Goal: Task Accomplishment & Management: Complete application form

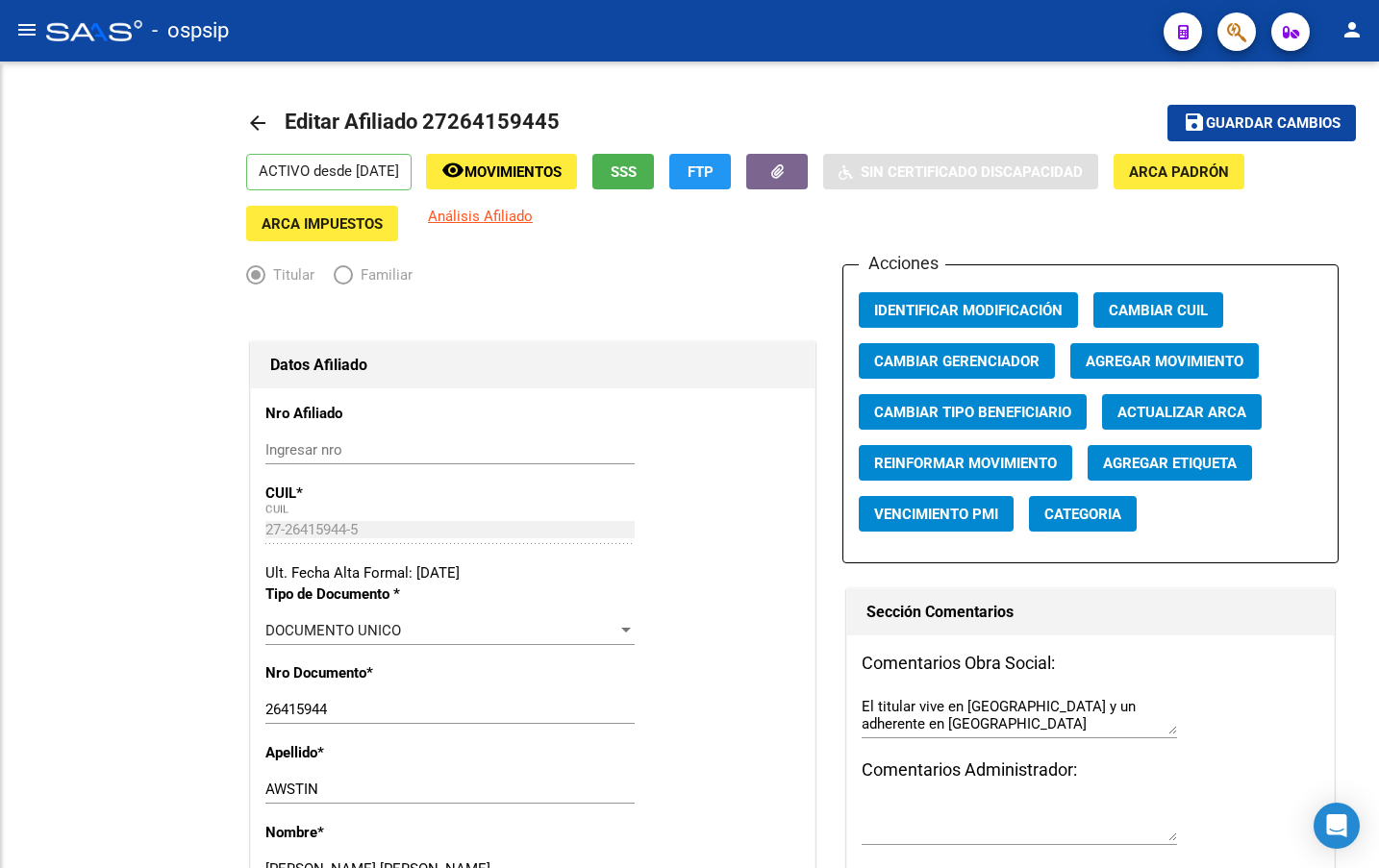
radio input "true"
type input "30-69196201-2"
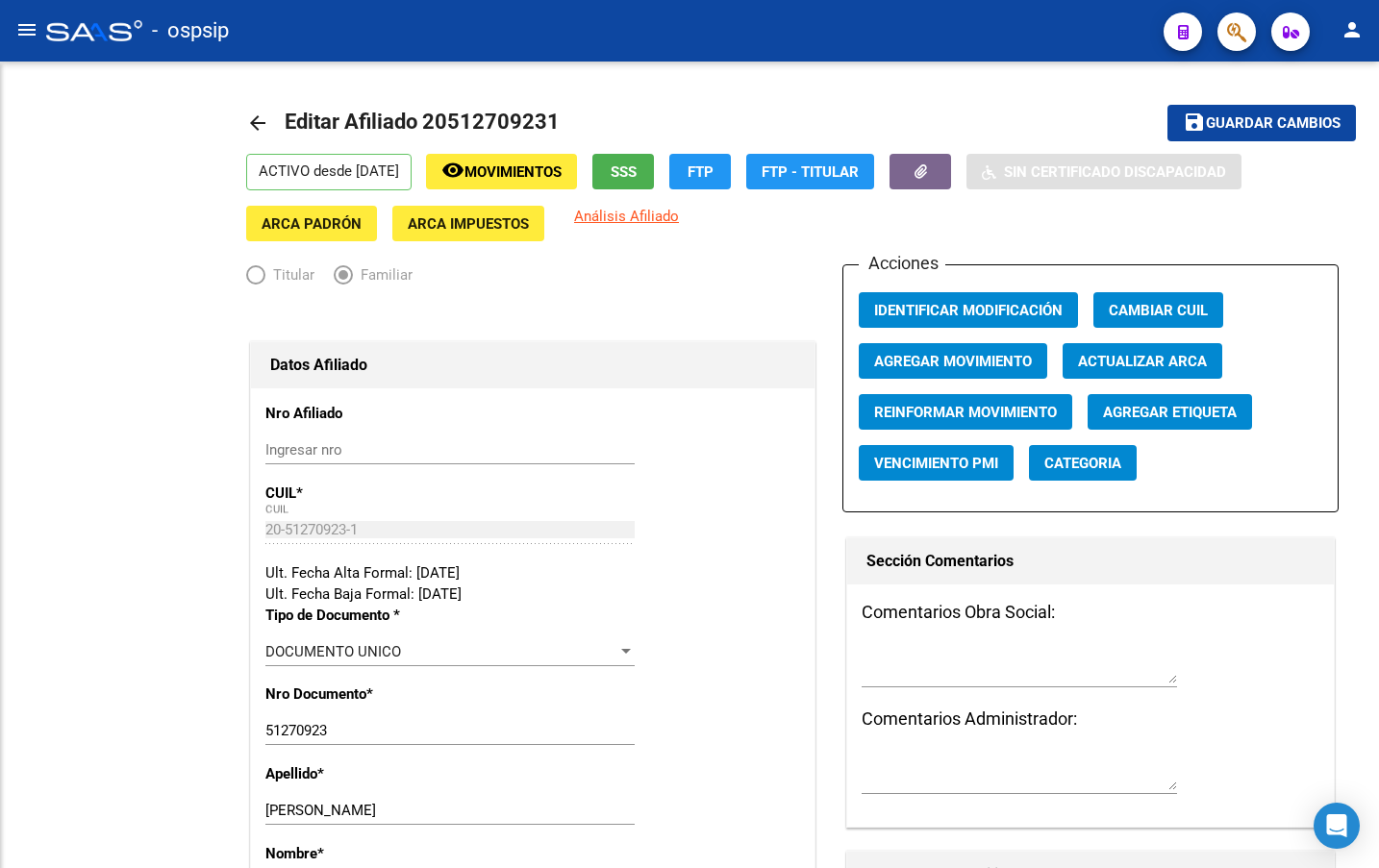
radio input "true"
type input "27-22860525-0"
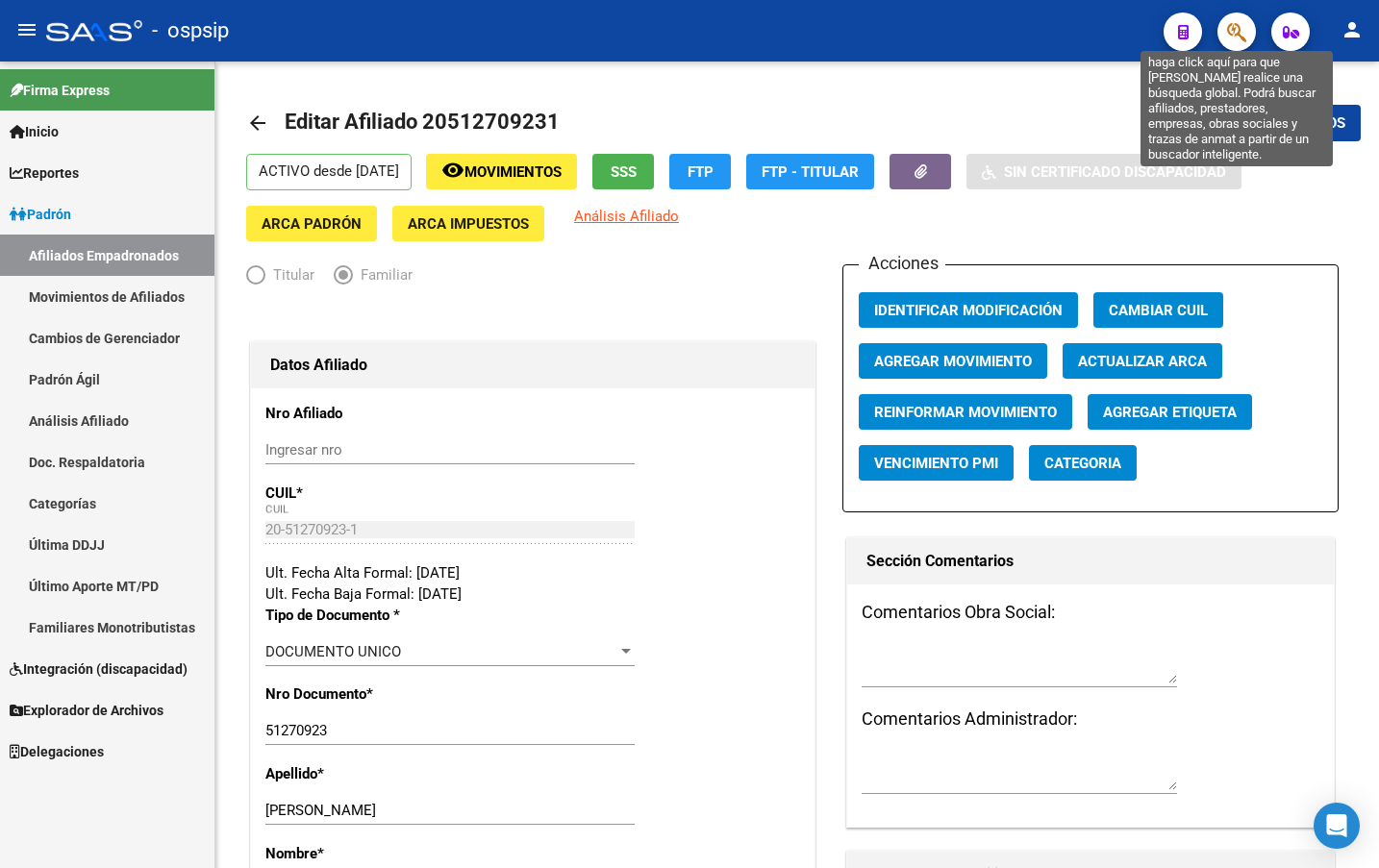
click at [1237, 27] on icon "button" at bounding box center [1236, 32] width 19 height 22
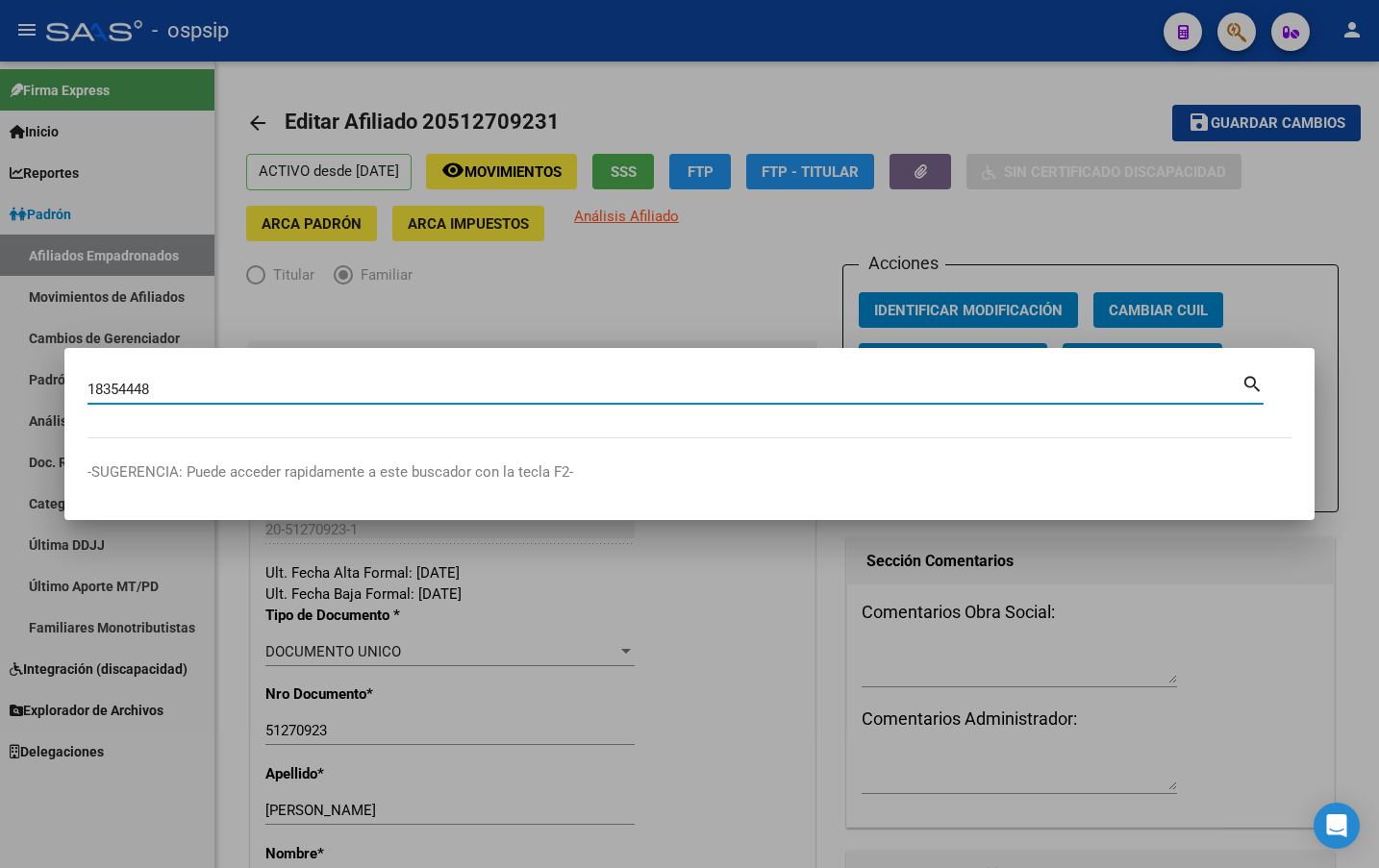
type input "18354448"
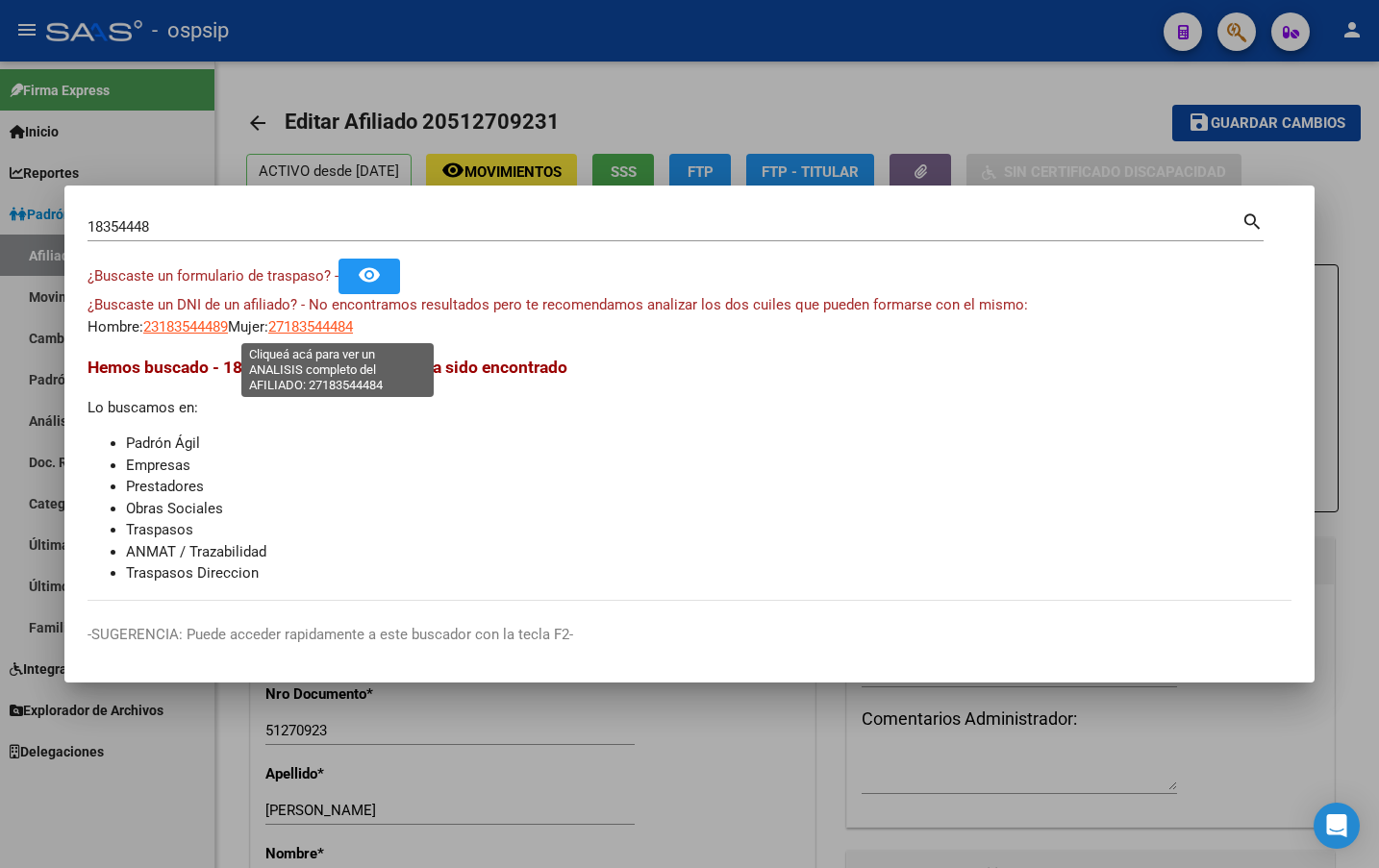
click at [335, 326] on span "27183544484" at bounding box center [311, 327] width 85 height 17
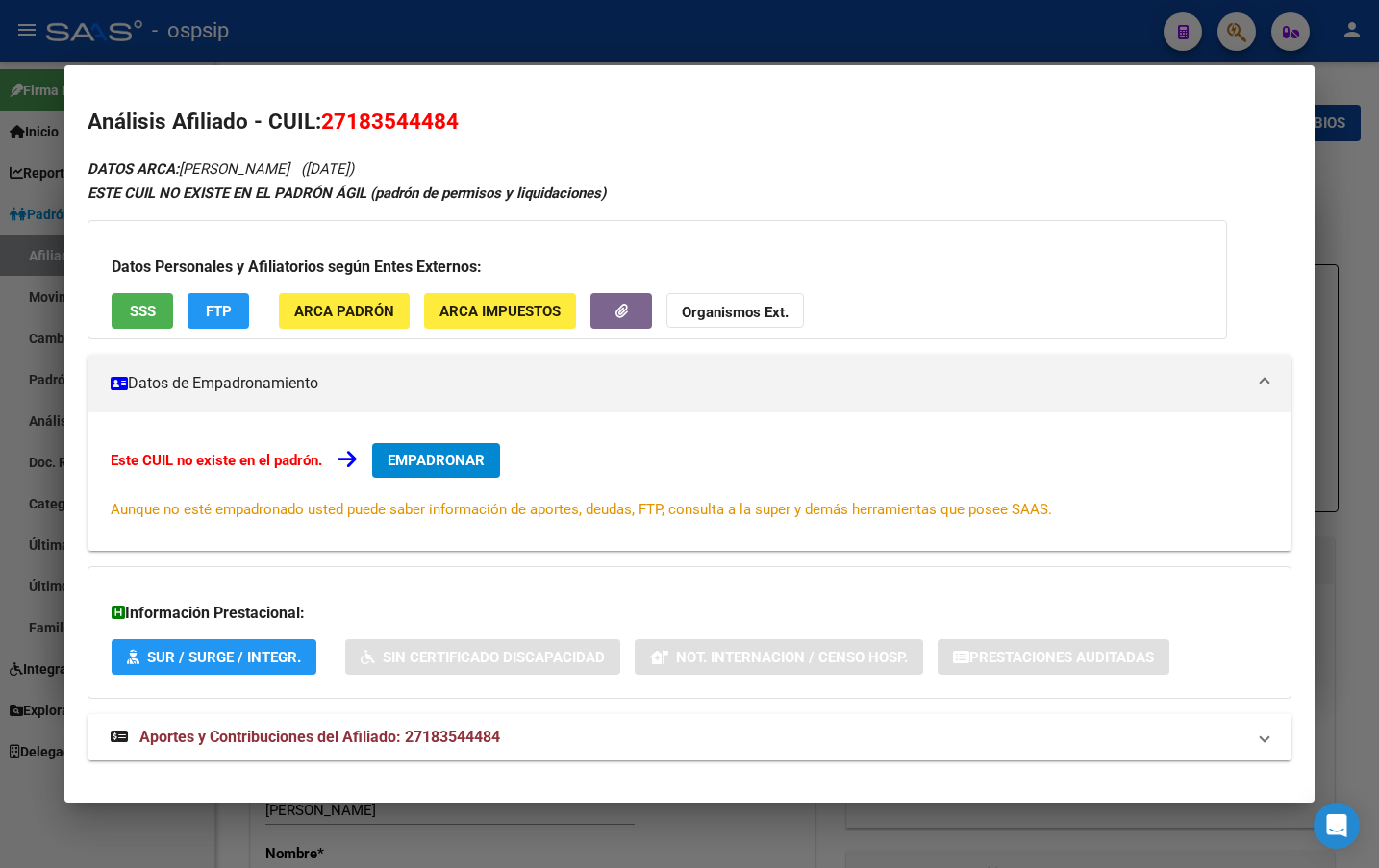
drag, startPoint x: 405, startPoint y: 729, endPoint x: 394, endPoint y: 734, distance: 12.1
click at [403, 731] on span "Aportes y Contribuciones del Afiliado: 27183544484" at bounding box center [320, 737] width 361 height 18
click at [428, 456] on span "EMPADRONAR" at bounding box center [436, 459] width 97 height 17
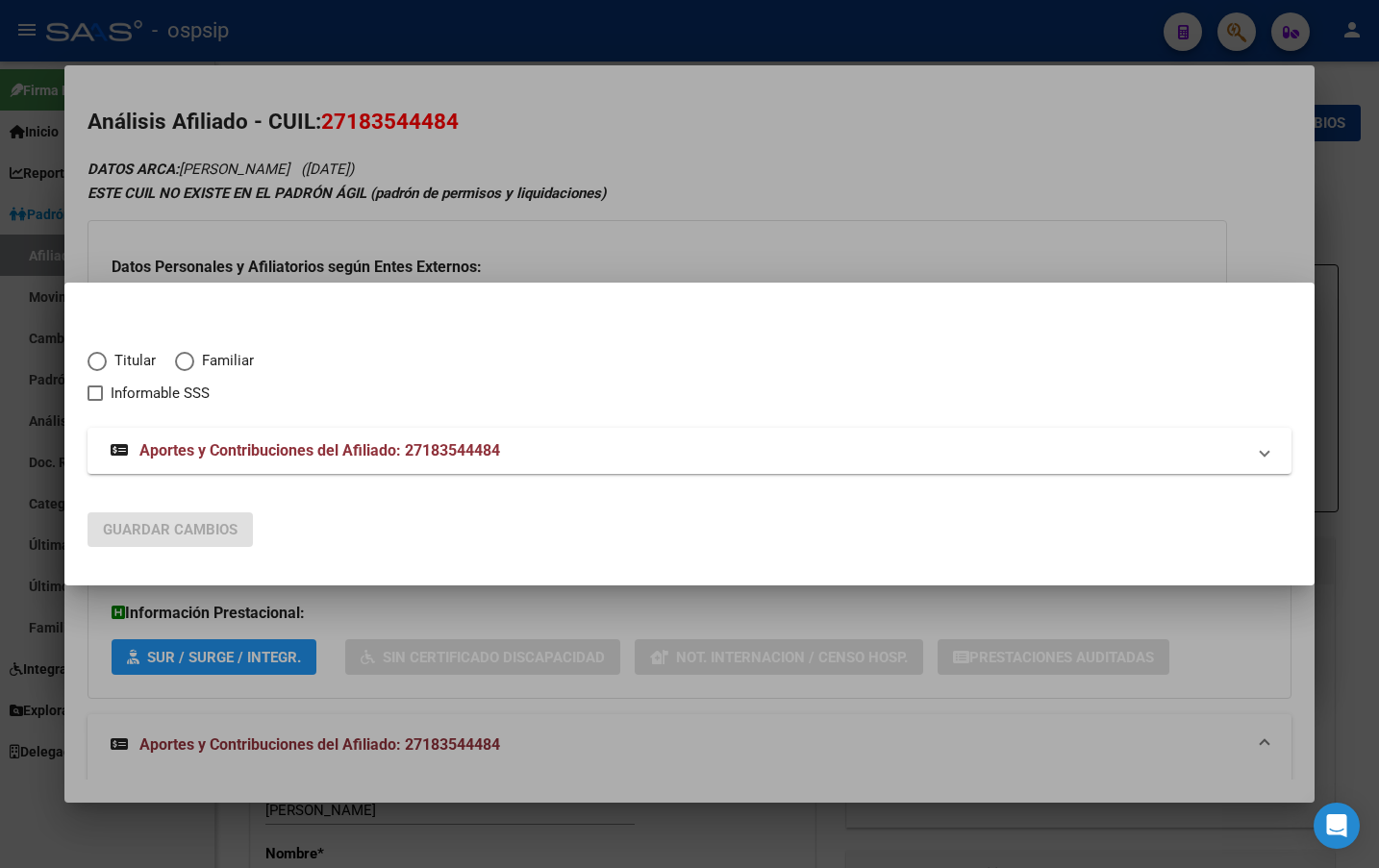
click at [93, 358] on span "Elija una opción" at bounding box center [97, 361] width 19 height 19
click at [93, 358] on input "Titular" at bounding box center [97, 361] width 19 height 19
radio input "true"
checkbox input "true"
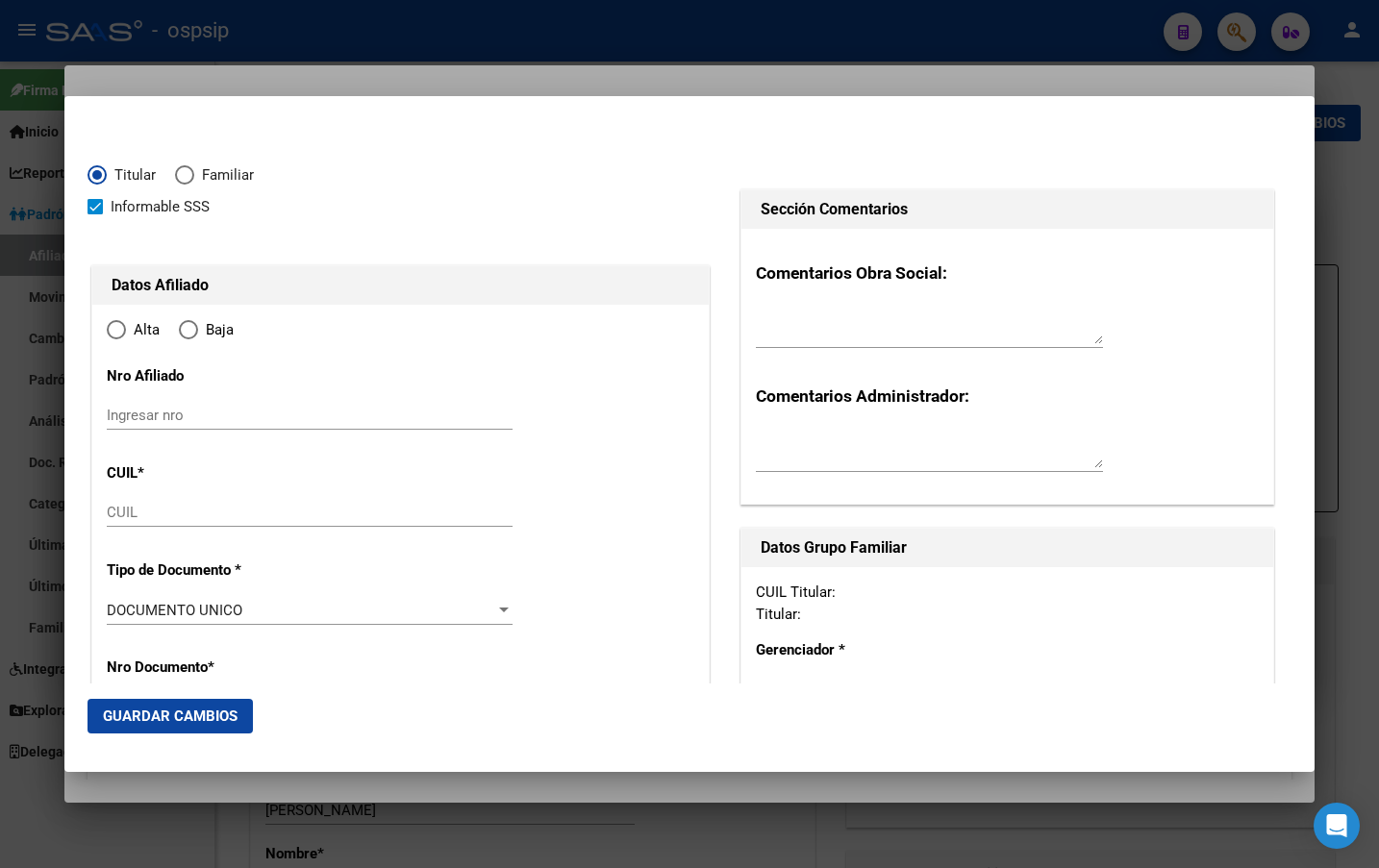
type input "27-18354448-4"
type input "18354448"
type input "LAVIN"
type input "ZULMA BEATRIZ"
type input "1967-04-19"
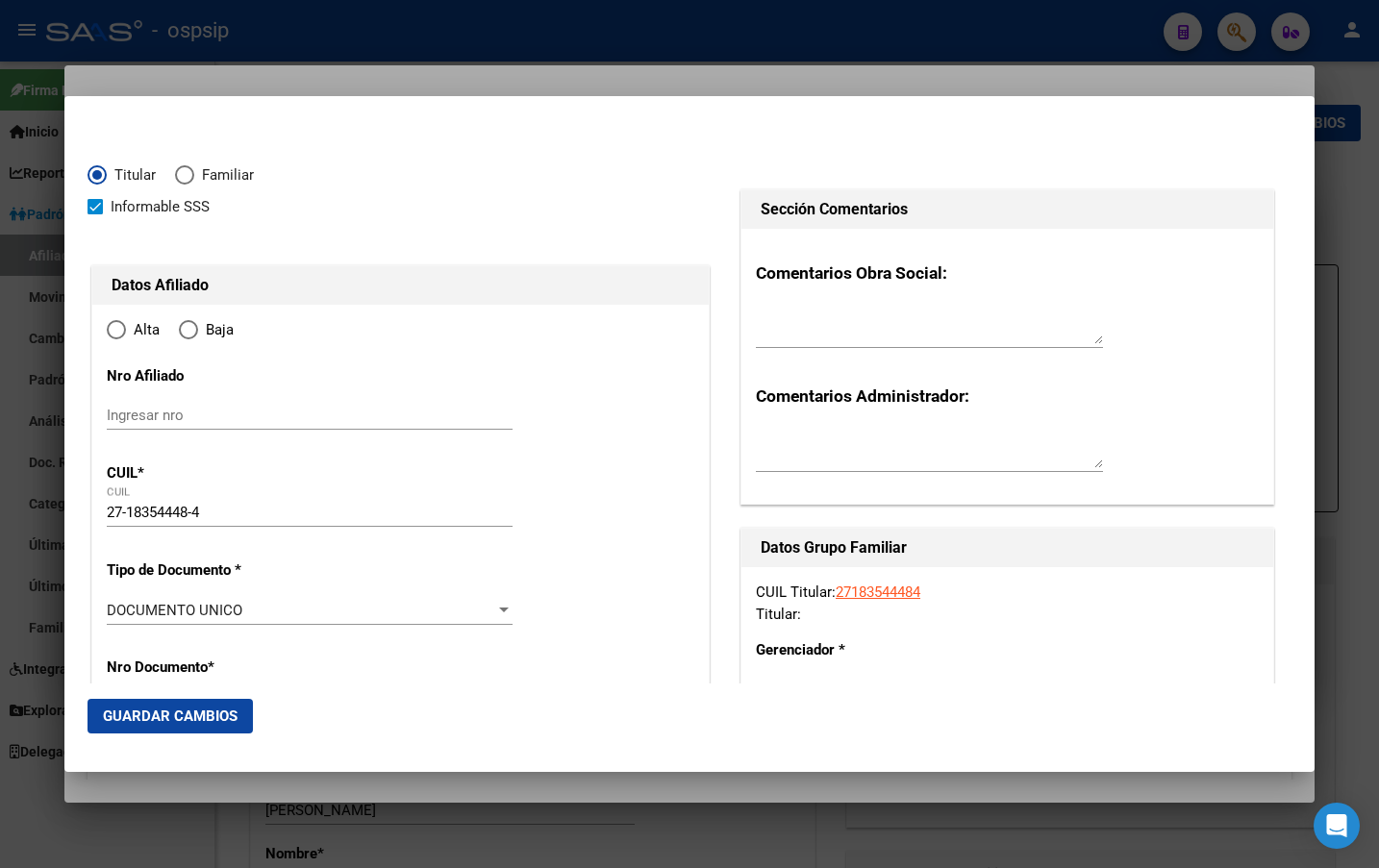
type input "SAN CAYETANO"
type input "7521"
type input "SAN MARTIN"
type input "204"
radio input "true"
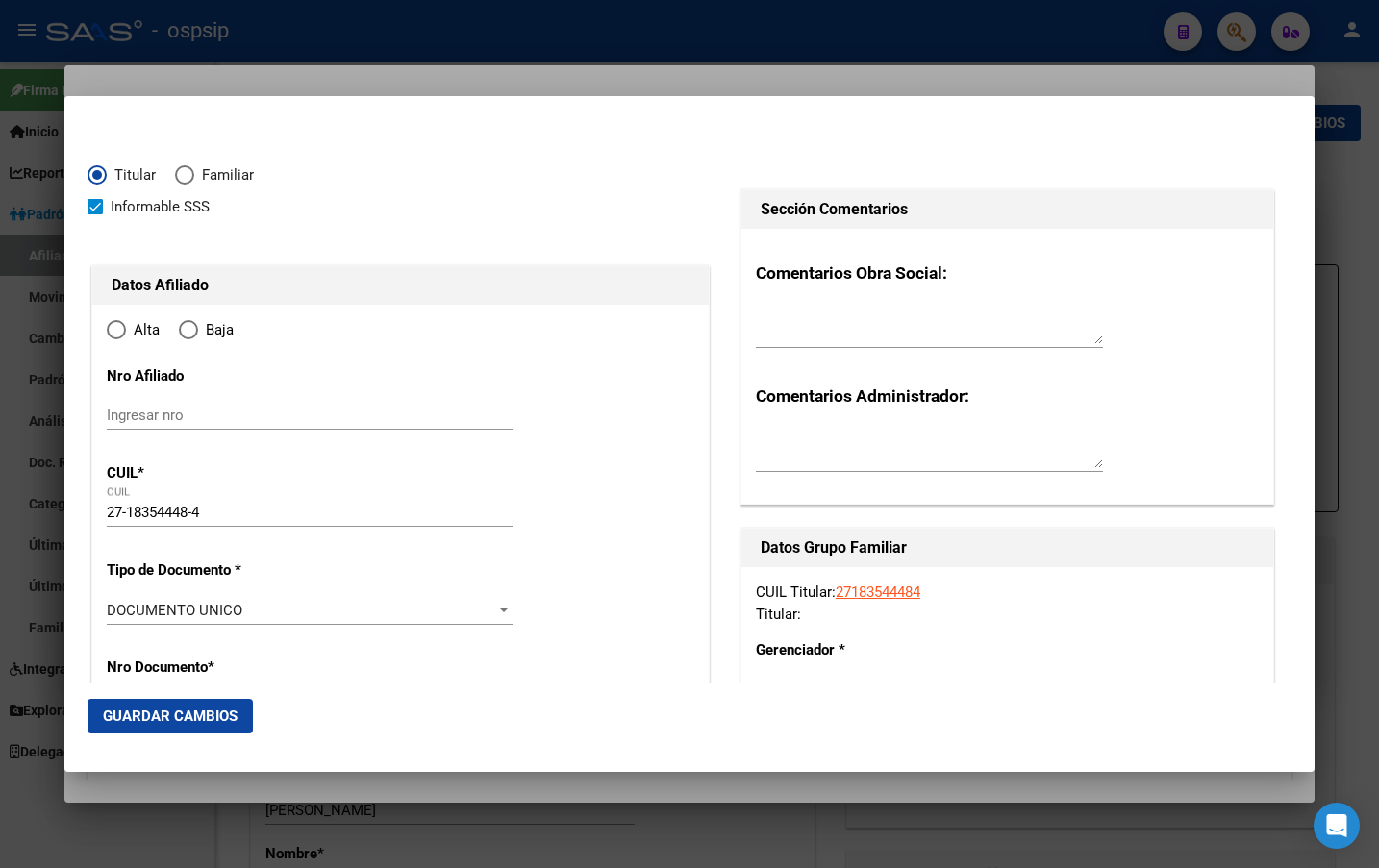
type input "SAN CAYETANO"
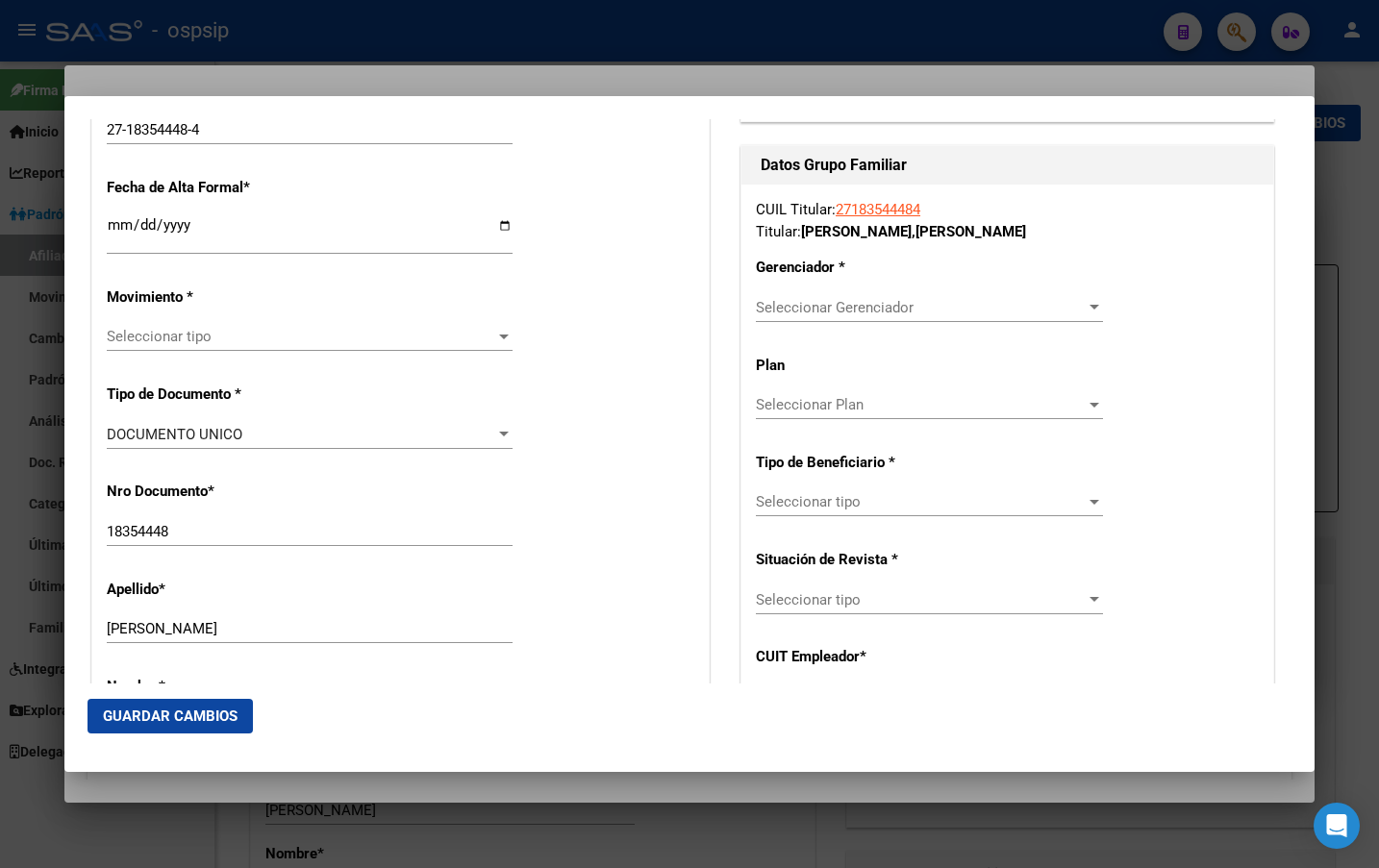
scroll to position [385, 0]
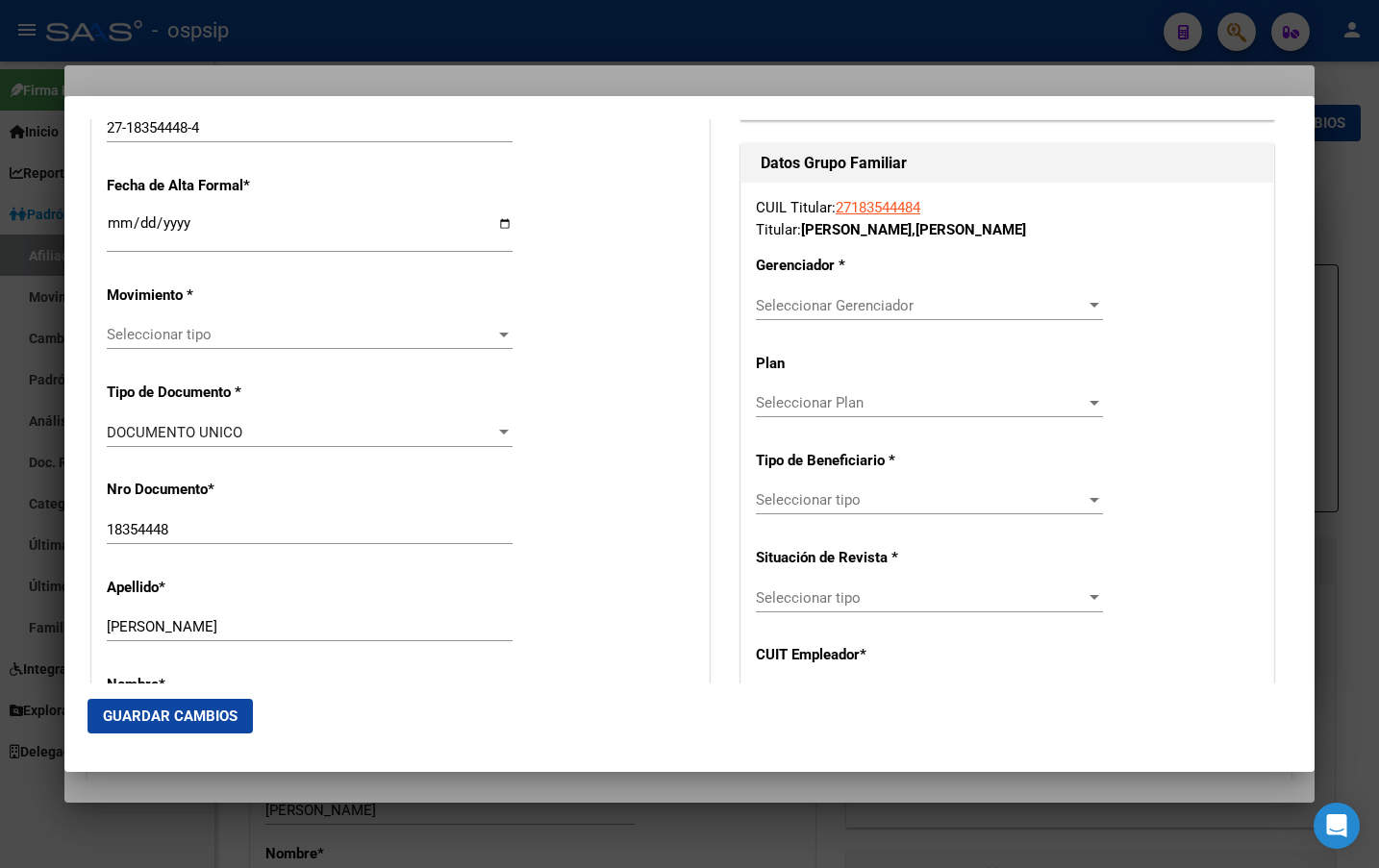
click at [113, 221] on input "Ingresar fecha" at bounding box center [310, 231] width 406 height 31
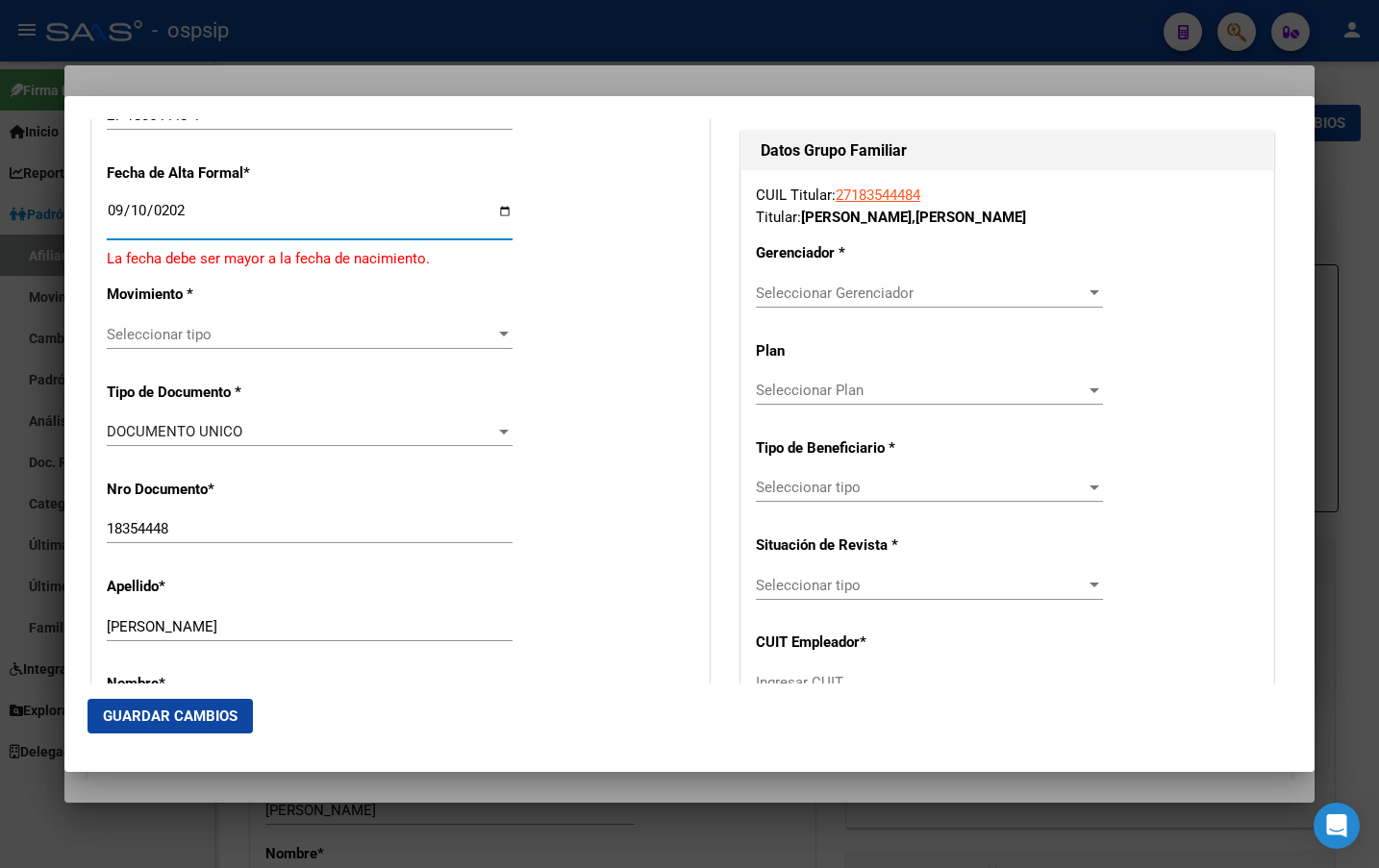
type input "2025-09-10"
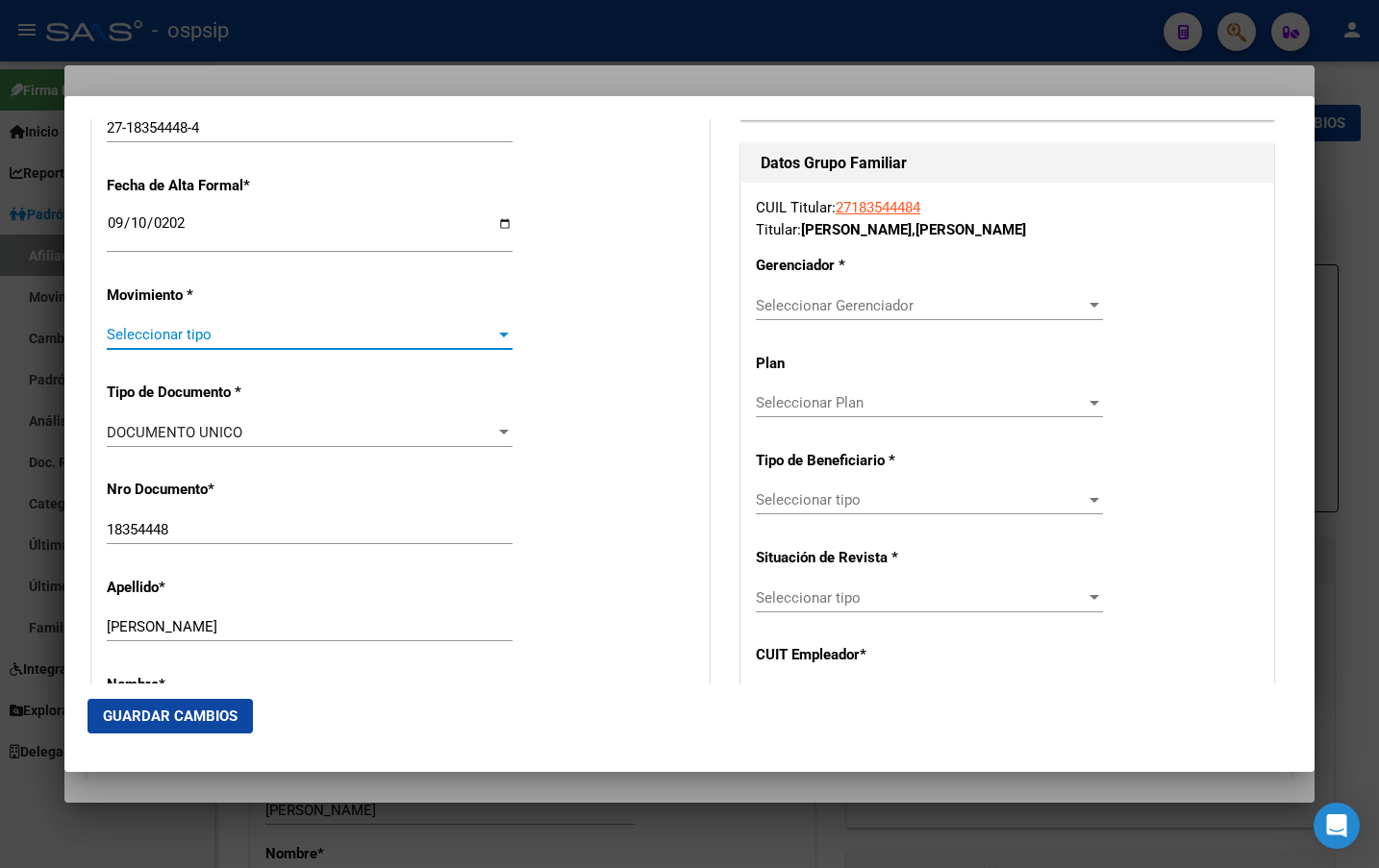
click at [244, 331] on span "Seleccionar tipo" at bounding box center [301, 334] width 389 height 17
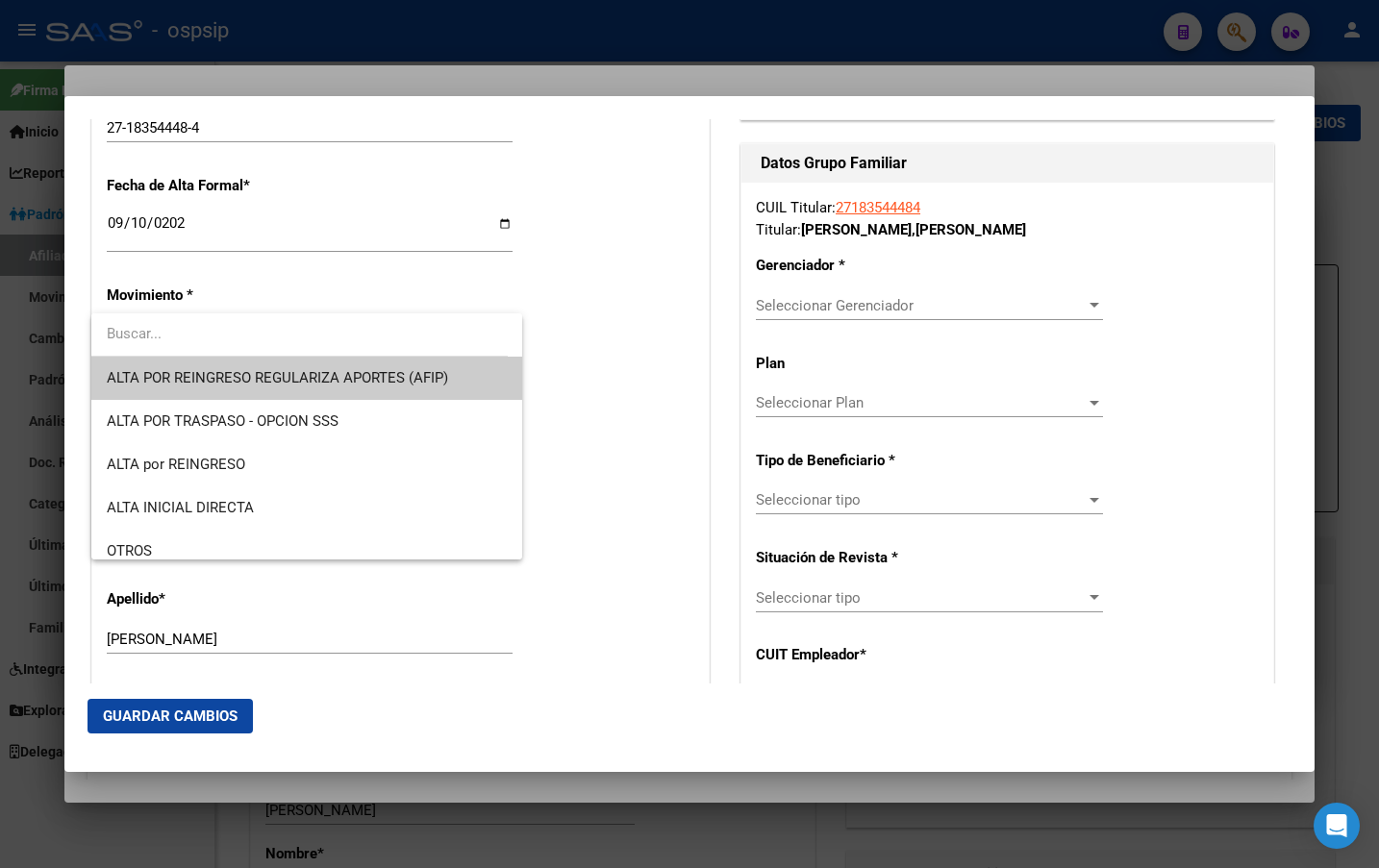
click at [119, 220] on div at bounding box center [690, 434] width 1379 height 868
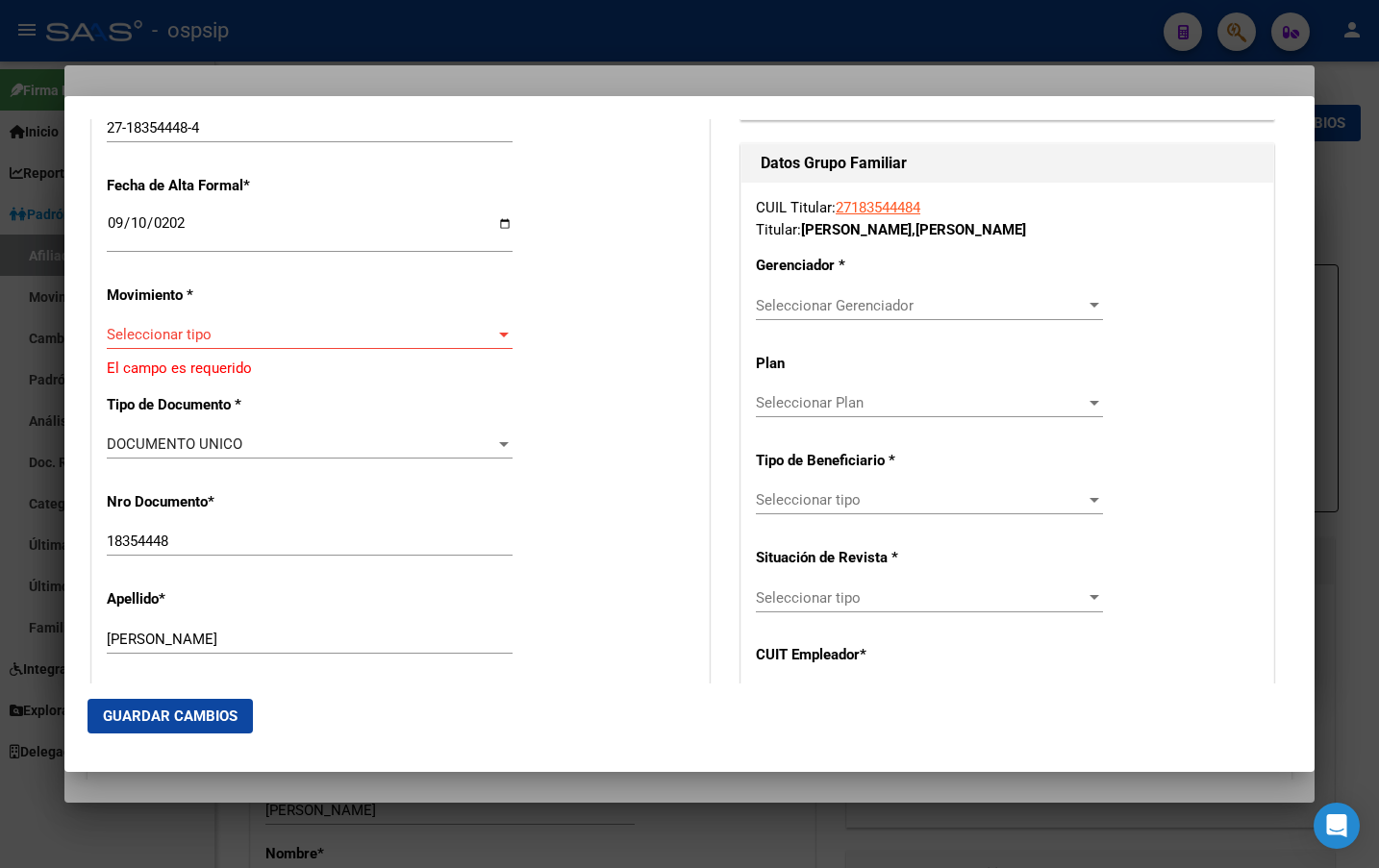
drag, startPoint x: 119, startPoint y: 219, endPoint x: 137, endPoint y: 265, distance: 49.4
click at [119, 219] on input "2025-09-10" at bounding box center [310, 231] width 406 height 31
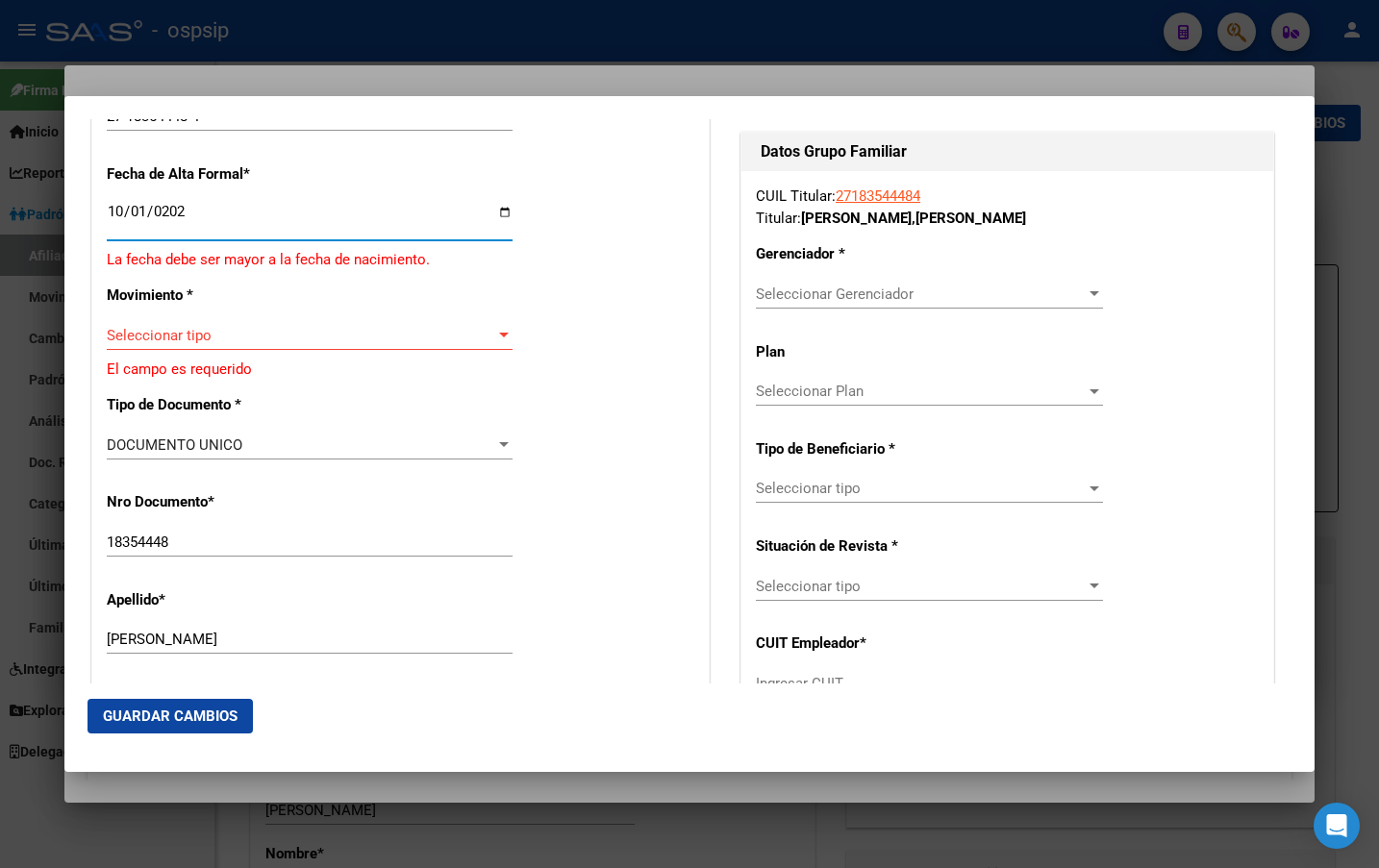
type input "2025-10-01"
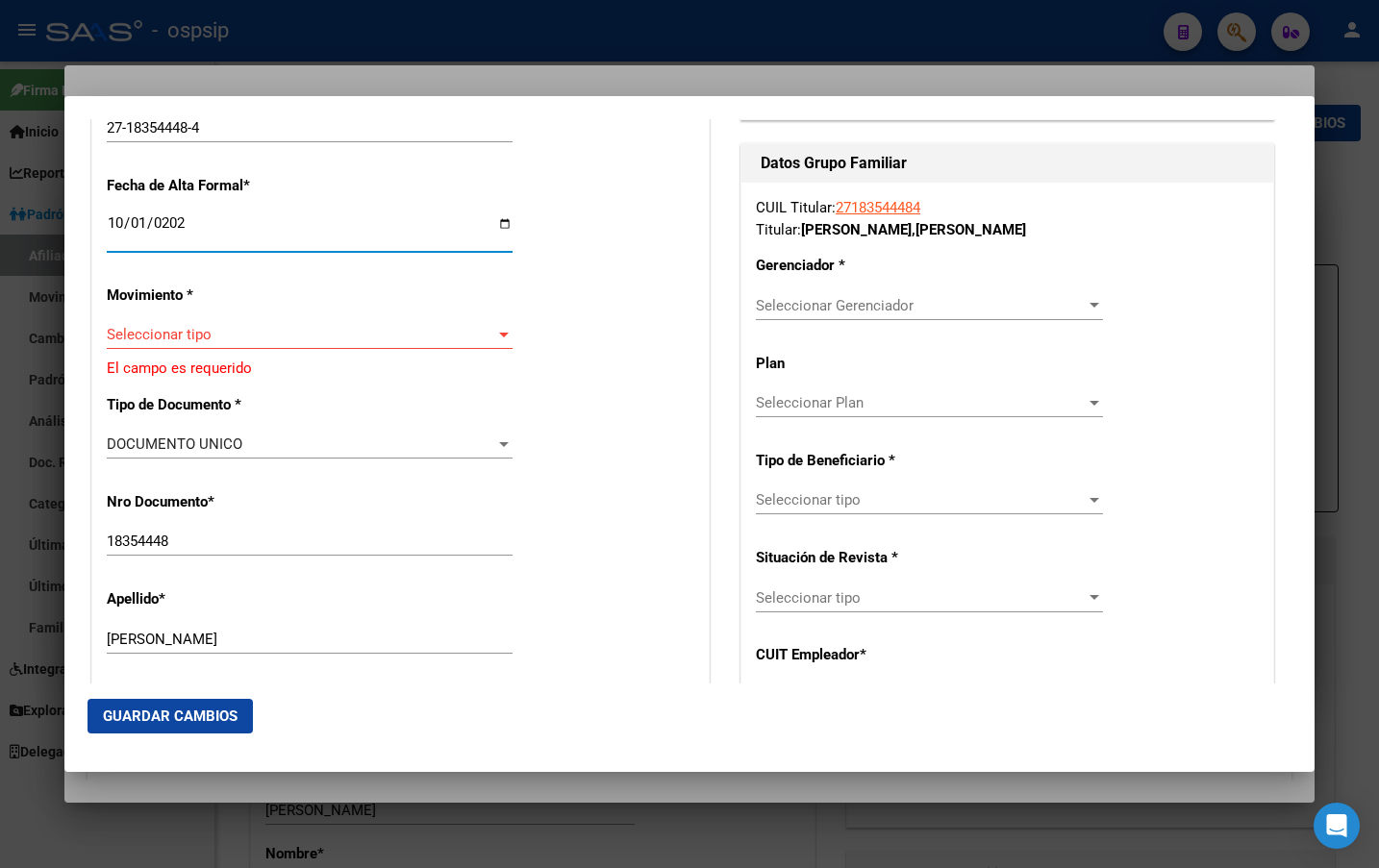
click at [153, 334] on span "Seleccionar tipo" at bounding box center [301, 334] width 389 height 17
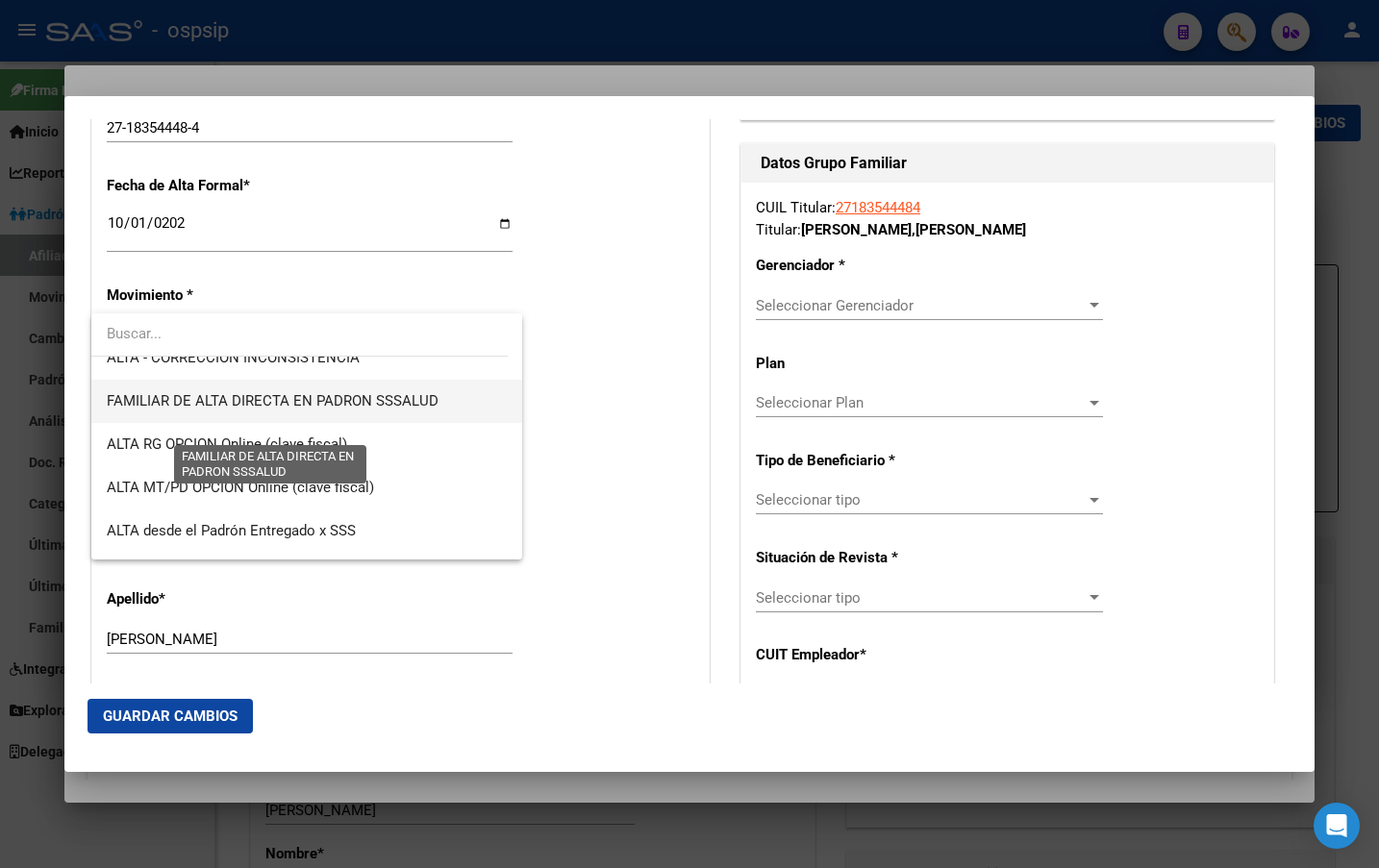
scroll to position [480, 0]
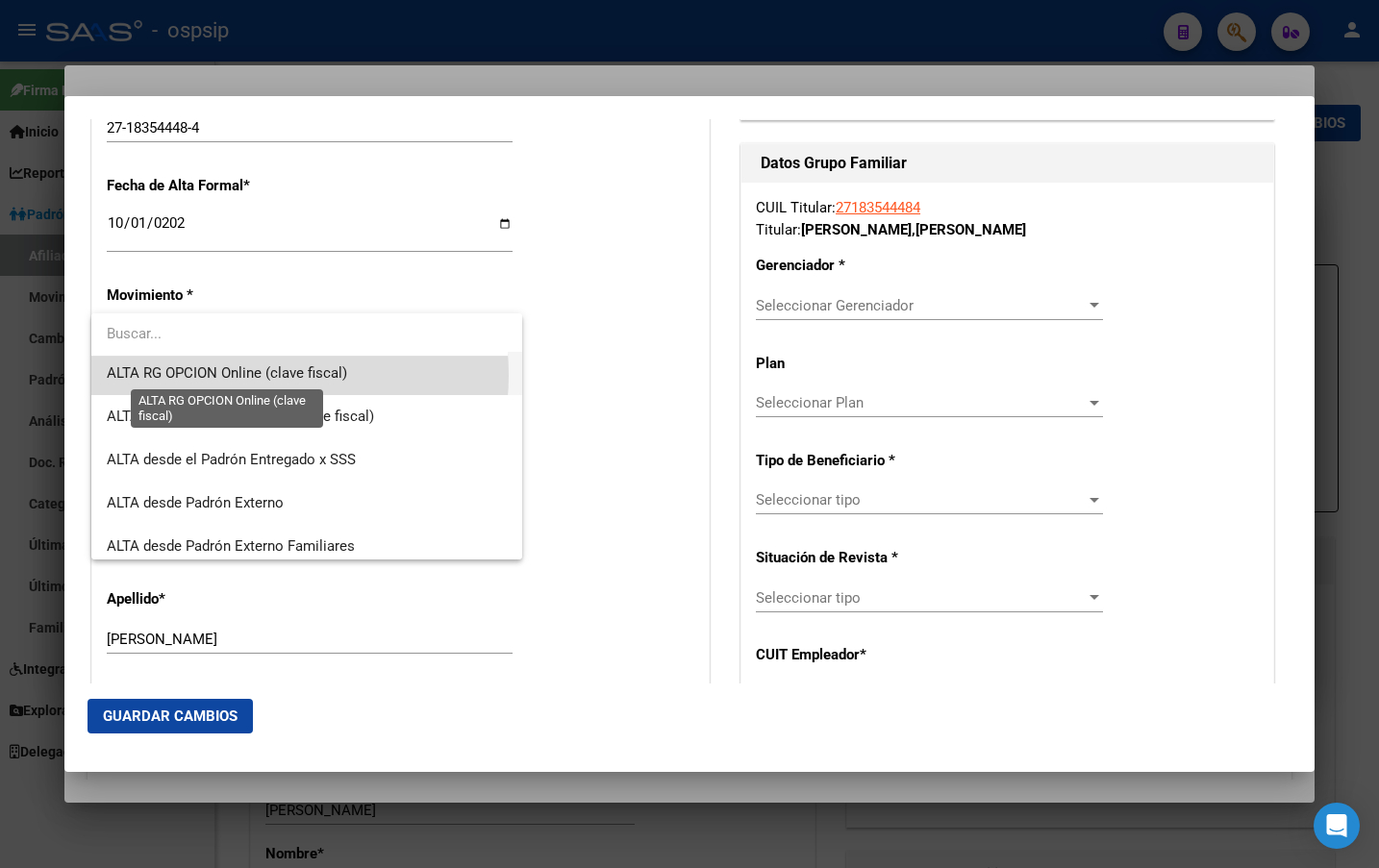
click at [239, 375] on span "ALTA RG OPCION Online (clave fiscal)" at bounding box center [227, 373] width 241 height 17
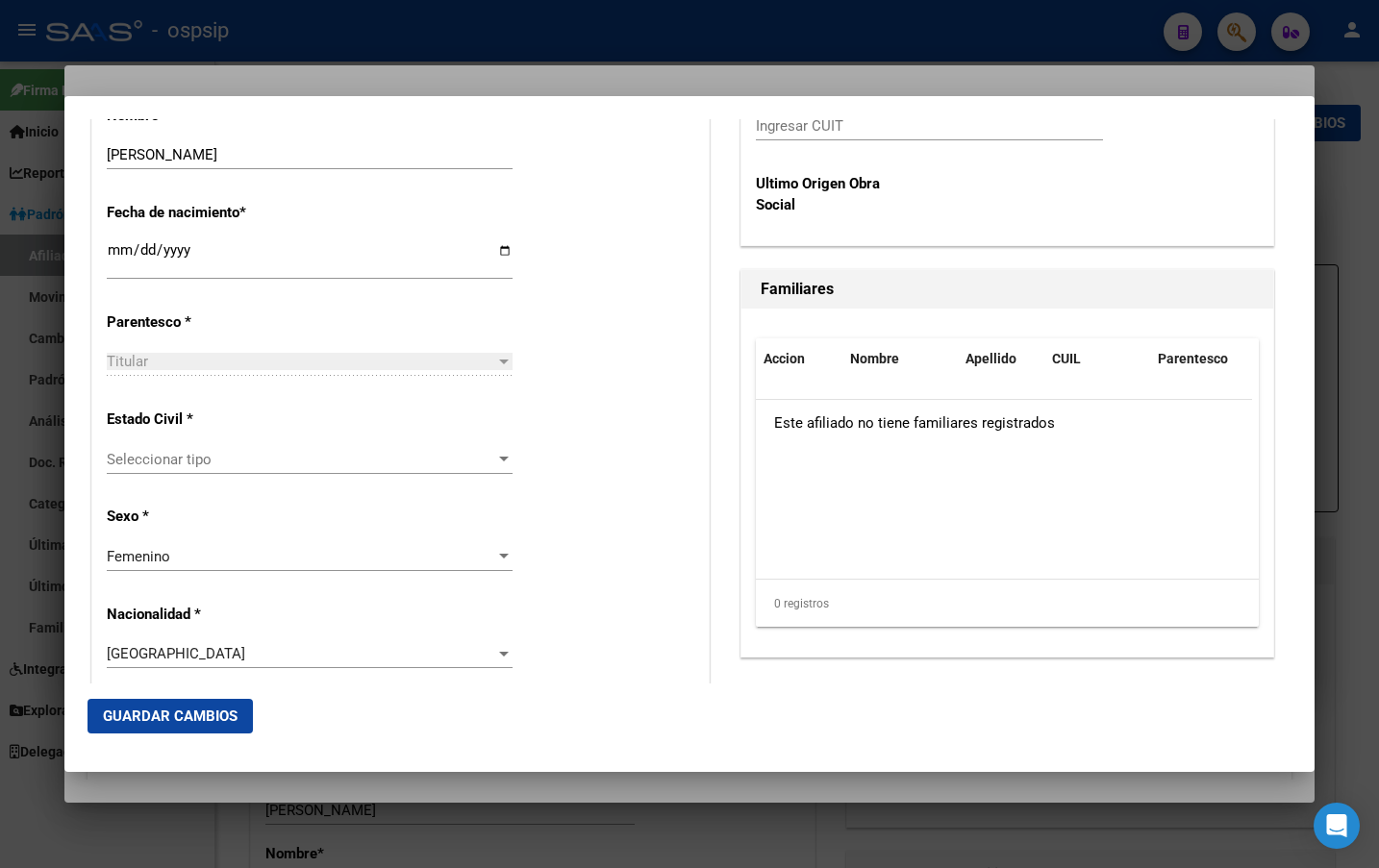
scroll to position [962, 0]
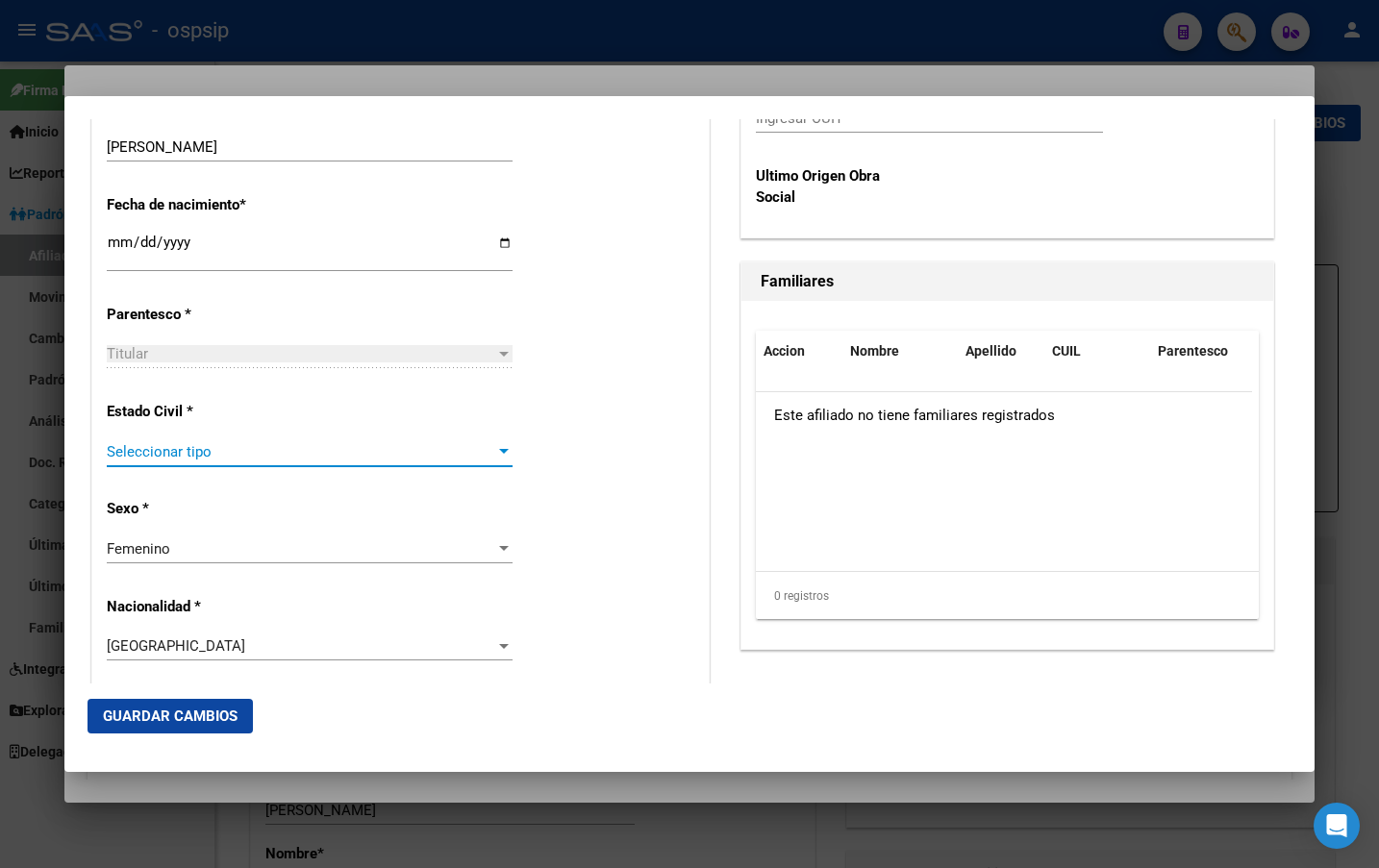
click at [193, 446] on span "Seleccionar tipo" at bounding box center [301, 451] width 389 height 17
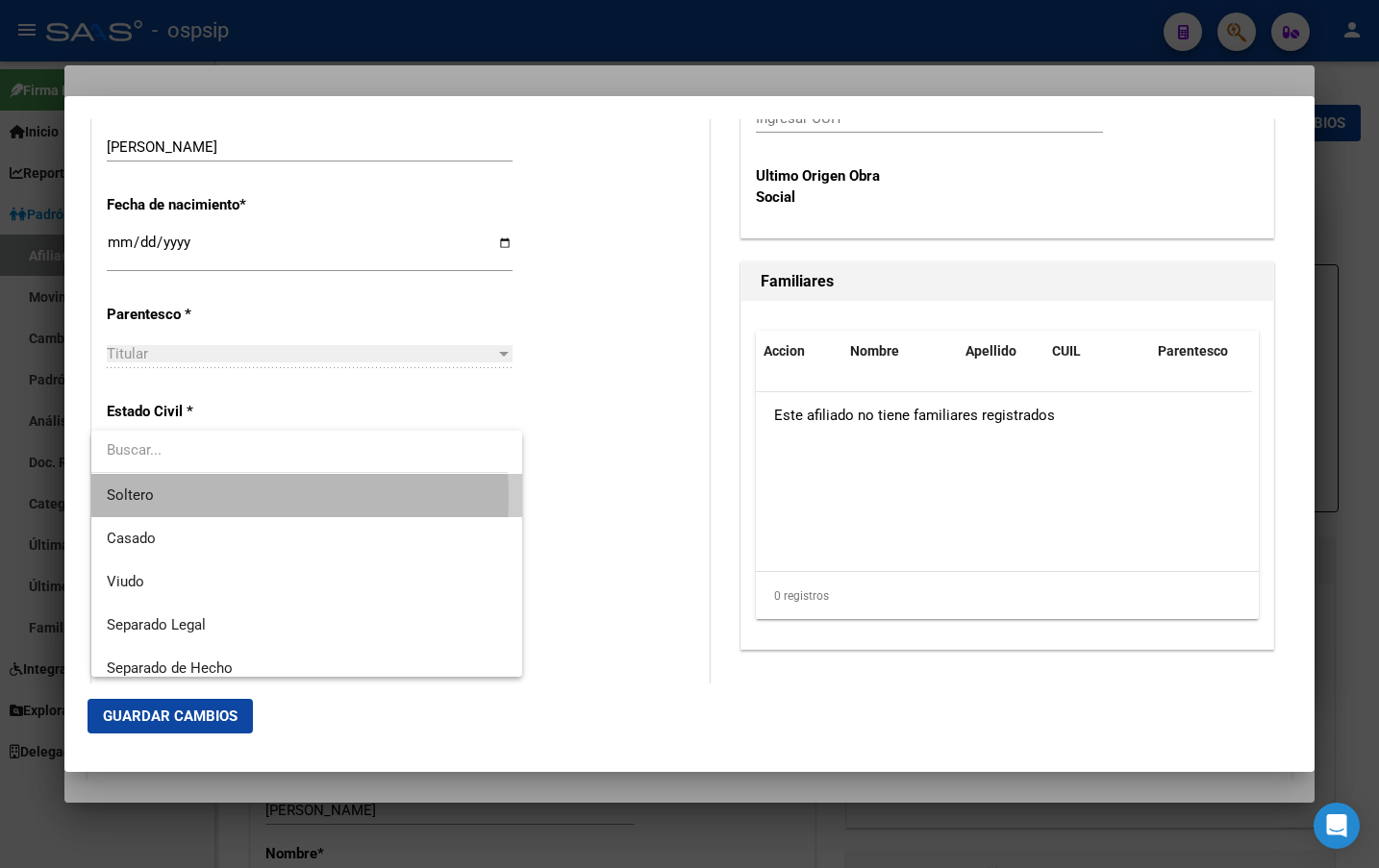
click at [180, 497] on span "Soltero" at bounding box center [307, 495] width 400 height 43
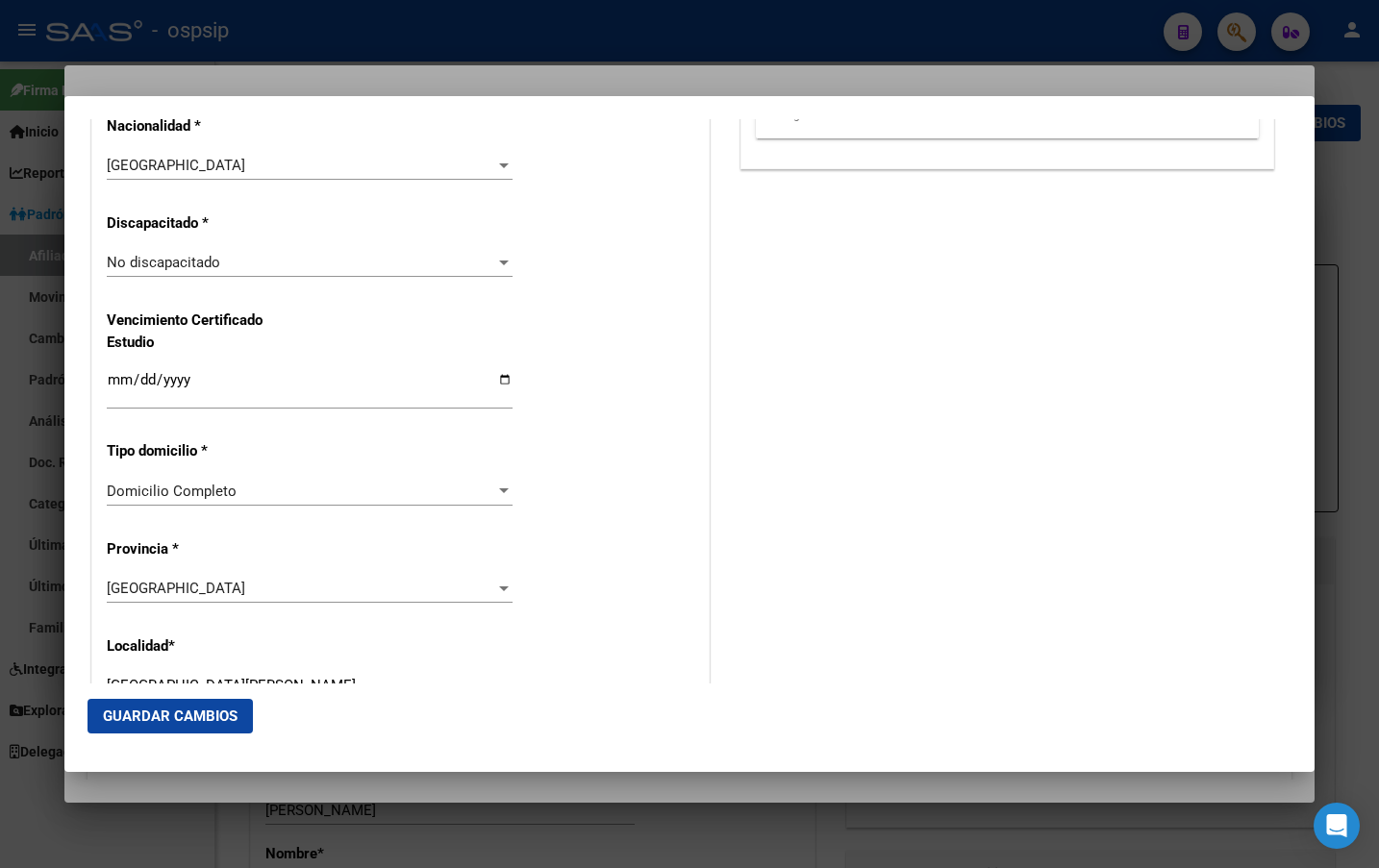
scroll to position [1731, 0]
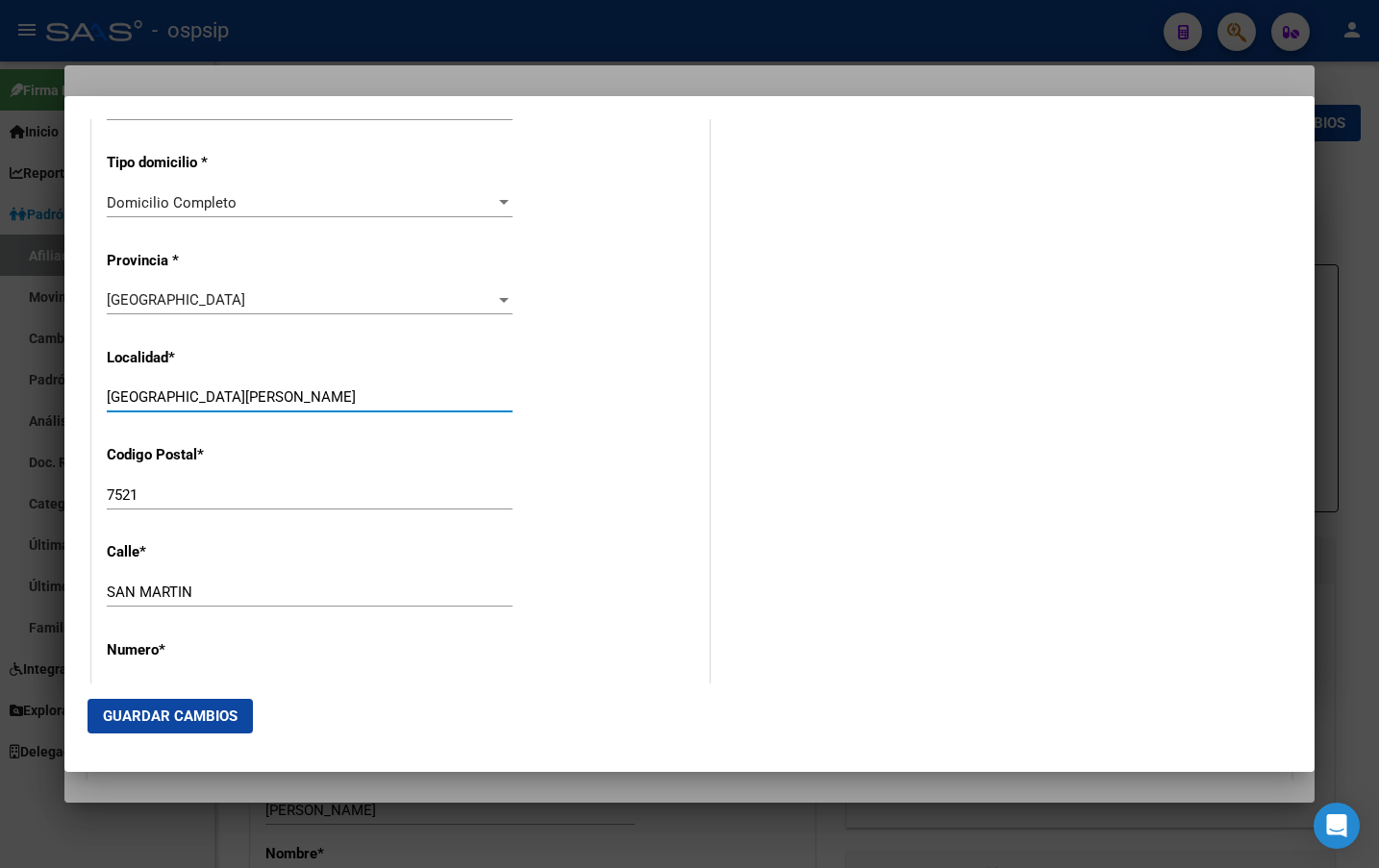
drag, startPoint x: 244, startPoint y: 400, endPoint x: 101, endPoint y: 399, distance: 143.0
type input "olavarria"
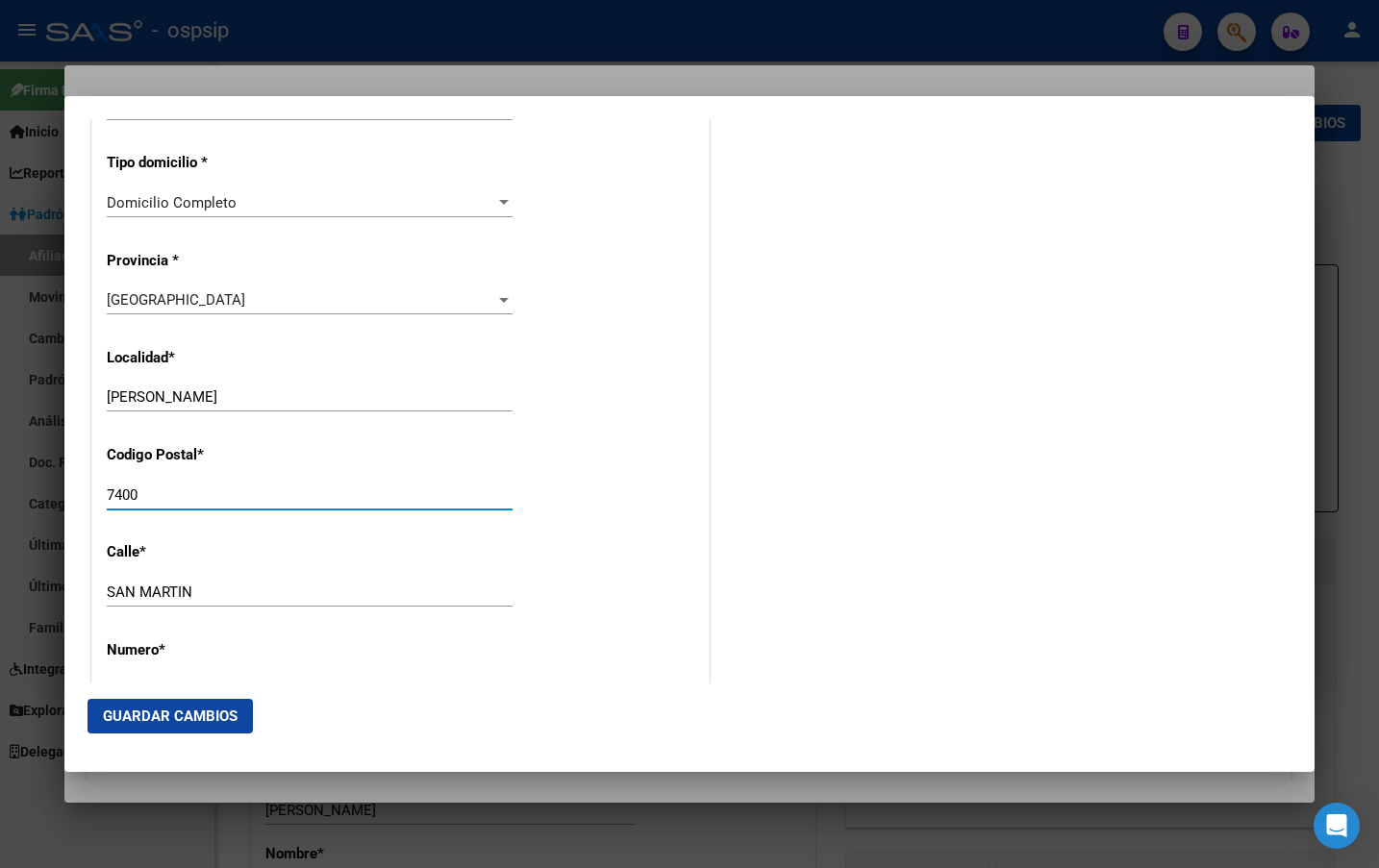
type input "7400"
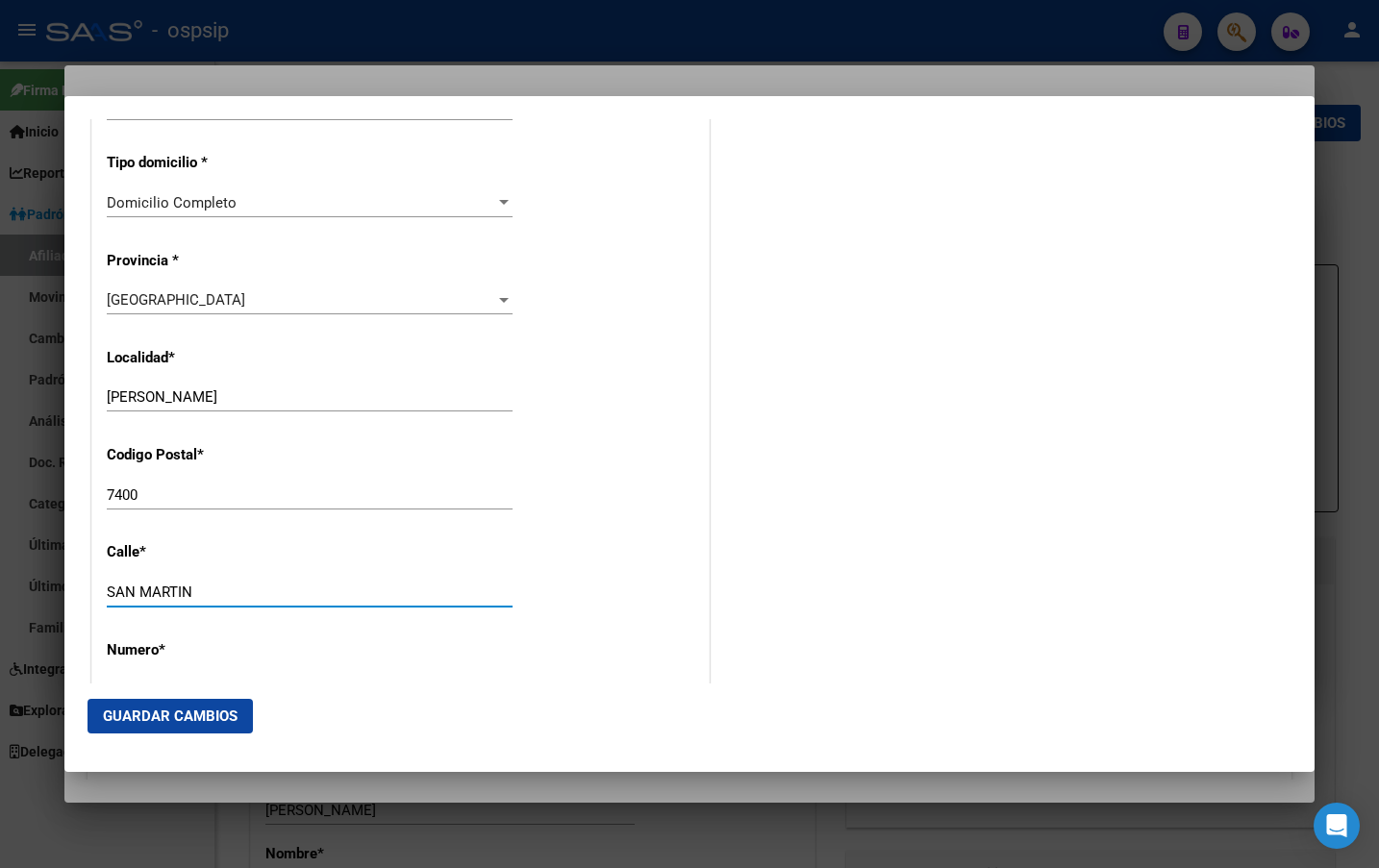
drag, startPoint x: 222, startPoint y: 595, endPoint x: 6, endPoint y: 601, distance: 216.1
click at [29, 592] on div "18354448 Buscar (apellido, dni, cuil, nro traspaso, cuit, obra social) search ¿…" at bounding box center [690, 434] width 1379 height 868
click at [173, 599] on input "casa" at bounding box center [310, 591] width 406 height 17
type input "casa 126"
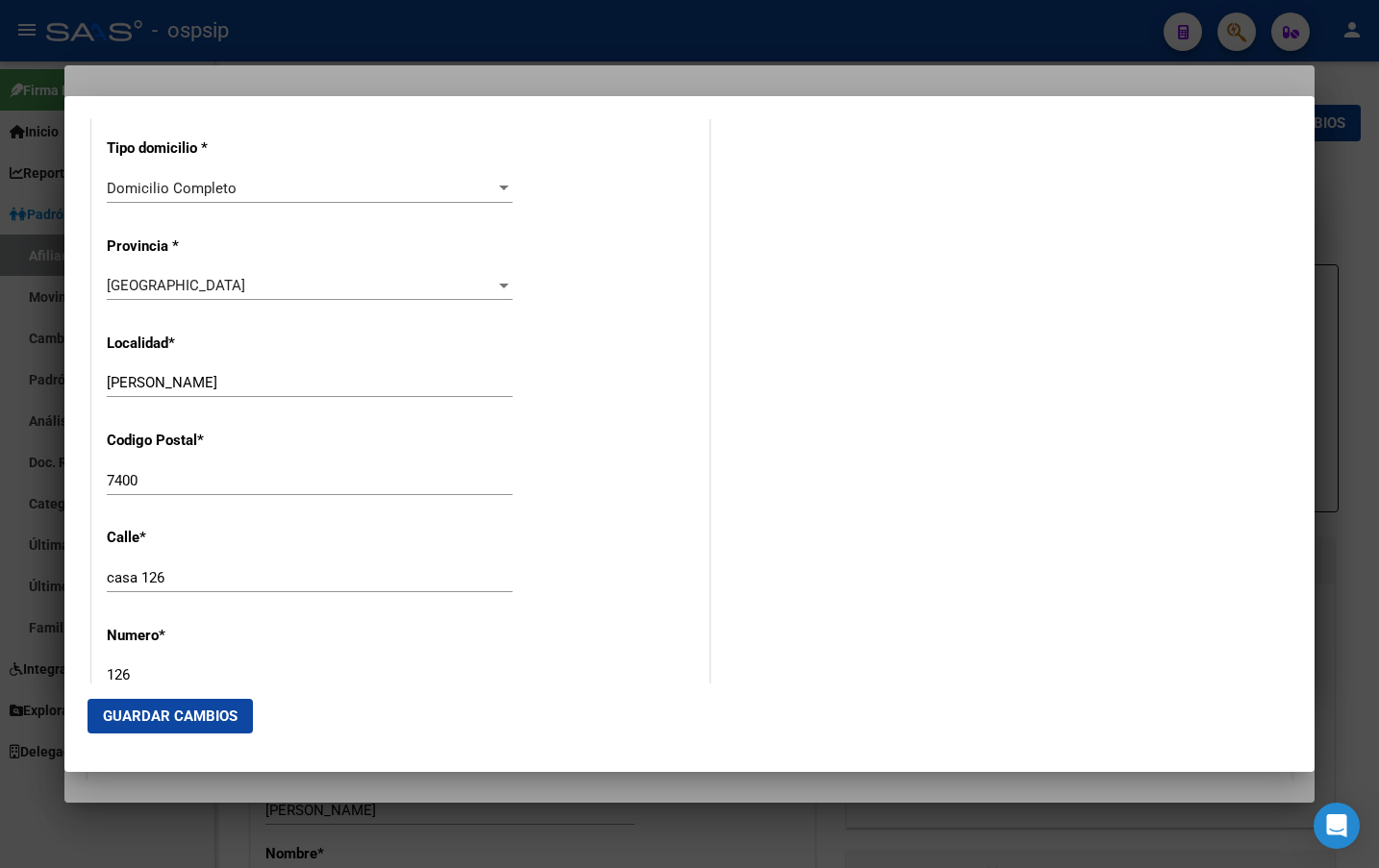
type input "126"
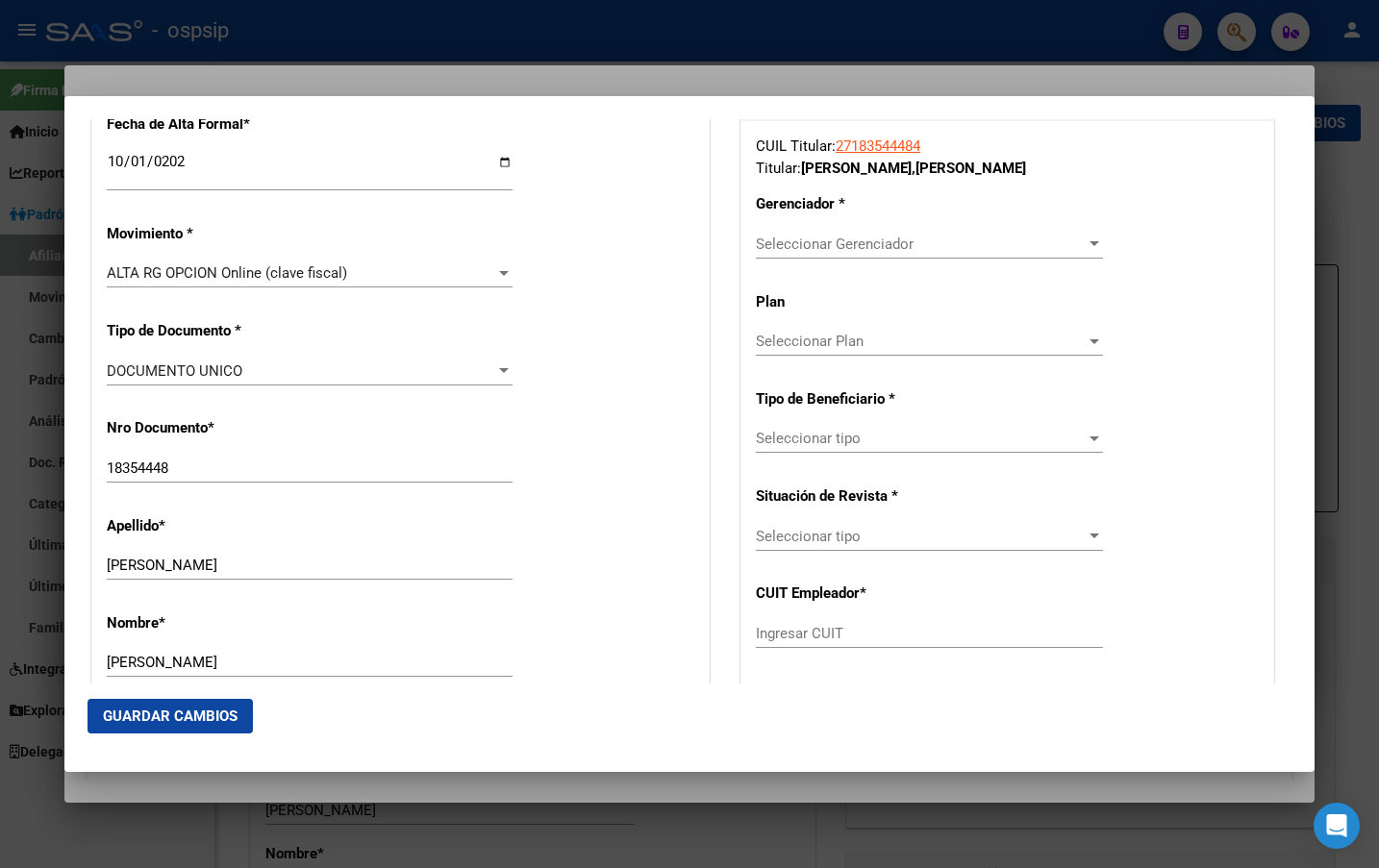
scroll to position [480, 0]
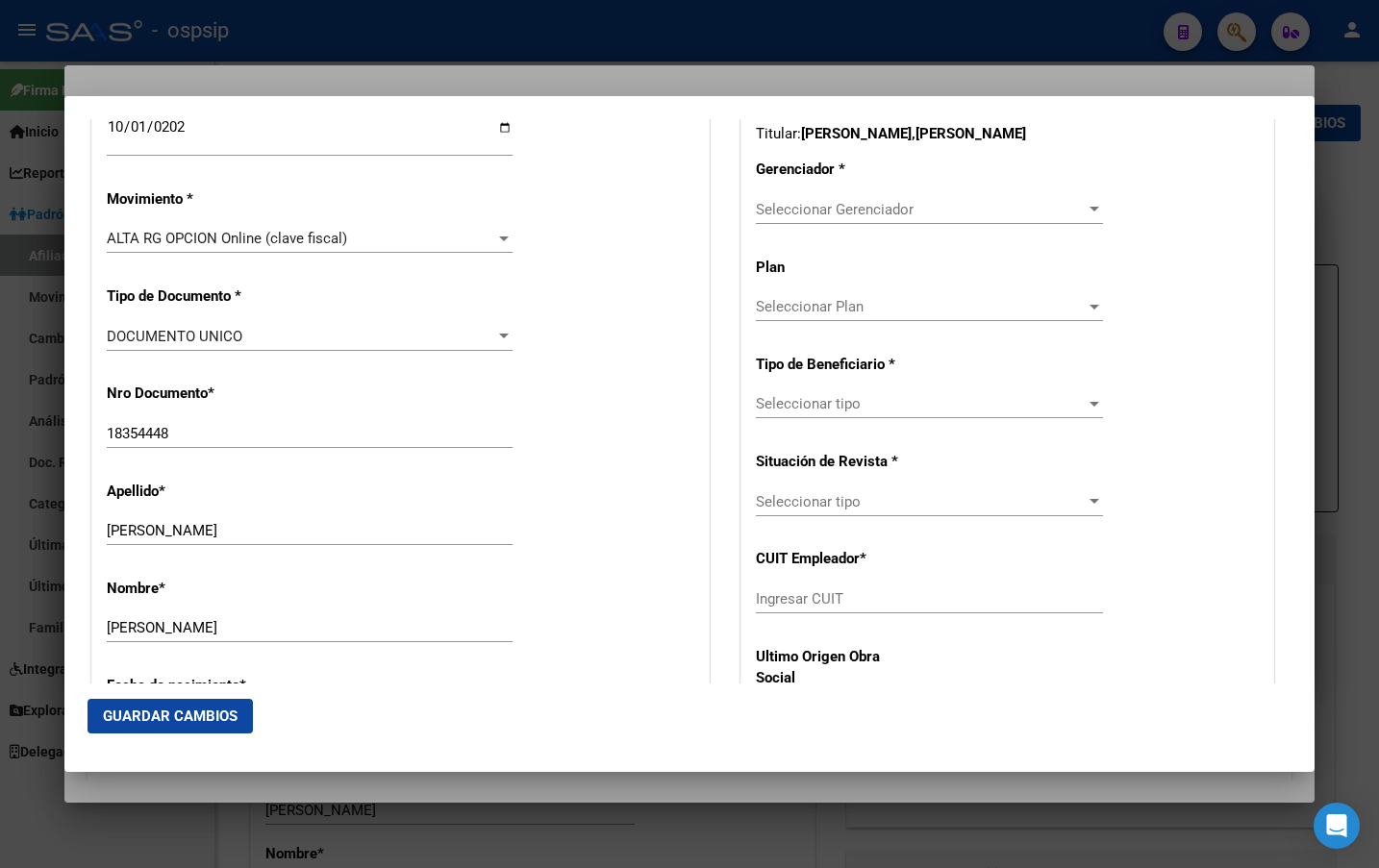
click at [848, 195] on div "Seleccionar Gerenciador Seleccionar Gerenciador" at bounding box center [930, 209] width 348 height 29
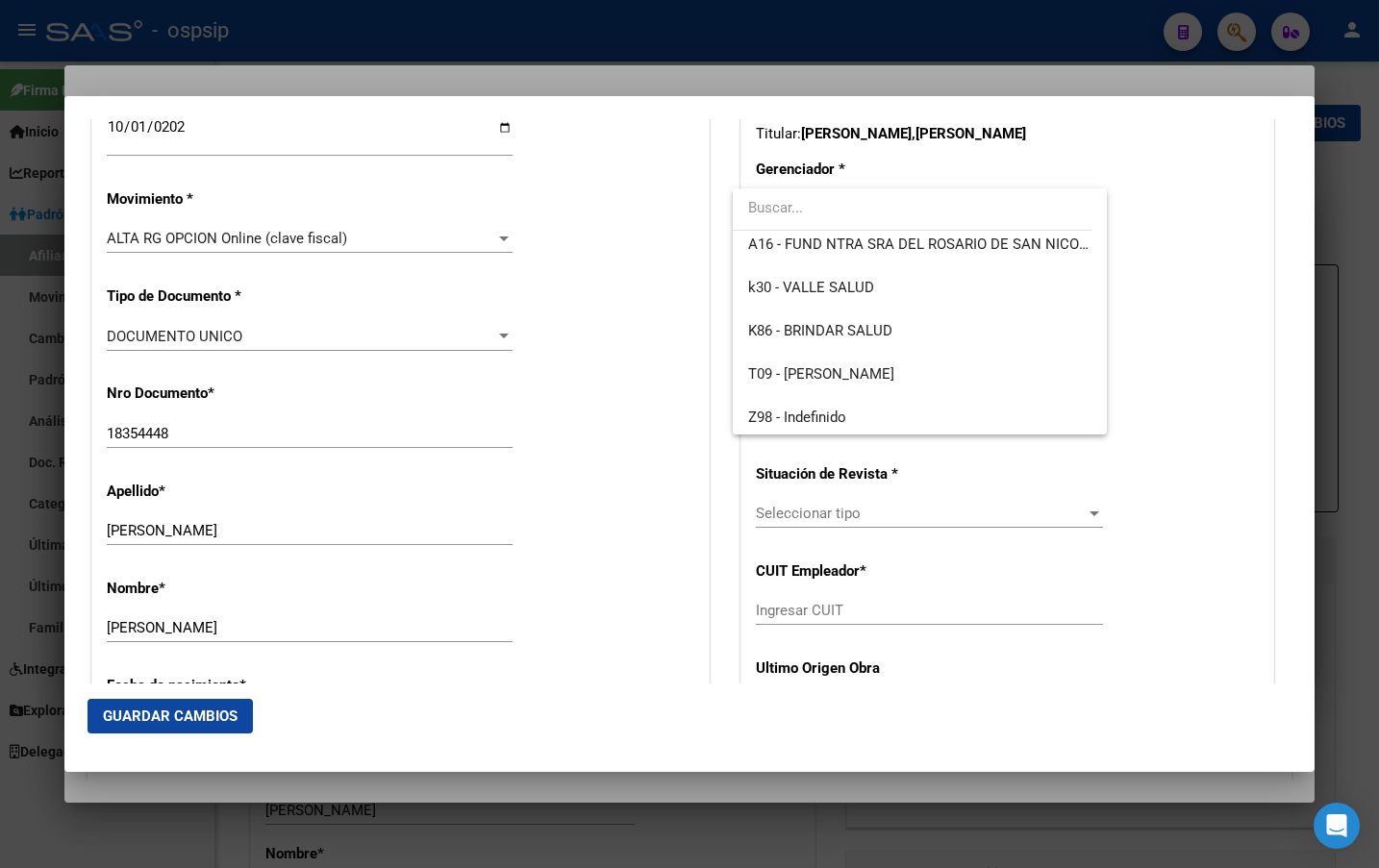
scroll to position [532, 0]
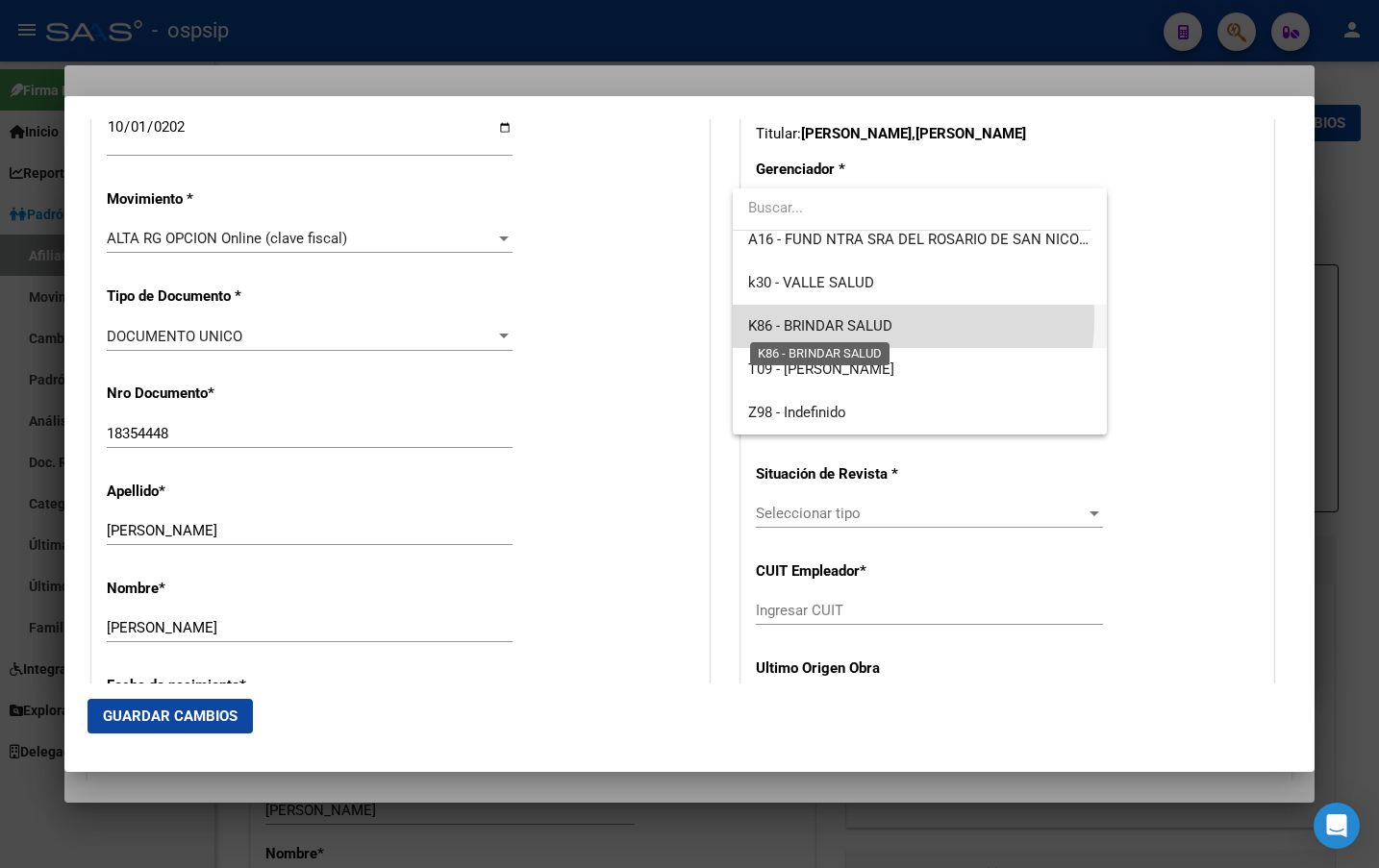
click at [841, 319] on span "K86 - BRINDAR SALUD" at bounding box center [820, 326] width 144 height 17
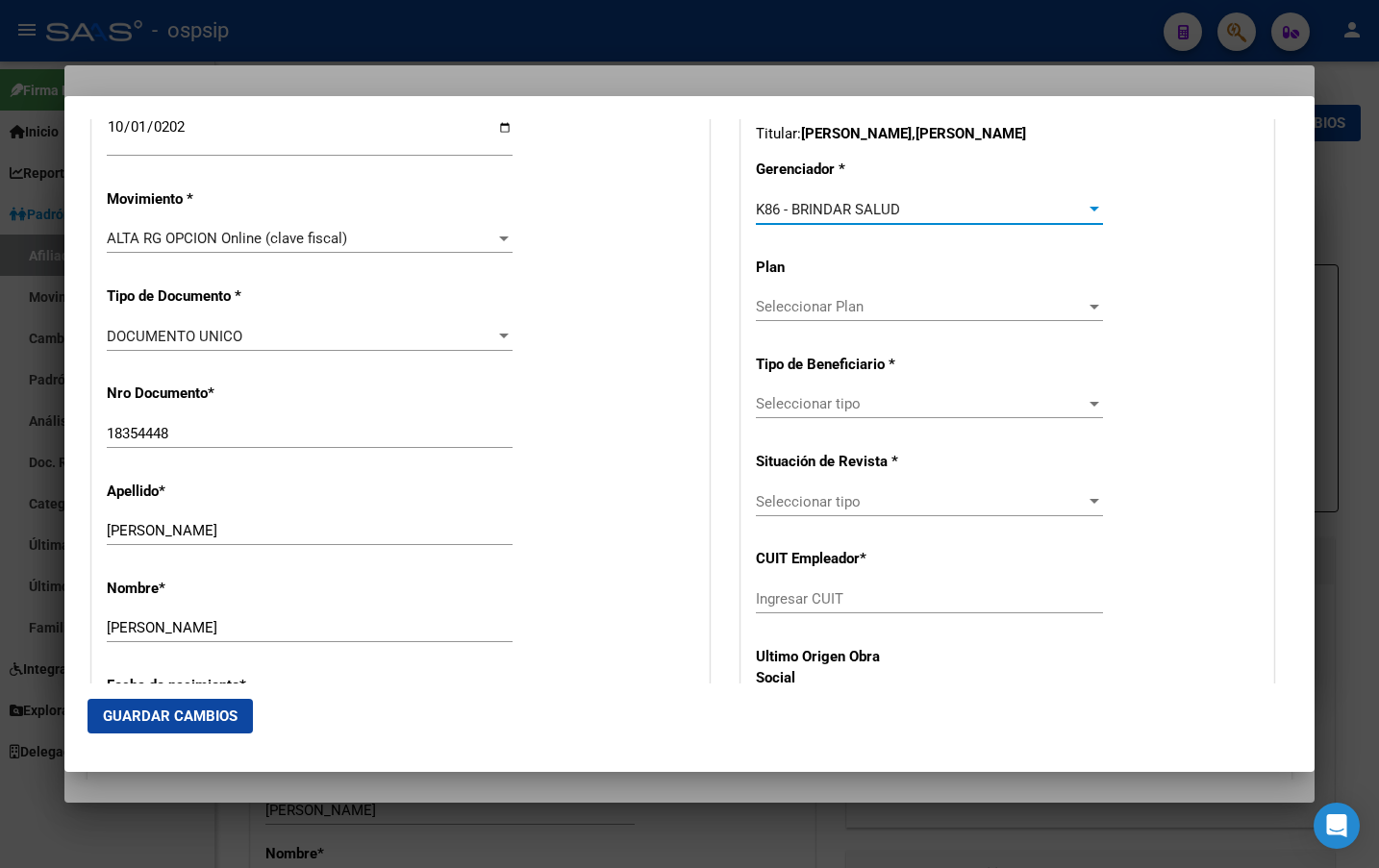
click at [815, 402] on span "Seleccionar tipo" at bounding box center [921, 404] width 330 height 17
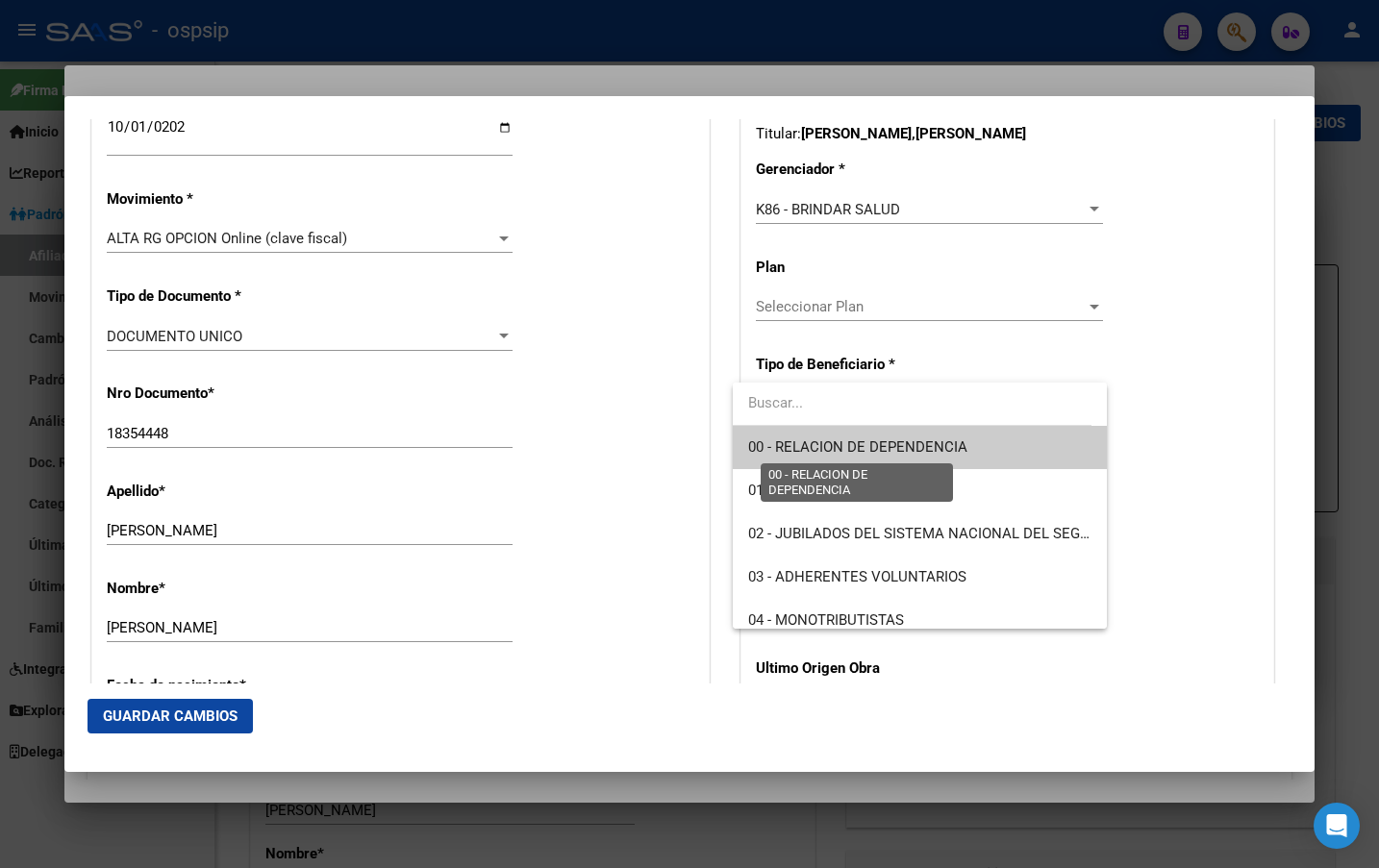
click at [822, 438] on span "00 - RELACION DE DEPENDENCIA" at bounding box center [857, 446] width 219 height 17
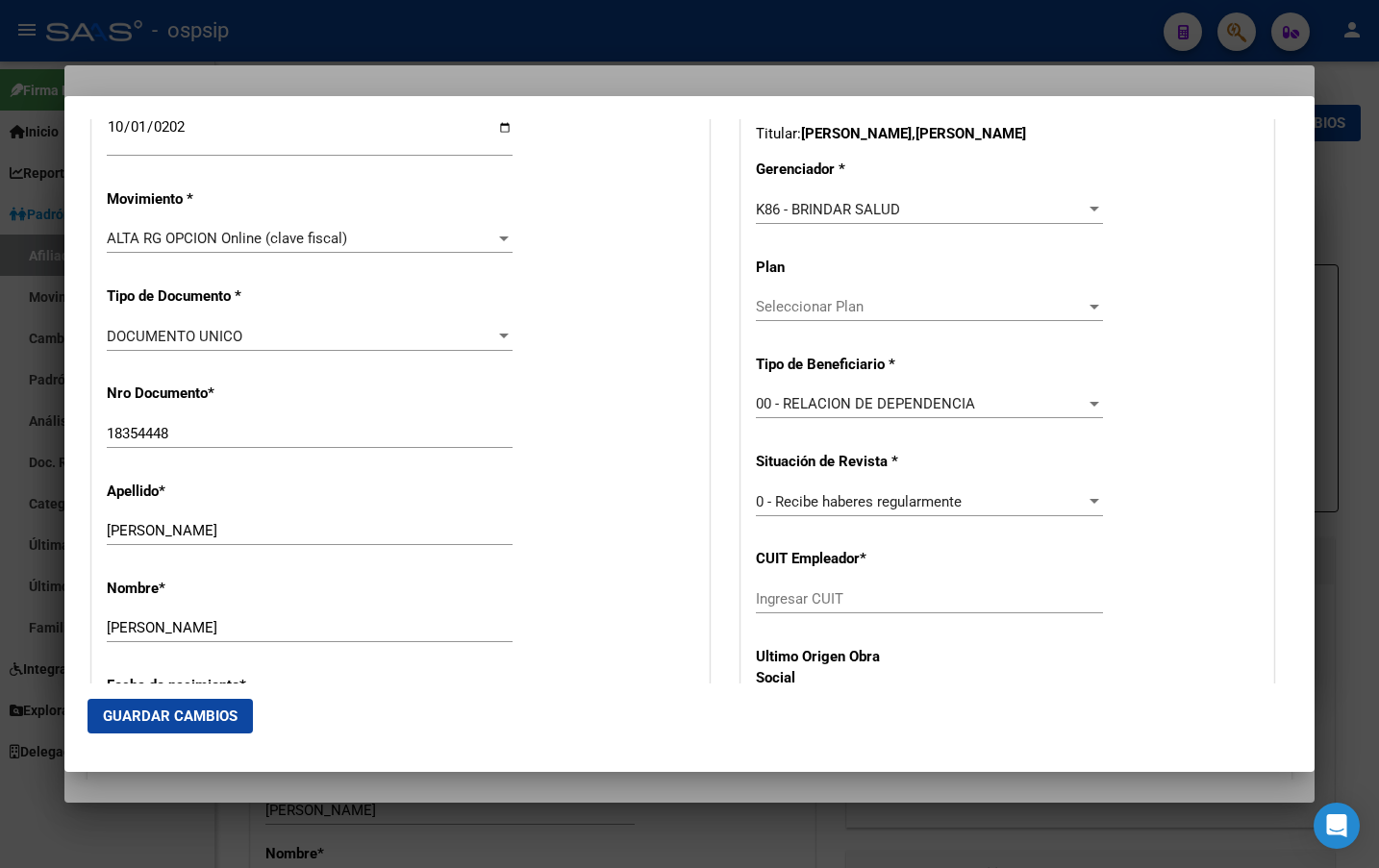
click at [760, 601] on input "Ingresar CUIT" at bounding box center [930, 598] width 348 height 17
type input "30-70726397-7"
click at [156, 715] on span "Guardar Cambios" at bounding box center [170, 716] width 135 height 17
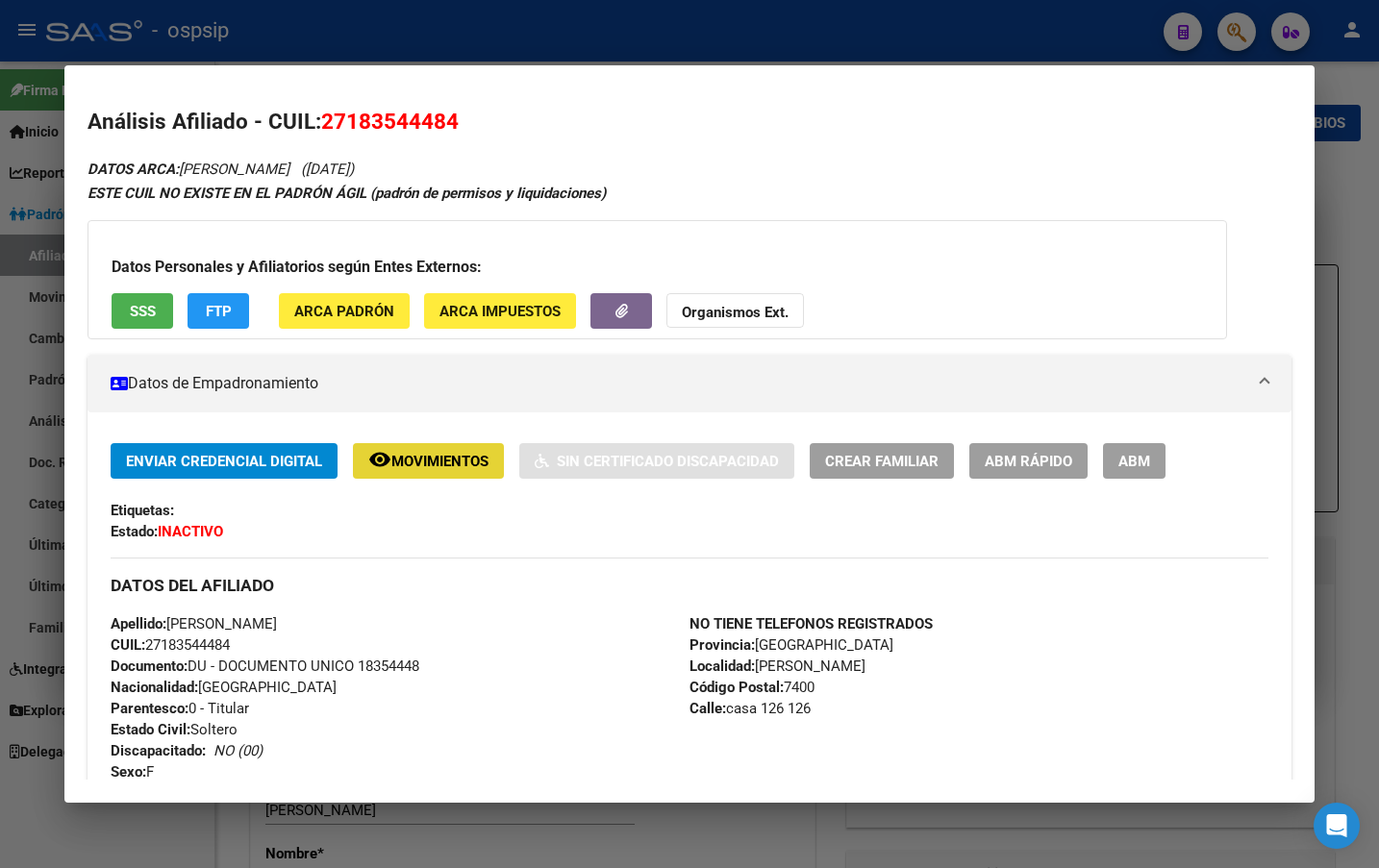
click at [436, 464] on span "Movimientos" at bounding box center [440, 460] width 97 height 17
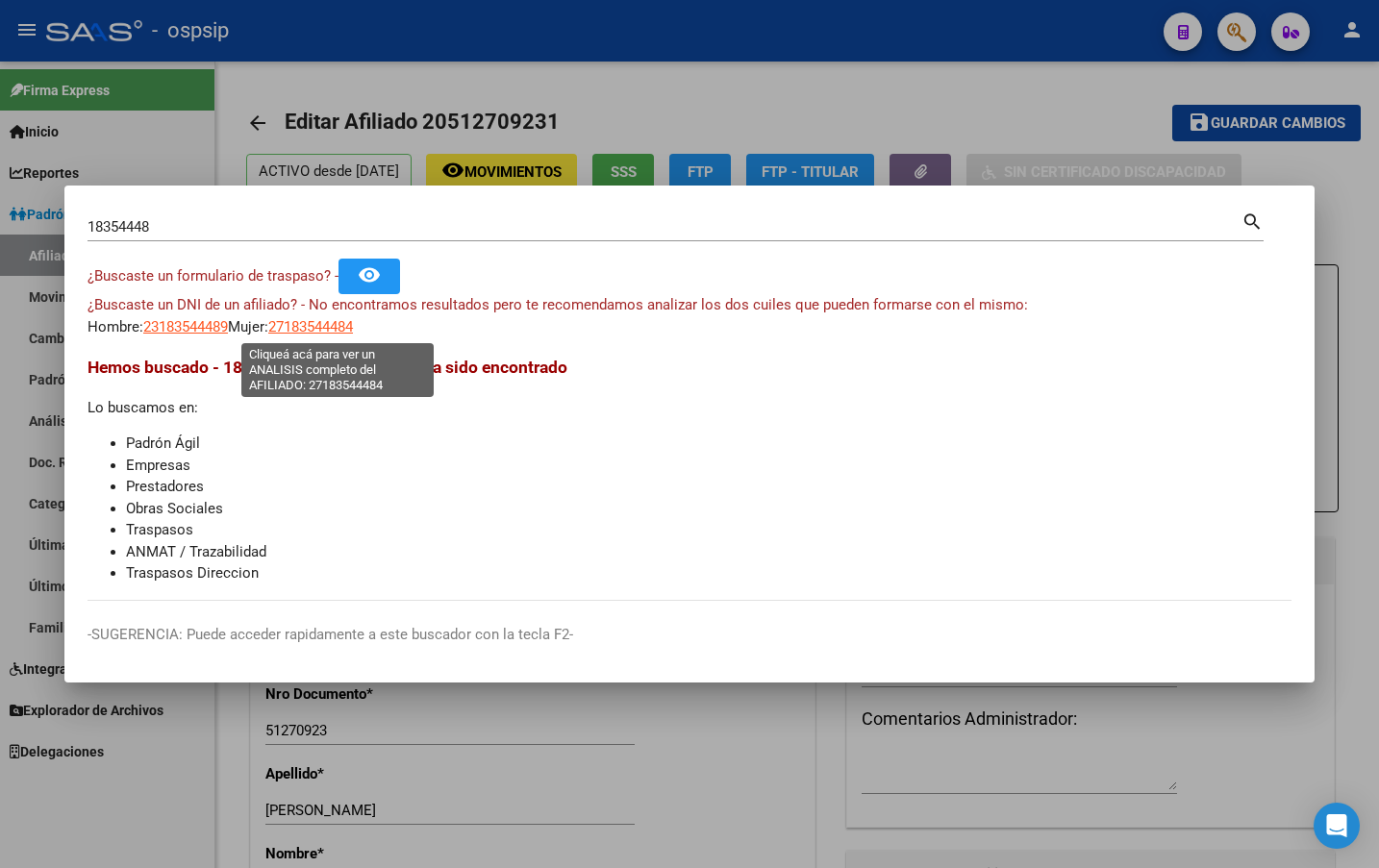
click at [317, 322] on span "27183544484" at bounding box center [311, 327] width 85 height 17
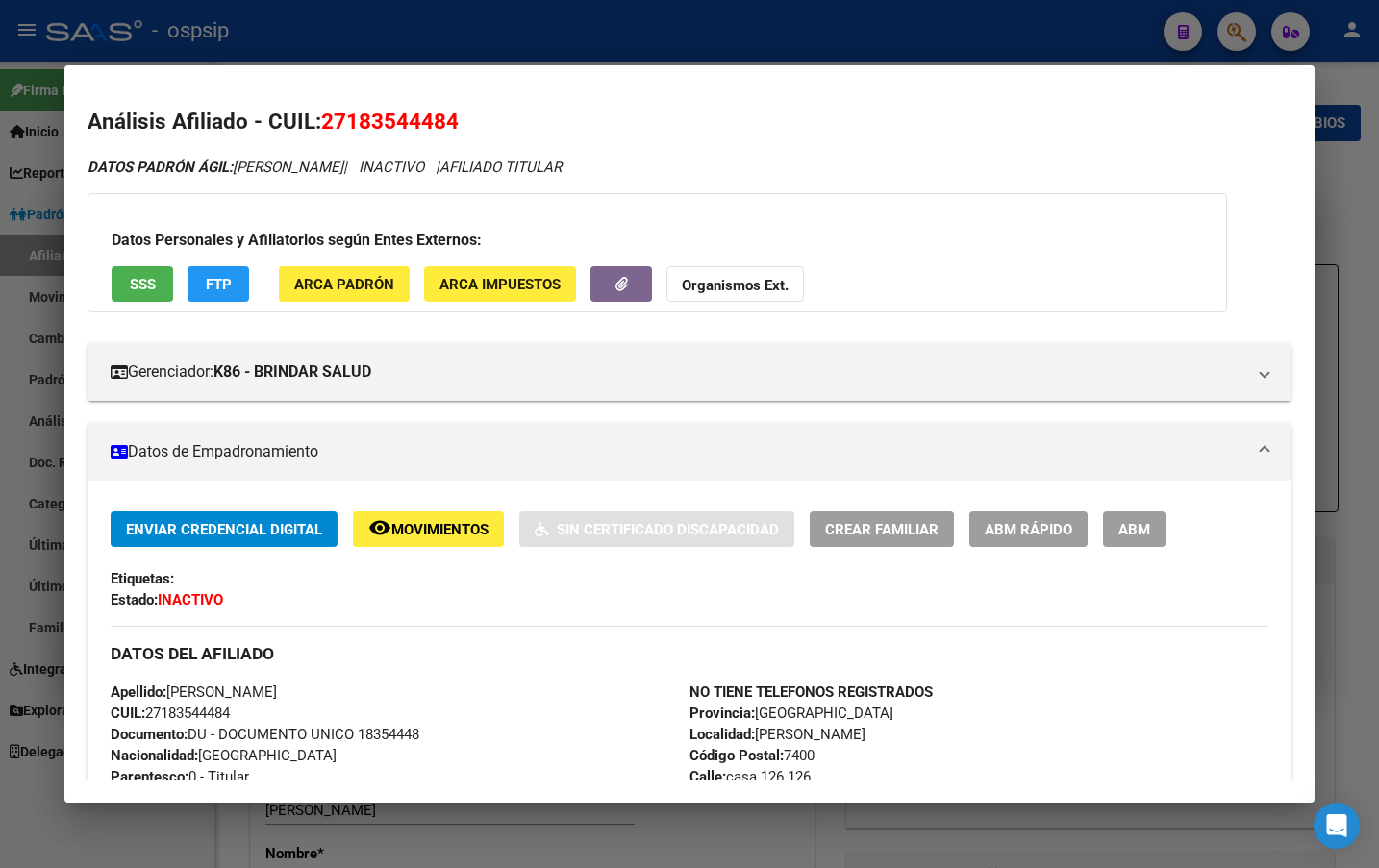
click at [1144, 528] on span "ABM" at bounding box center [1135, 529] width 32 height 17
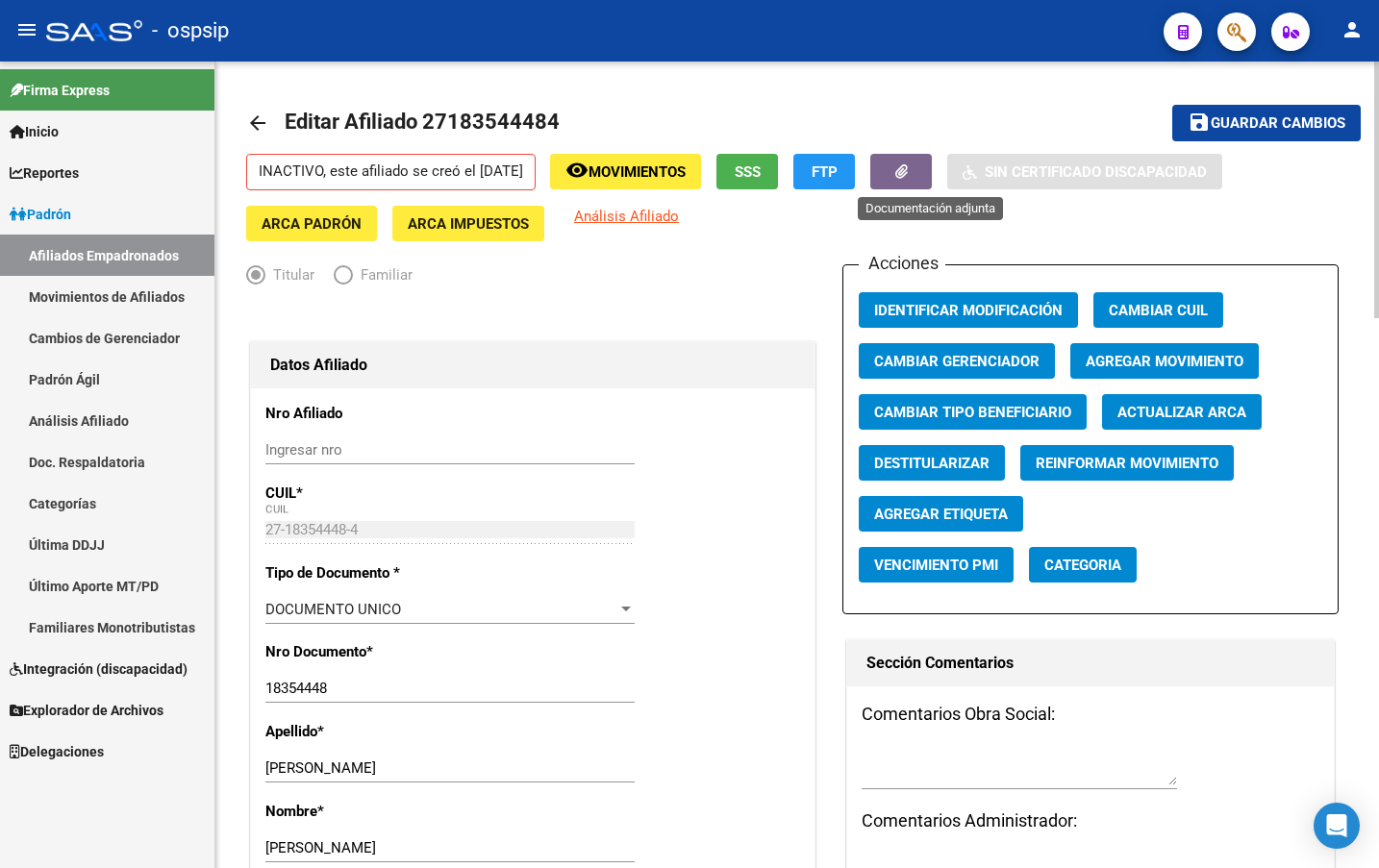
click at [921, 164] on button "button" at bounding box center [901, 172] width 62 height 36
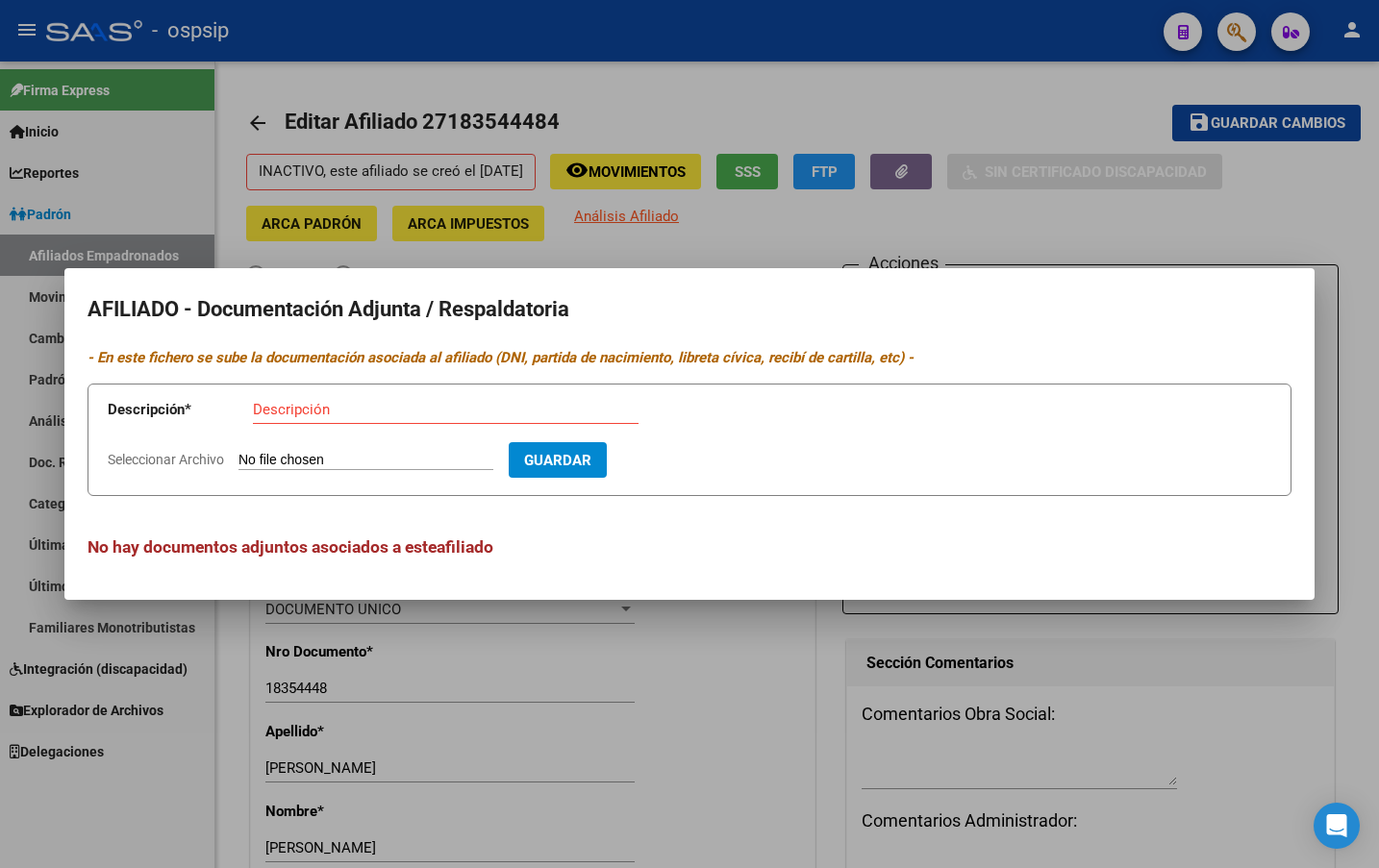
click at [326, 467] on input "Seleccionar Archivo" at bounding box center [366, 460] width 255 height 18
type input "C:\fakepath\doc (14).pdf"
click at [305, 411] on input "Descripción" at bounding box center [446, 409] width 386 height 17
type input "expediente de traspaso"
click at [703, 453] on span "Guardar" at bounding box center [669, 459] width 67 height 17
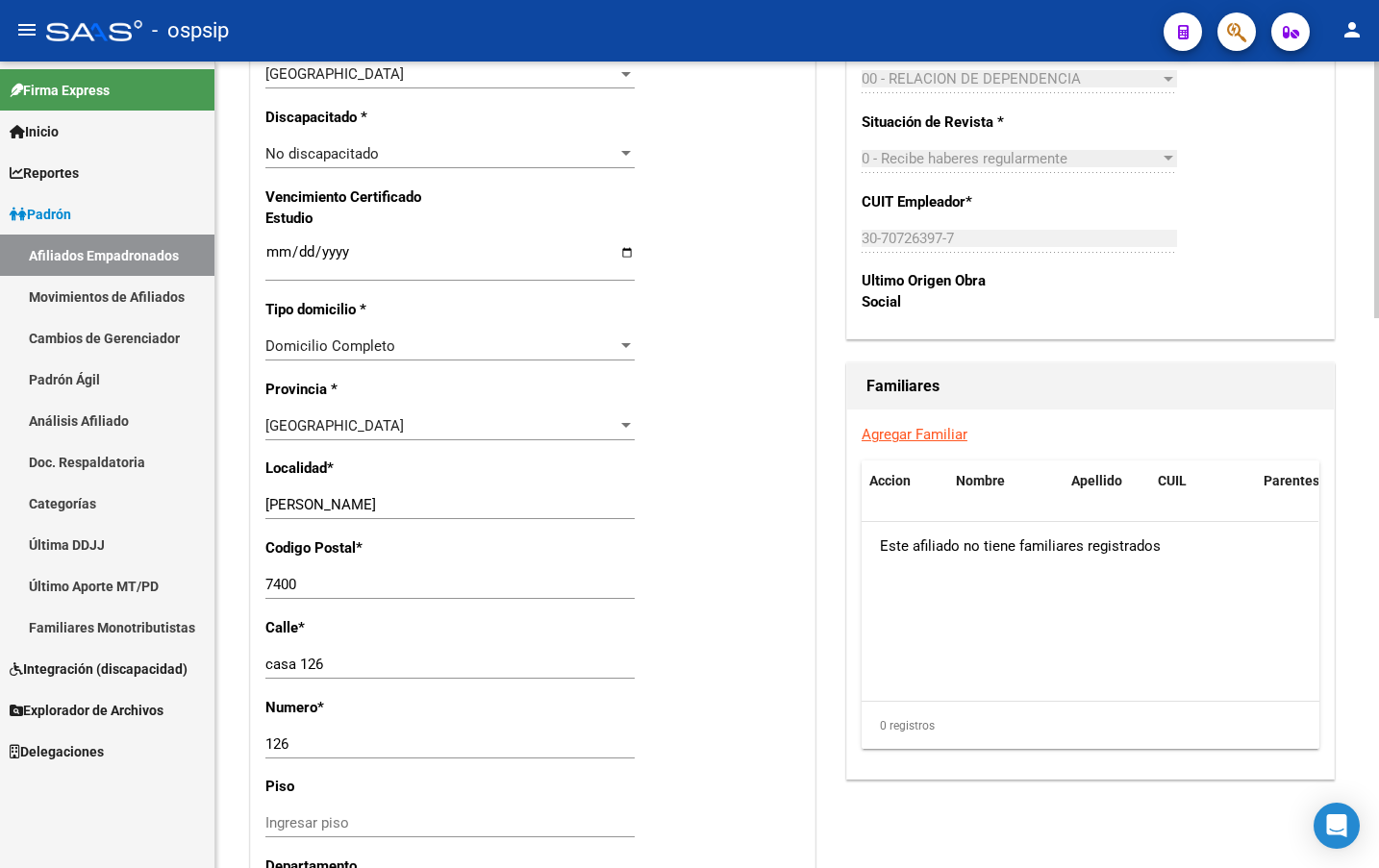
scroll to position [1154, 0]
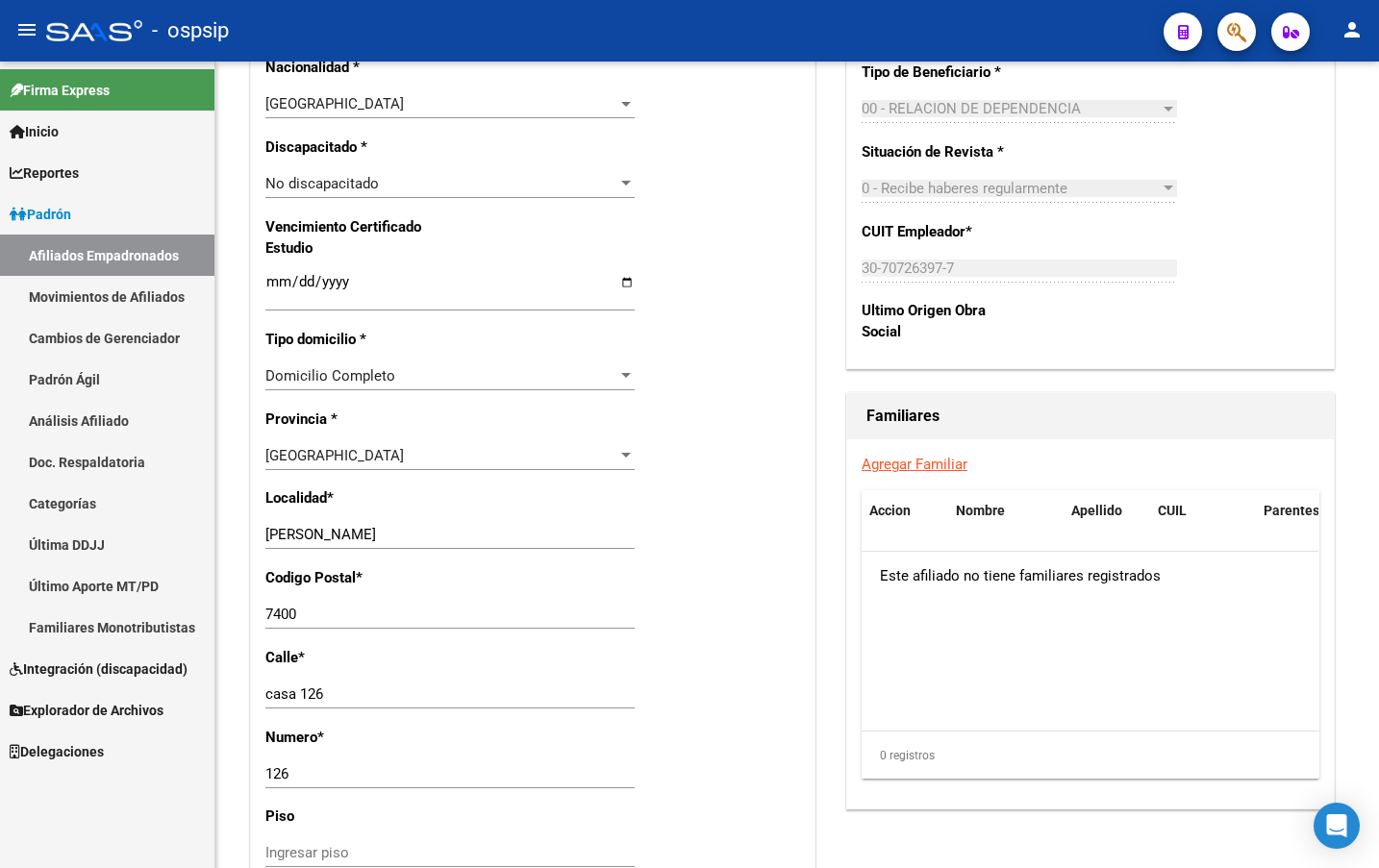
click at [156, 791] on div "Firma Express Inicio Instructivos Contacto OS Reportes Padrón Traspasos x O.S. …" at bounding box center [107, 465] width 215 height 807
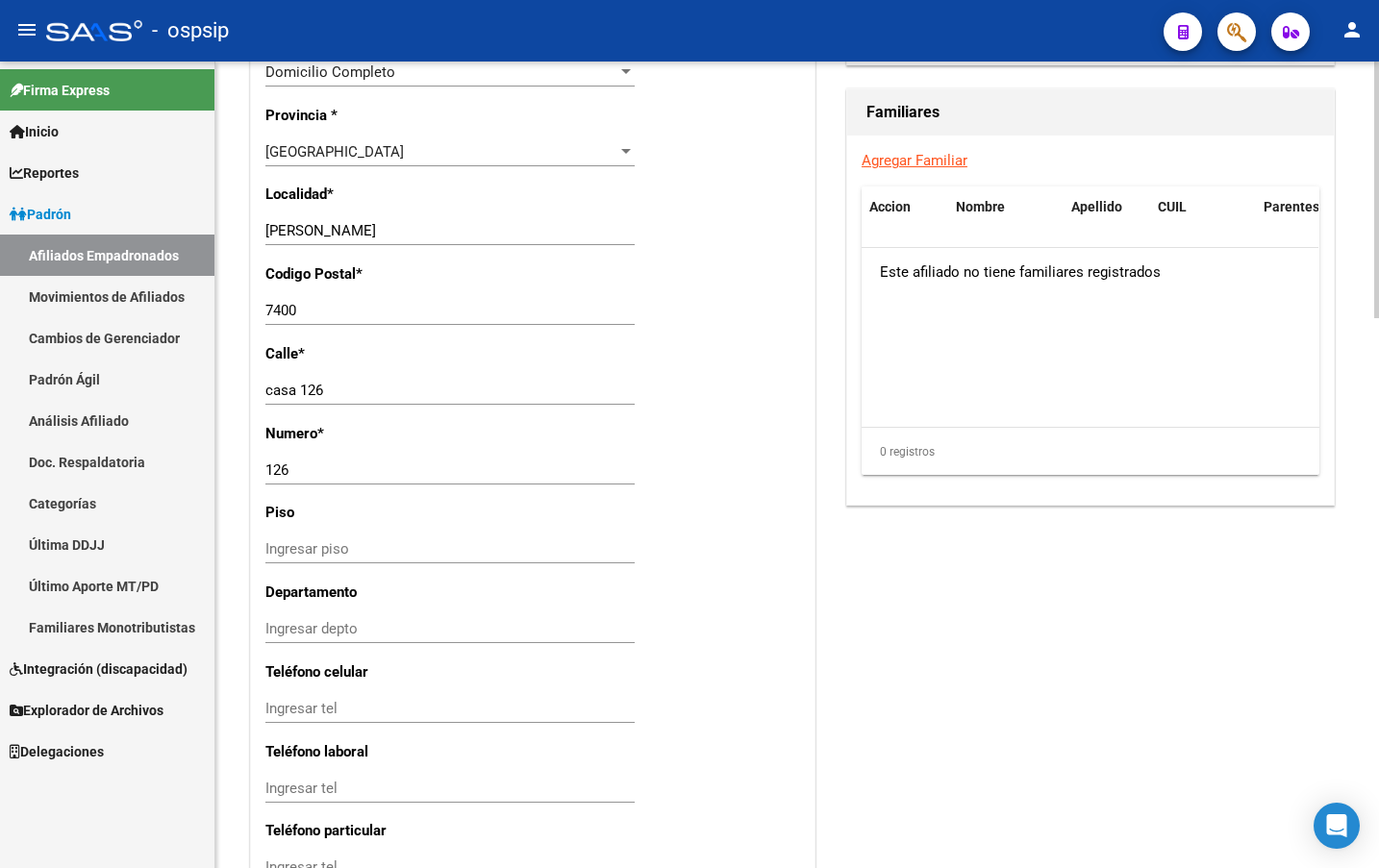
scroll to position [1727, 0]
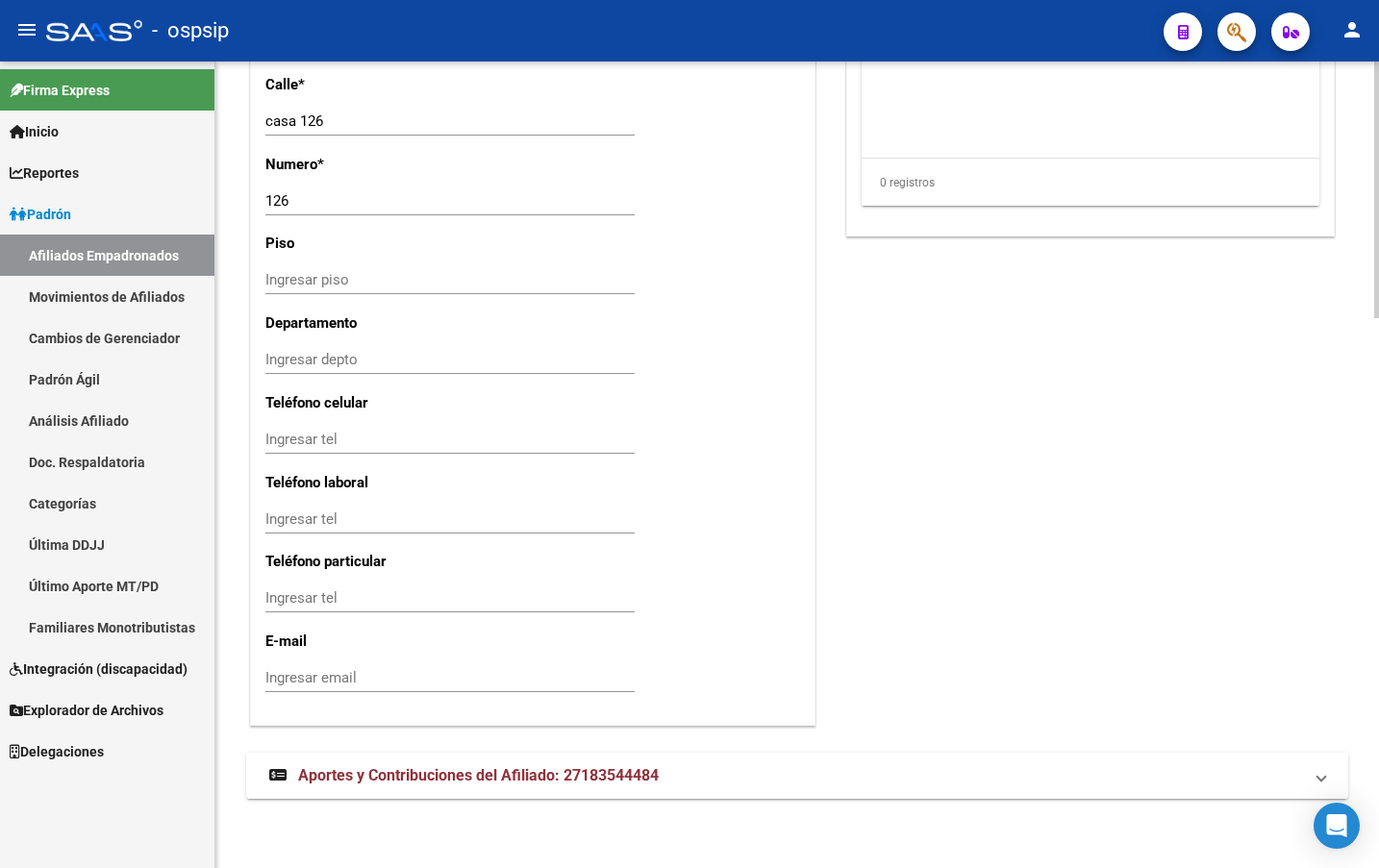
click at [541, 779] on span "Aportes y Contribuciones del Afiliado: 27183544484" at bounding box center [478, 775] width 361 height 18
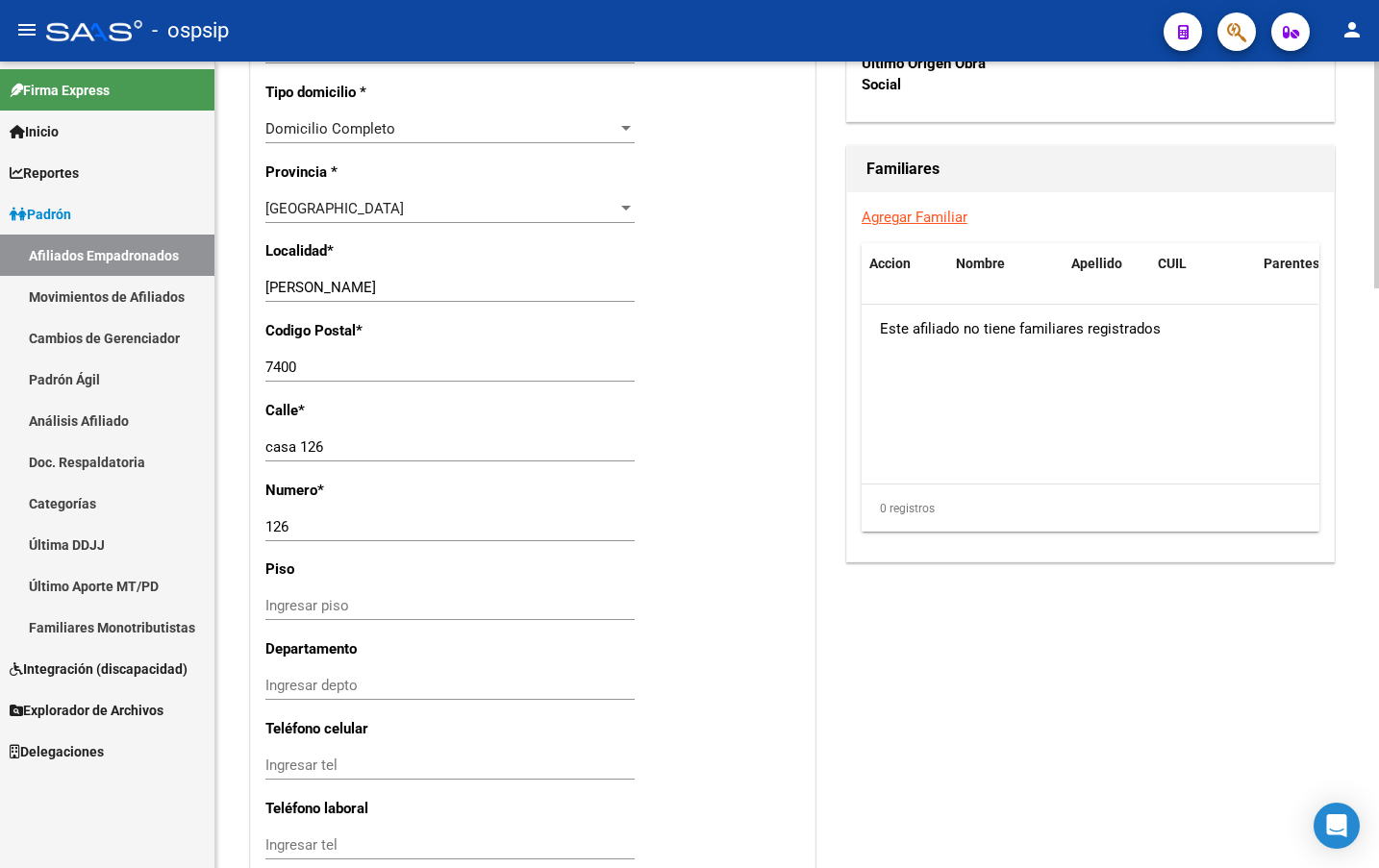
scroll to position [1006, 0]
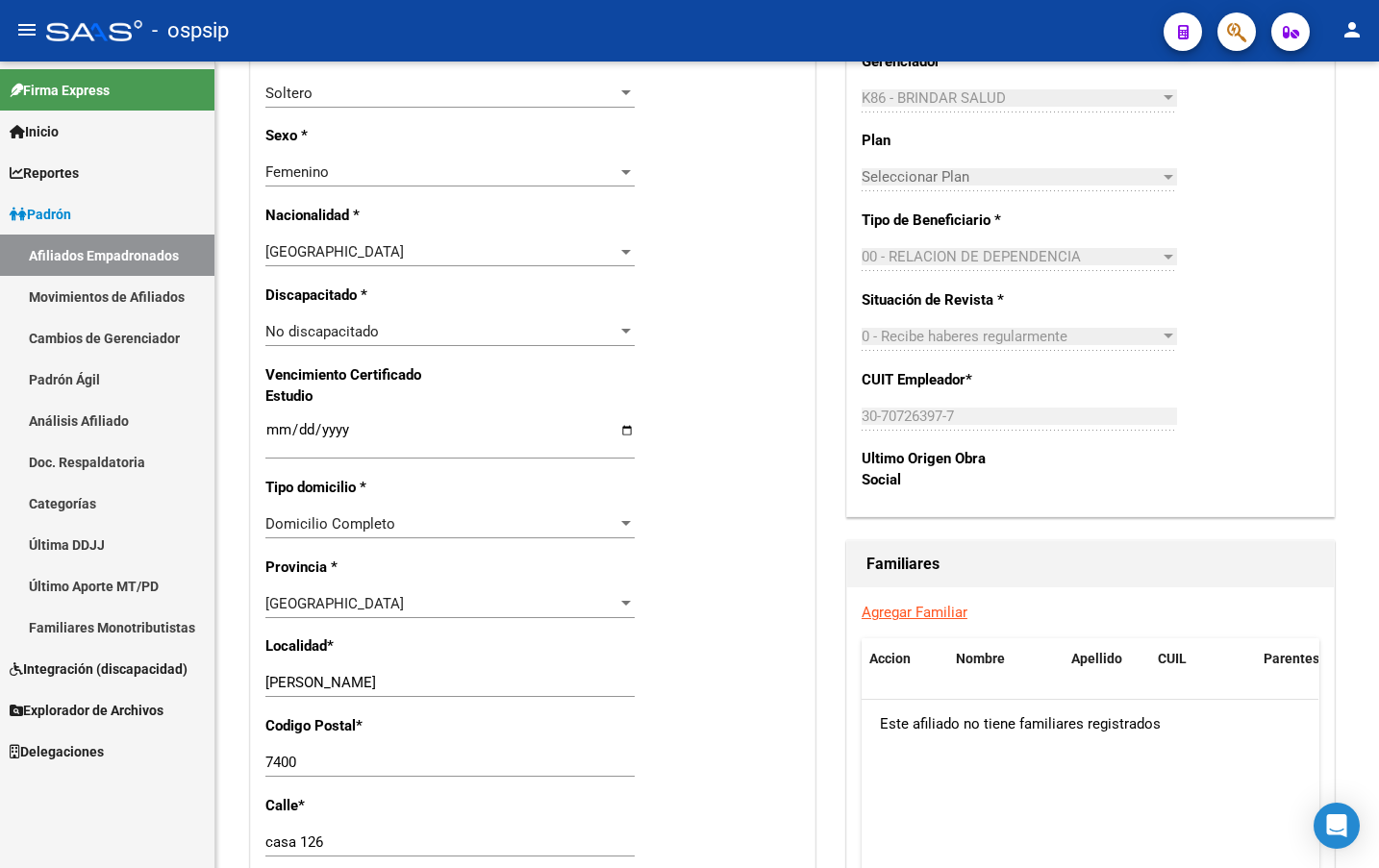
click at [1225, 31] on button "button" at bounding box center [1237, 32] width 39 height 39
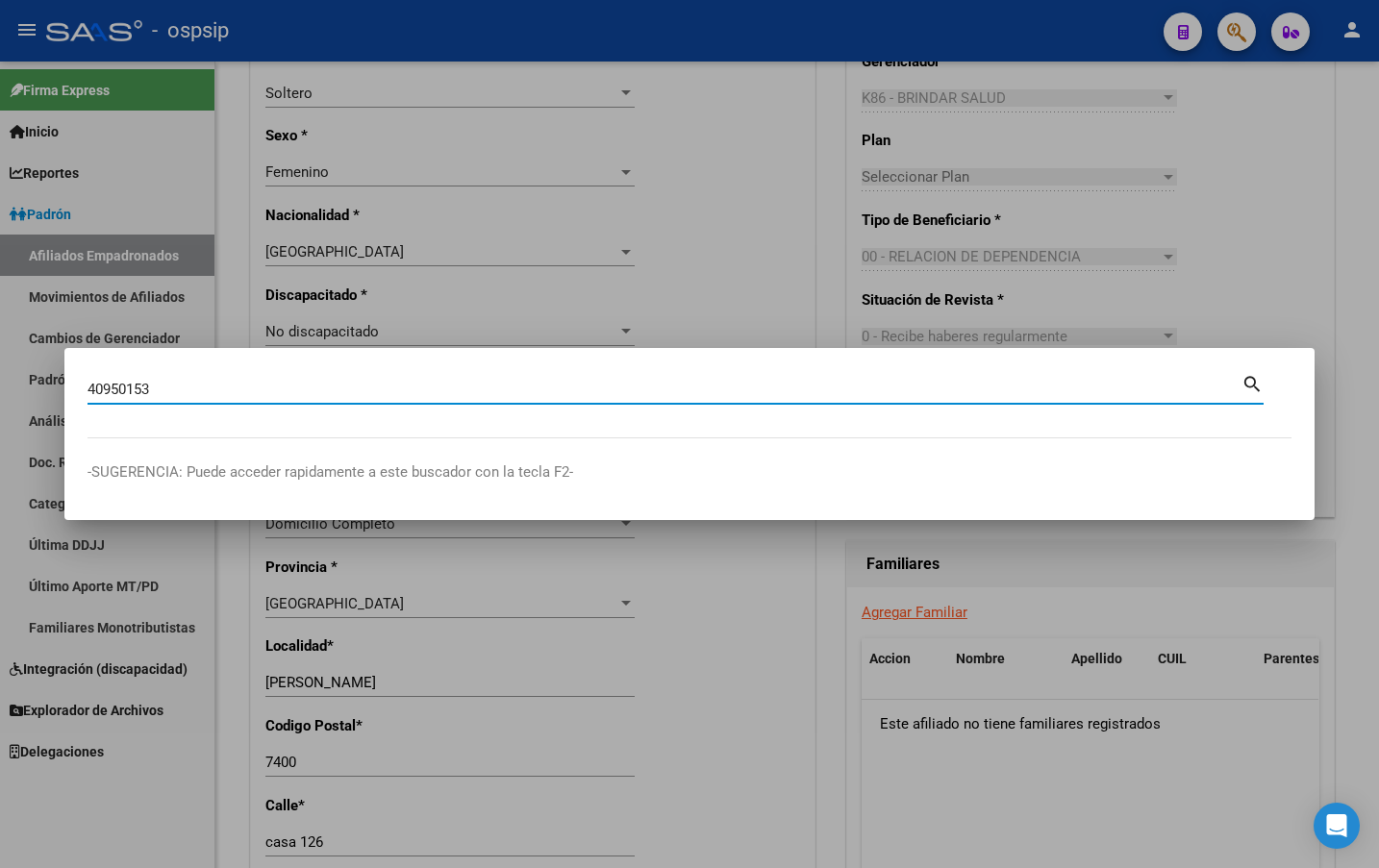
type input "40950153"
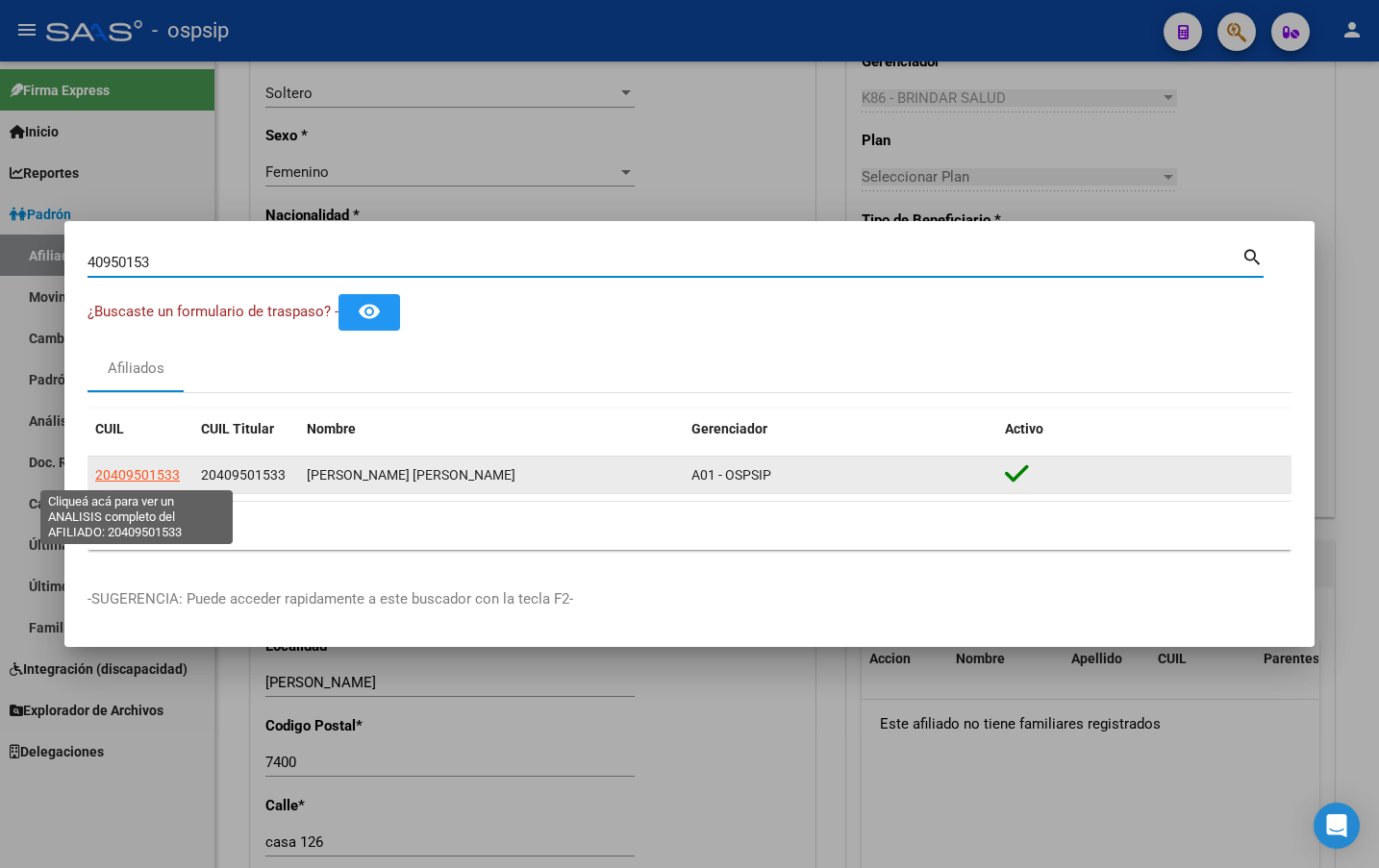
click at [124, 471] on span "20409501533" at bounding box center [137, 474] width 85 height 15
type textarea "20409501533"
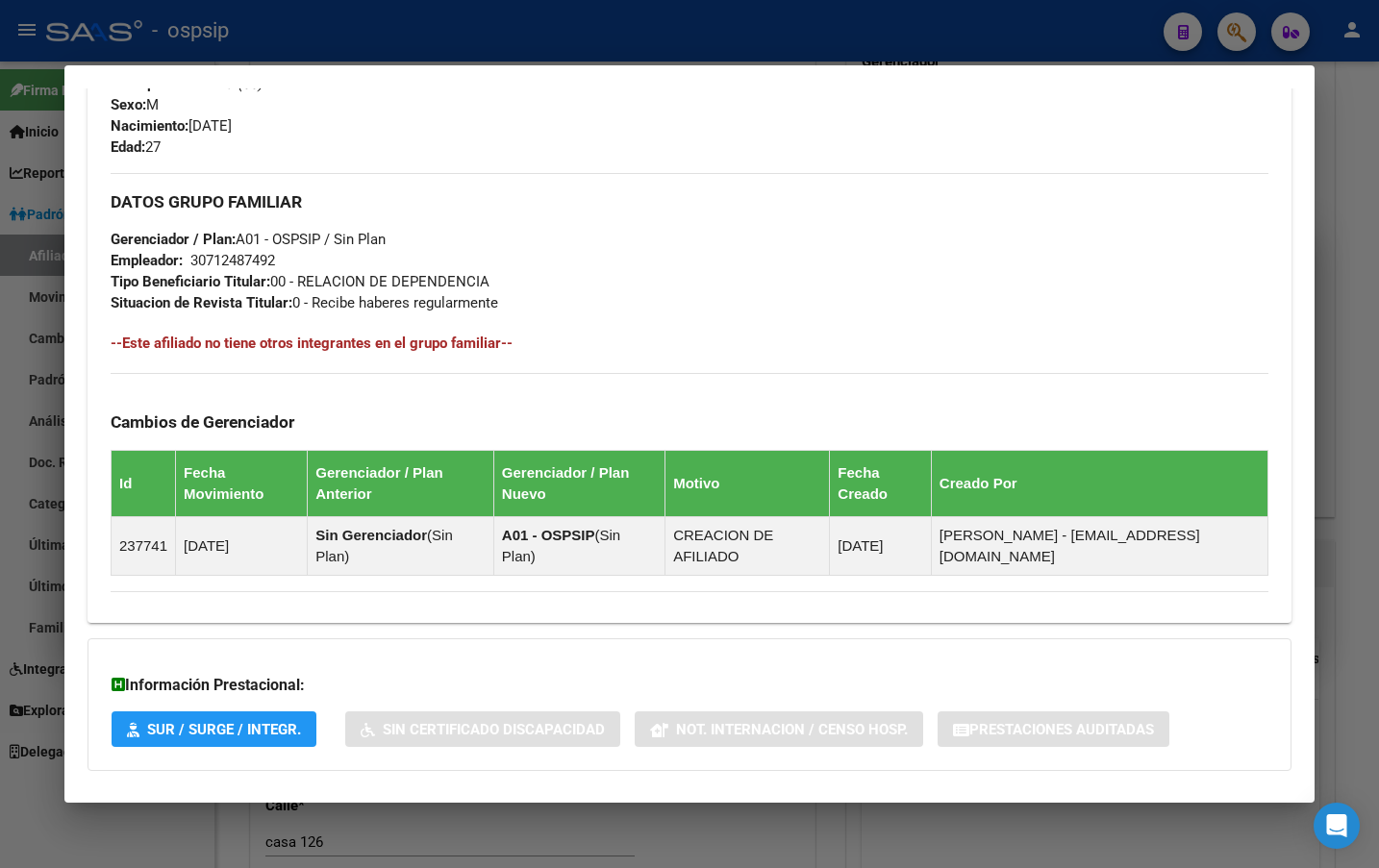
scroll to position [852, 0]
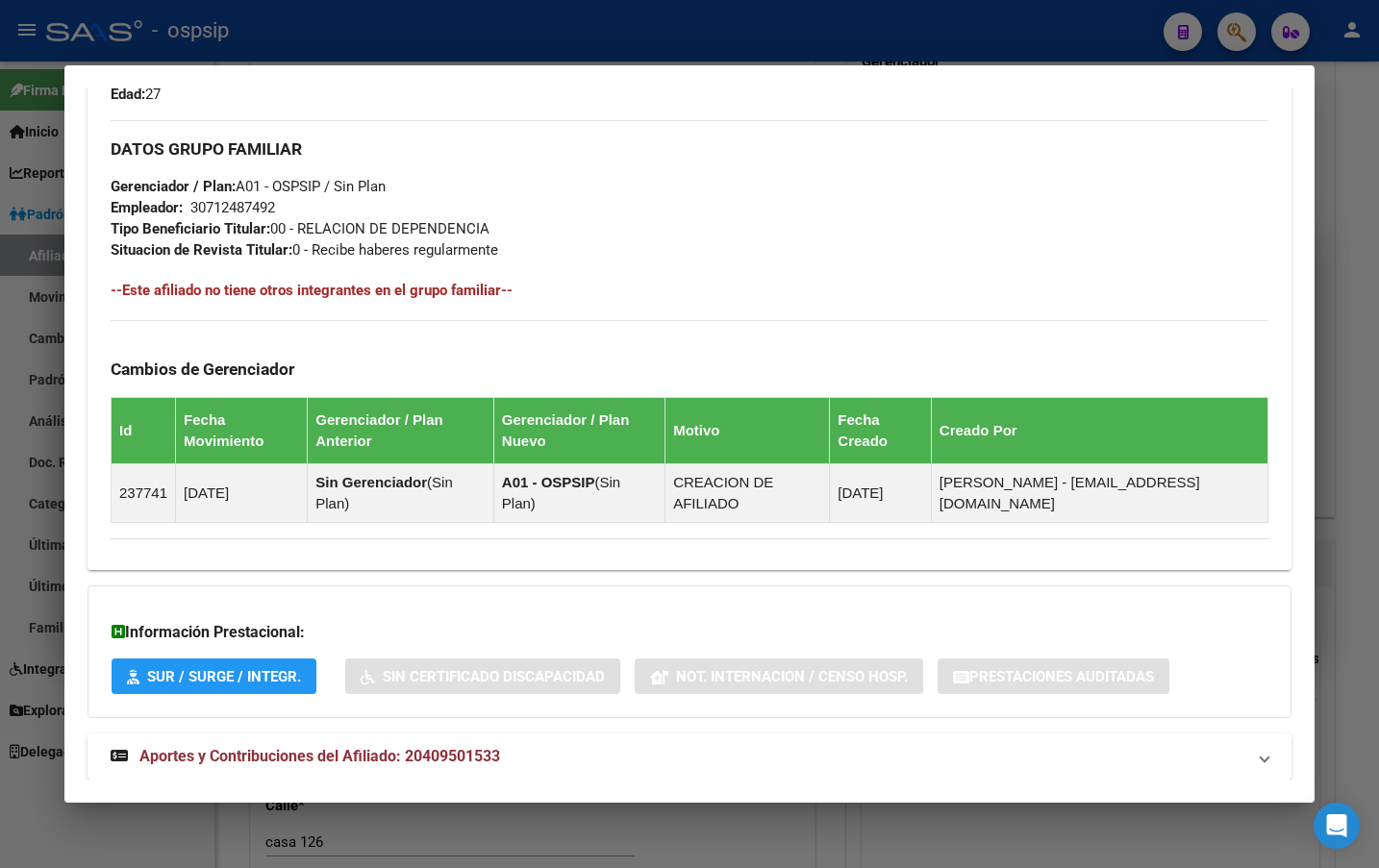
click at [439, 747] on span "Aportes y Contribuciones del Afiliado: 20409501533" at bounding box center [320, 756] width 361 height 18
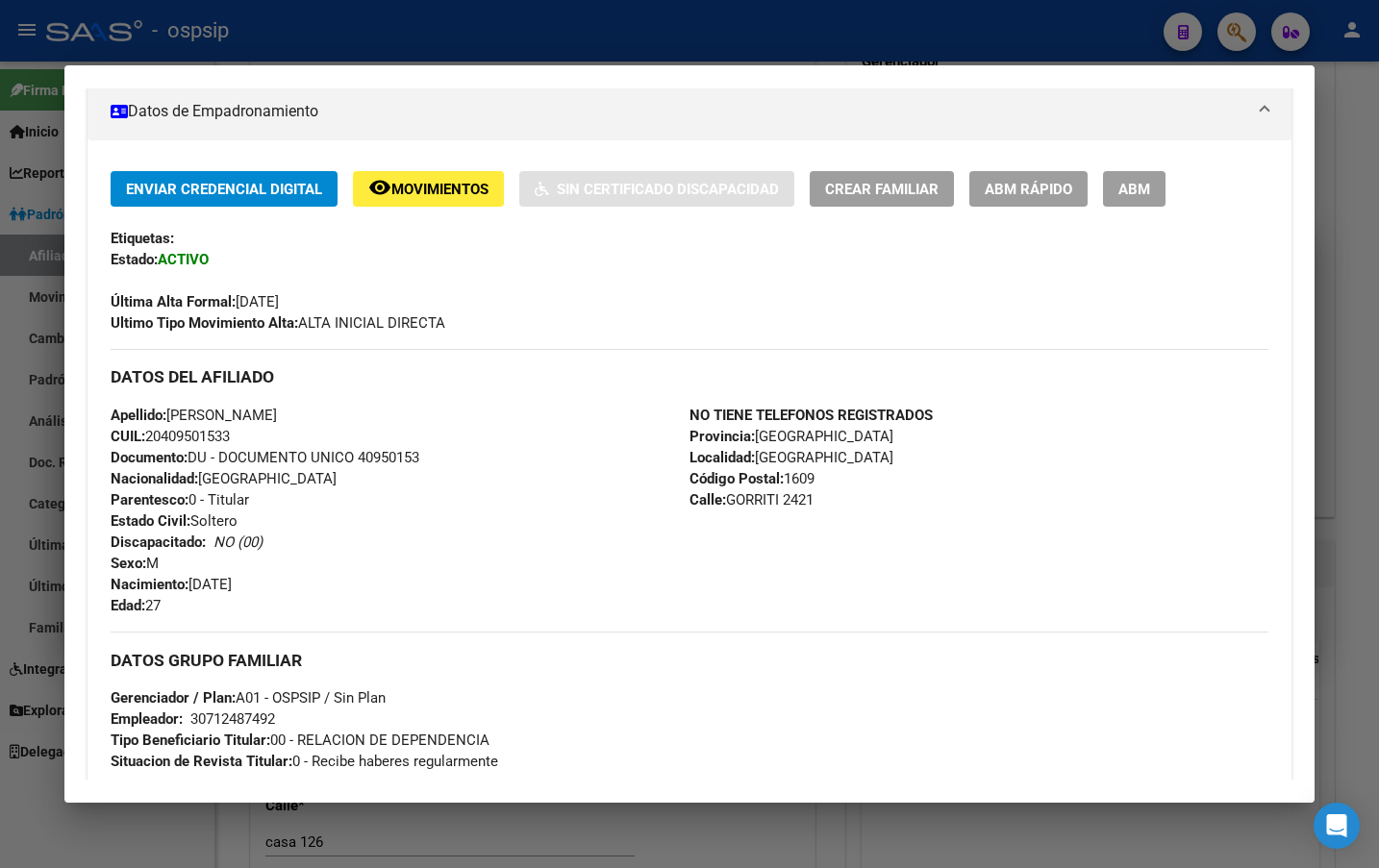
scroll to position [0, 0]
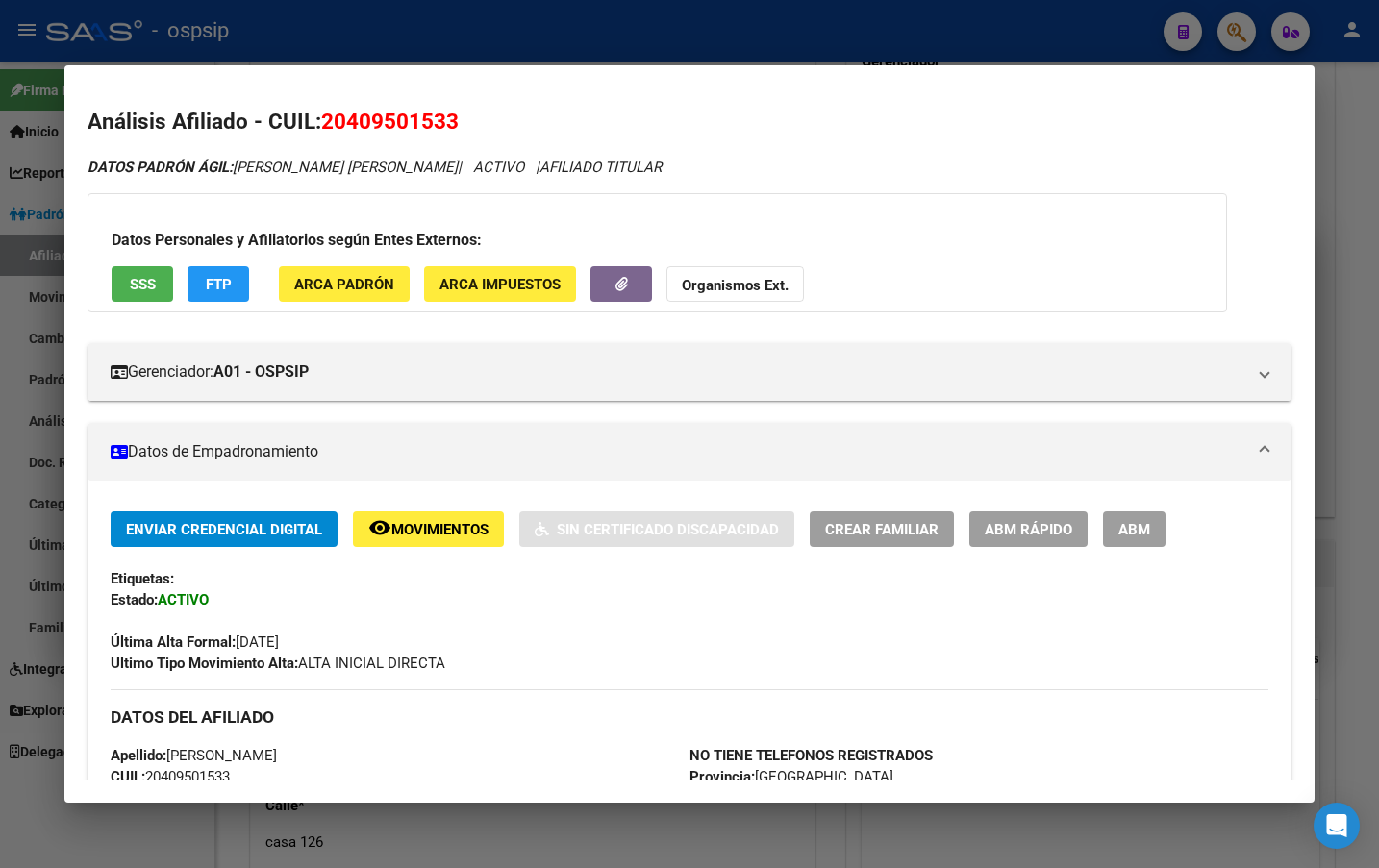
click at [421, 521] on span "Movimientos" at bounding box center [440, 529] width 97 height 17
click at [297, 601] on div "Enviar Credencial Digital remove_red_eye Movimientos Sin Certificado Discapacid…" at bounding box center [690, 592] width 1158 height 163
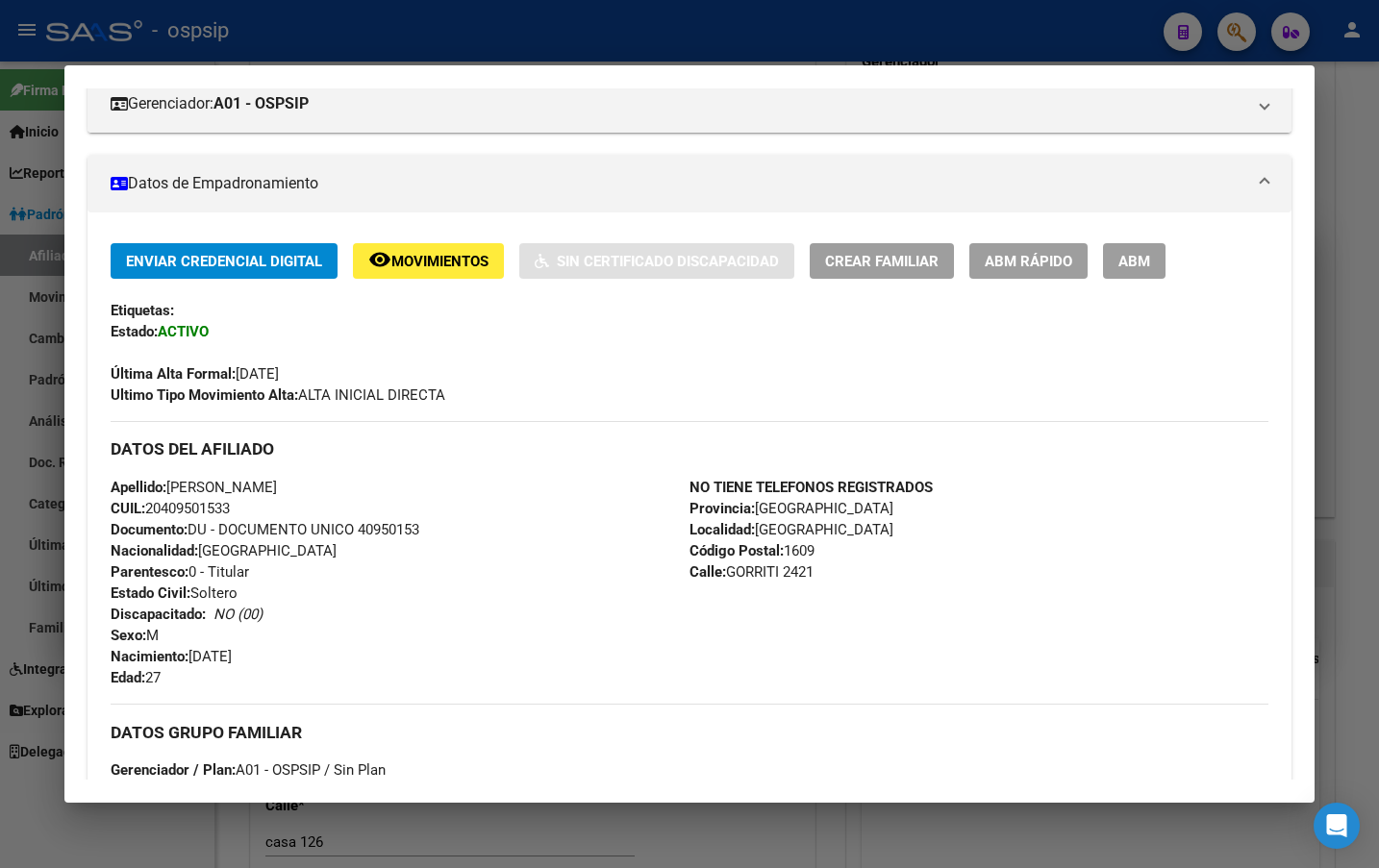
scroll to position [289, 0]
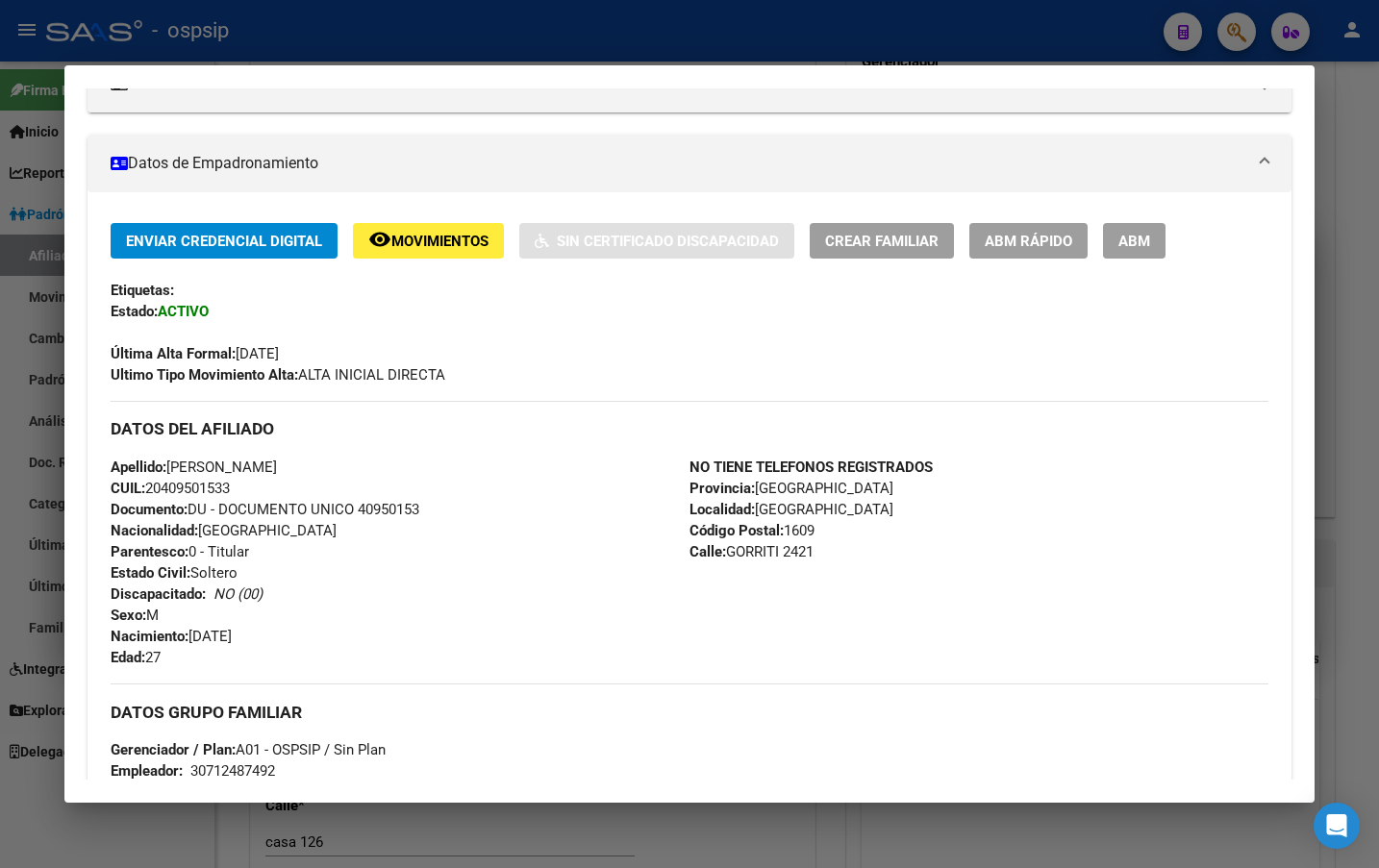
click at [464, 532] on div "Apellido: FACUNDO NAHUEL VERA PAZ CUIL: 20409501533 Documento: DU - DOCUMENTO U…" at bounding box center [401, 562] width 580 height 212
click at [571, 476] on div "Apellido: FACUNDO NAHUEL VERA PAZ CUIL: 20409501533 Documento: DU - DOCUMENTO U…" at bounding box center [401, 562] width 580 height 212
click at [1130, 234] on span "ABM" at bounding box center [1135, 241] width 32 height 17
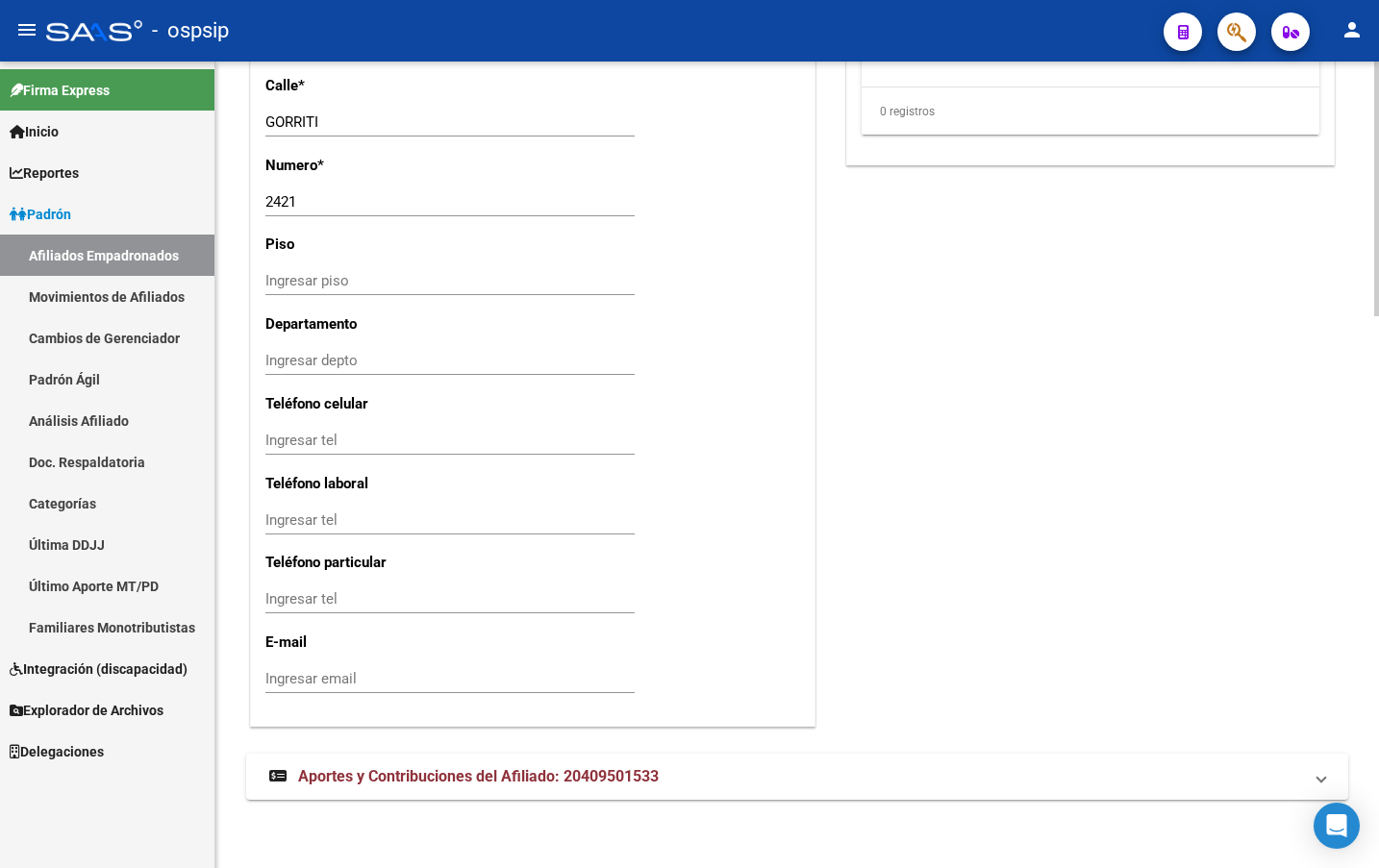
scroll to position [1748, 0]
click at [390, 781] on span "Aportes y Contribuciones del Afiliado: 20409501533" at bounding box center [478, 775] width 361 height 18
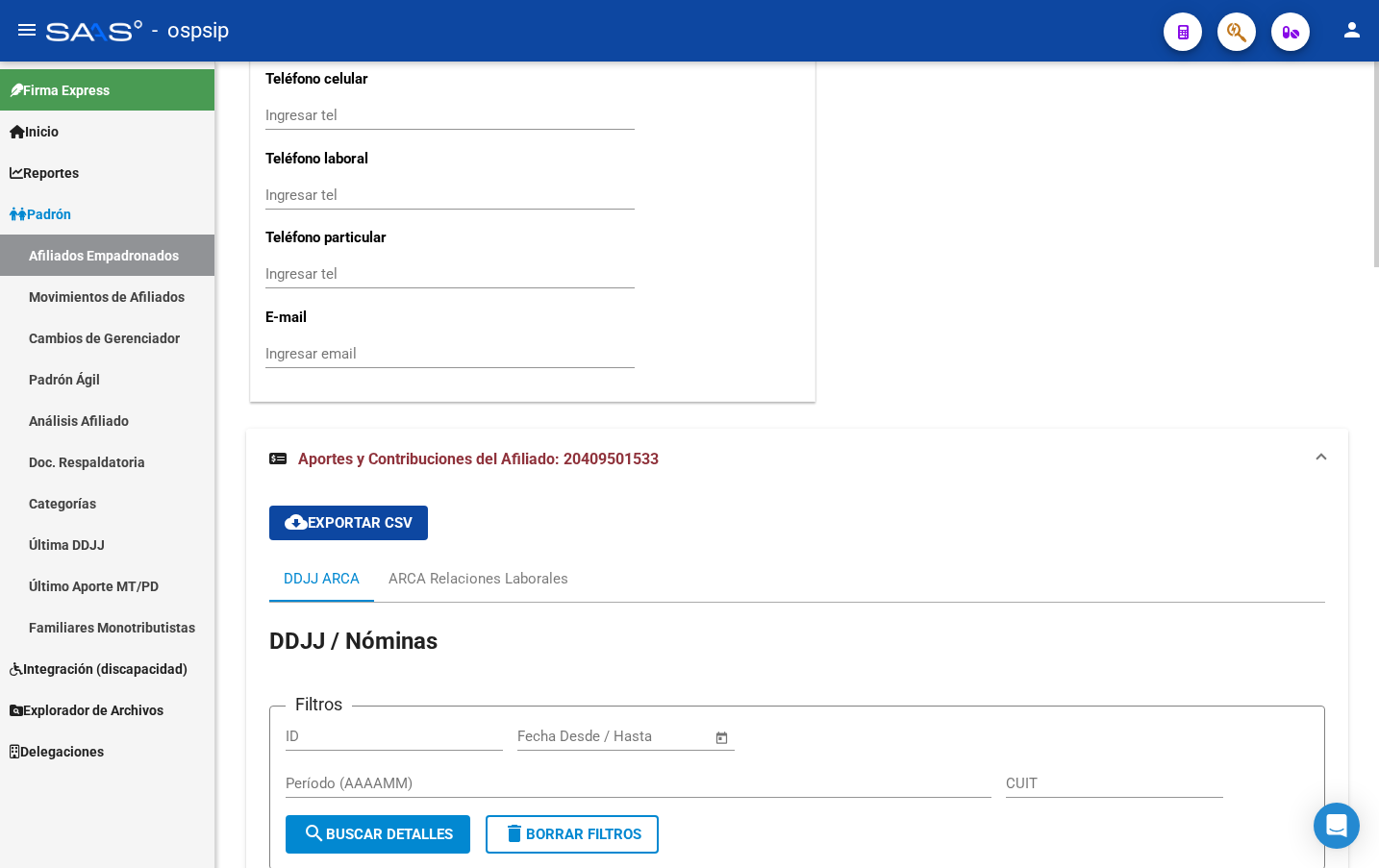
scroll to position [2325, 0]
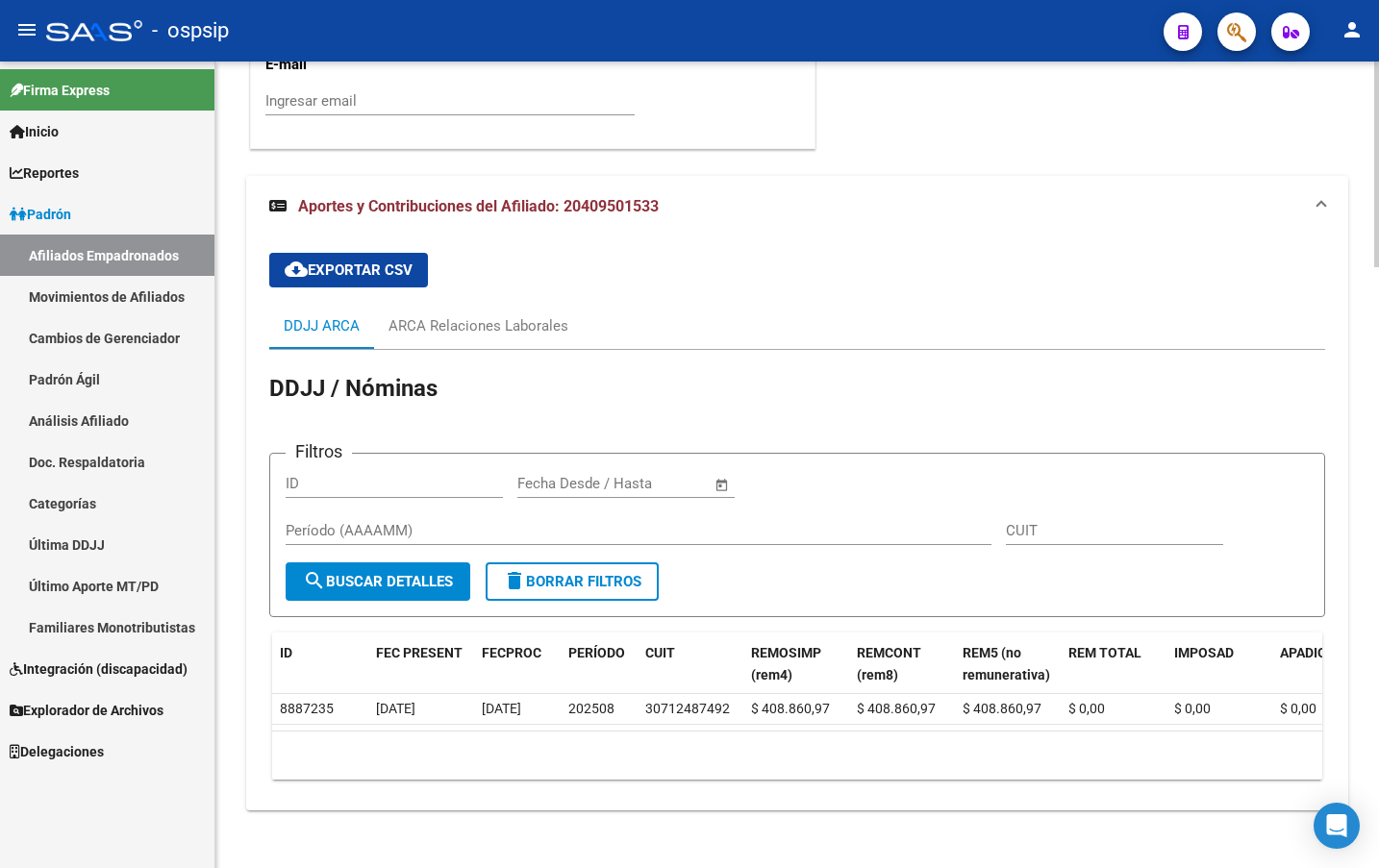
click at [542, 392] on h1 "DDJJ / Nóminas" at bounding box center [797, 391] width 1056 height 34
click at [478, 324] on div "ARCA Relaciones Laborales" at bounding box center [479, 326] width 180 height 21
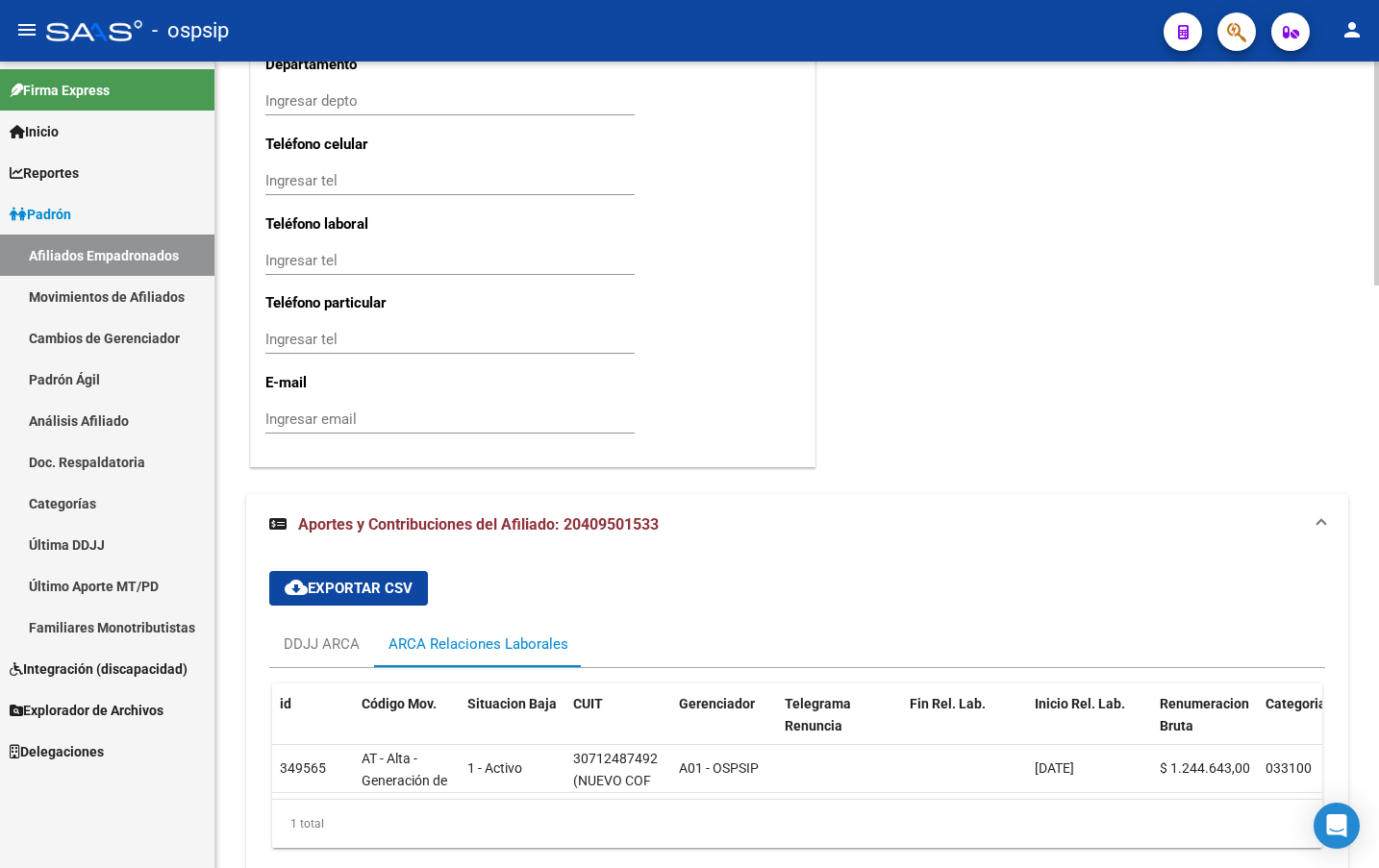
scroll to position [2101, 0]
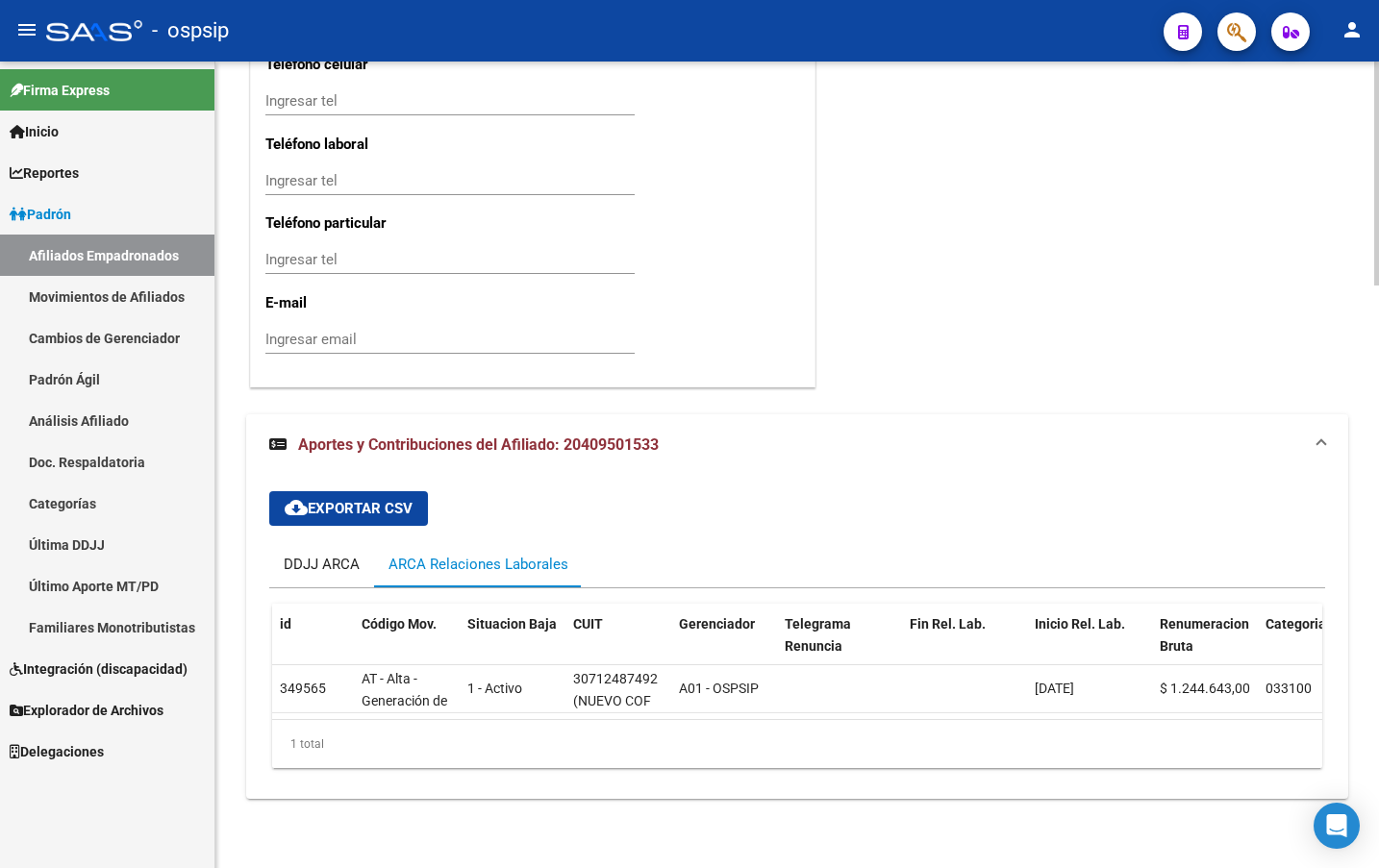
click at [324, 553] on div "DDJJ ARCA" at bounding box center [322, 563] width 76 height 21
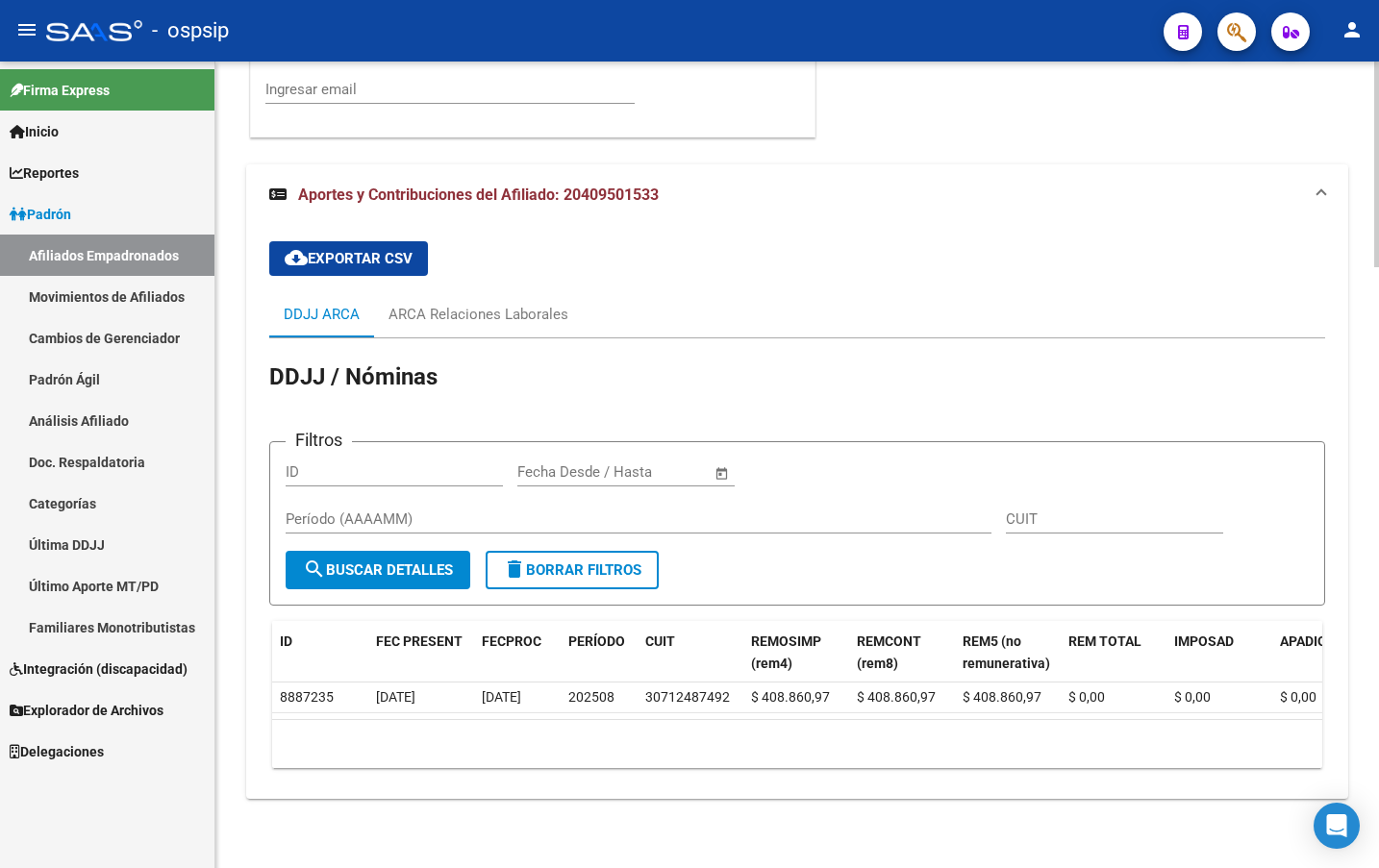
scroll to position [2351, 0]
click at [441, 304] on div "ARCA Relaciones Laborales" at bounding box center [479, 314] width 180 height 21
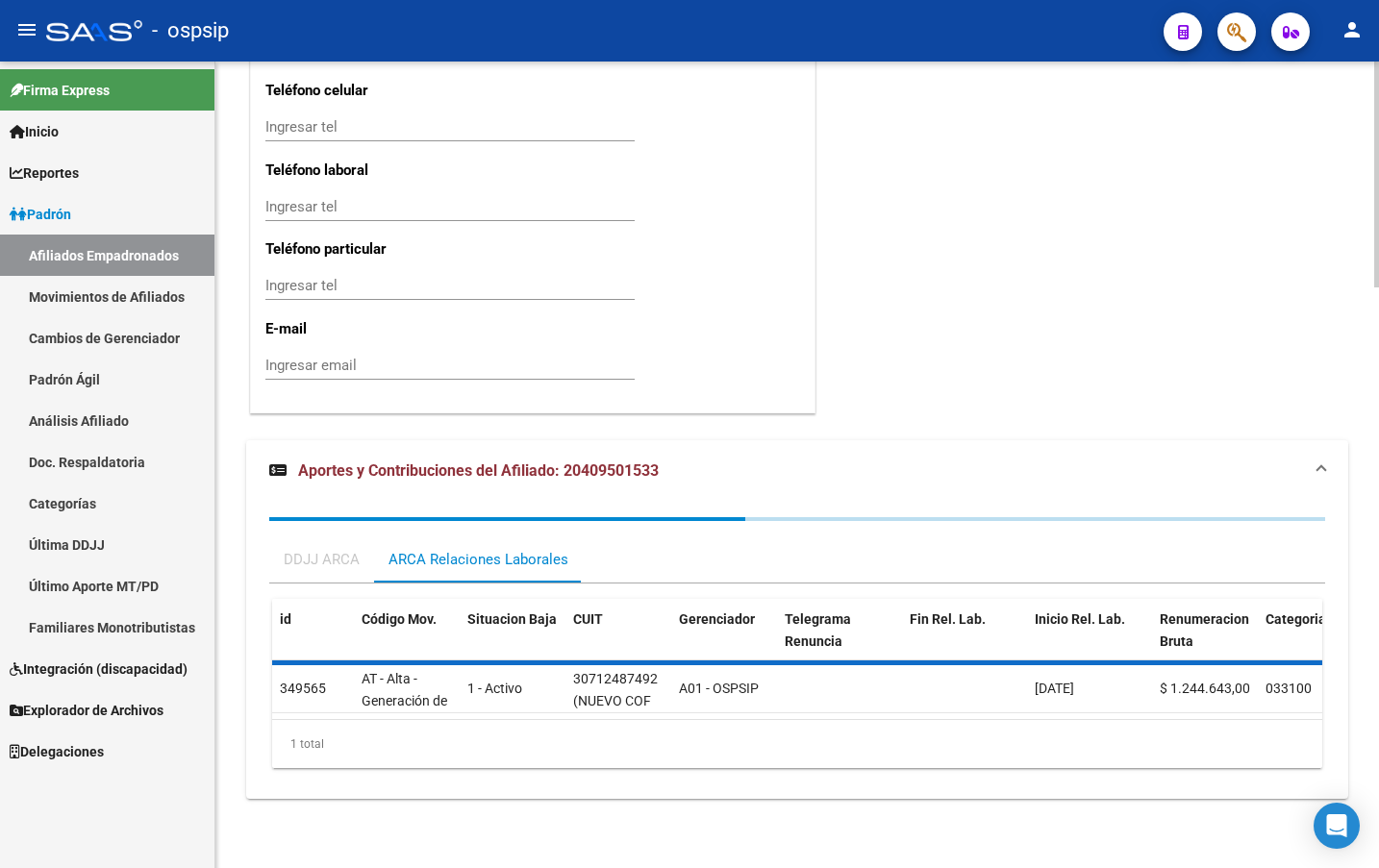
scroll to position [2101, 0]
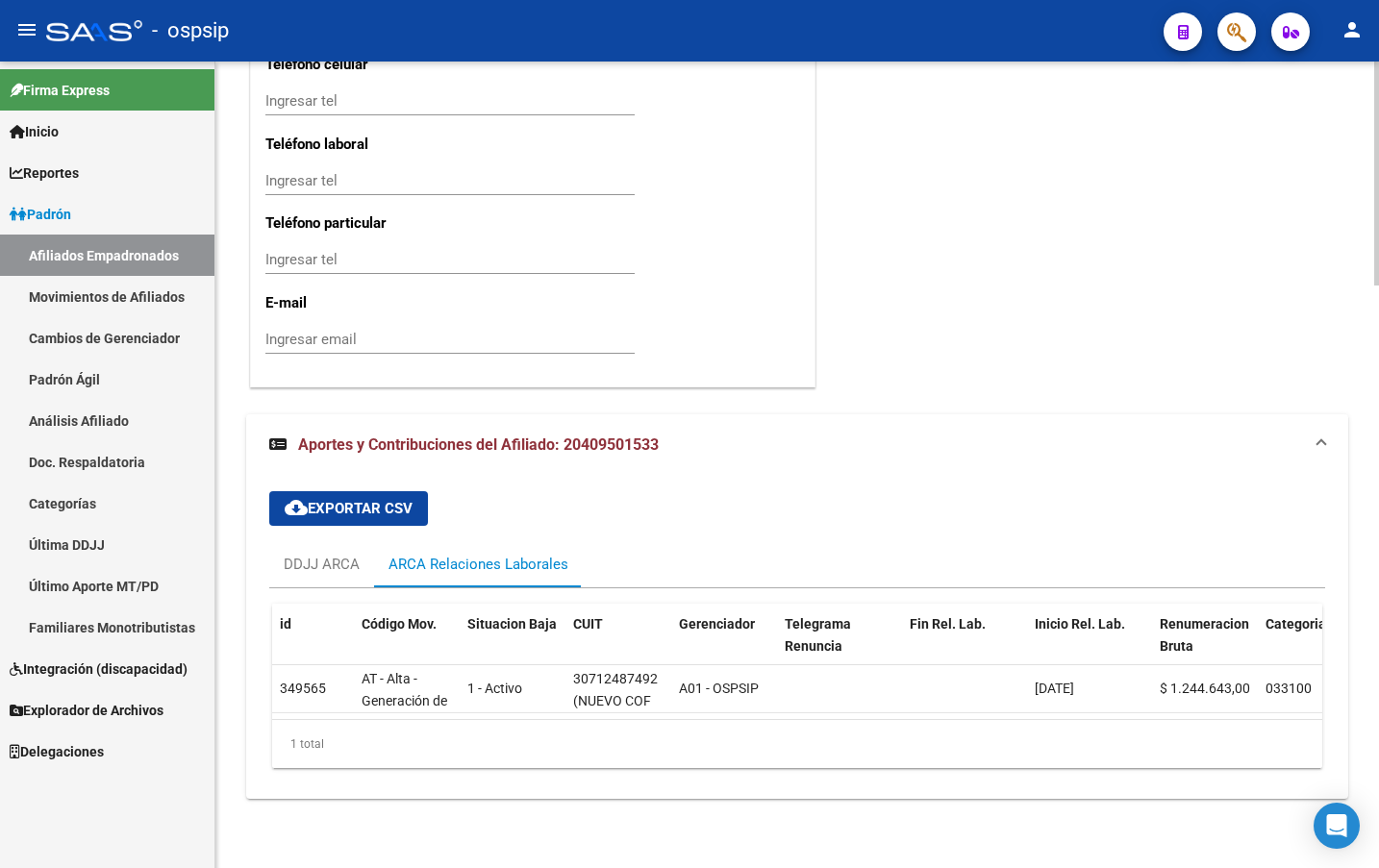
click at [527, 476] on div "cloud_download Exportar CSV DDJJ ARCA ARCA Relaciones Laborales id Código Mov. …" at bounding box center [797, 630] width 1056 height 308
click at [670, 501] on div "cloud_download Exportar CSV DDJJ ARCA ARCA Relaciones Laborales id Código Mov. …" at bounding box center [797, 630] width 1056 height 308
drag, startPoint x: 683, startPoint y: 324, endPoint x: 718, endPoint y: 361, distance: 50.9
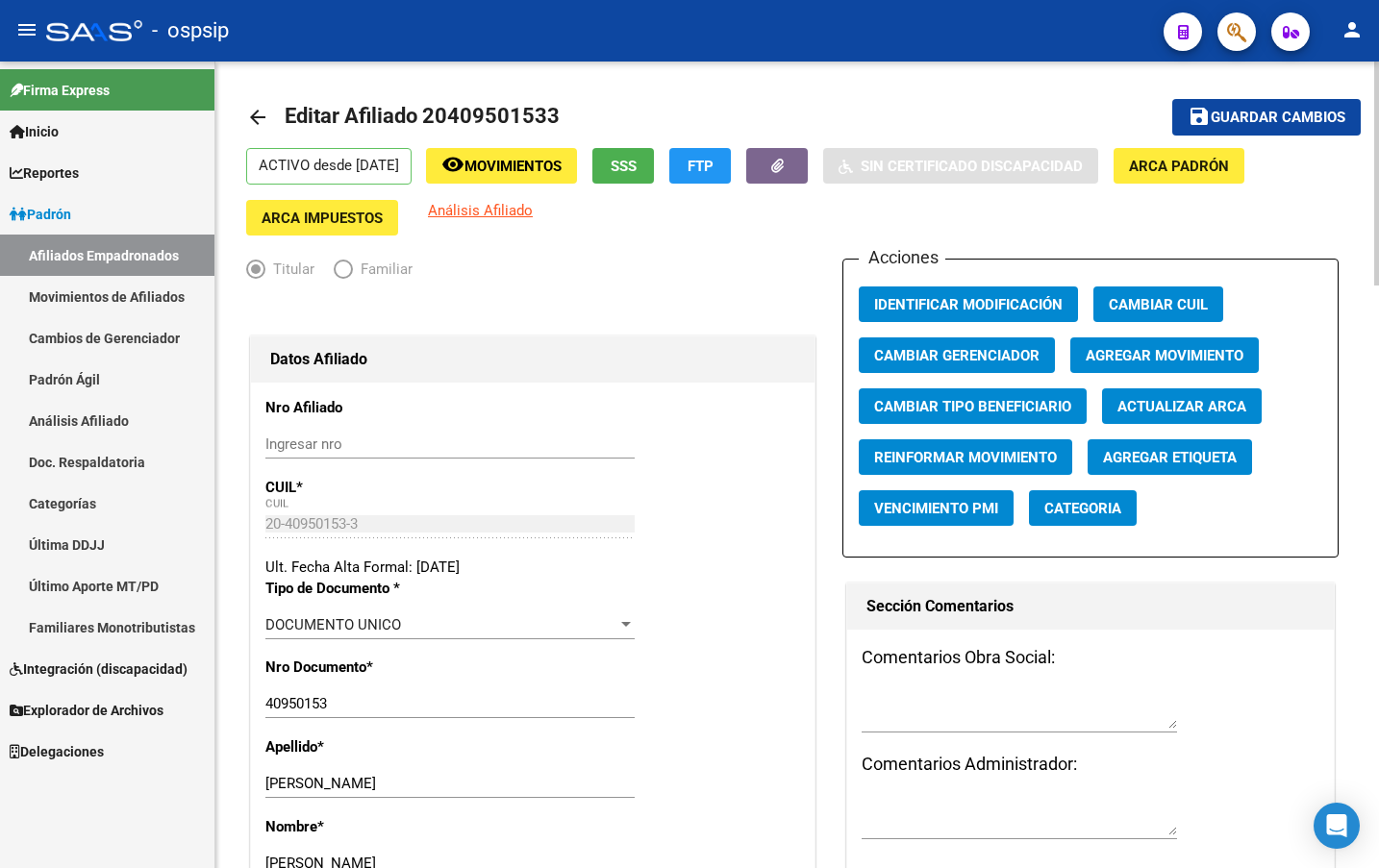
scroll to position [0, 0]
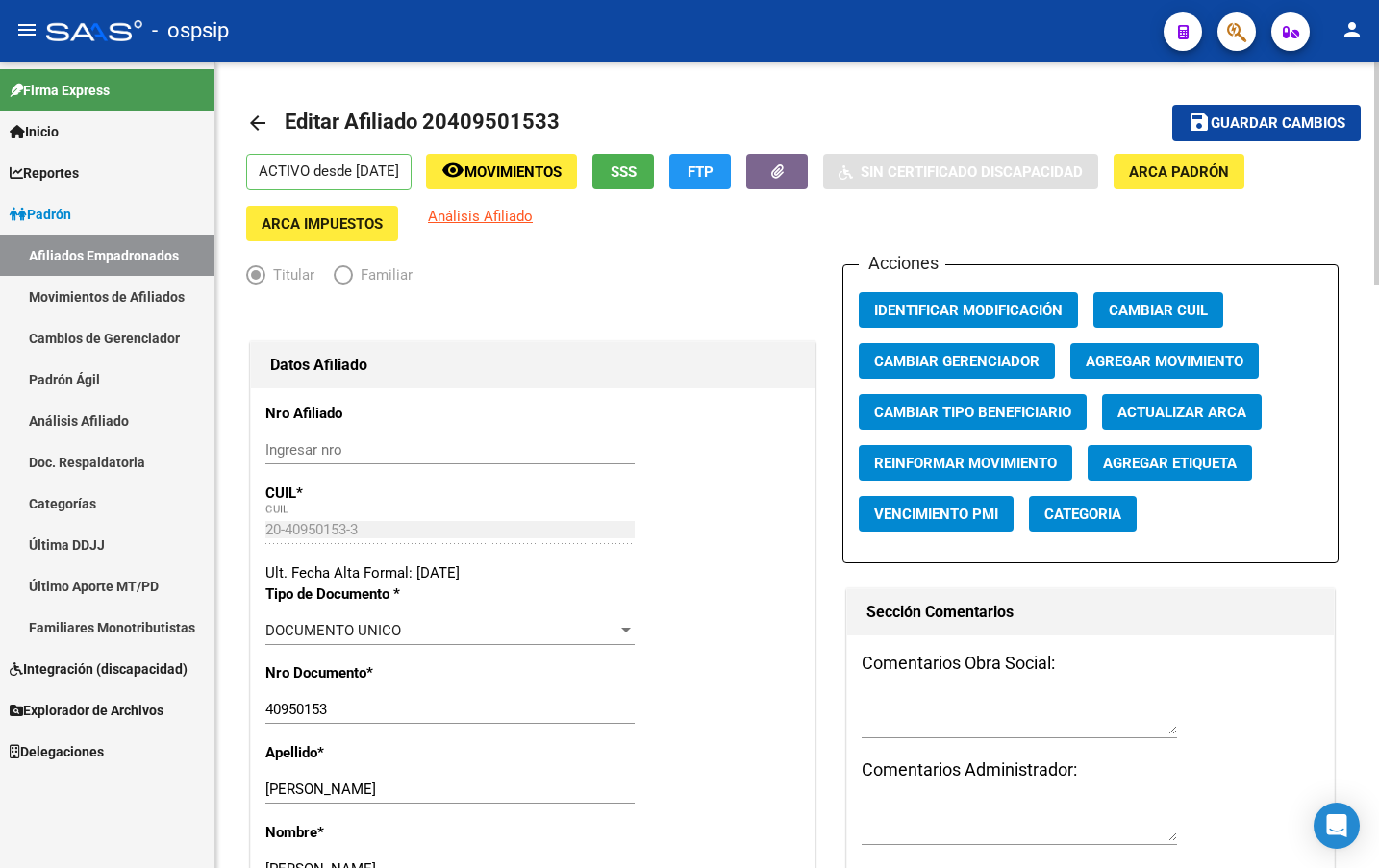
drag, startPoint x: 426, startPoint y: 119, endPoint x: 557, endPoint y: 128, distance: 131.3
click at [557, 128] on span "Editar Afiliado 20409501533" at bounding box center [422, 122] width 275 height 24
click at [857, 93] on mat-toolbar-row "arrow_back Editar Afiliado 20409501533" at bounding box center [676, 123] width 860 height 62
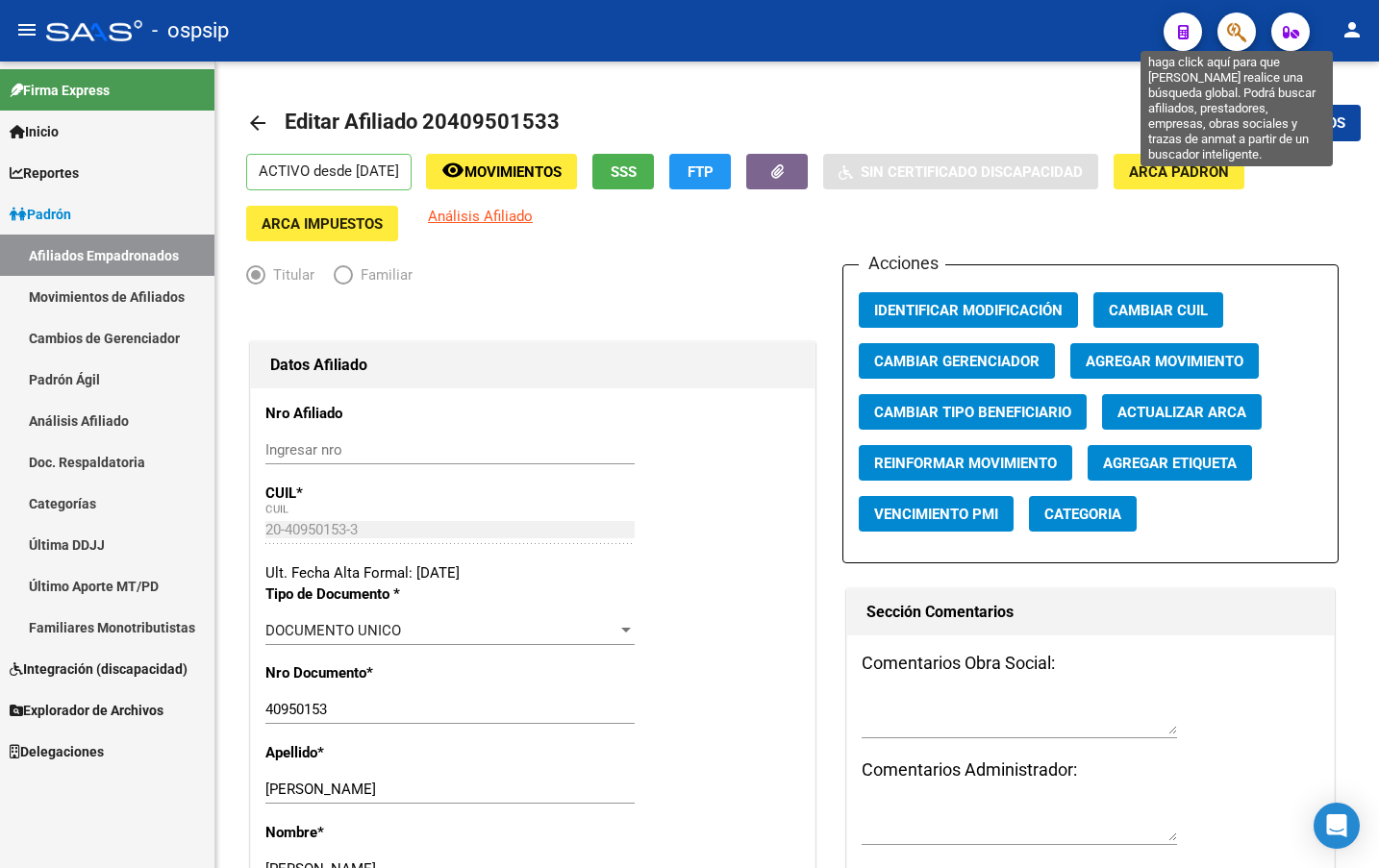
click at [1242, 32] on icon "button" at bounding box center [1236, 32] width 19 height 22
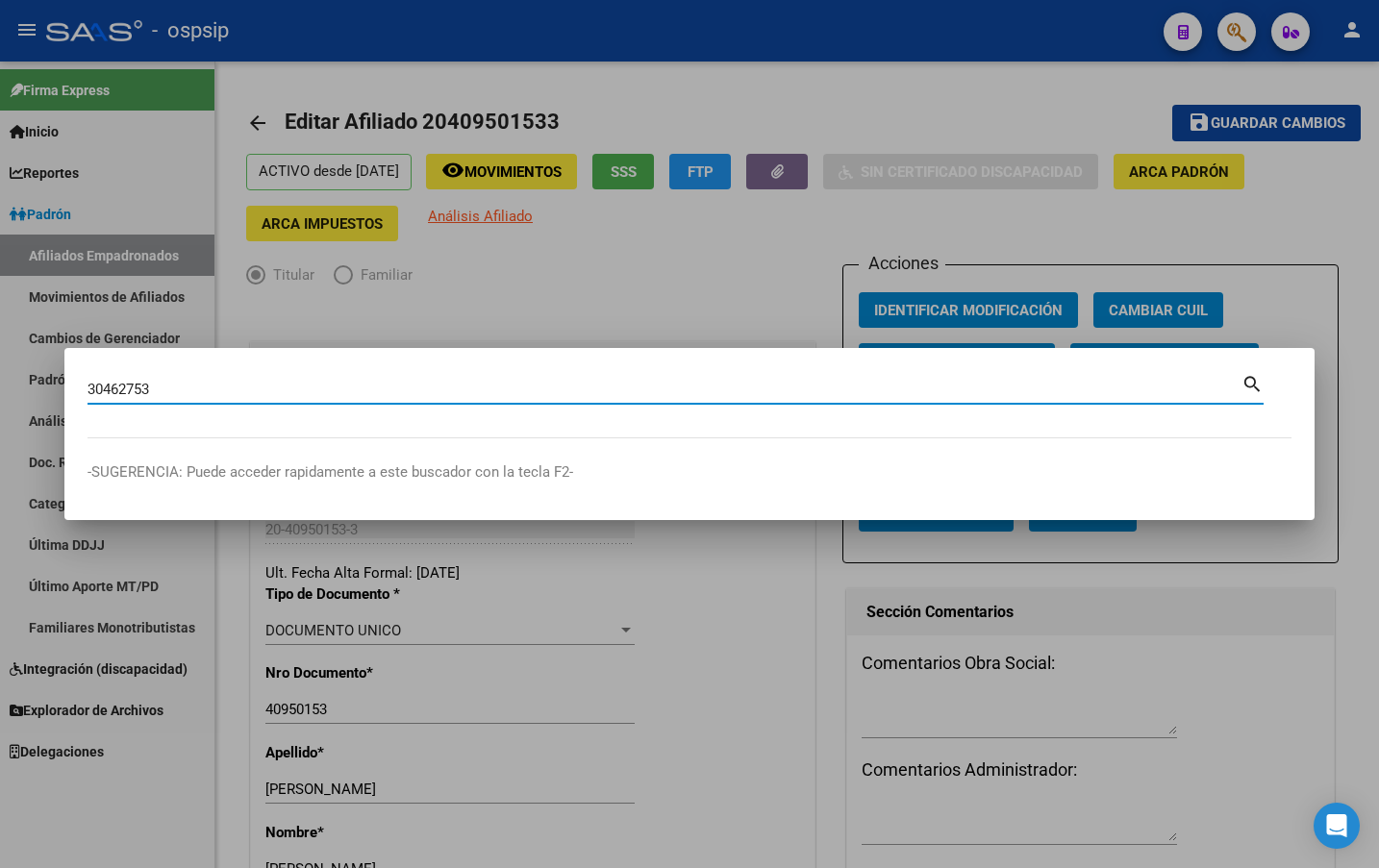
type input "30462753"
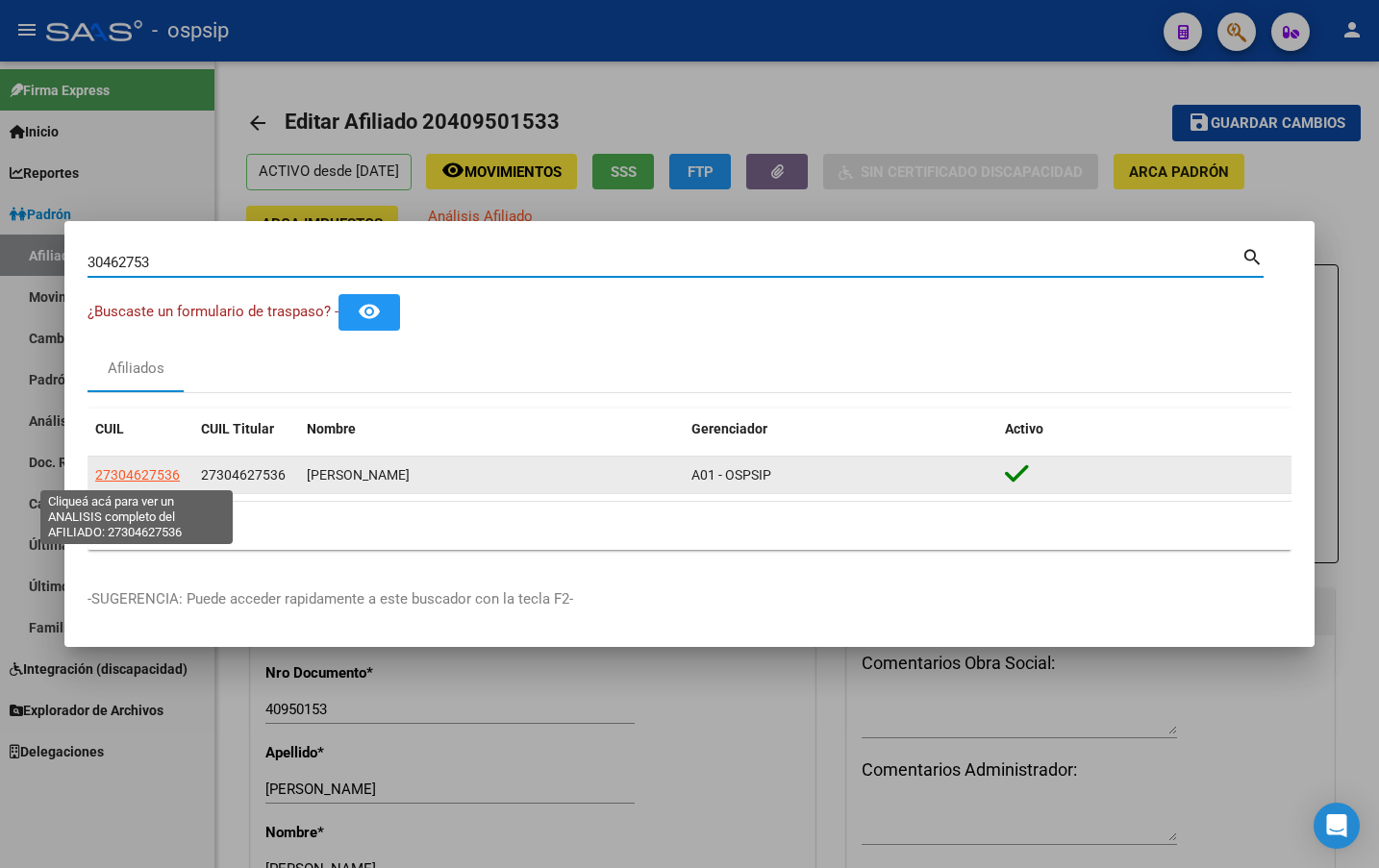
click at [164, 474] on span "27304627536" at bounding box center [137, 474] width 85 height 15
type textarea "27304627536"
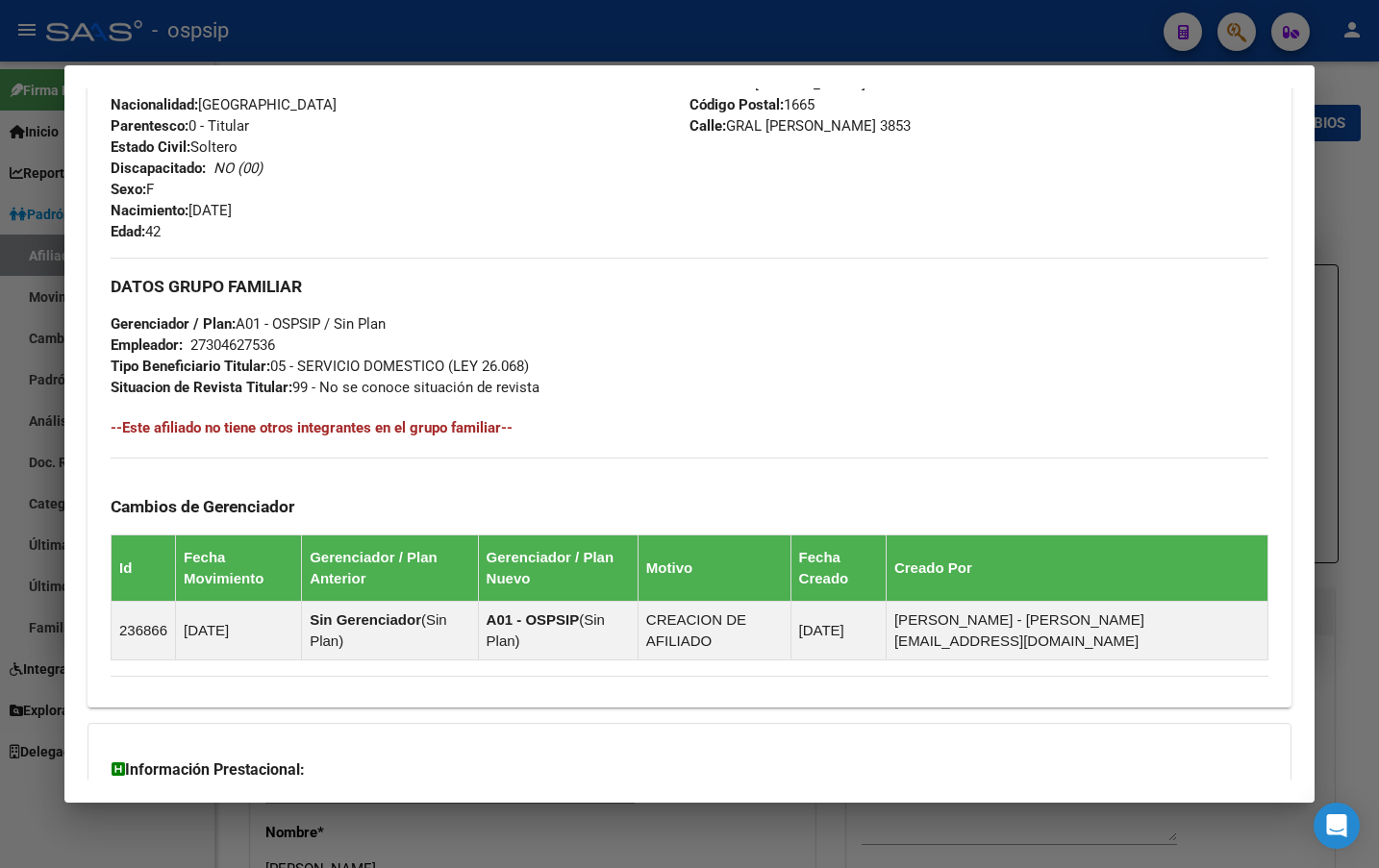
scroll to position [831, 0]
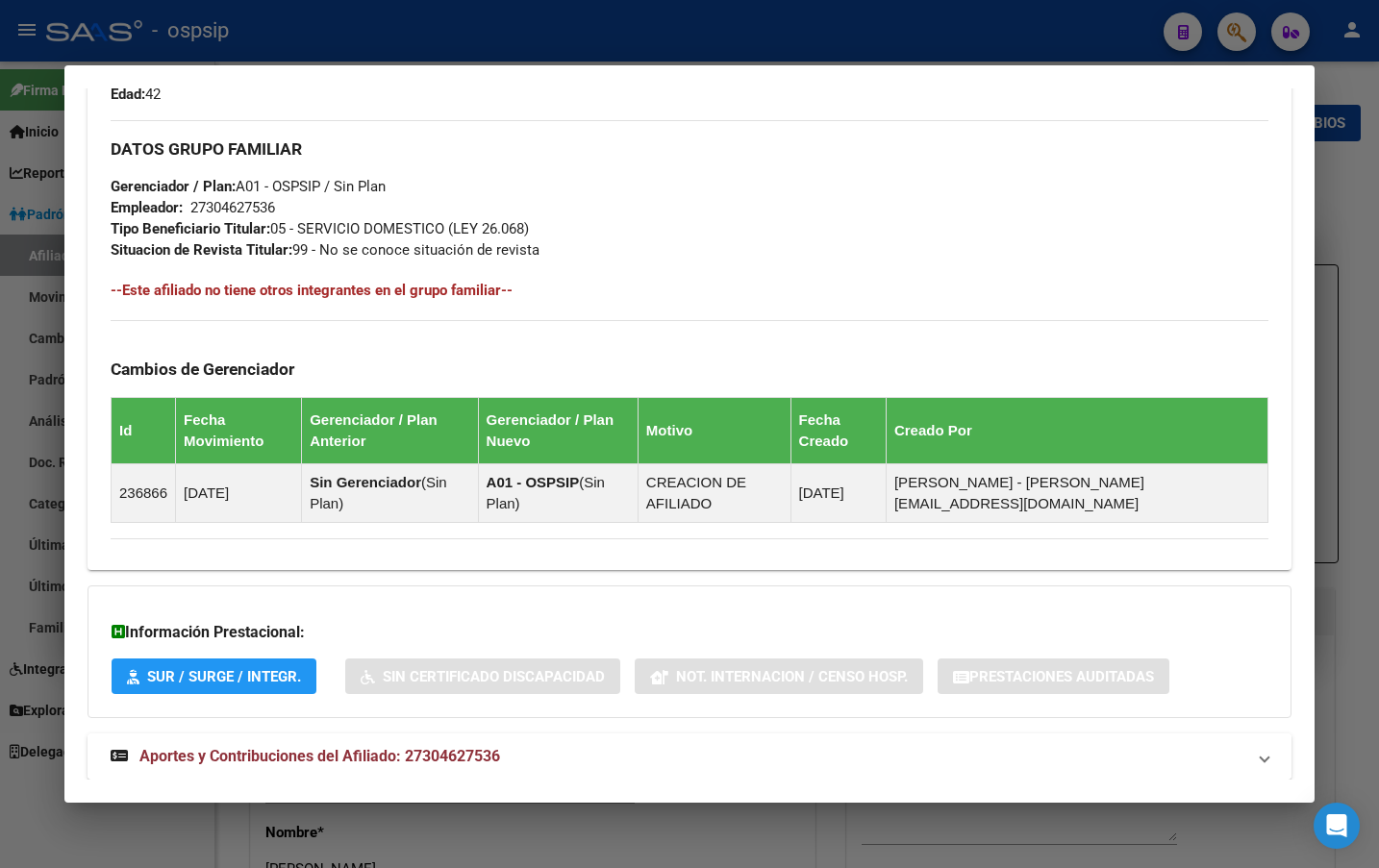
click at [432, 747] on span "Aportes y Contribuciones del Afiliado: 27304627536" at bounding box center [320, 756] width 361 height 18
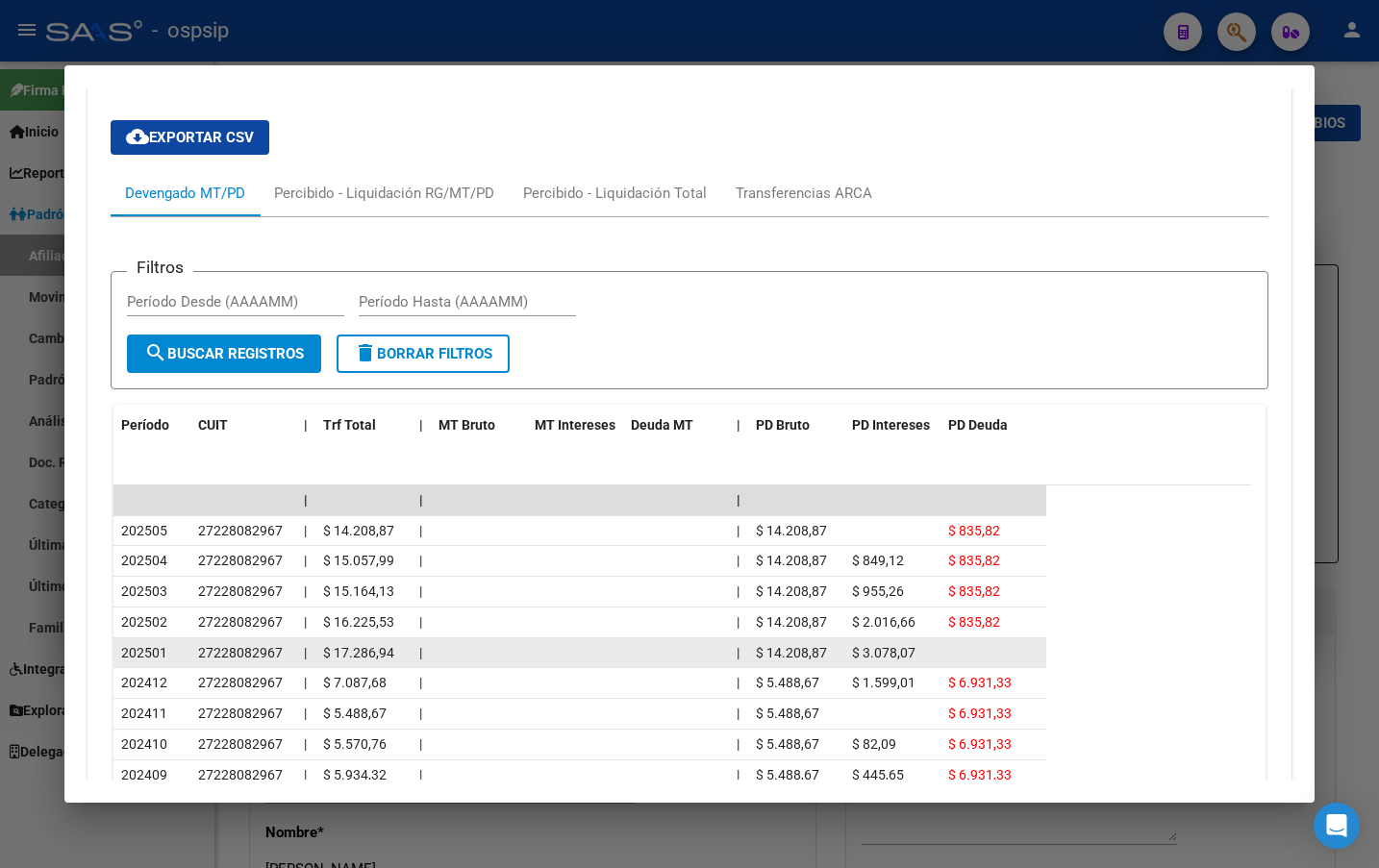
scroll to position [1502, 0]
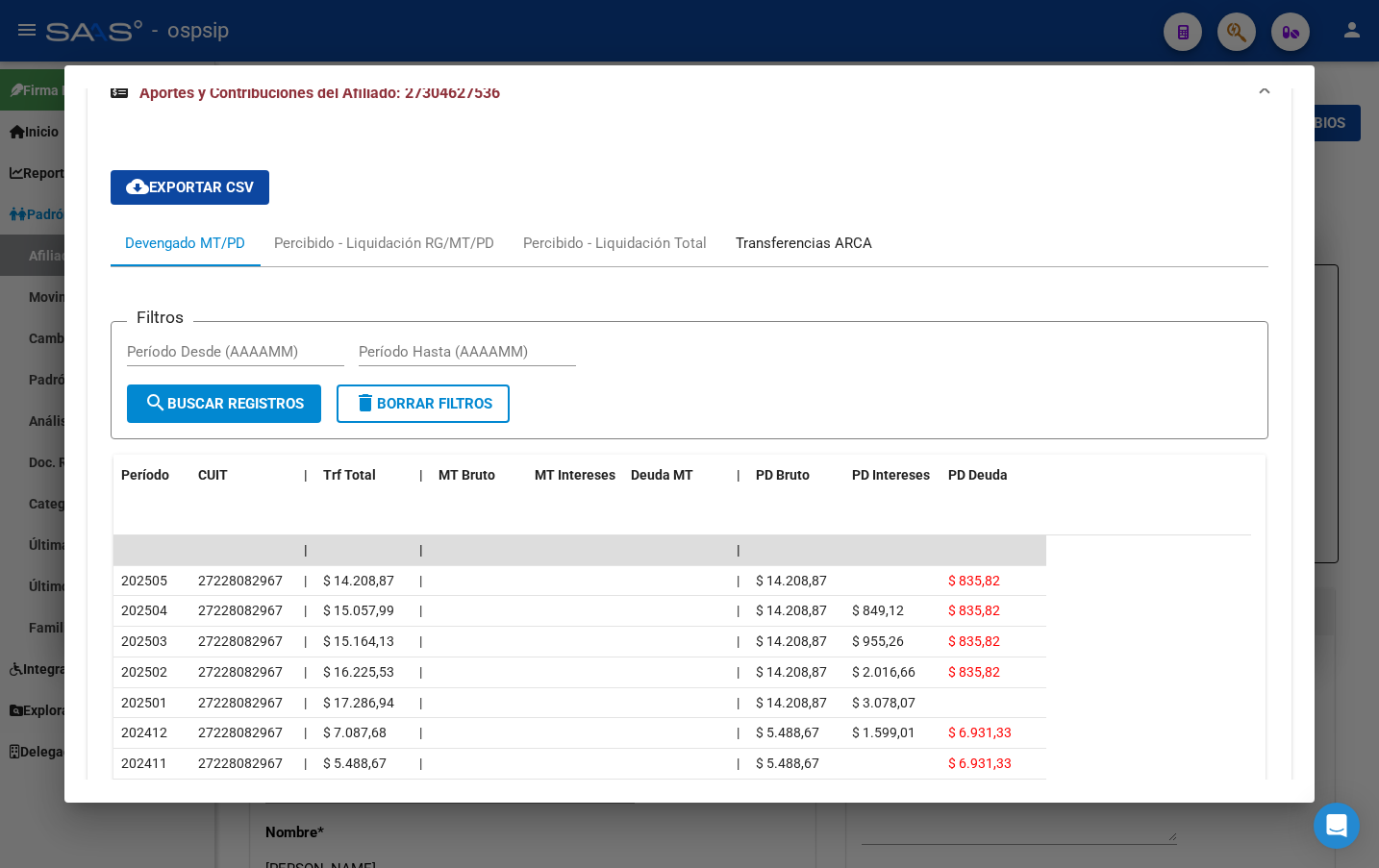
click at [811, 233] on div "Transferencias ARCA" at bounding box center [803, 243] width 137 height 21
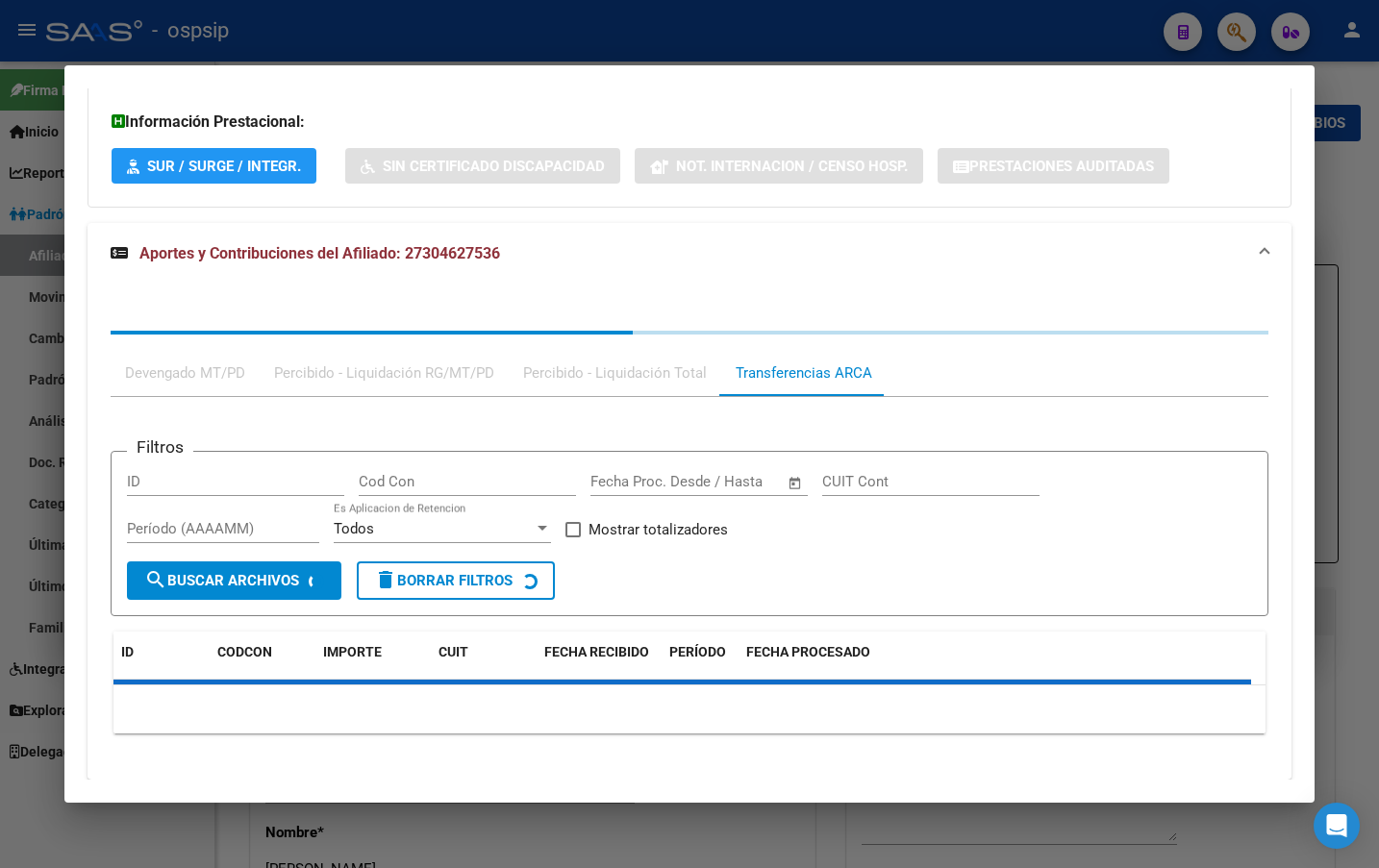
scroll to position [1429, 0]
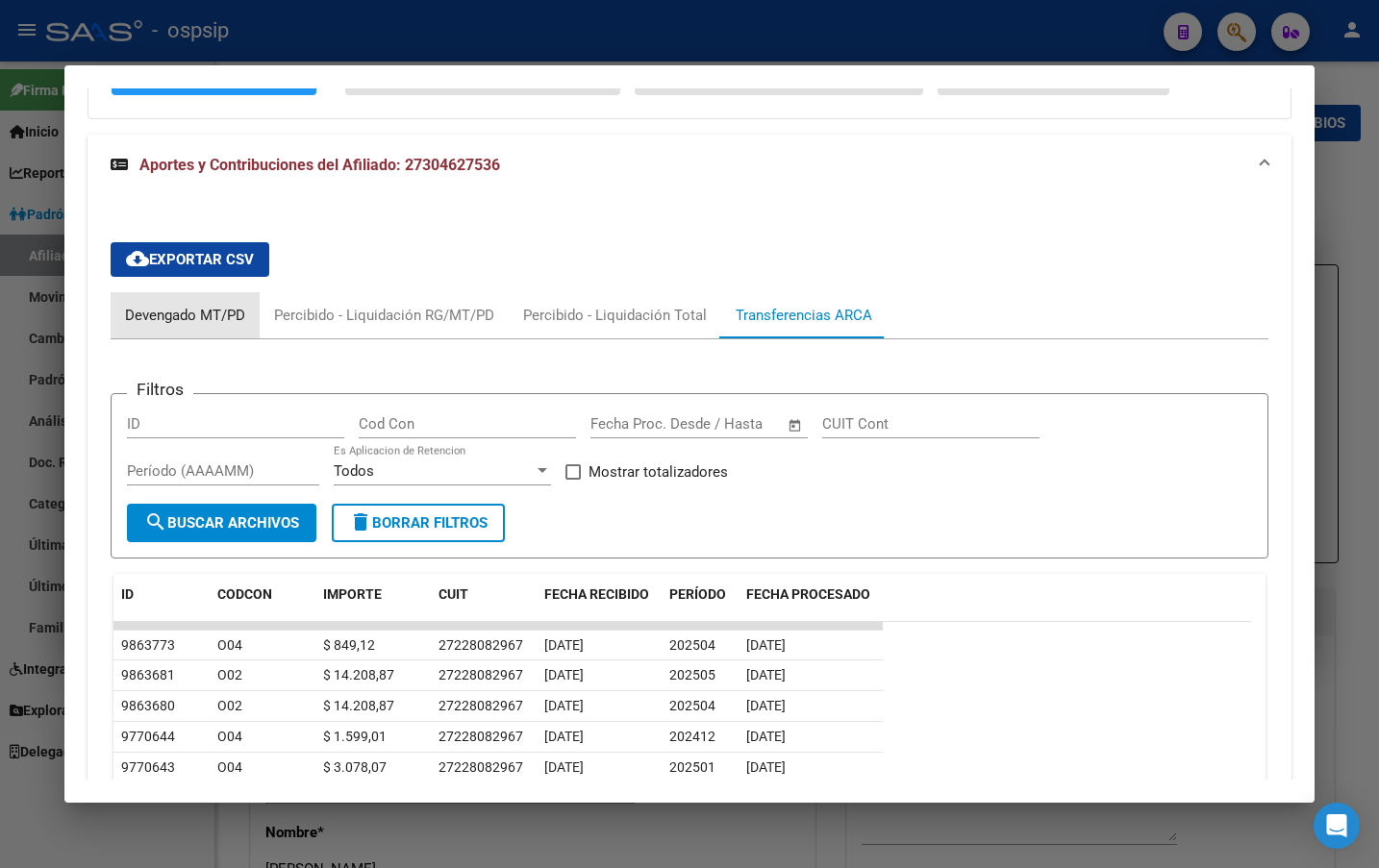
click at [145, 305] on div "Devengado MT/PD" at bounding box center [185, 315] width 120 height 21
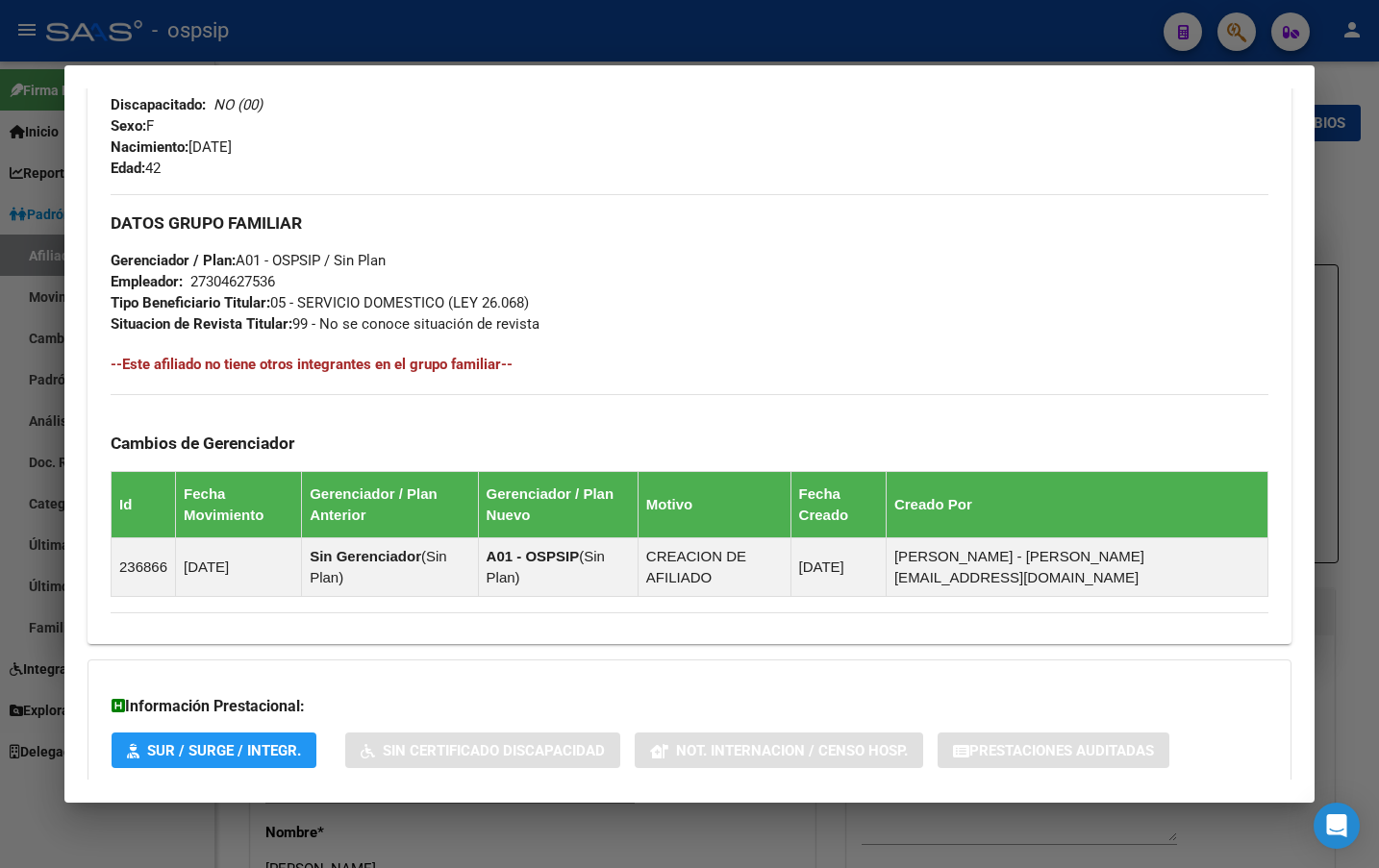
scroll to position [0, 0]
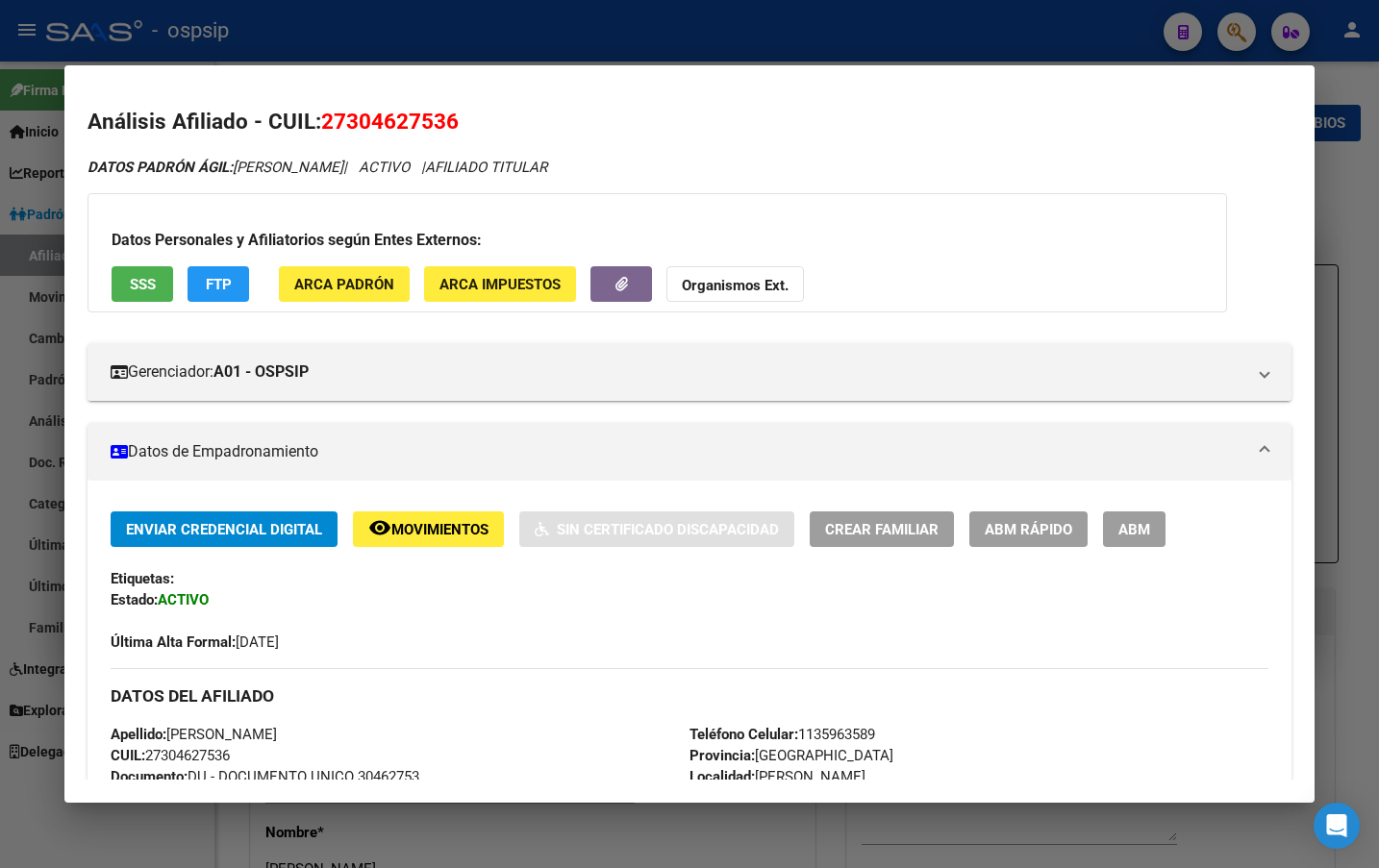
drag, startPoint x: 326, startPoint y: 122, endPoint x: 461, endPoint y: 123, distance: 135.0
click at [461, 123] on h2 "Análisis Afiliado - CUIL: 27304627536" at bounding box center [690, 122] width 1204 height 33
copy span "27304627536"
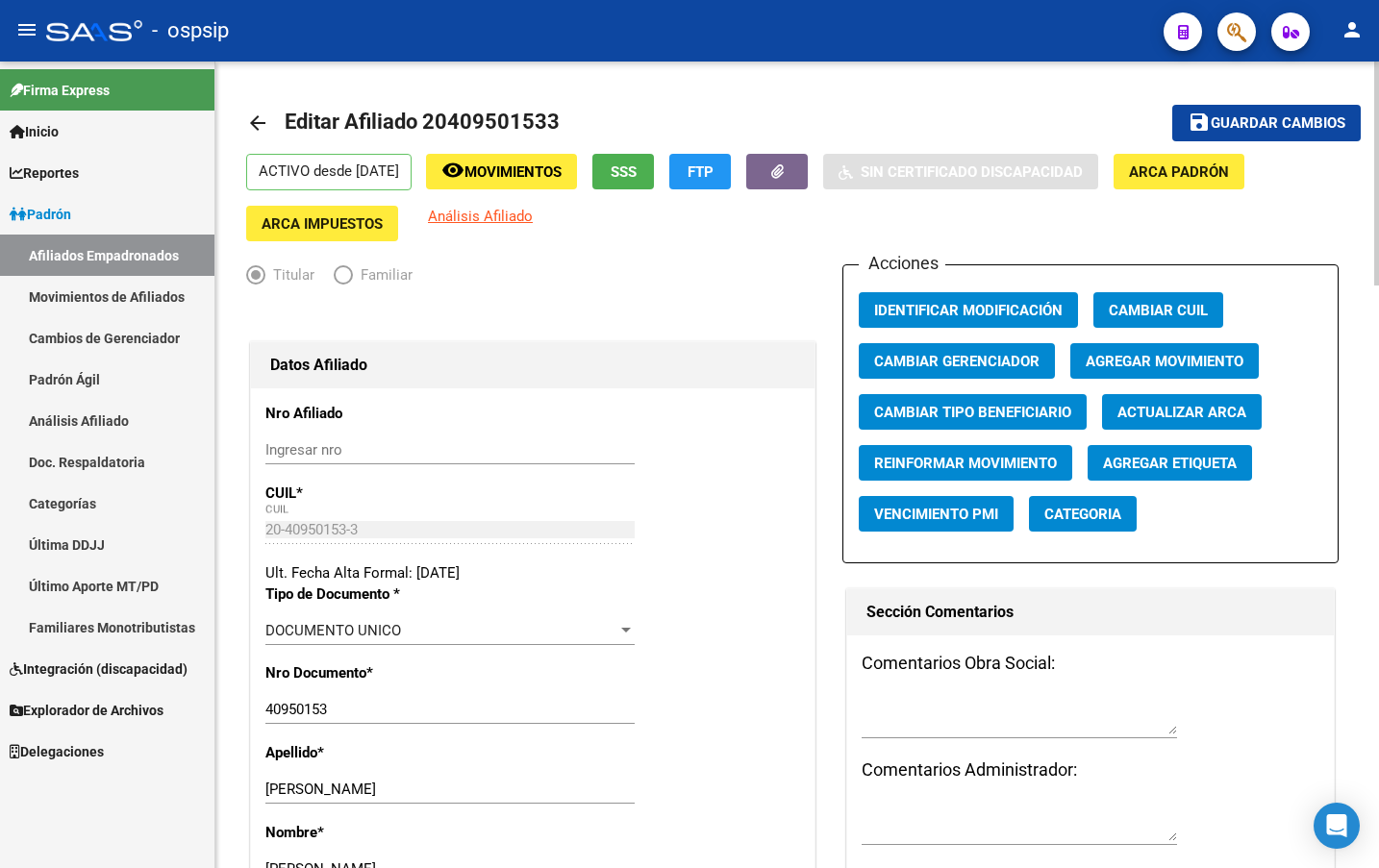
drag, startPoint x: 428, startPoint y: 116, endPoint x: 560, endPoint y: 121, distance: 132.1
click at [560, 121] on h1 "Editar Afiliado 20409501533" at bounding box center [425, 123] width 280 height 39
copy span "20409501533"
click at [490, 443] on input "Ingresar nro" at bounding box center [451, 449] width 370 height 17
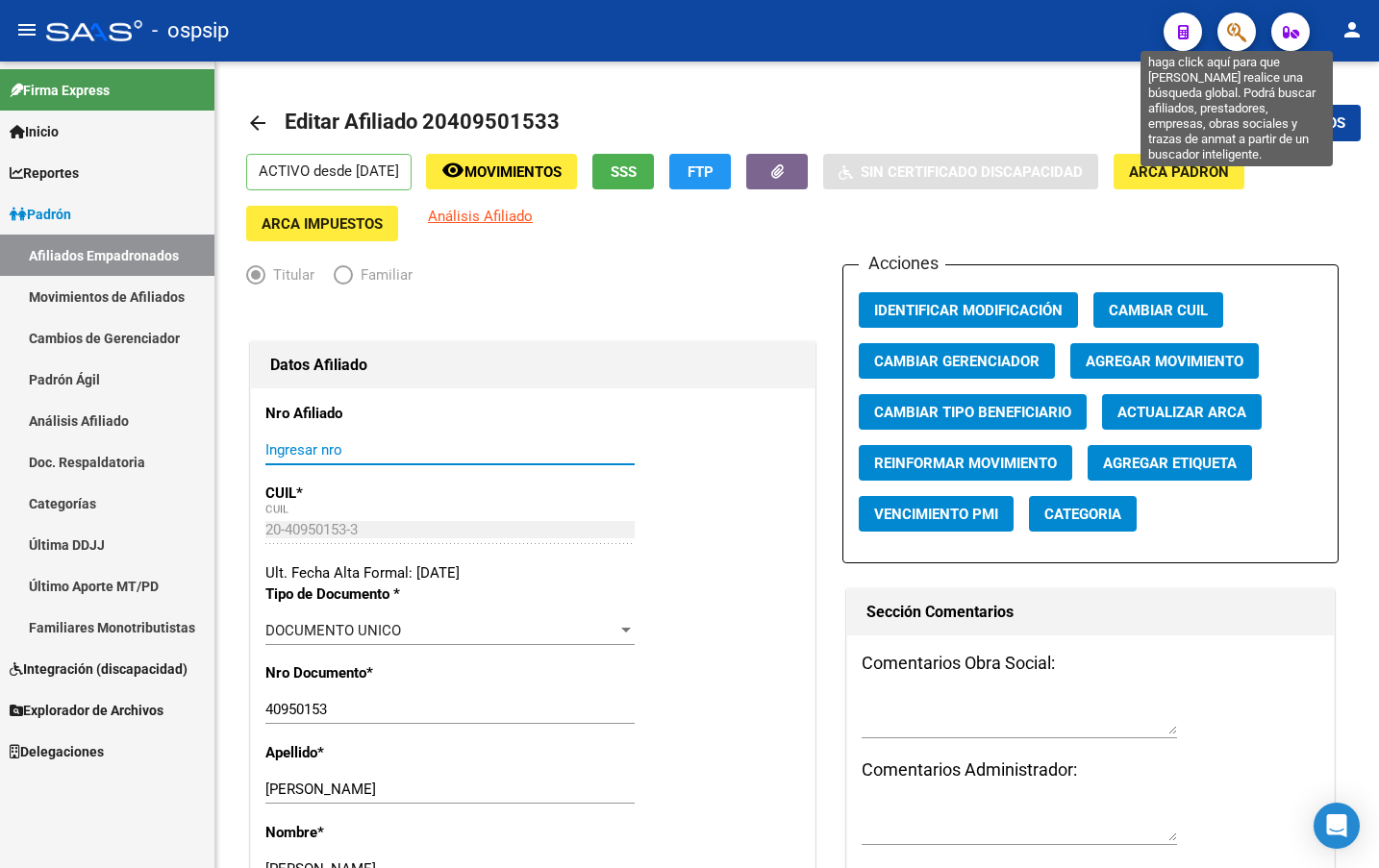
click at [1232, 31] on icon "button" at bounding box center [1236, 32] width 19 height 22
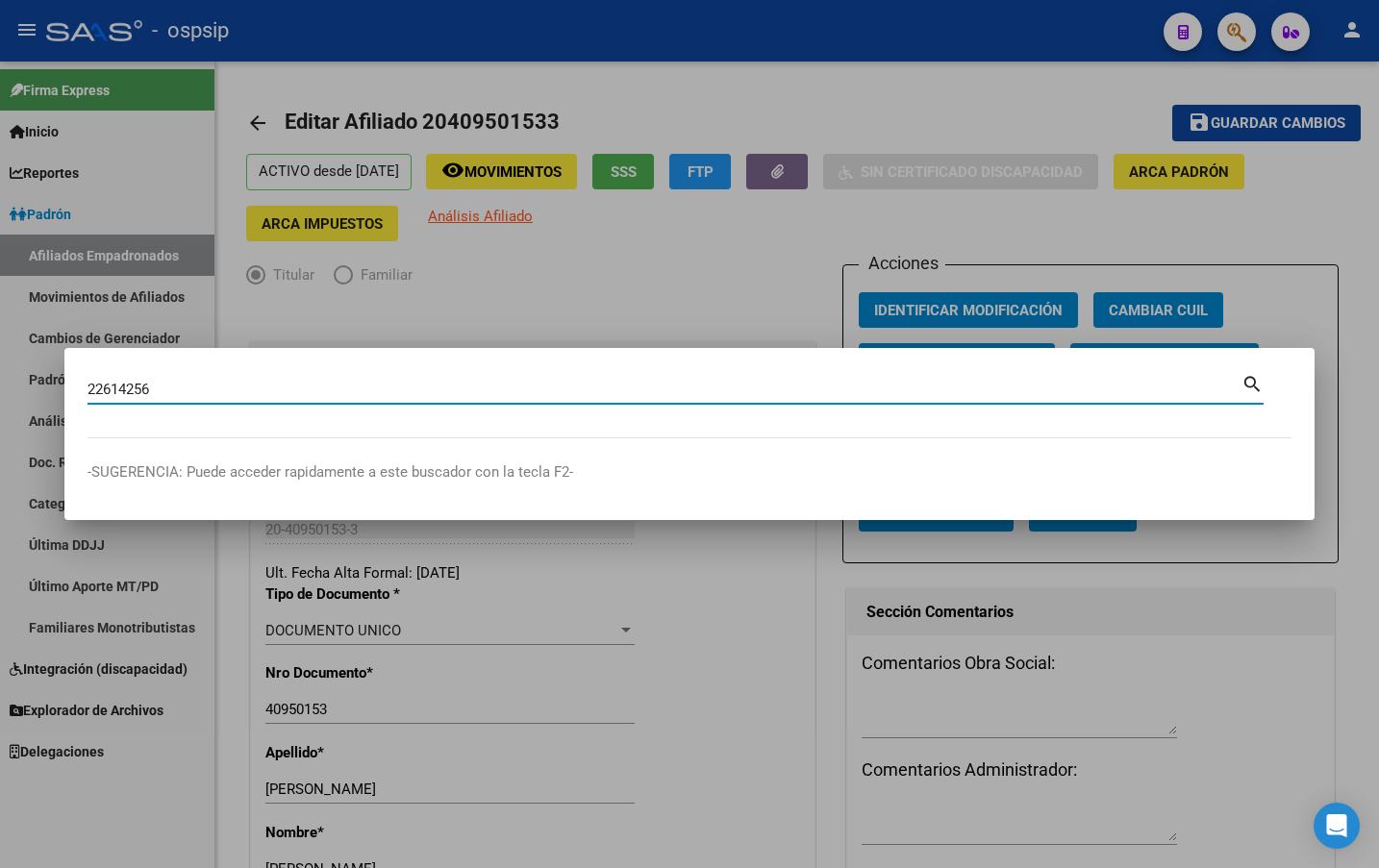
type input "22614256"
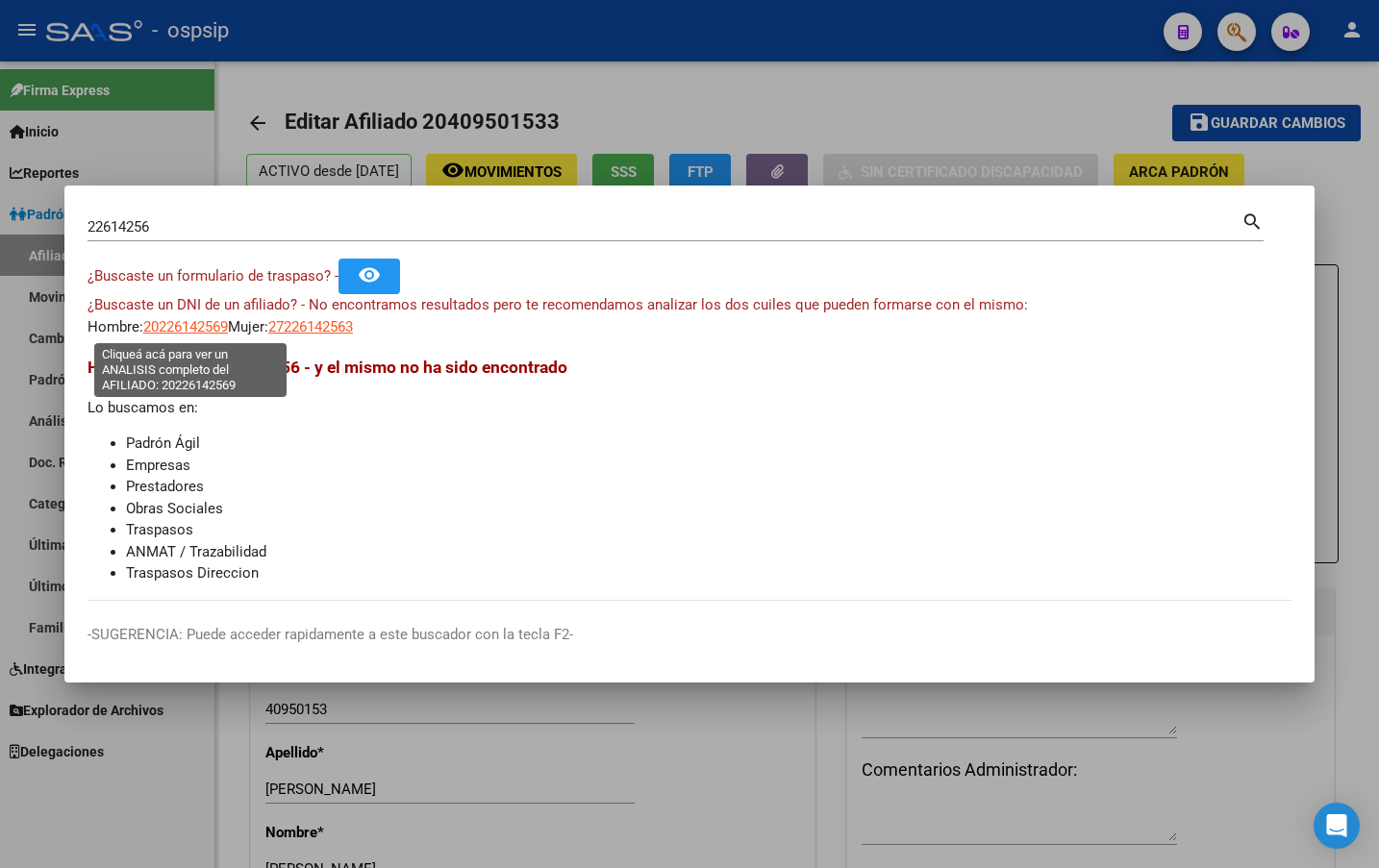
click at [189, 330] on span "20226142569" at bounding box center [185, 327] width 85 height 17
type textarea "20226142569"
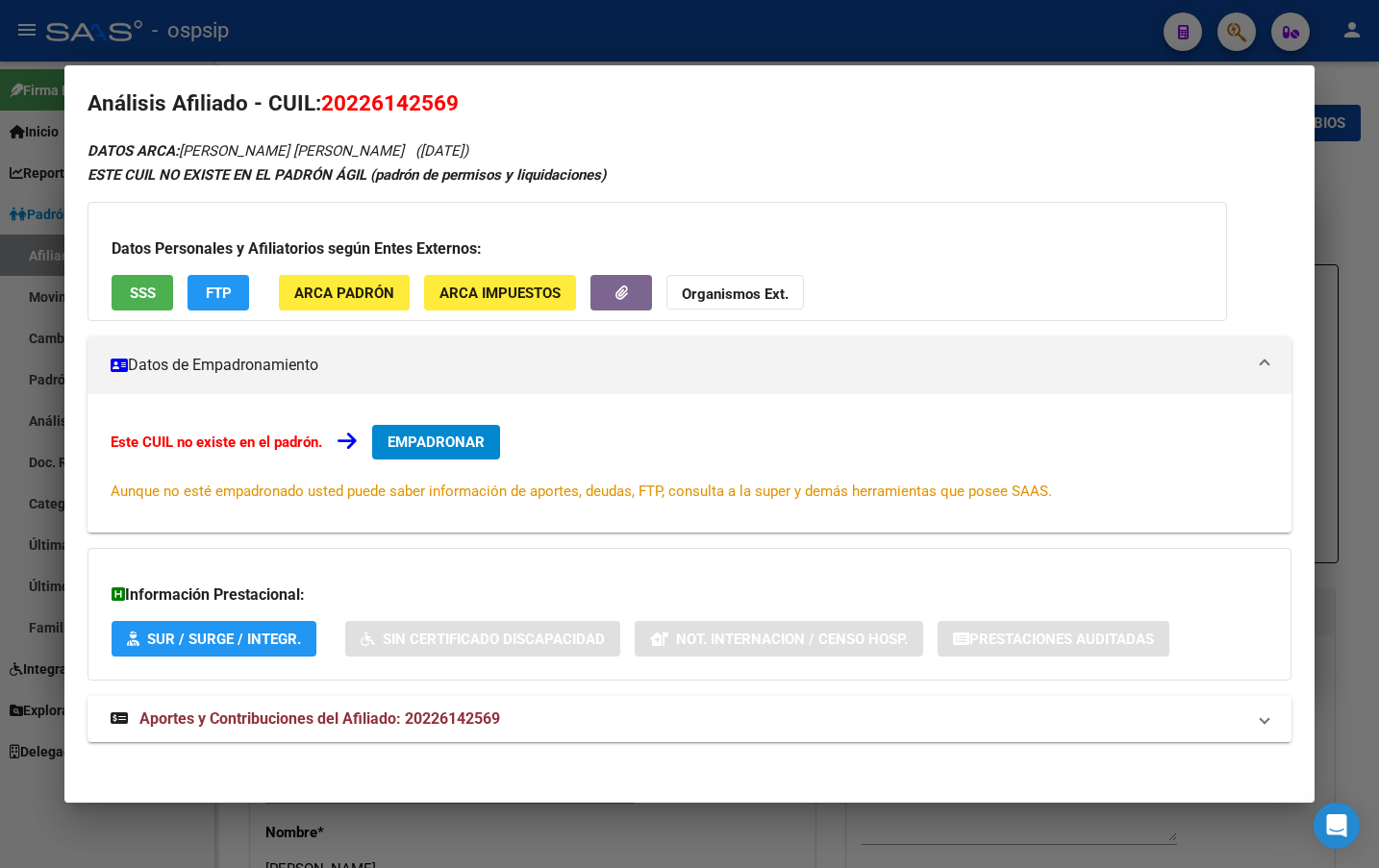
scroll to position [23, 0]
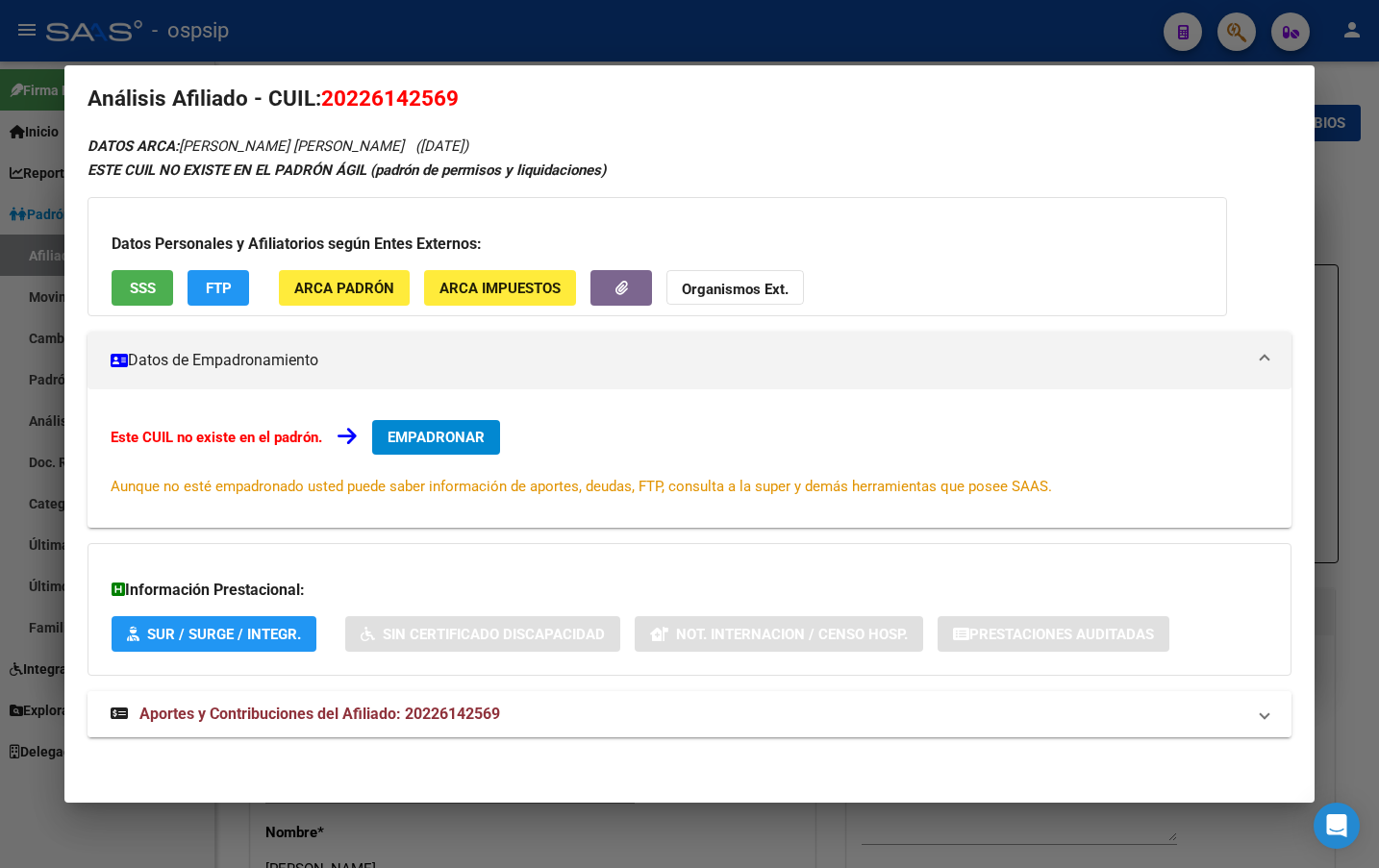
click at [406, 708] on span "Aportes y Contribuciones del Afiliado: 20226142569" at bounding box center [320, 714] width 361 height 18
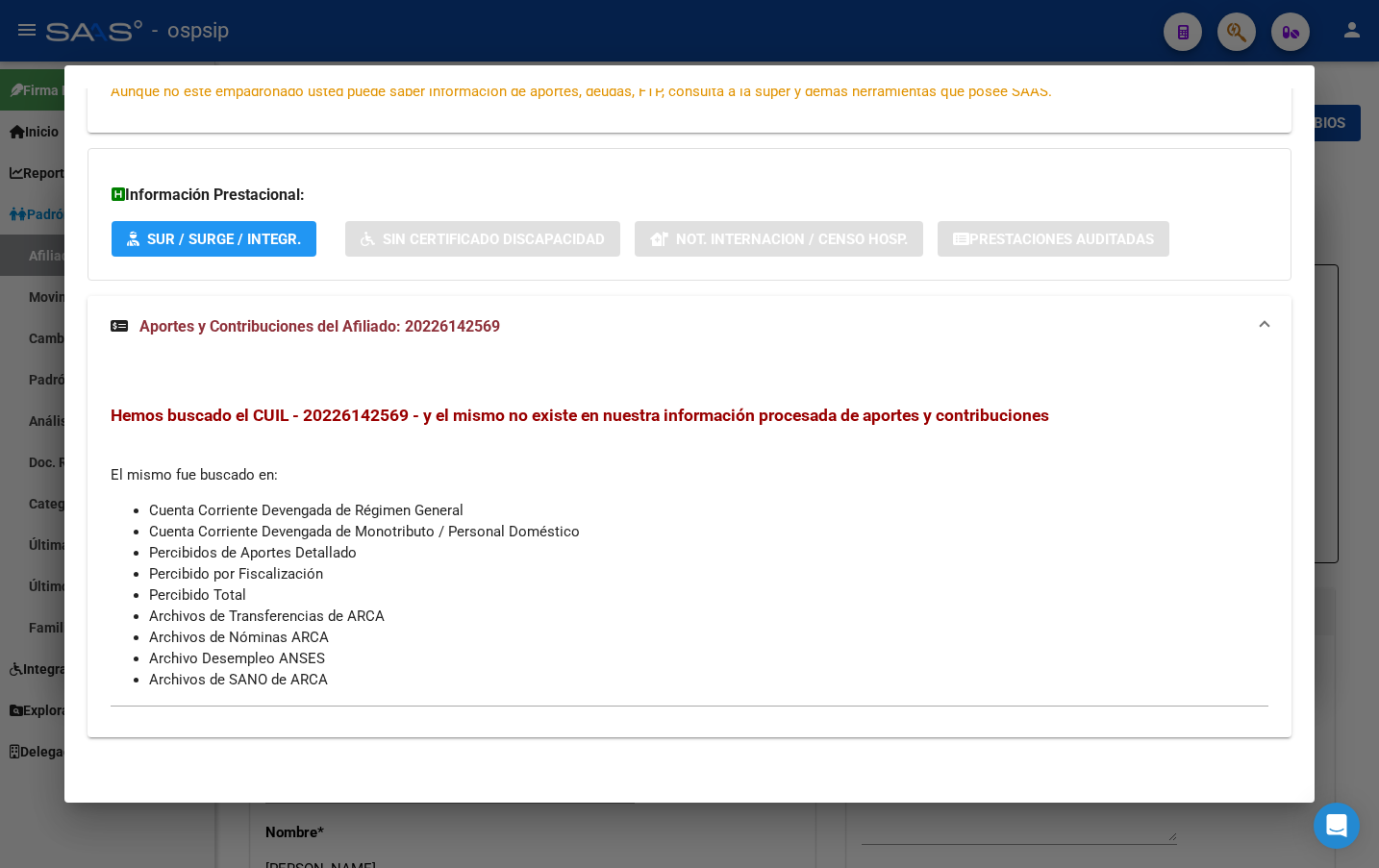
scroll to position [0, 0]
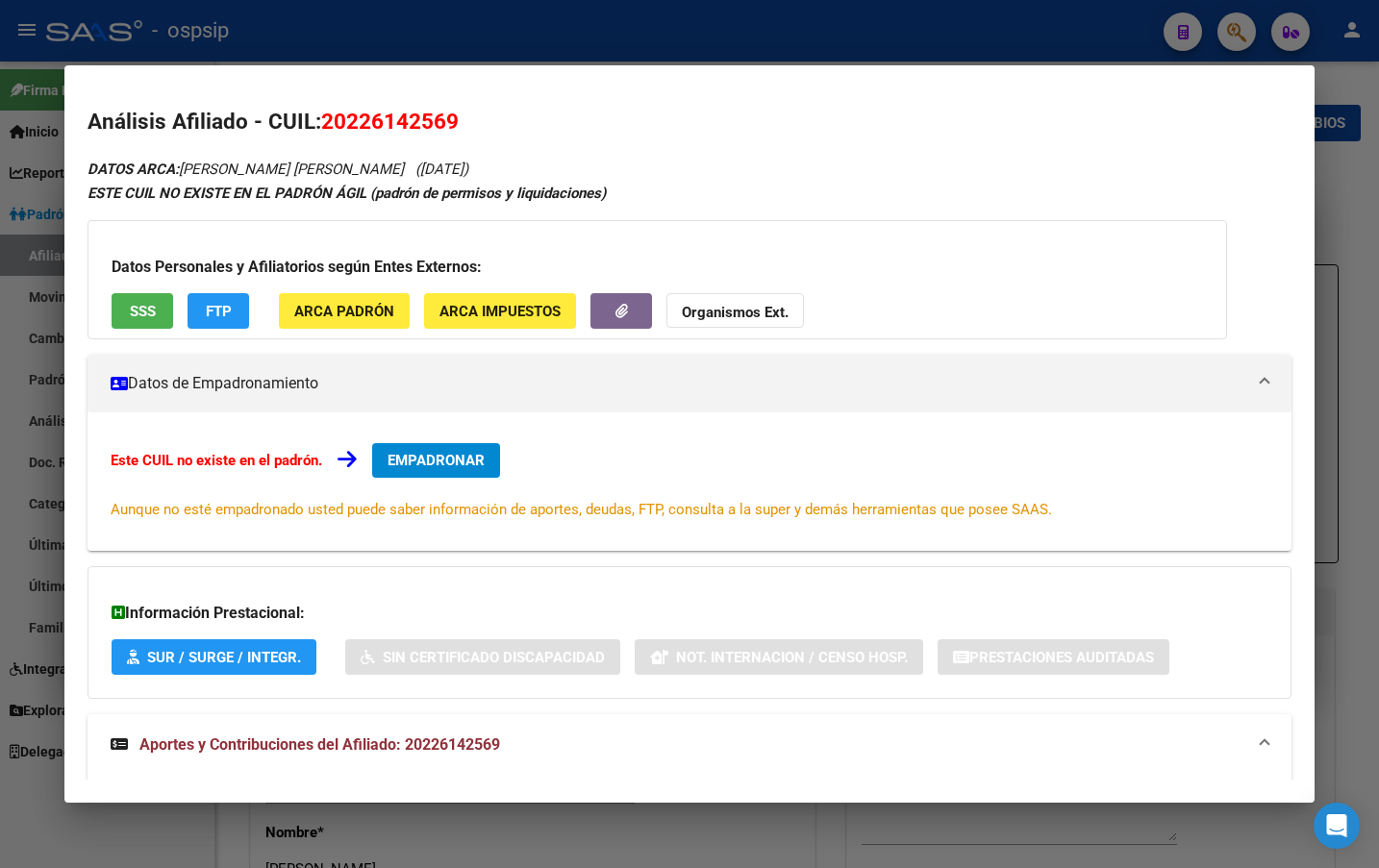
drag, startPoint x: 325, startPoint y: 120, endPoint x: 472, endPoint y: 120, distance: 147.0
click at [472, 120] on h2 "Análisis Afiliado - CUIL: 20226142569" at bounding box center [690, 122] width 1204 height 33
copy span "20226142569"
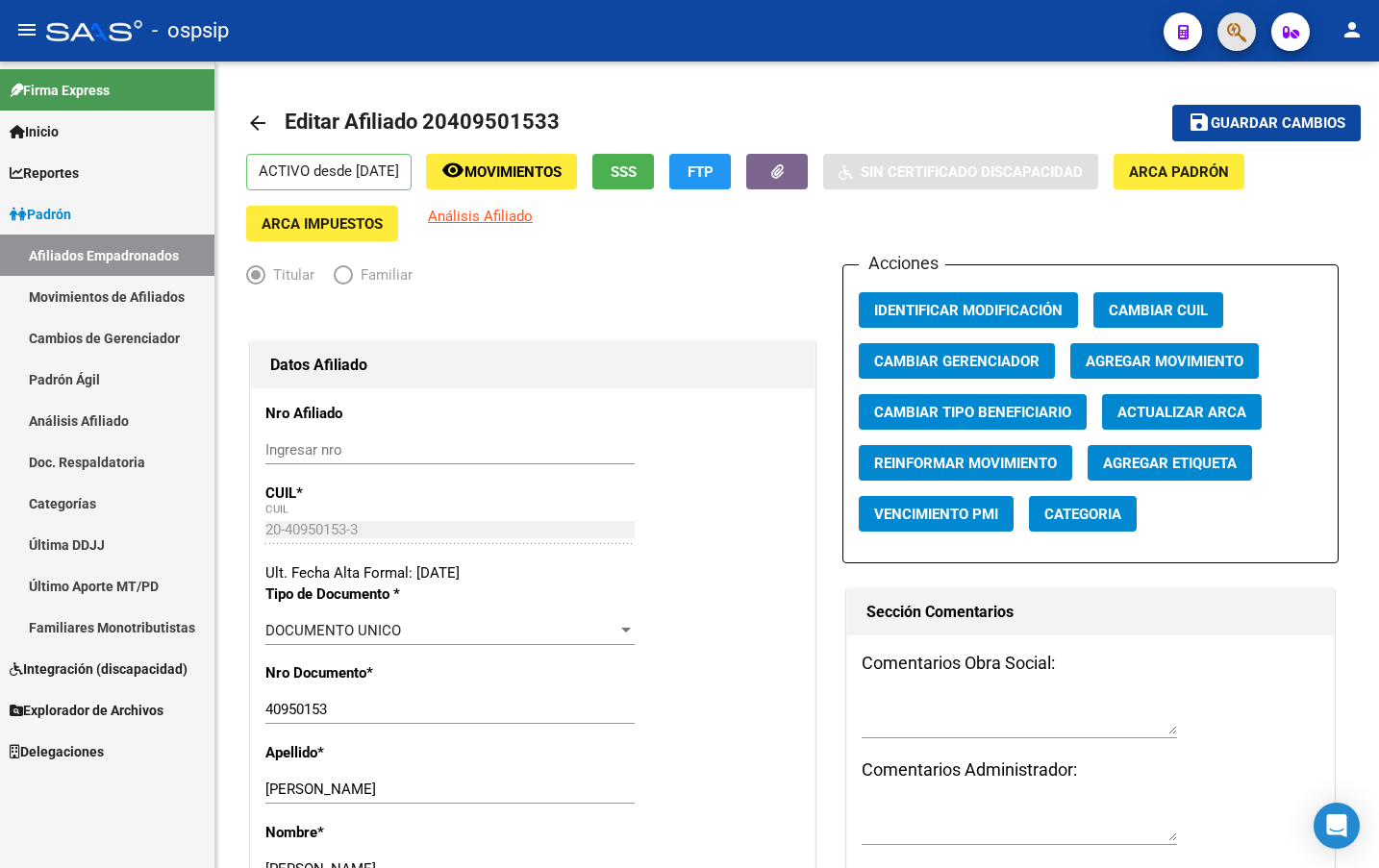
click at [1224, 30] on button "button" at bounding box center [1237, 32] width 39 height 39
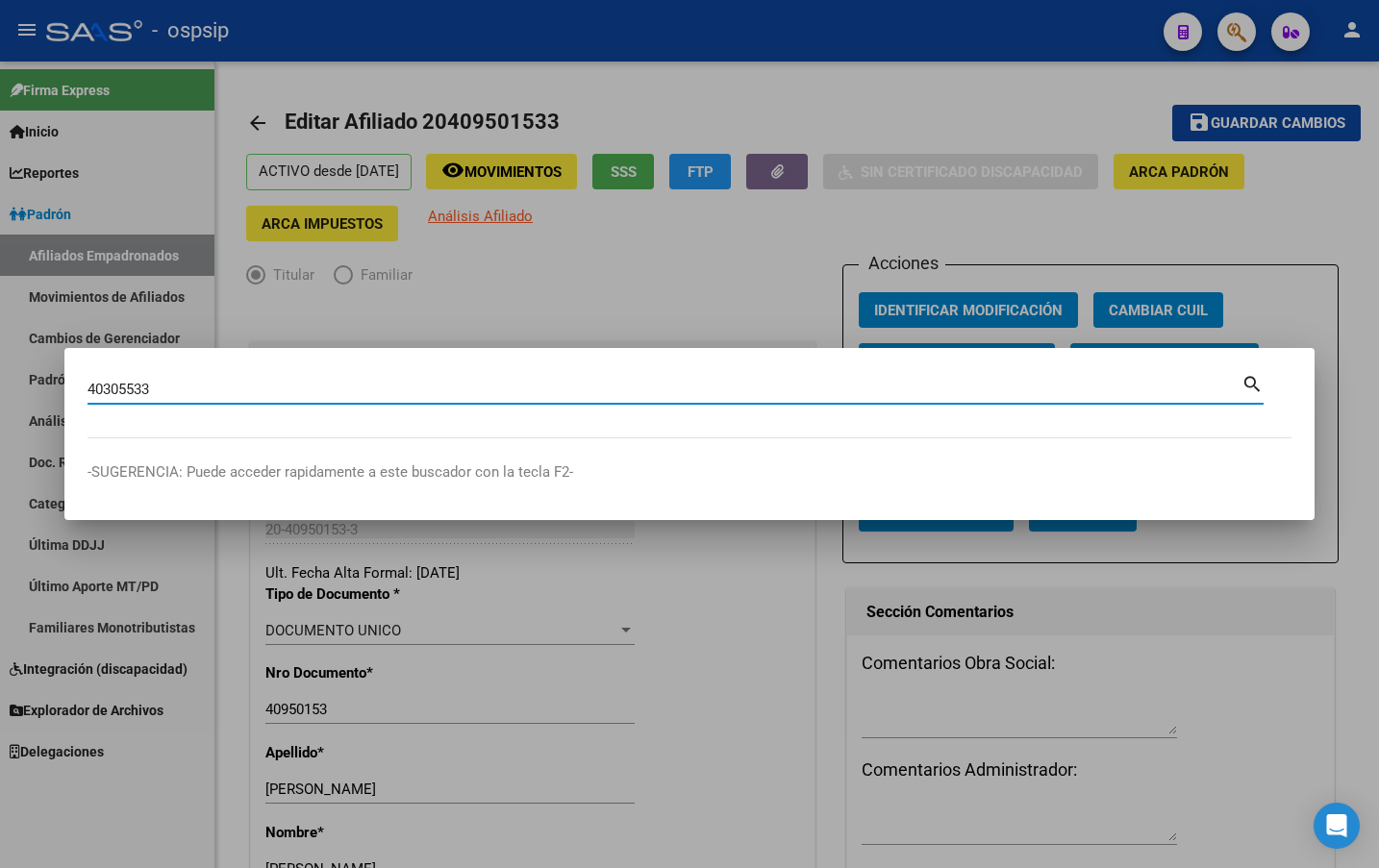
type input "40305533"
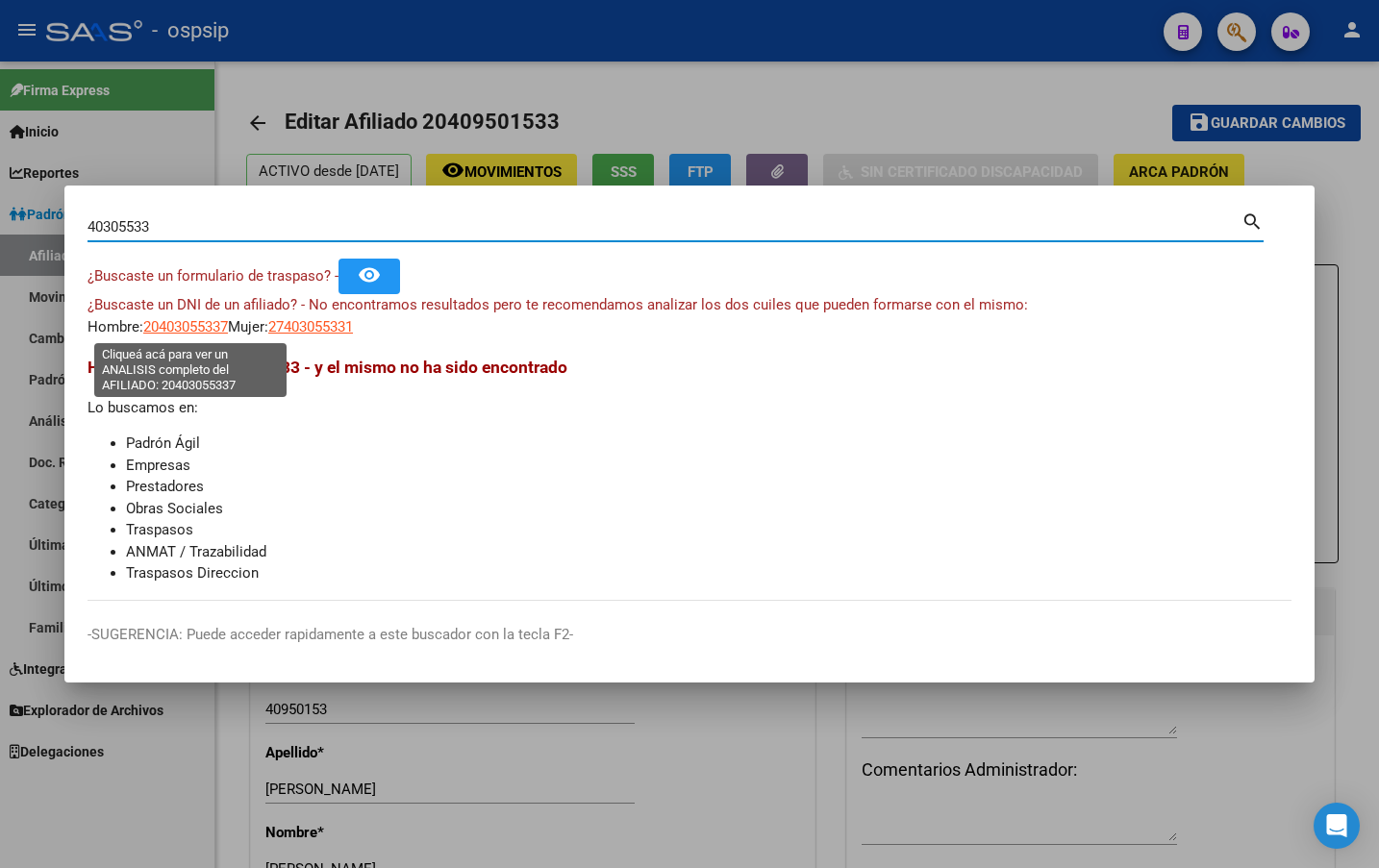
click at [182, 332] on span "20403055337" at bounding box center [185, 327] width 85 height 17
type textarea "20403055337"
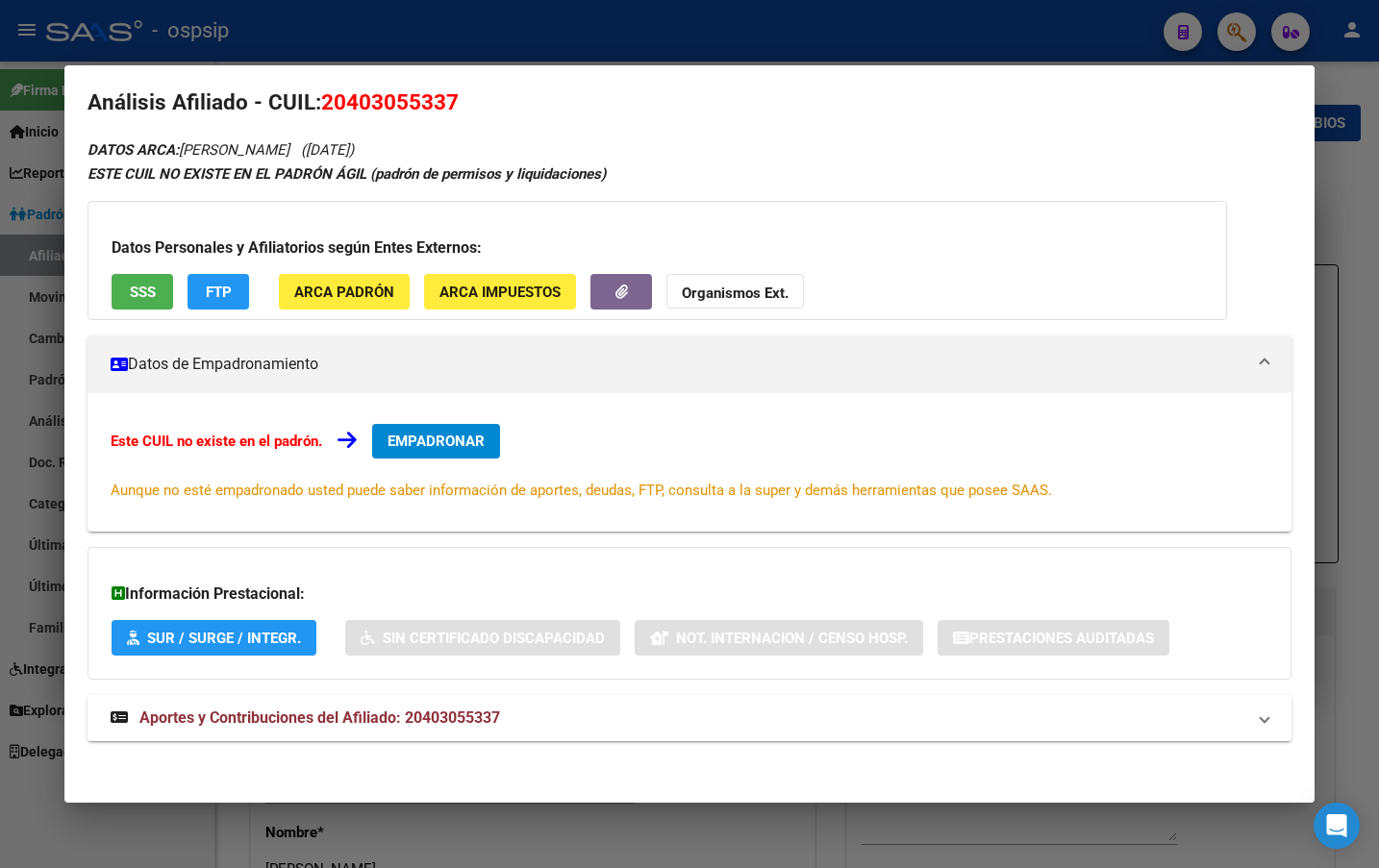
scroll to position [23, 0]
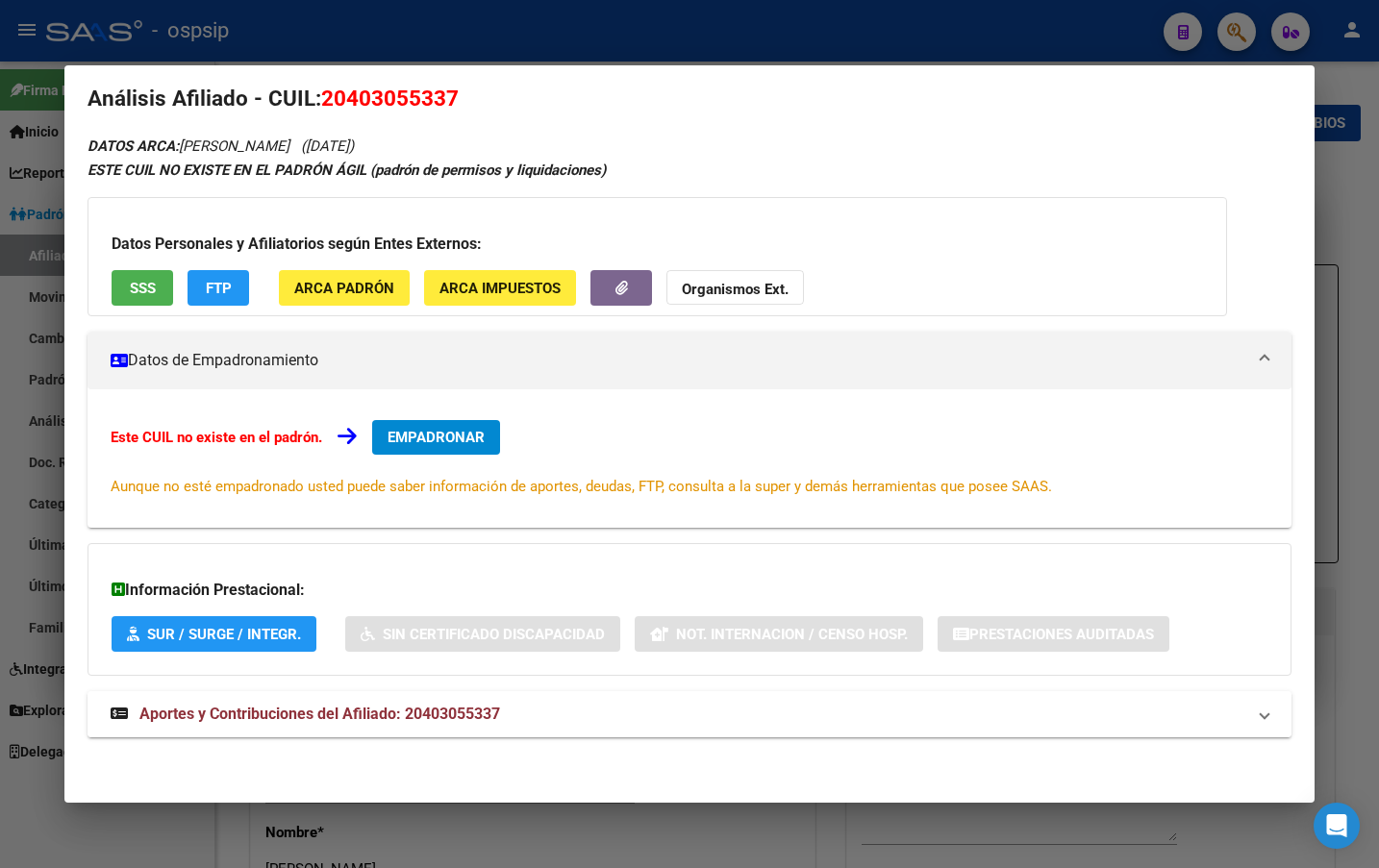
click at [429, 724] on strong "Aportes y Contribuciones del Afiliado: 20403055337" at bounding box center [306, 714] width 390 height 23
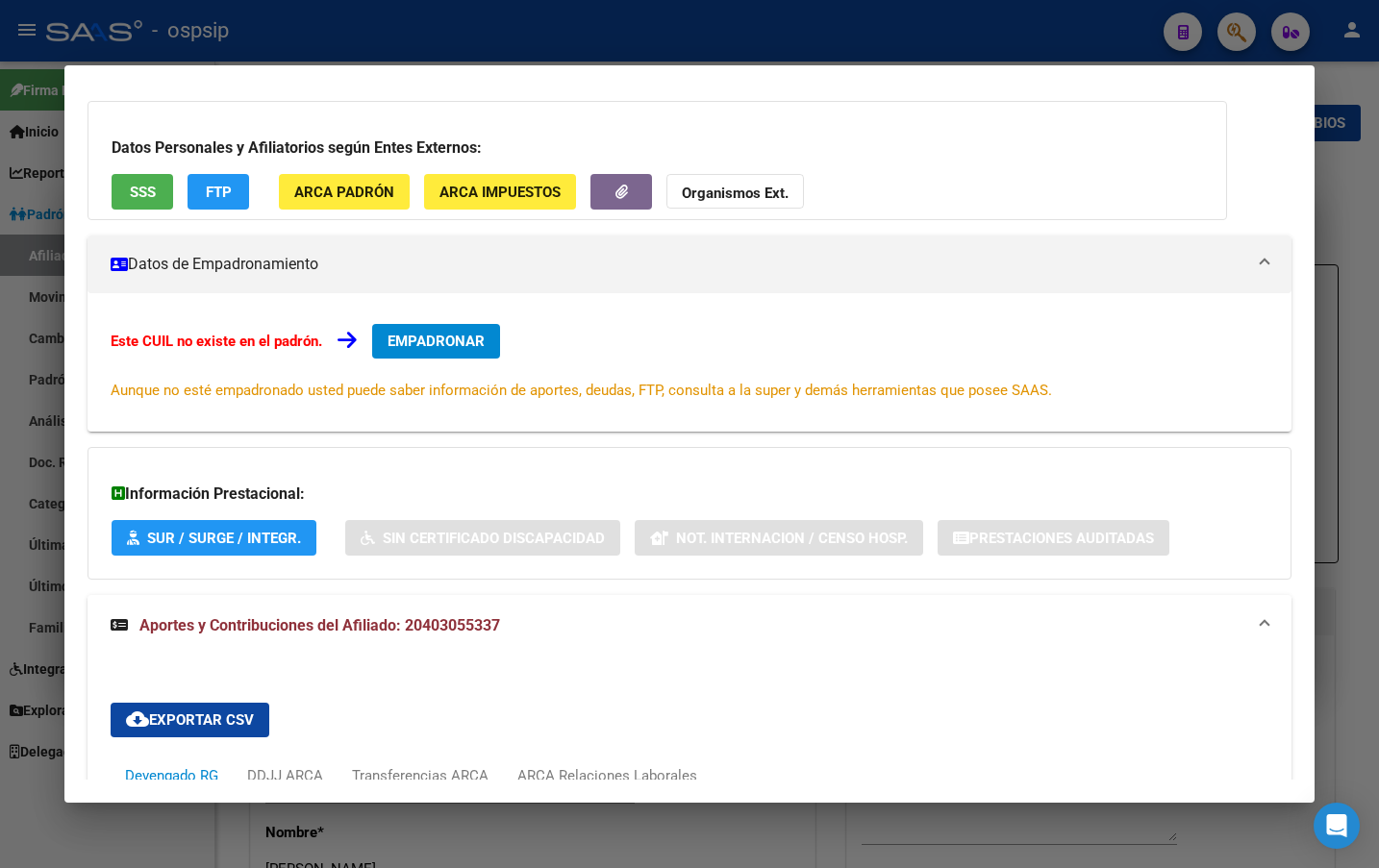
scroll to position [0, 0]
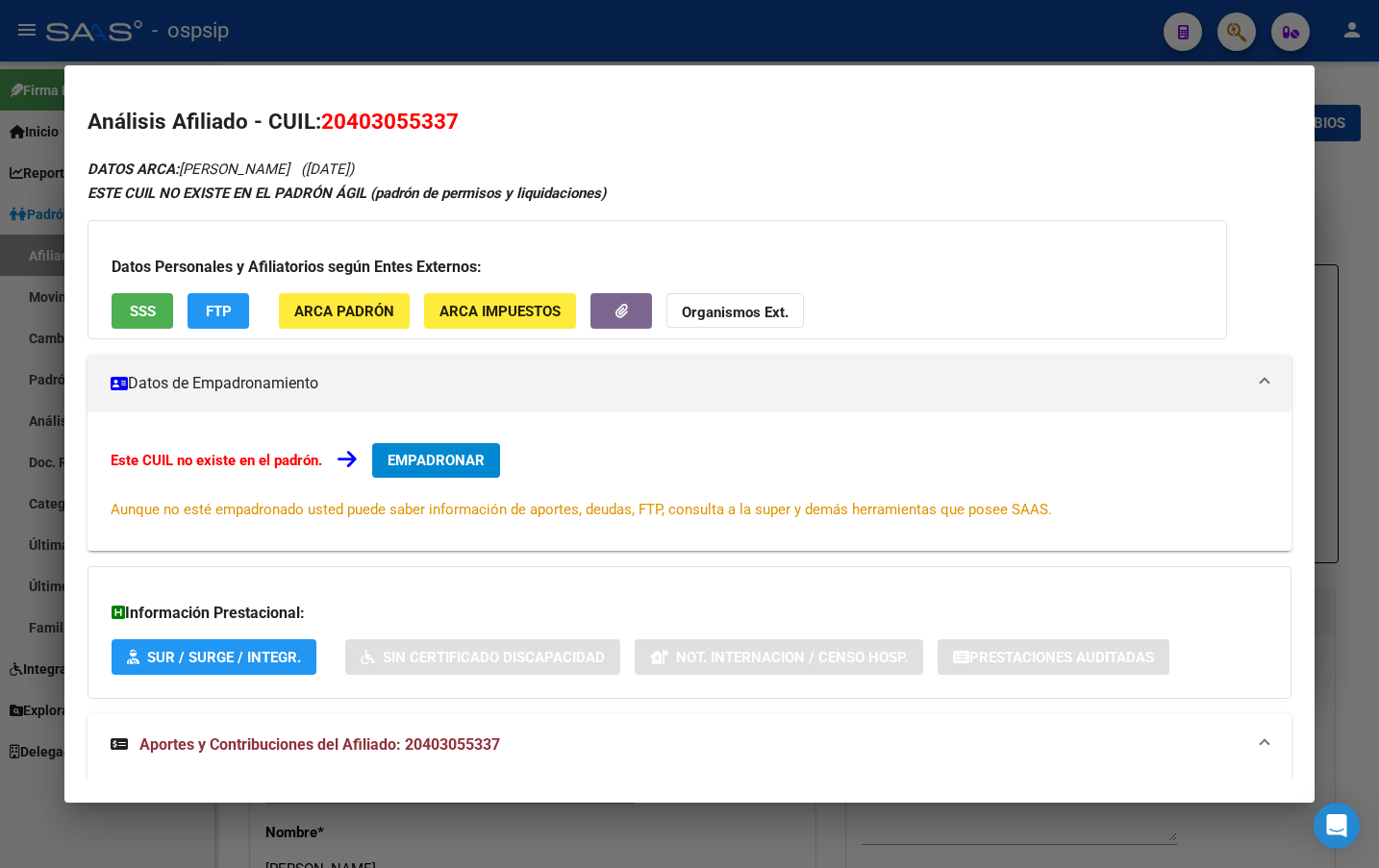
click at [593, 582] on div "Información Prestacional: SUR / SURGE / INTEGR. Sin Certificado Discapacidad No…" at bounding box center [690, 632] width 1204 height 133
click at [442, 459] on span "EMPADRONAR" at bounding box center [436, 459] width 97 height 17
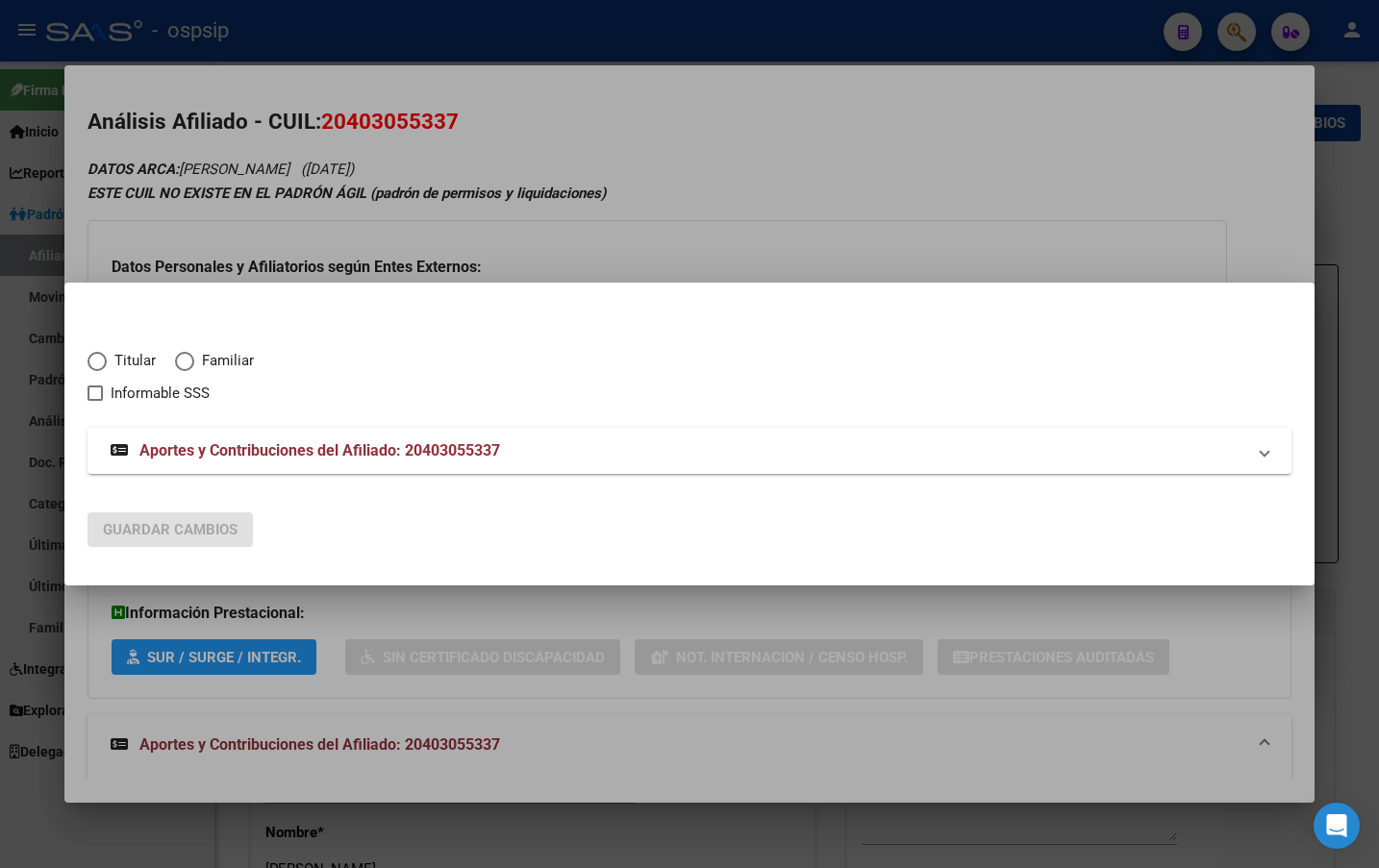
click at [99, 358] on span "Elija una opción" at bounding box center [97, 361] width 19 height 19
click at [99, 358] on input "Titular" at bounding box center [97, 361] width 19 height 19
radio input "true"
checkbox input "true"
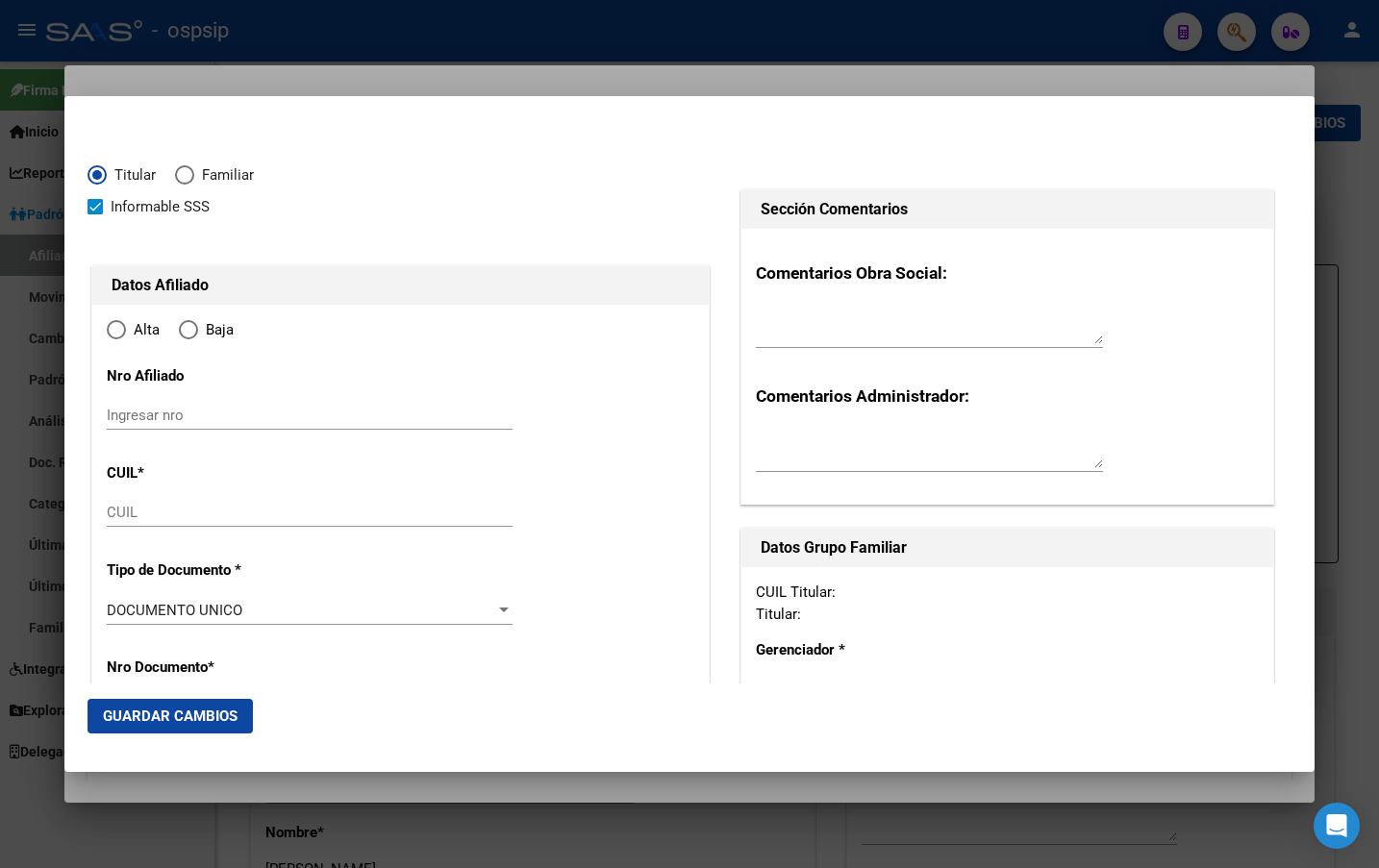
type input "20-40305533-7"
type input "40305533"
type input "TULA"
type input "LEONARDO DANIEL"
type input "1997-09-07"
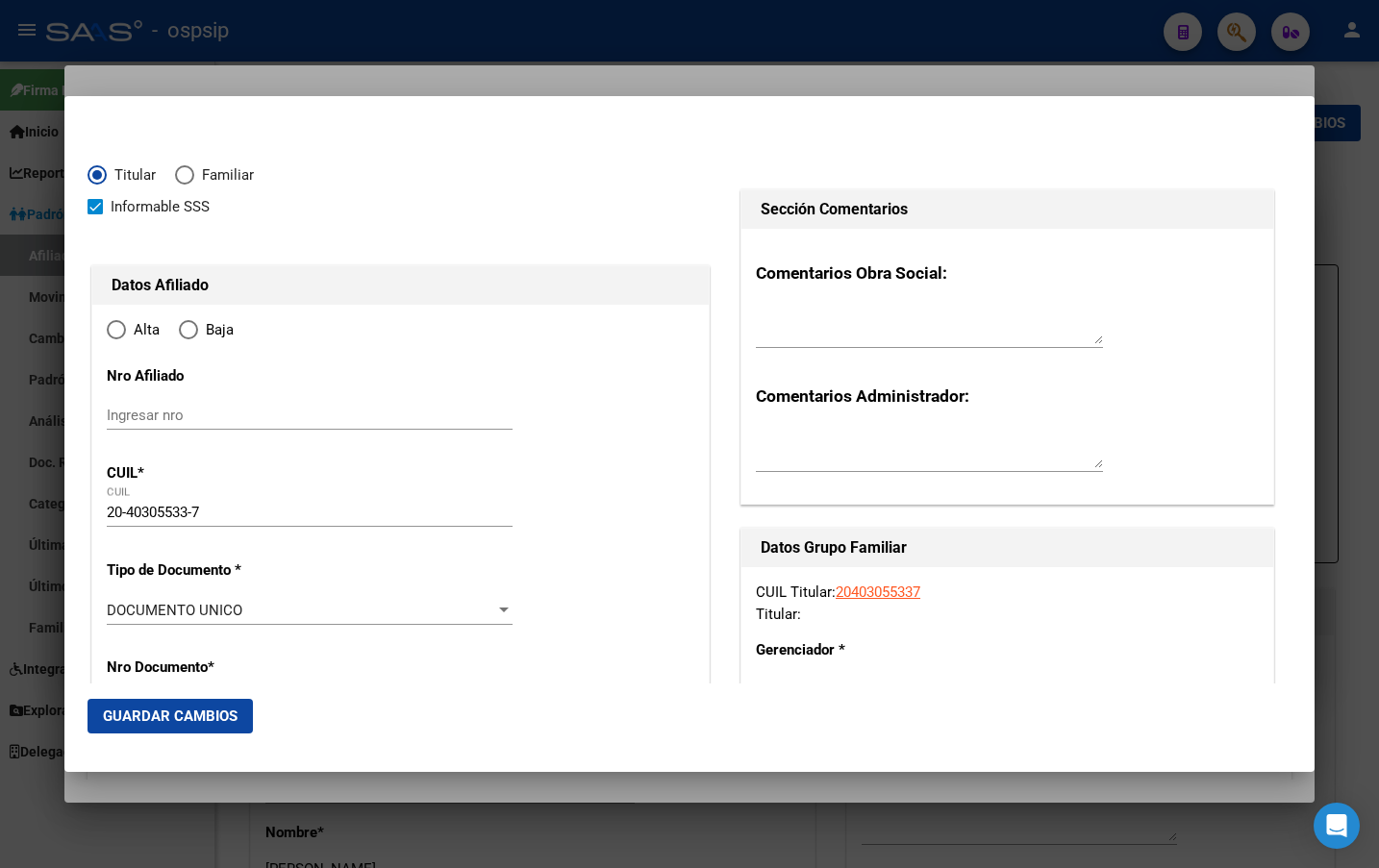
type input "FLORENCIO VARELA"
type input "1888"
type input "1264"
type input "952"
type input "0"
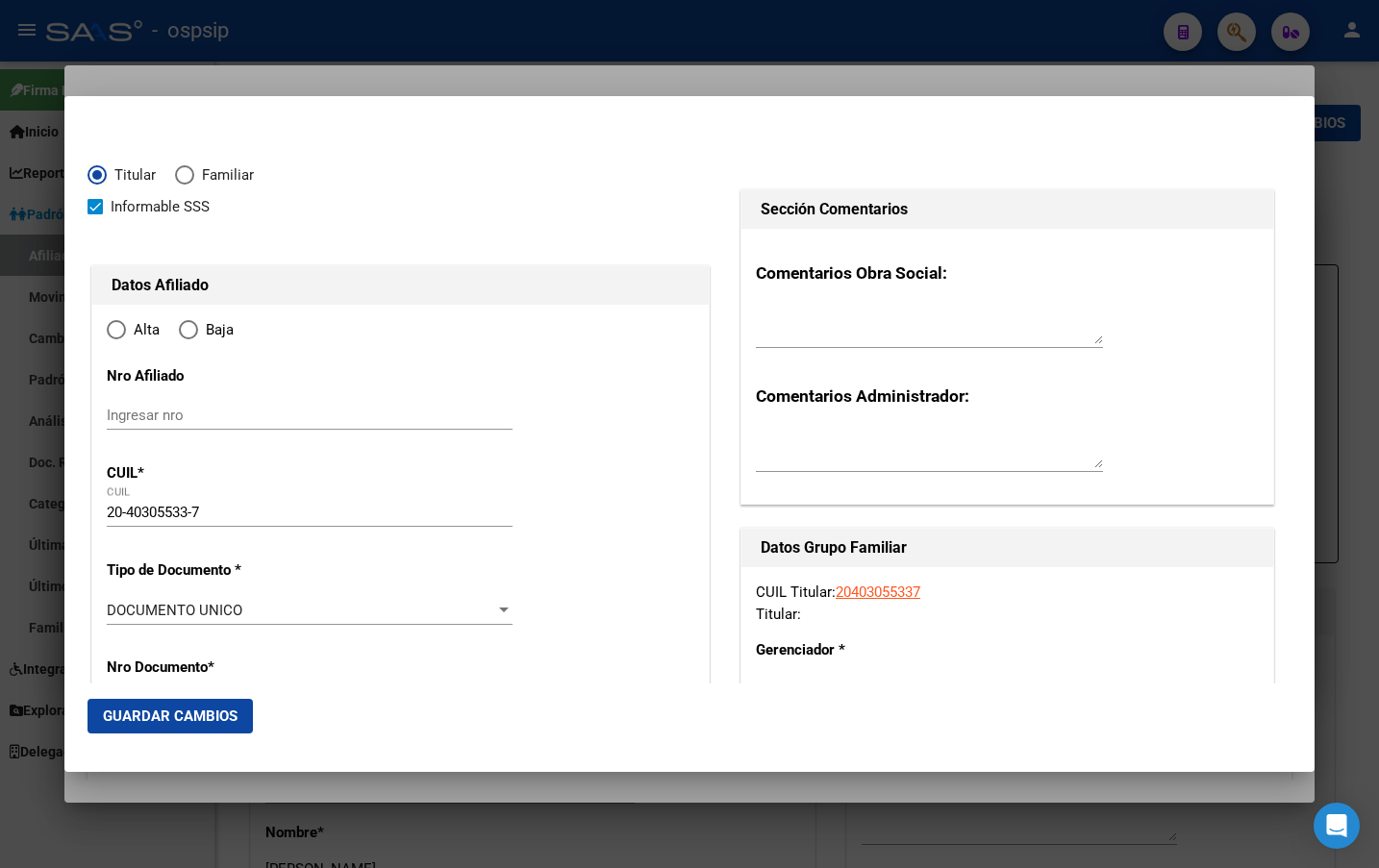
radio input "true"
type input "FLORENCIO VARELA"
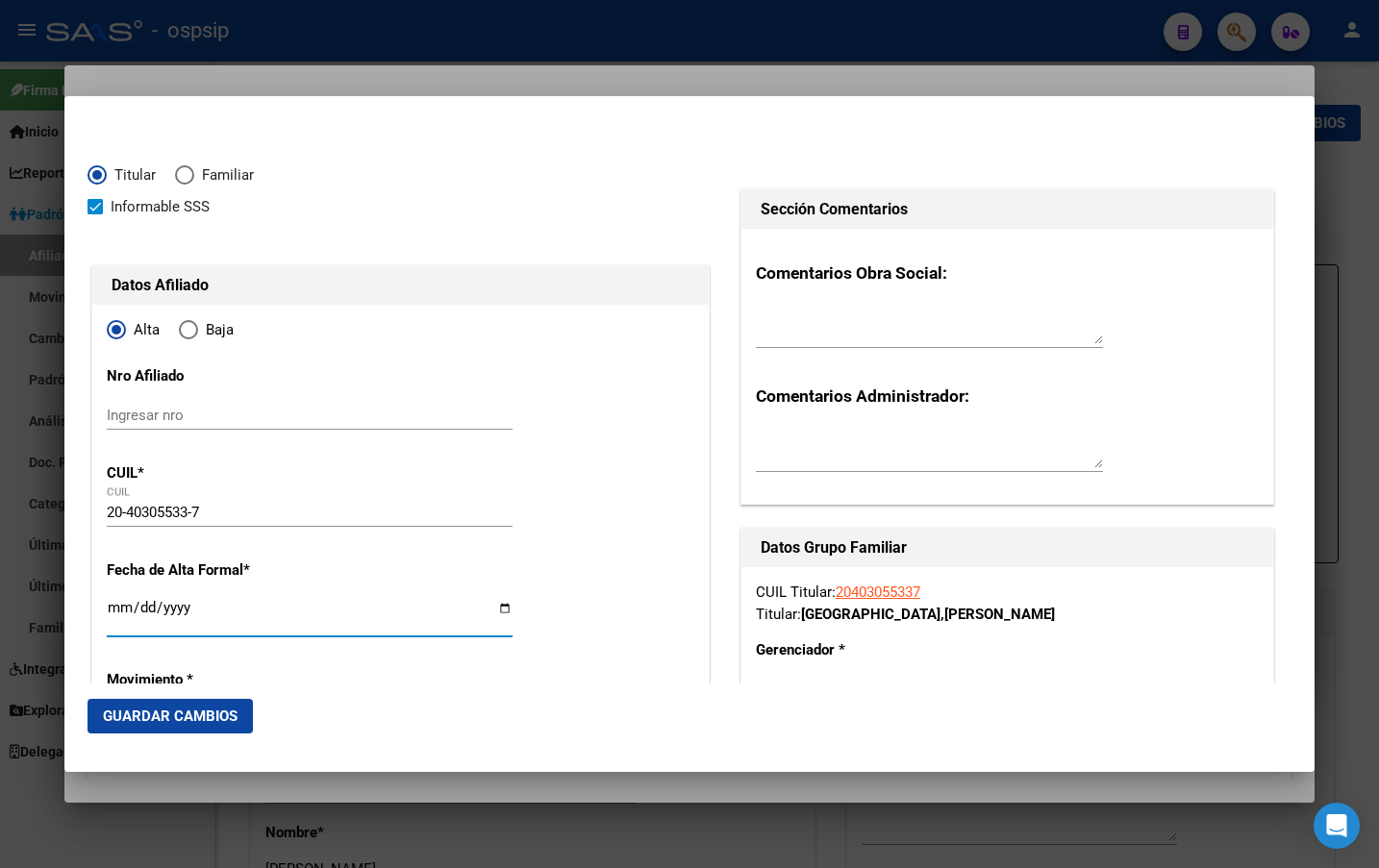
click at [110, 605] on input "Ingresar fecha" at bounding box center [310, 615] width 406 height 31
type input "2025-09-10"
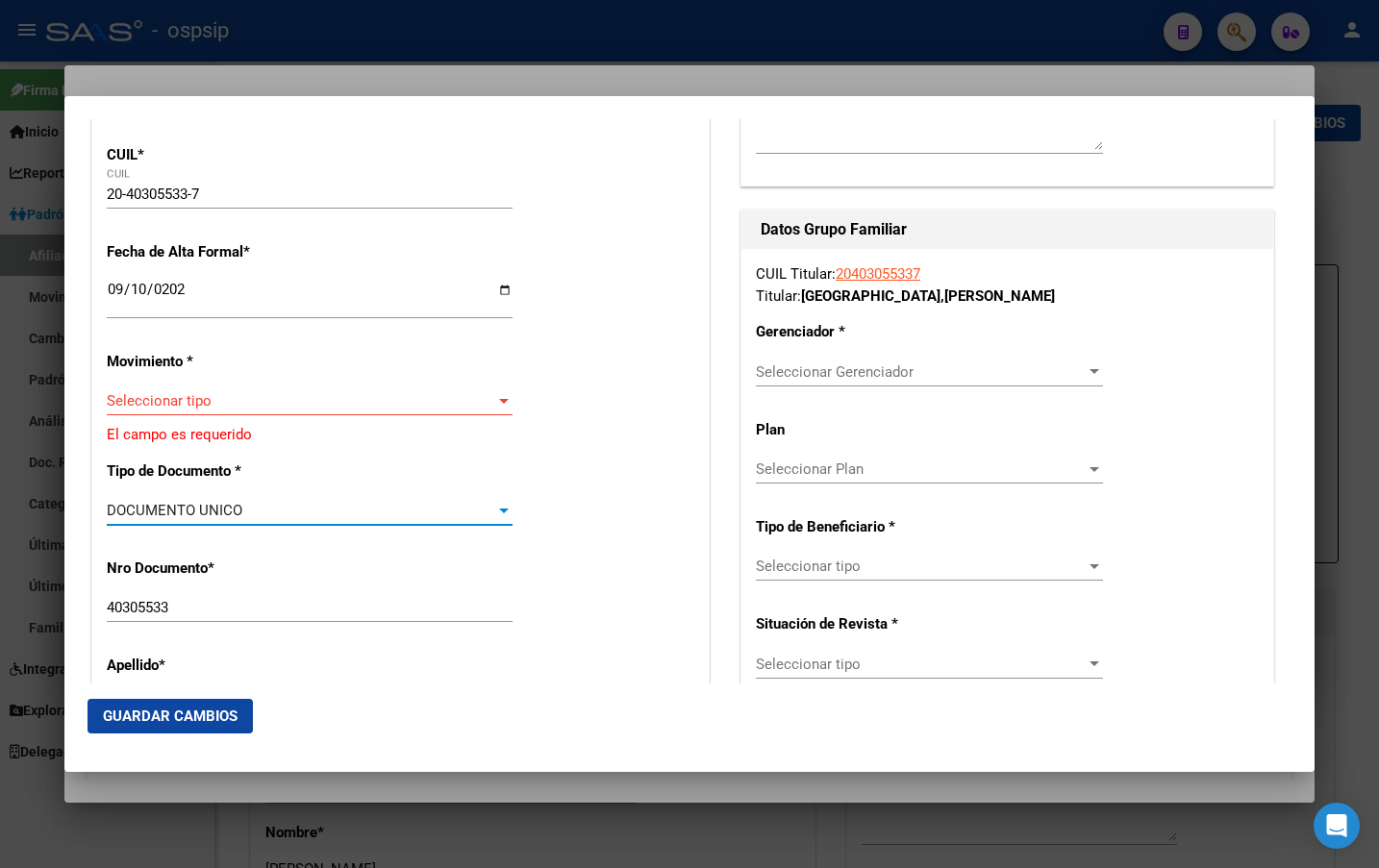
click at [131, 402] on span "Seleccionar tipo" at bounding box center [301, 401] width 389 height 17
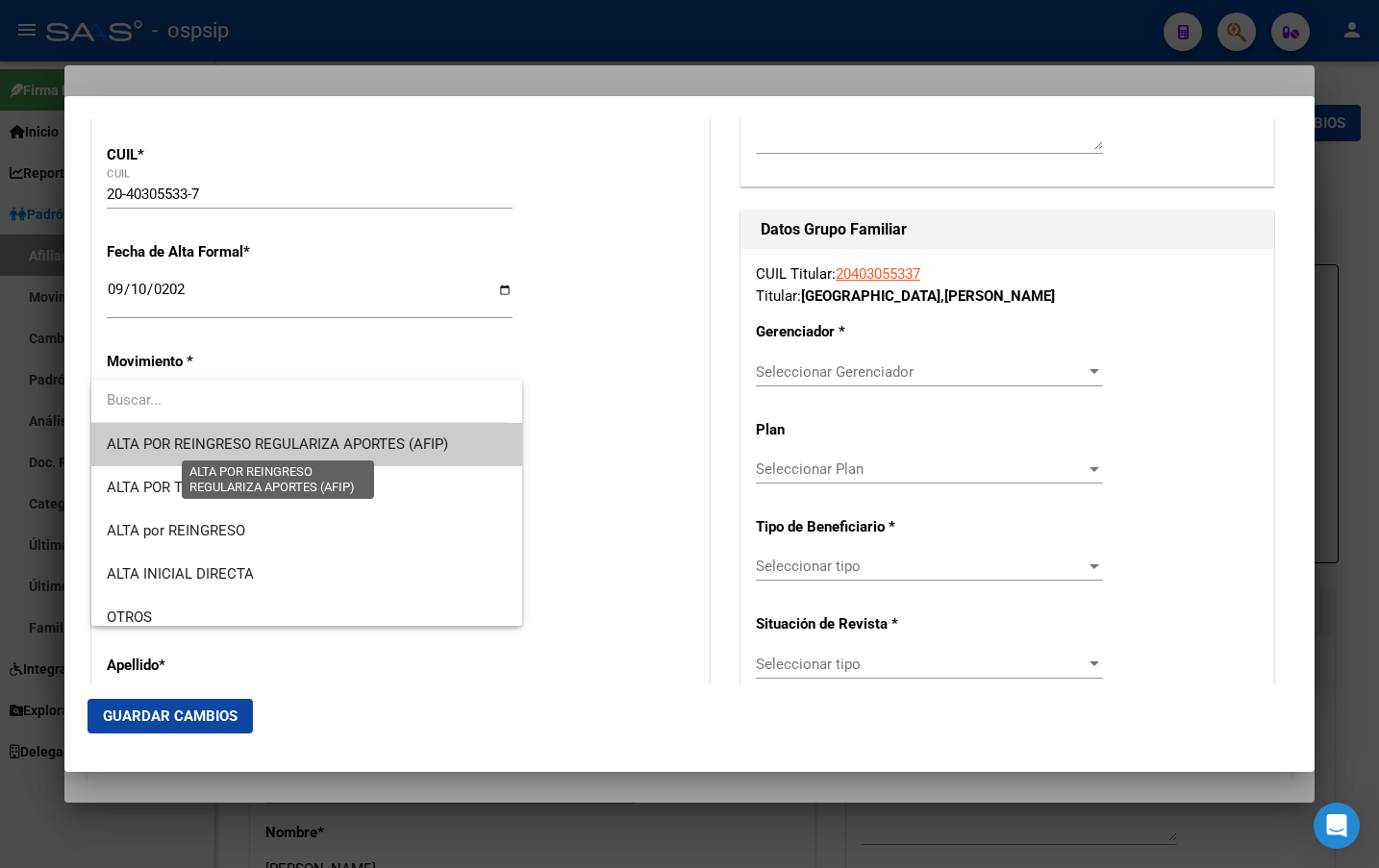
click at [198, 438] on span "ALTA POR REINGRESO REGULARIZA APORTES (AFIP)" at bounding box center [278, 443] width 342 height 17
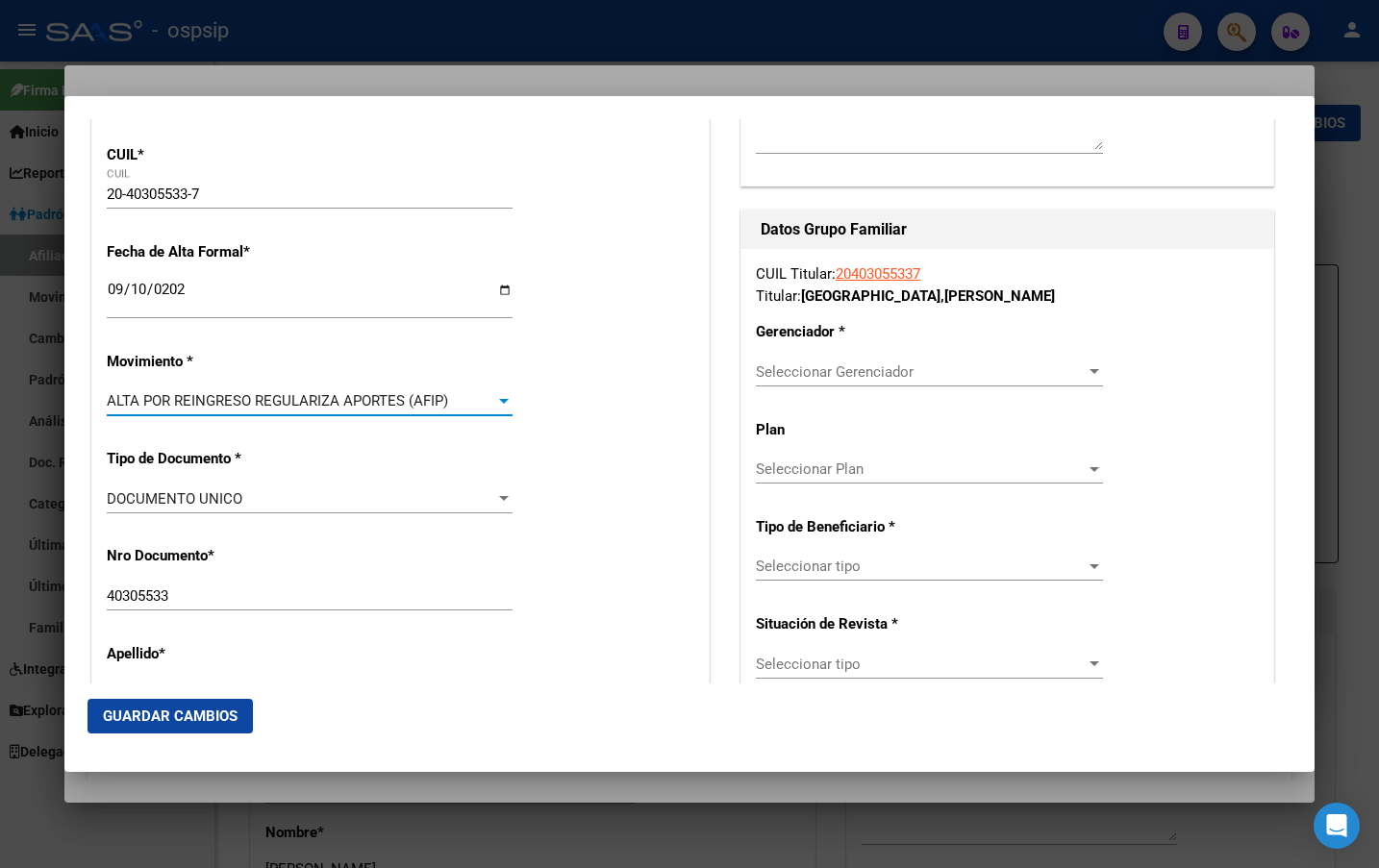
click at [187, 396] on span "ALTA POR REINGRESO REGULARIZA APORTES (AFIP)" at bounding box center [278, 401] width 342 height 17
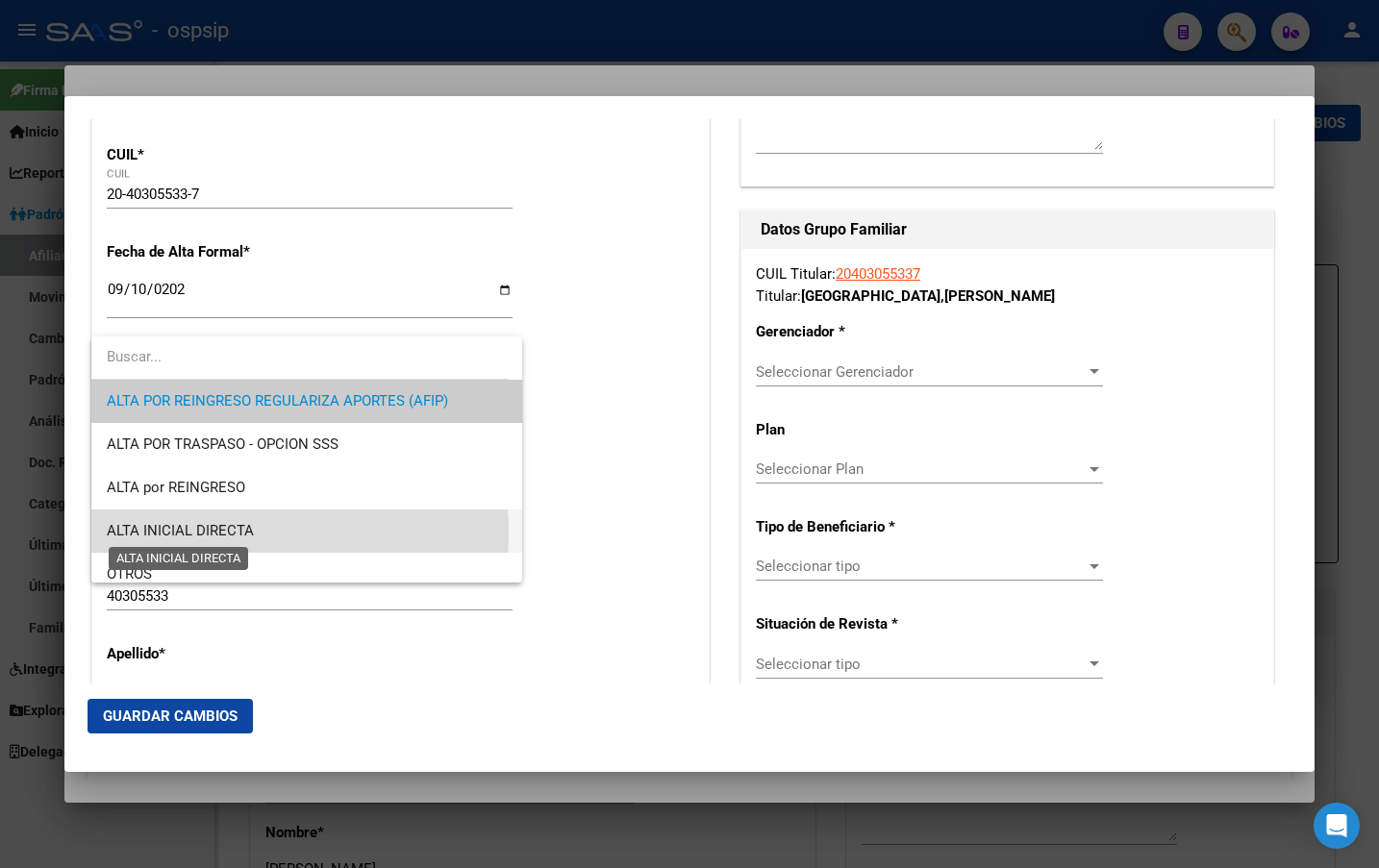
click at [215, 532] on span "ALTA INICIAL DIRECTA" at bounding box center [180, 530] width 147 height 17
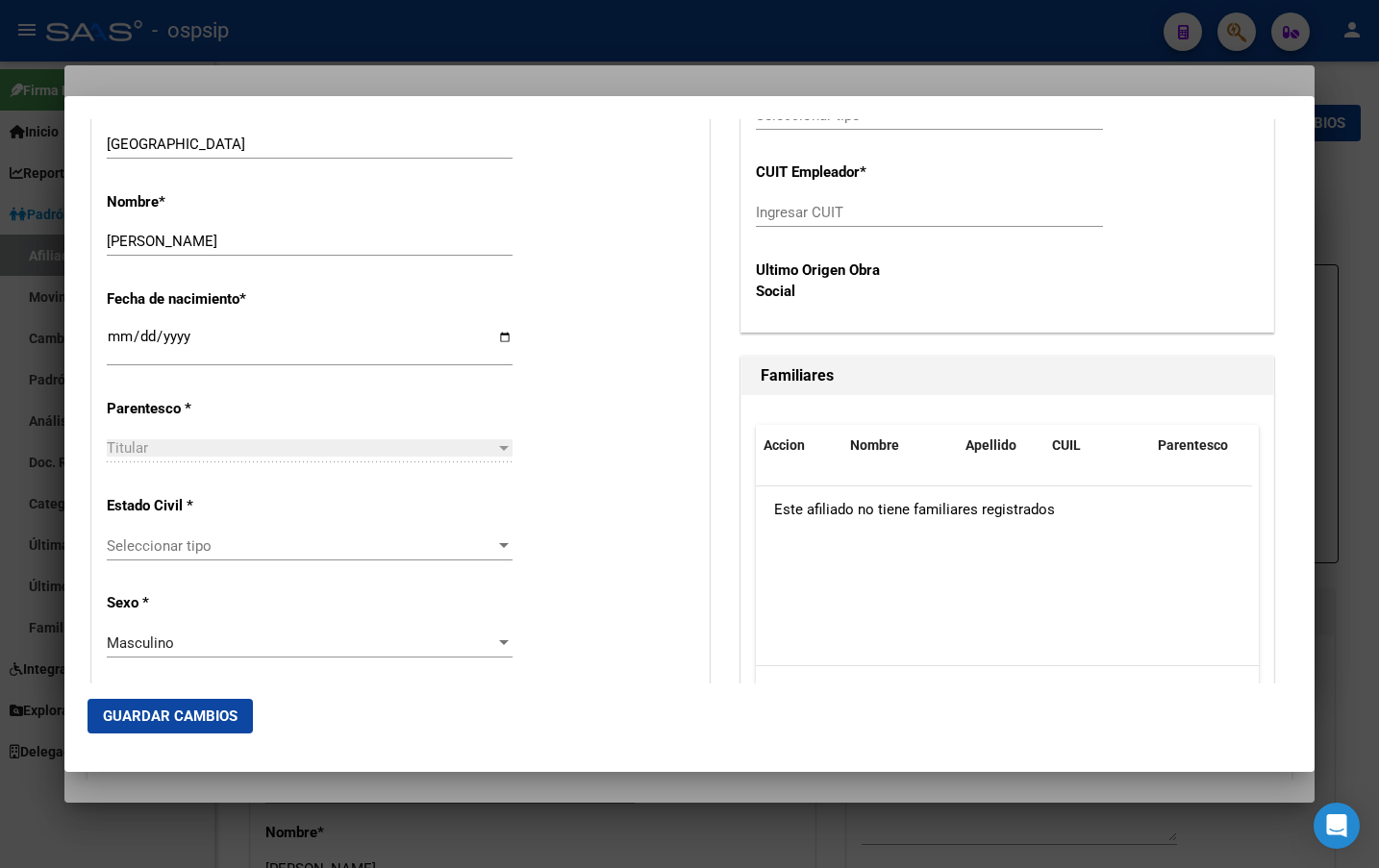
scroll to position [895, 0]
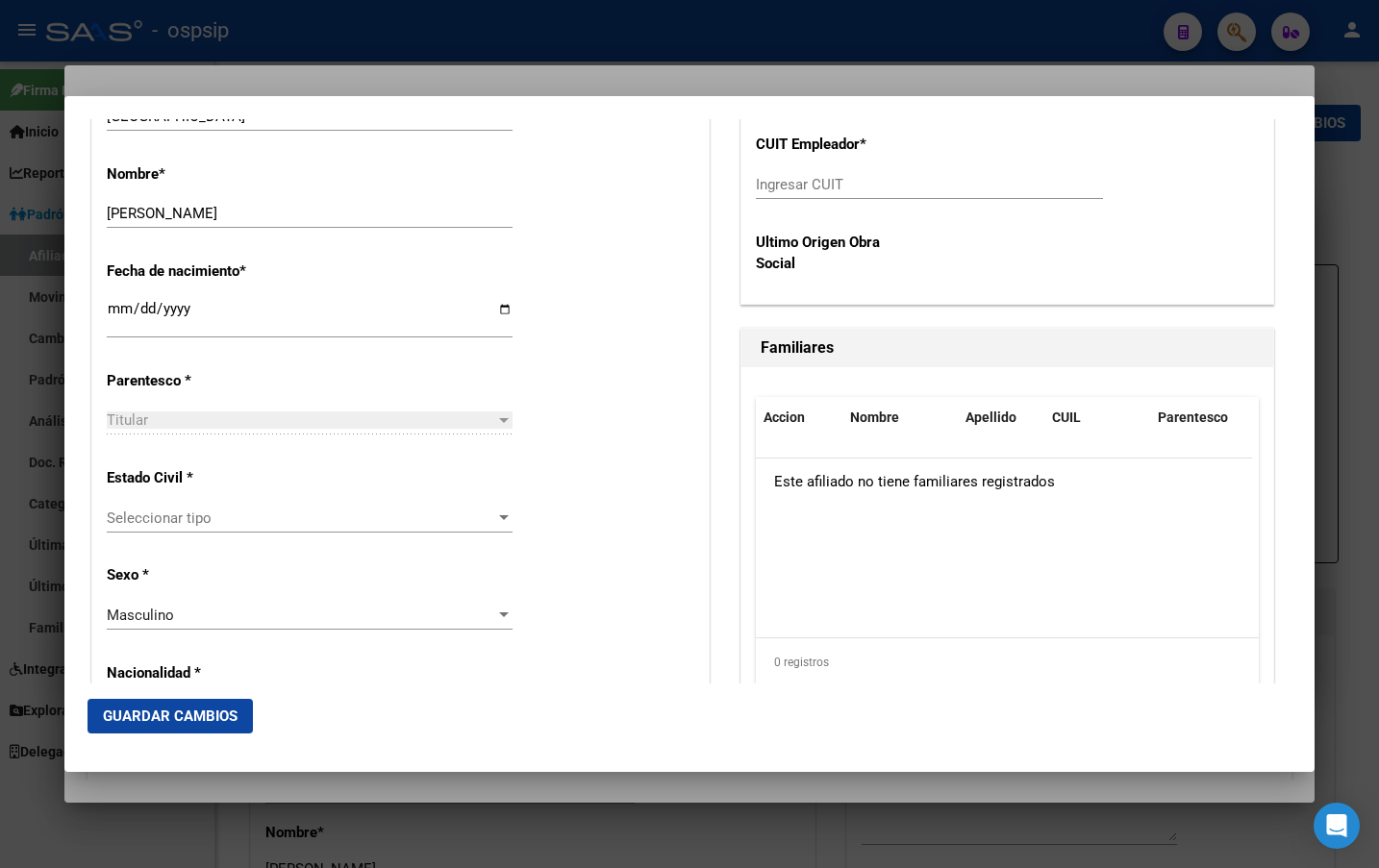
click at [172, 515] on span "Seleccionar tipo" at bounding box center [301, 517] width 389 height 17
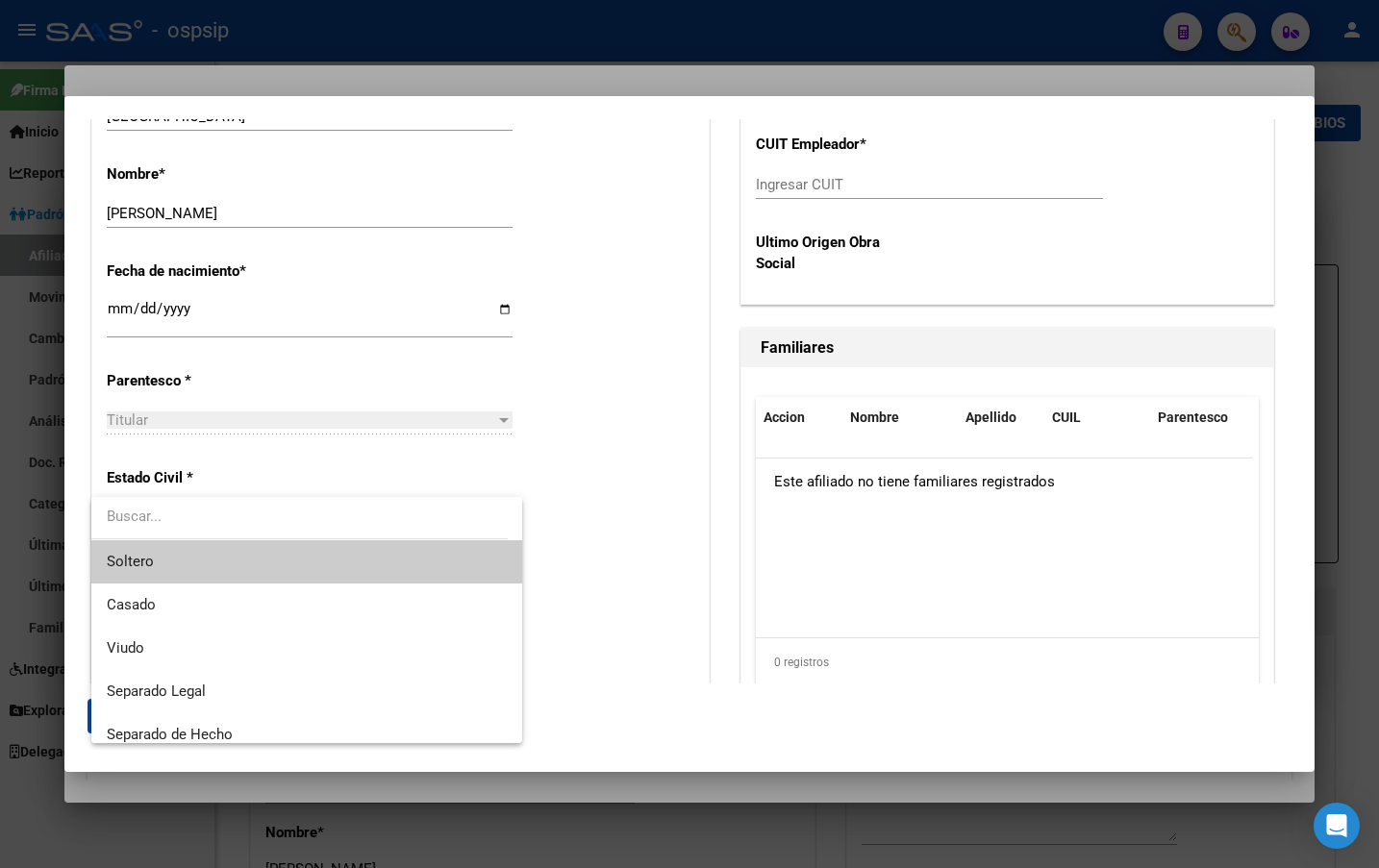
click at [176, 555] on span "Soltero" at bounding box center [307, 561] width 400 height 43
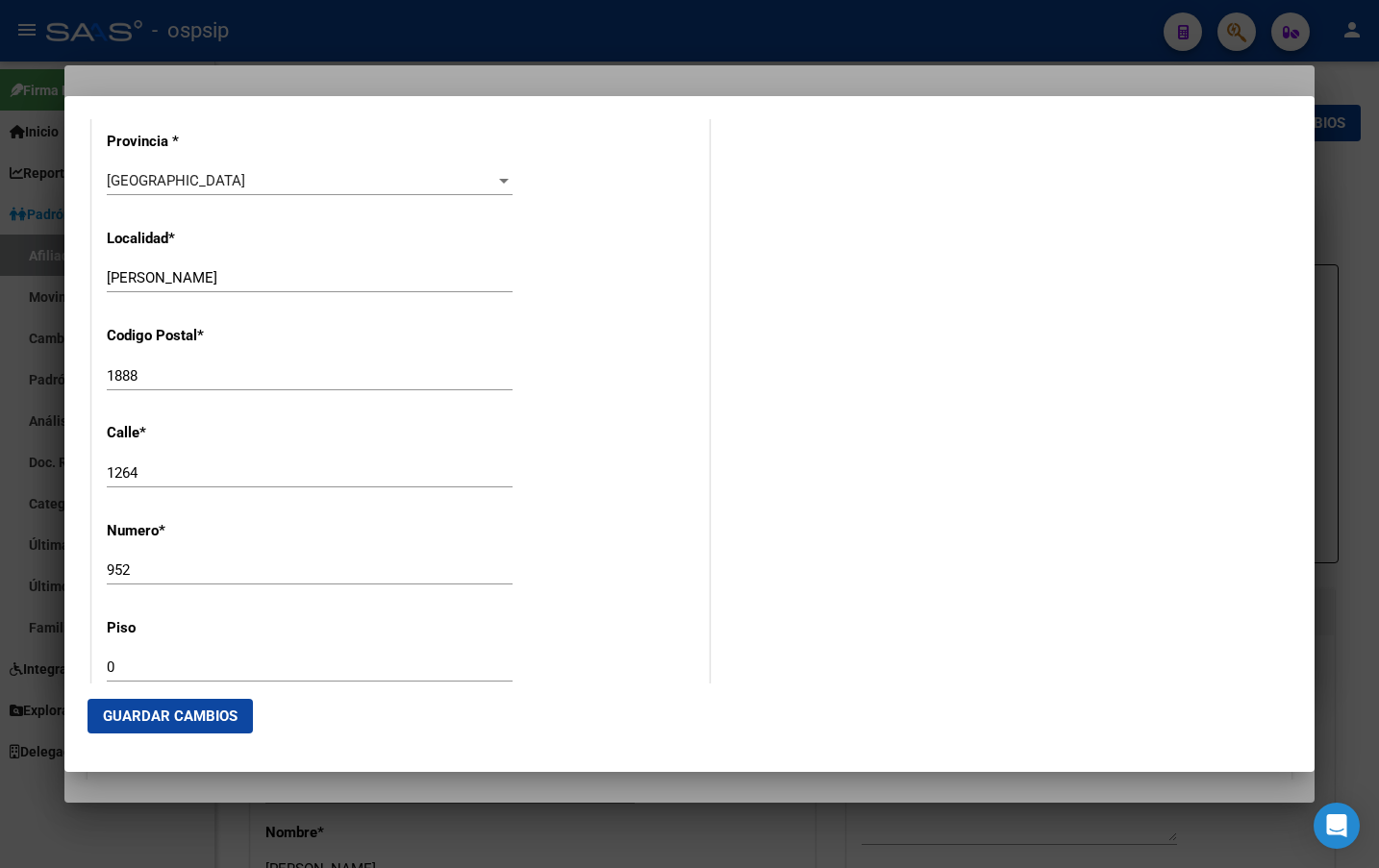
scroll to position [1857, 0]
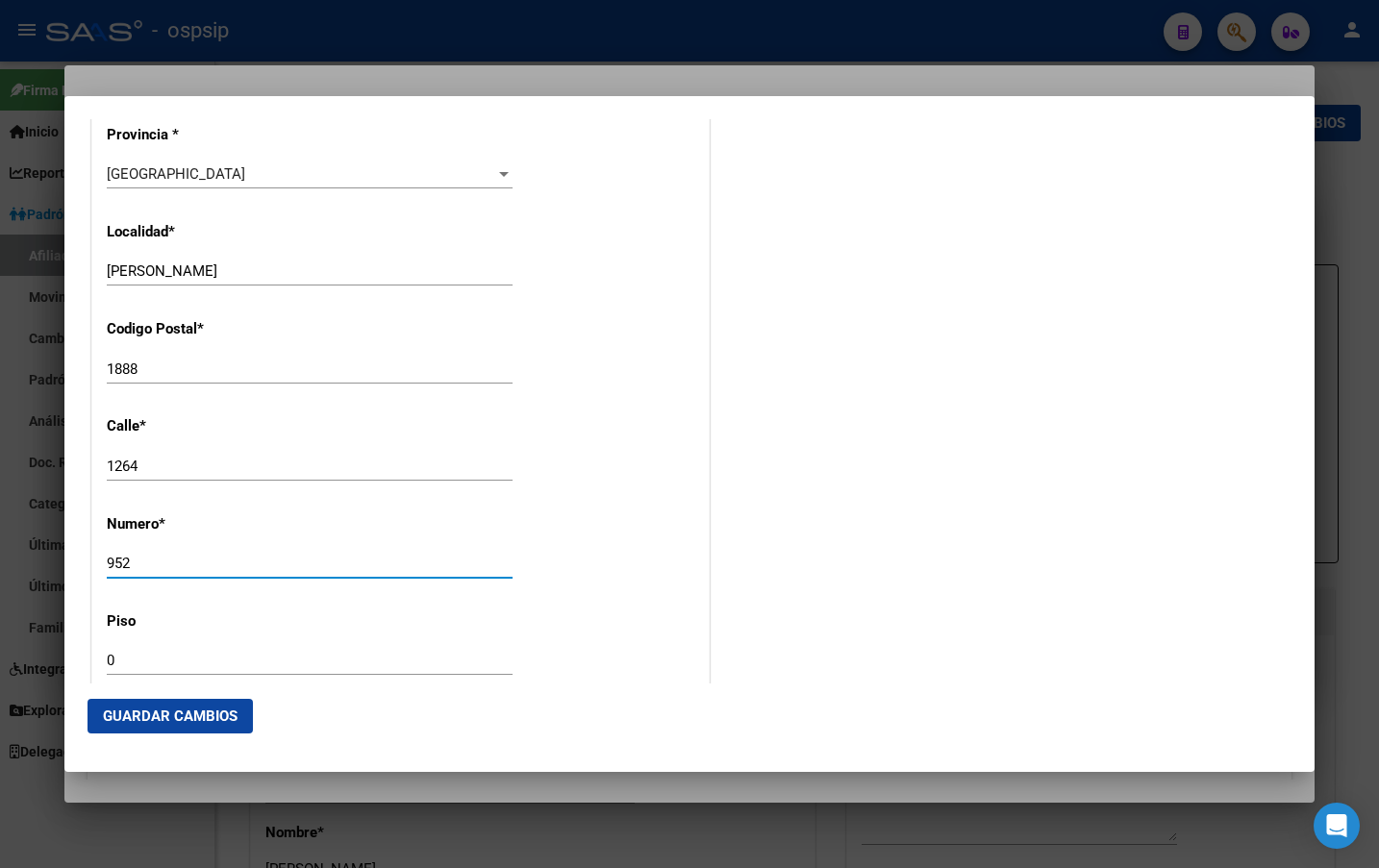
drag, startPoint x: 143, startPoint y: 566, endPoint x: 50, endPoint y: 573, distance: 93.3
click at [55, 569] on div "40305533 Buscar (apellido, dni, cuil, nro traspaso, cuit, obra social) search ¿…" at bounding box center [690, 434] width 1379 height 868
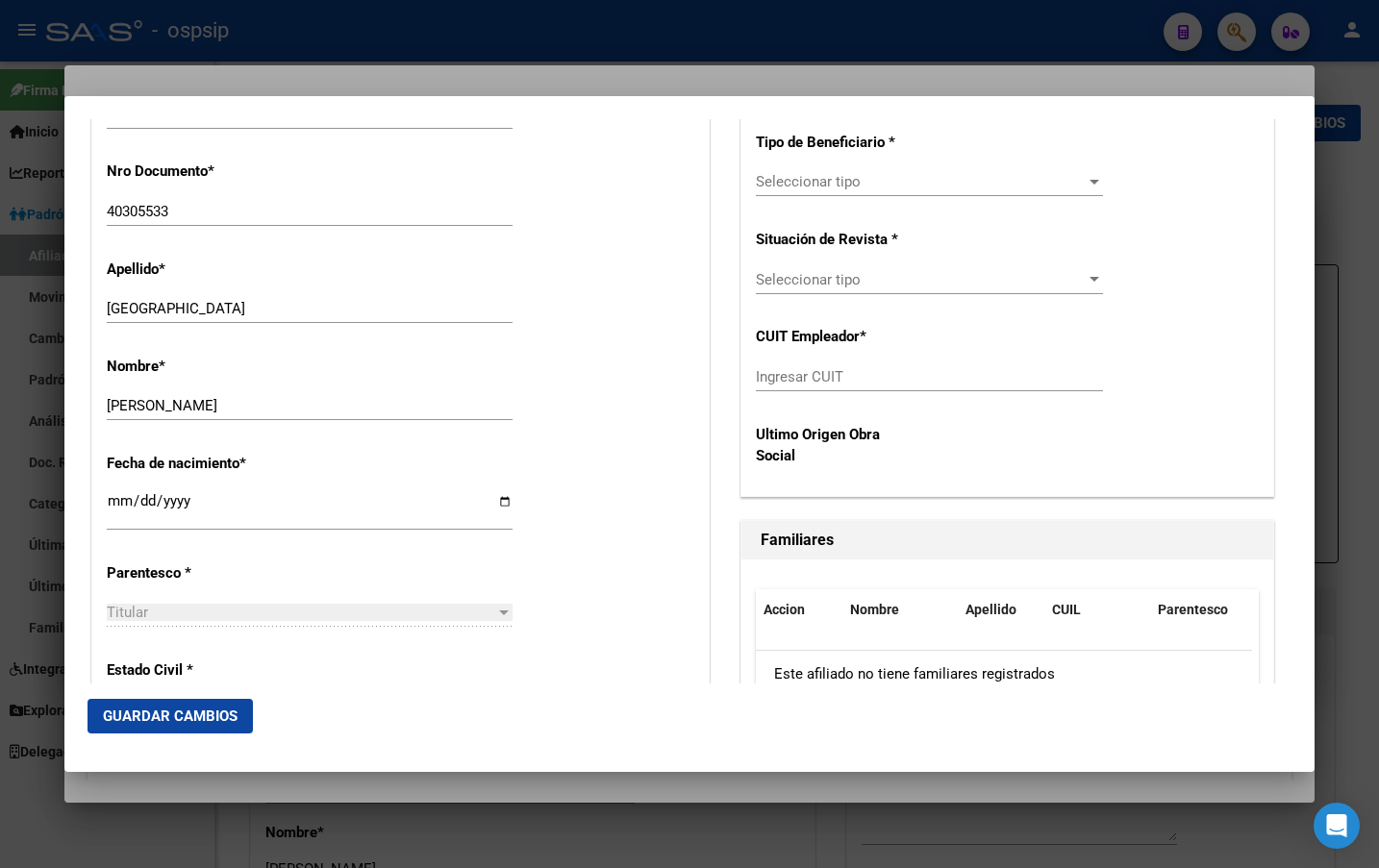
scroll to position [222, 0]
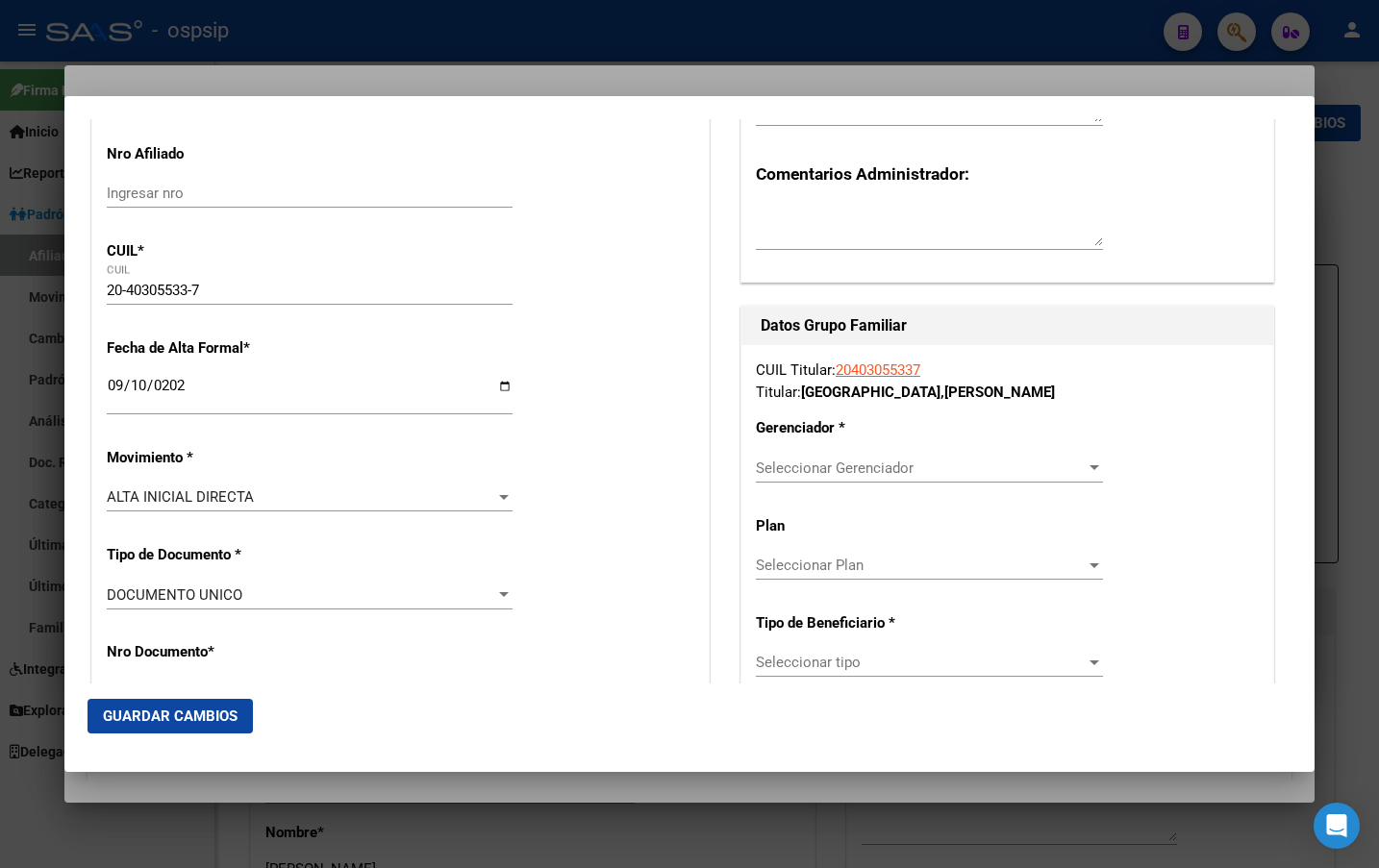
type input "636"
click at [846, 468] on span "Seleccionar Gerenciador" at bounding box center [921, 467] width 330 height 17
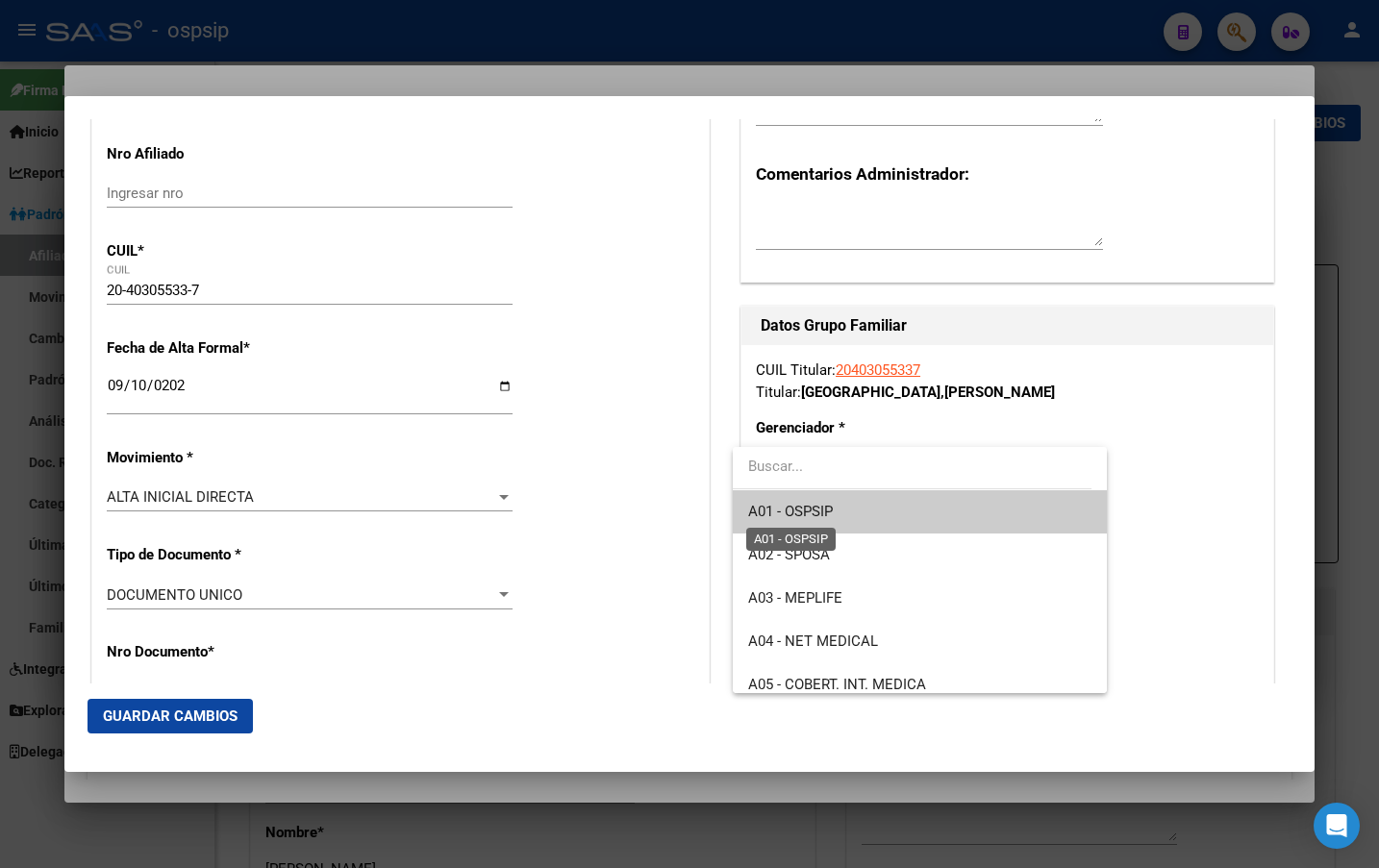
click at [832, 511] on span "A01 - OSPSIP" at bounding box center [790, 510] width 85 height 17
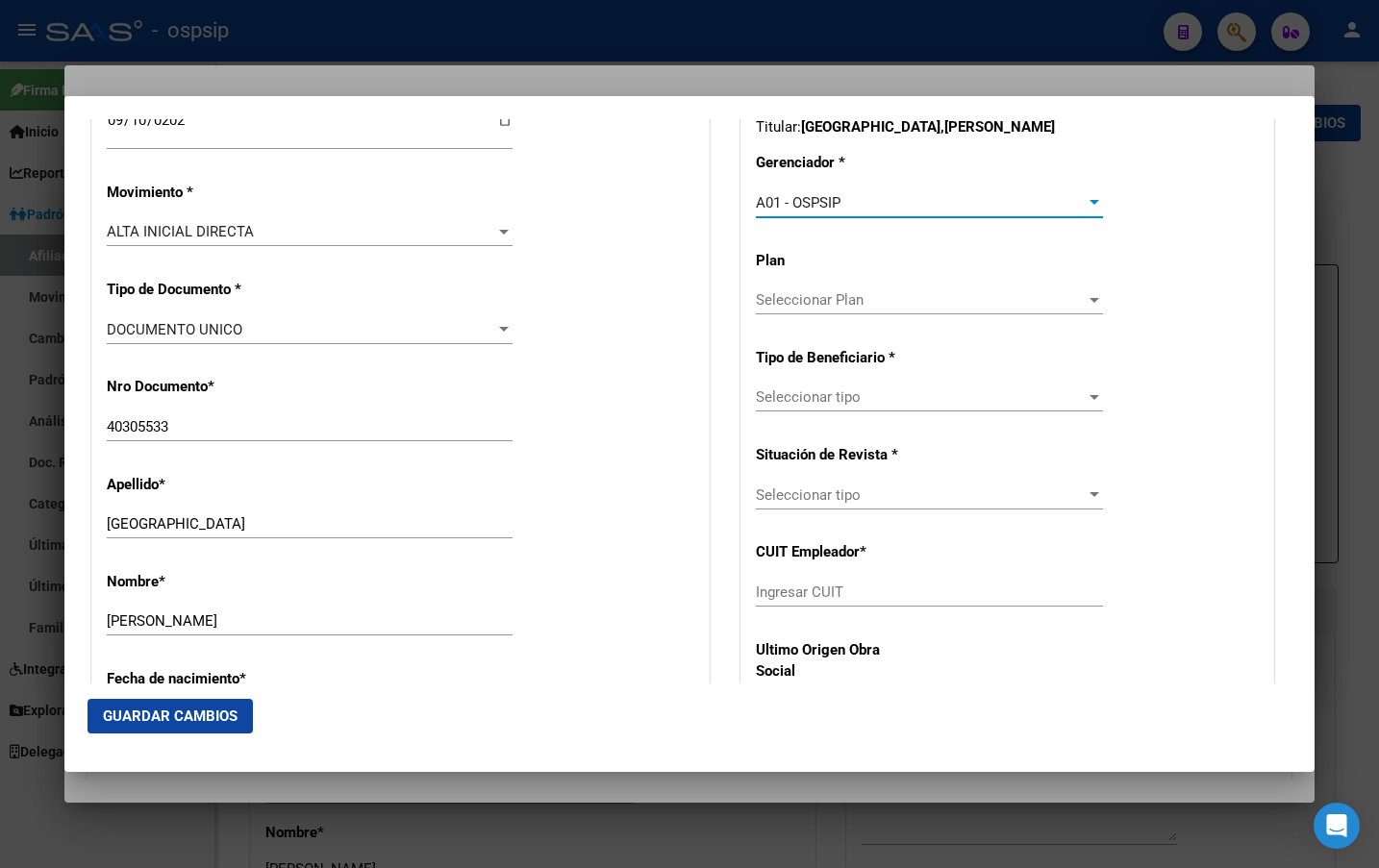
scroll to position [510, 0]
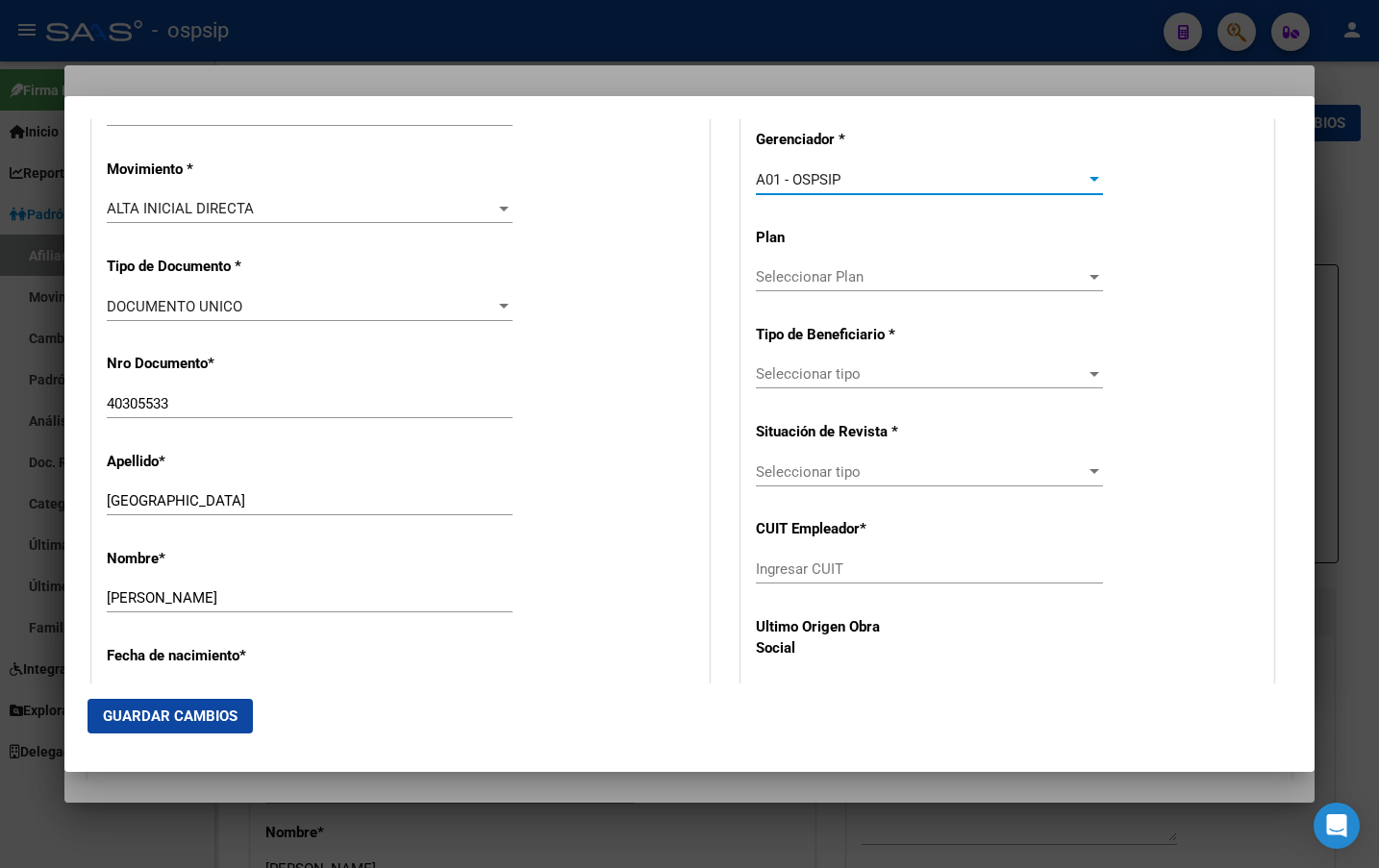
click at [800, 373] on span "Seleccionar tipo" at bounding box center [921, 374] width 330 height 17
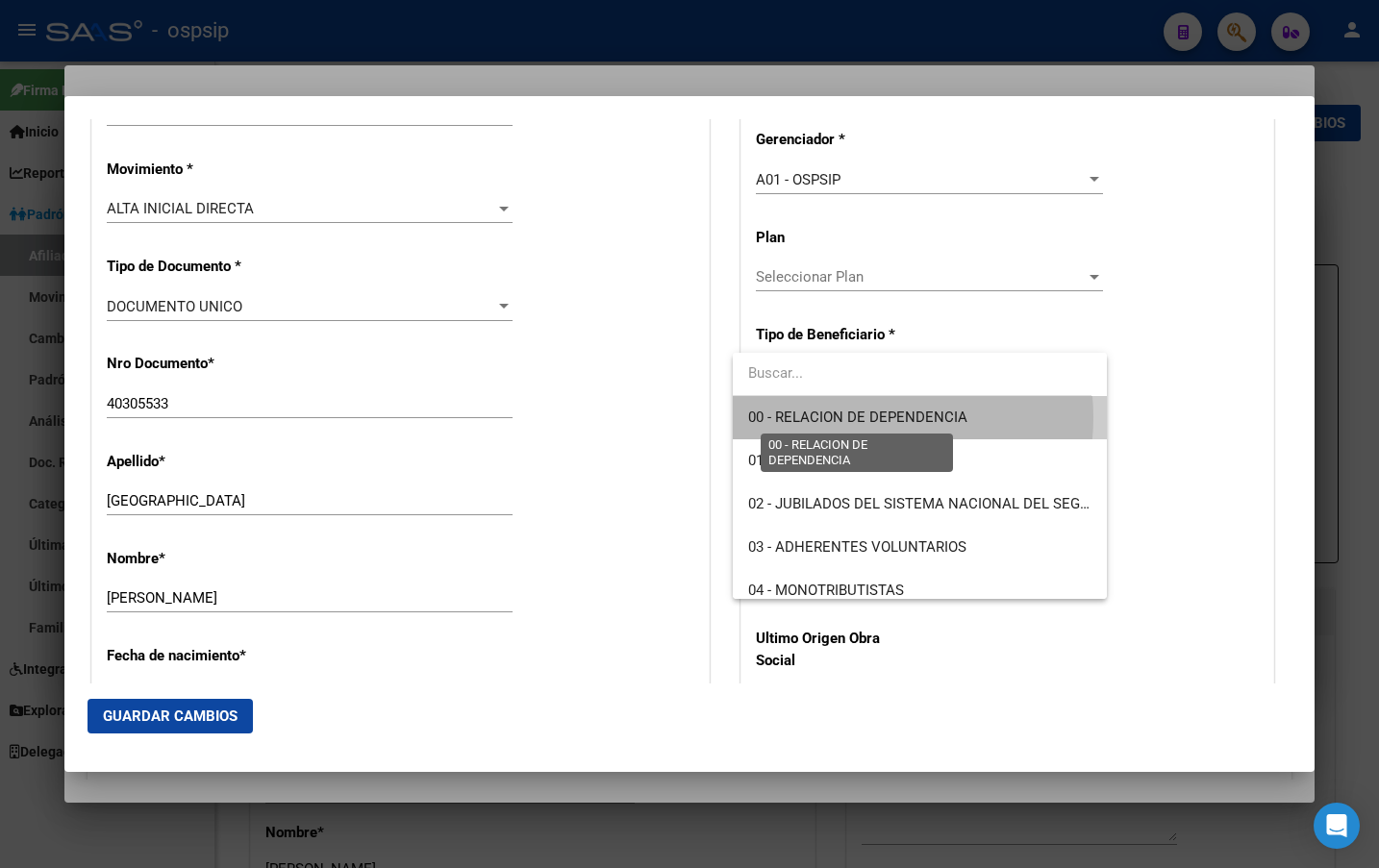
click at [860, 418] on span "00 - RELACION DE DEPENDENCIA" at bounding box center [857, 417] width 219 height 17
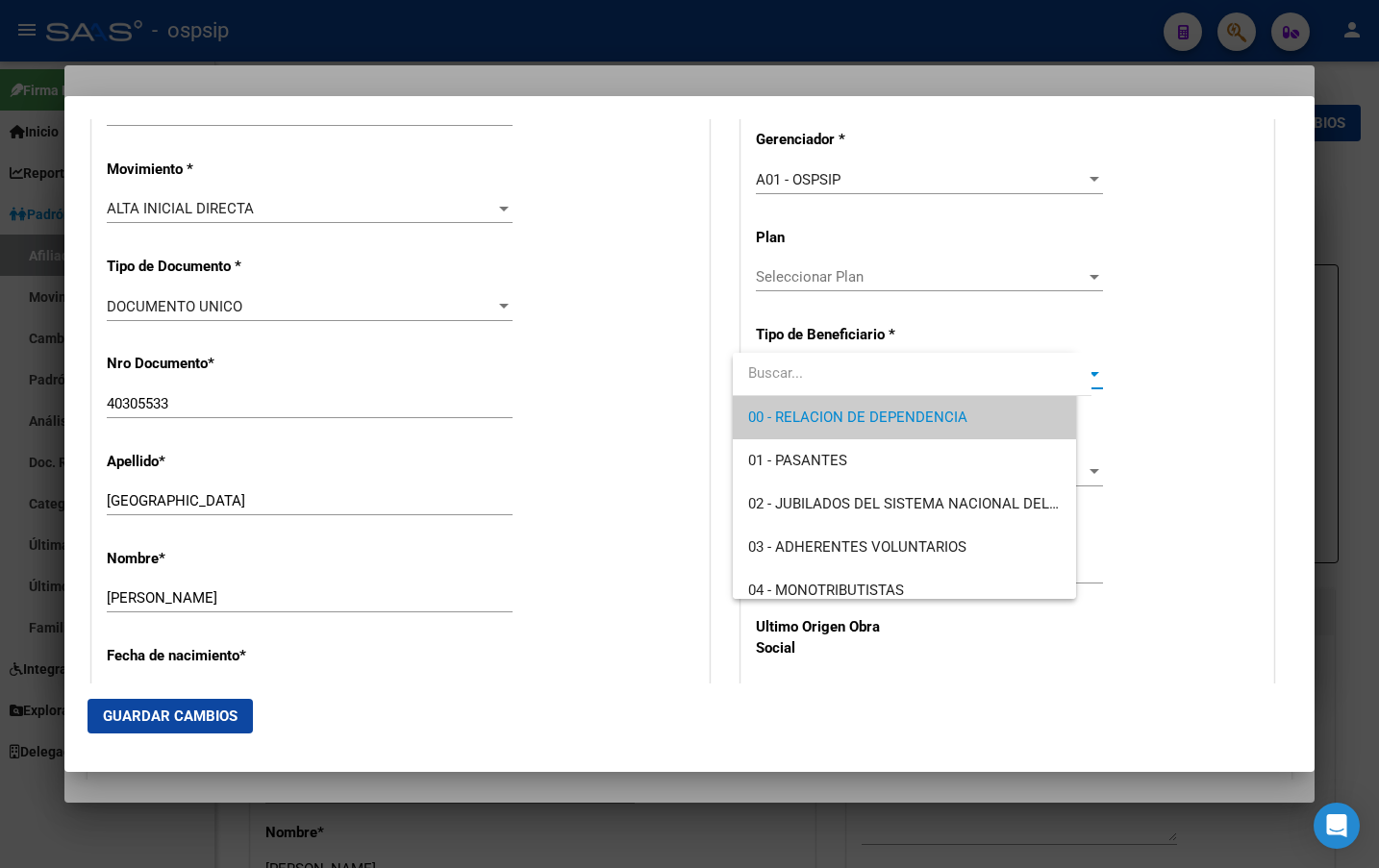
type input "30-70822785-0"
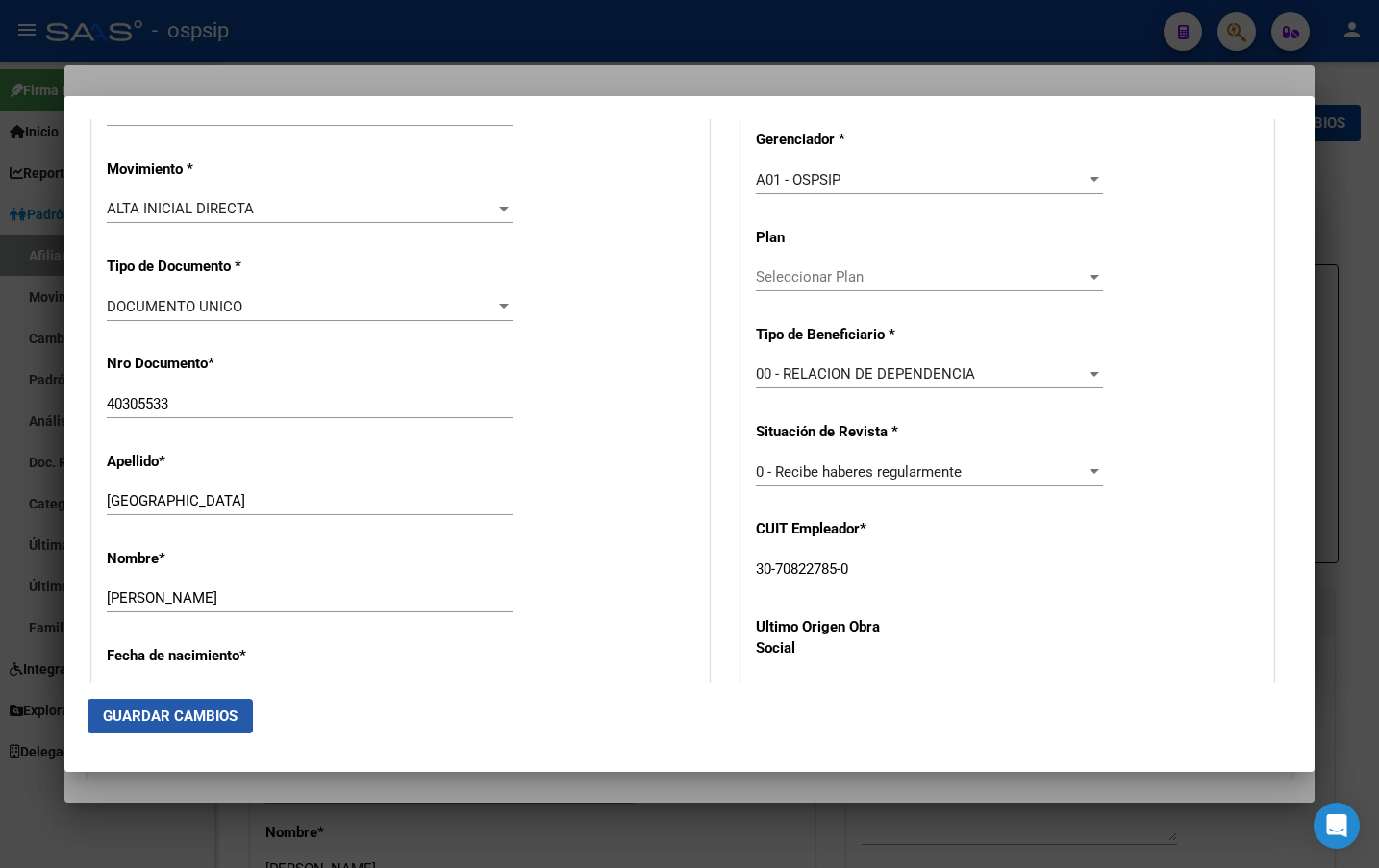
drag, startPoint x: 159, startPoint y: 716, endPoint x: 290, endPoint y: 724, distance: 131.2
click at [158, 716] on span "Guardar Cambios" at bounding box center [170, 716] width 135 height 17
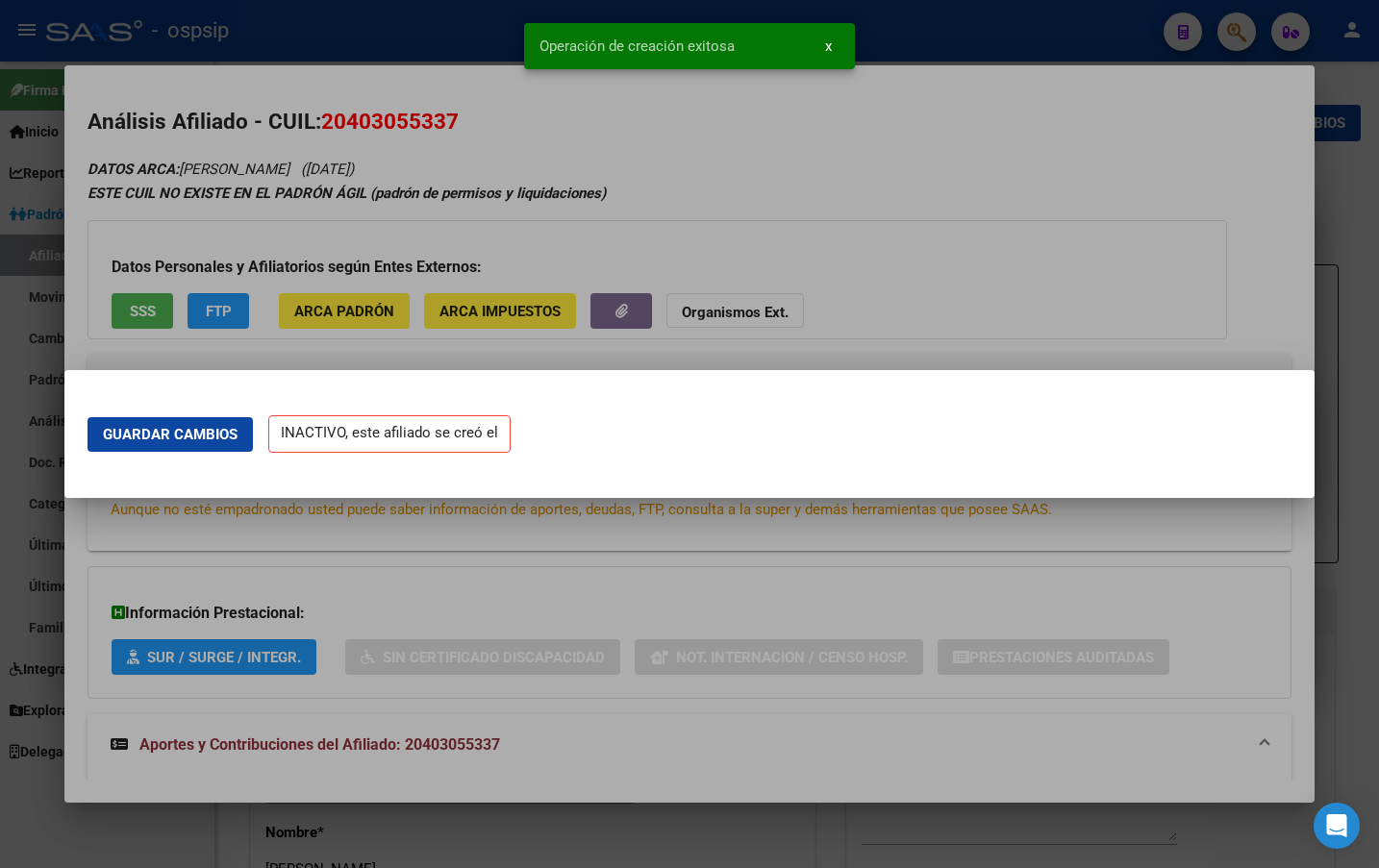
scroll to position [0, 0]
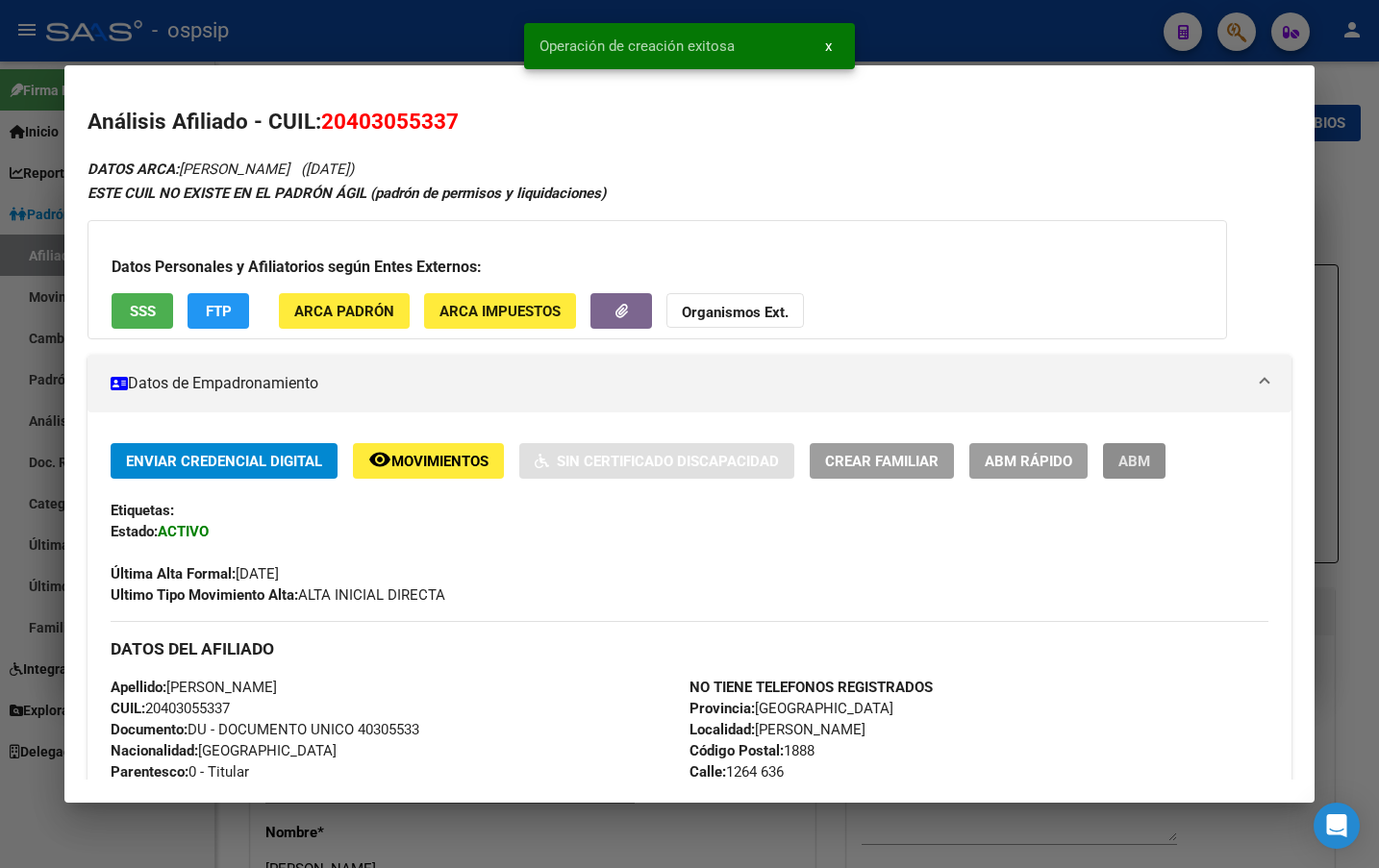
click at [1134, 466] on span "ABM" at bounding box center [1135, 460] width 32 height 17
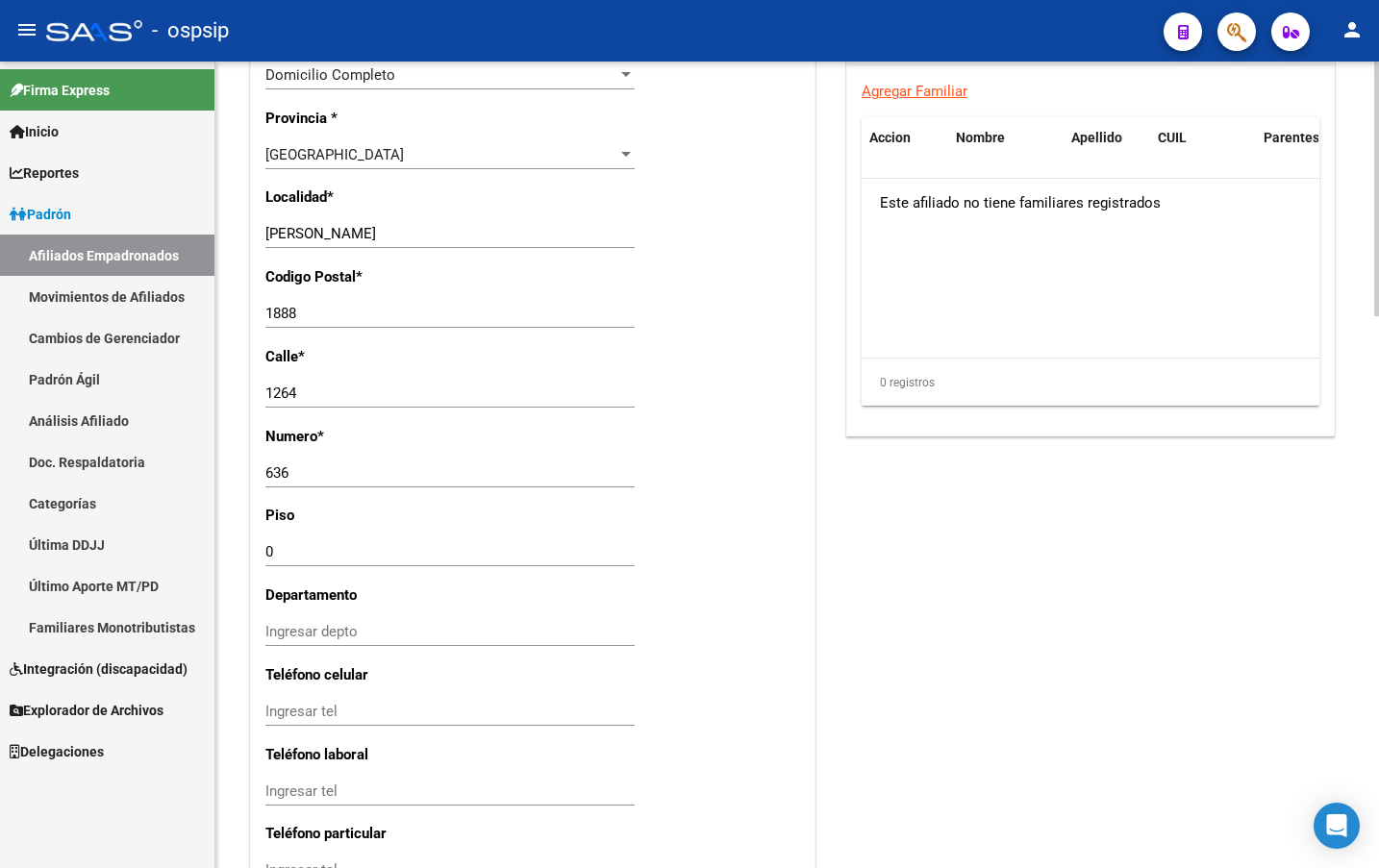
scroll to position [1748, 0]
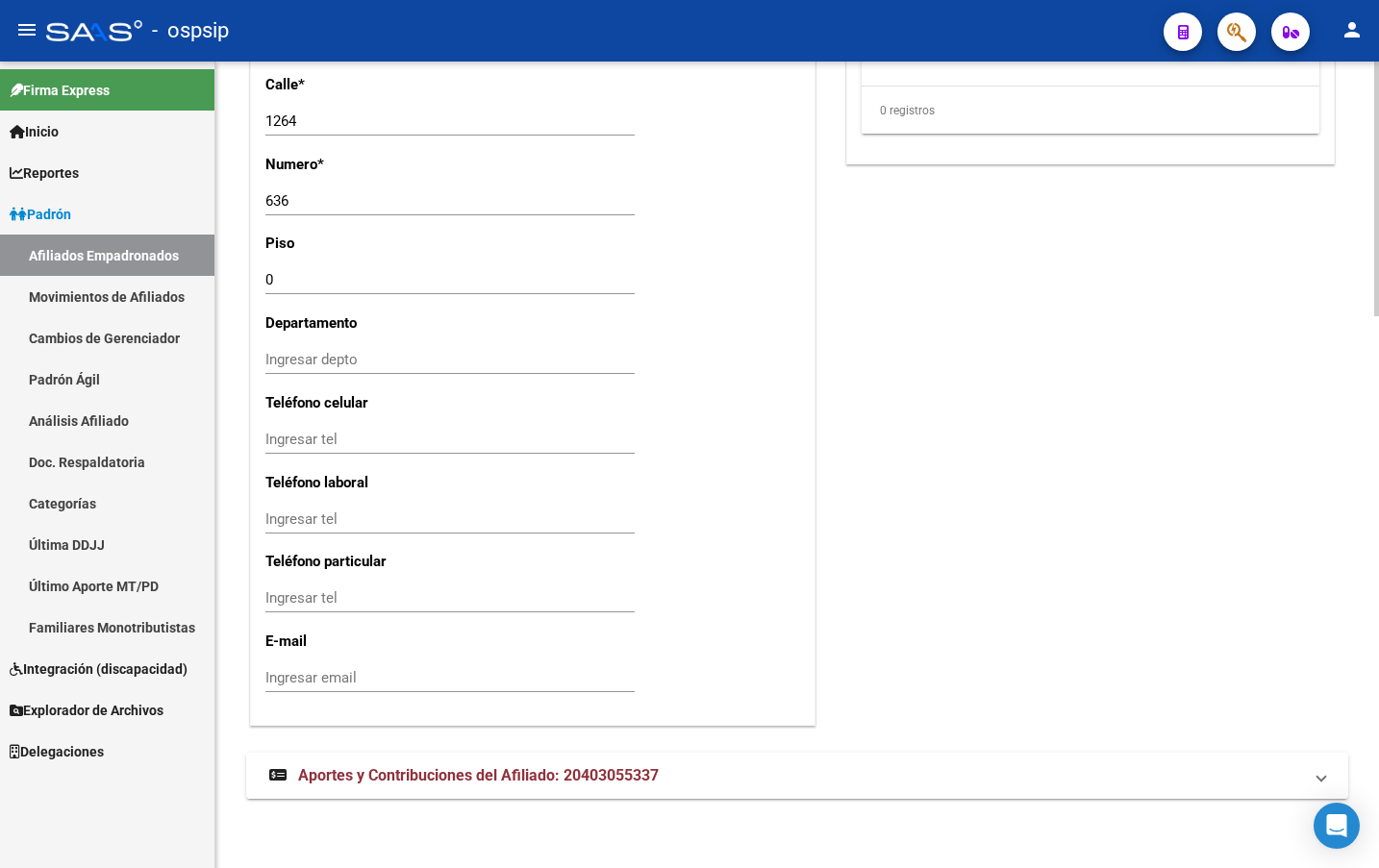
click at [451, 762] on mat-expansion-panel-header "Aportes y Contribuciones del Afiliado: 20403055337" at bounding box center [796, 776] width 1102 height 46
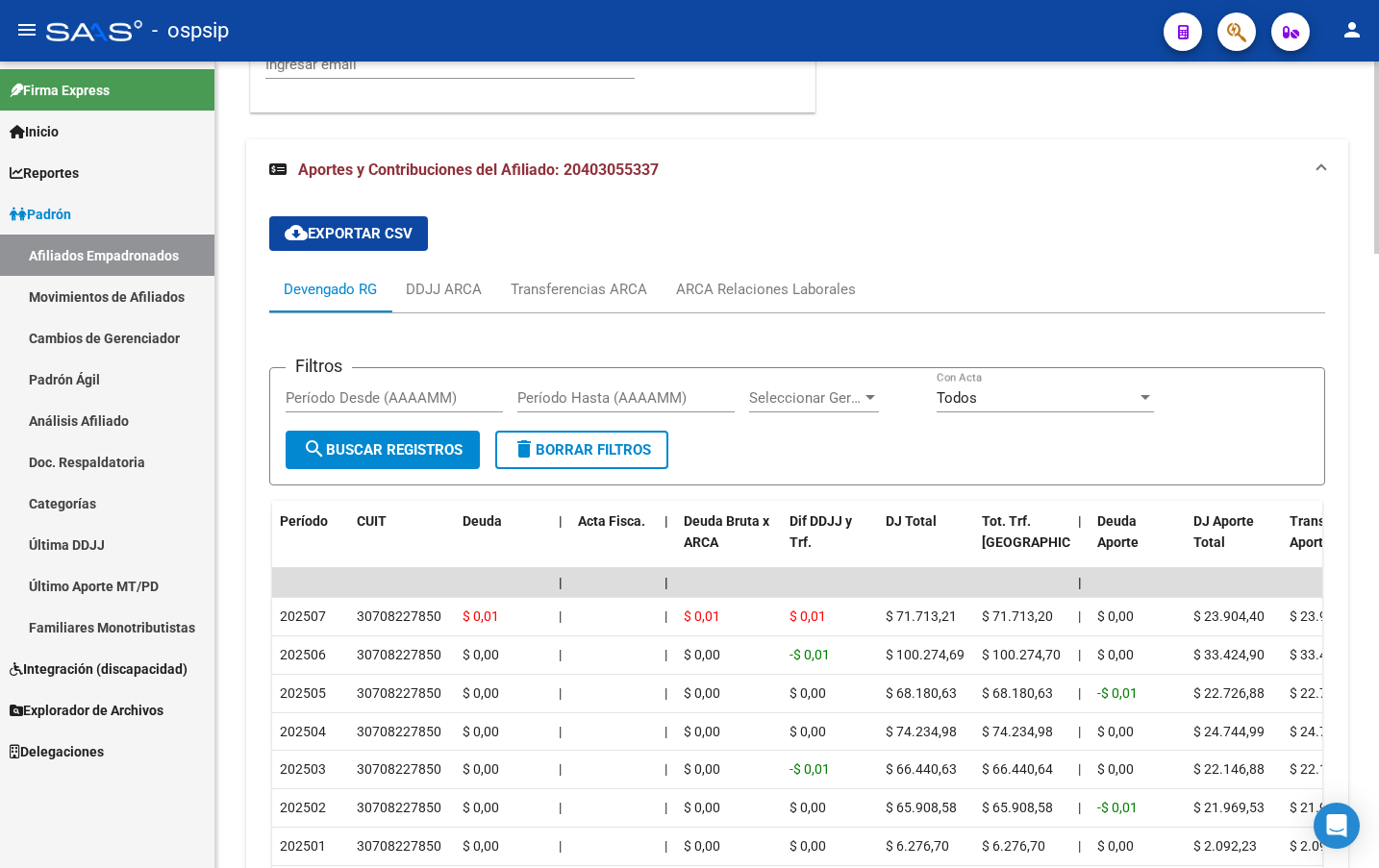
scroll to position [2377, 0]
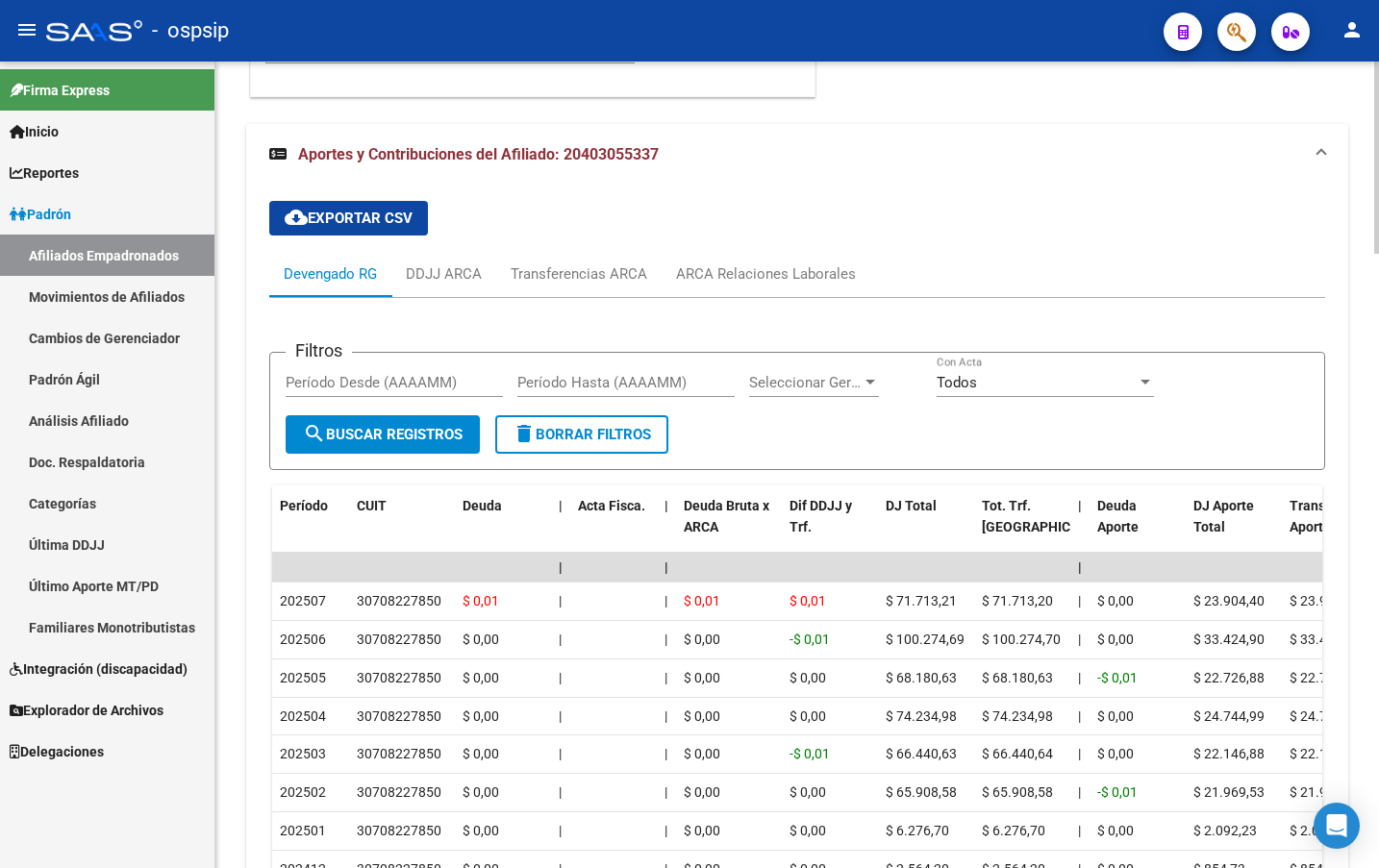
click at [542, 200] on div "cloud_download Exportar CSV Devengado RG DDJJ ARCA Transferencias ARCA ARCA Rel…" at bounding box center [797, 572] width 1056 height 774
click at [790, 268] on div "ARCA Relaciones Laborales" at bounding box center [766, 274] width 180 height 21
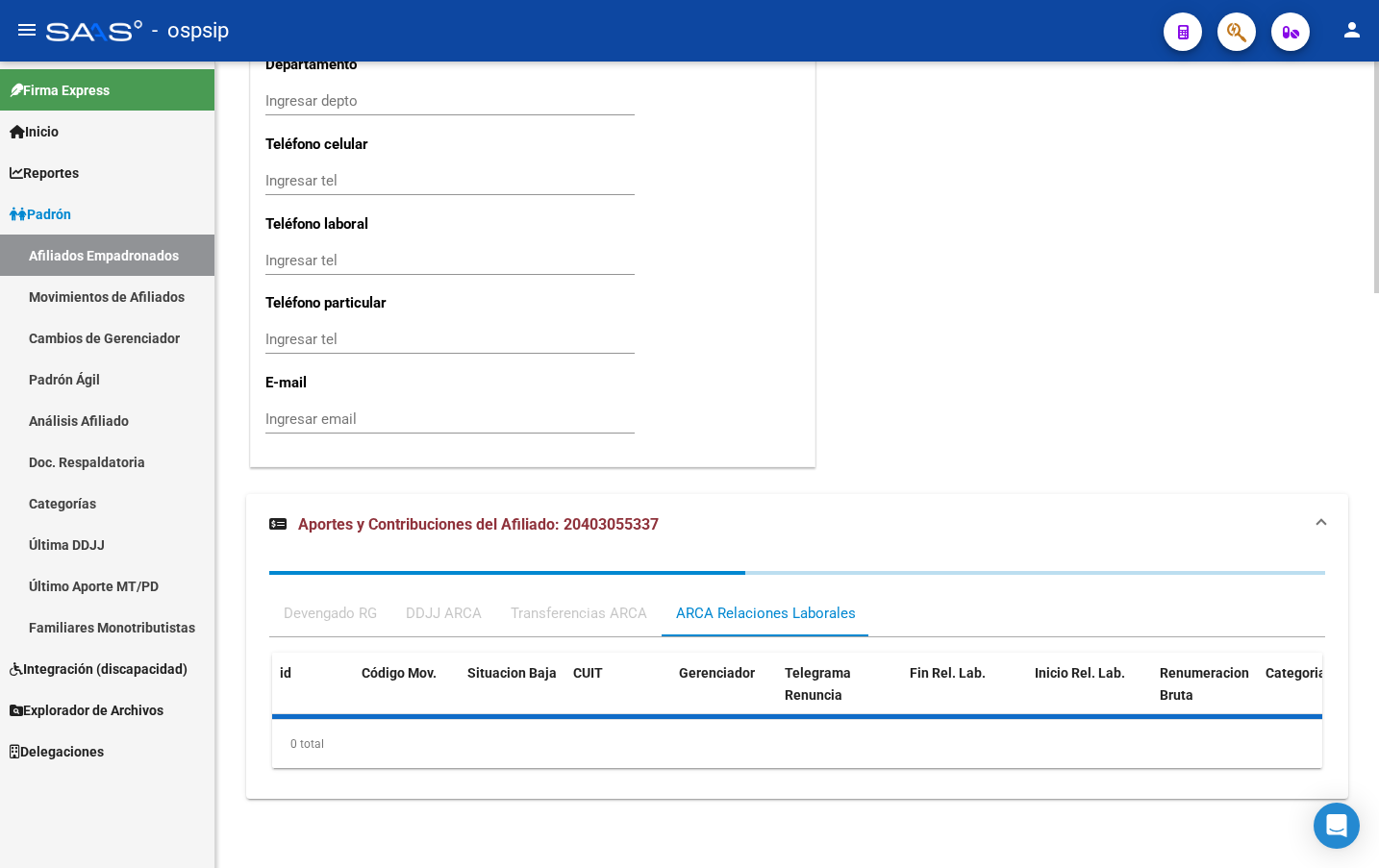
scroll to position [2197, 0]
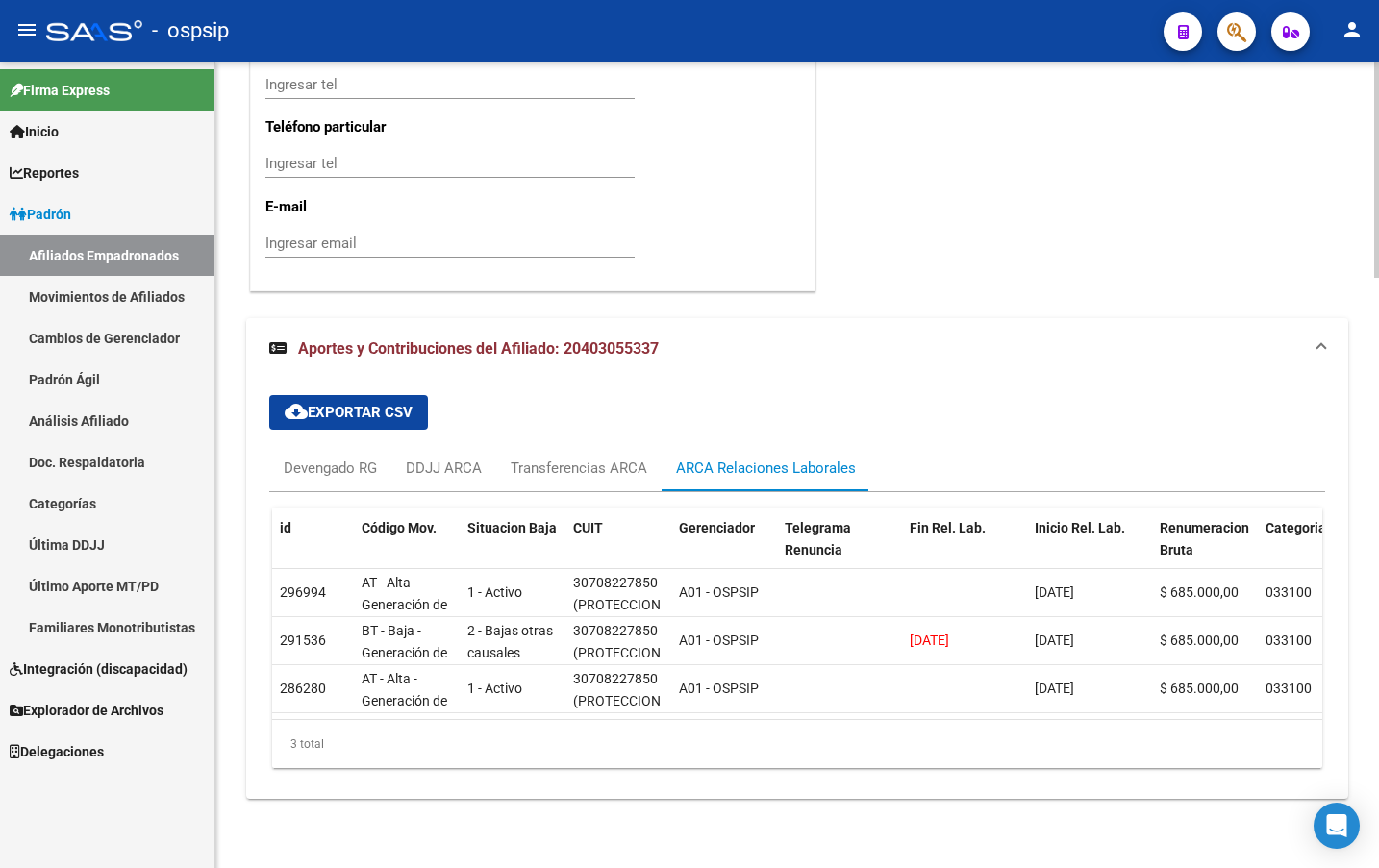
click at [530, 385] on div "cloud_download Exportar CSV Devengado RG DDJJ ARCA Transferencias ARCA ARCA Rel…" at bounding box center [797, 581] width 1056 height 404
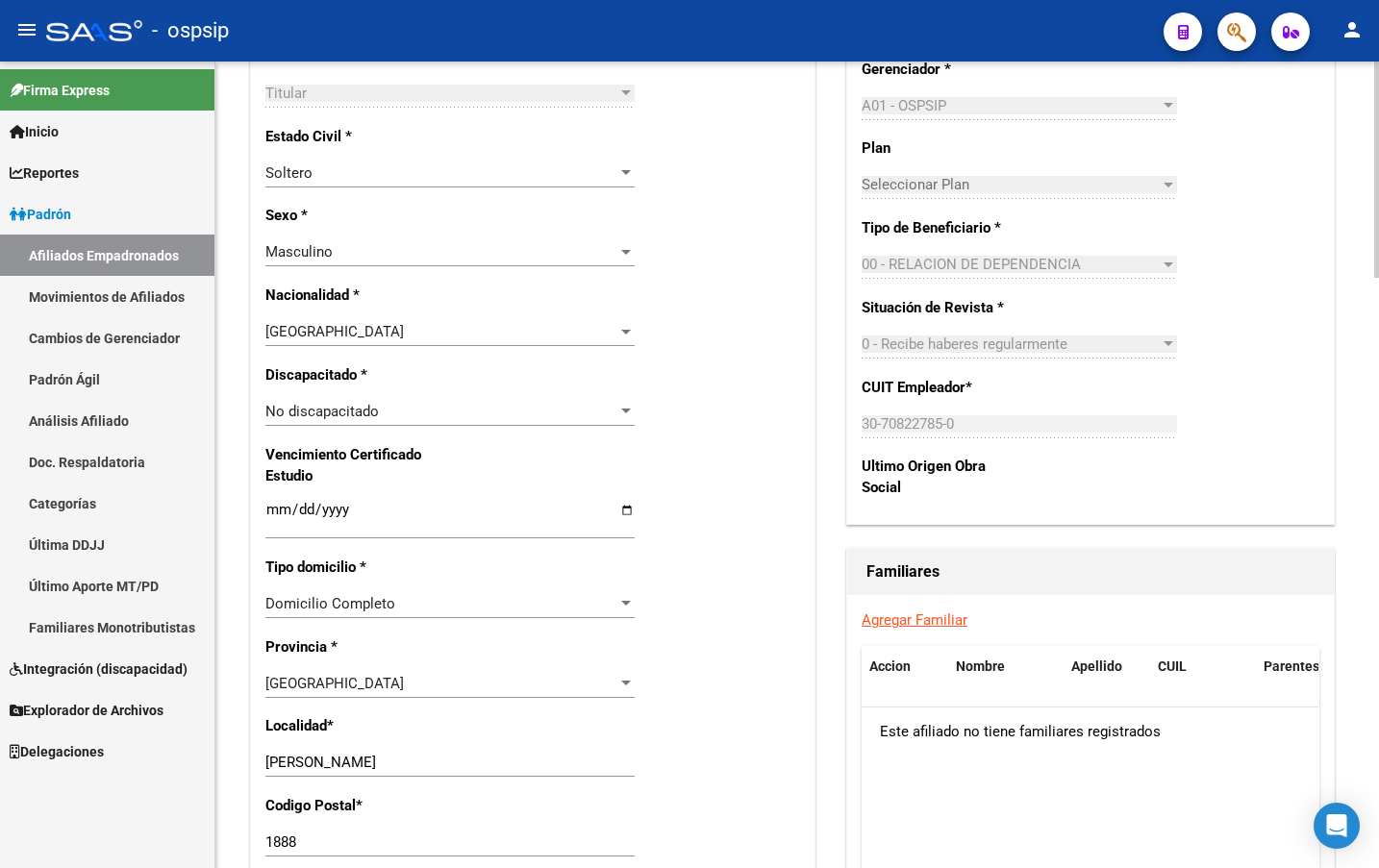
scroll to position [274, 0]
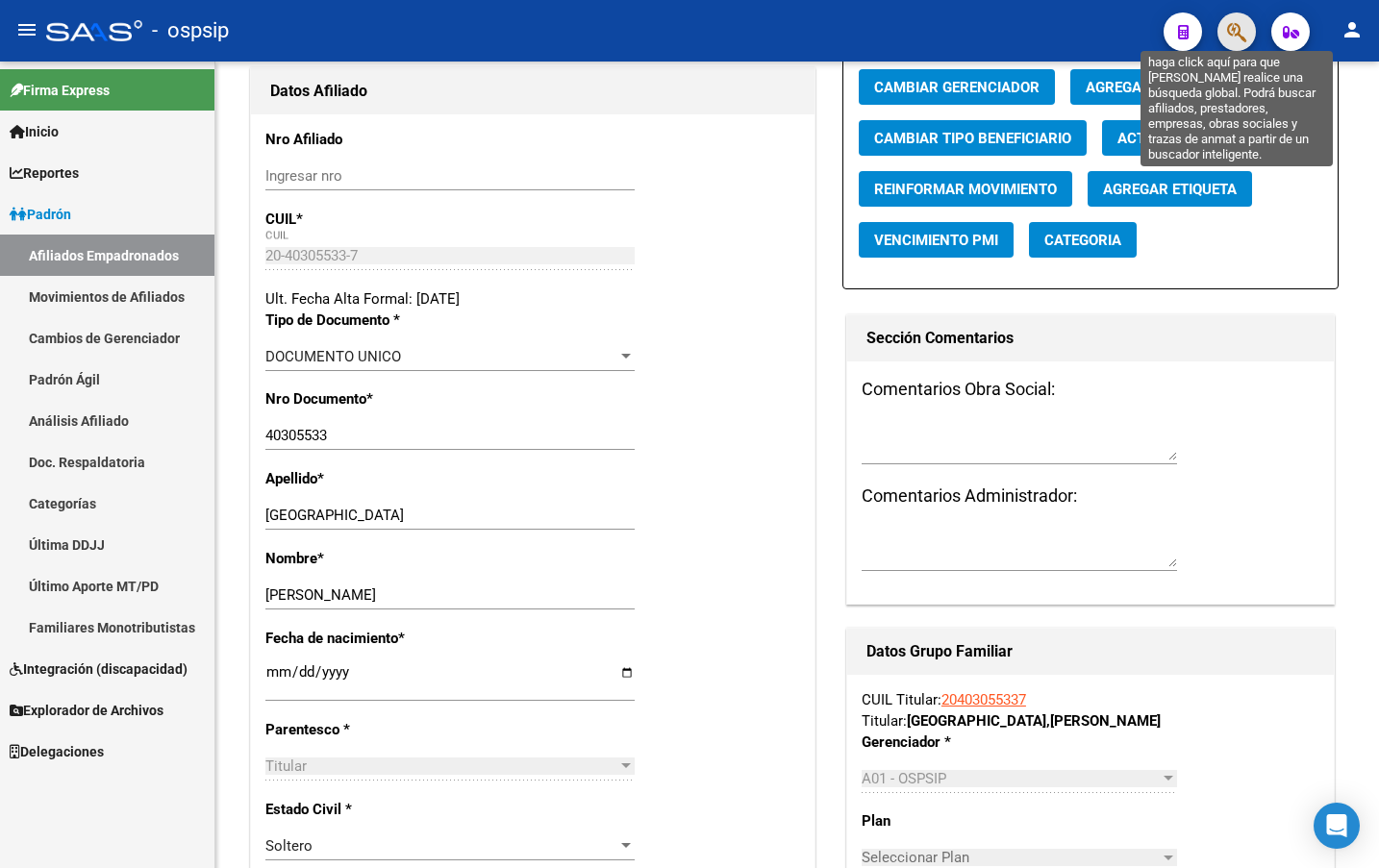
click at [1232, 29] on icon "button" at bounding box center [1236, 32] width 19 height 22
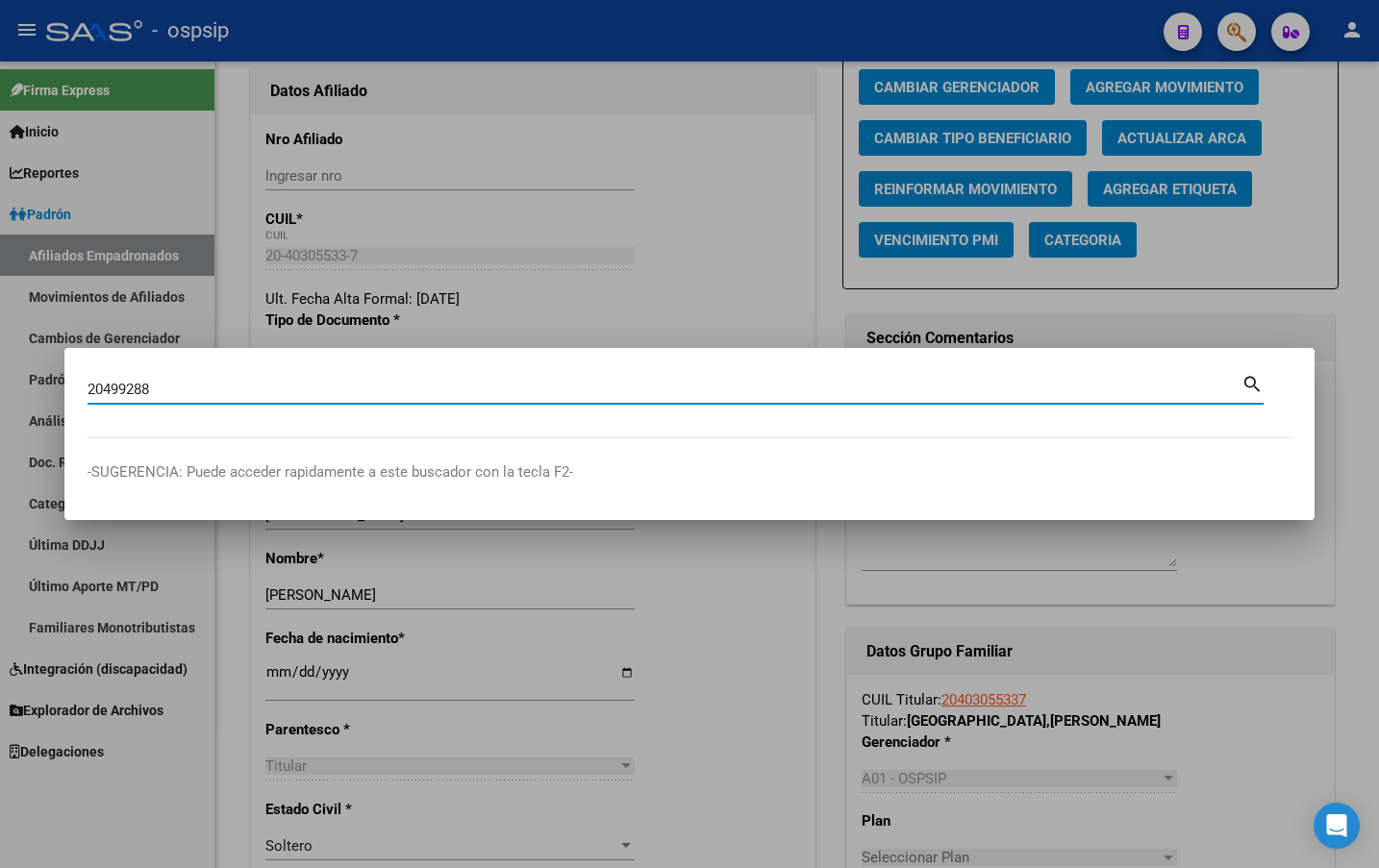
type input "20499288"
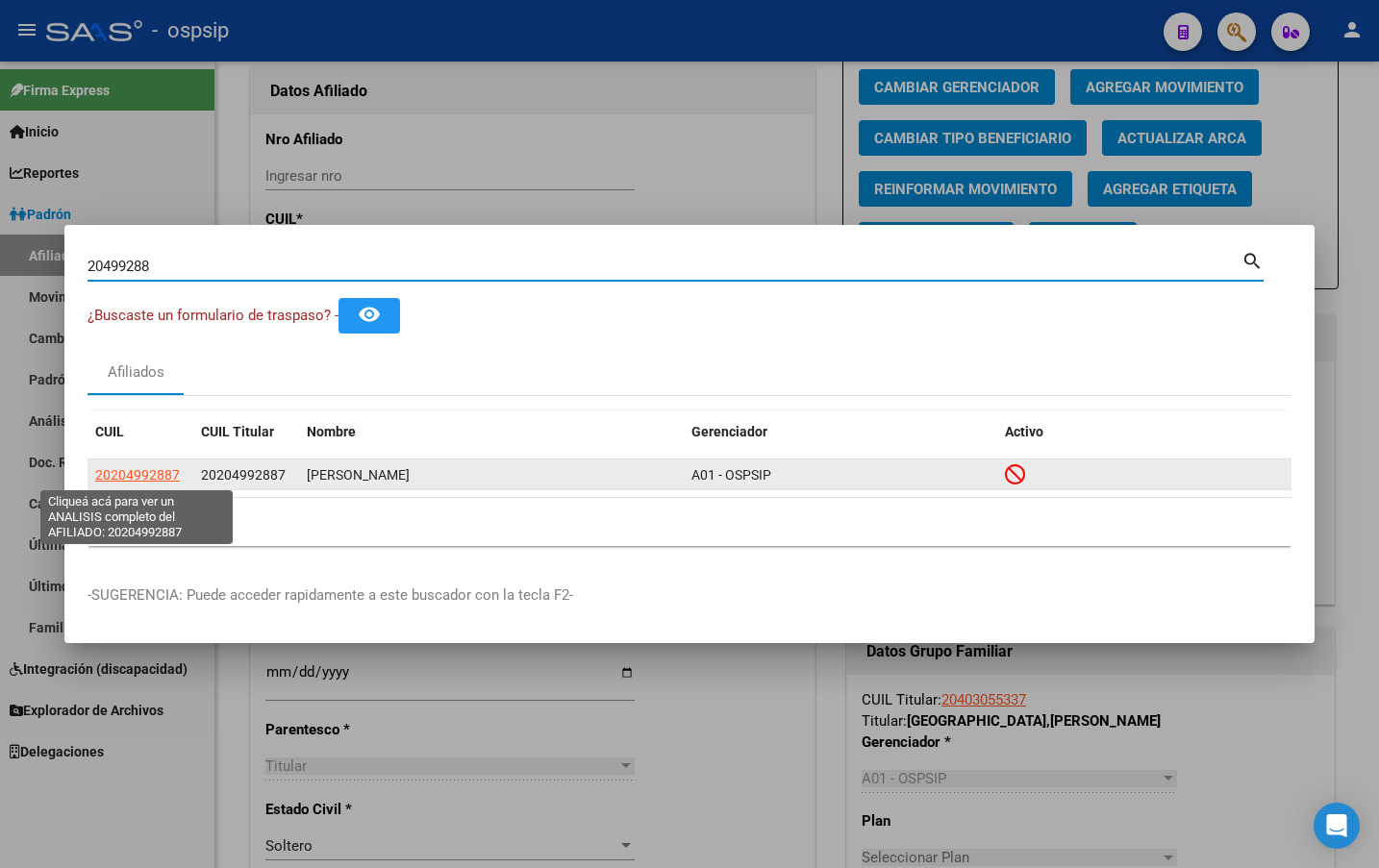
click at [131, 478] on span "20204992887" at bounding box center [137, 474] width 85 height 15
type textarea "20204992887"
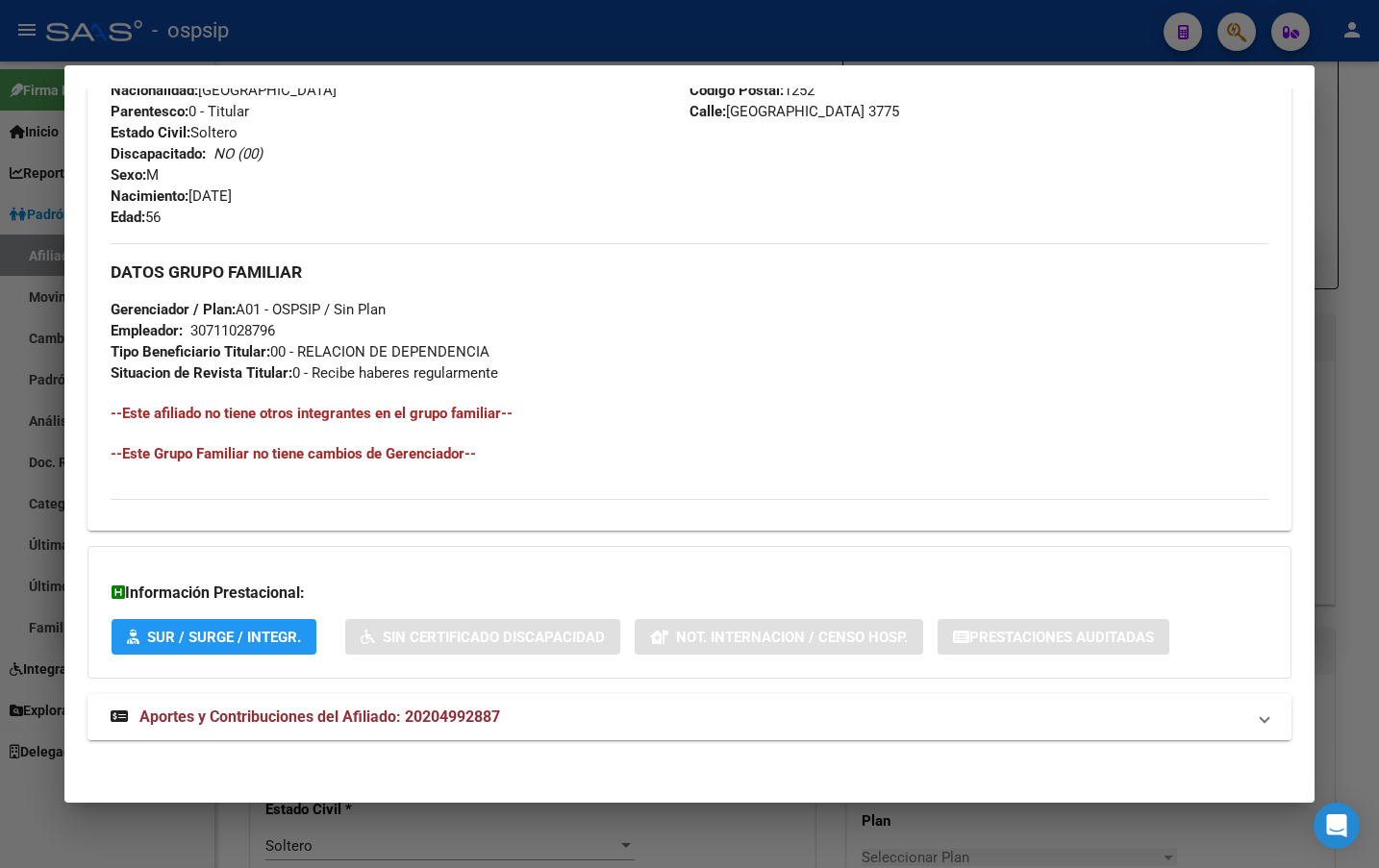
scroll to position [732, 0]
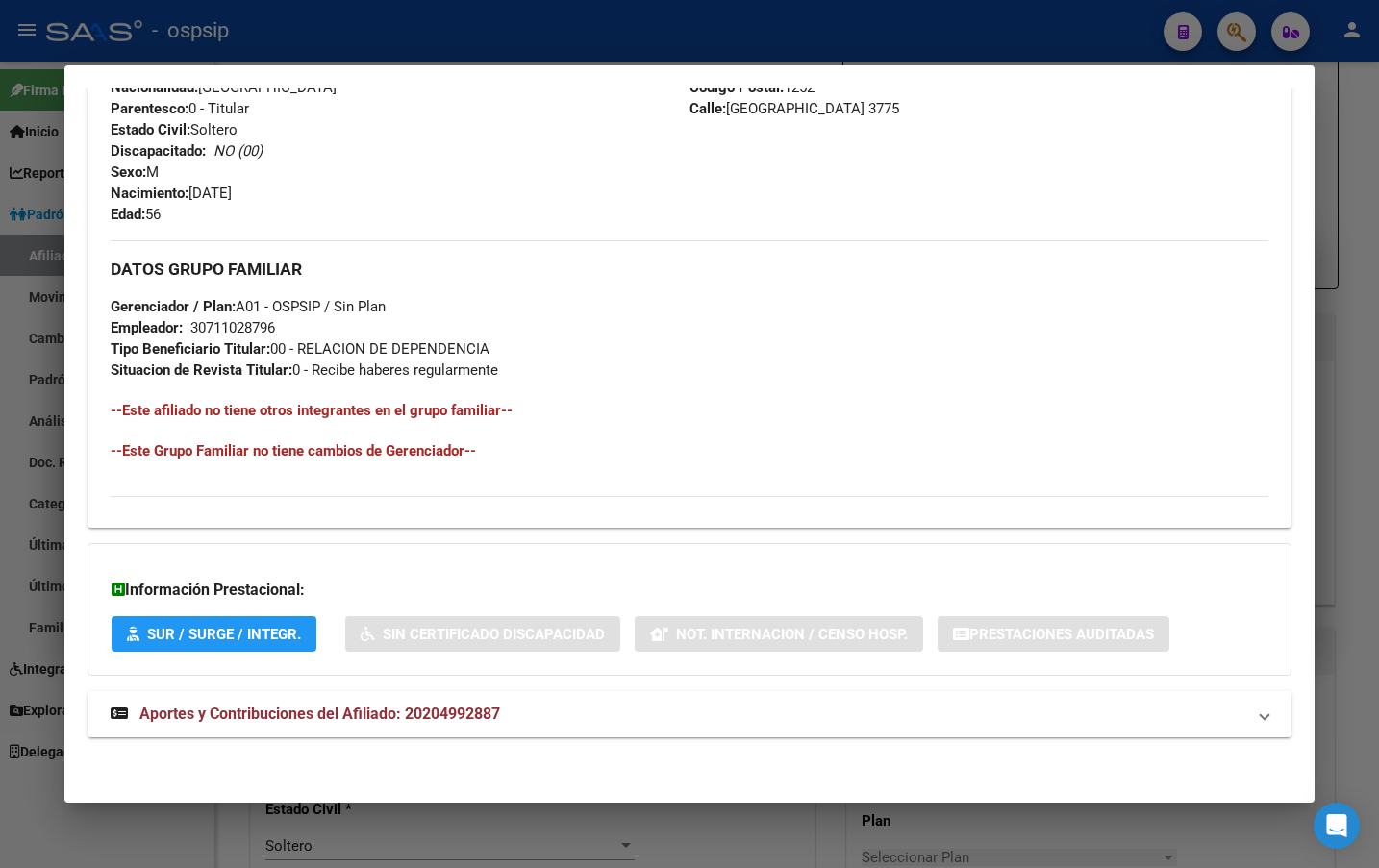
click at [403, 712] on span "Aportes y Contribuciones del Afiliado: 20204992887" at bounding box center [320, 714] width 361 height 18
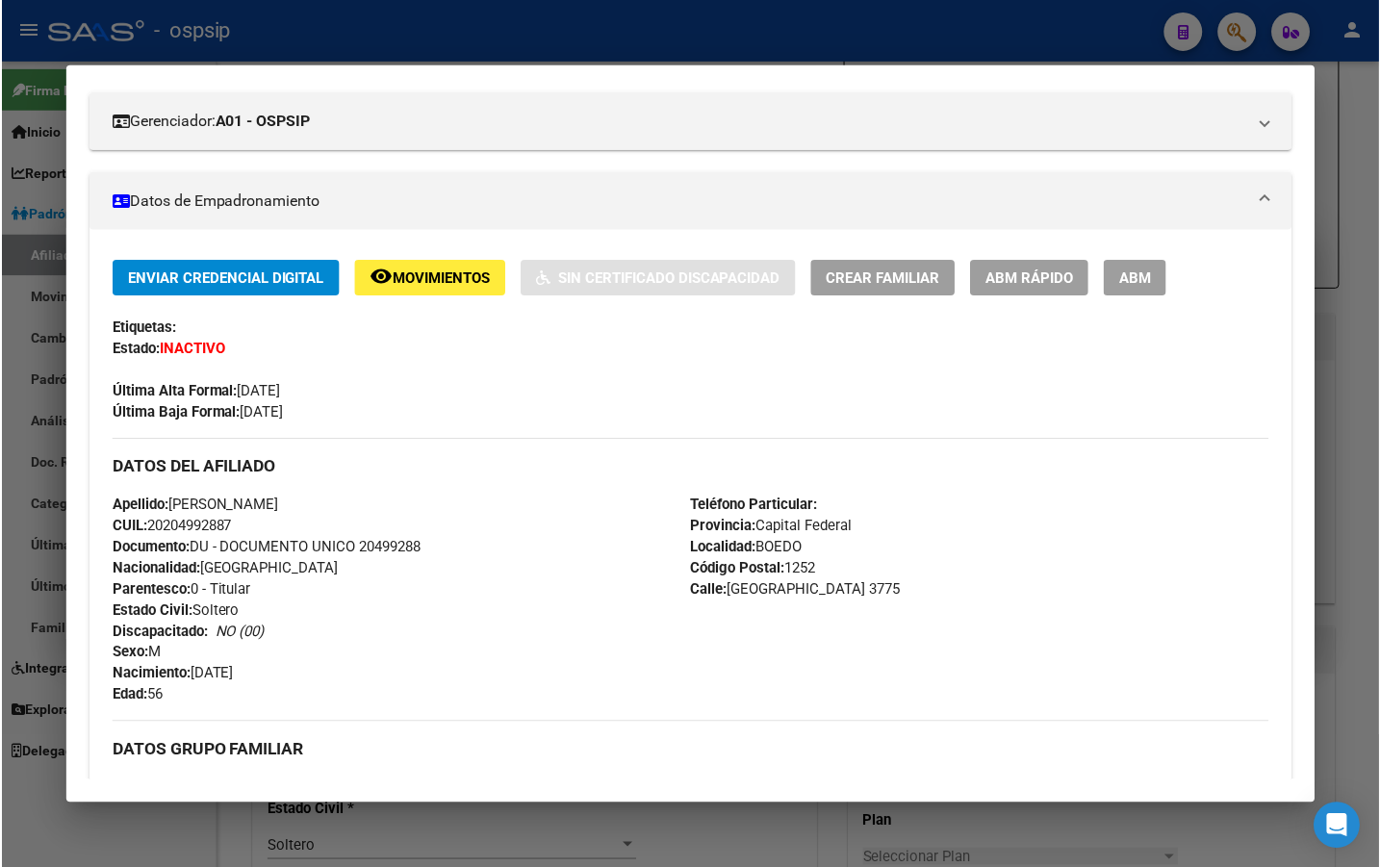
scroll to position [0, 0]
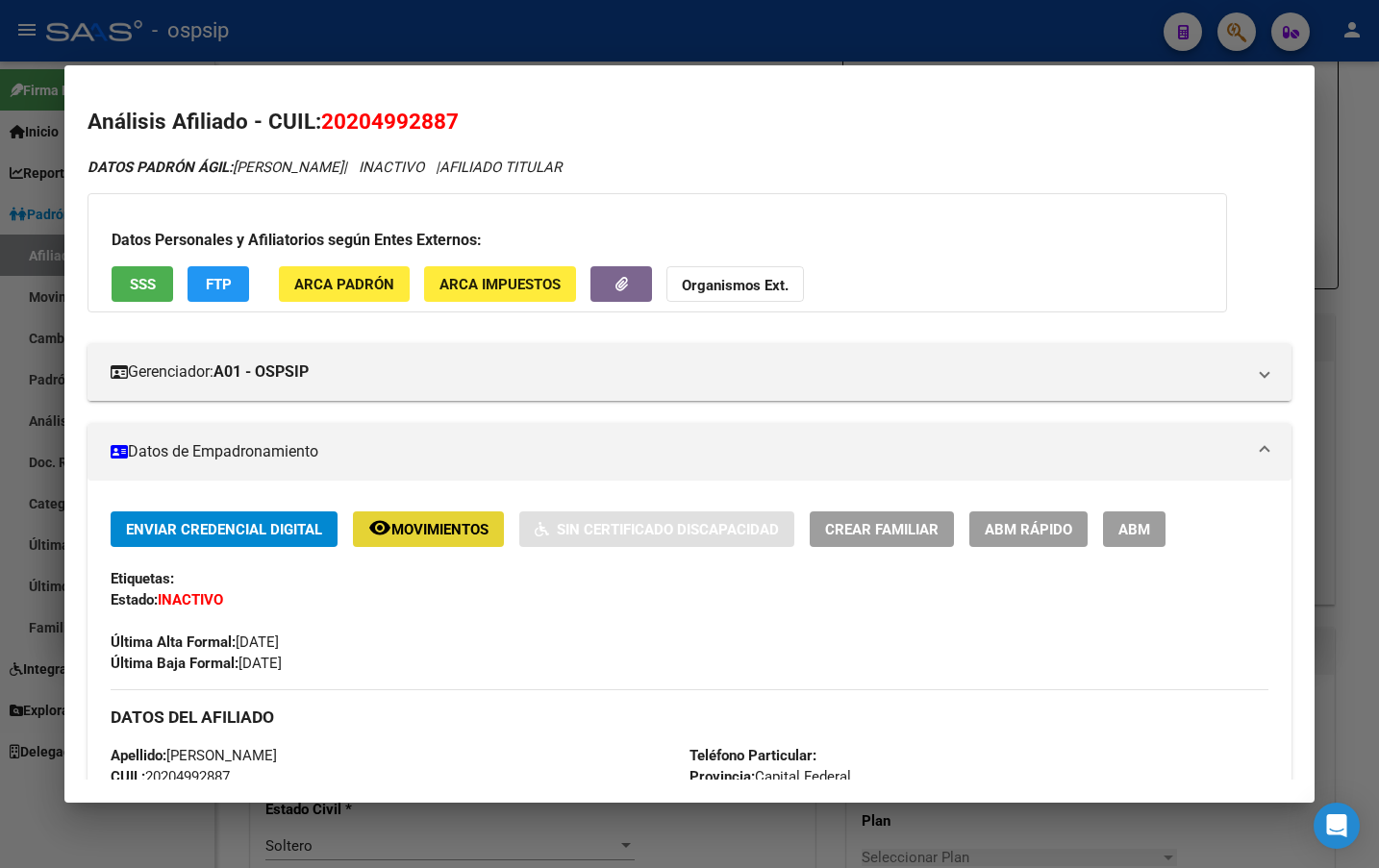
click at [412, 538] on button "remove_red_eye Movimientos" at bounding box center [428, 529] width 151 height 36
drag, startPoint x: 322, startPoint y: 125, endPoint x: 494, endPoint y: 131, distance: 172.1
click at [494, 131] on h2 "Análisis Afiliado - CUIL: 20204992887" at bounding box center [690, 122] width 1204 height 33
copy span "20204992887"
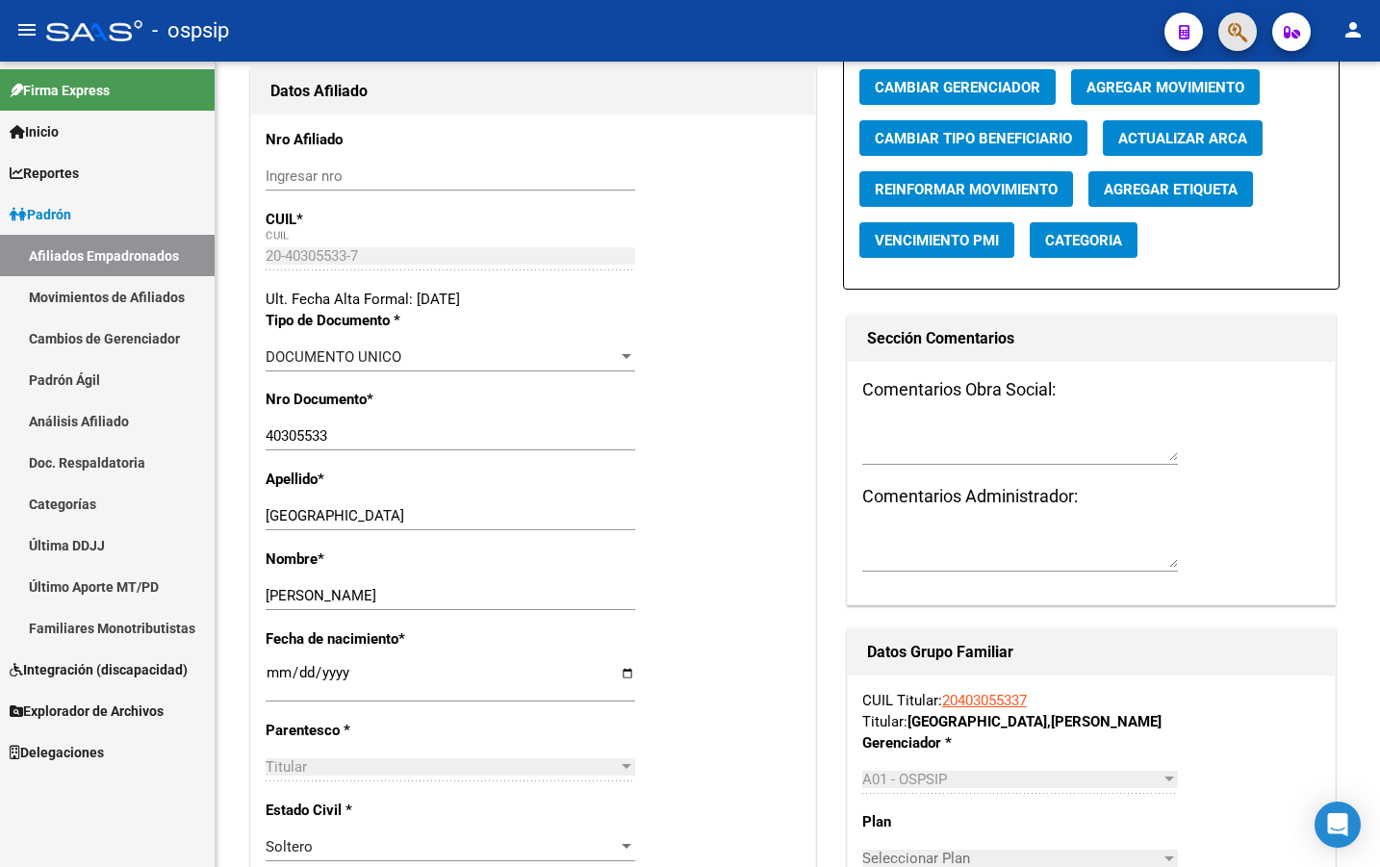
click at [1227, 39] on button "button" at bounding box center [1238, 32] width 39 height 39
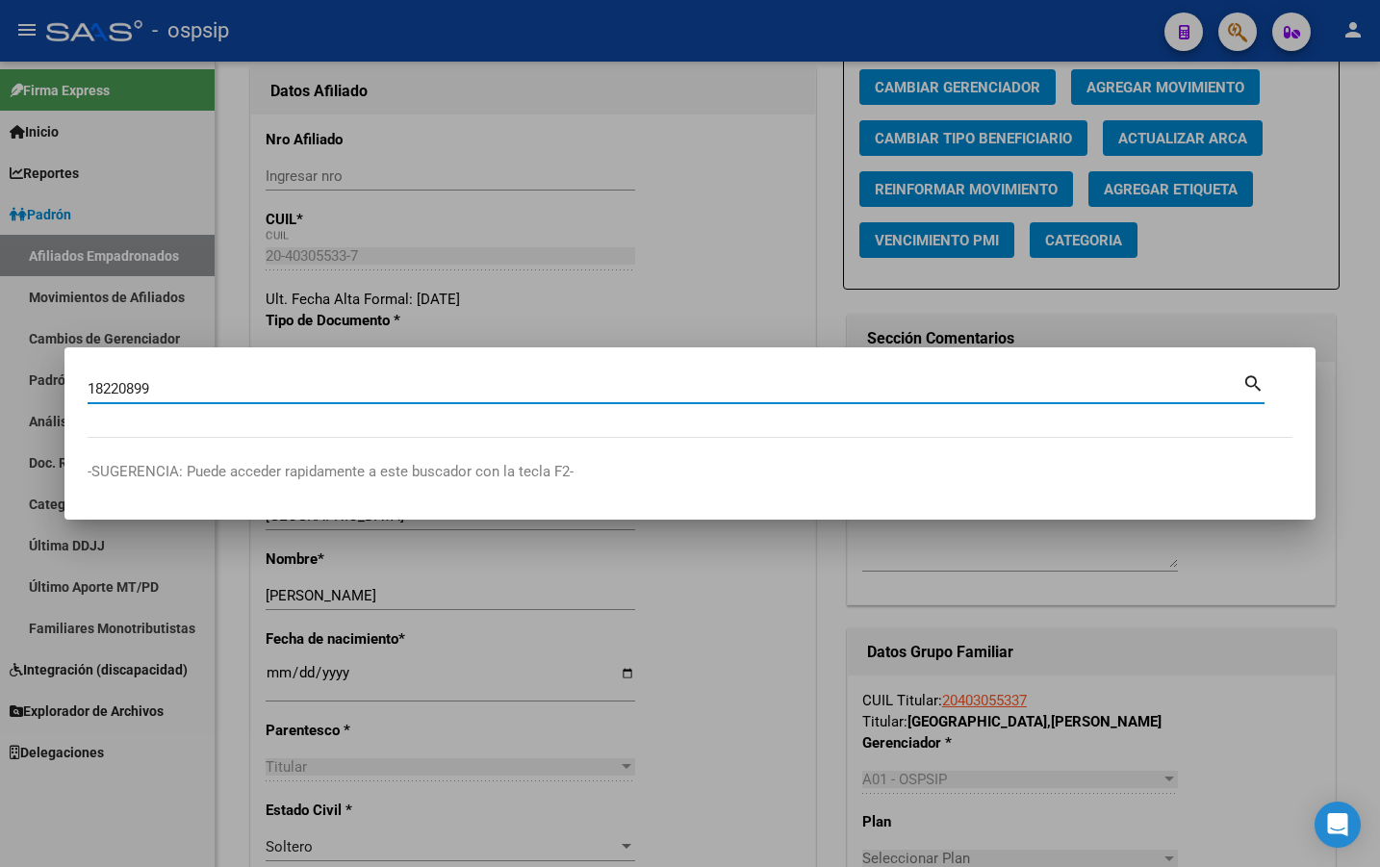
type input "18220899"
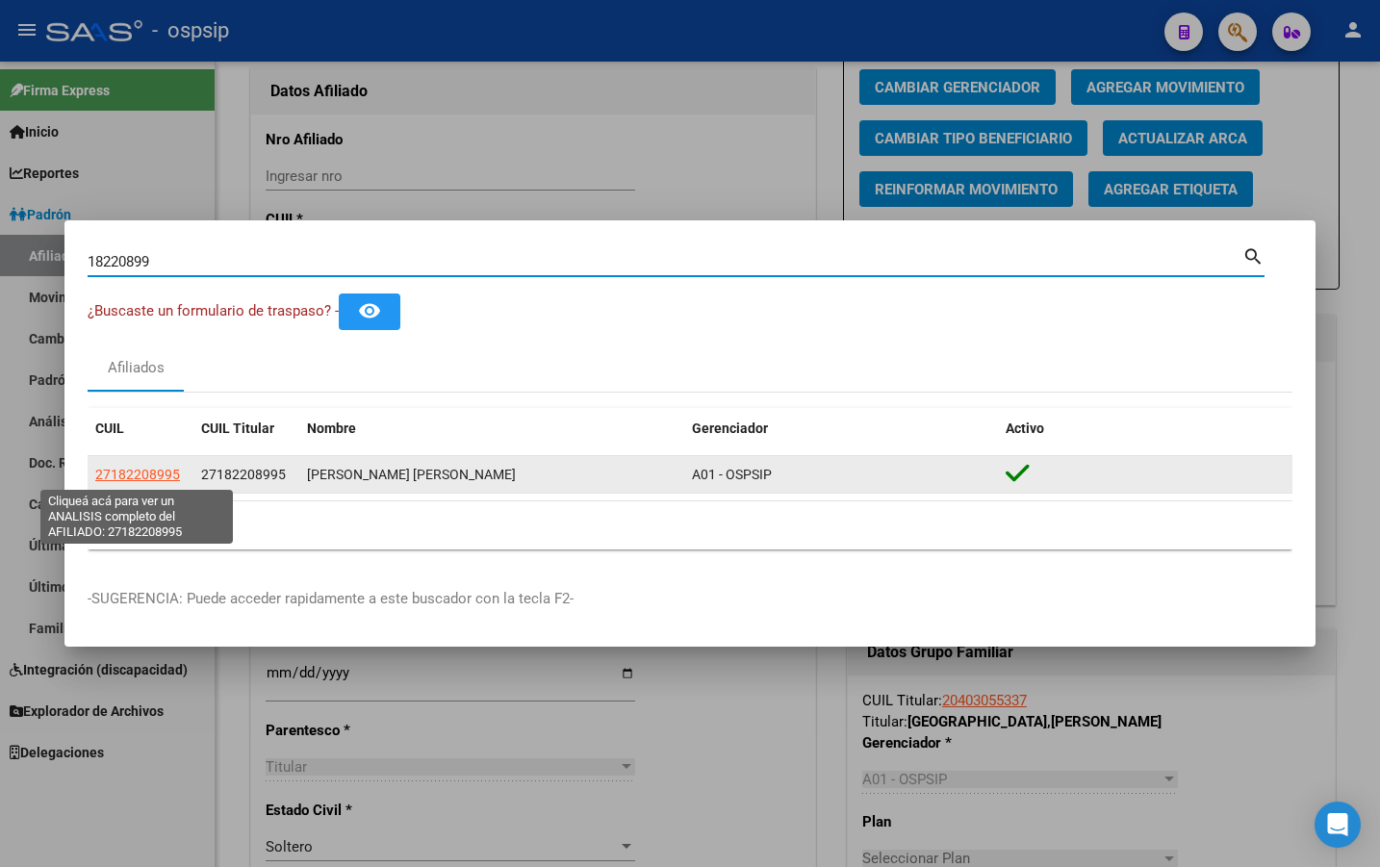
click at [132, 474] on span "27182208995" at bounding box center [137, 474] width 85 height 15
type textarea "27182208995"
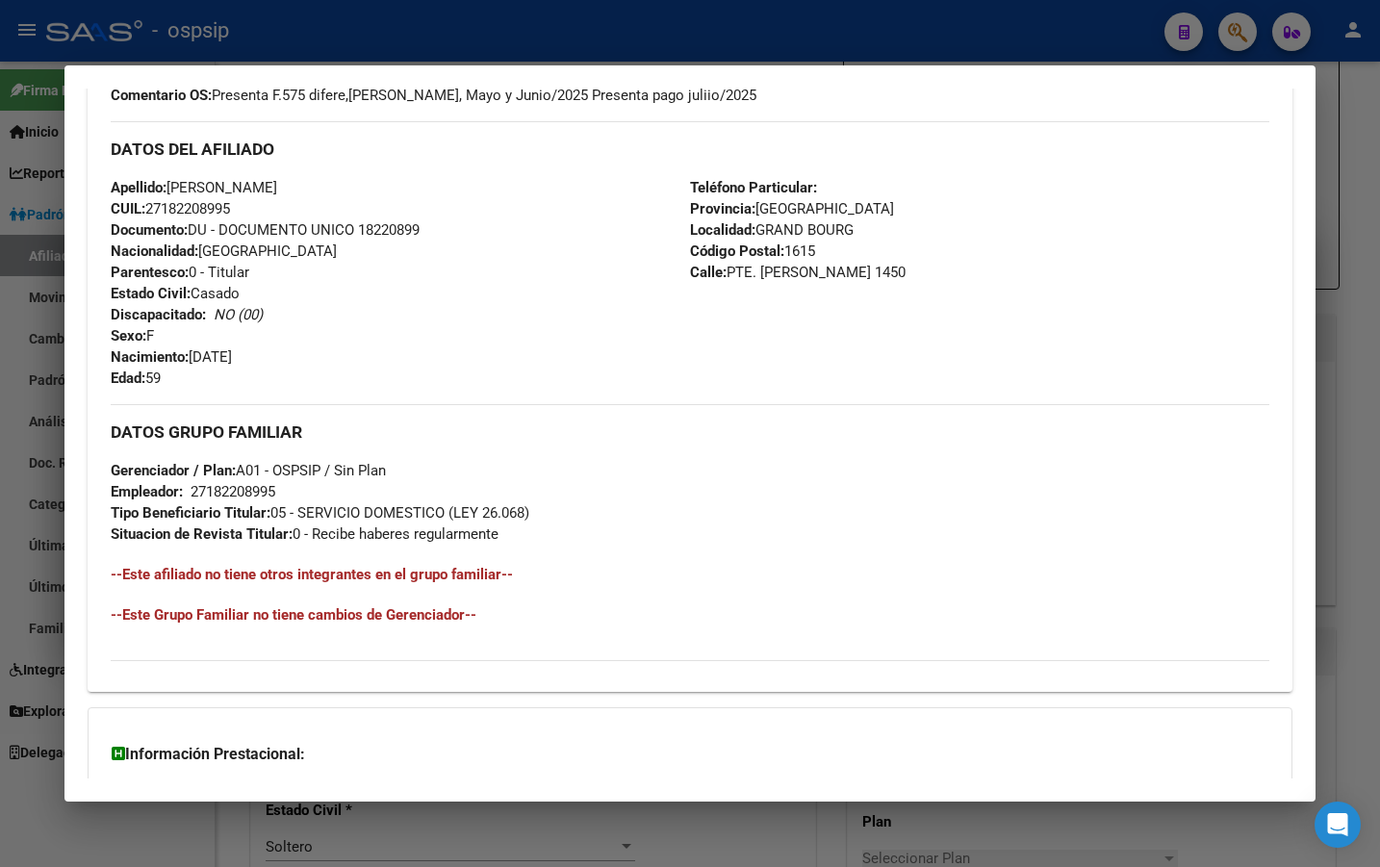
scroll to position [771, 0]
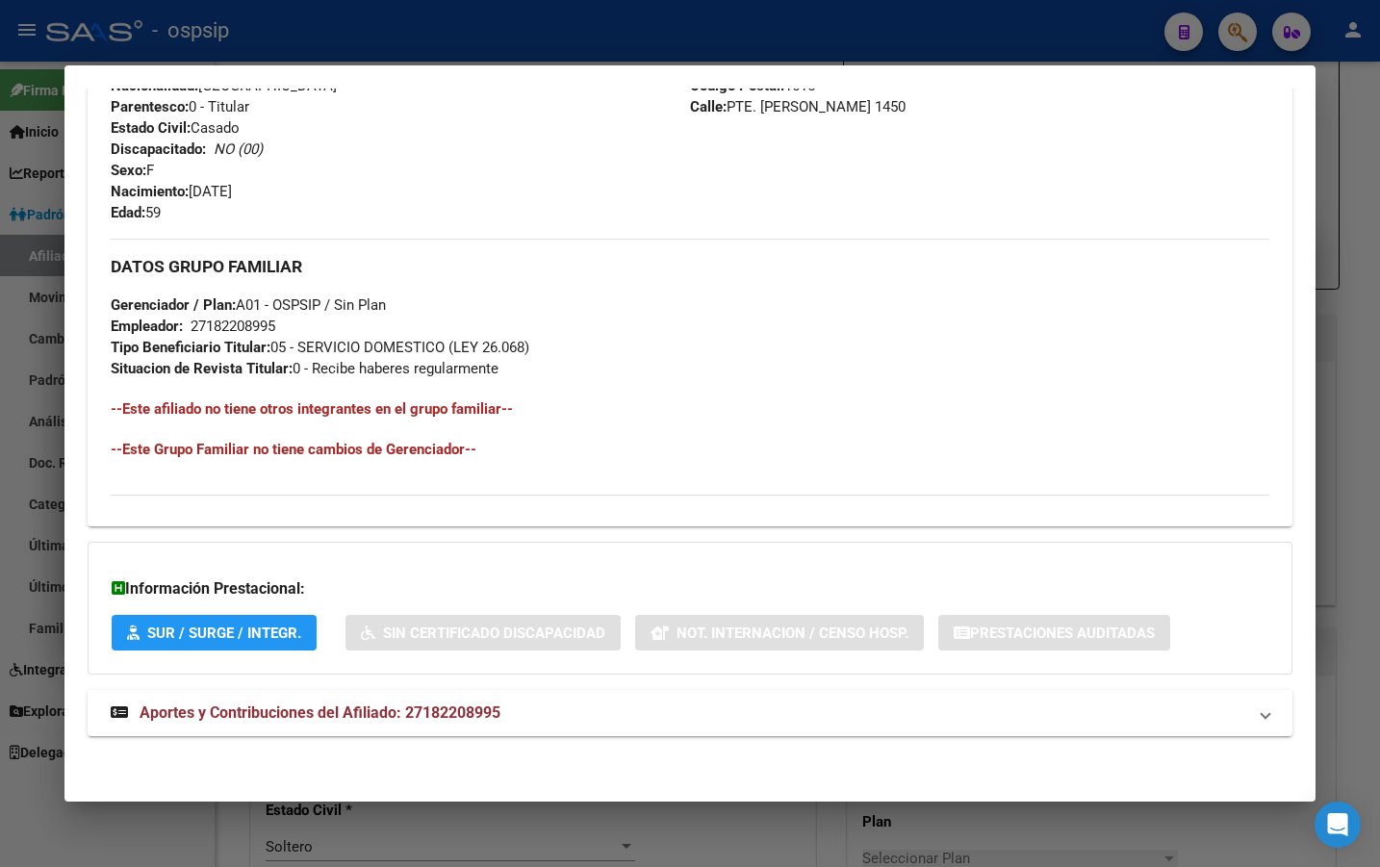
click at [400, 712] on span "Aportes y Contribuciones del Afiliado: 27182208995" at bounding box center [320, 713] width 361 height 18
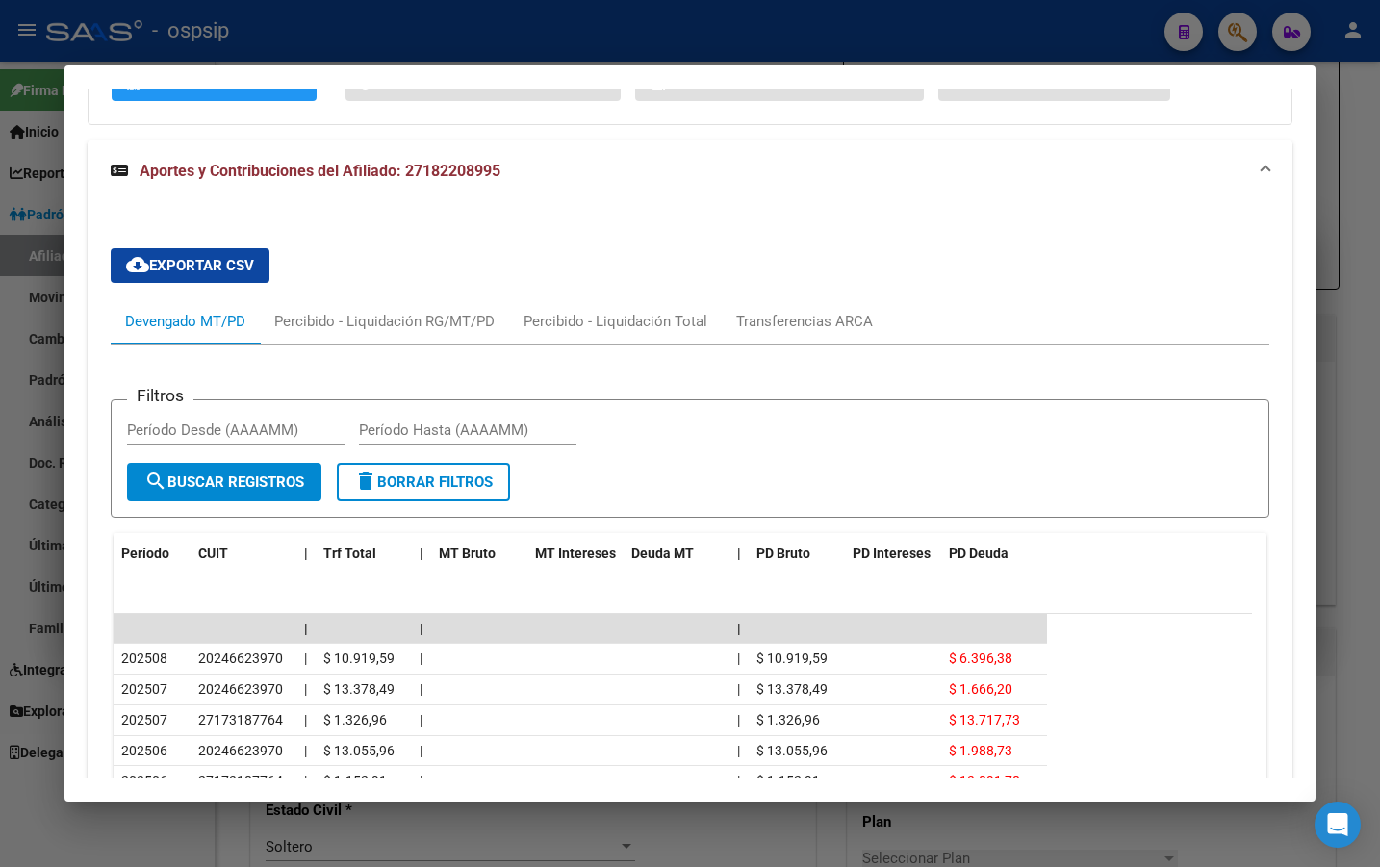
scroll to position [1636, 0]
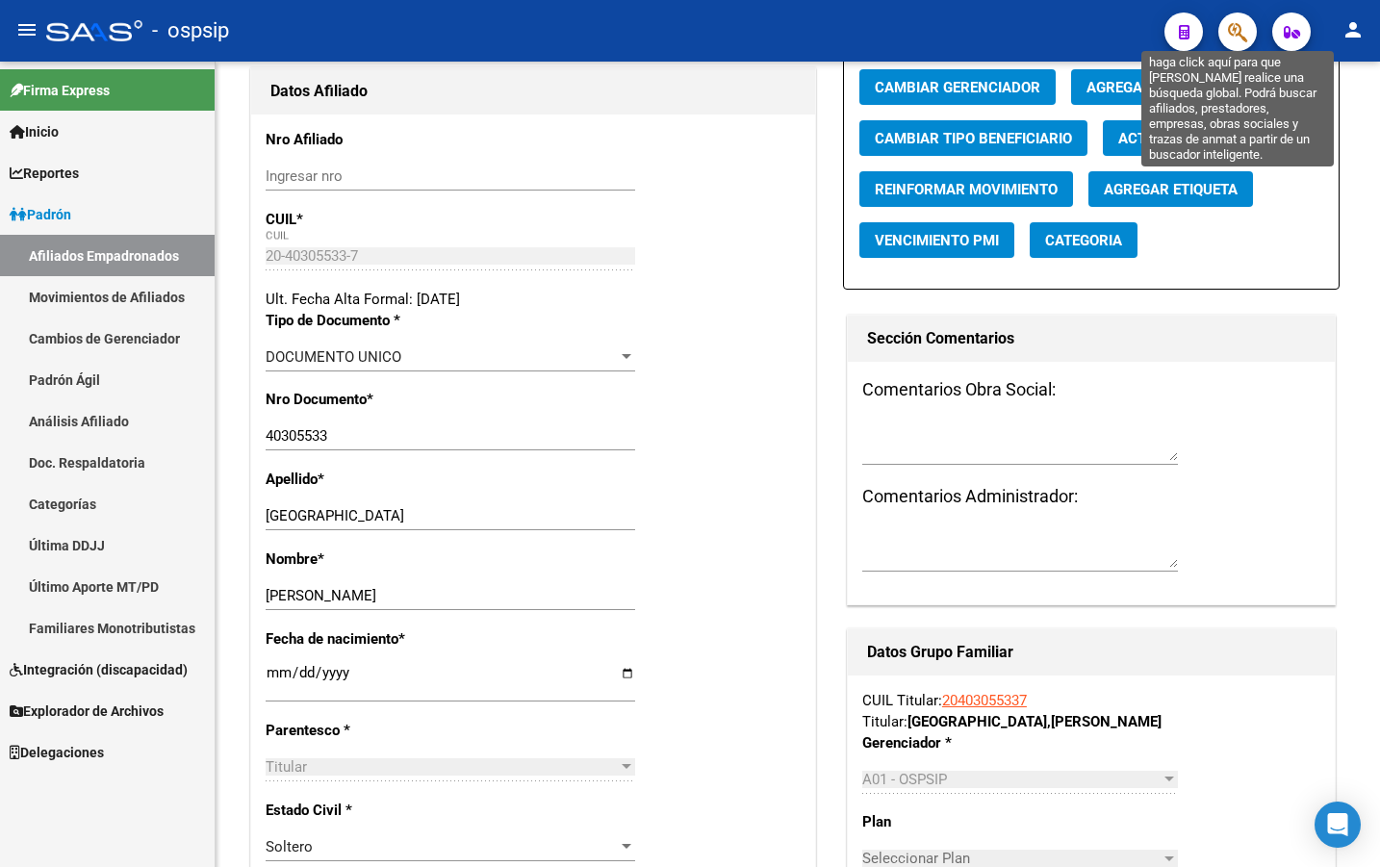
click at [1239, 30] on icon "button" at bounding box center [1237, 32] width 19 height 22
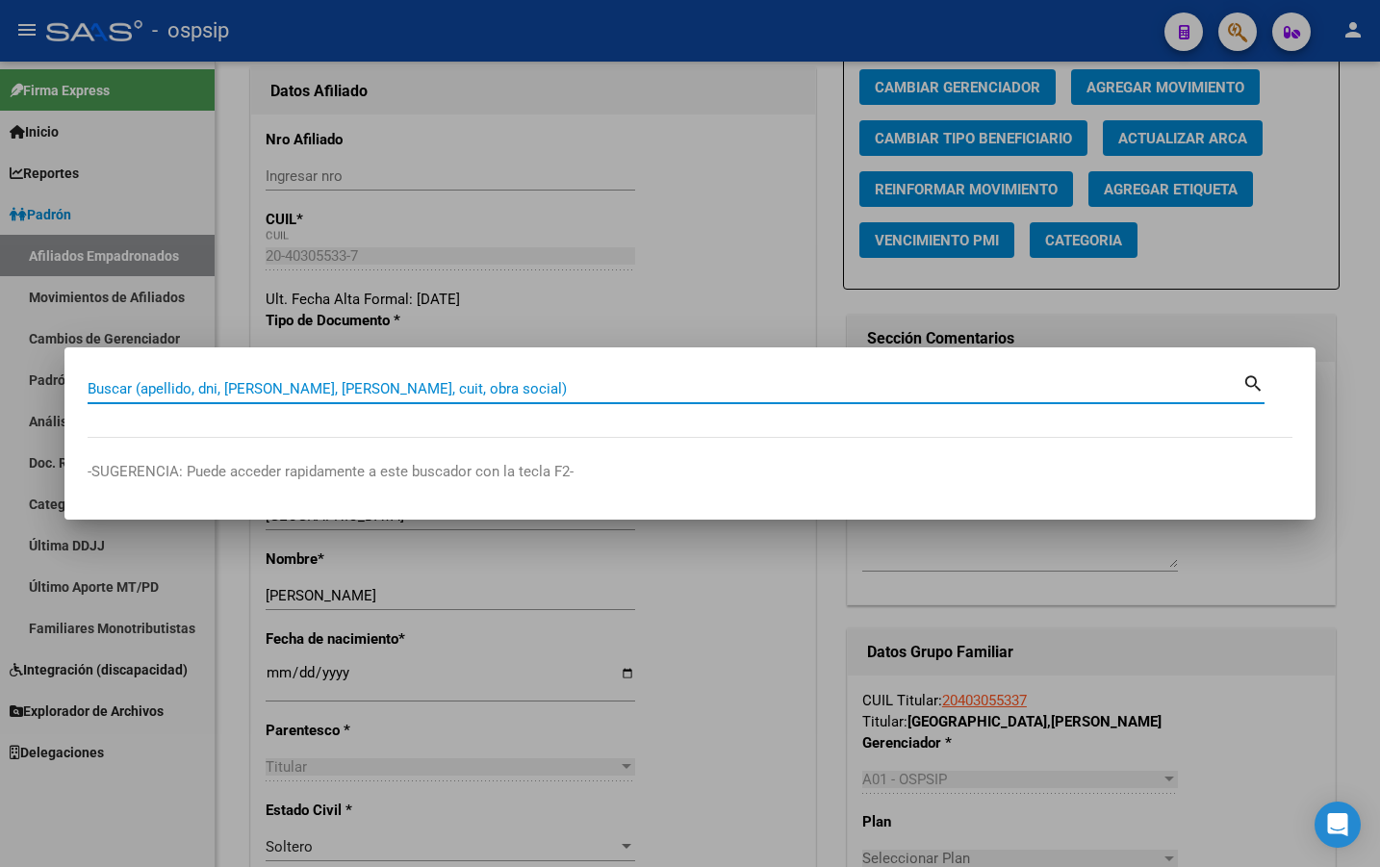
paste input "41381906"
type input "41381906"
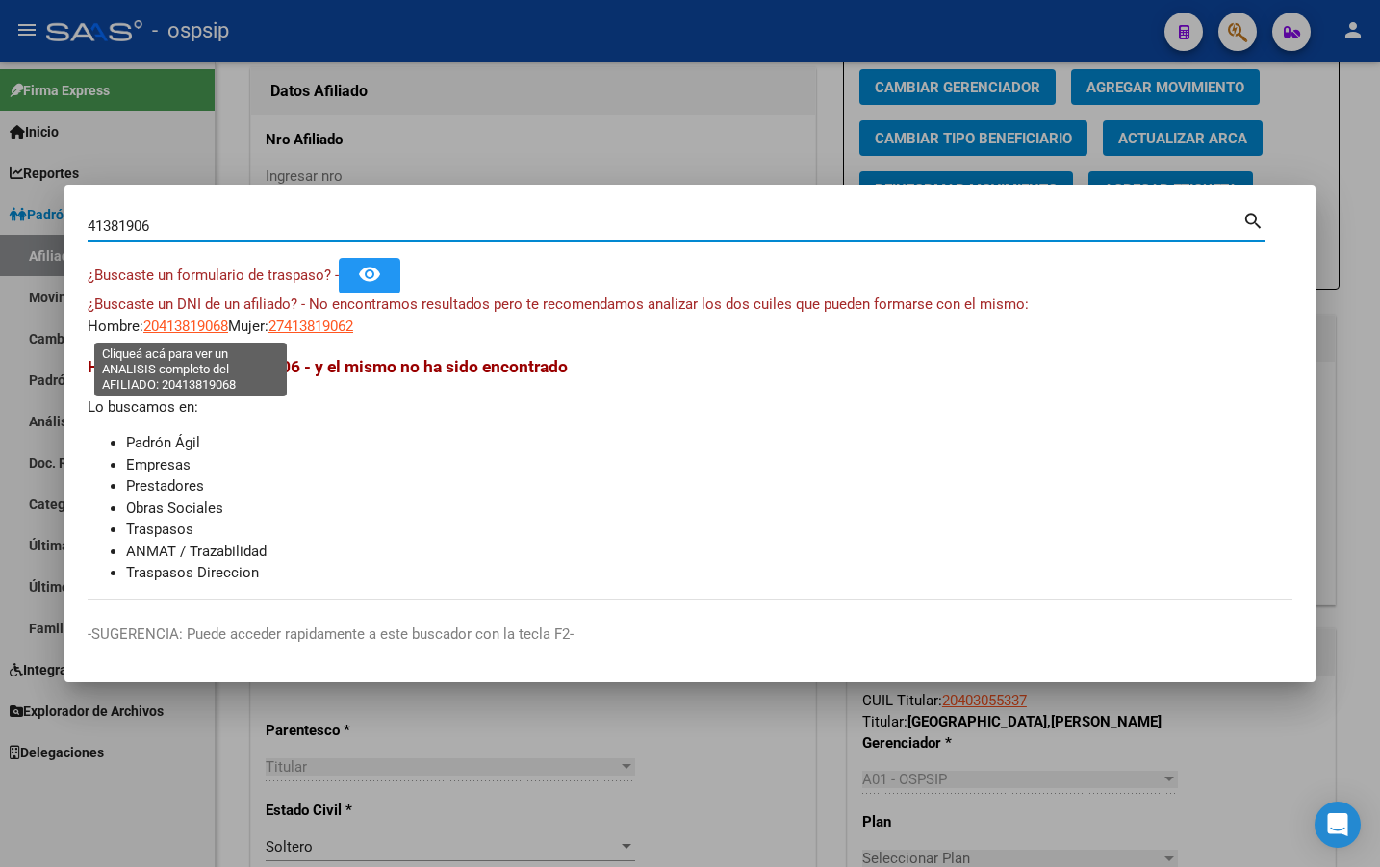
click at [187, 324] on span "20413819068" at bounding box center [185, 326] width 85 height 17
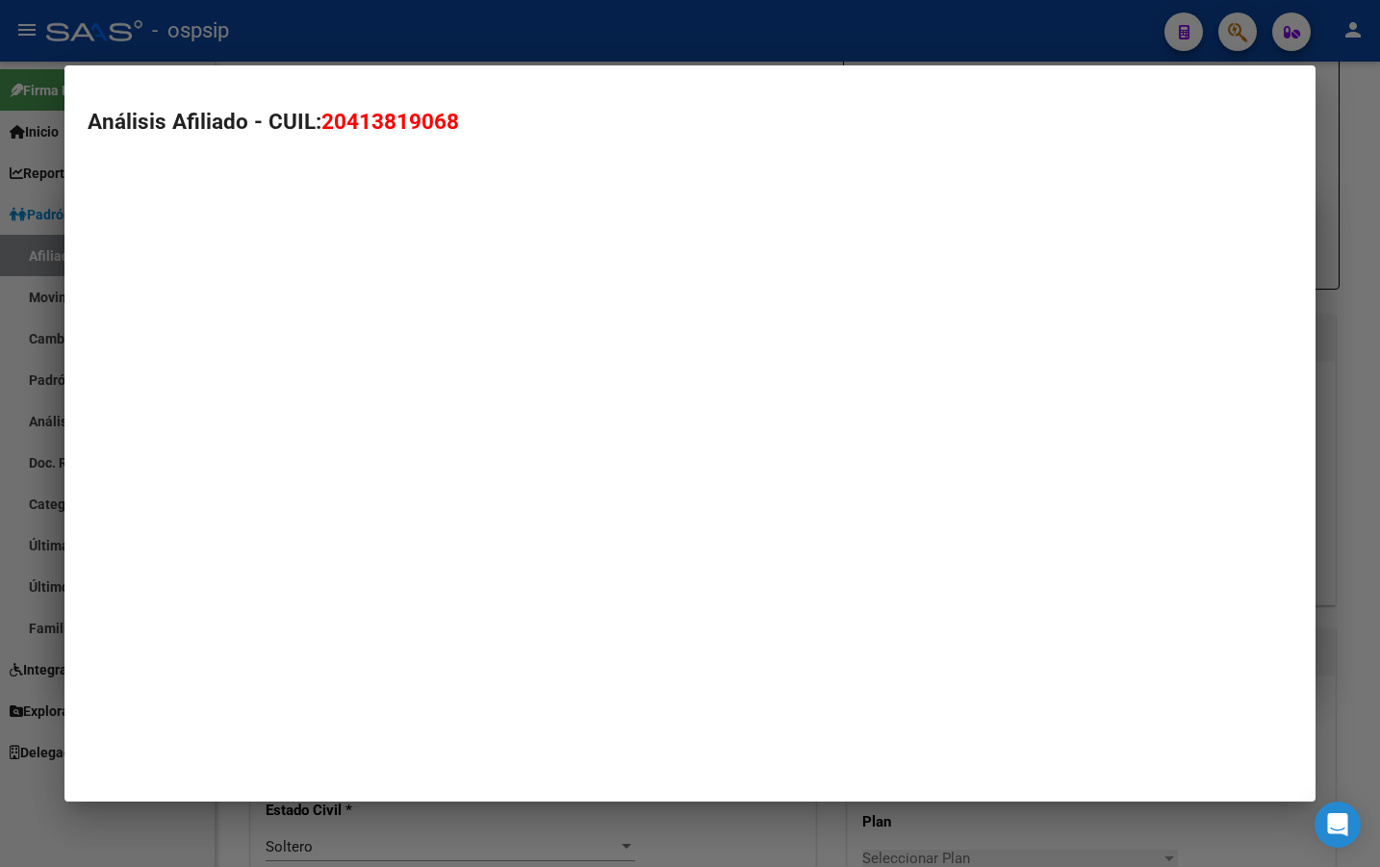
type textarea "20413819068"
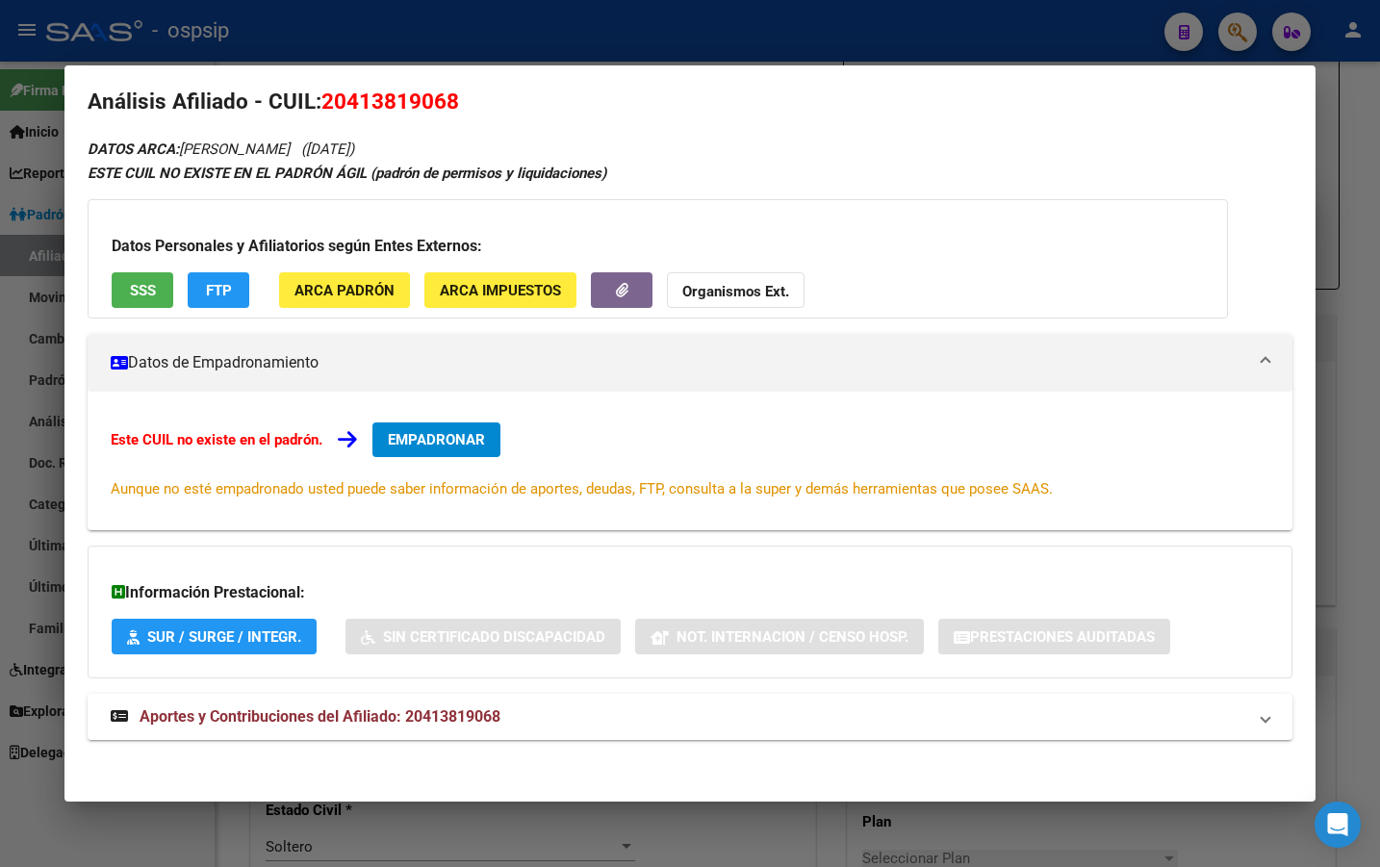
scroll to position [25, 0]
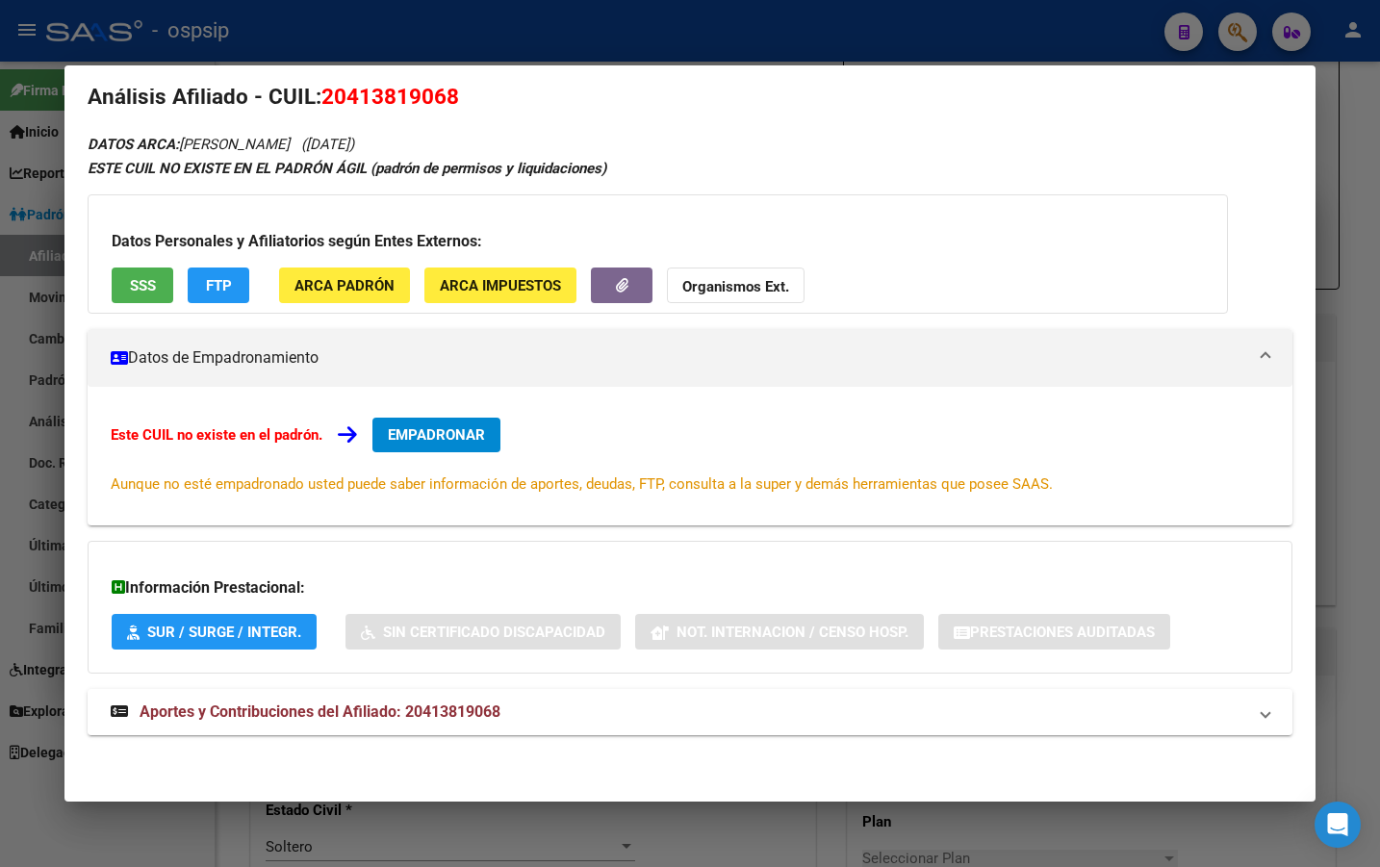
click at [431, 717] on span "Aportes y Contribuciones del Afiliado: 20413819068" at bounding box center [320, 712] width 361 height 18
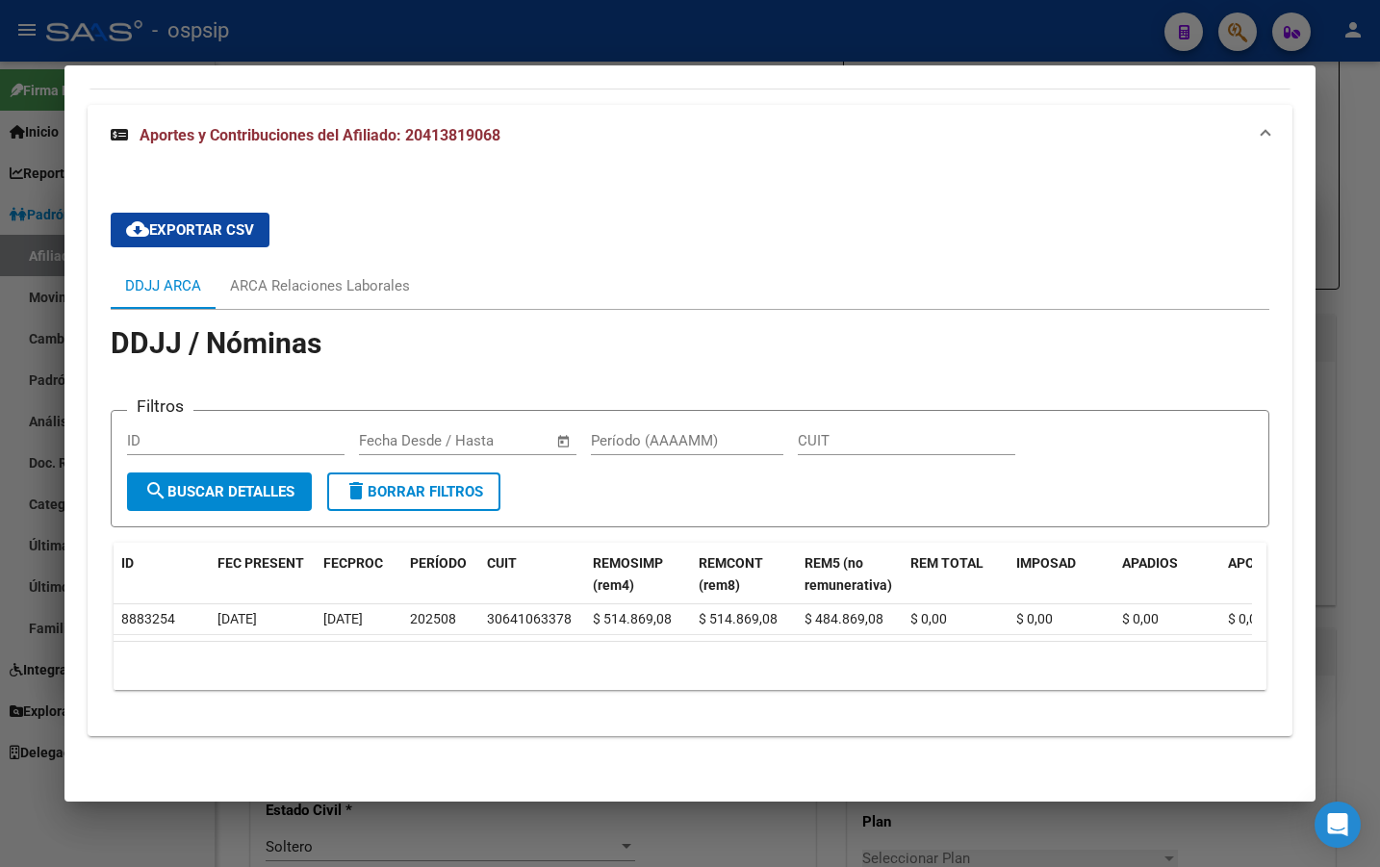
scroll to position [624, 0]
click at [334, 275] on div "ARCA Relaciones Laborales" at bounding box center [320, 285] width 180 height 21
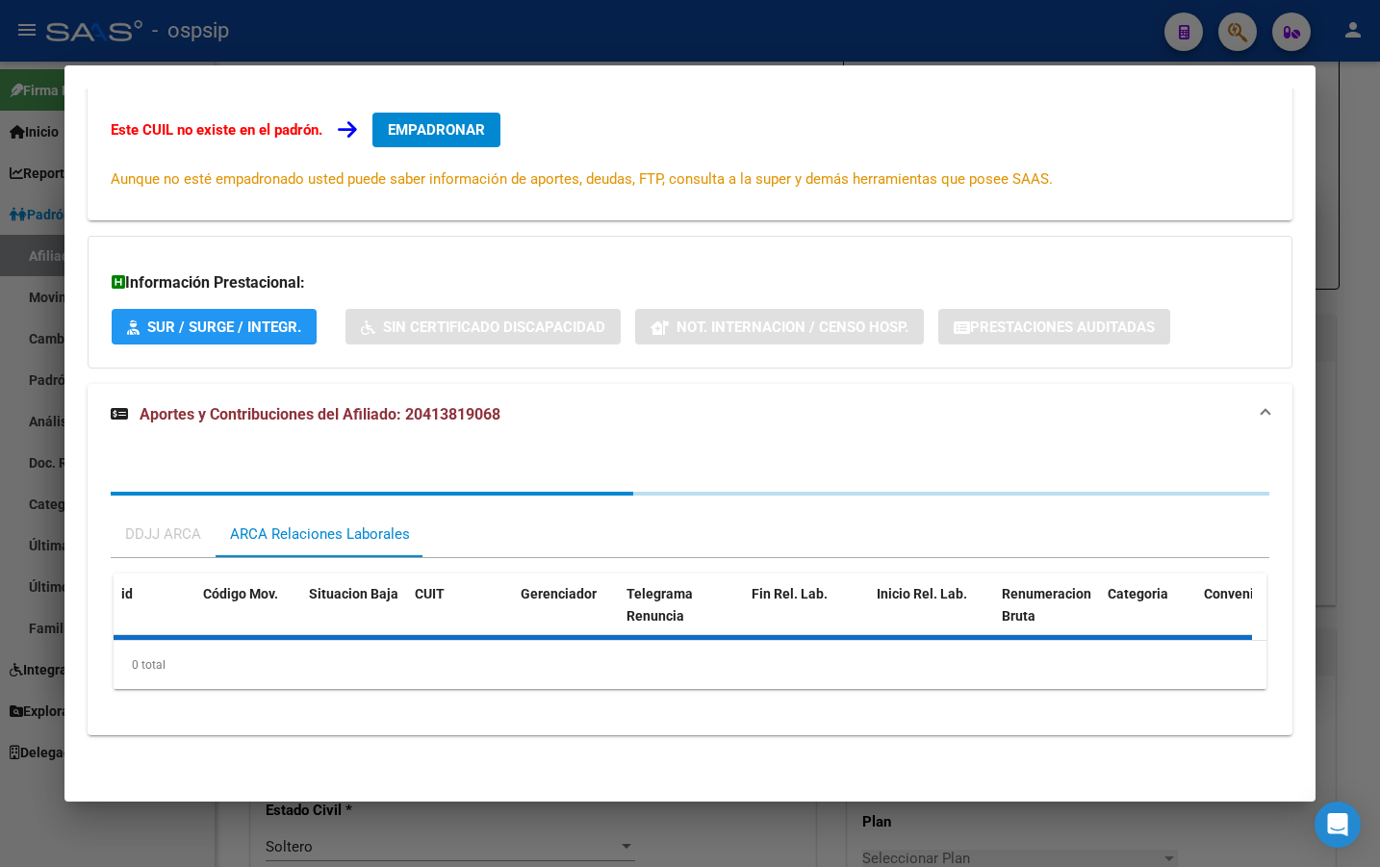
scroll to position [425, 0]
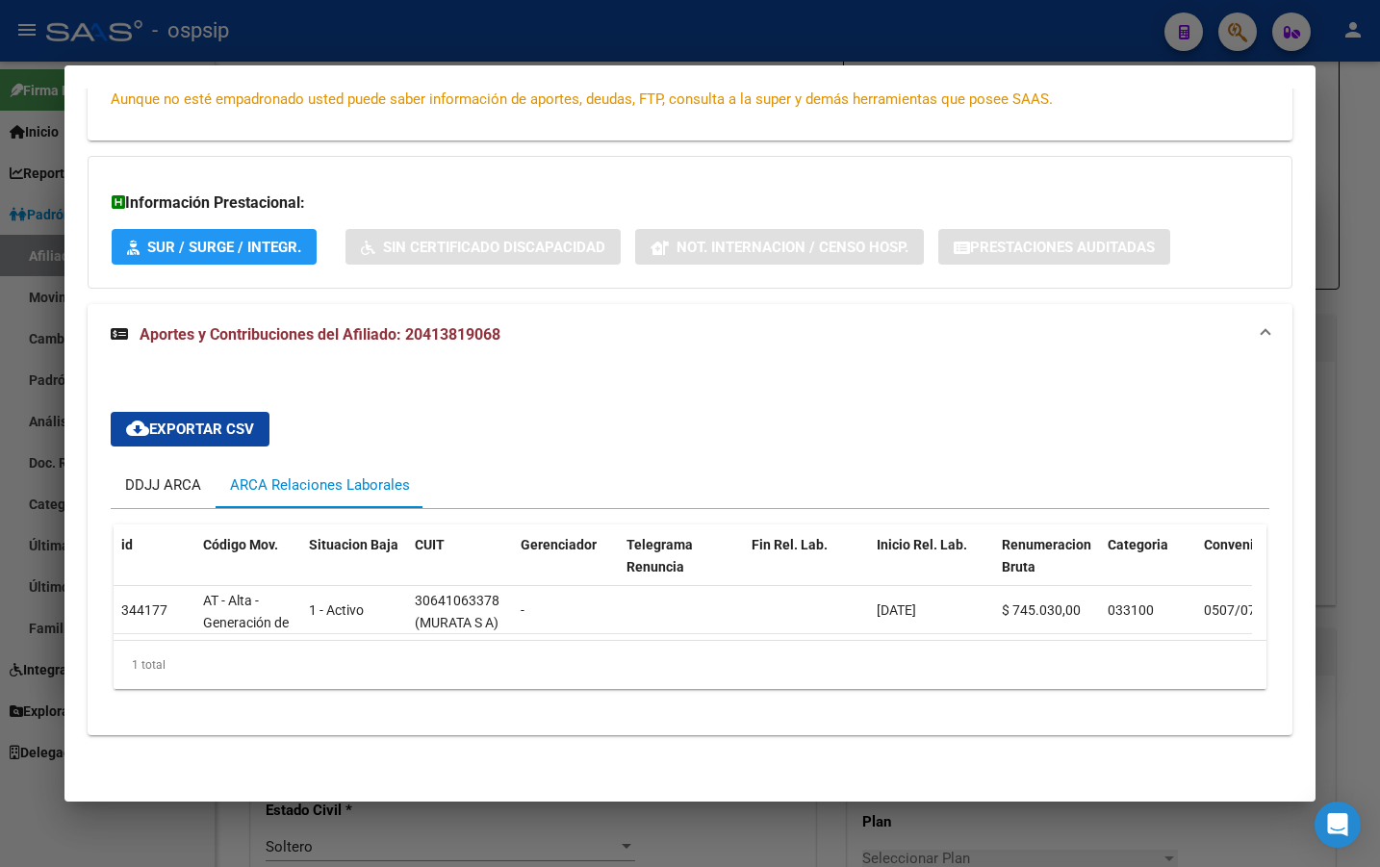
click at [151, 475] on div "DDJJ ARCA" at bounding box center [163, 485] width 76 height 21
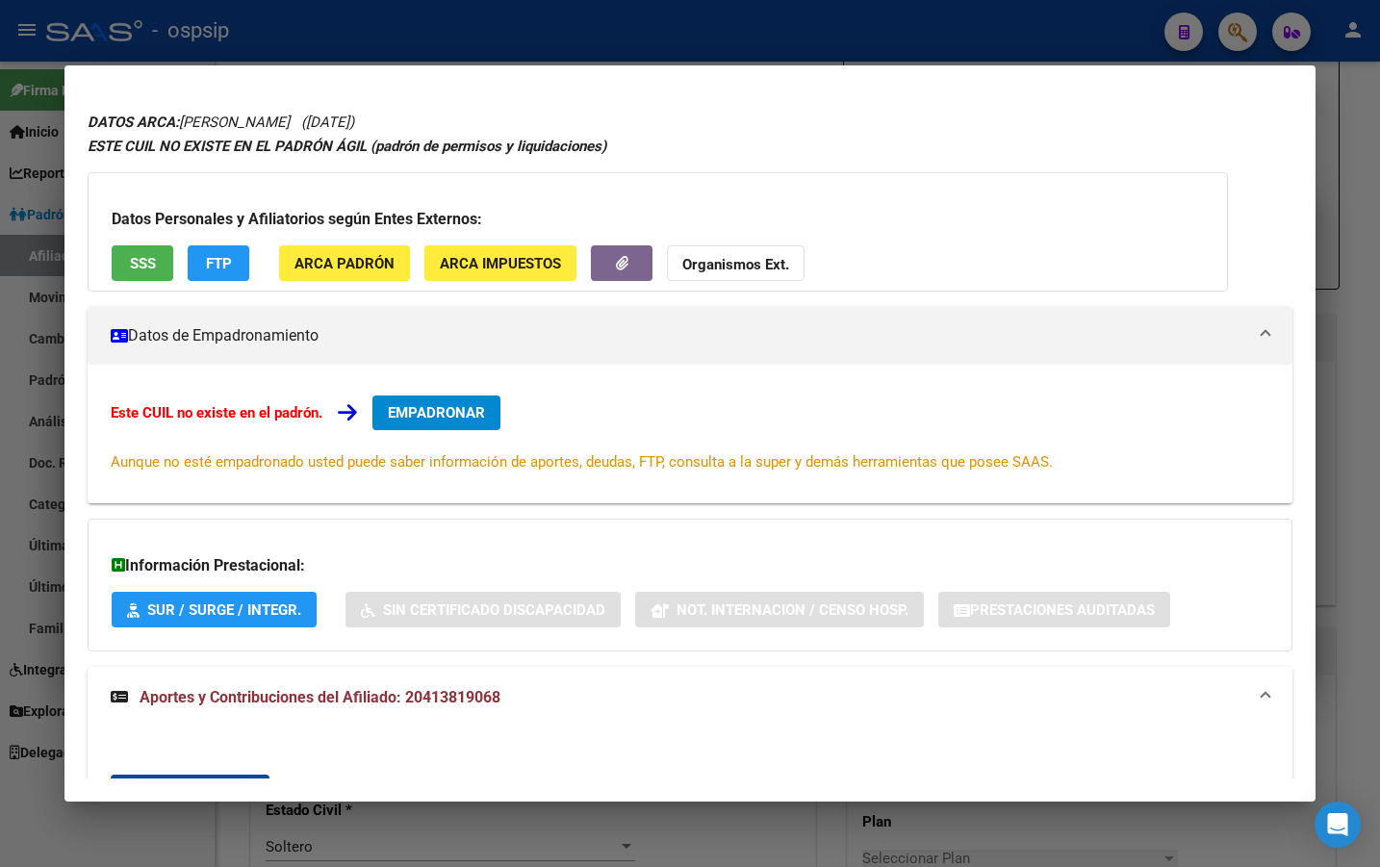
scroll to position [0, 0]
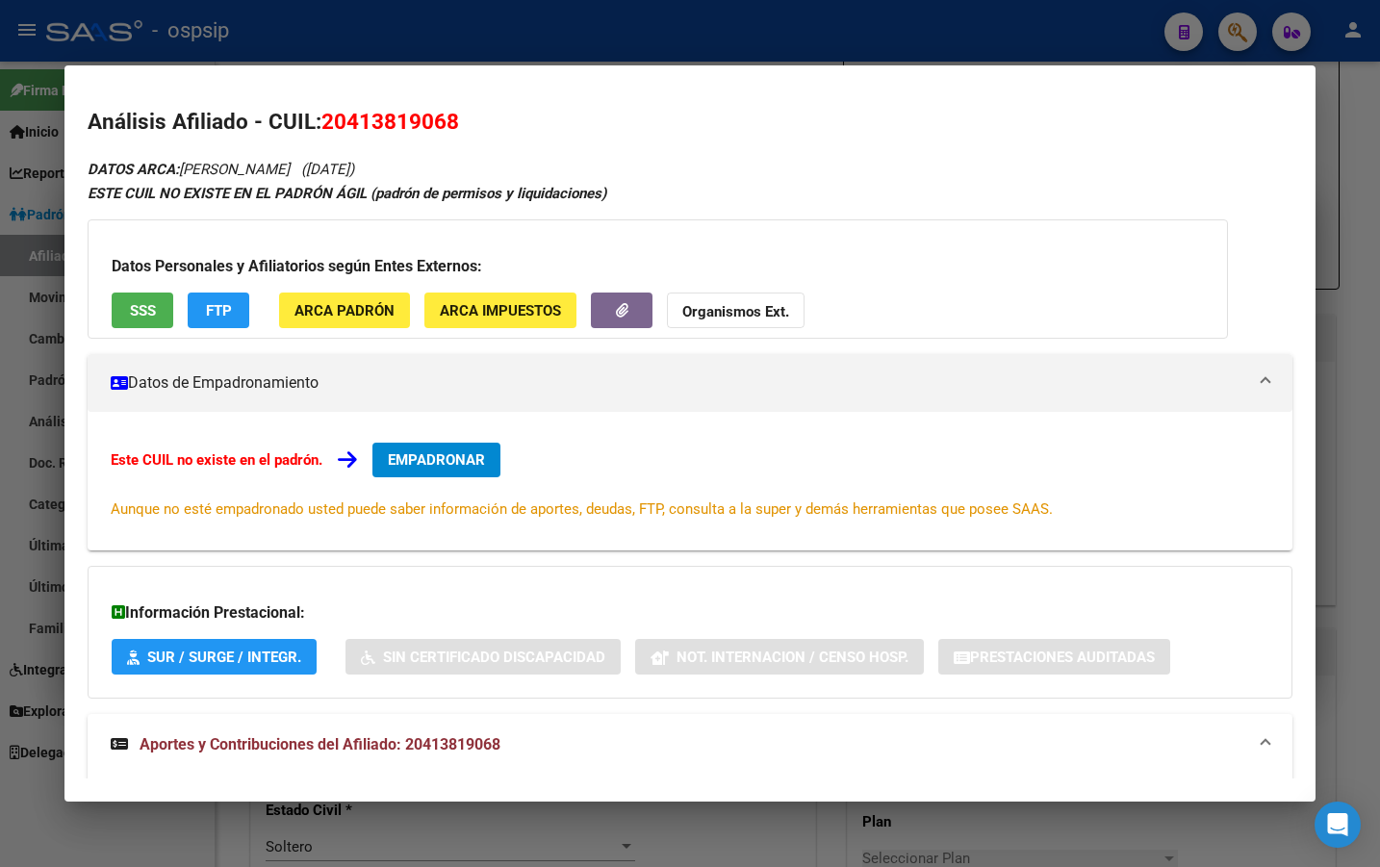
drag, startPoint x: 322, startPoint y: 120, endPoint x: 476, endPoint y: 125, distance: 153.1
click at [476, 125] on h2 "Análisis Afiliado - CUIL: 20413819068" at bounding box center [690, 122] width 1205 height 33
copy span "20413819068"
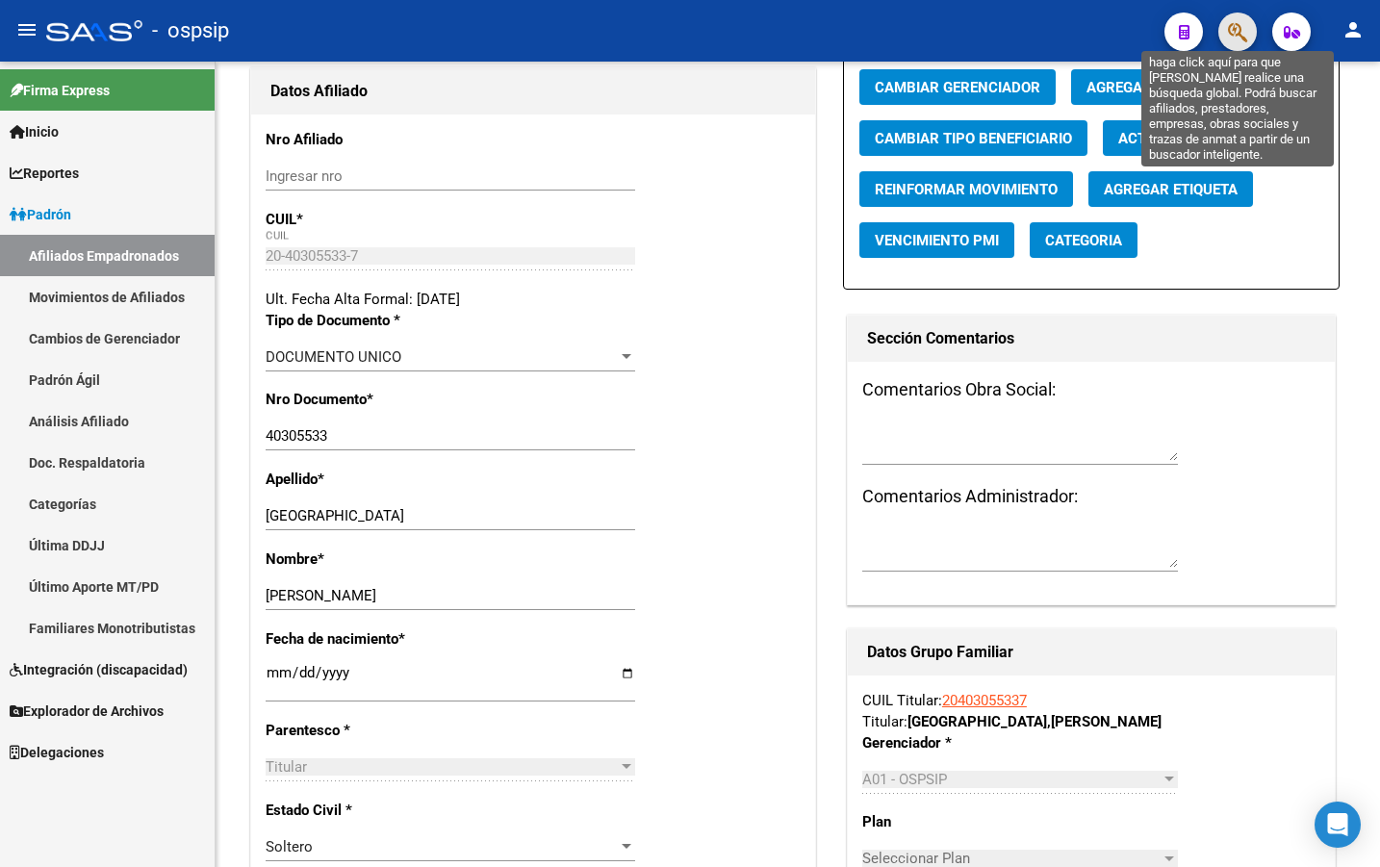
click at [1237, 25] on icon "button" at bounding box center [1237, 32] width 19 height 22
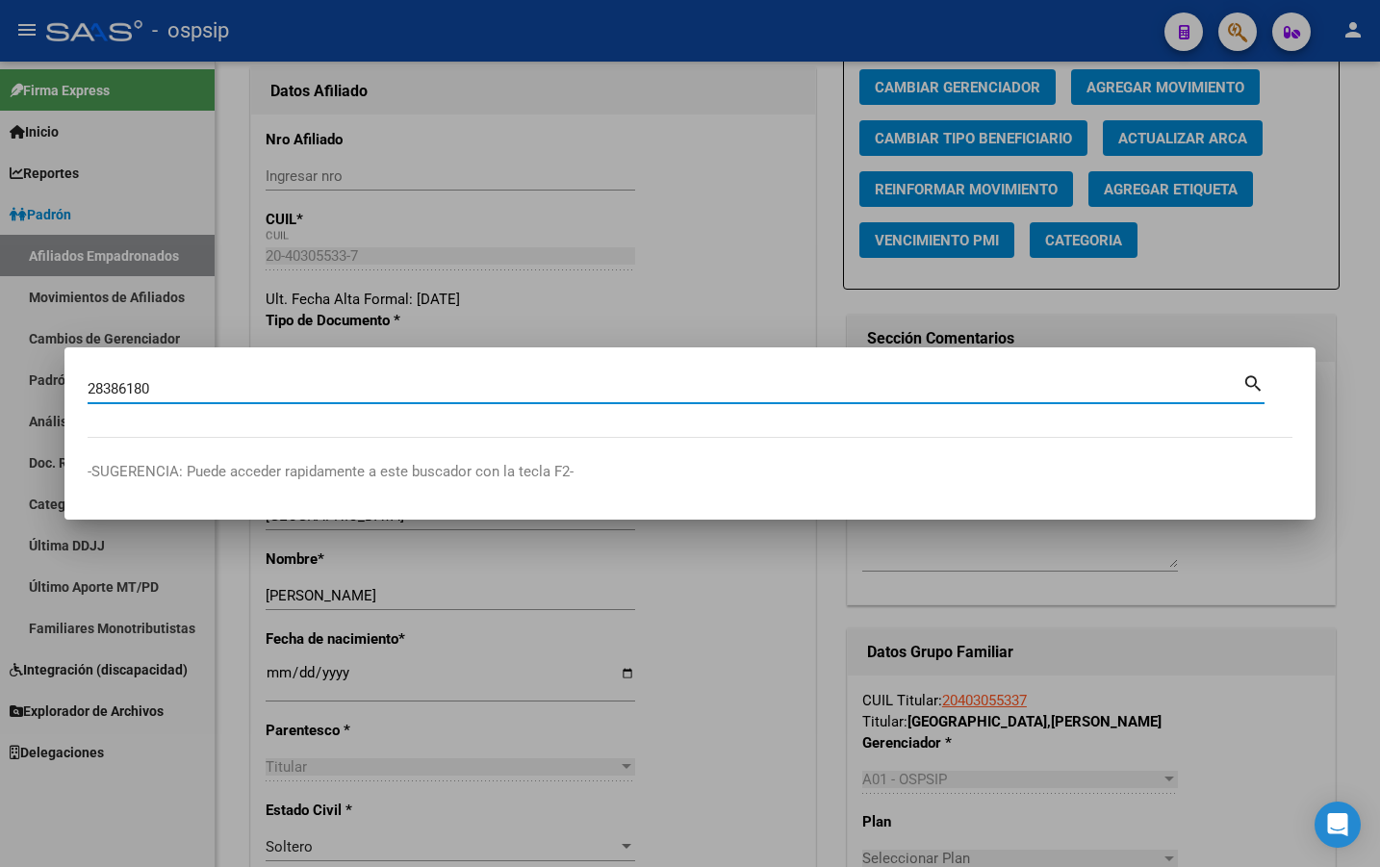
type input "28386180"
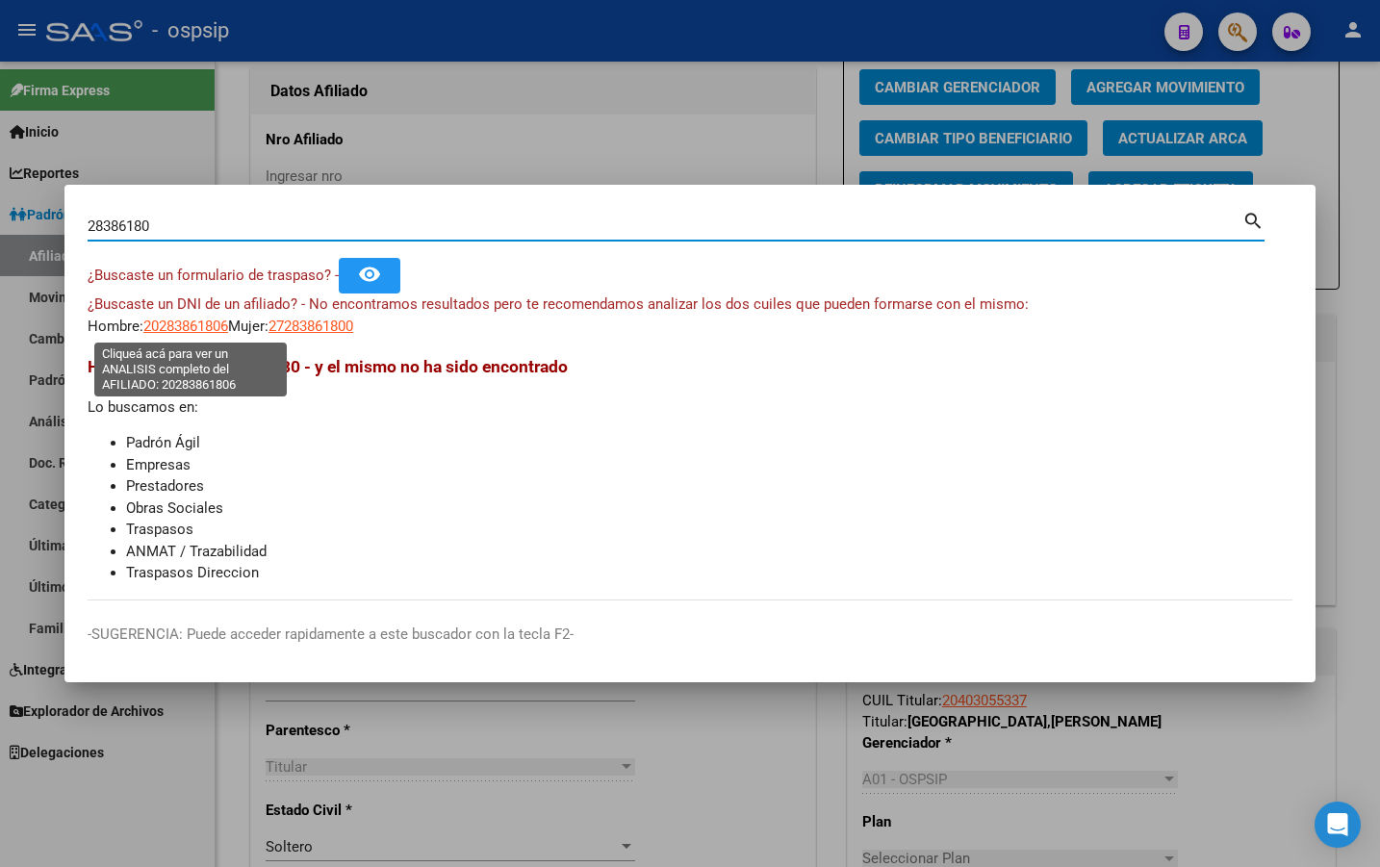
click at [165, 324] on span "20283861806" at bounding box center [185, 326] width 85 height 17
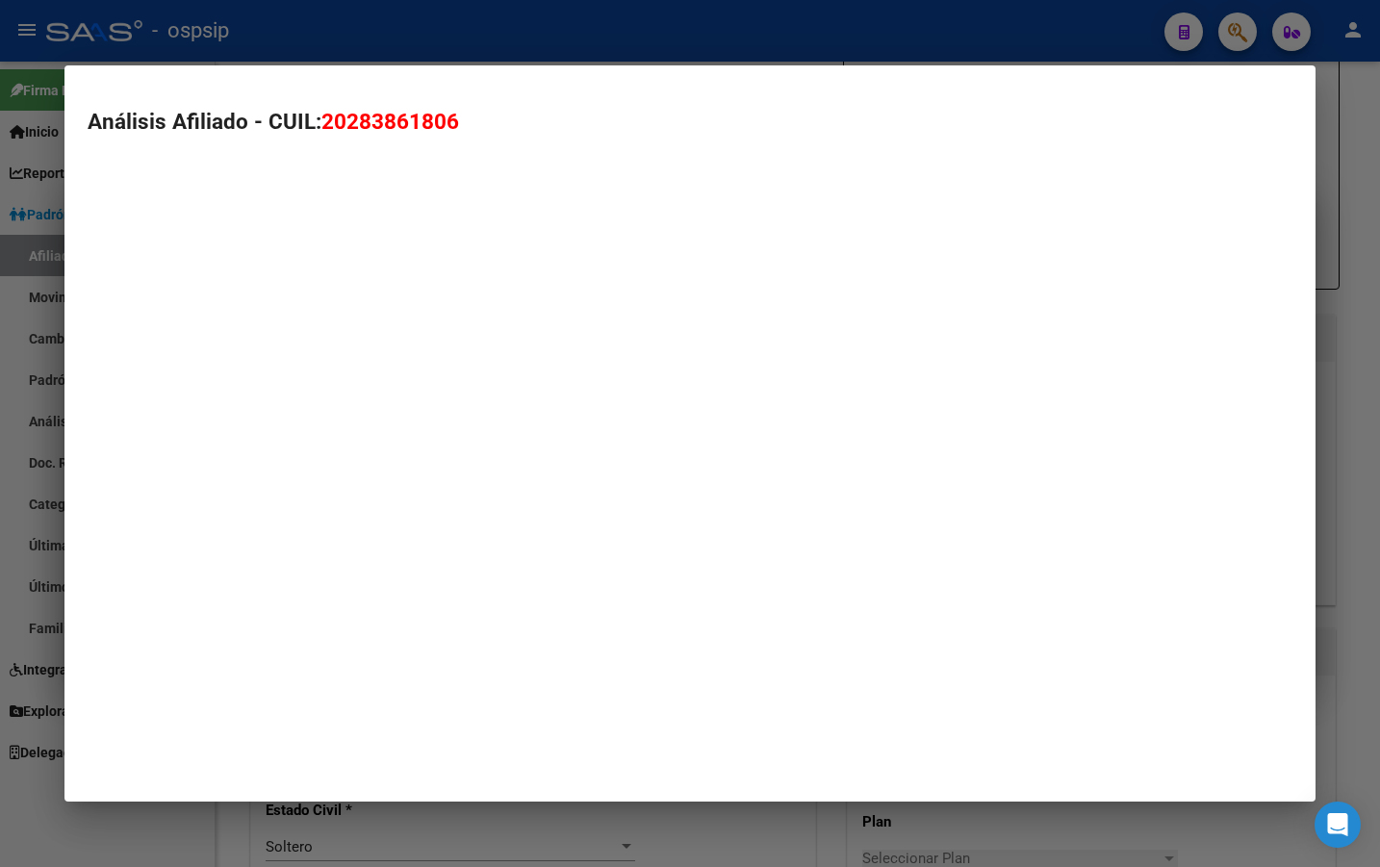
type textarea "20283861806"
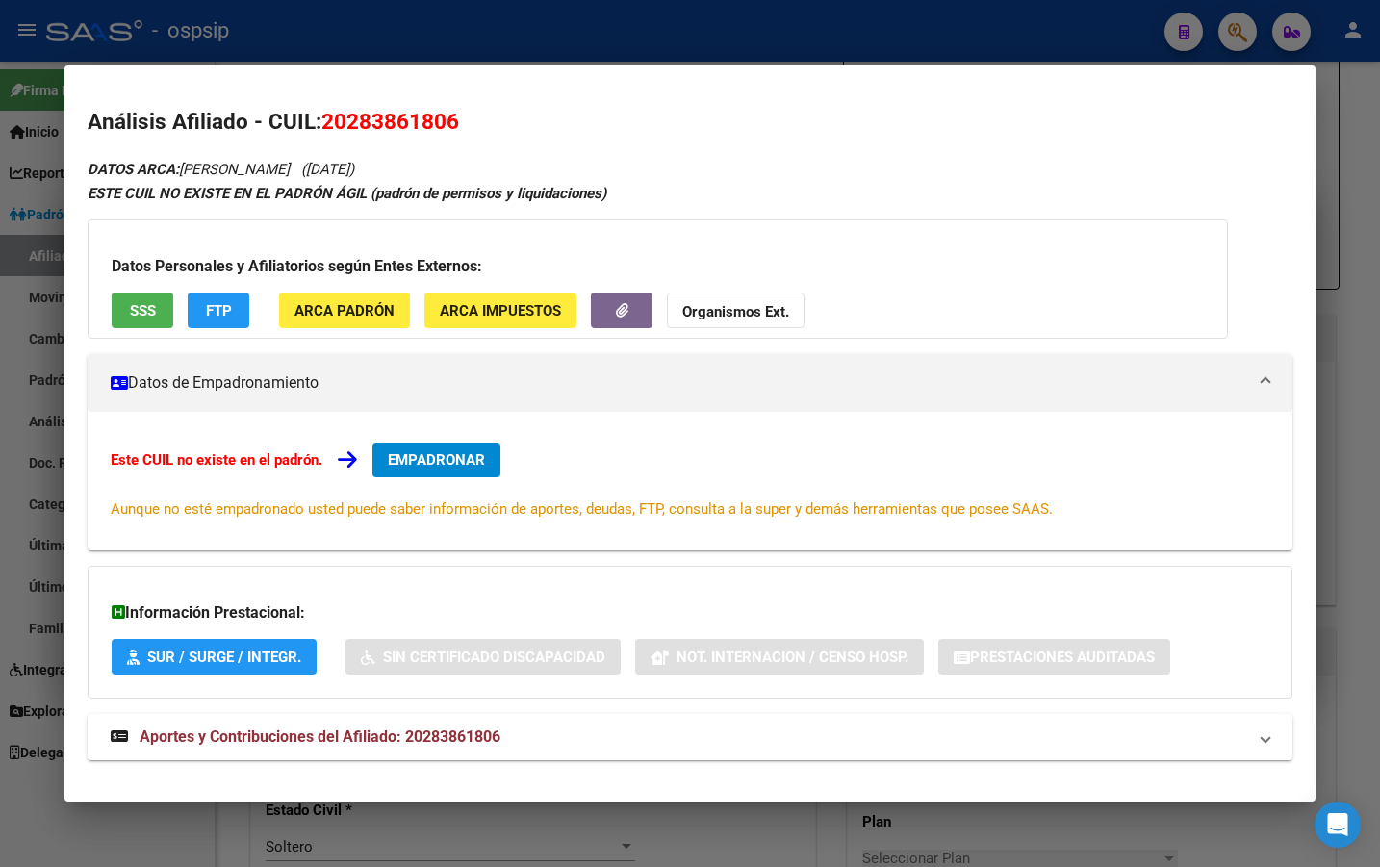
scroll to position [25, 0]
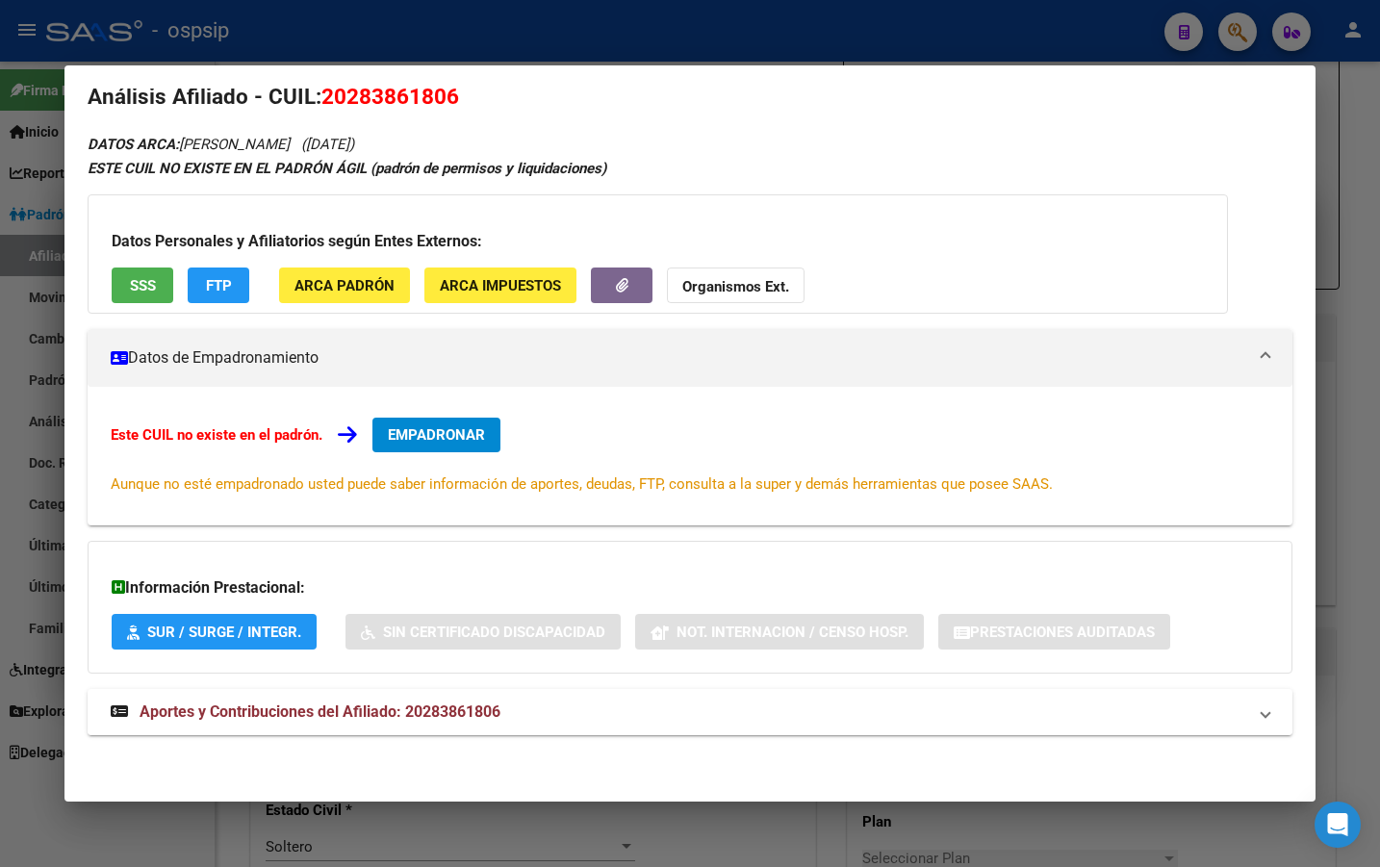
click at [465, 702] on strong "Aportes y Contribuciones del Afiliado: 20283861806" at bounding box center [306, 712] width 390 height 23
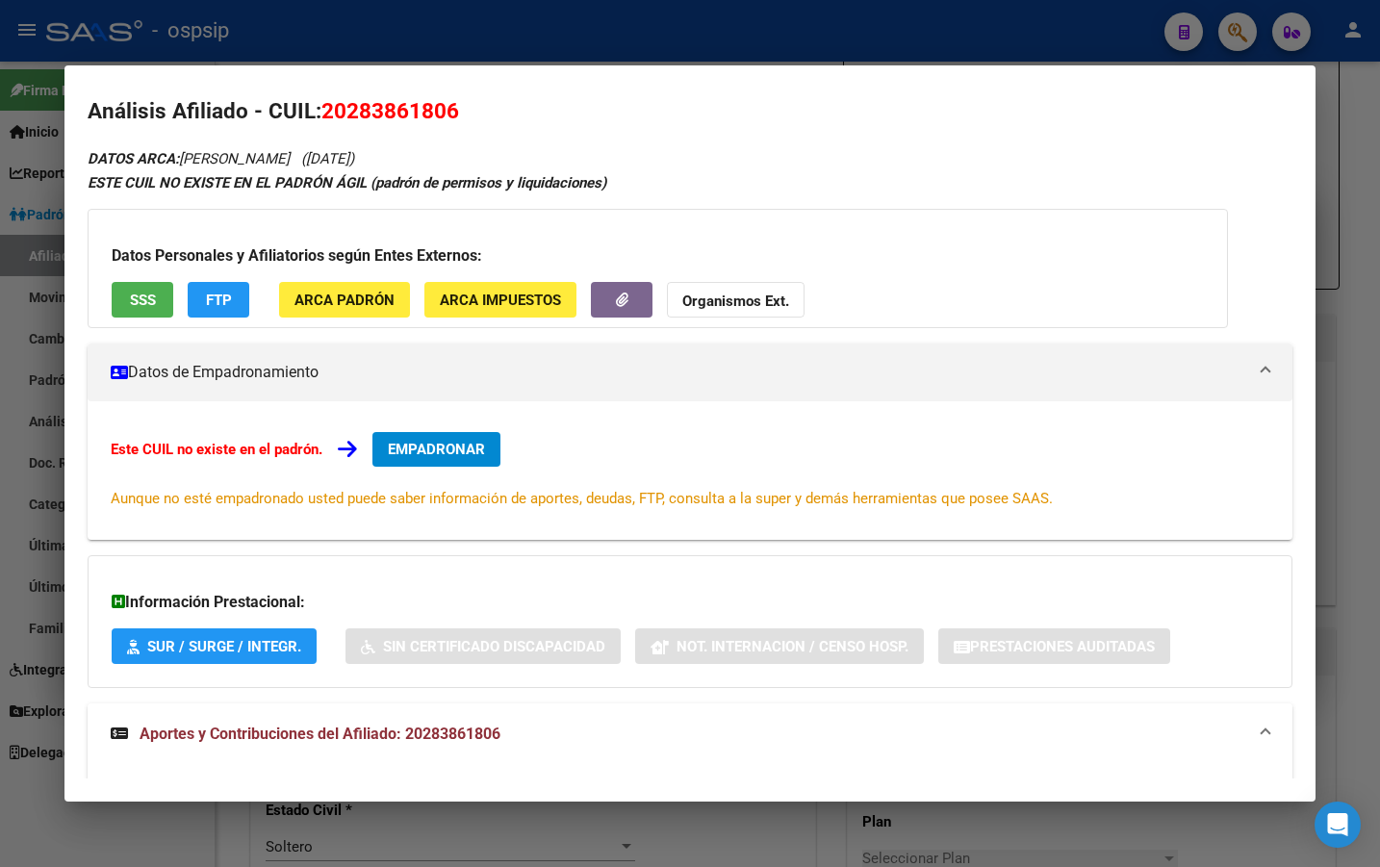
scroll to position [0, 0]
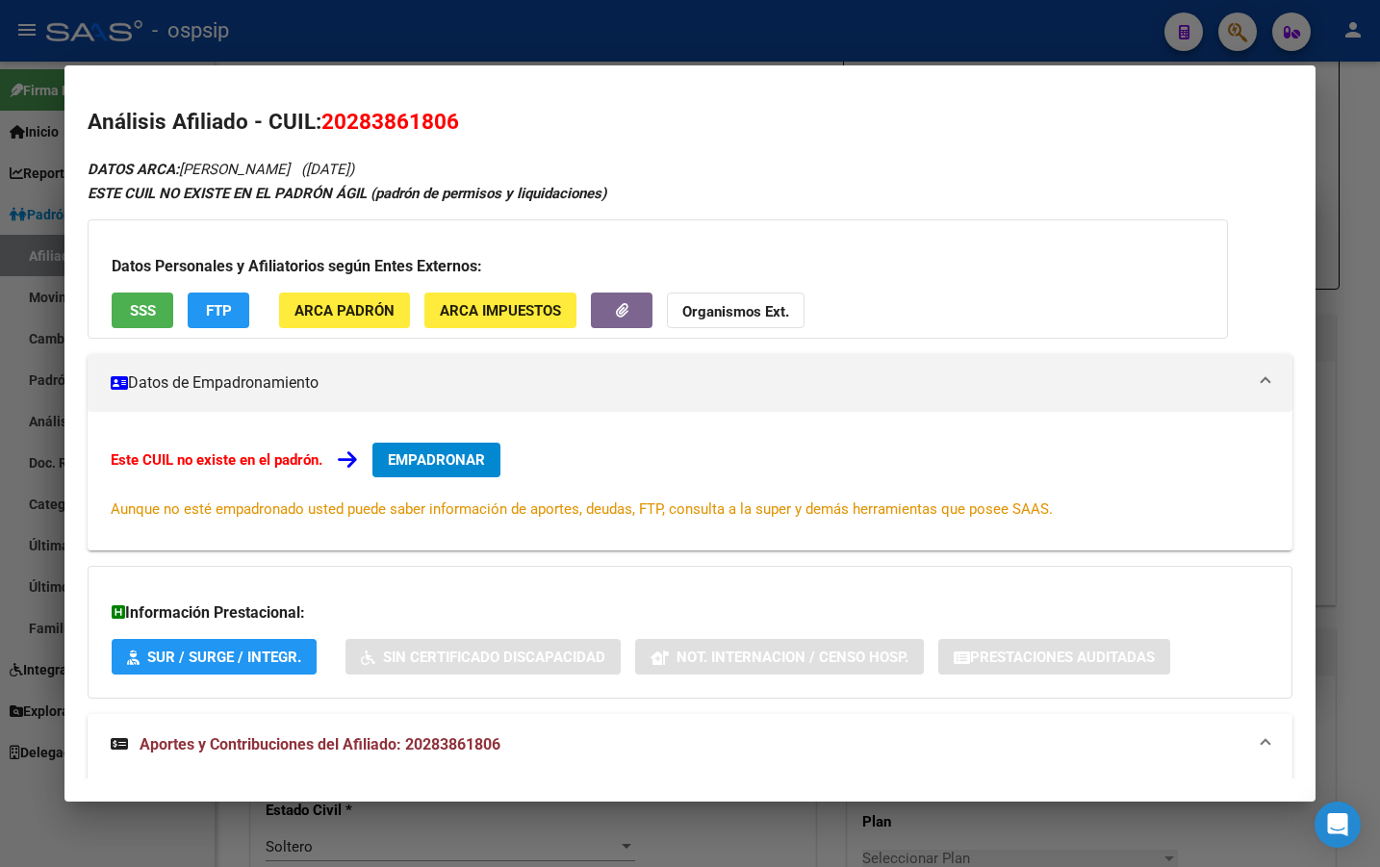
drag, startPoint x: 327, startPoint y: 116, endPoint x: 482, endPoint y: 120, distance: 155.0
click at [482, 120] on h2 "Análisis Afiliado - CUIL: 20283861806" at bounding box center [690, 122] width 1205 height 33
copy span "20283861806"
click at [939, 198] on div "ESTE CUIL NO EXISTE EN EL PADRÓN ÁGIL (padrón de permisos y liquidaciones)" at bounding box center [690, 194] width 1205 height 22
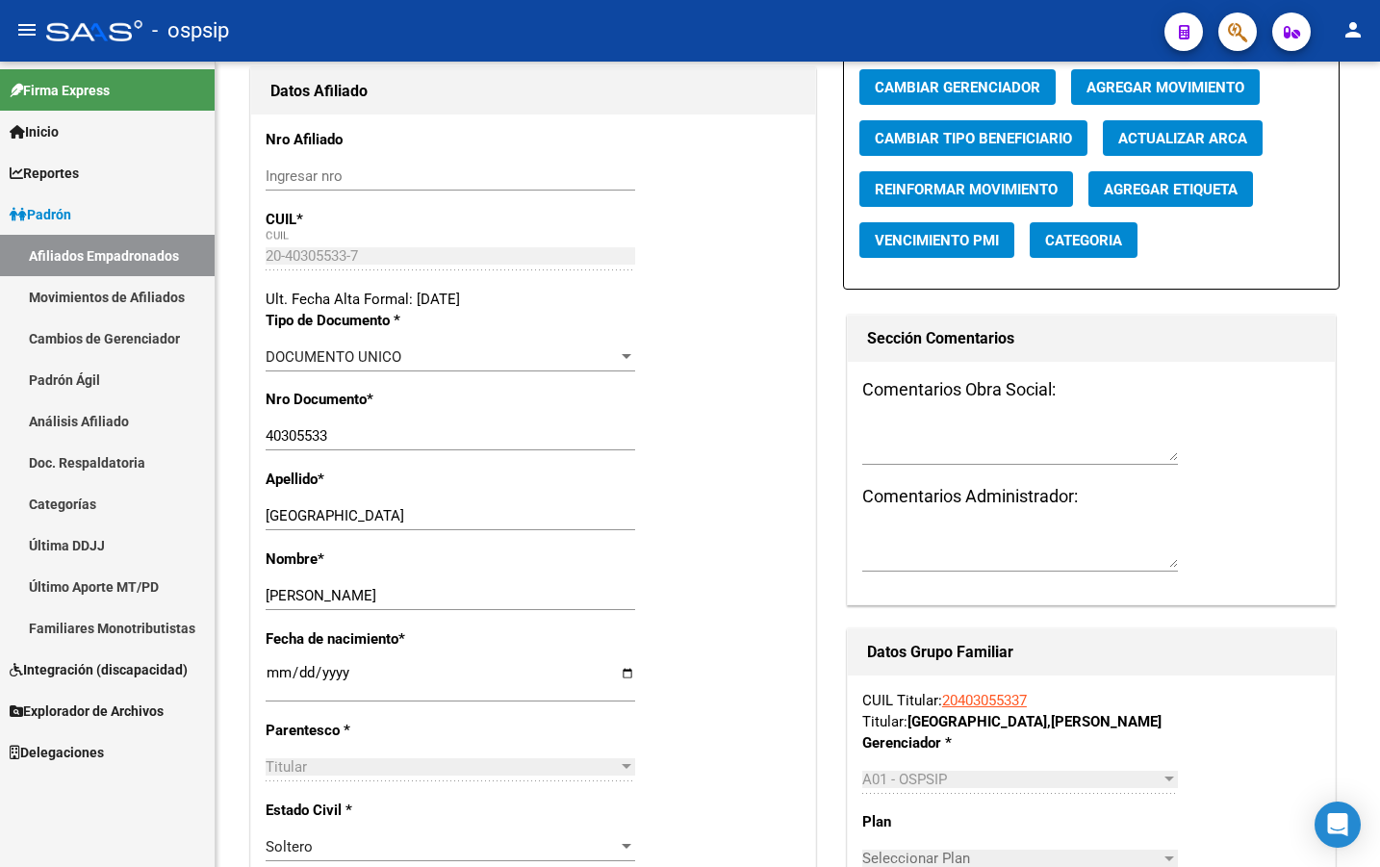
click at [1241, 33] on icon "button" at bounding box center [1237, 32] width 19 height 22
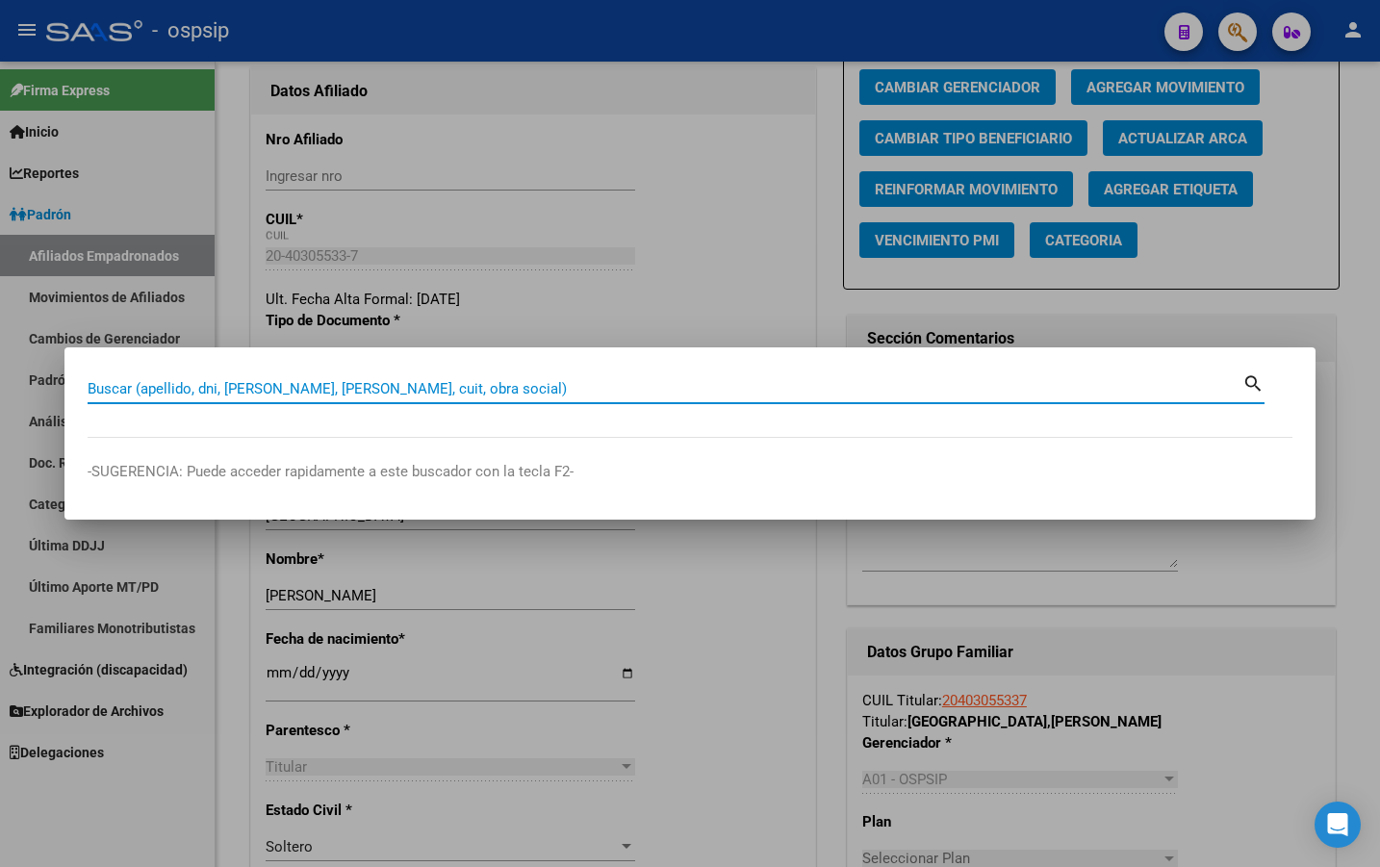
paste input "20444931828"
type input "20444931828"
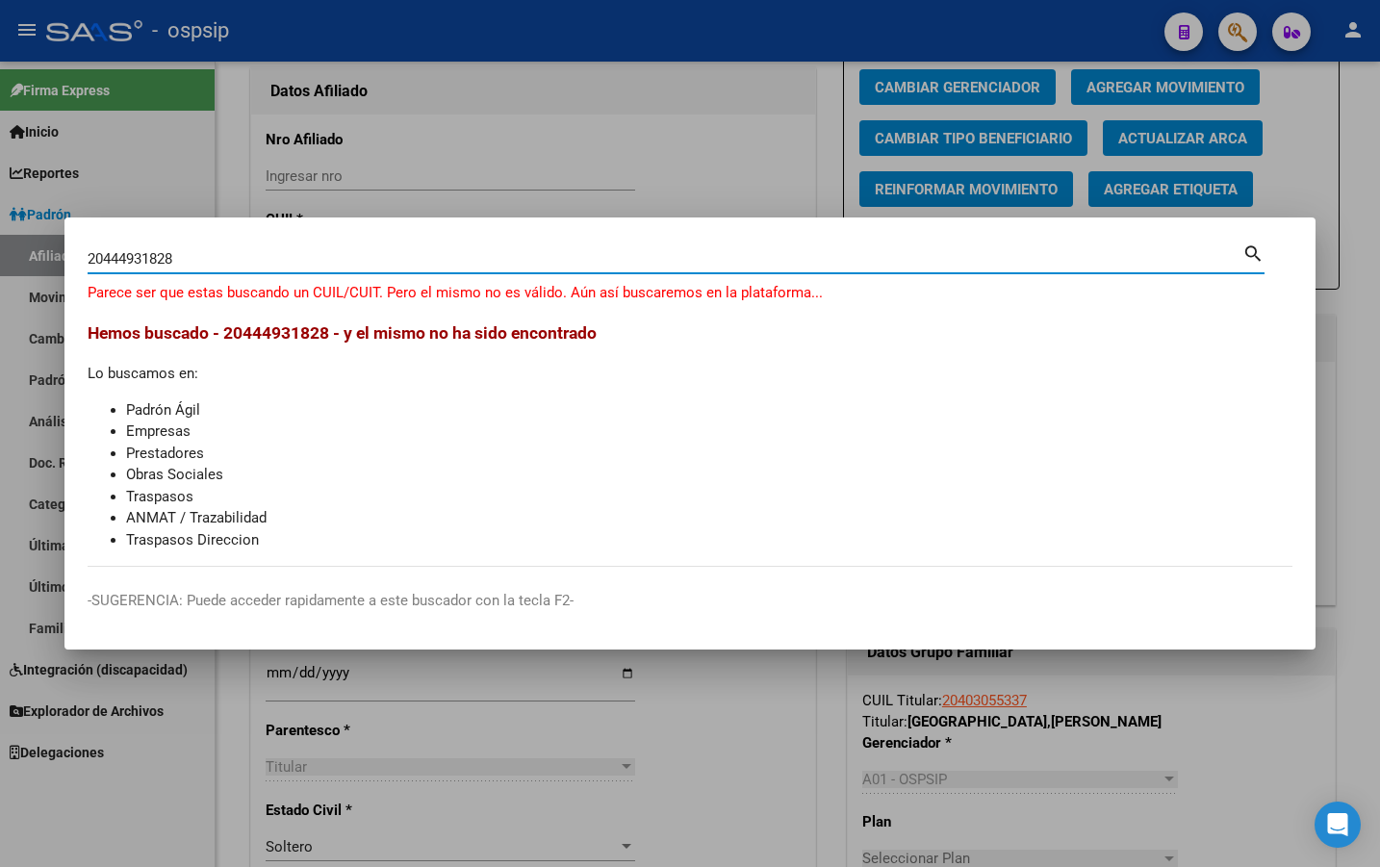
click at [194, 264] on input "20444931828" at bounding box center [665, 258] width 1155 height 17
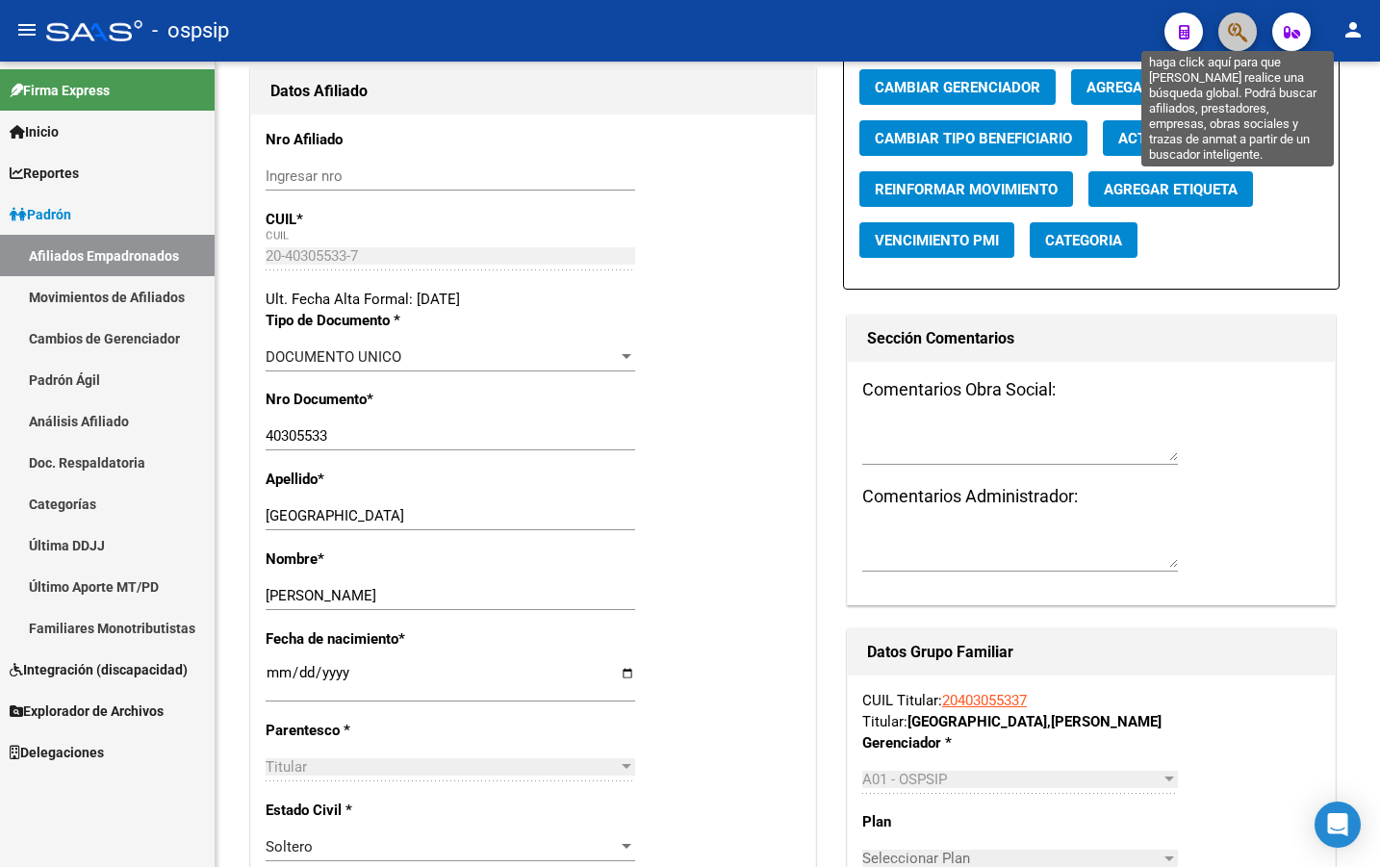
click at [1242, 26] on icon "button" at bounding box center [1237, 32] width 19 height 22
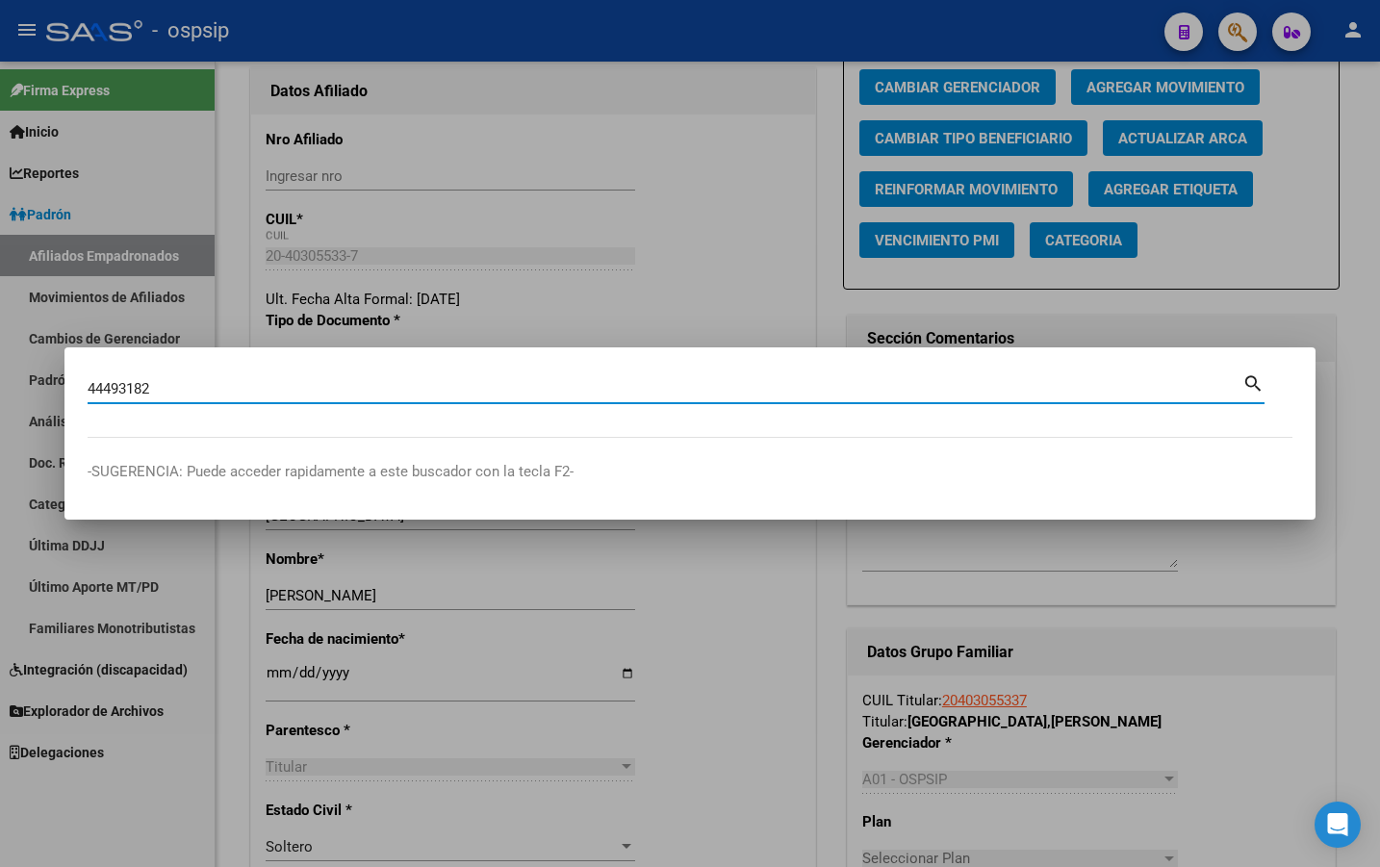
type input "44493182"
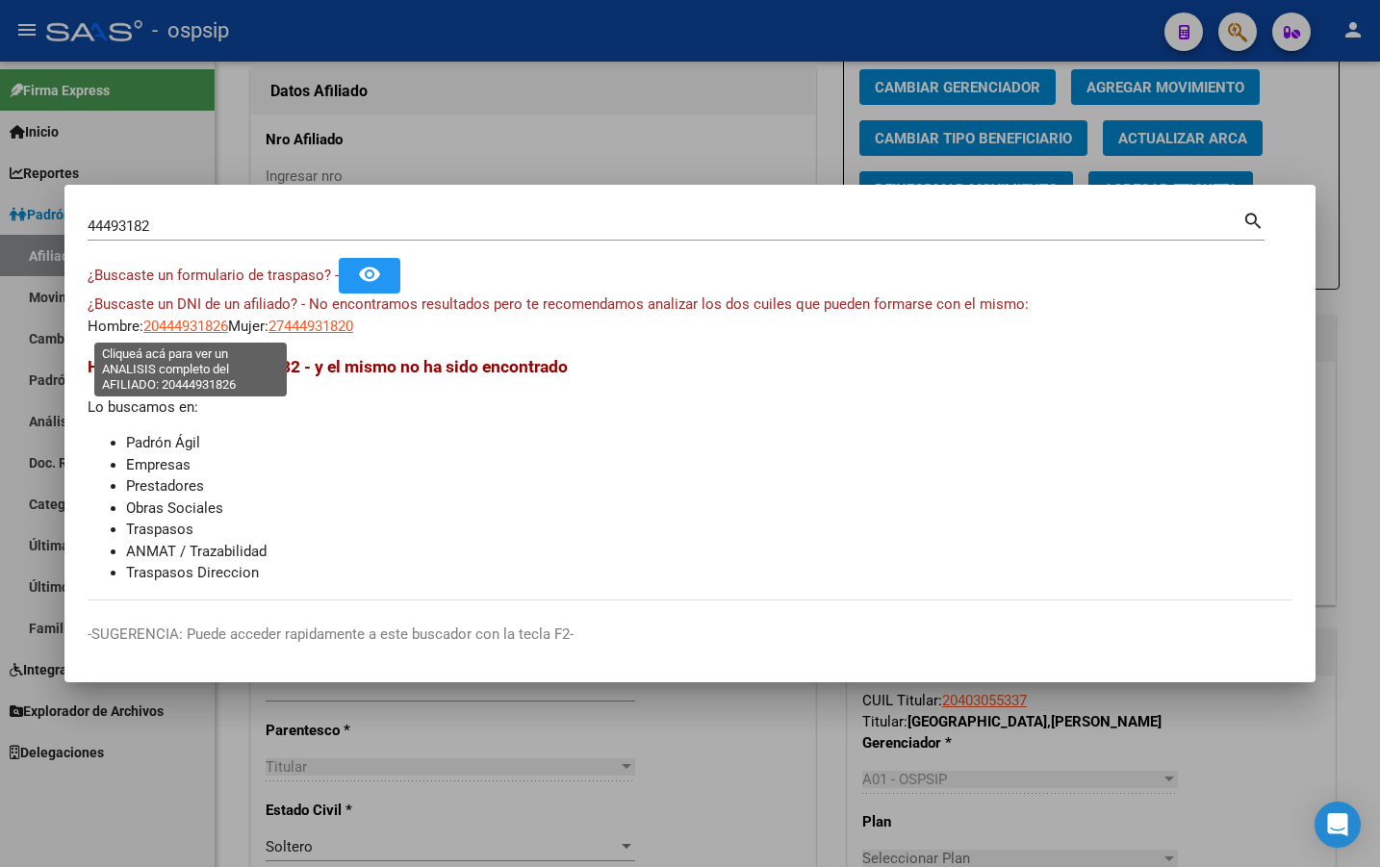
click at [191, 327] on span "20444931826" at bounding box center [185, 326] width 85 height 17
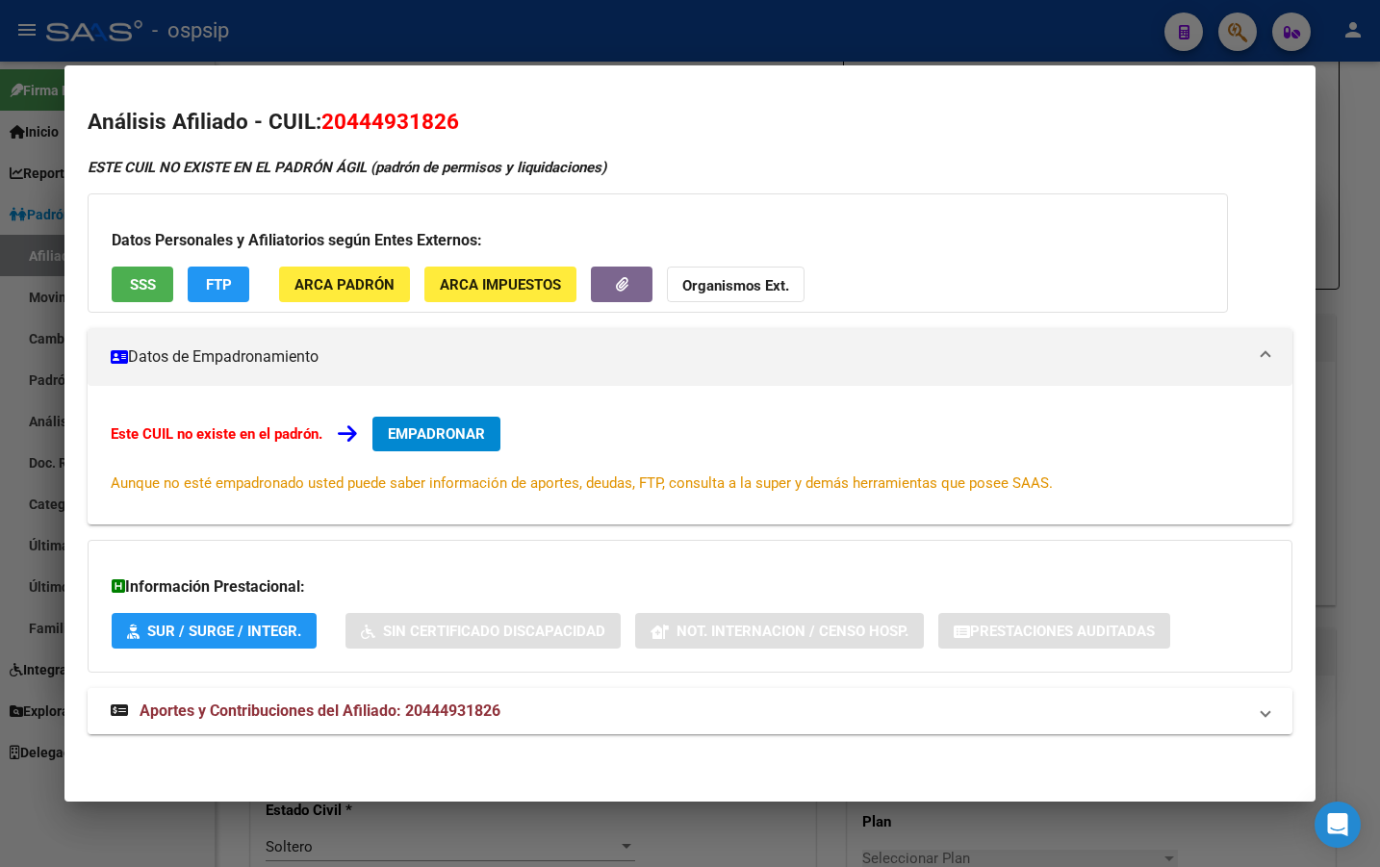
drag, startPoint x: 444, startPoint y: 717, endPoint x: 435, endPoint y: 723, distance: 10.4
click at [442, 720] on span "Aportes y Contribuciones del Afiliado: 20444931826" at bounding box center [320, 711] width 361 height 18
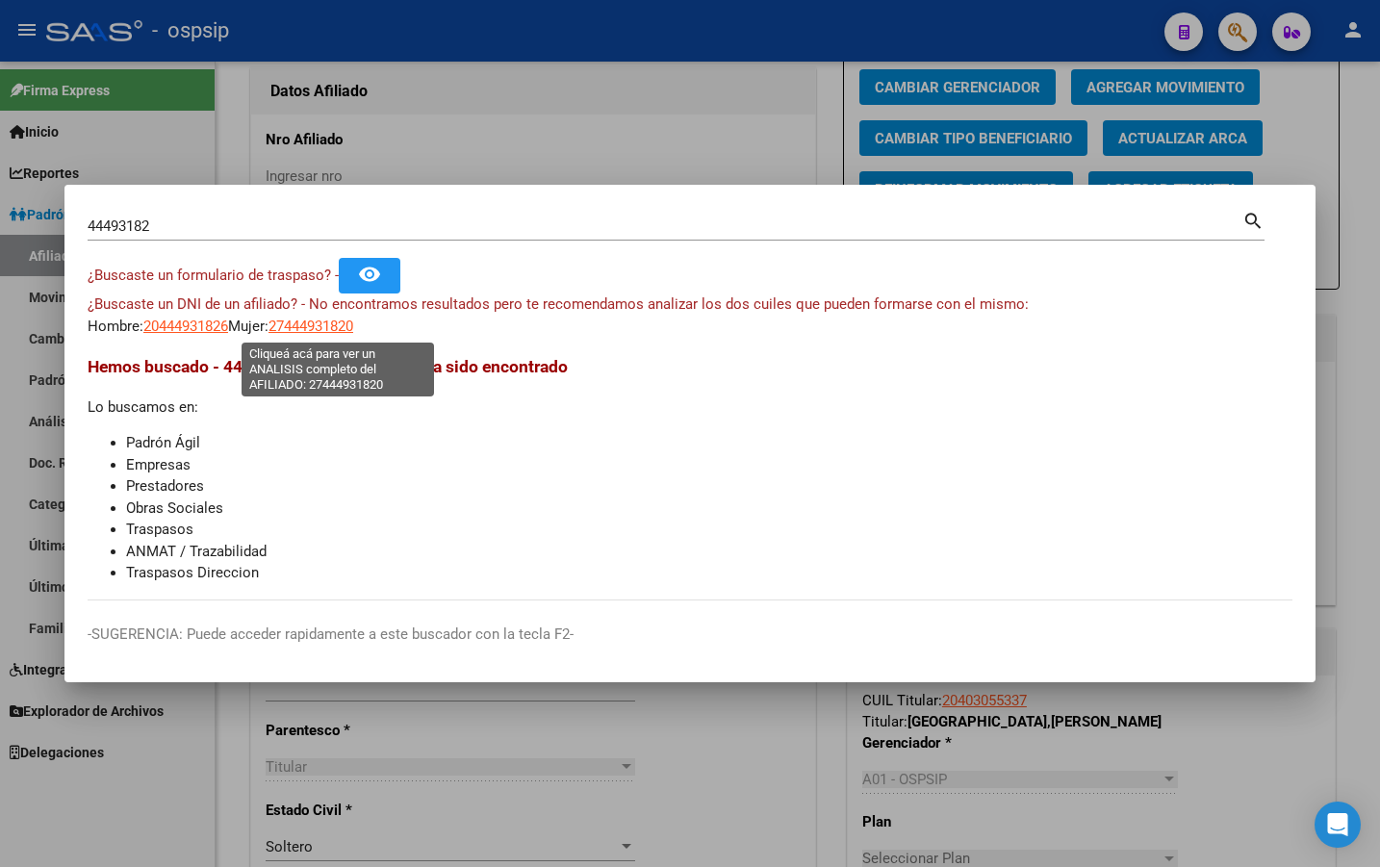
click at [327, 322] on span "27444931820" at bounding box center [311, 326] width 85 height 17
type textarea "27444931820"
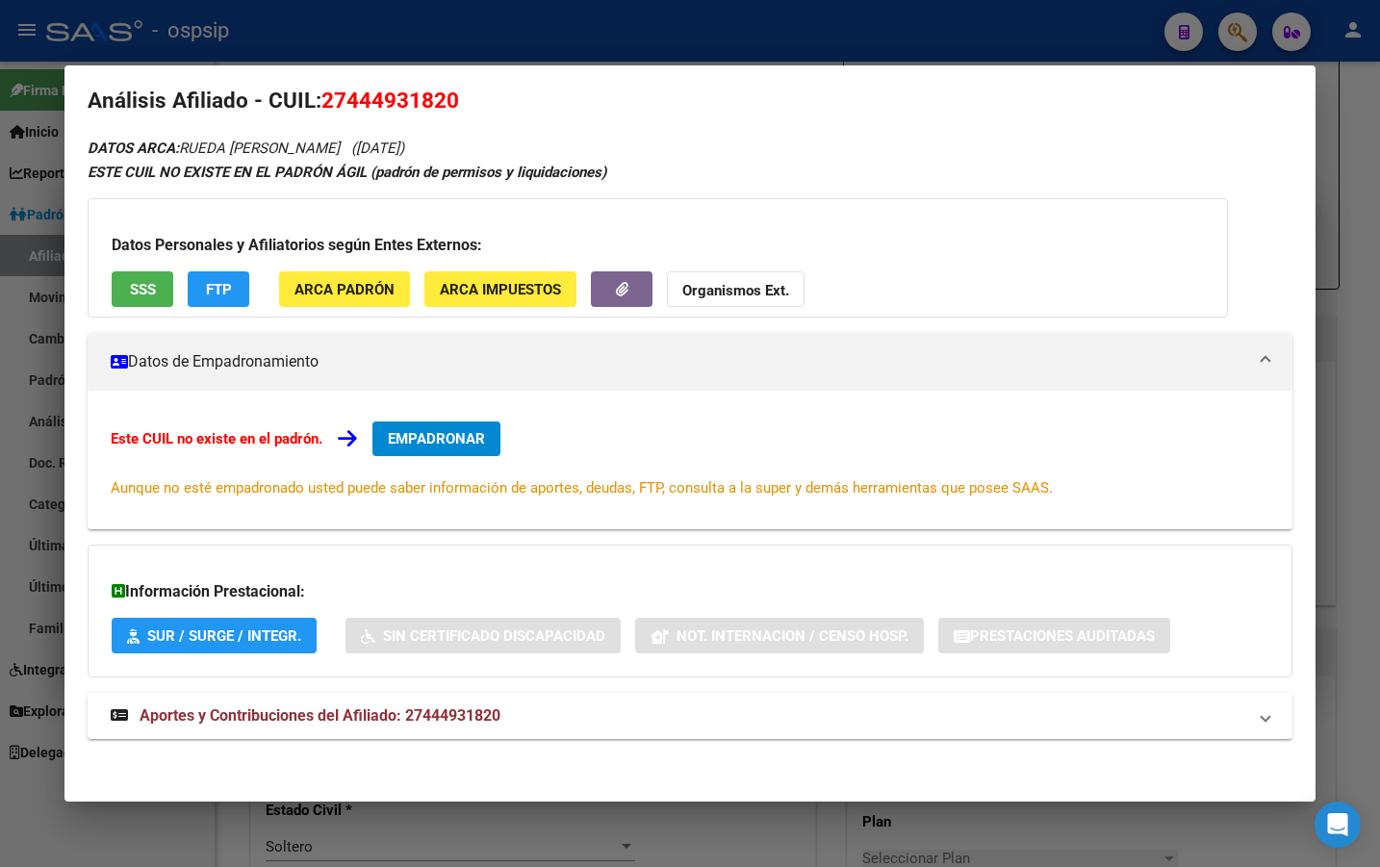
scroll to position [25, 0]
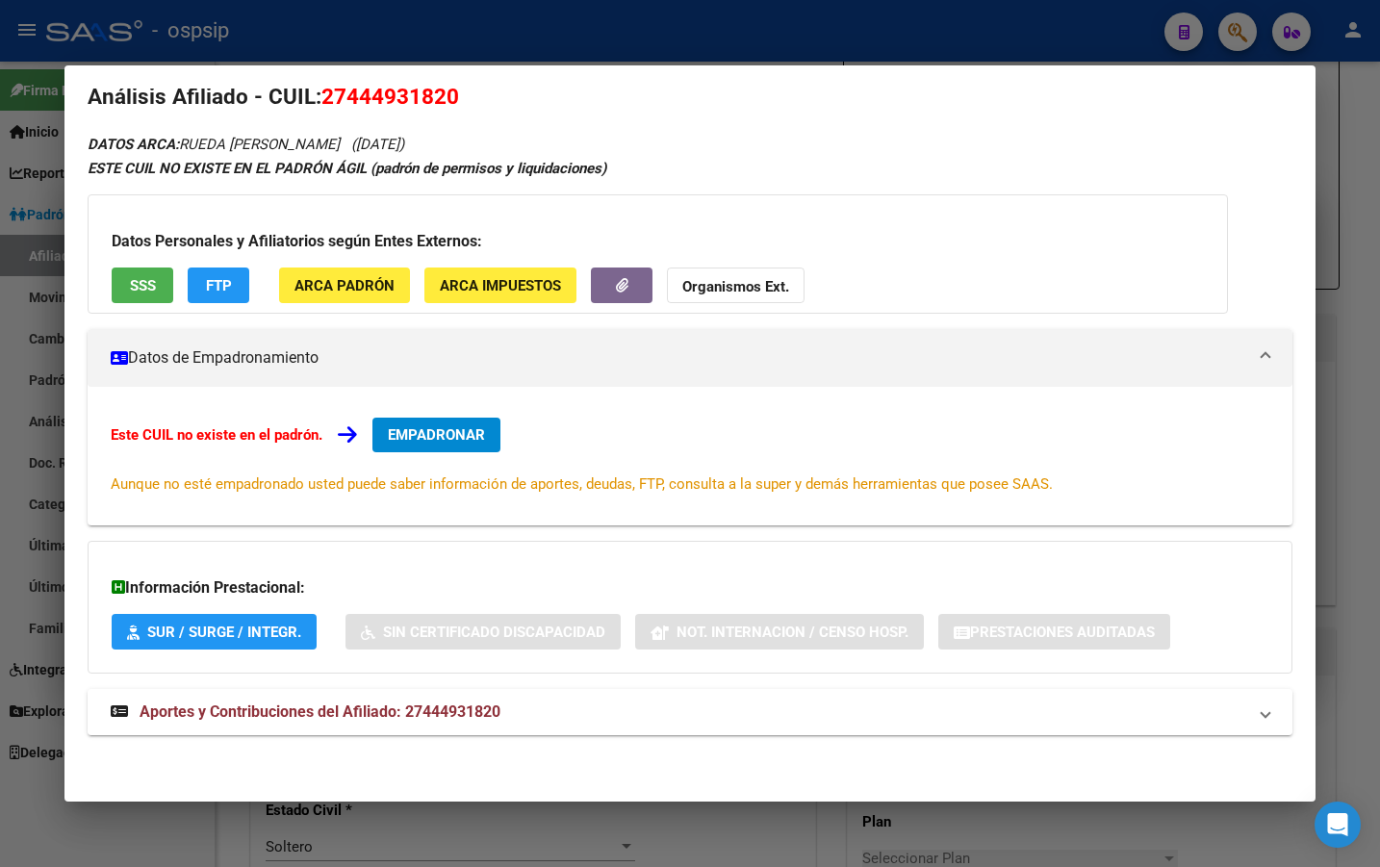
click at [406, 714] on span "Aportes y Contribuciones del Afiliado: 27444931820" at bounding box center [320, 712] width 361 height 18
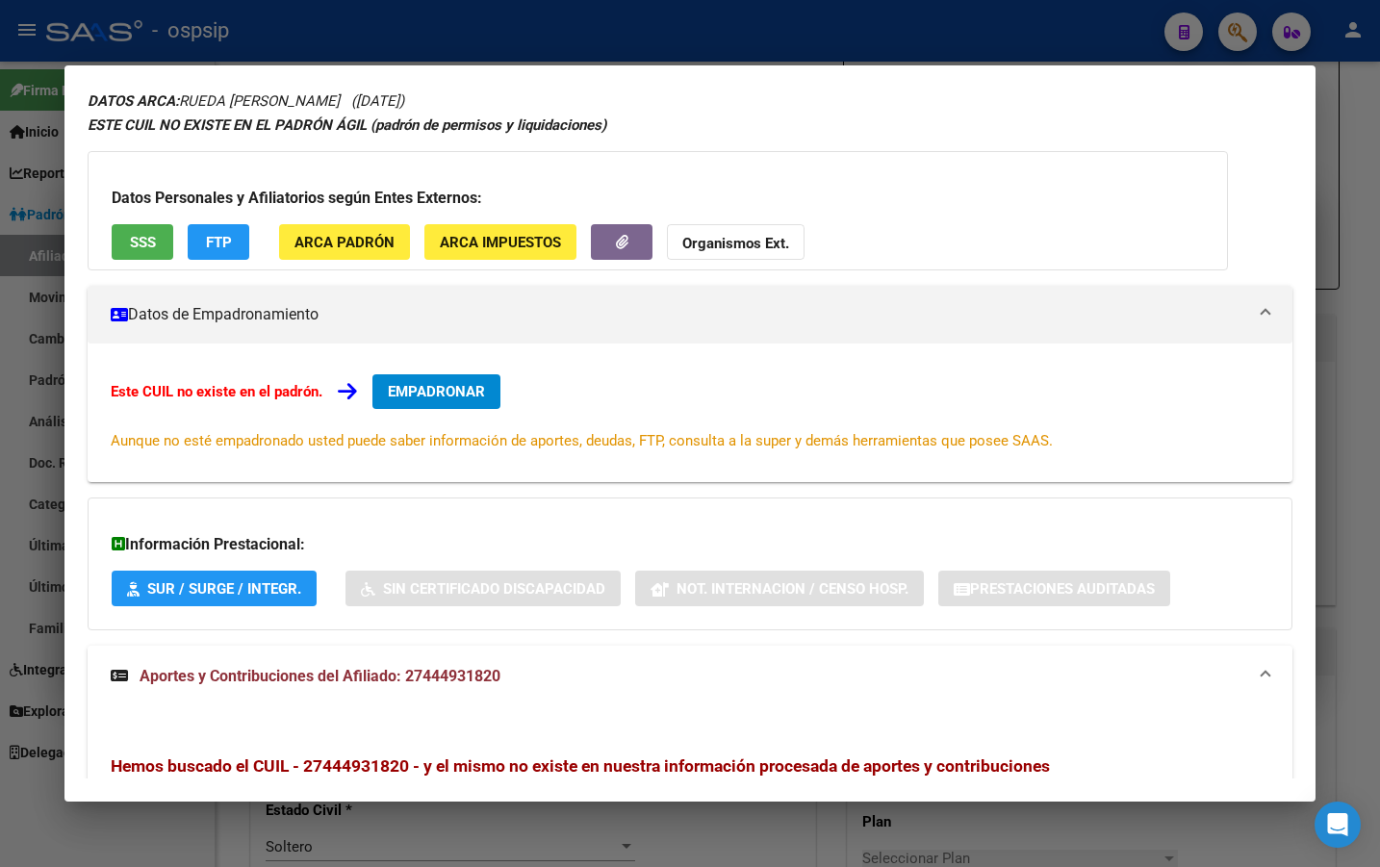
scroll to position [0, 0]
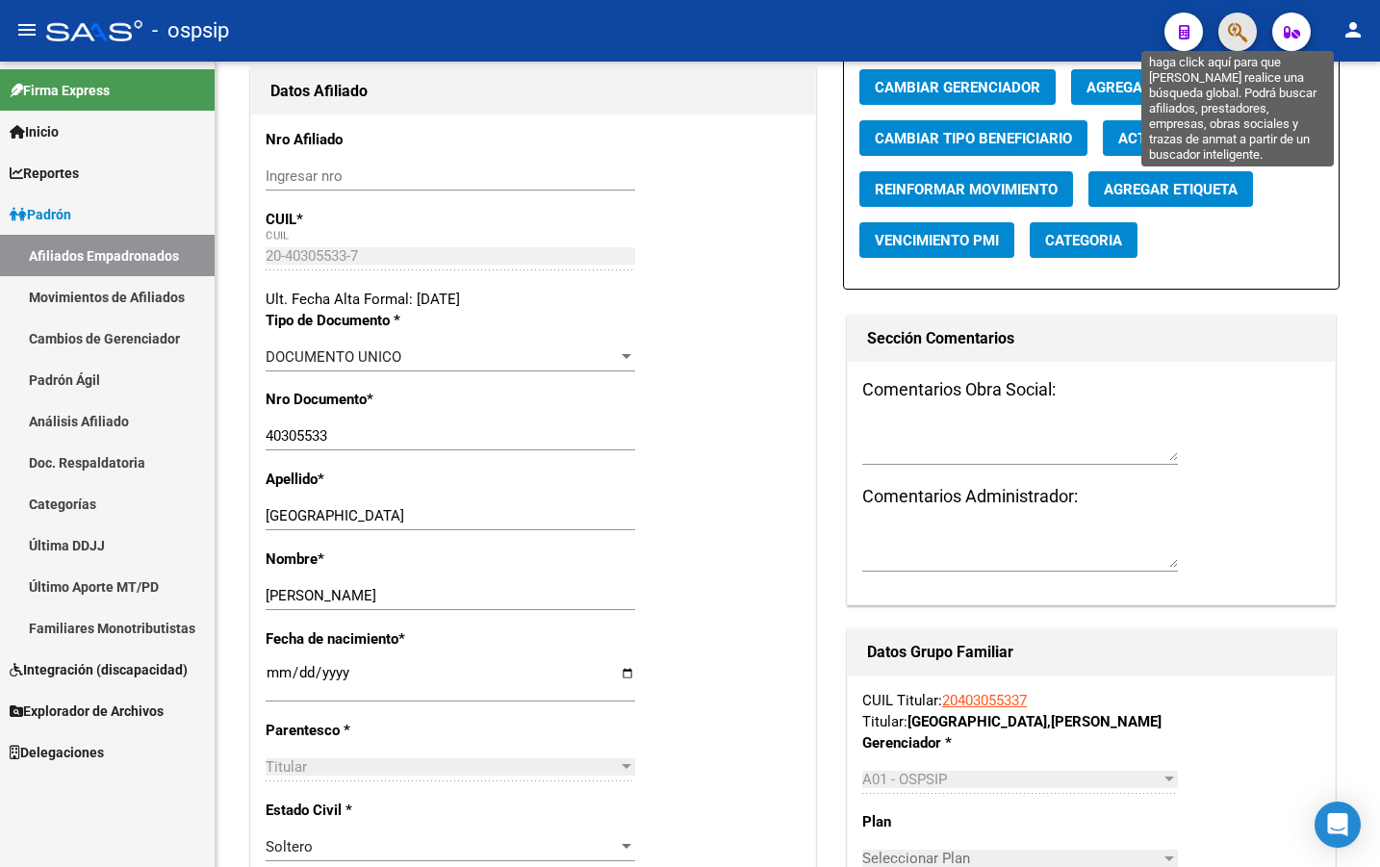
click at [1235, 25] on icon "button" at bounding box center [1237, 32] width 19 height 22
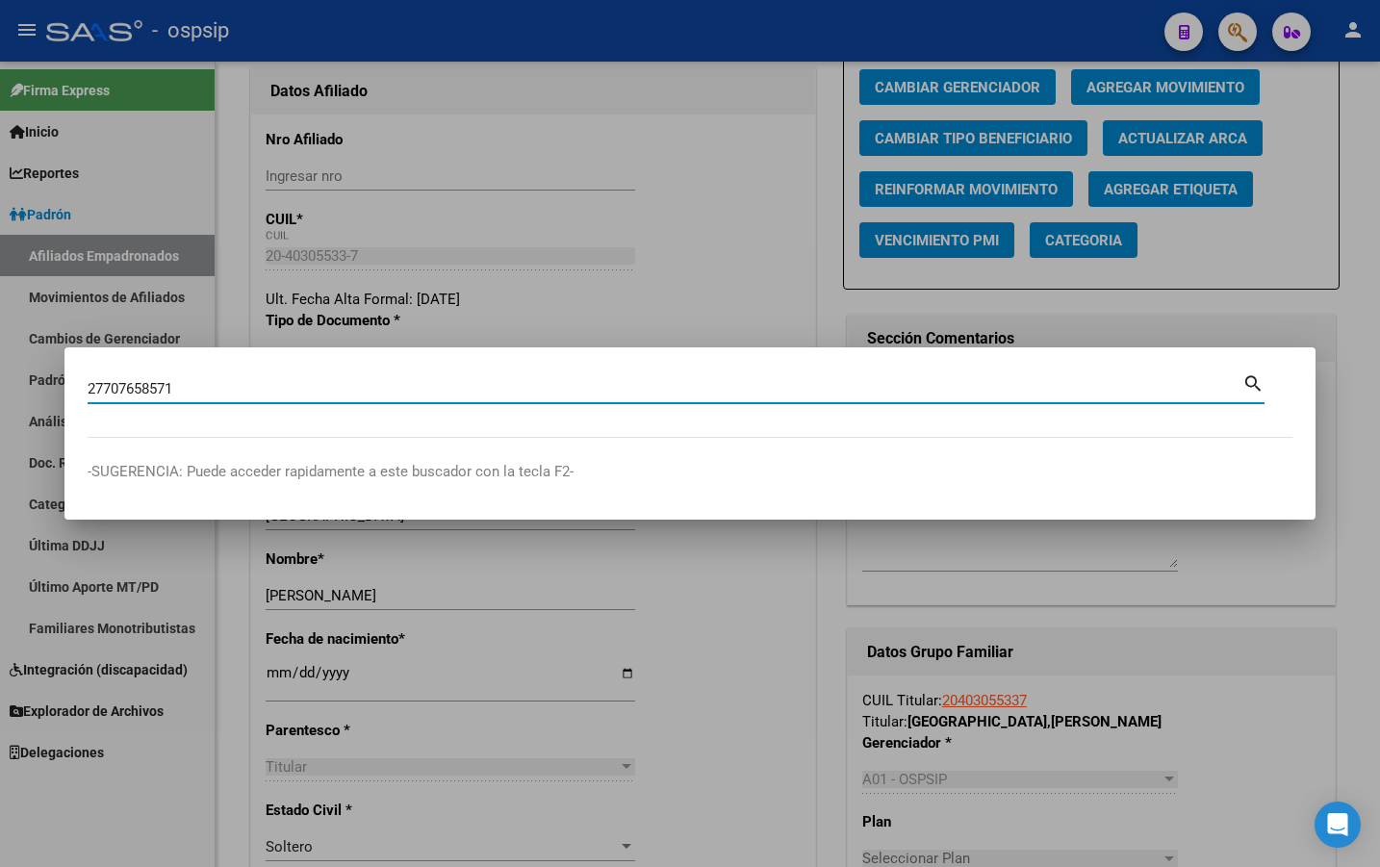
type input "27707658571"
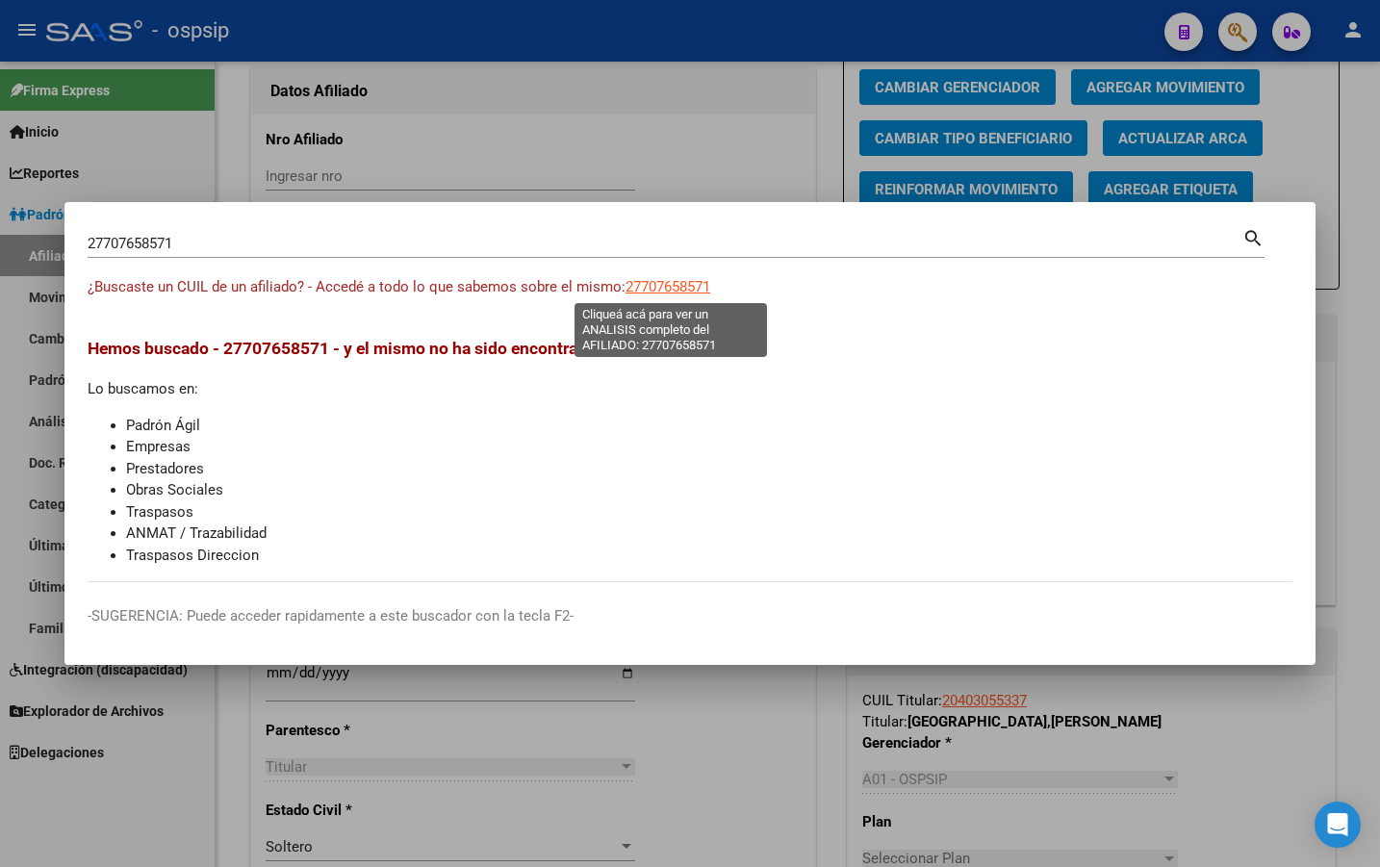
click at [665, 283] on span "27707658571" at bounding box center [668, 286] width 85 height 17
type textarea "27707658571"
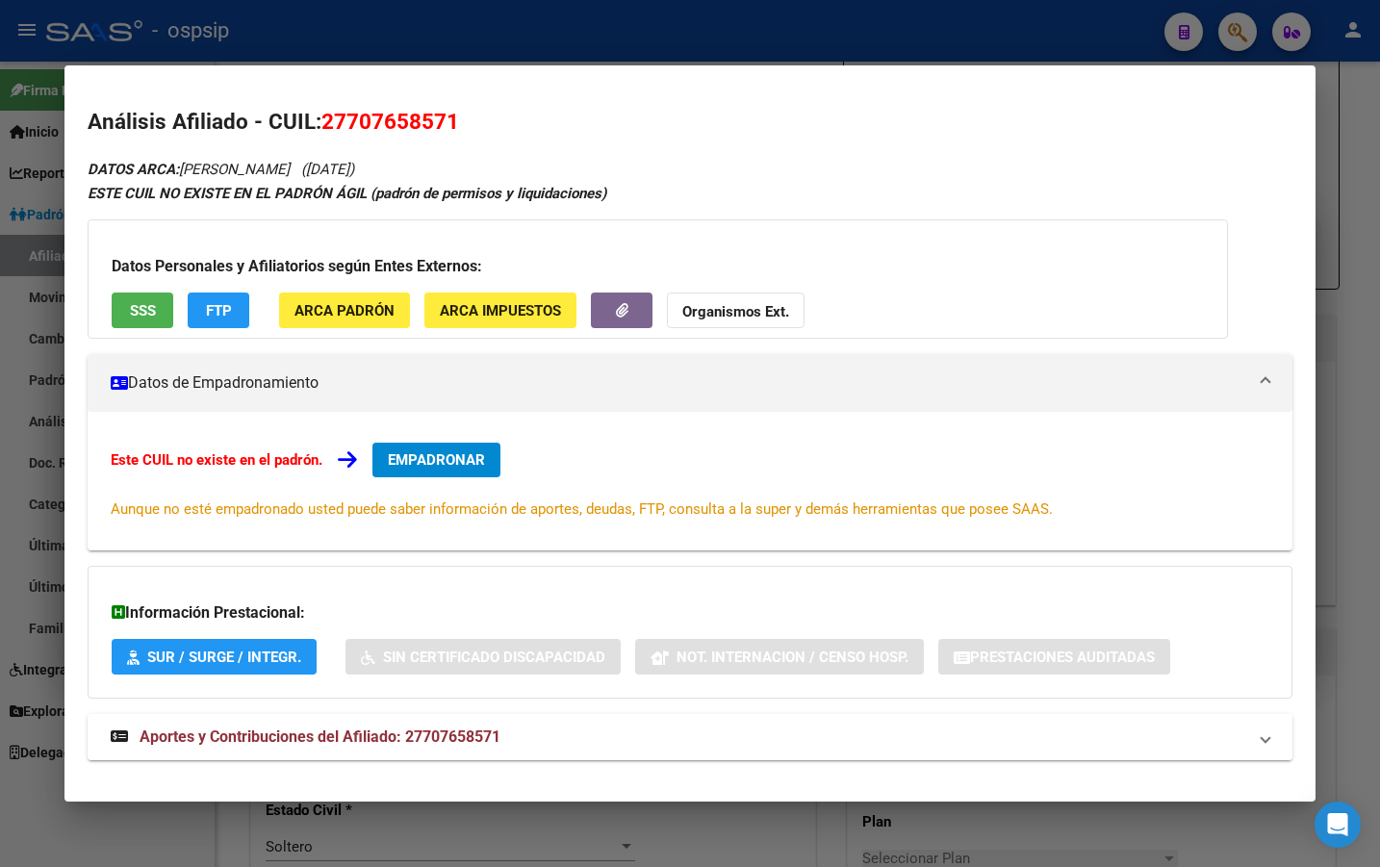
click at [388, 729] on span "Aportes y Contribuciones del Afiliado: 27707658571" at bounding box center [320, 737] width 361 height 18
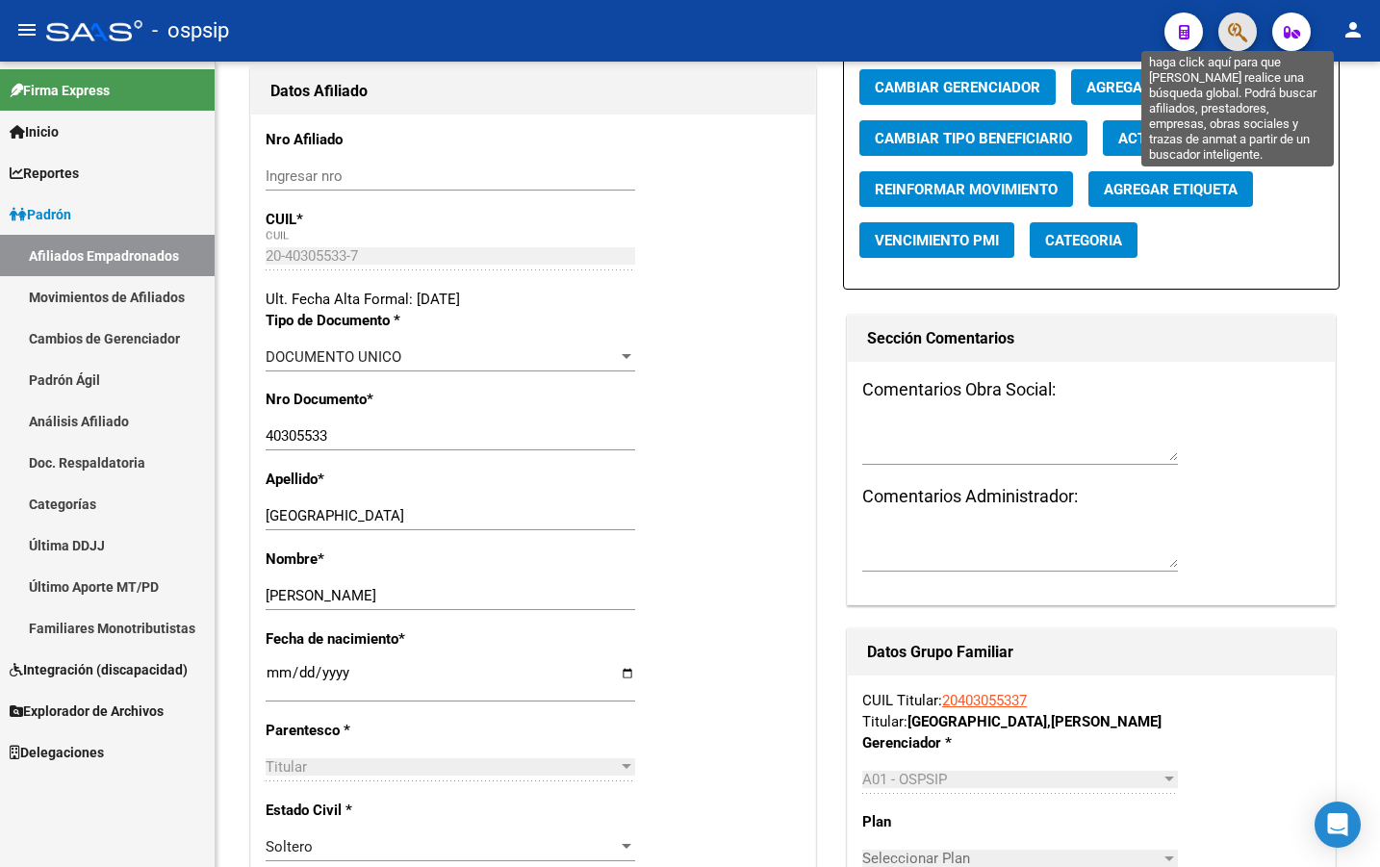
click at [1240, 22] on icon "button" at bounding box center [1237, 32] width 19 height 22
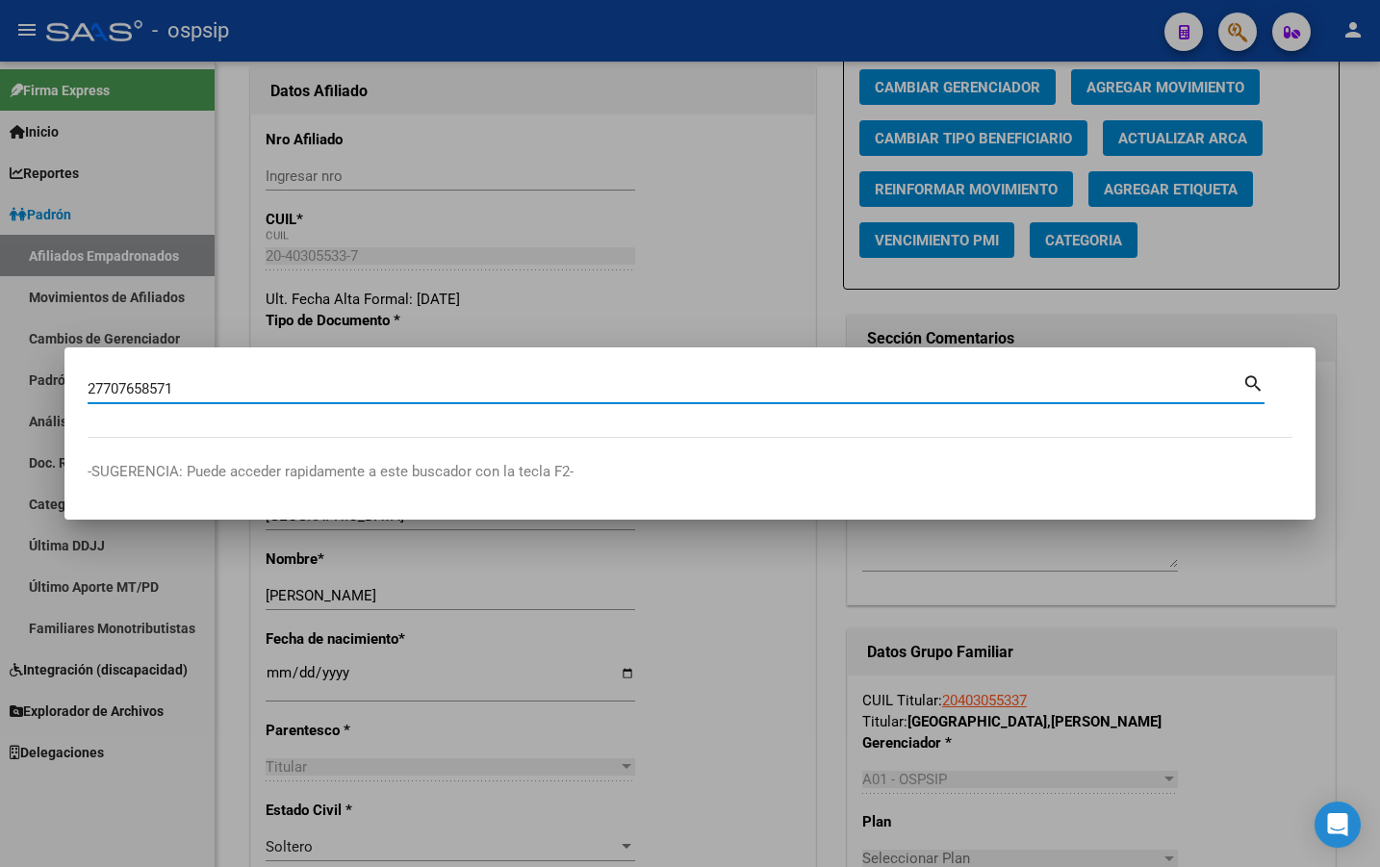
type input "27707658571"
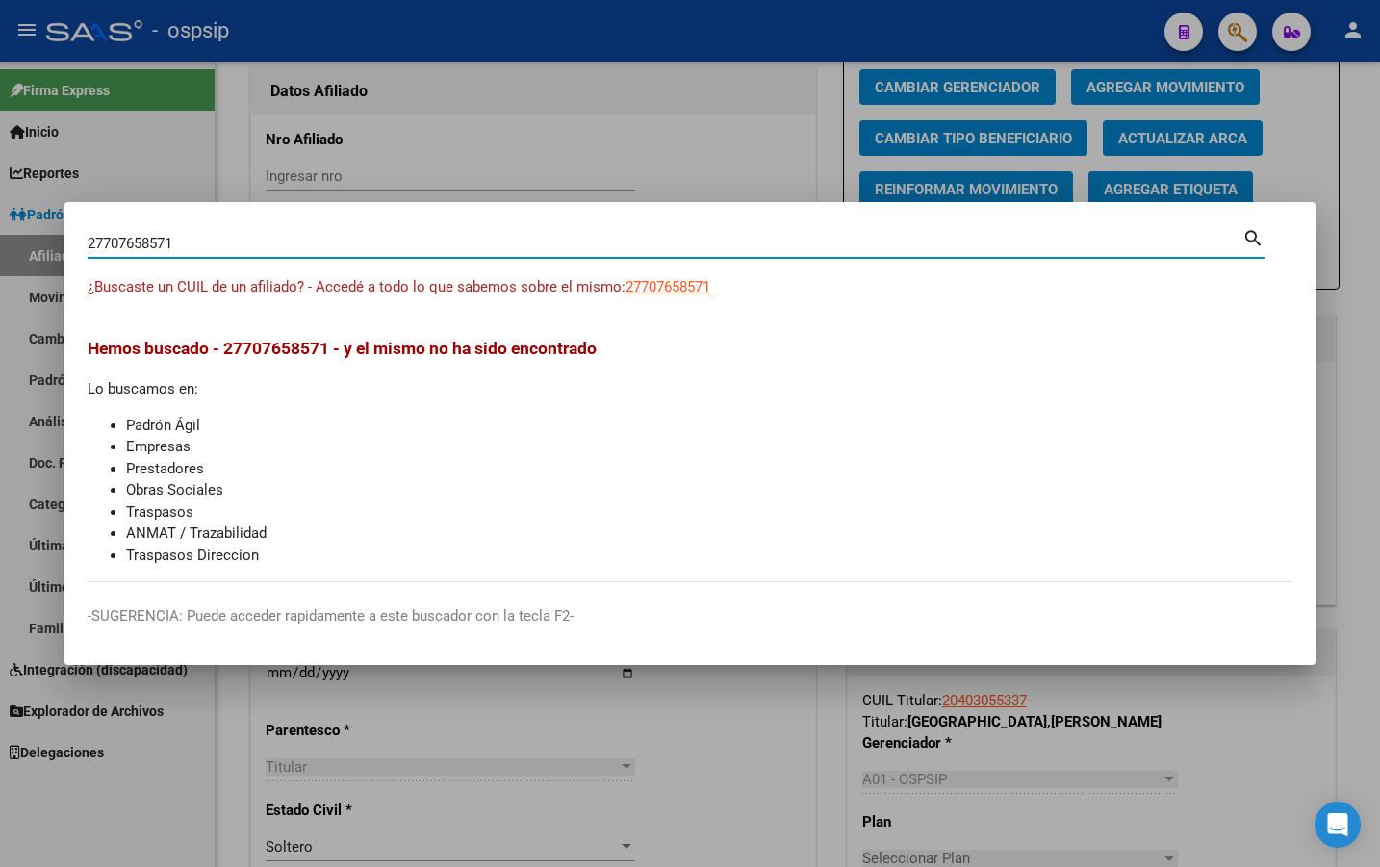
drag, startPoint x: 43, startPoint y: 240, endPoint x: 9, endPoint y: 260, distance: 40.1
click at [22, 246] on div "27707658571 Buscar (apellido, dni, cuil, nro traspaso, cuit, obra social) searc…" at bounding box center [690, 433] width 1380 height 867
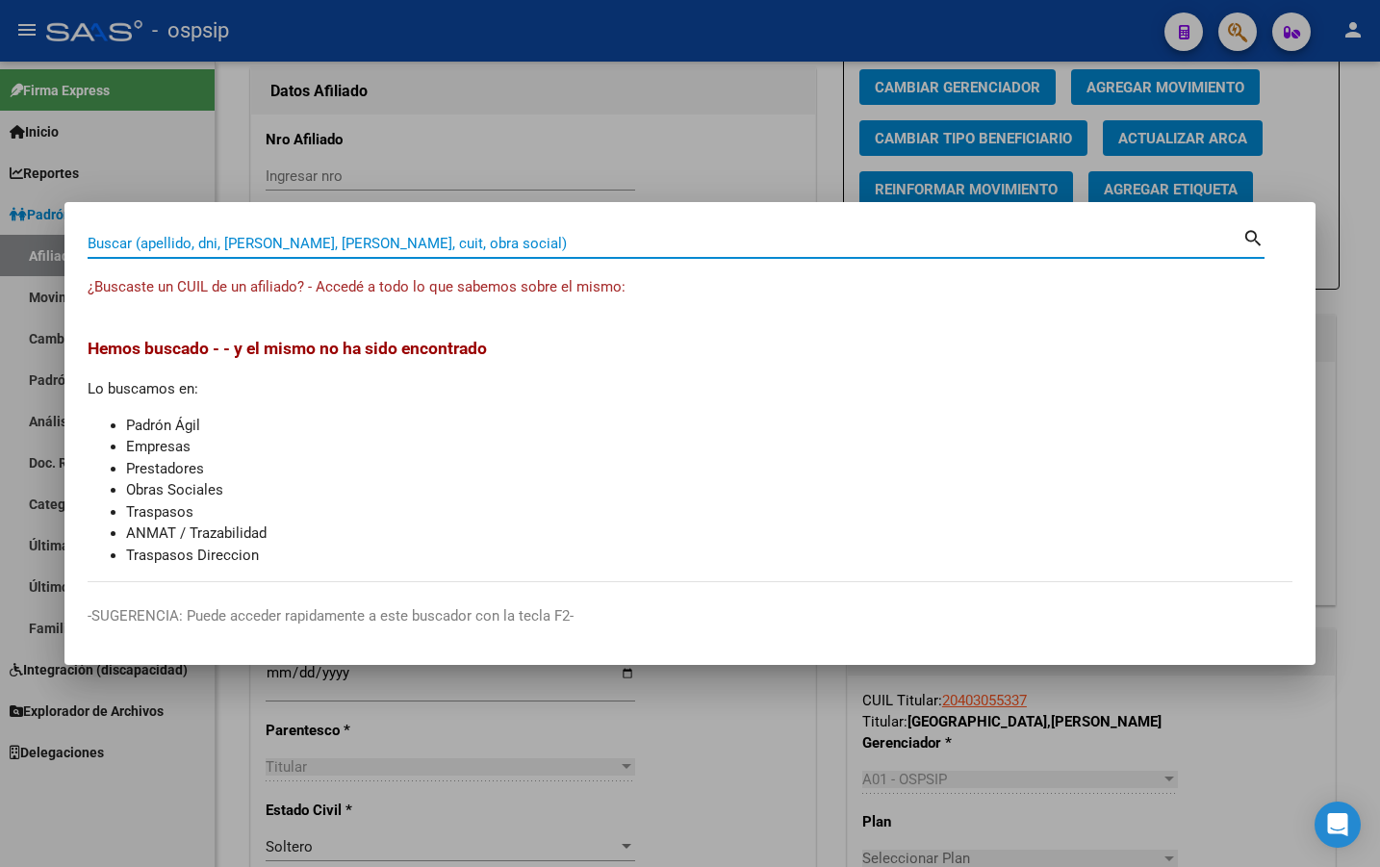
paste input "41272097"
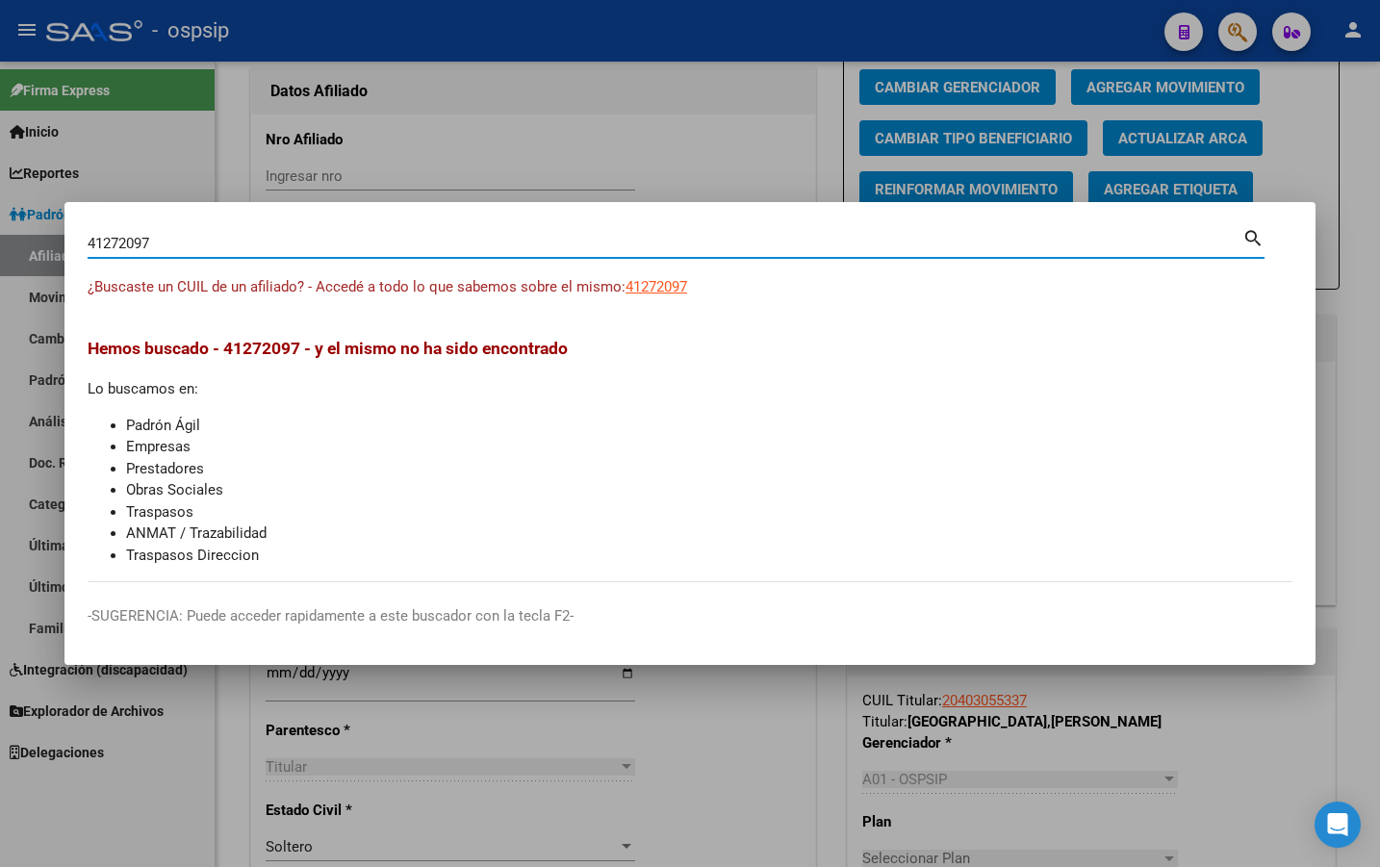
type input "41272097"
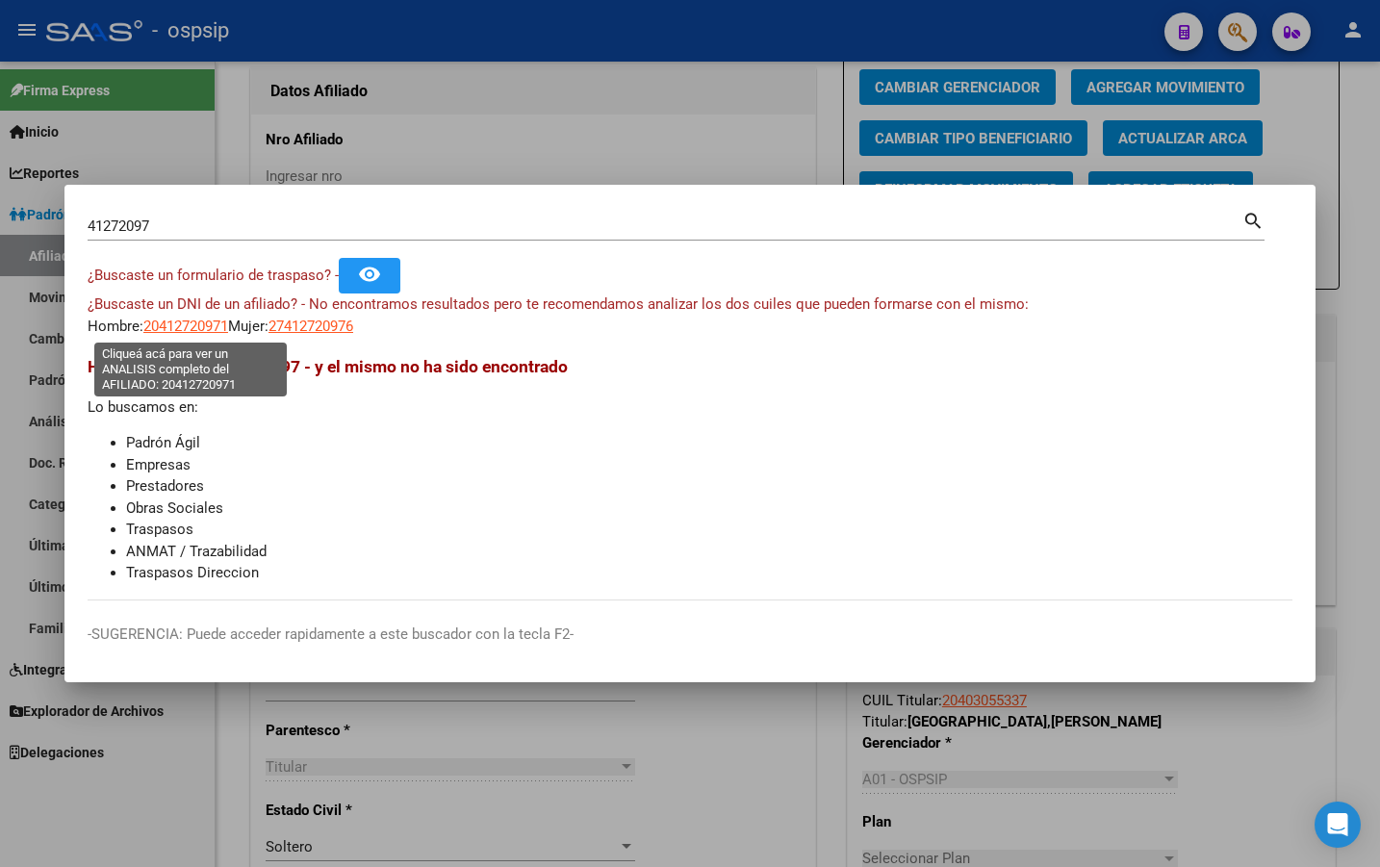
click at [170, 322] on span "20412720971" at bounding box center [185, 326] width 85 height 17
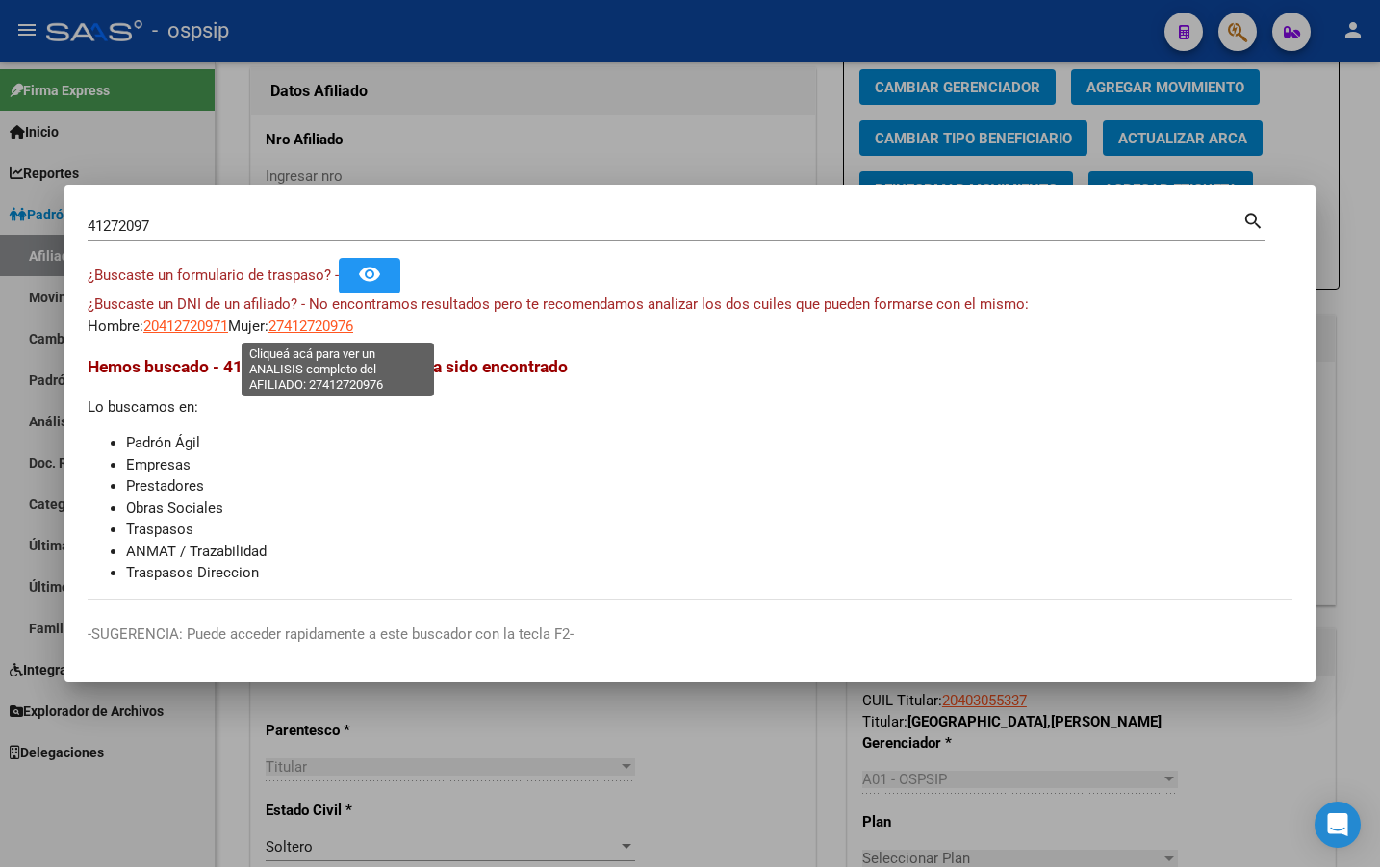
click at [331, 326] on span "27412720976" at bounding box center [311, 326] width 85 height 17
type textarea "27412720976"
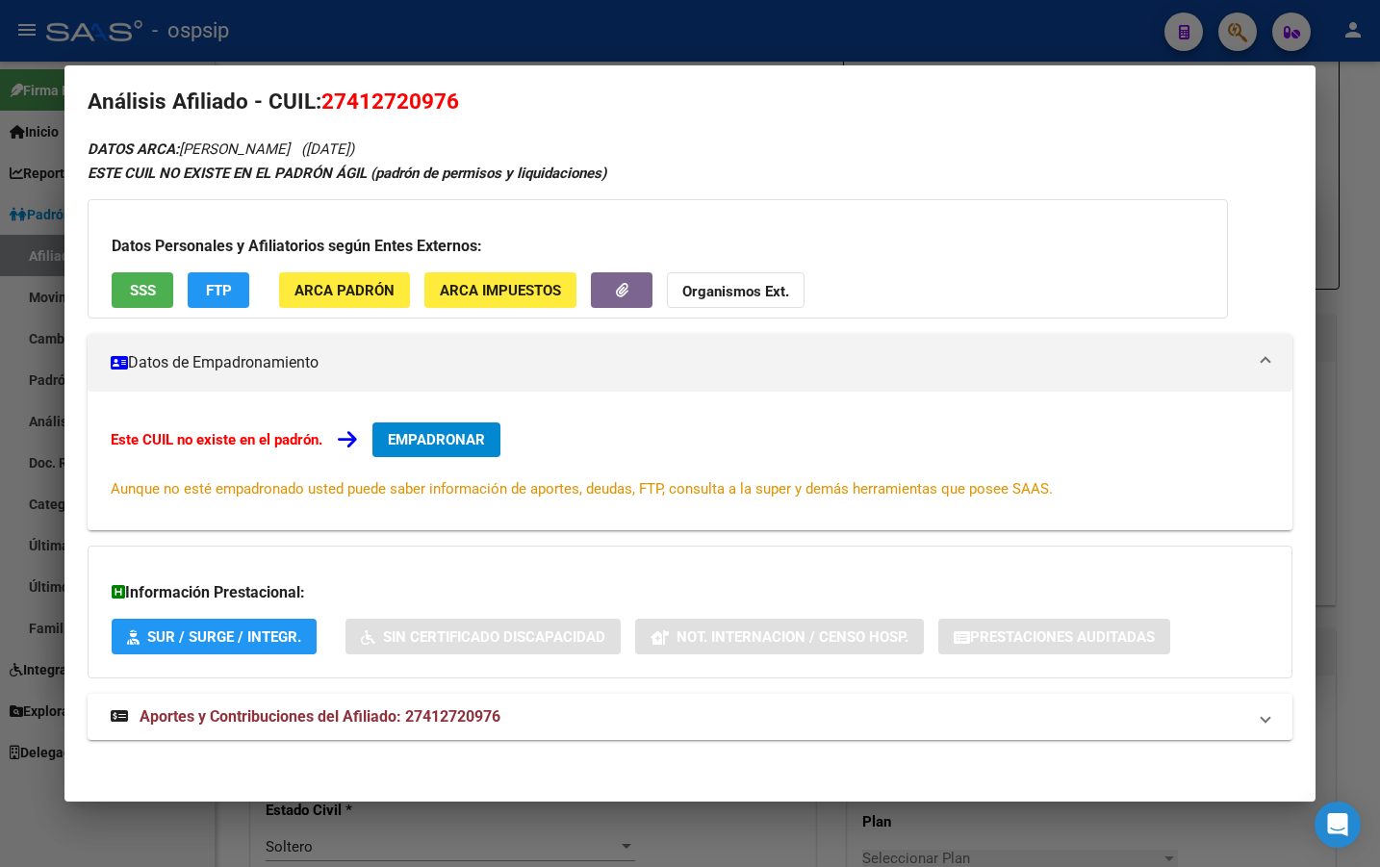
scroll to position [25, 0]
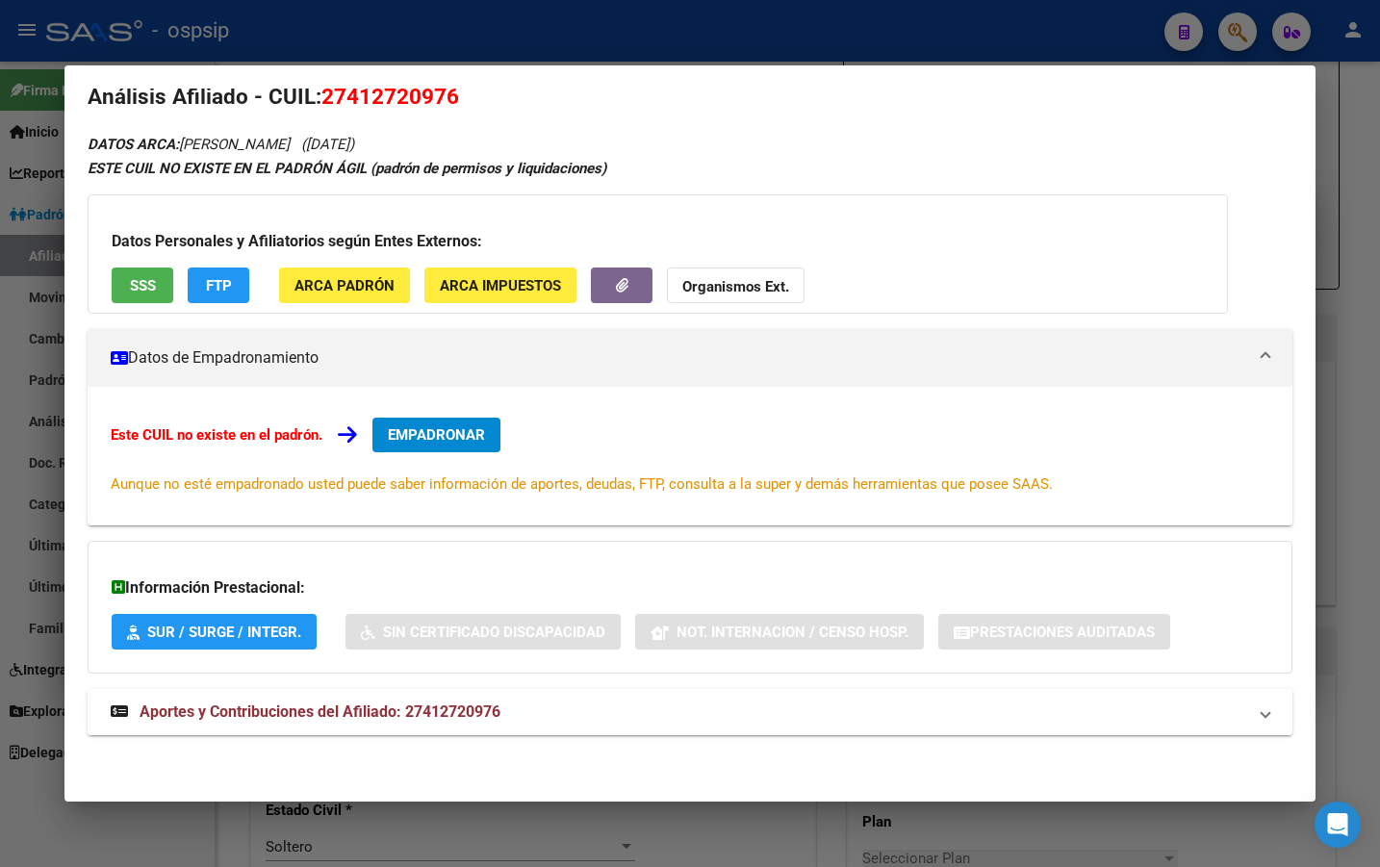
click at [449, 711] on span "Aportes y Contribuciones del Afiliado: 27412720976" at bounding box center [320, 712] width 361 height 18
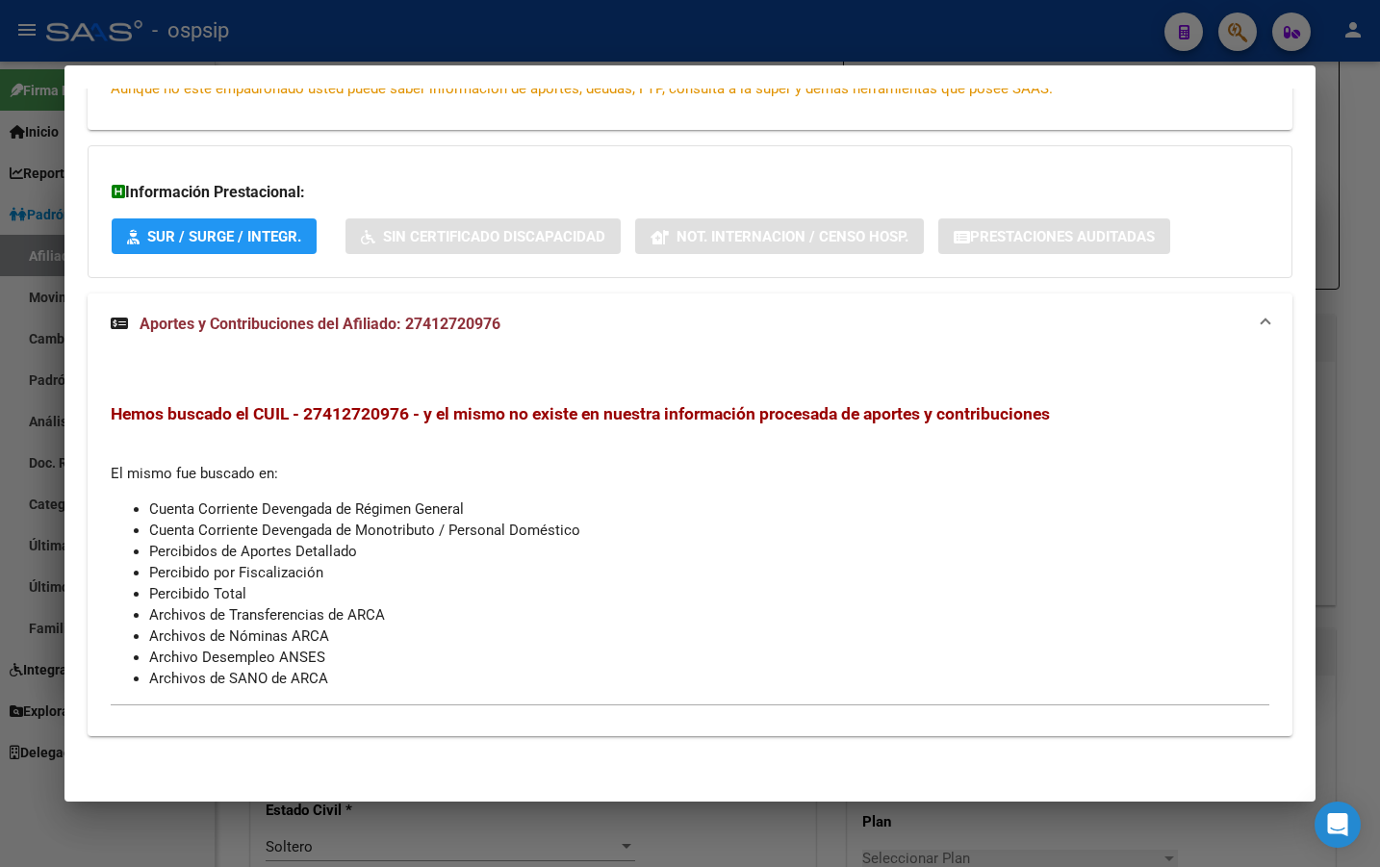
scroll to position [0, 0]
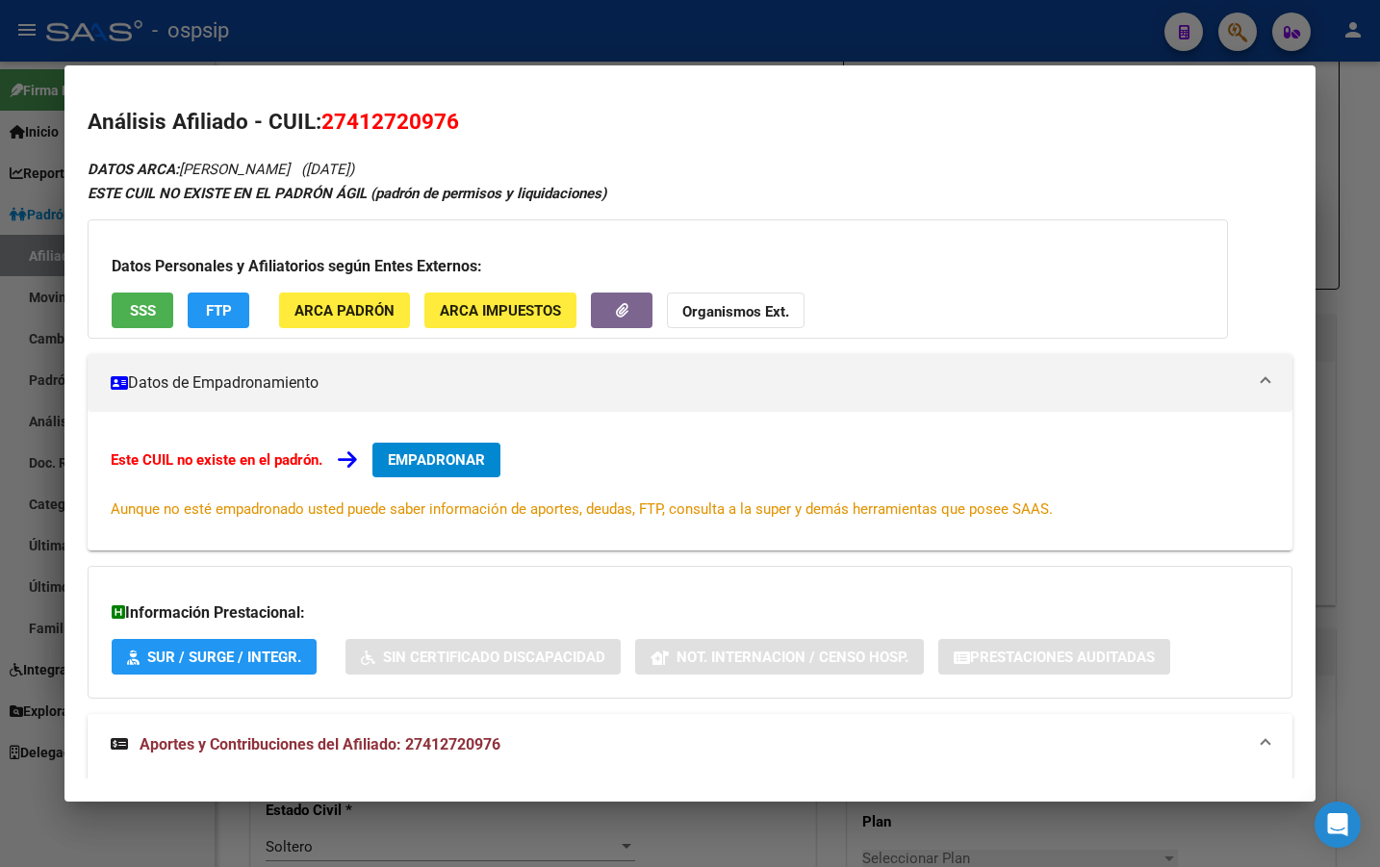
drag, startPoint x: 323, startPoint y: 119, endPoint x: 464, endPoint y: 119, distance: 140.5
click at [464, 119] on h2 "Análisis Afiliado - CUIL: 27412720976" at bounding box center [690, 122] width 1205 height 33
copy span "27412720976"
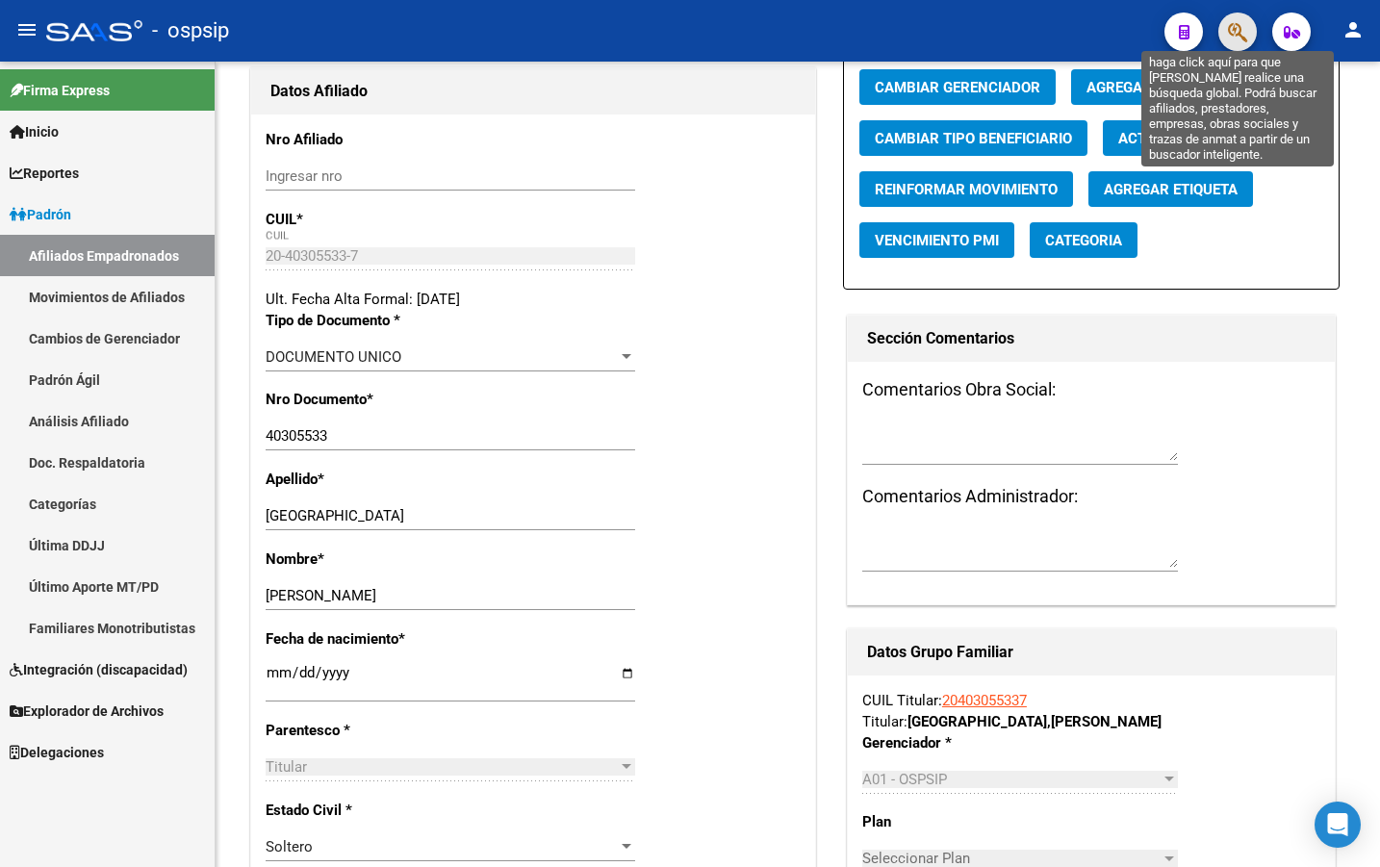
click at [1234, 26] on icon "button" at bounding box center [1237, 32] width 19 height 22
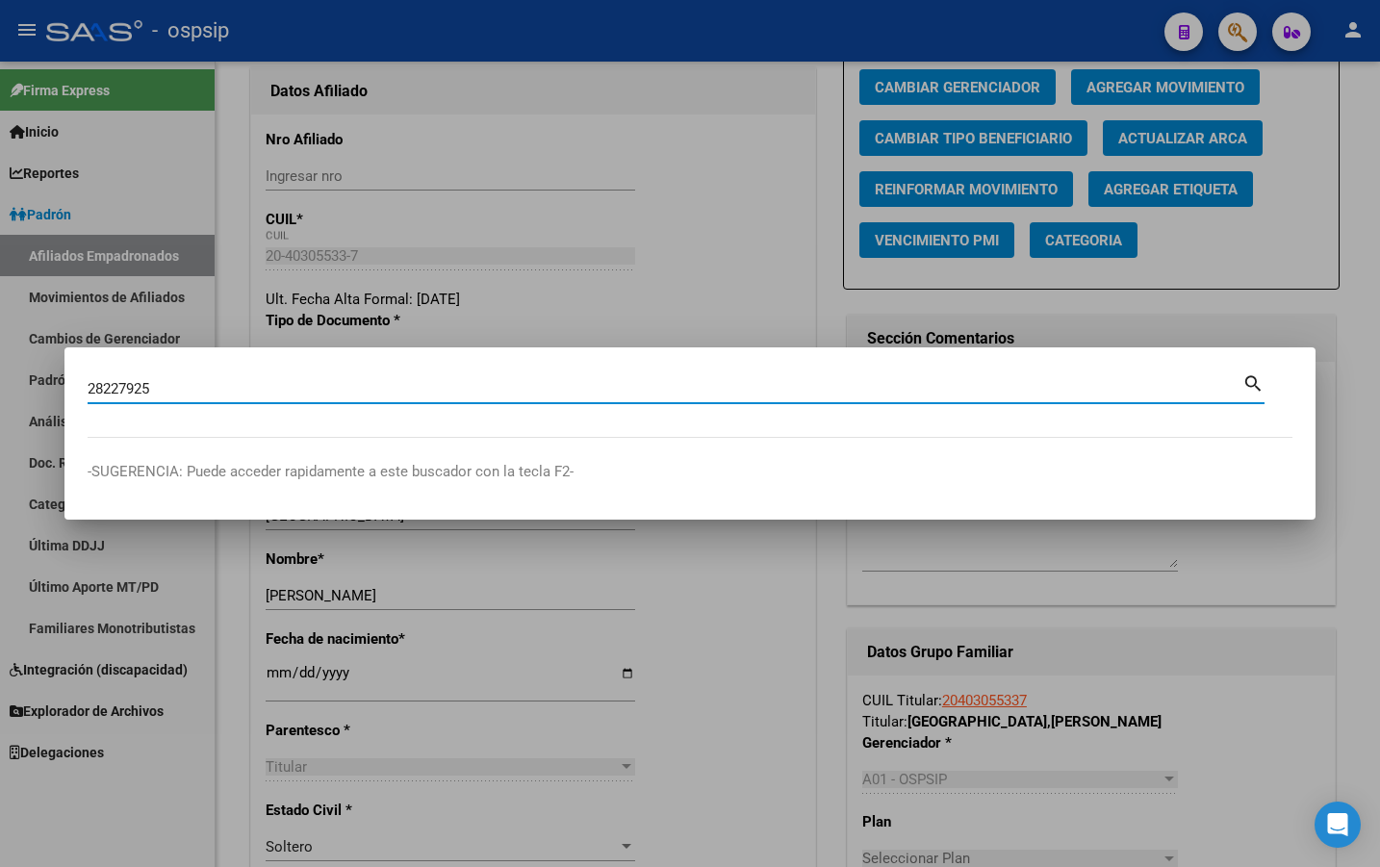
type input "28227925"
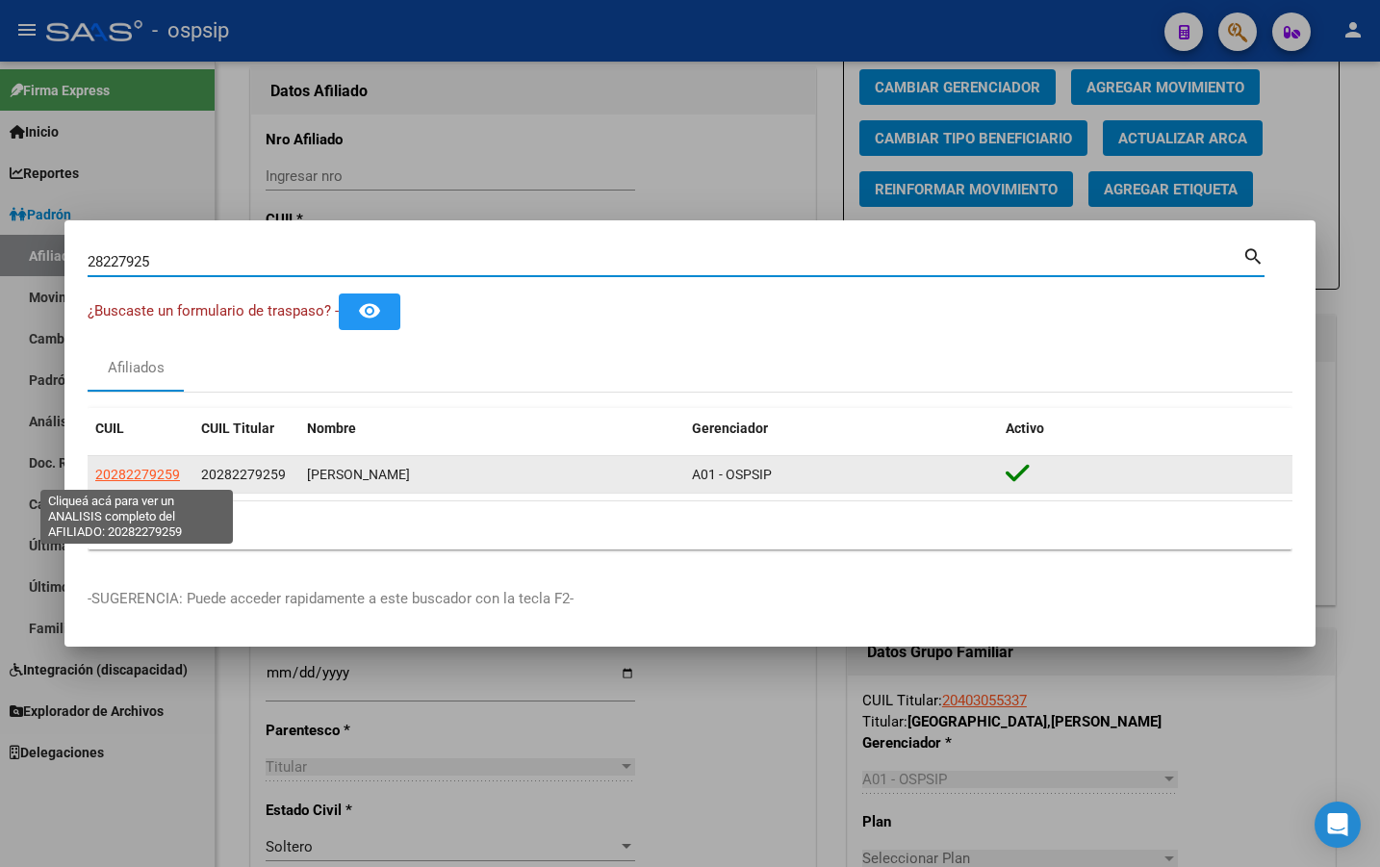
click at [125, 474] on span "20282279259" at bounding box center [137, 474] width 85 height 15
type textarea "20282279259"
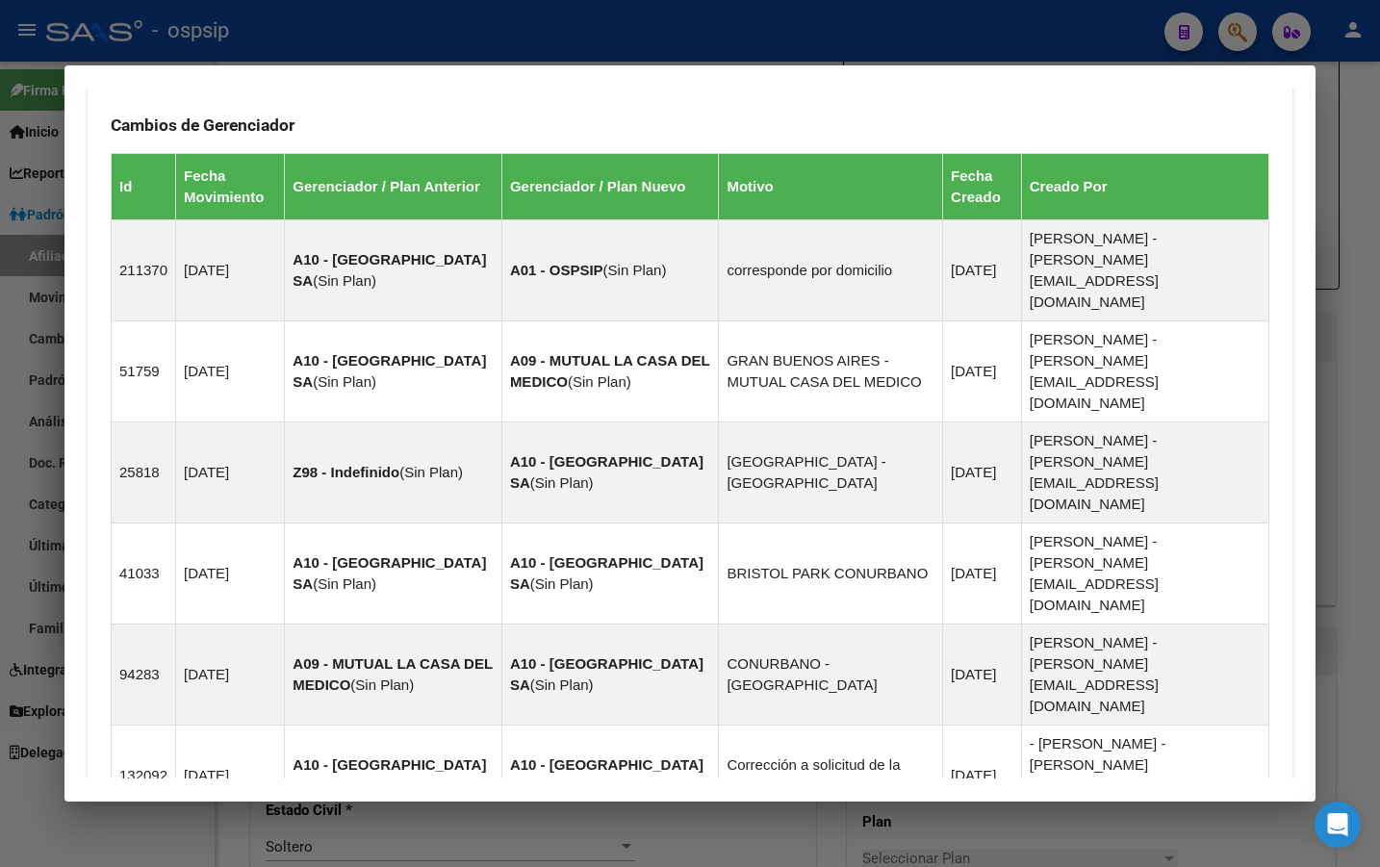
scroll to position [1249, 0]
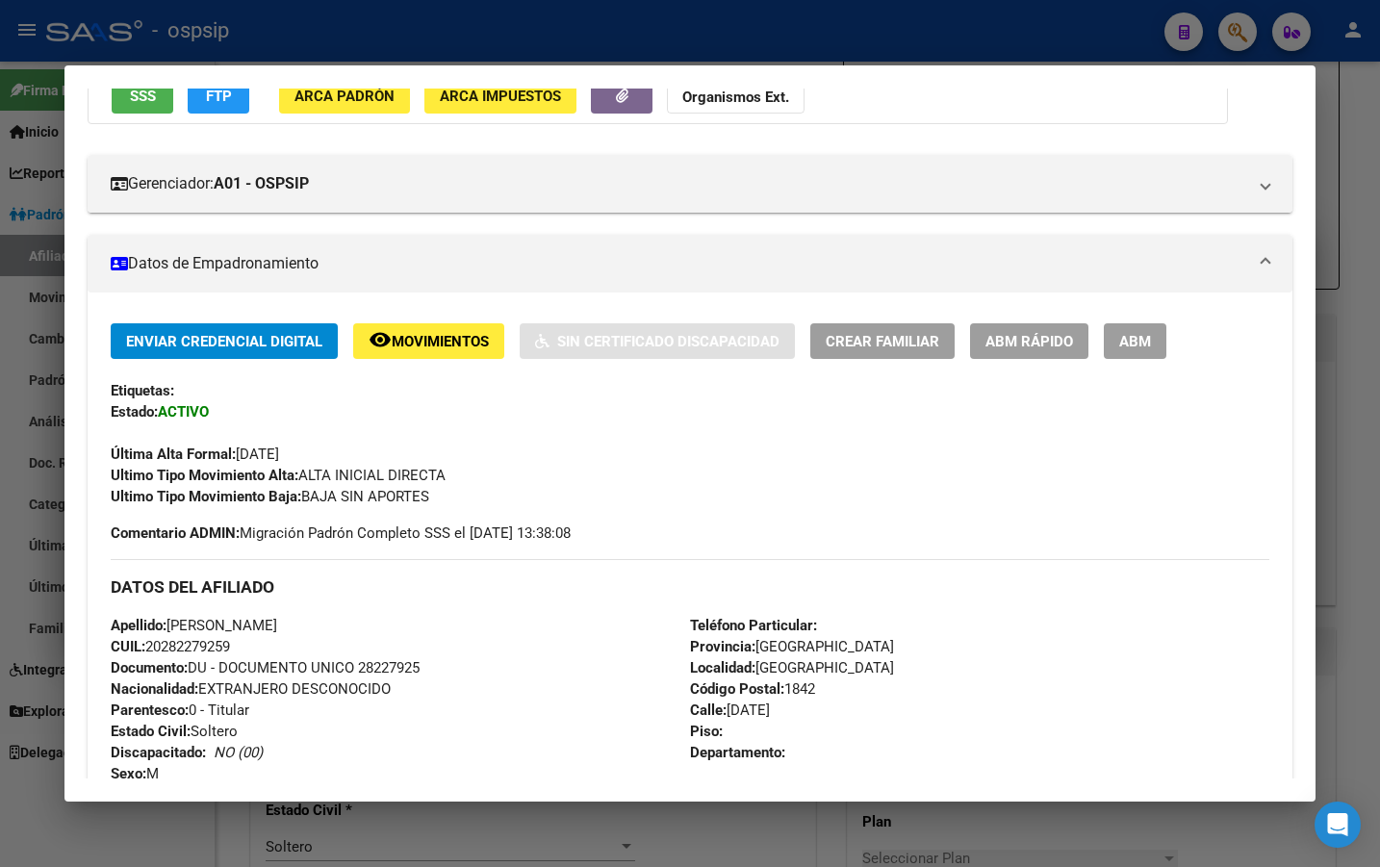
scroll to position [0, 0]
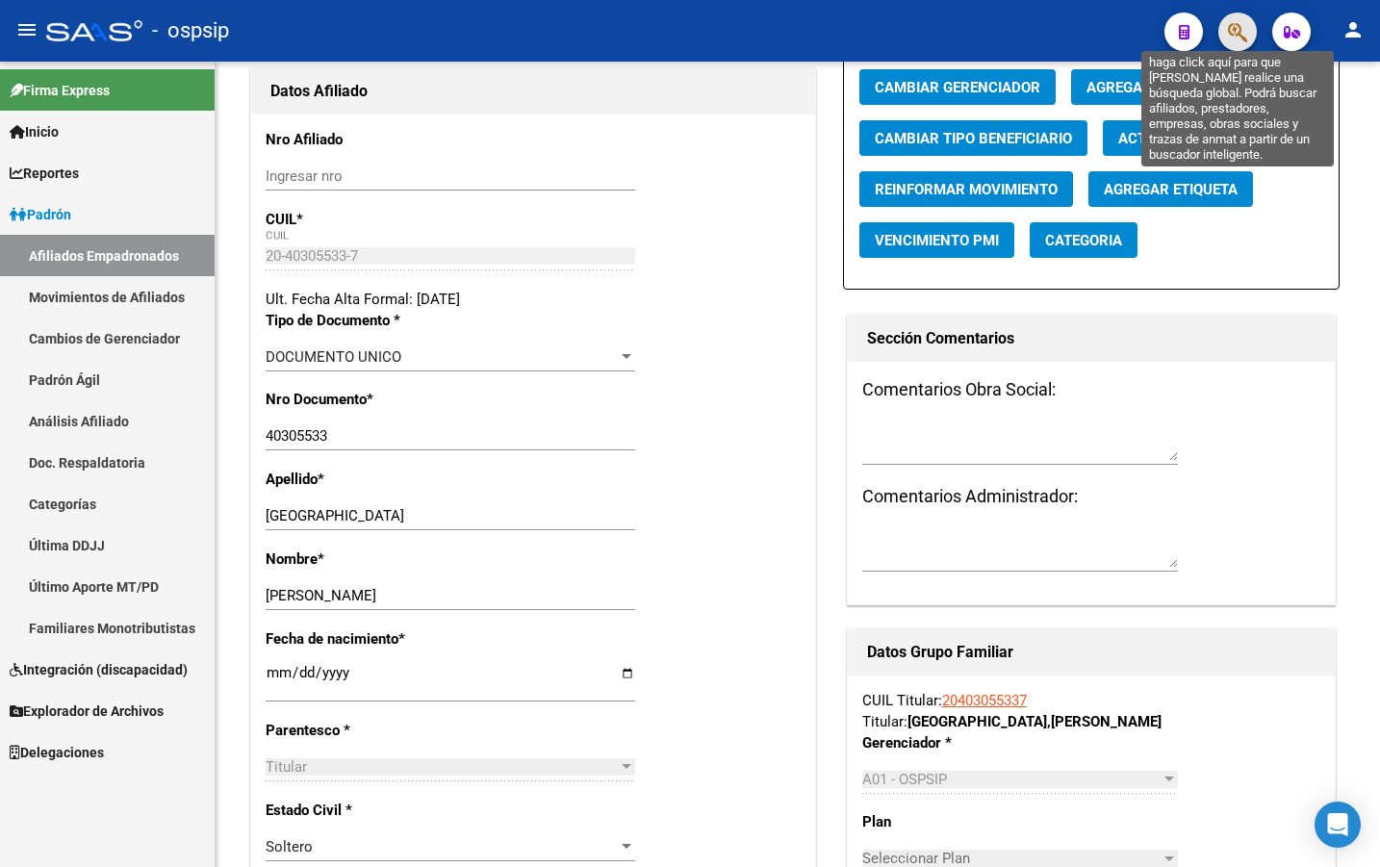
click at [1241, 24] on icon "button" at bounding box center [1237, 32] width 19 height 22
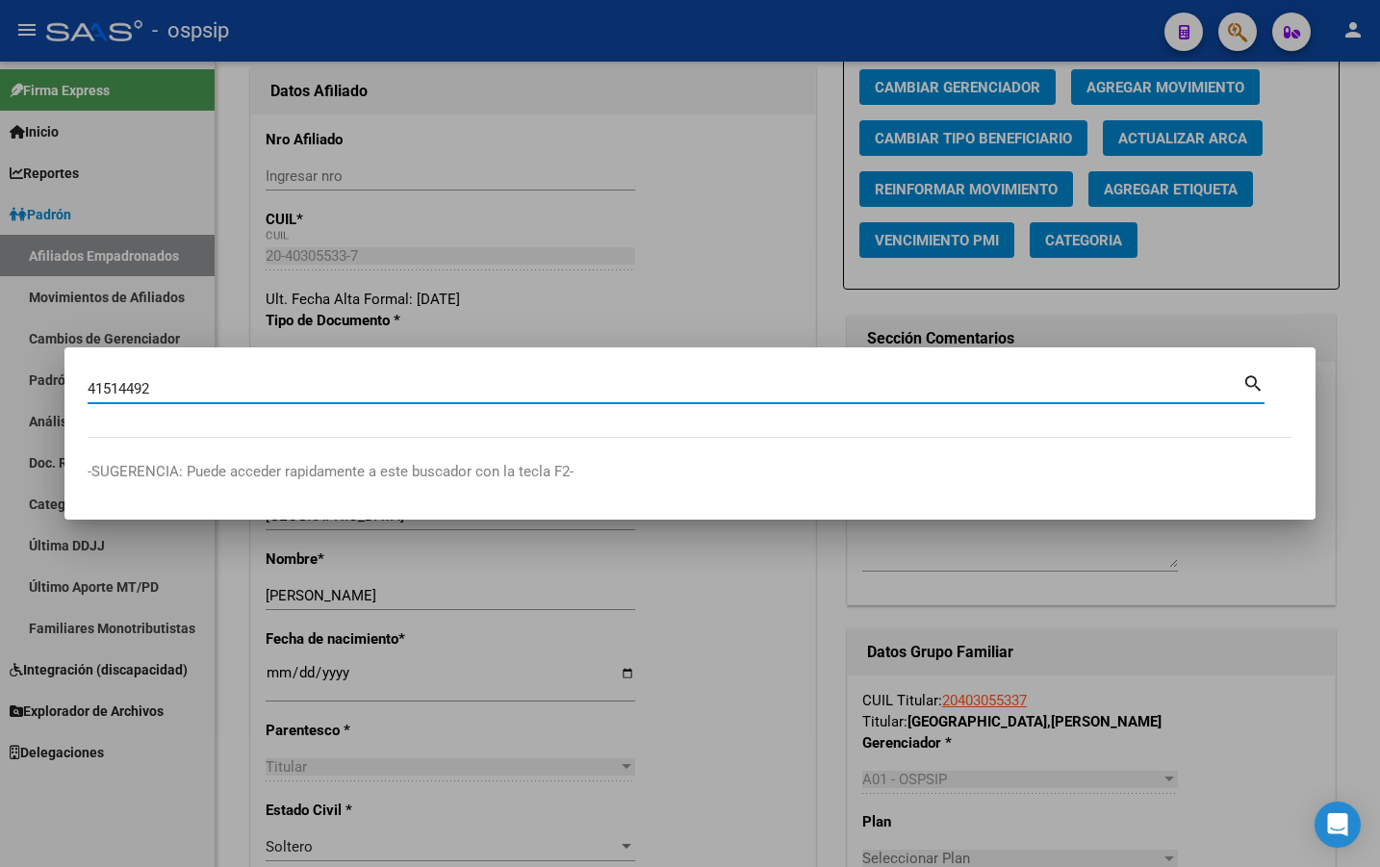
type input "41514492"
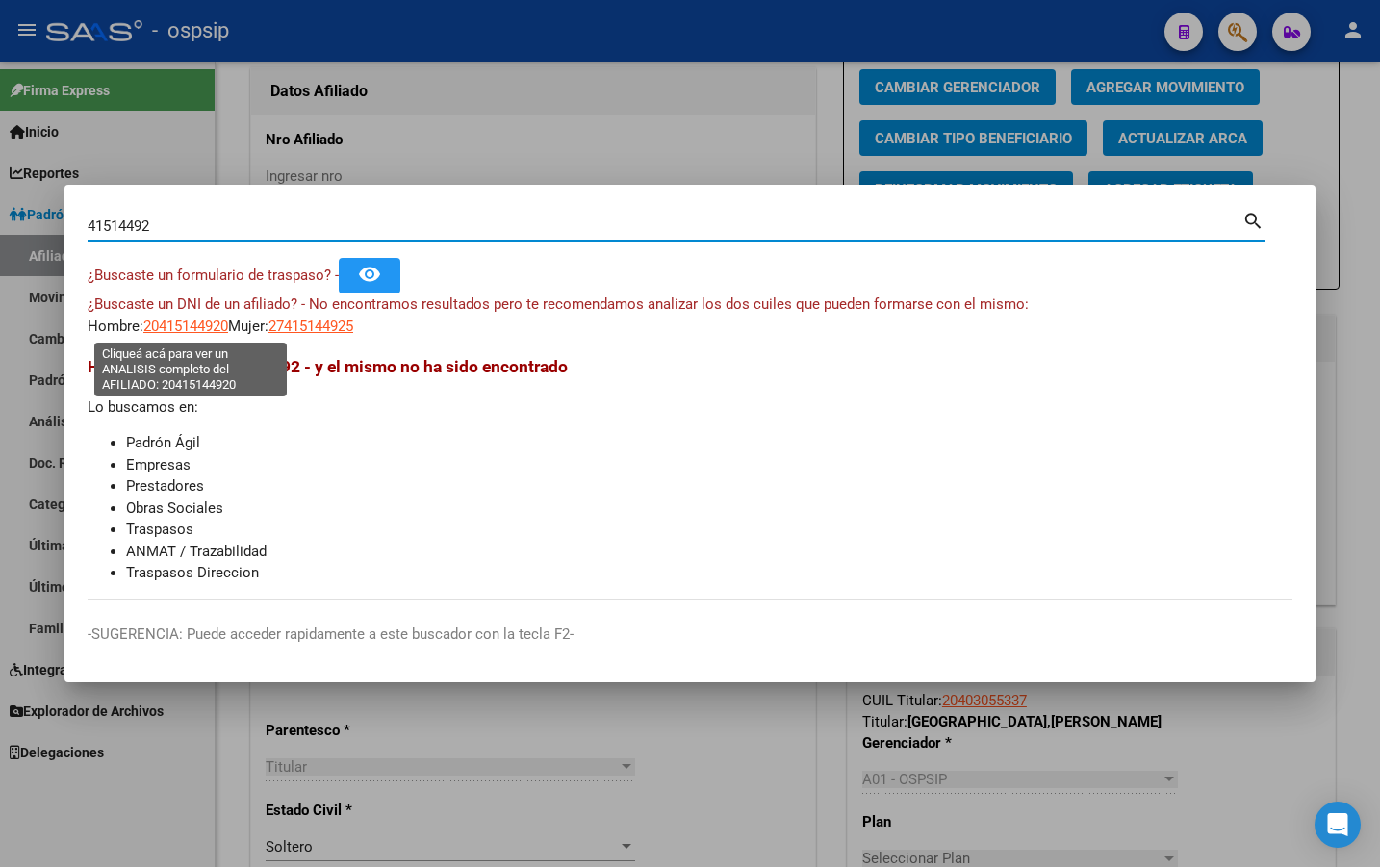
click at [167, 324] on span "20415144920" at bounding box center [185, 326] width 85 height 17
type textarea "20415144920"
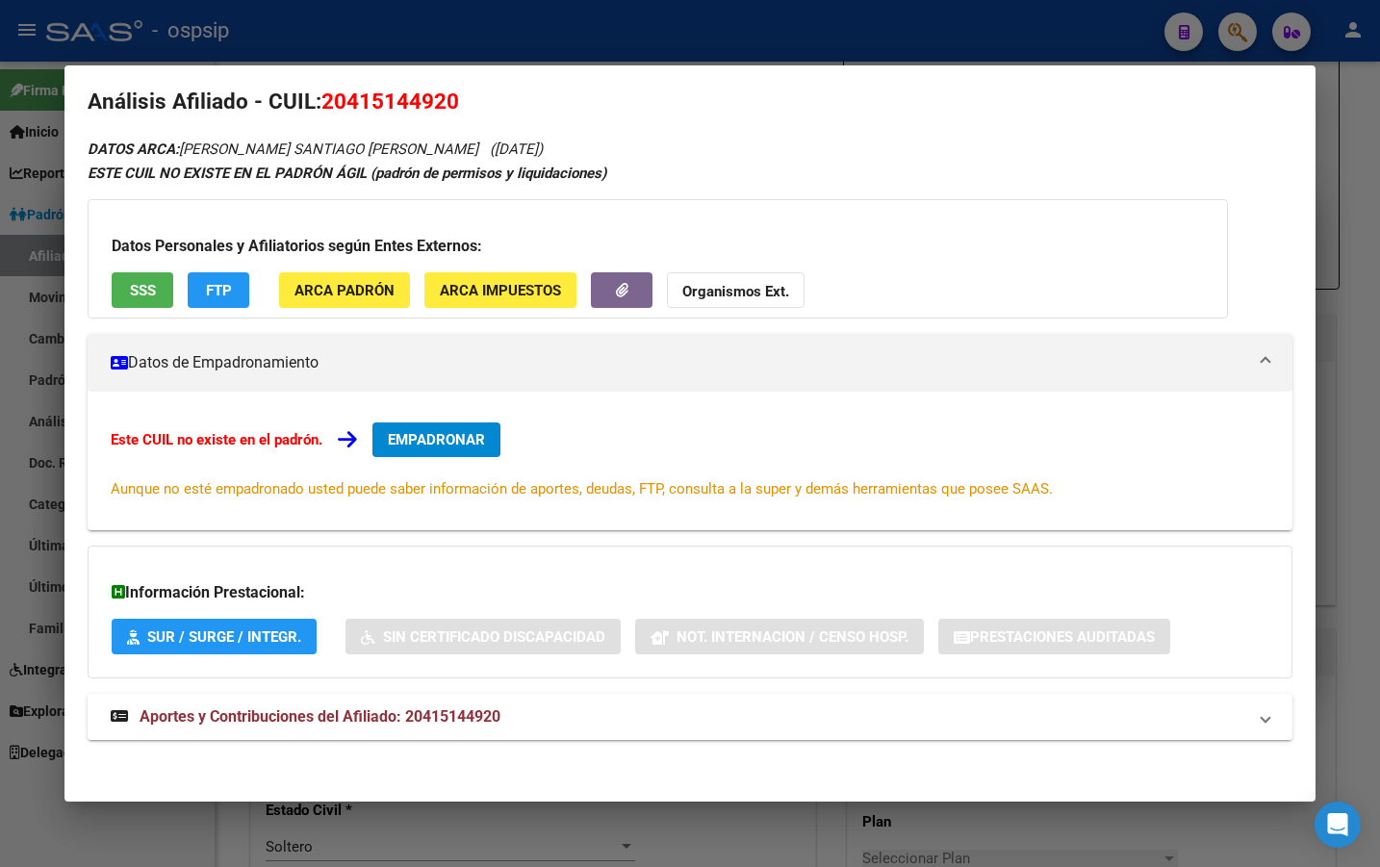
scroll to position [25, 0]
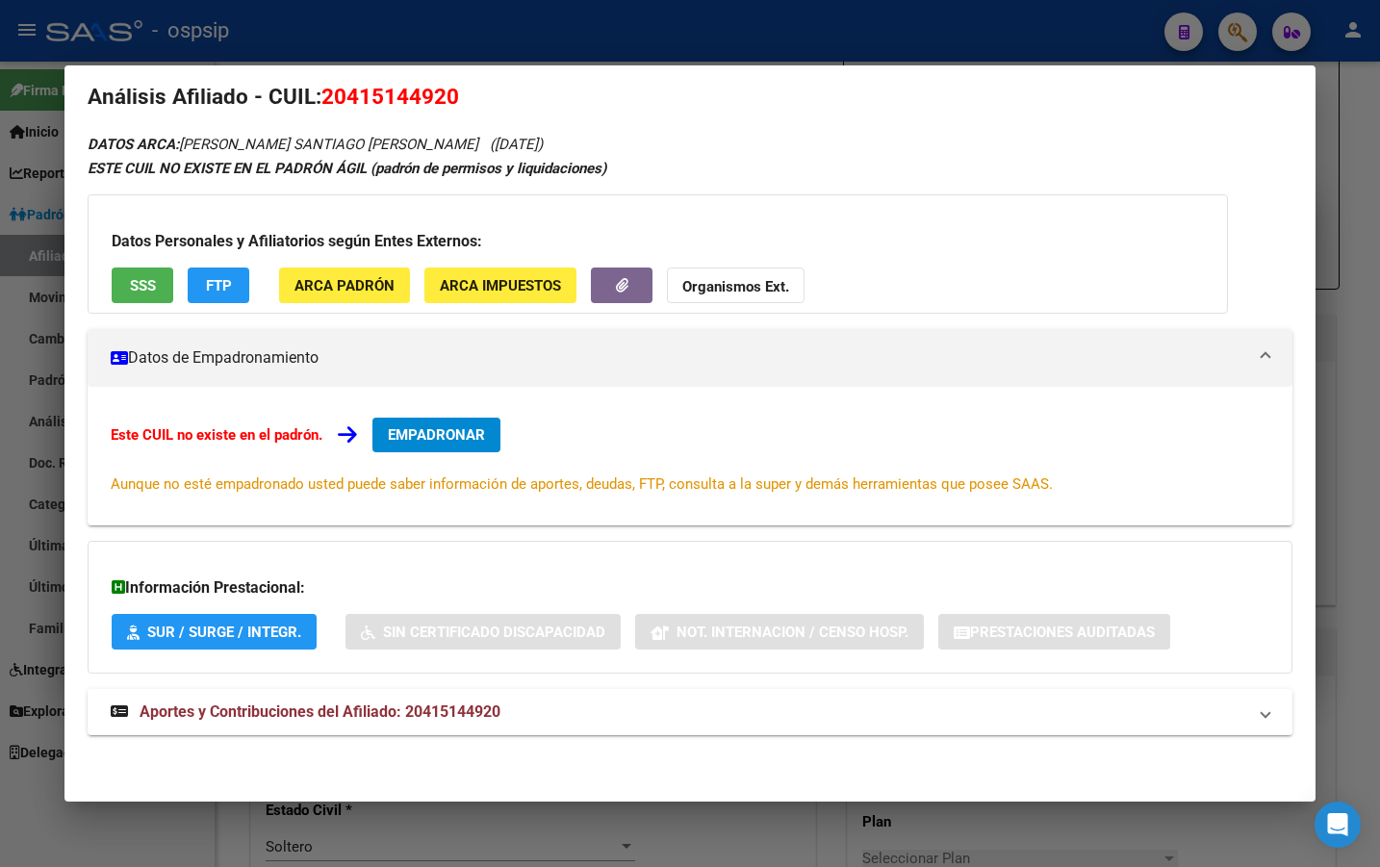
click at [452, 710] on span "Aportes y Contribuciones del Afiliado: 20415144920" at bounding box center [320, 712] width 361 height 18
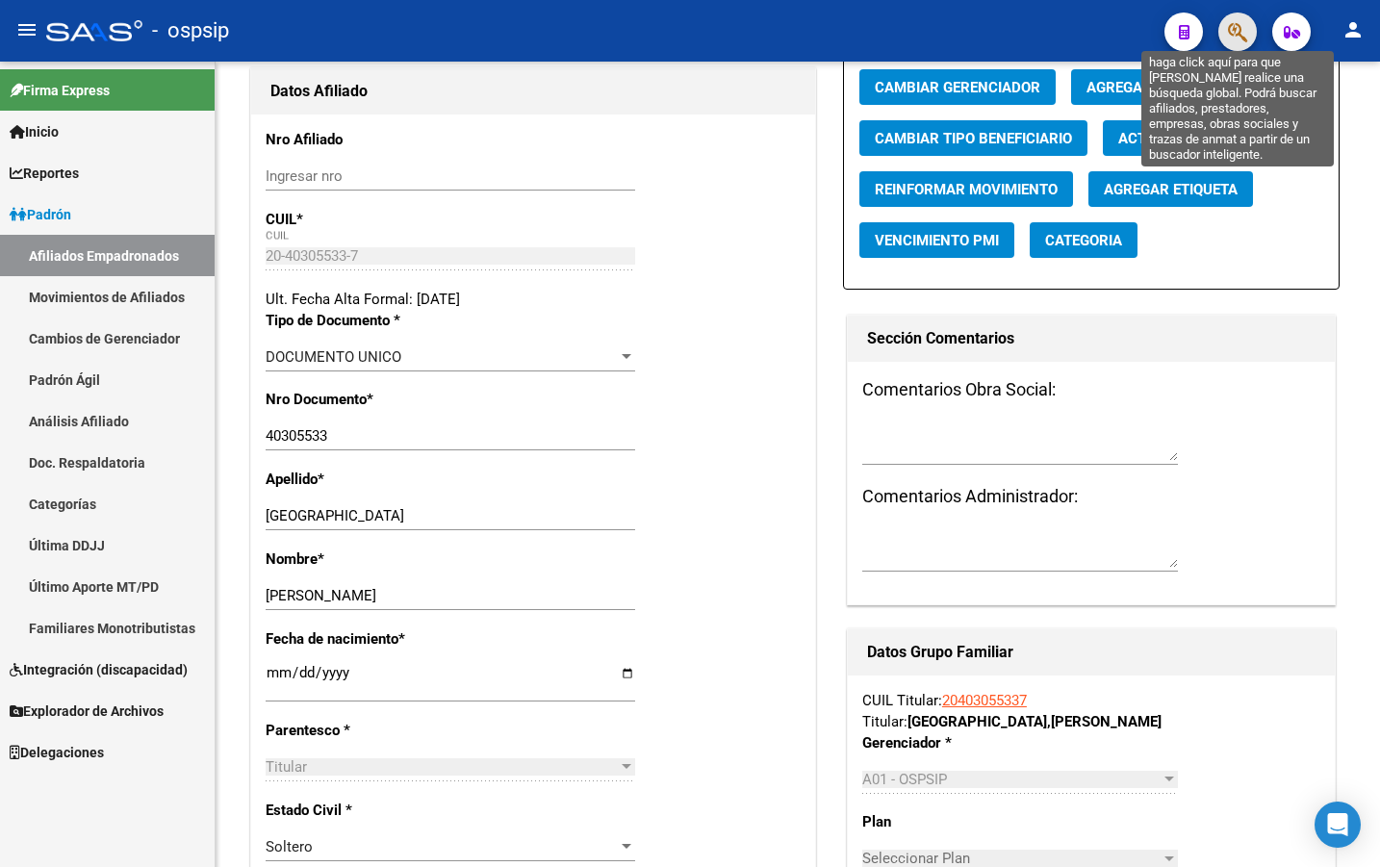
click at [1238, 26] on icon "button" at bounding box center [1237, 32] width 19 height 22
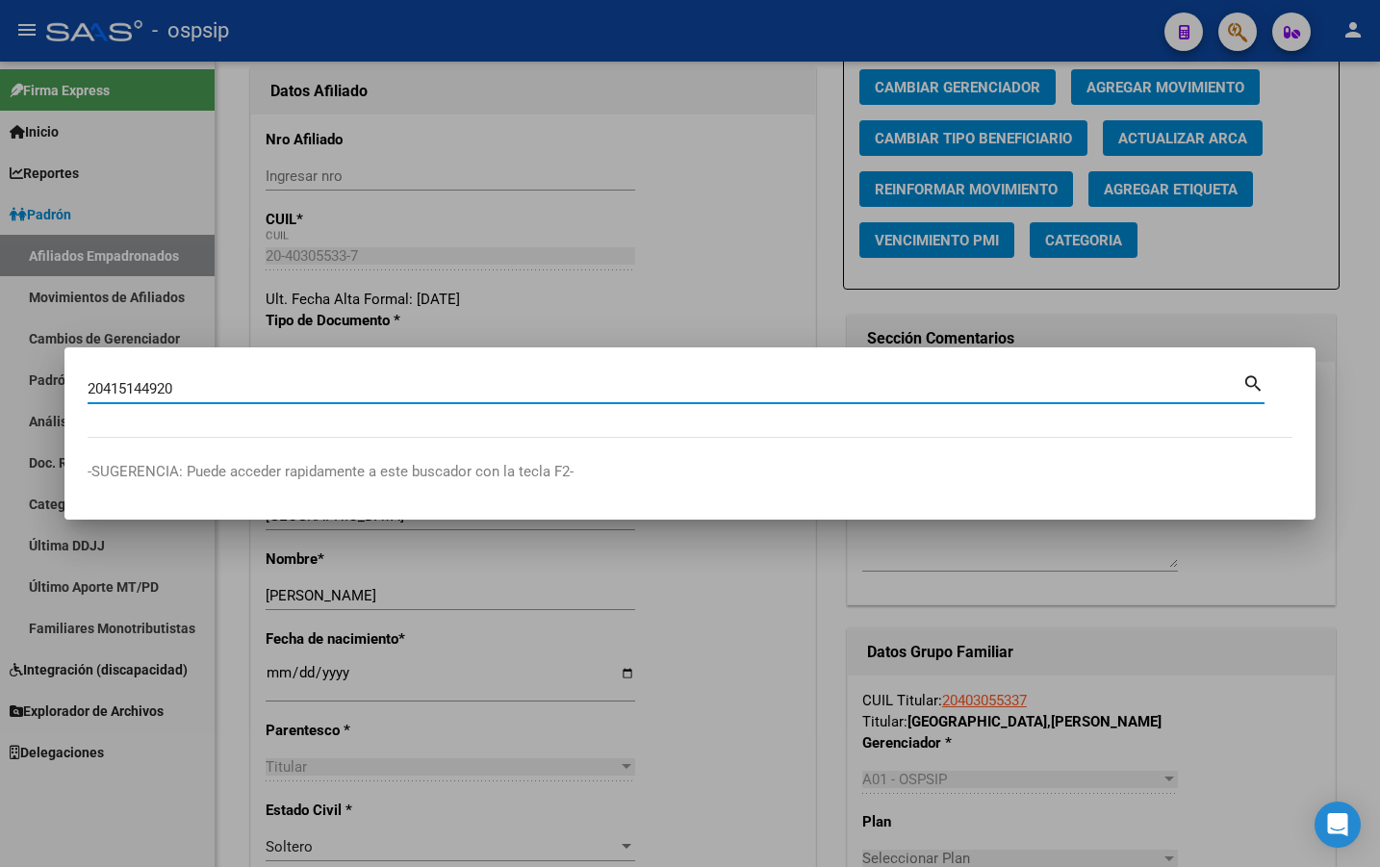
type input "20415144920"
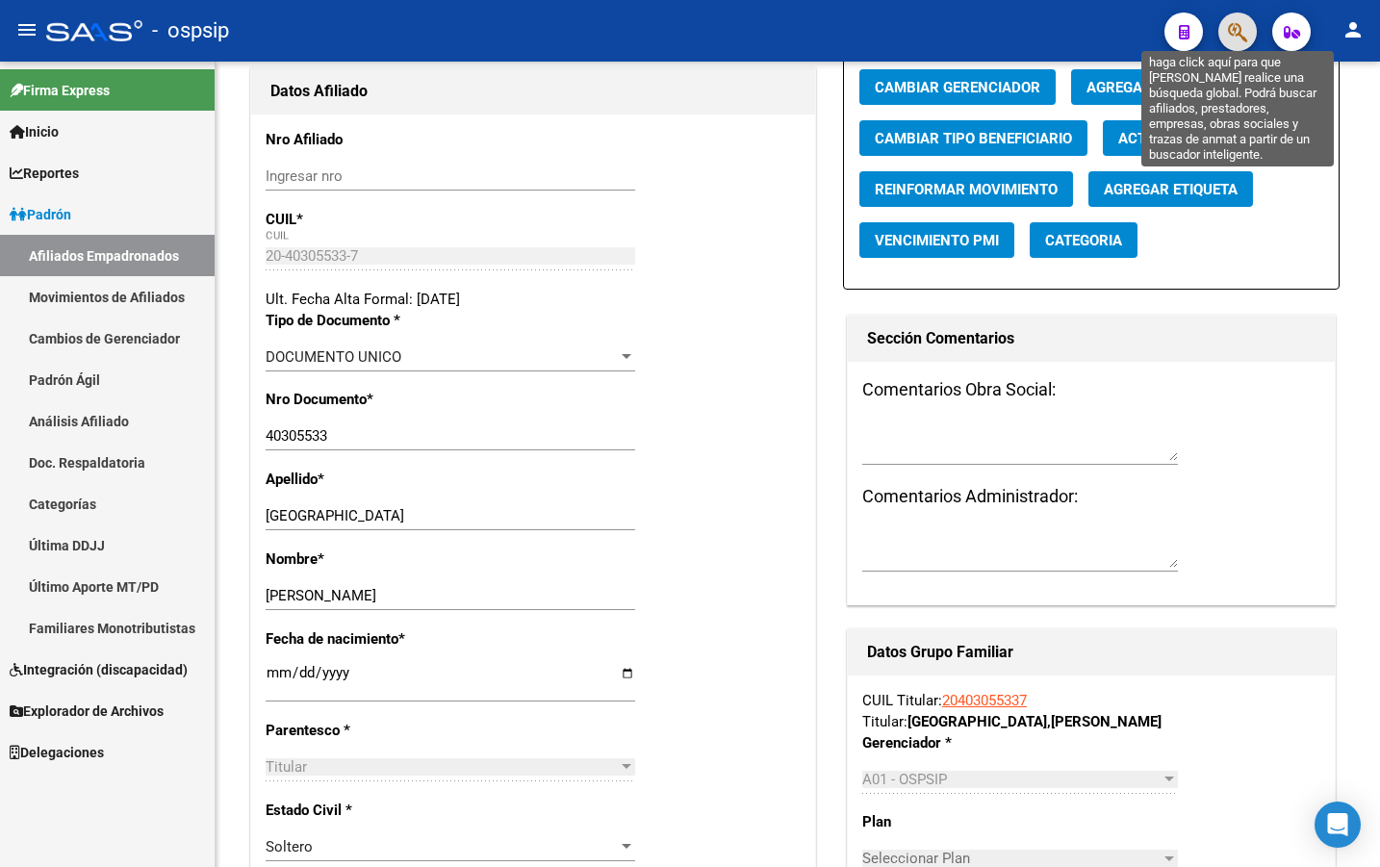
click at [1231, 26] on icon "button" at bounding box center [1237, 32] width 19 height 22
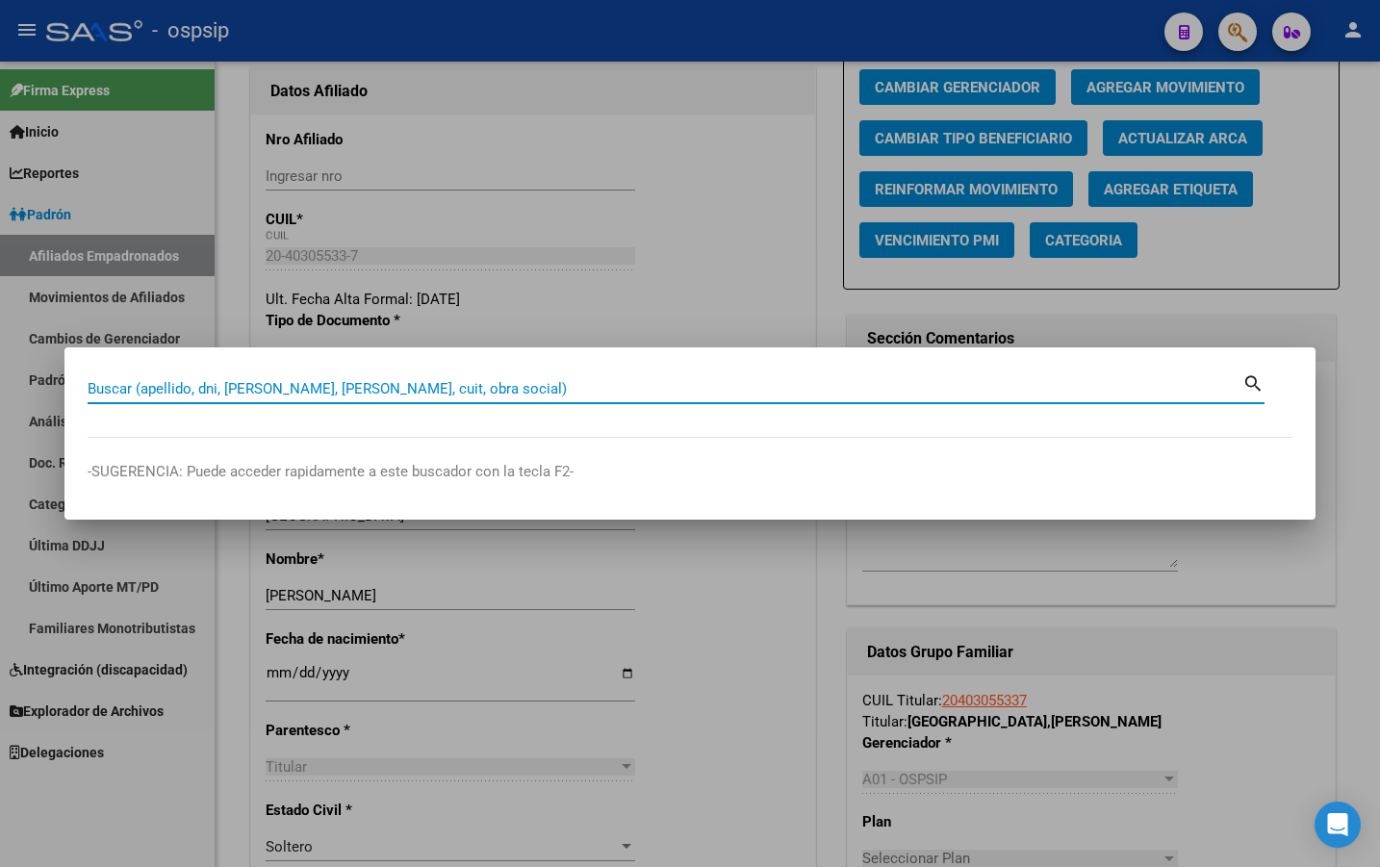
paste input "23629934"
type input "23629934"
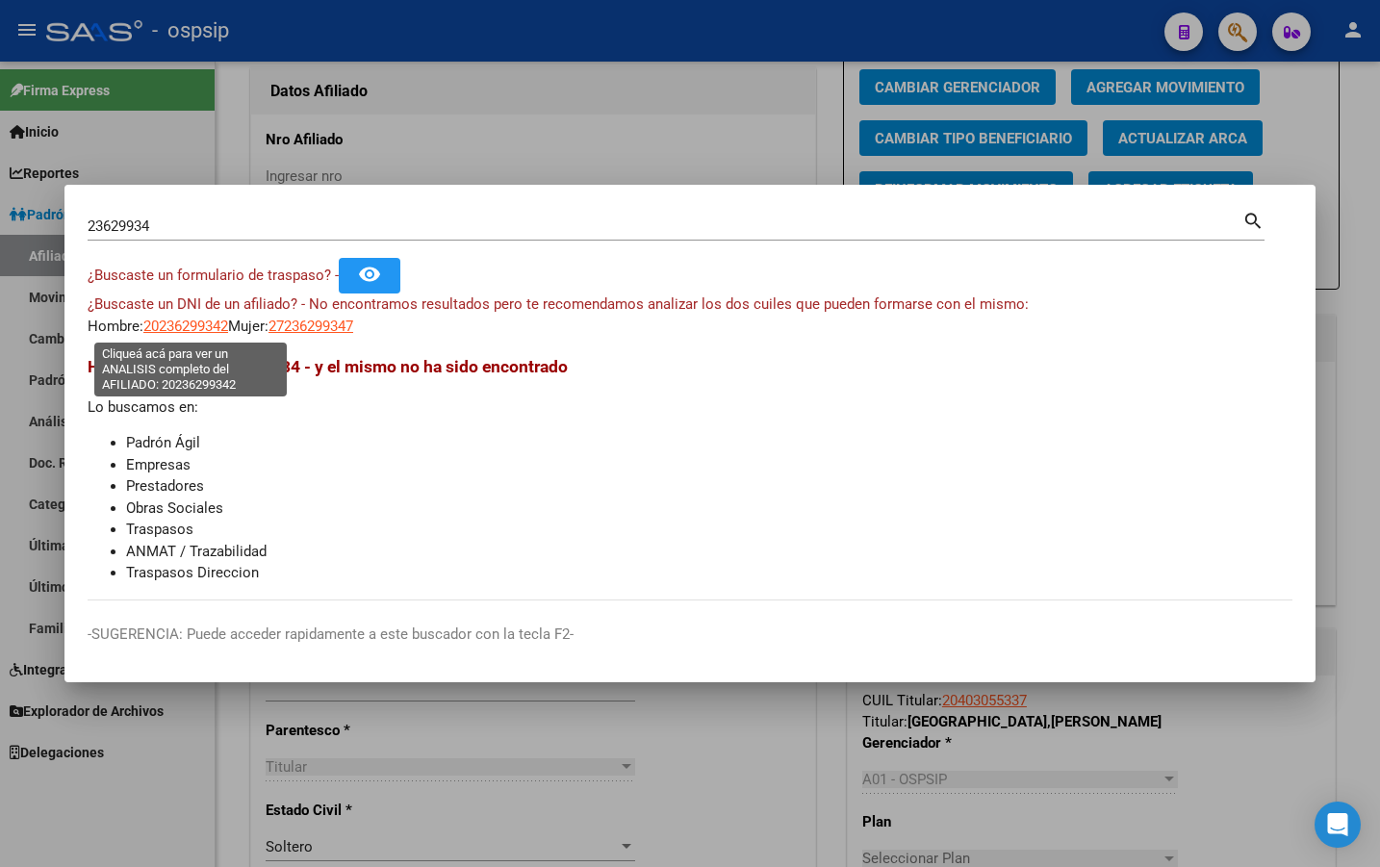
click at [186, 328] on span "20236299342" at bounding box center [185, 326] width 85 height 17
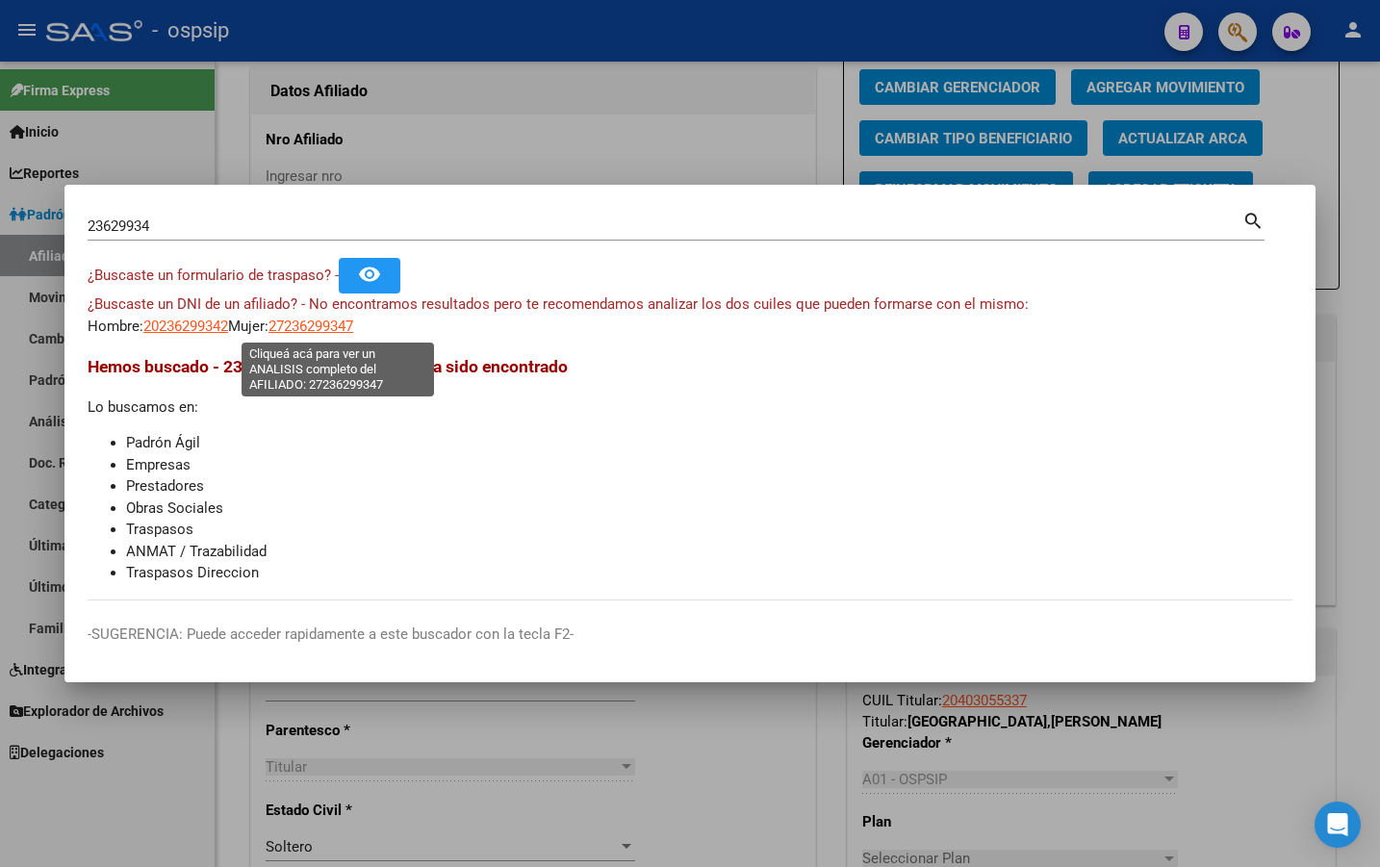
click at [326, 324] on span "27236299347" at bounding box center [311, 326] width 85 height 17
type textarea "27236299347"
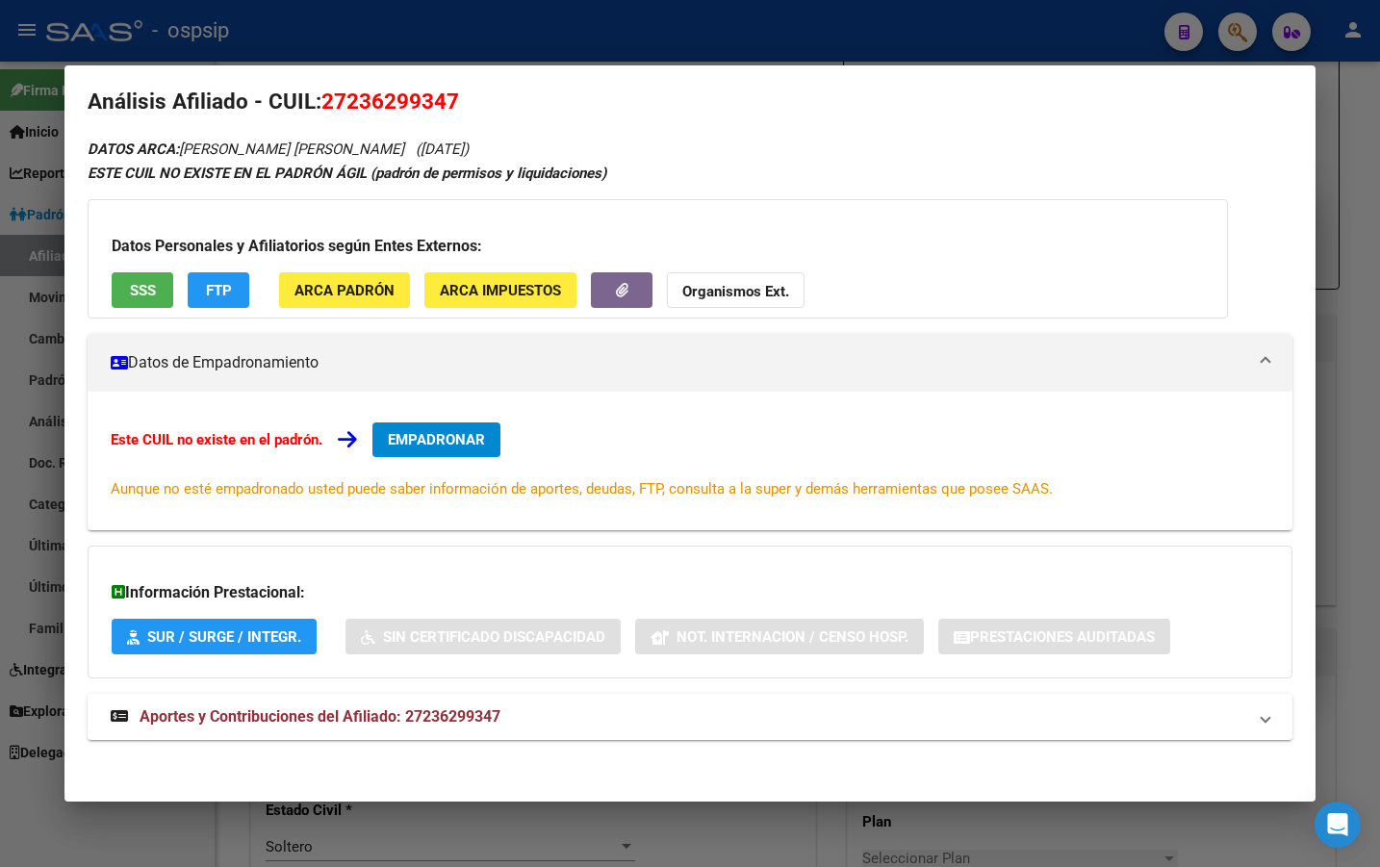
scroll to position [25, 0]
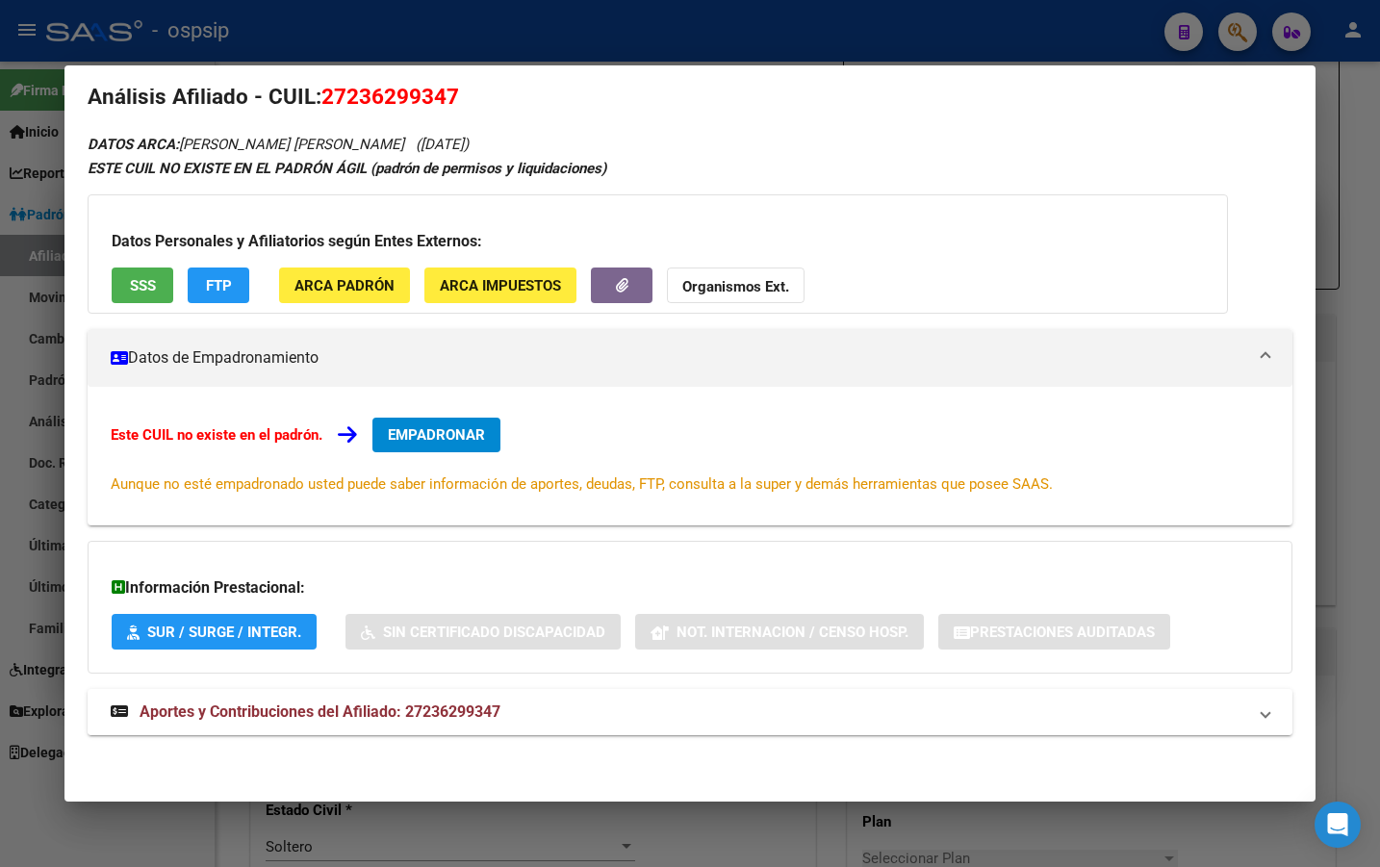
click at [470, 719] on span "Aportes y Contribuciones del Afiliado: 27236299347" at bounding box center [320, 712] width 361 height 18
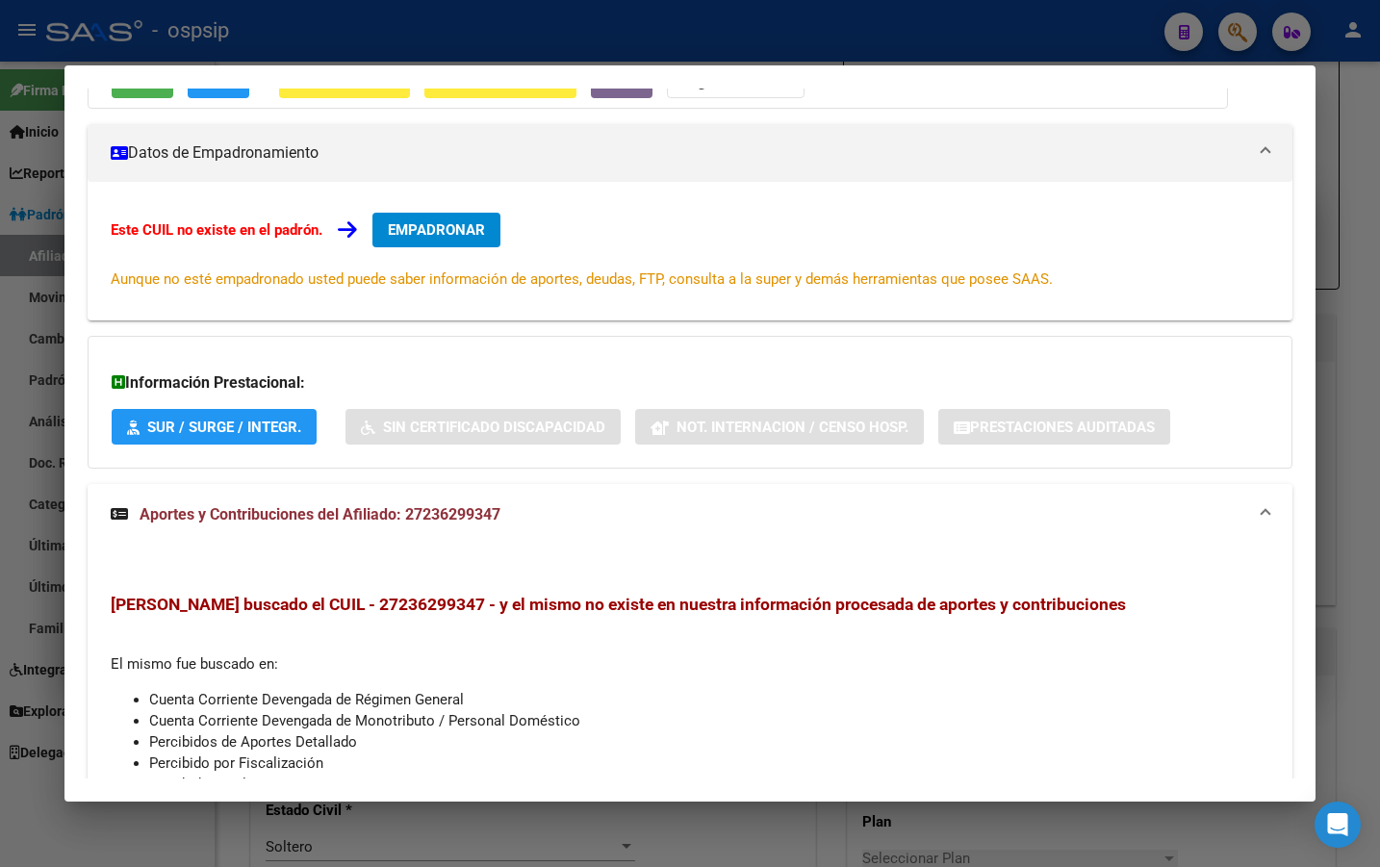
scroll to position [0, 0]
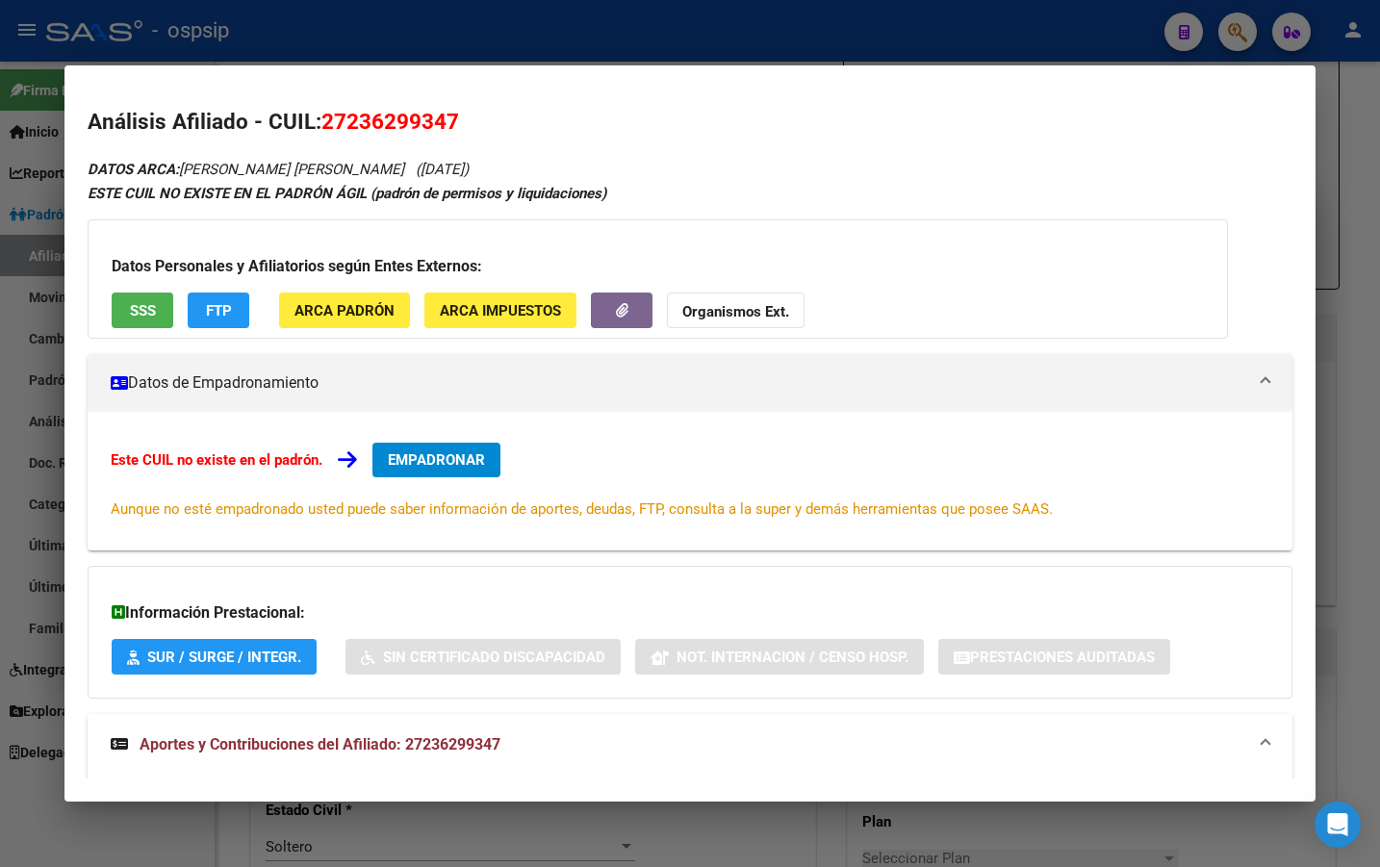
drag, startPoint x: 326, startPoint y: 121, endPoint x: 479, endPoint y: 132, distance: 153.4
click at [479, 132] on h2 "Análisis Afiliado - CUIL: 27236299347" at bounding box center [690, 122] width 1205 height 33
copy span "27236299347"
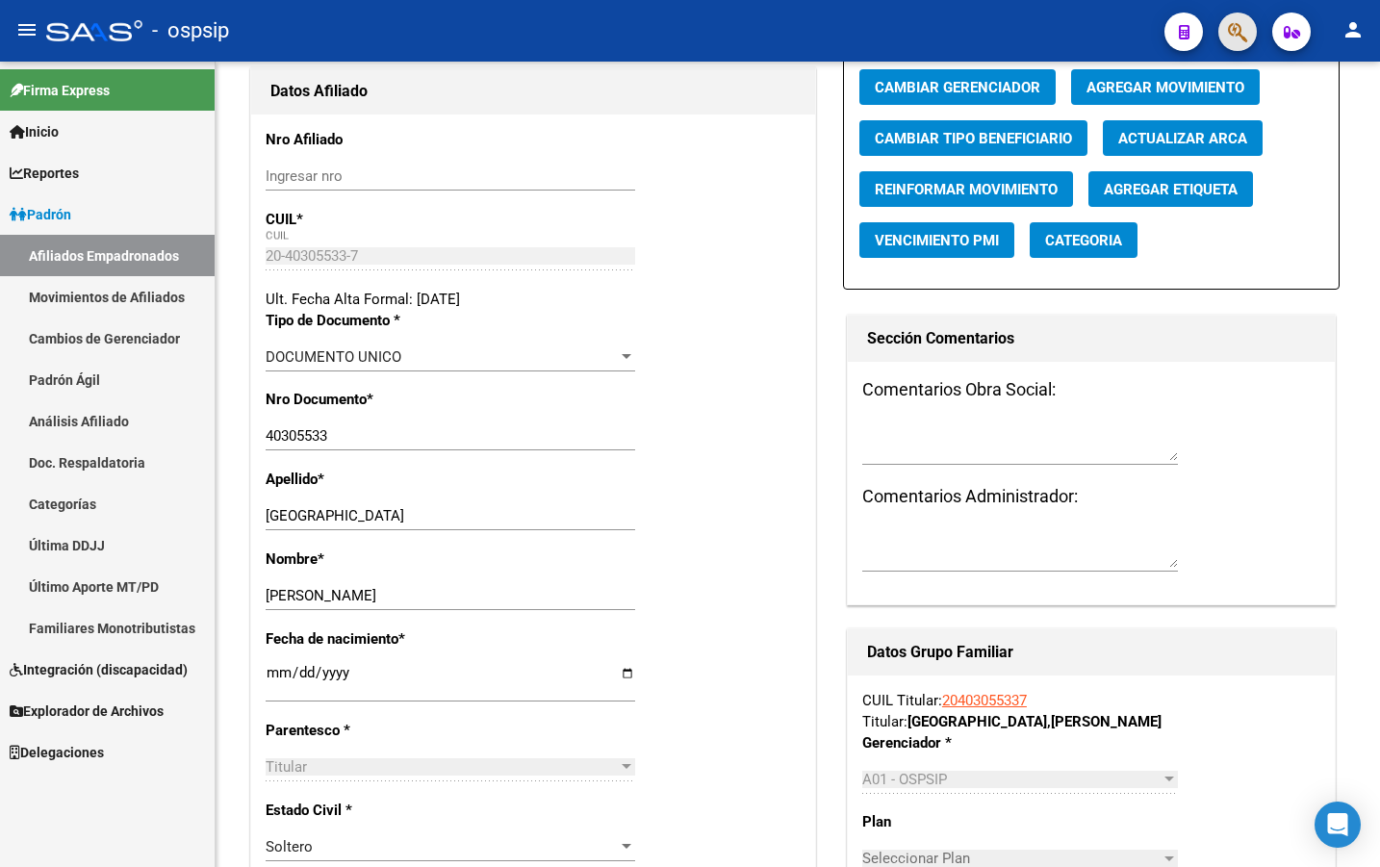
click at [1248, 20] on span "button" at bounding box center [1237, 32] width 19 height 39
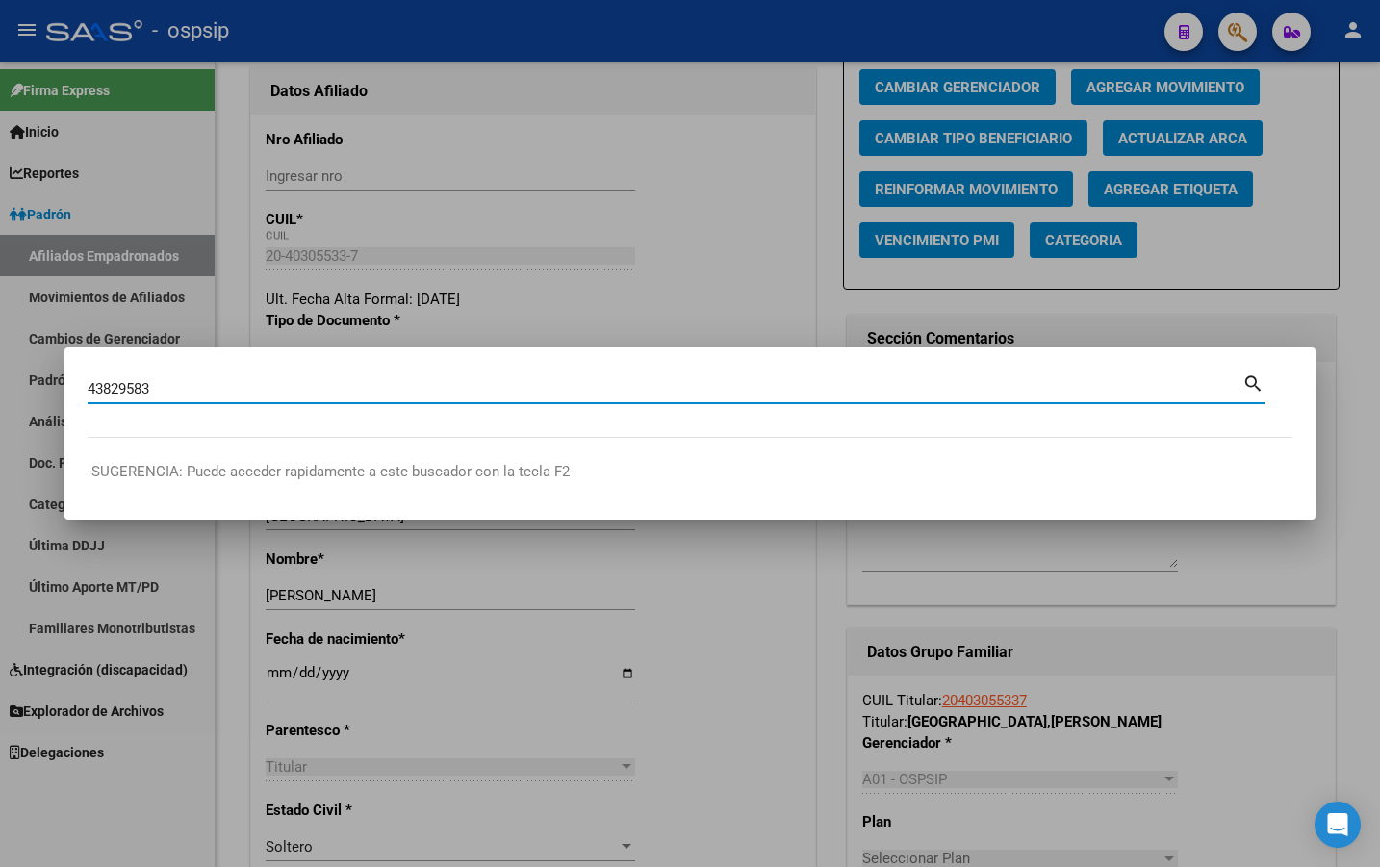
type input "43829583"
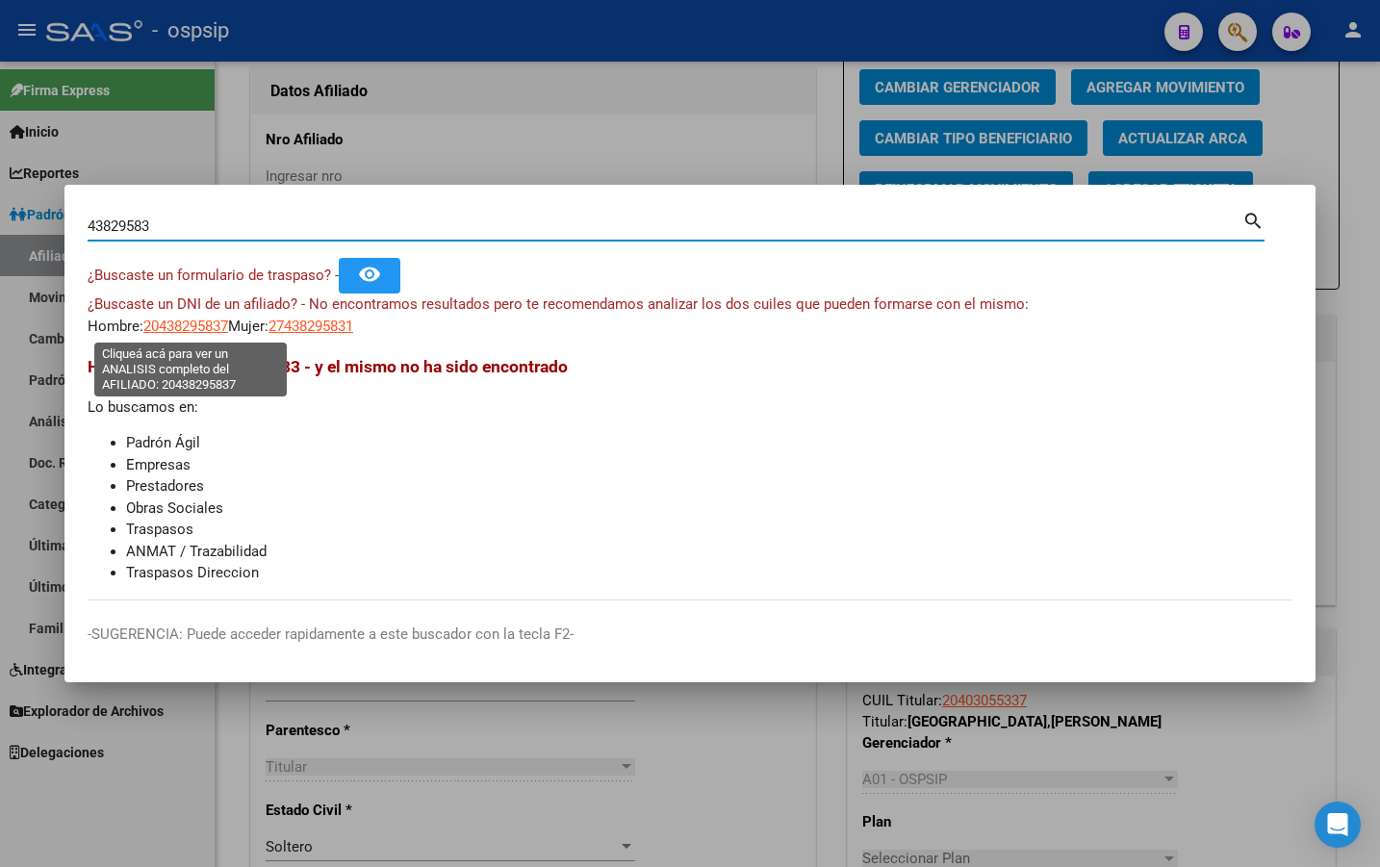
click at [181, 325] on span "20438295837" at bounding box center [185, 326] width 85 height 17
type textarea "20438295837"
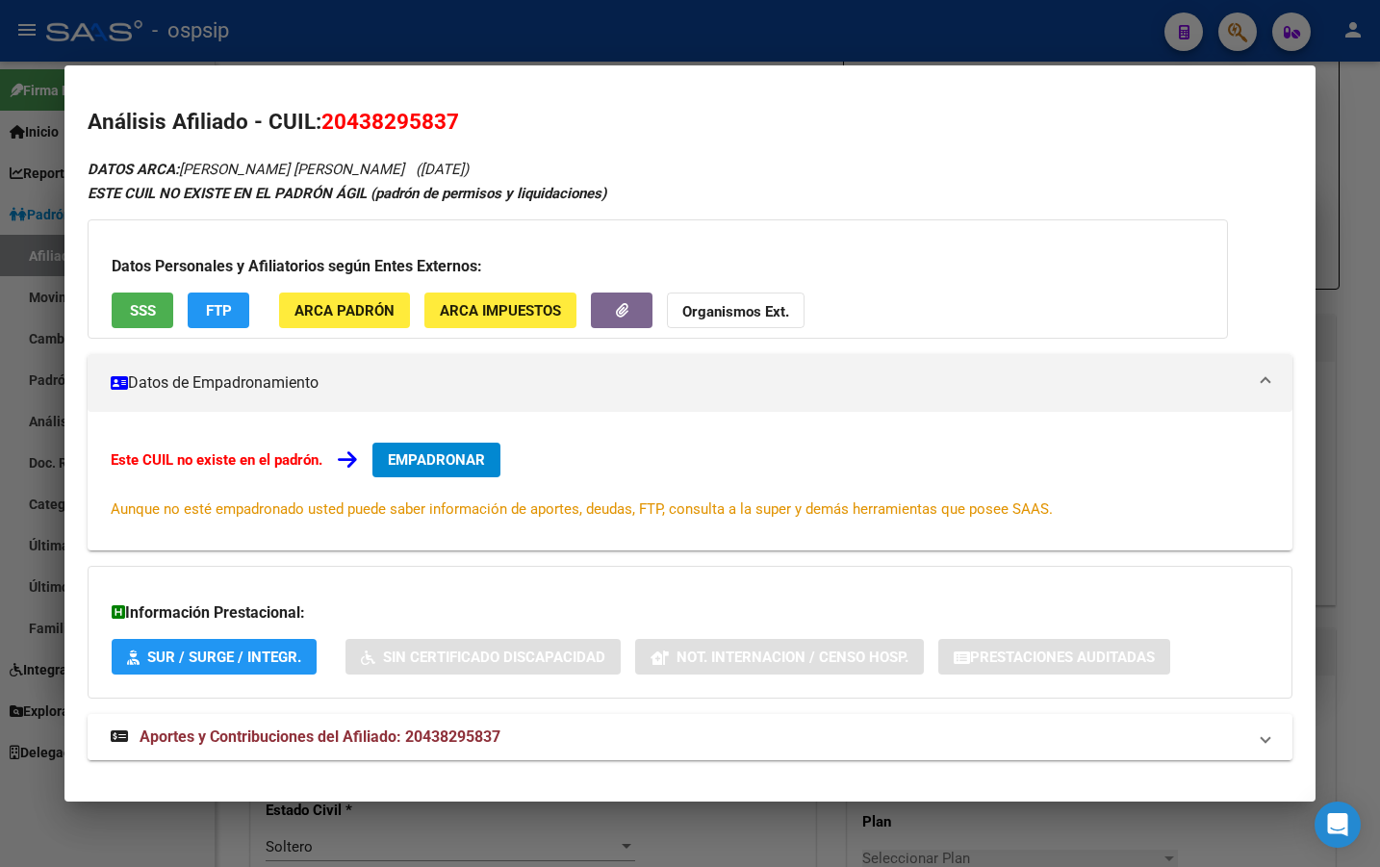
click at [460, 736] on span "Aportes y Contribuciones del Afiliado: 20438295837" at bounding box center [320, 737] width 361 height 18
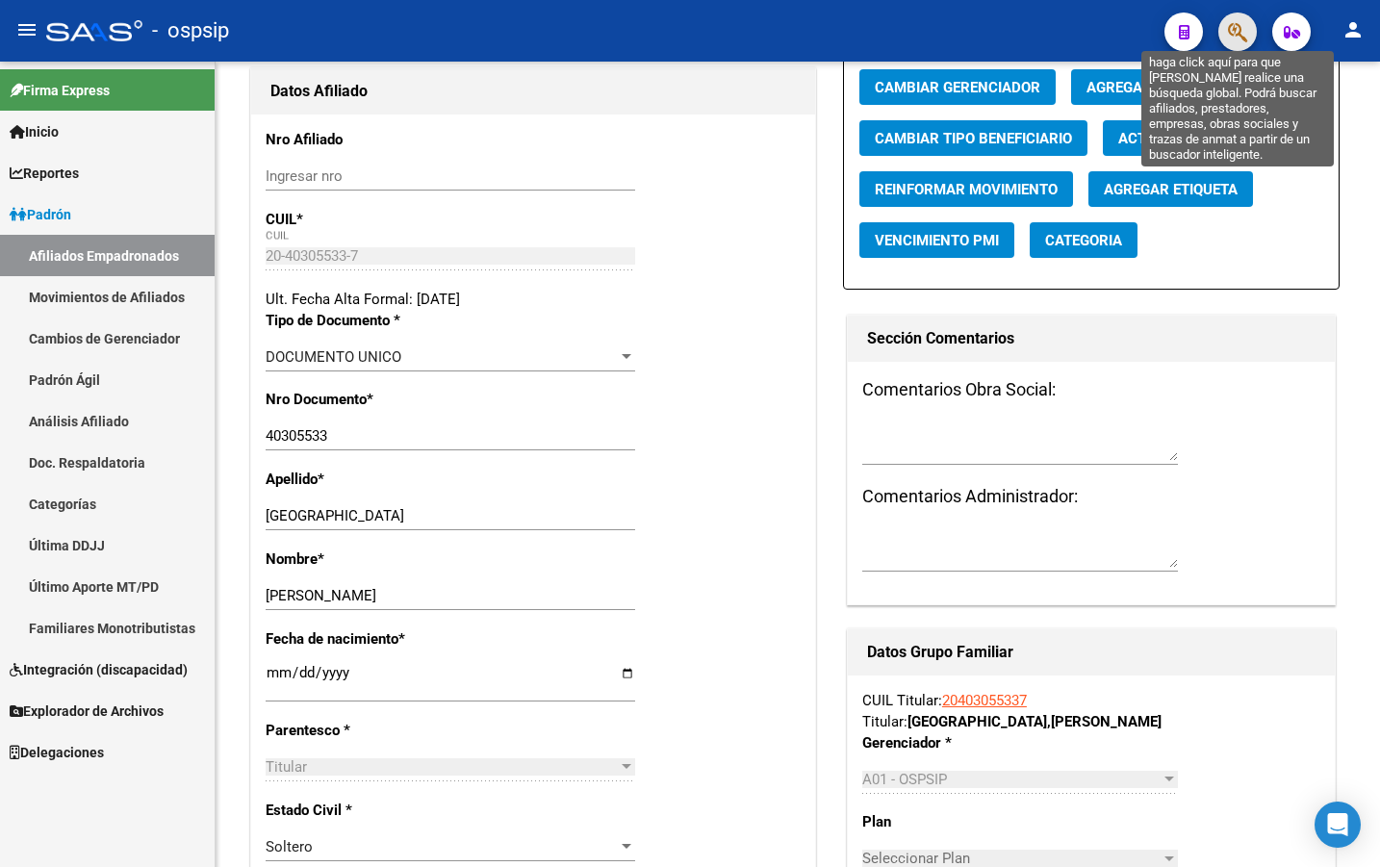
click at [1234, 34] on icon "button" at bounding box center [1237, 32] width 19 height 22
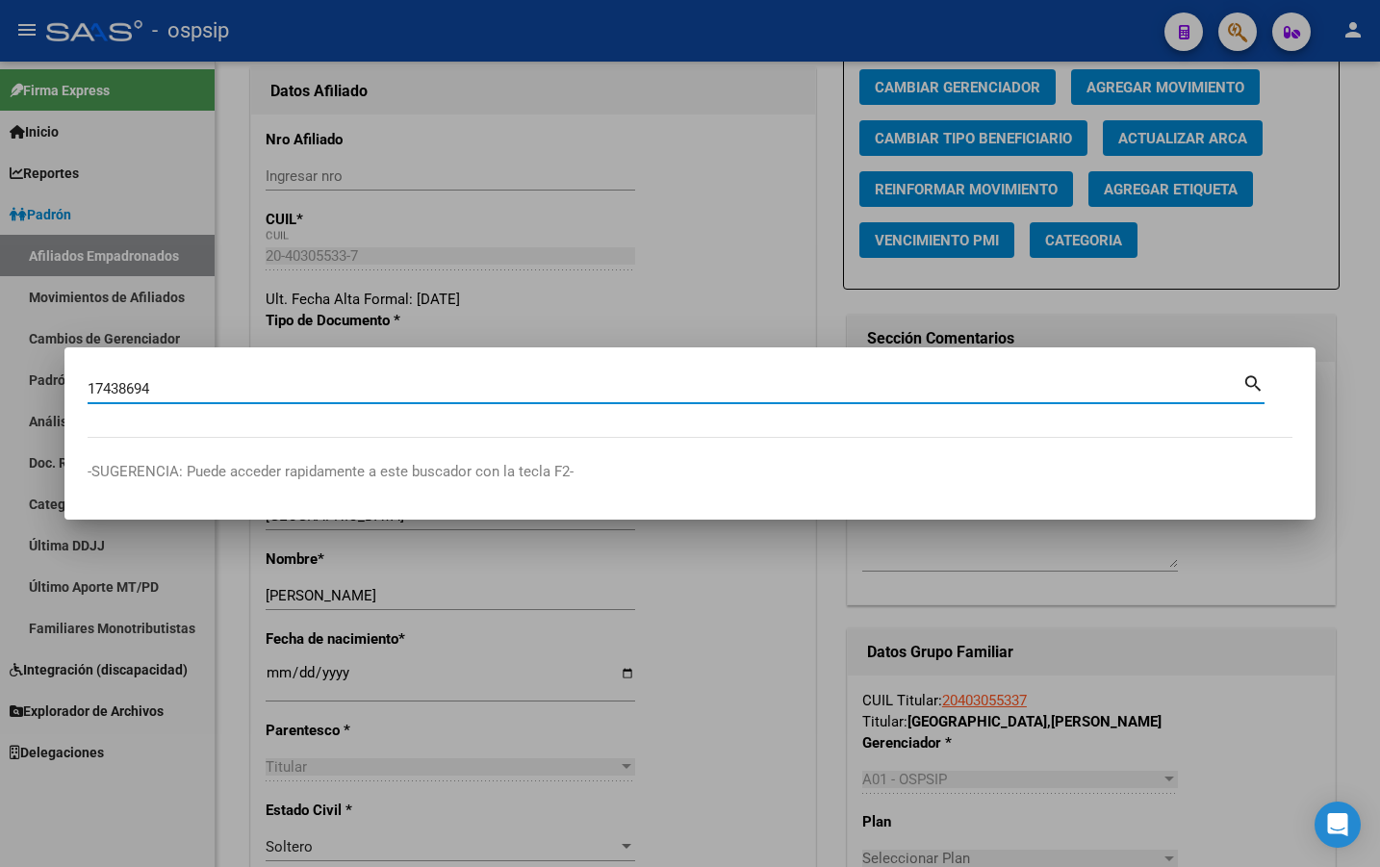
type input "17438694"
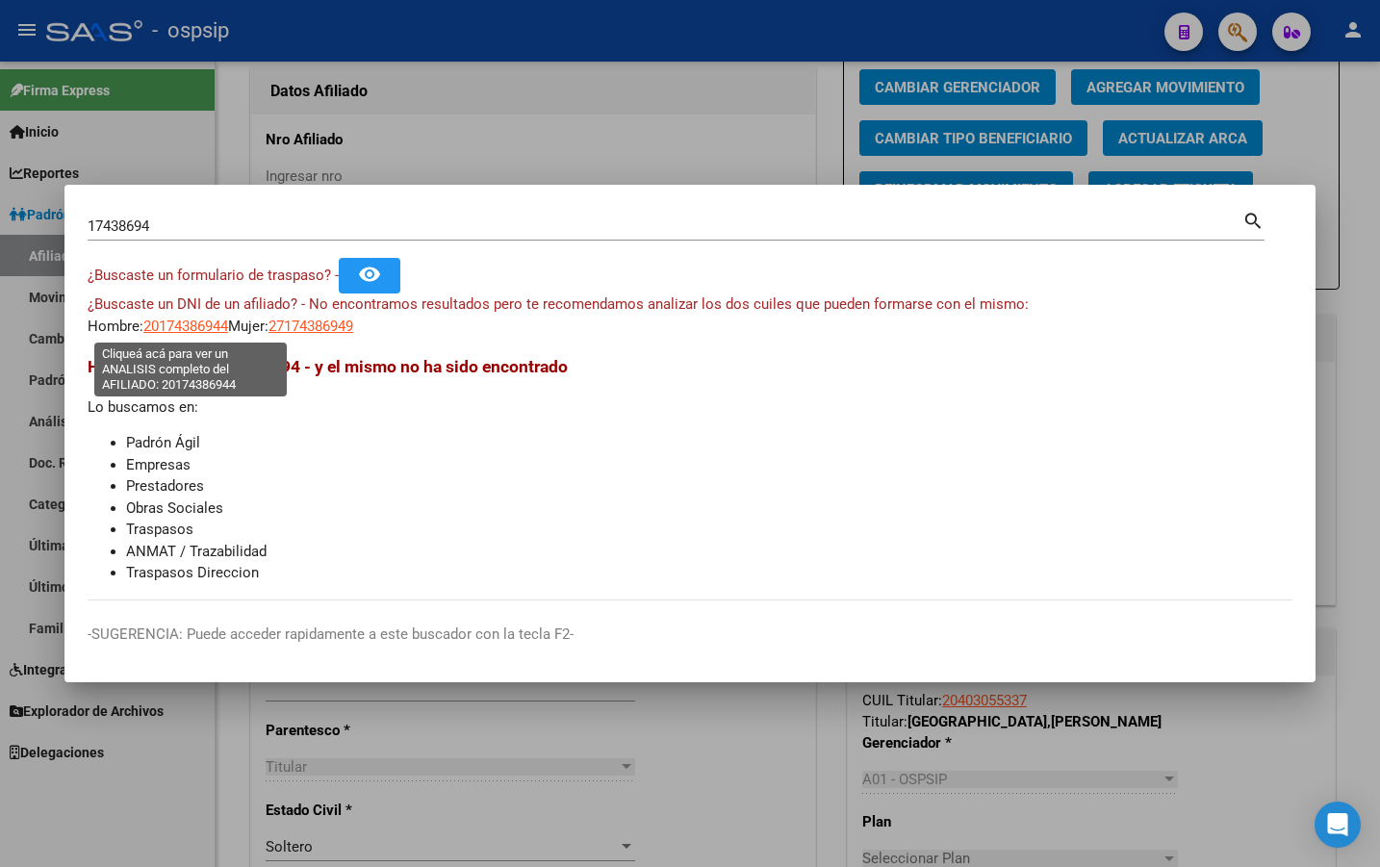
click at [177, 326] on span "20174386944" at bounding box center [185, 326] width 85 height 17
type textarea "20174386944"
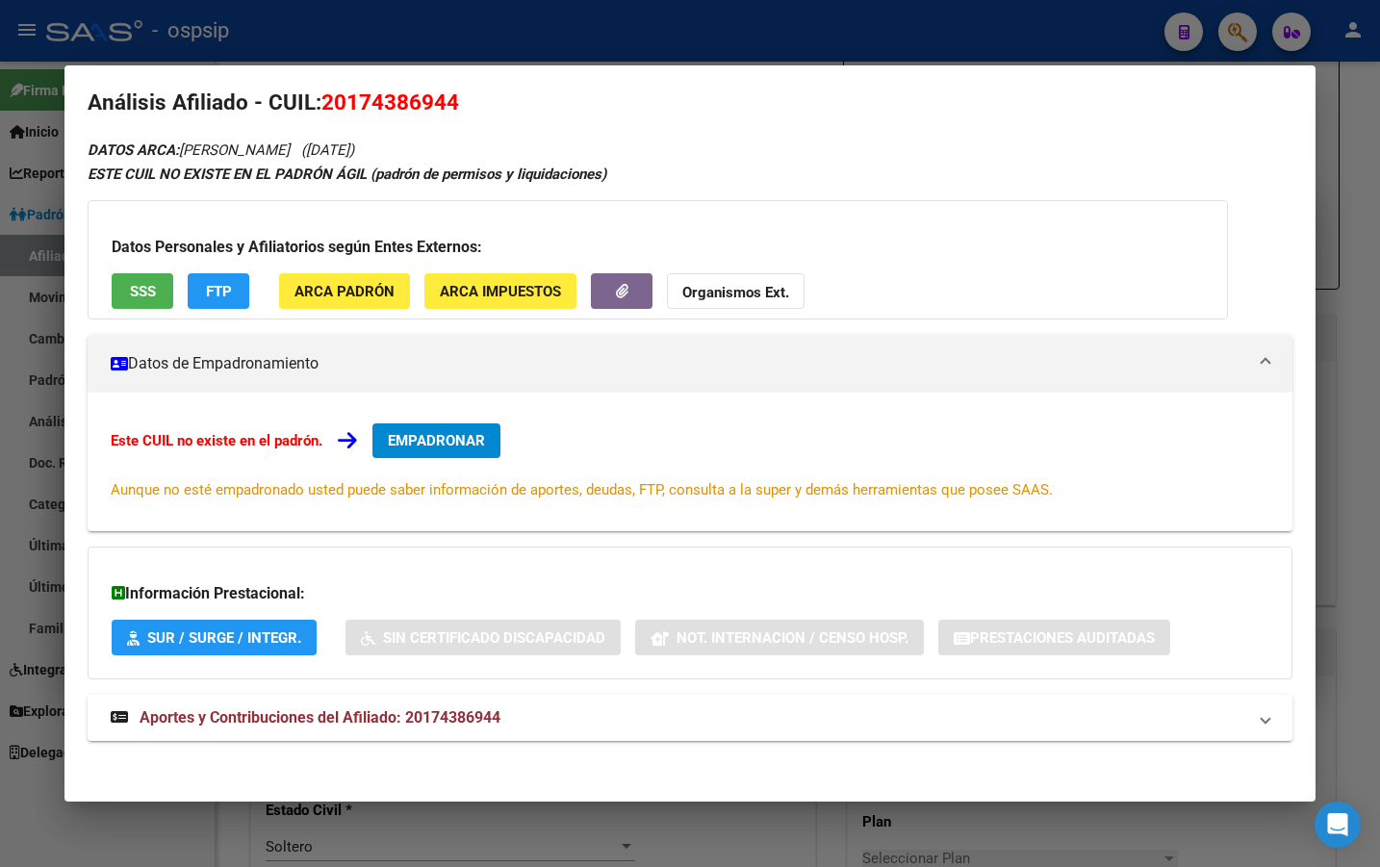
scroll to position [25, 0]
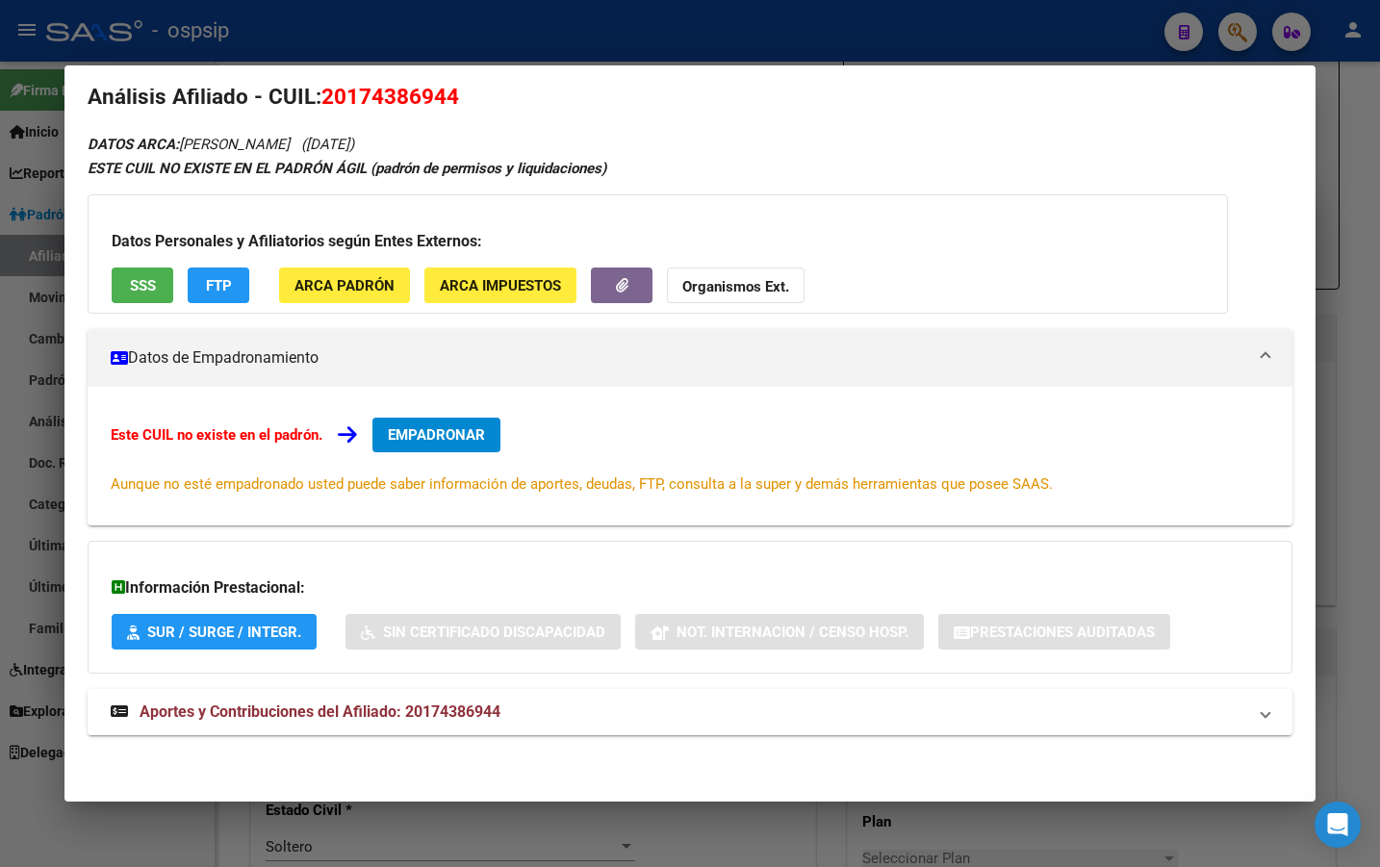
click at [484, 707] on span "Aportes y Contribuciones del Afiliado: 20174386944" at bounding box center [320, 712] width 361 height 18
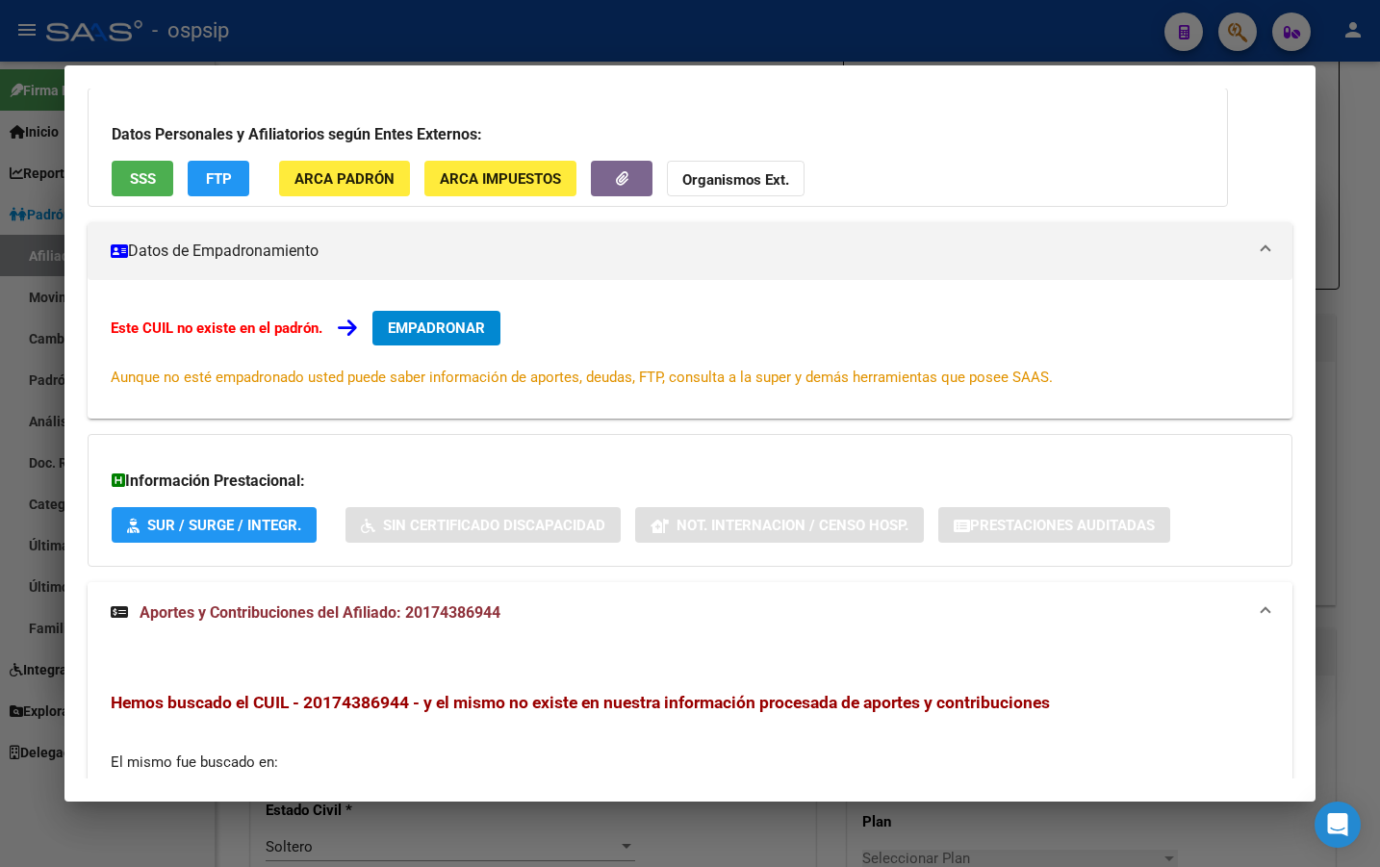
scroll to position [0, 0]
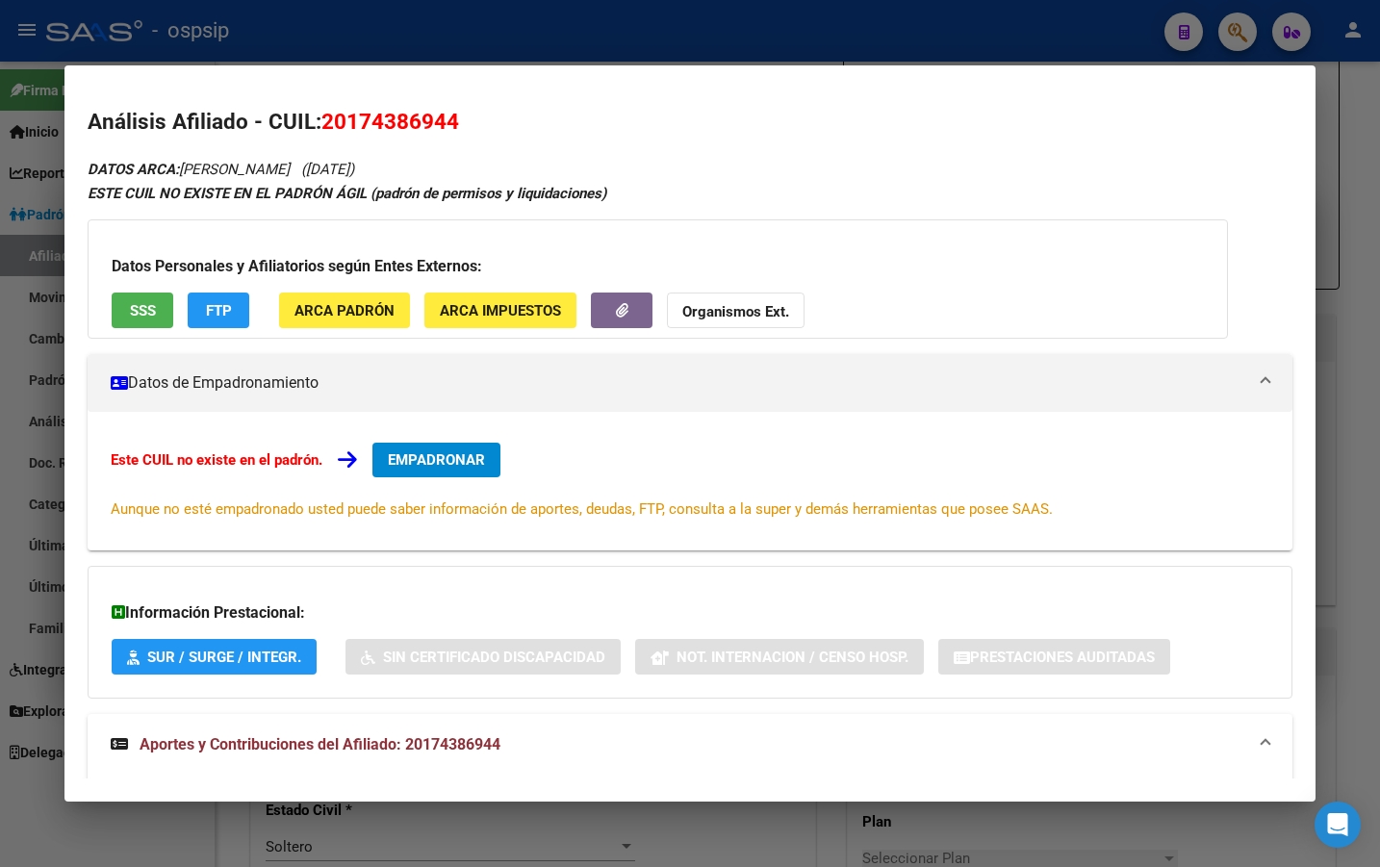
drag, startPoint x: 326, startPoint y: 117, endPoint x: 458, endPoint y: 137, distance: 133.3
click at [458, 137] on h2 "Análisis Afiliado - CUIL: 20174386944" at bounding box center [690, 122] width 1205 height 33
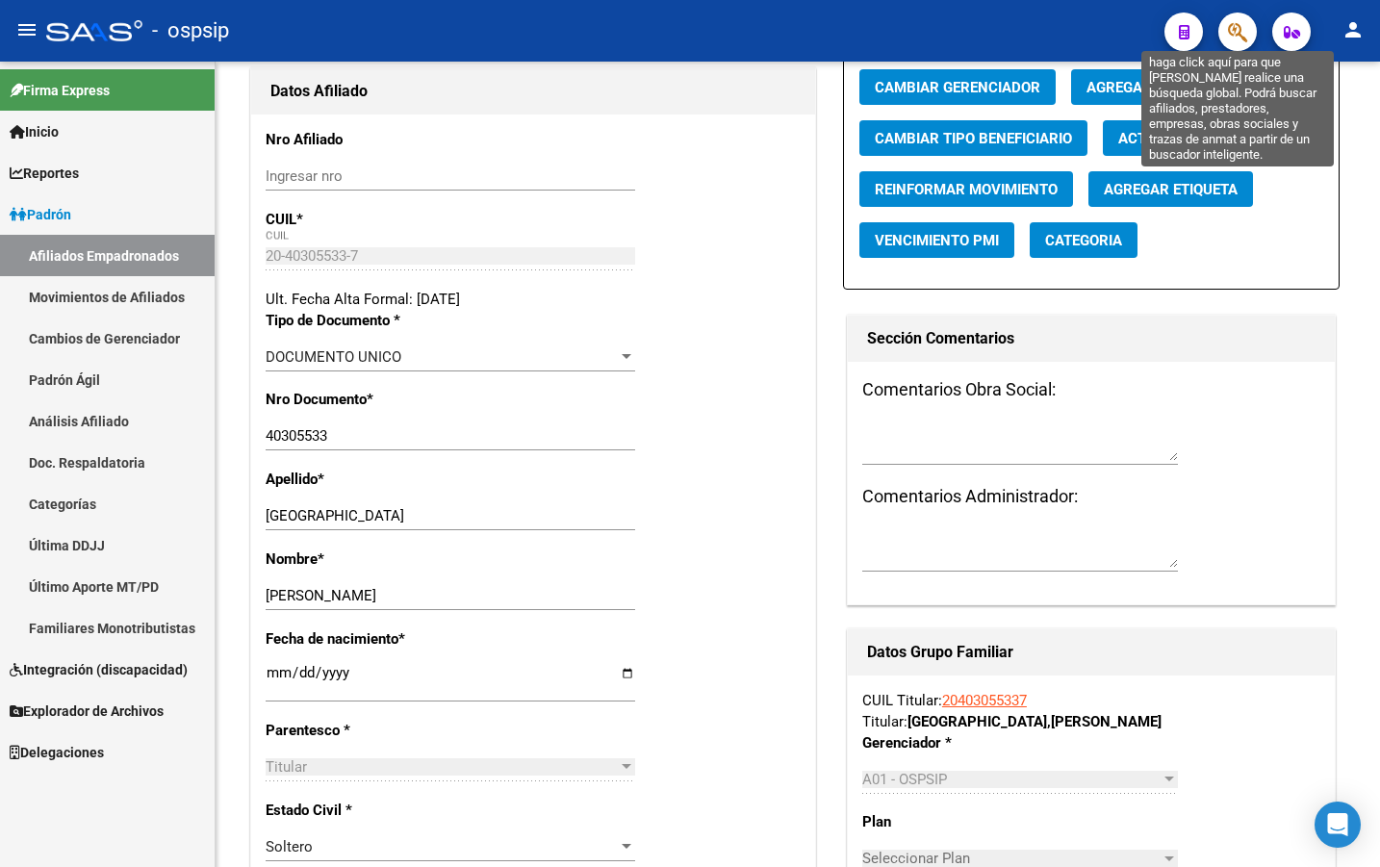
click at [1241, 29] on icon "button" at bounding box center [1237, 32] width 19 height 22
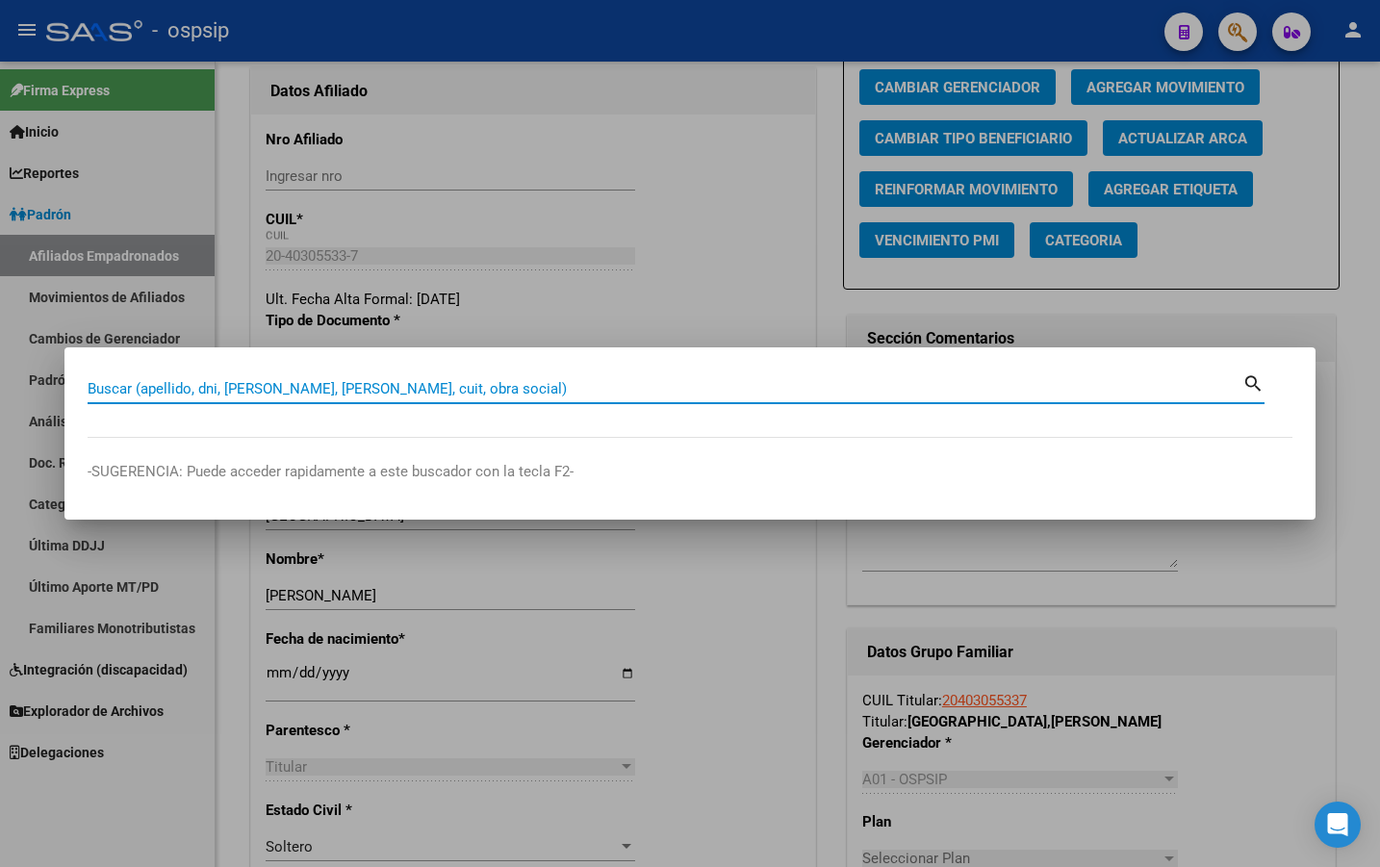
paste input "20032101"
type input "20032101"
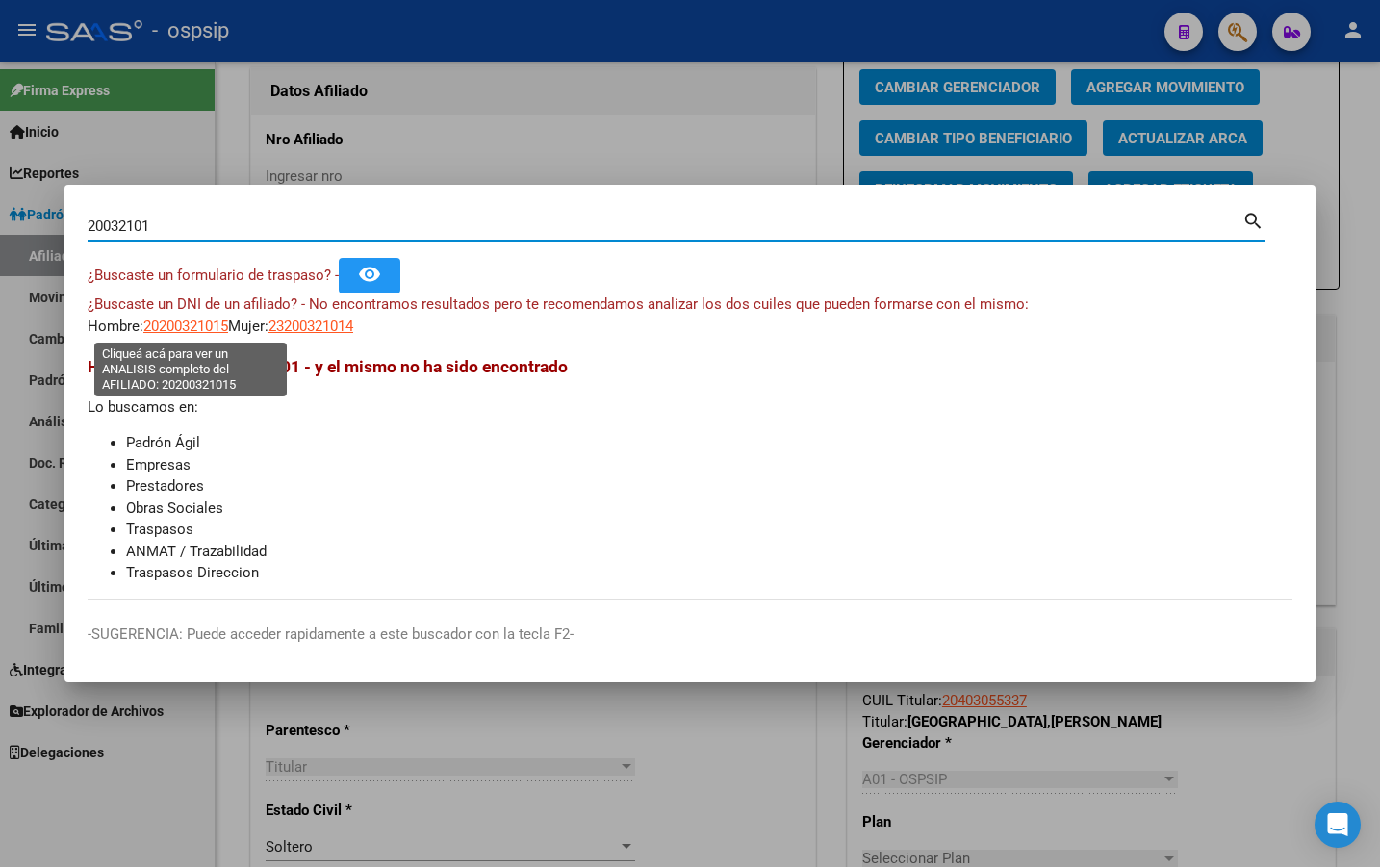
click at [175, 323] on span "20200321015" at bounding box center [185, 326] width 85 height 17
type textarea "20200321015"
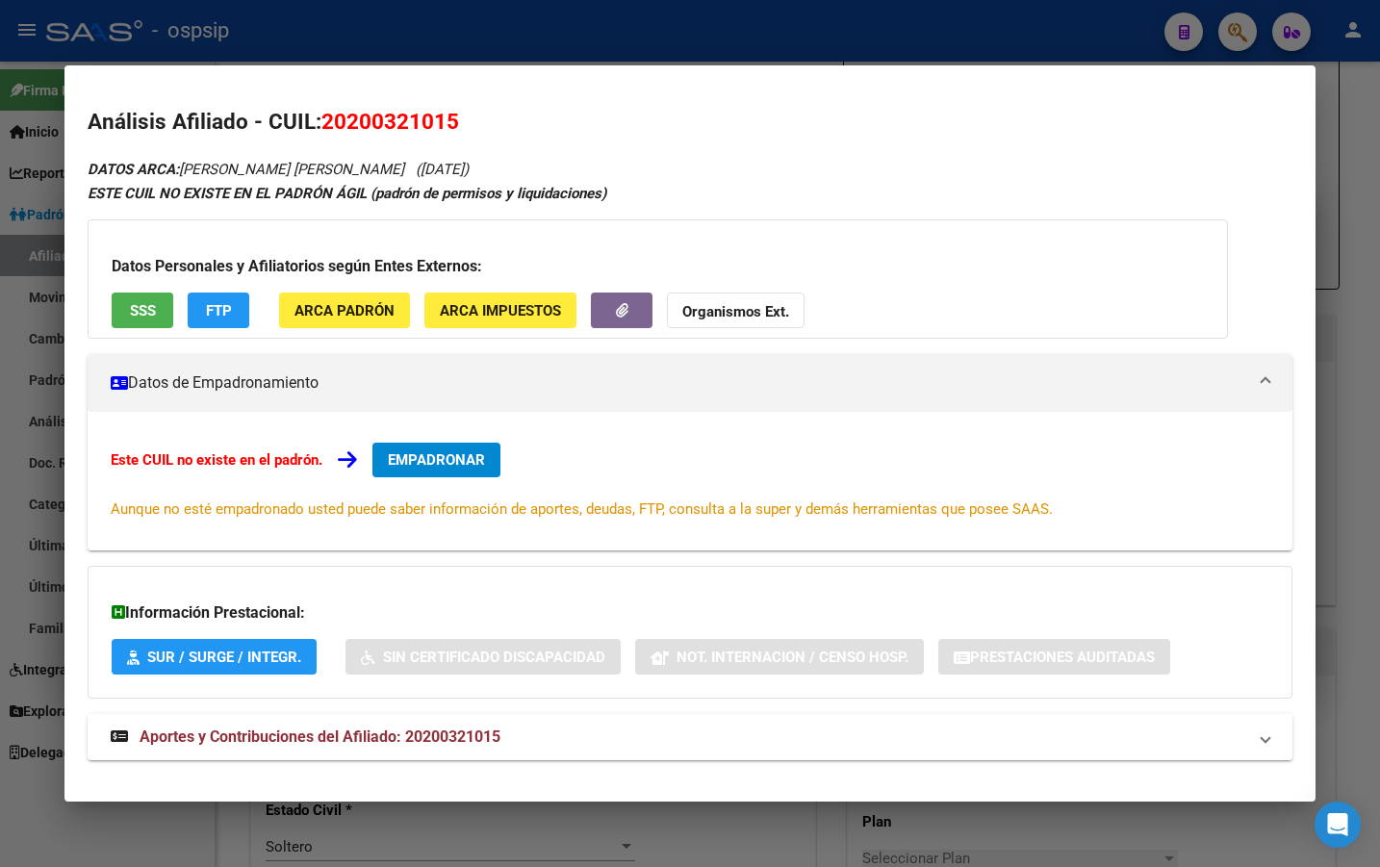
scroll to position [25, 0]
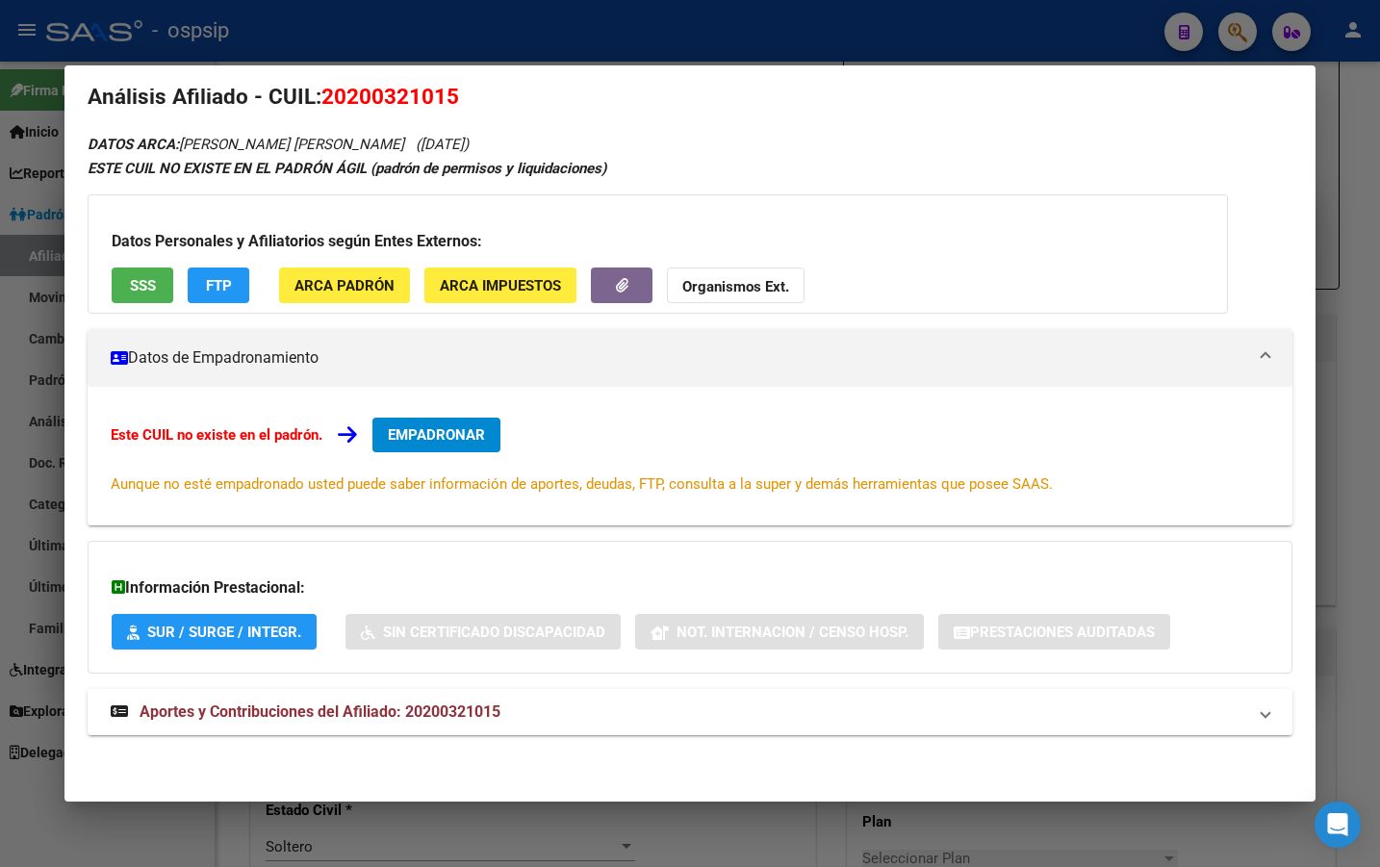
click at [459, 710] on span "Aportes y Contribuciones del Afiliado: 20200321015" at bounding box center [320, 712] width 361 height 18
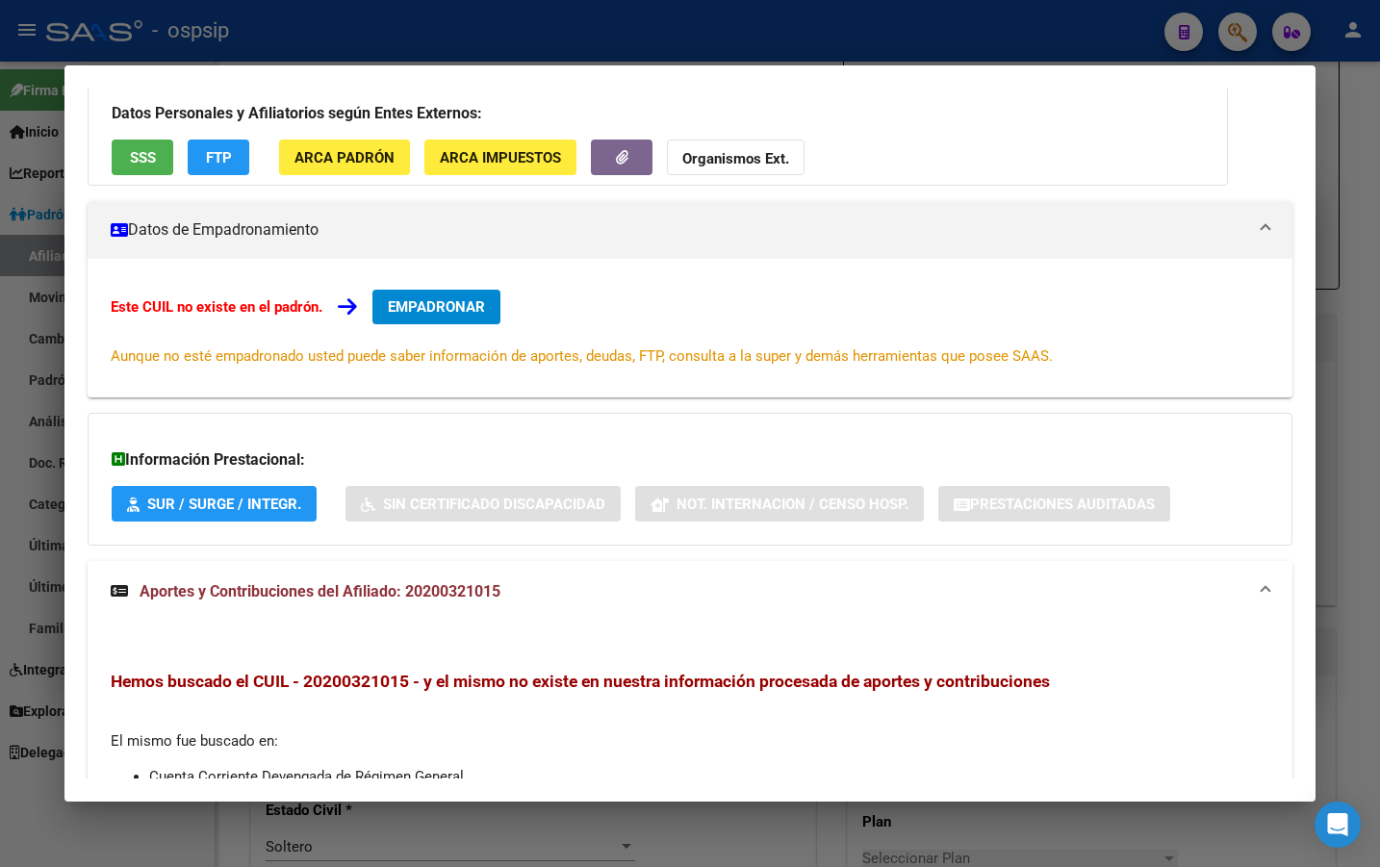
scroll to position [0, 0]
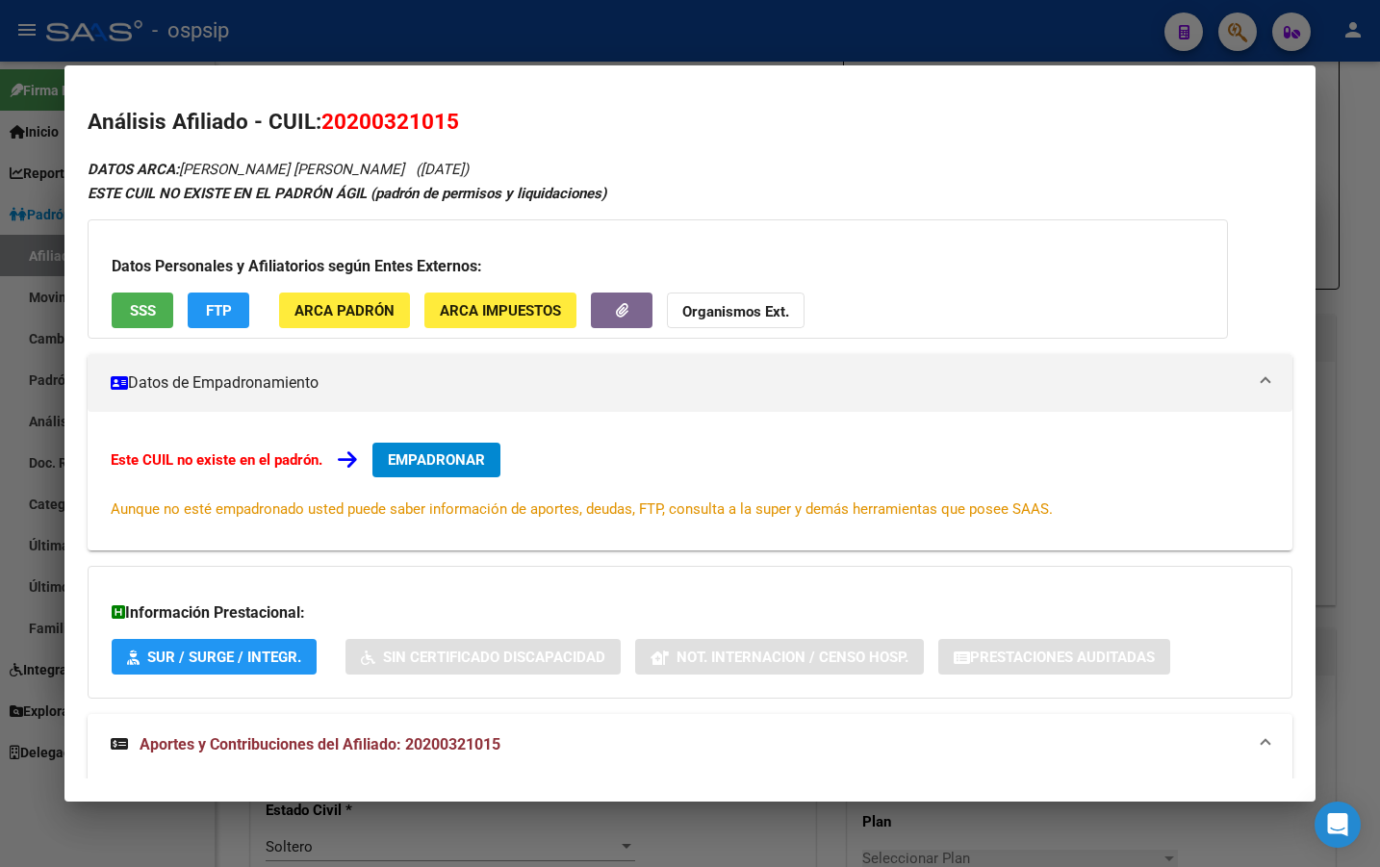
drag, startPoint x: 322, startPoint y: 116, endPoint x: 457, endPoint y: 125, distance: 135.1
click at [457, 125] on span "20200321015" at bounding box center [391, 121] width 138 height 25
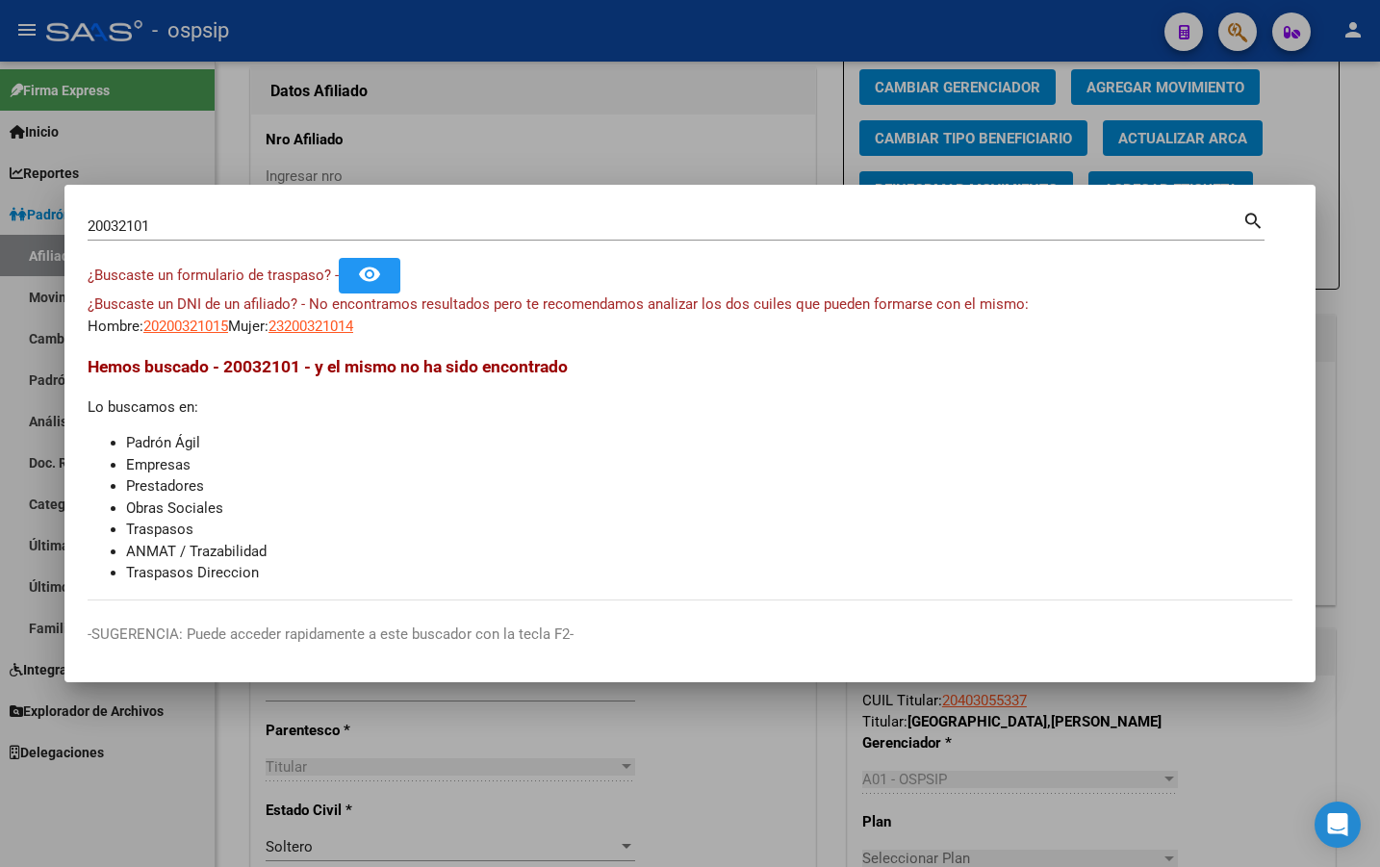
click at [321, 220] on input "20032101" at bounding box center [665, 226] width 1155 height 17
drag, startPoint x: 190, startPoint y: 225, endPoint x: -2, endPoint y: 233, distance: 191.7
click at [0, 233] on html "menu - ospsip person Firma Express Inicio Instructivos Contacto OS Reportes Pad…" at bounding box center [690, 433] width 1380 height 867
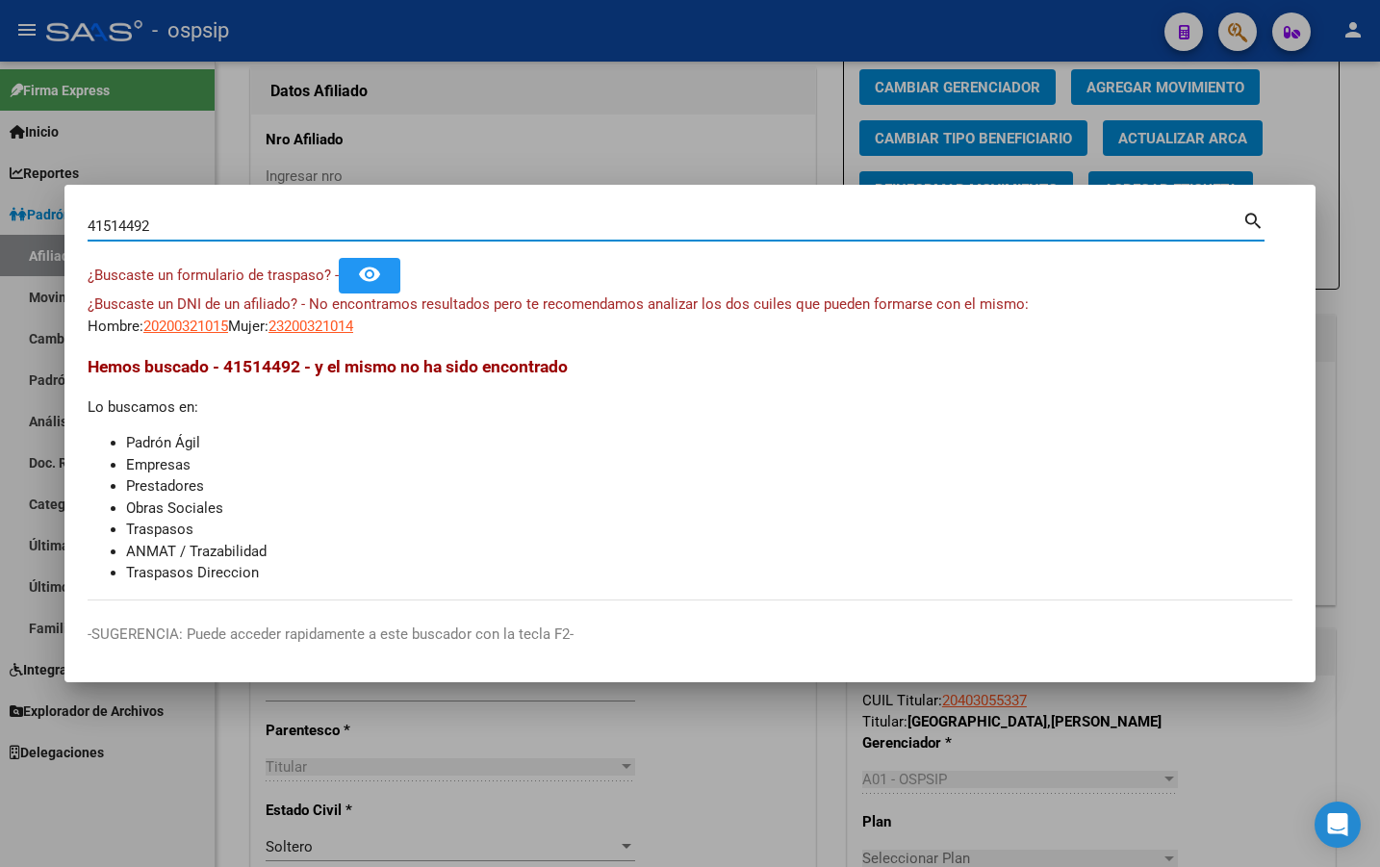
type input "41514492"
click at [187, 325] on span "20415144920" at bounding box center [185, 326] width 85 height 17
type textarea "20415144920"
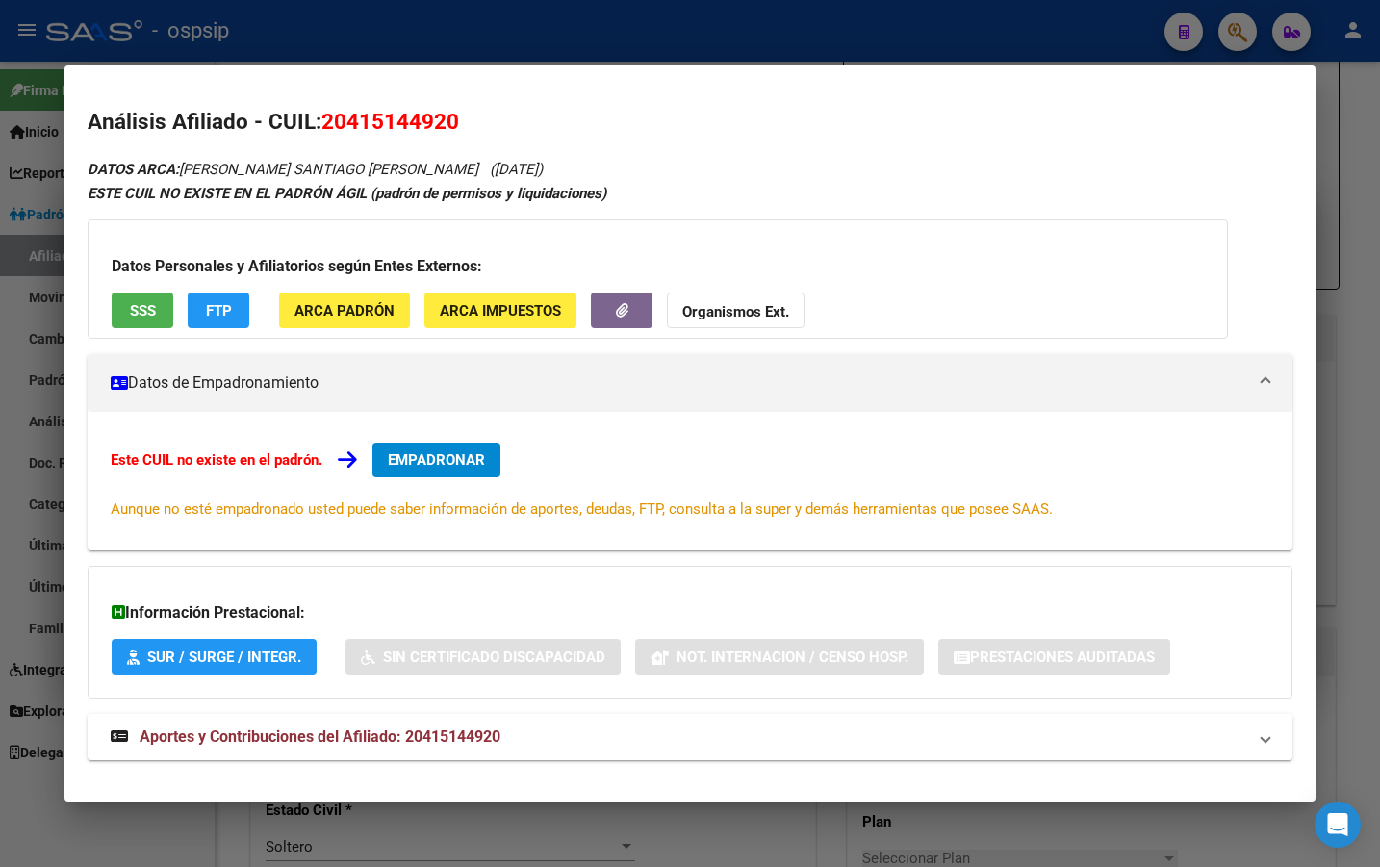
scroll to position [25, 0]
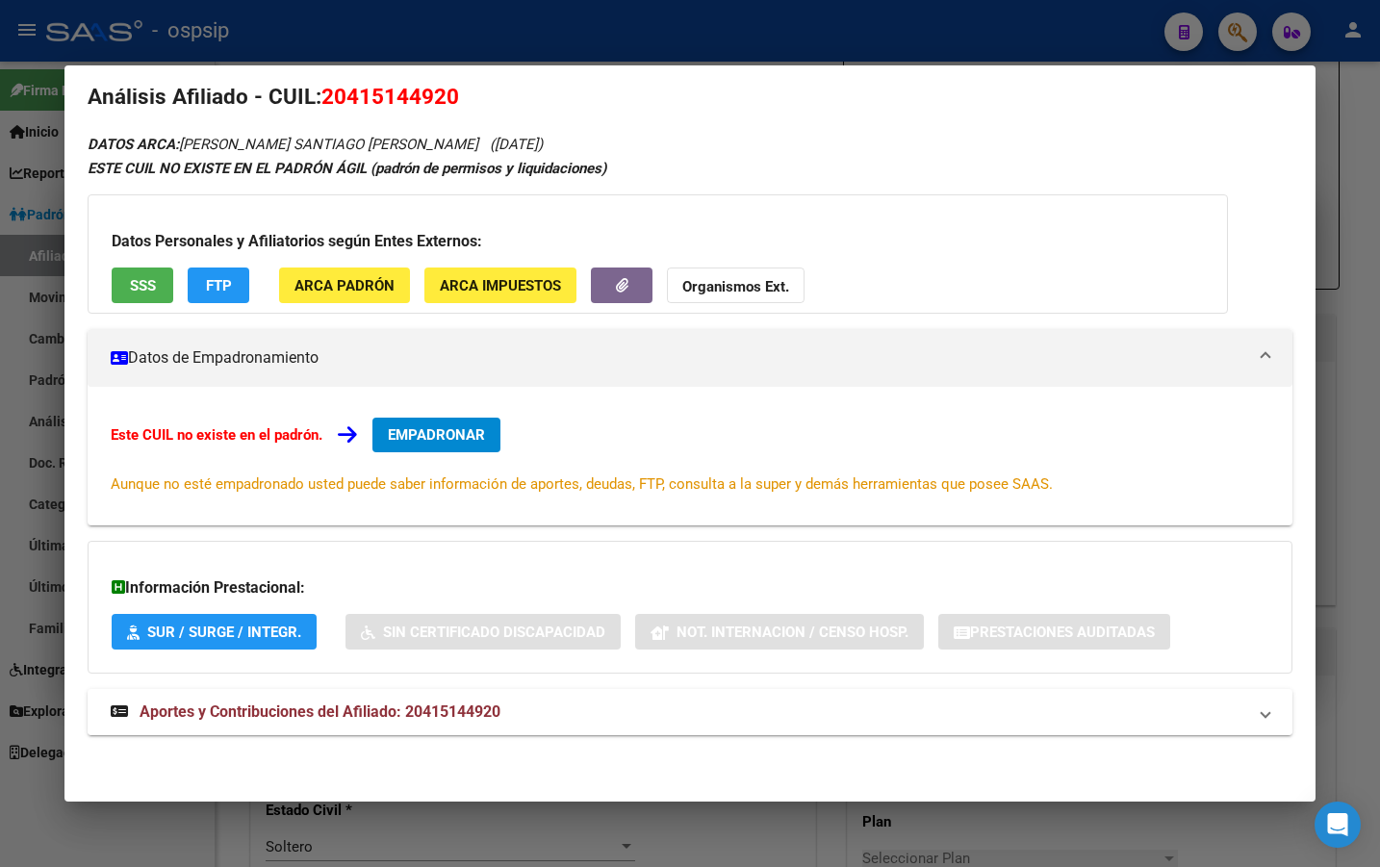
drag, startPoint x: 462, startPoint y: 713, endPoint x: 479, endPoint y: 700, distance: 22.0
click at [462, 714] on span "Aportes y Contribuciones del Afiliado: 20415144920" at bounding box center [320, 712] width 361 height 18
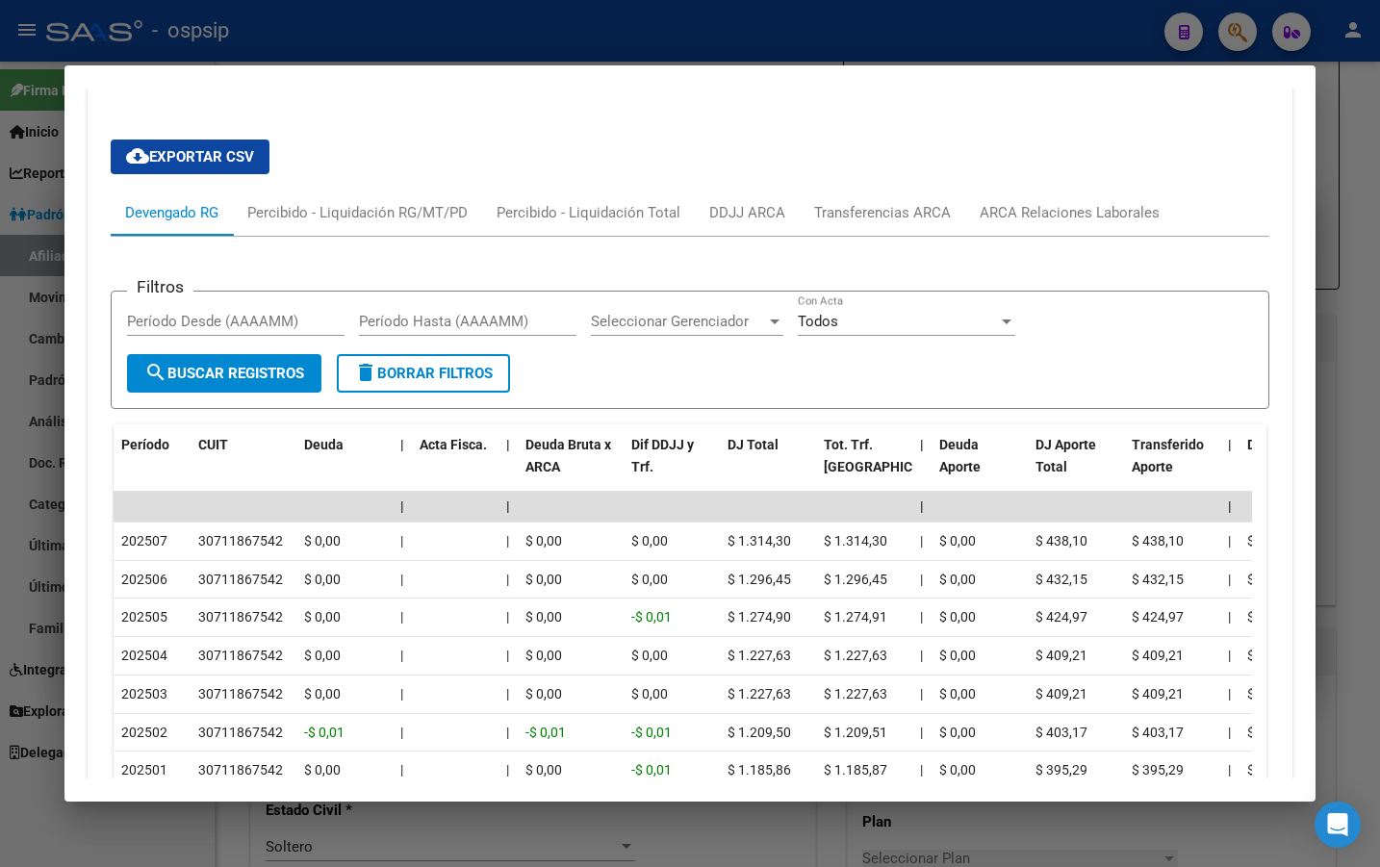
scroll to position [699, 0]
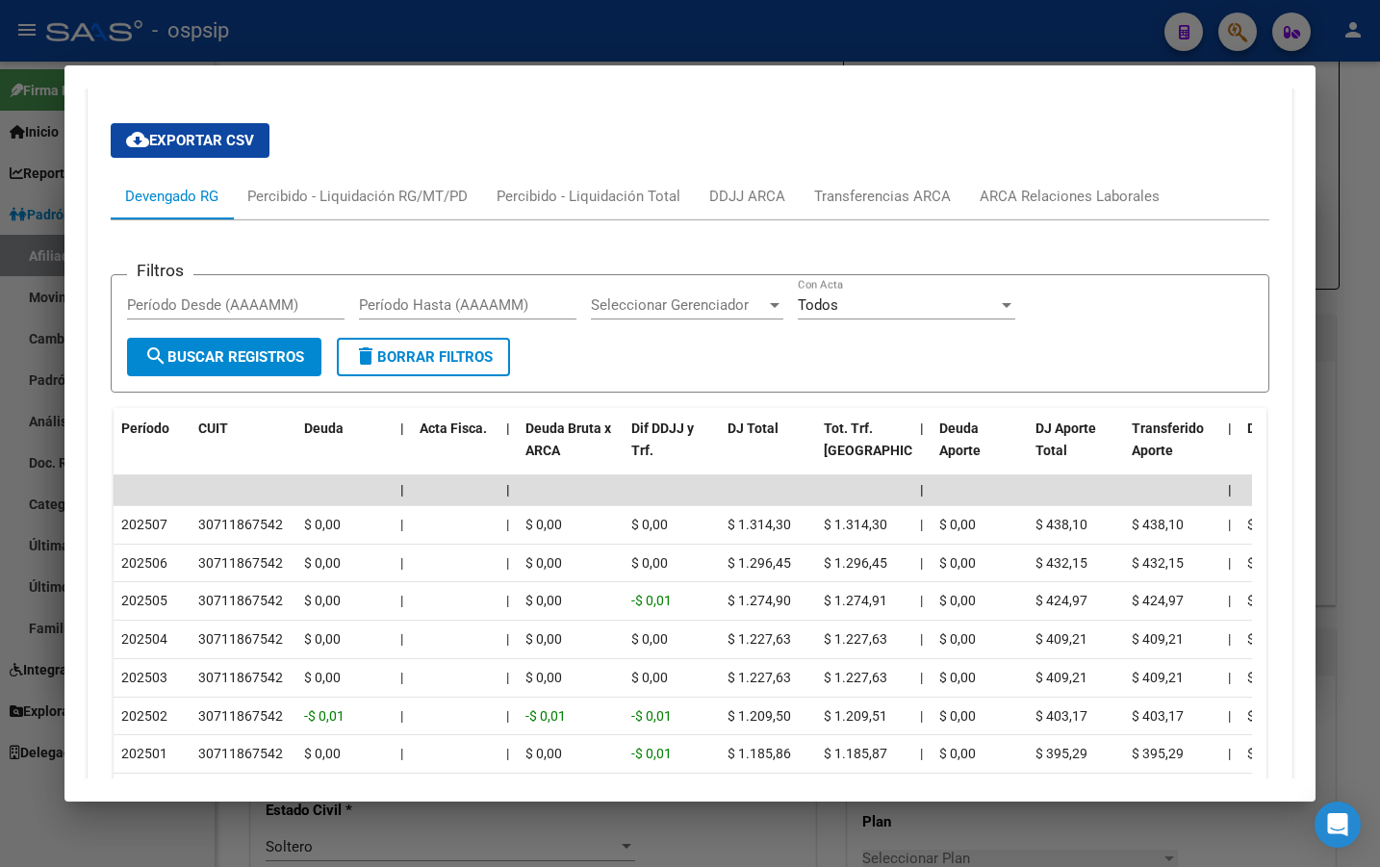
click at [592, 148] on div "cloud_download Exportar CSV Devengado RG Percibido - Liquidación RG/MT/PD Perci…" at bounding box center [690, 533] width 1159 height 851
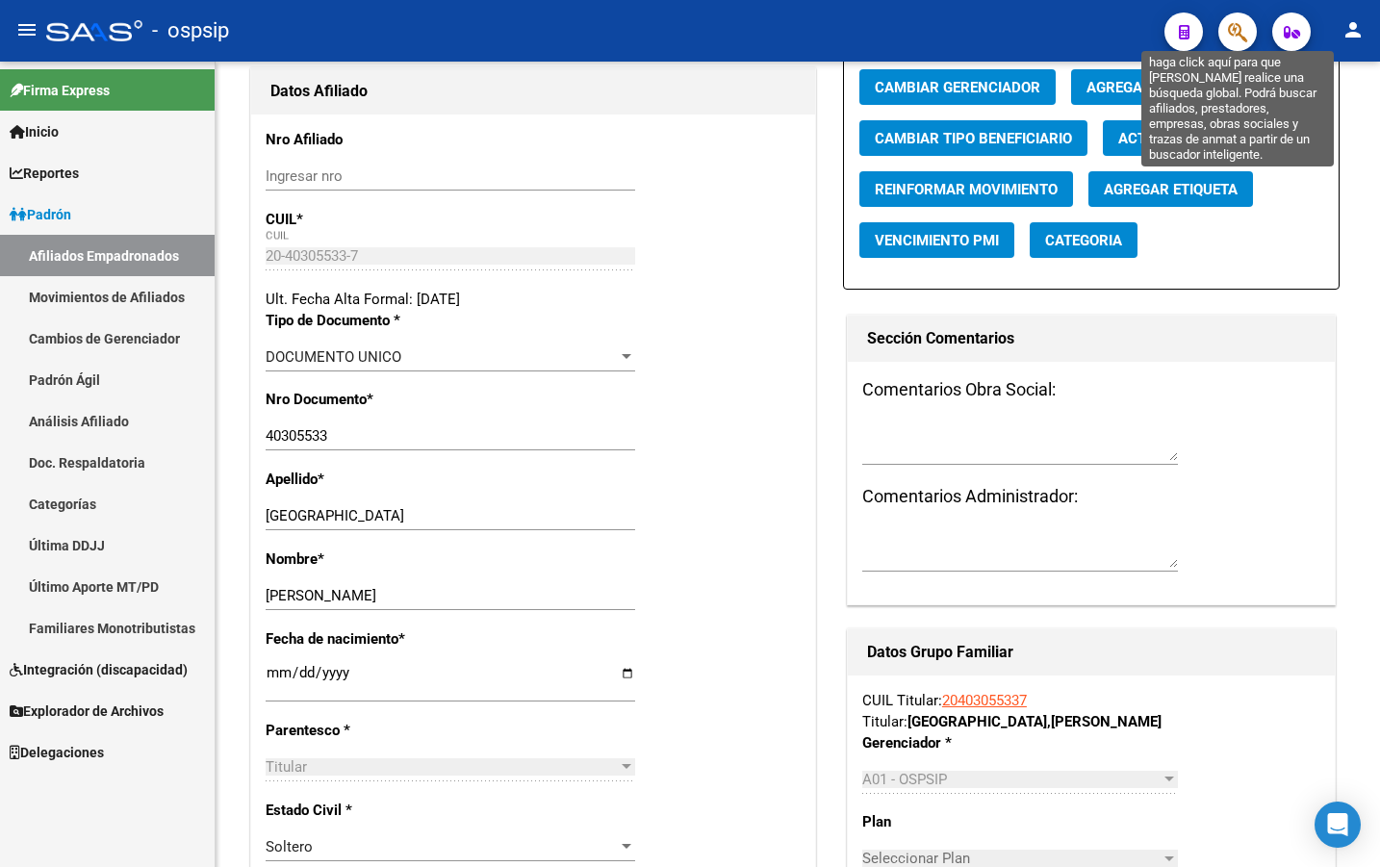
click at [1230, 26] on icon "button" at bounding box center [1237, 32] width 19 height 22
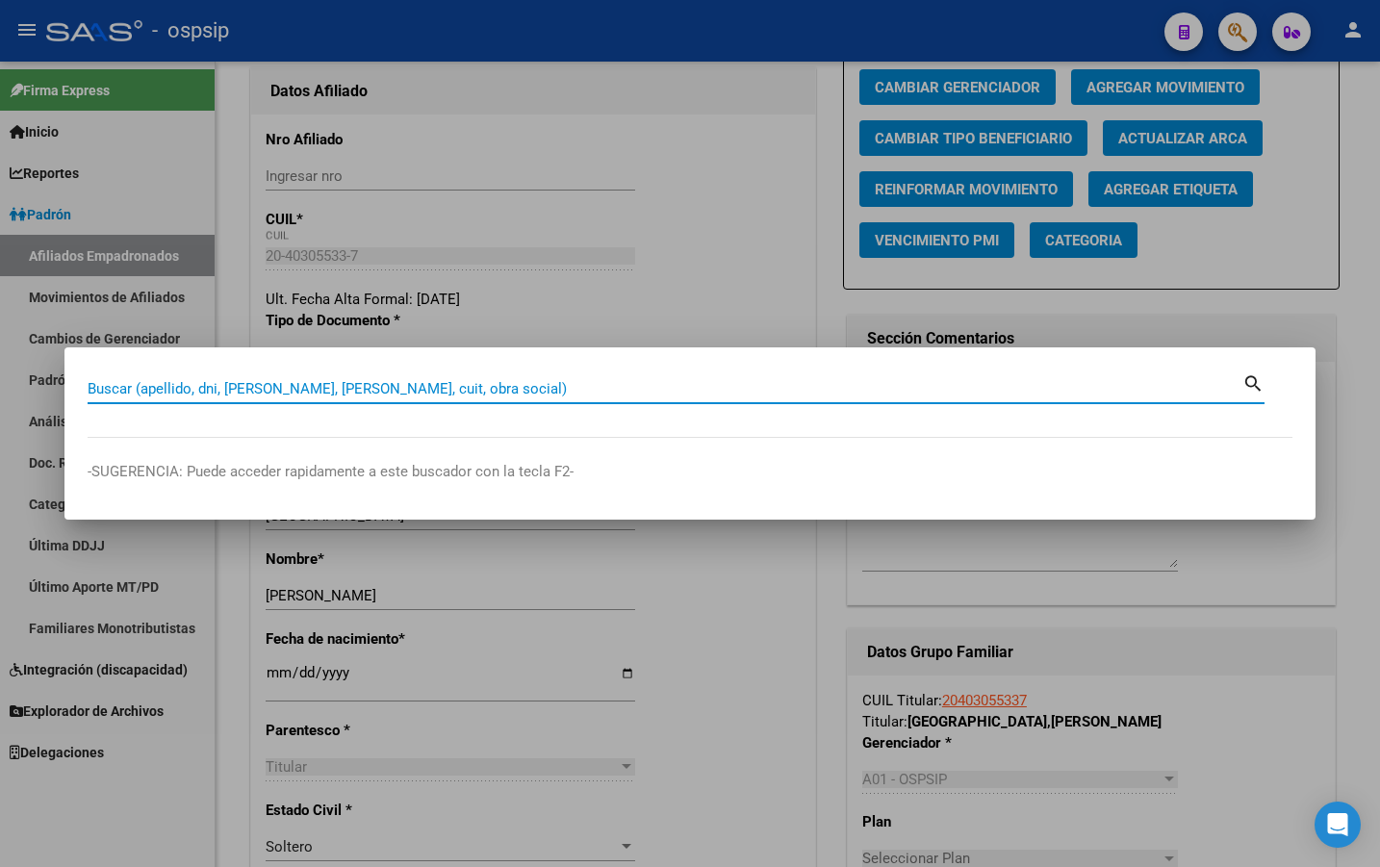
paste input "22.950.141"
click at [178, 393] on input "22950141" at bounding box center [665, 388] width 1155 height 17
type input "22950141"
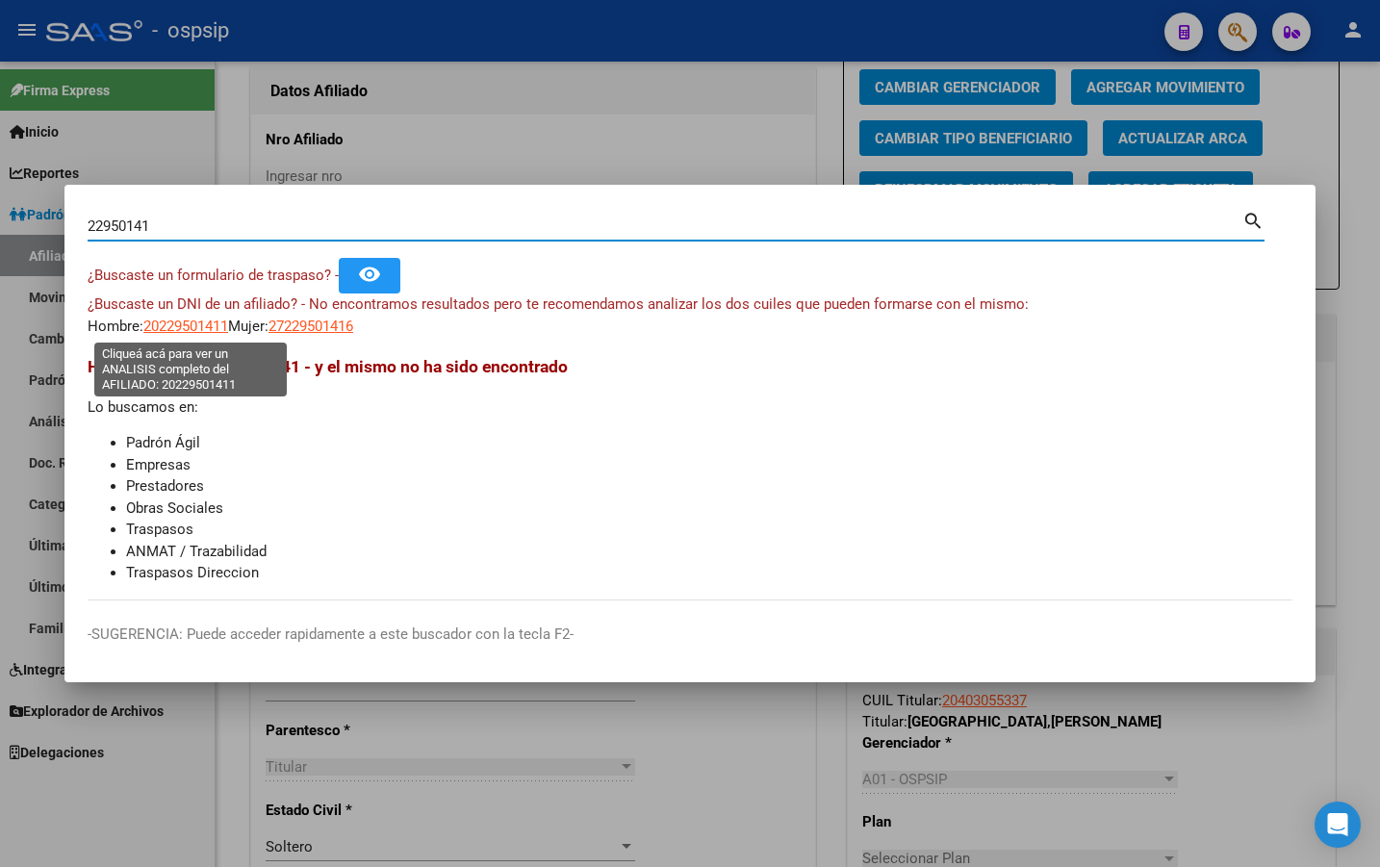
click at [172, 320] on span "20229501411" at bounding box center [185, 326] width 85 height 17
type textarea "20229501411"
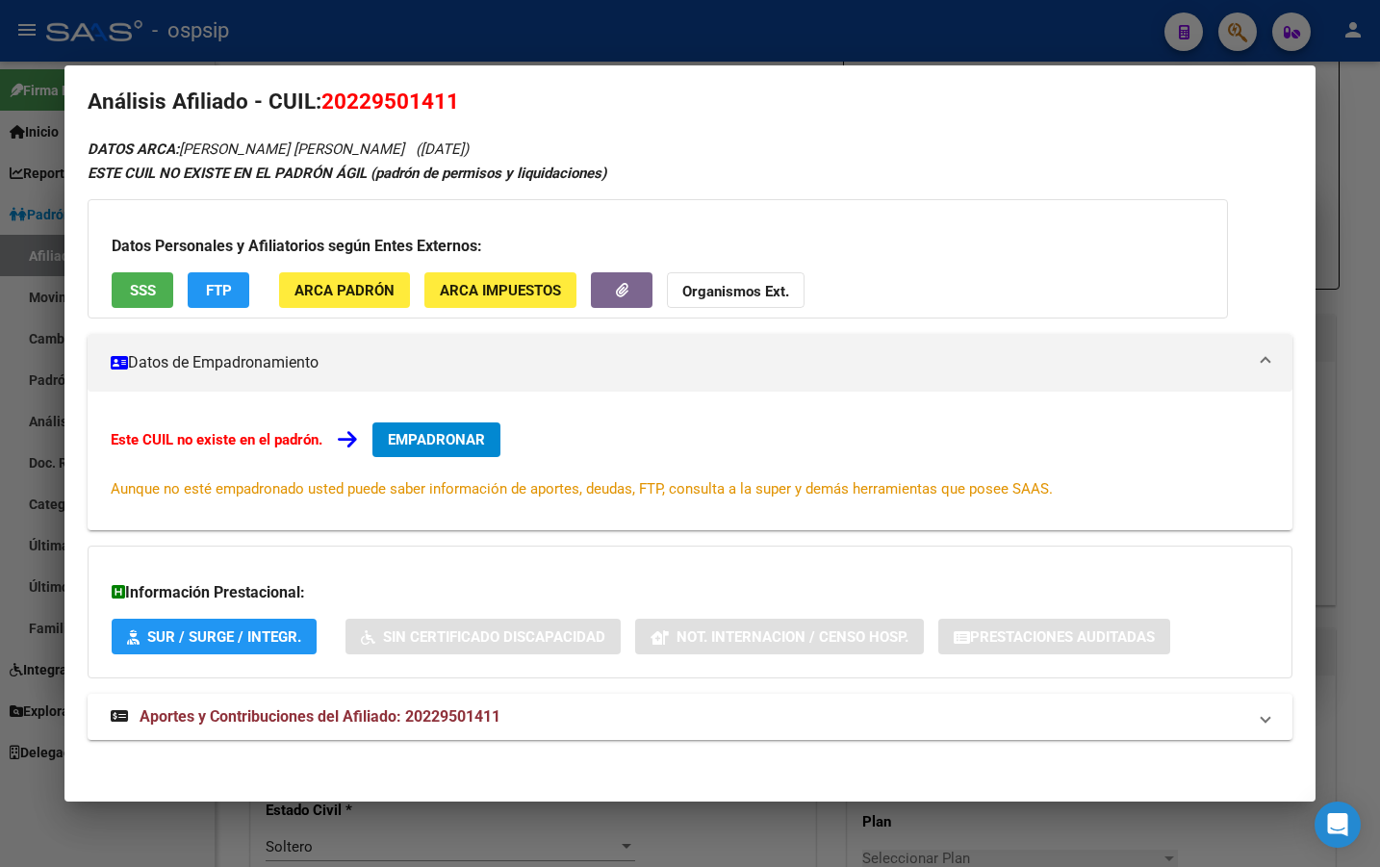
scroll to position [25, 0]
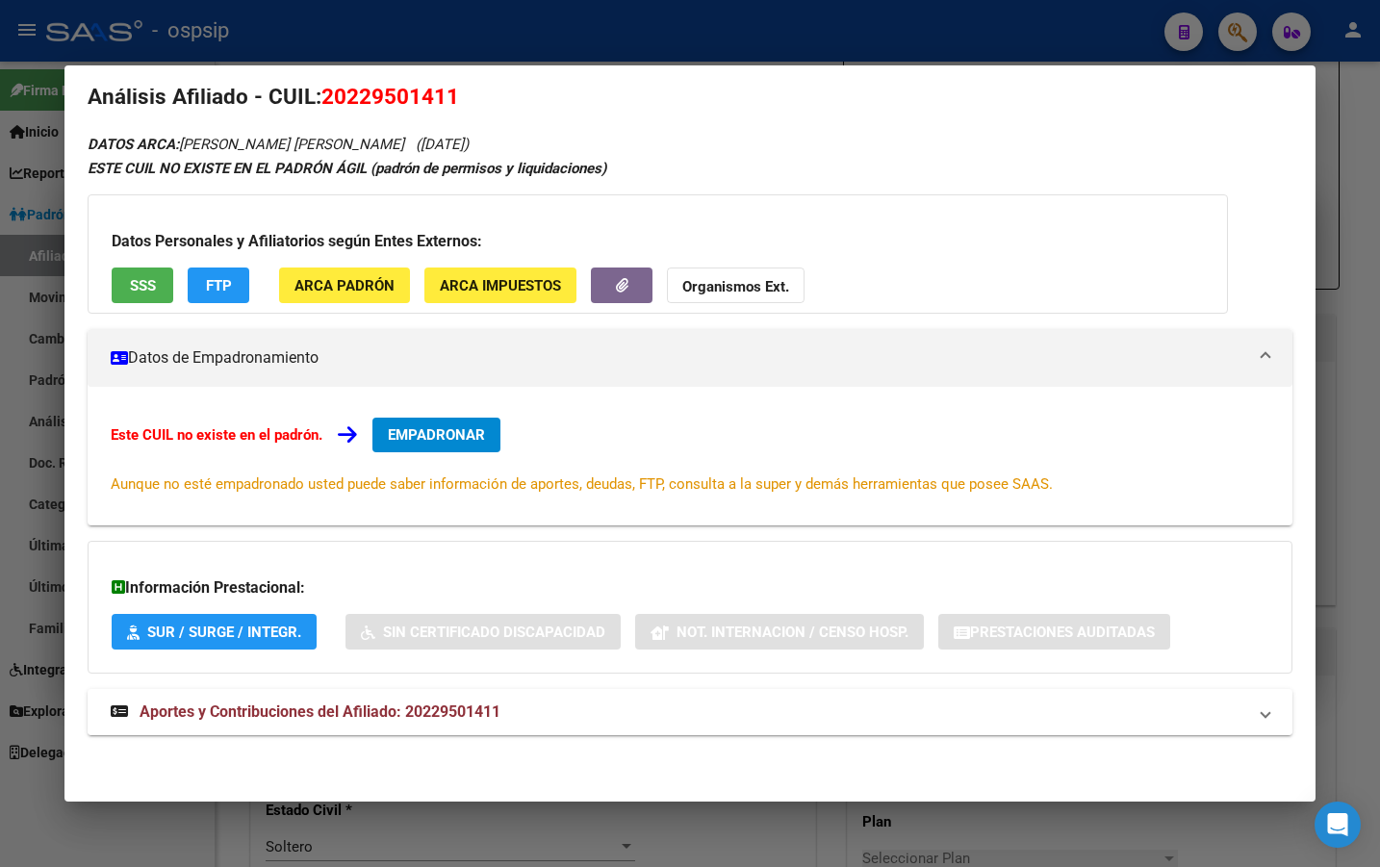
click at [415, 712] on span "Aportes y Contribuciones del Afiliado: 20229501411" at bounding box center [320, 712] width 361 height 18
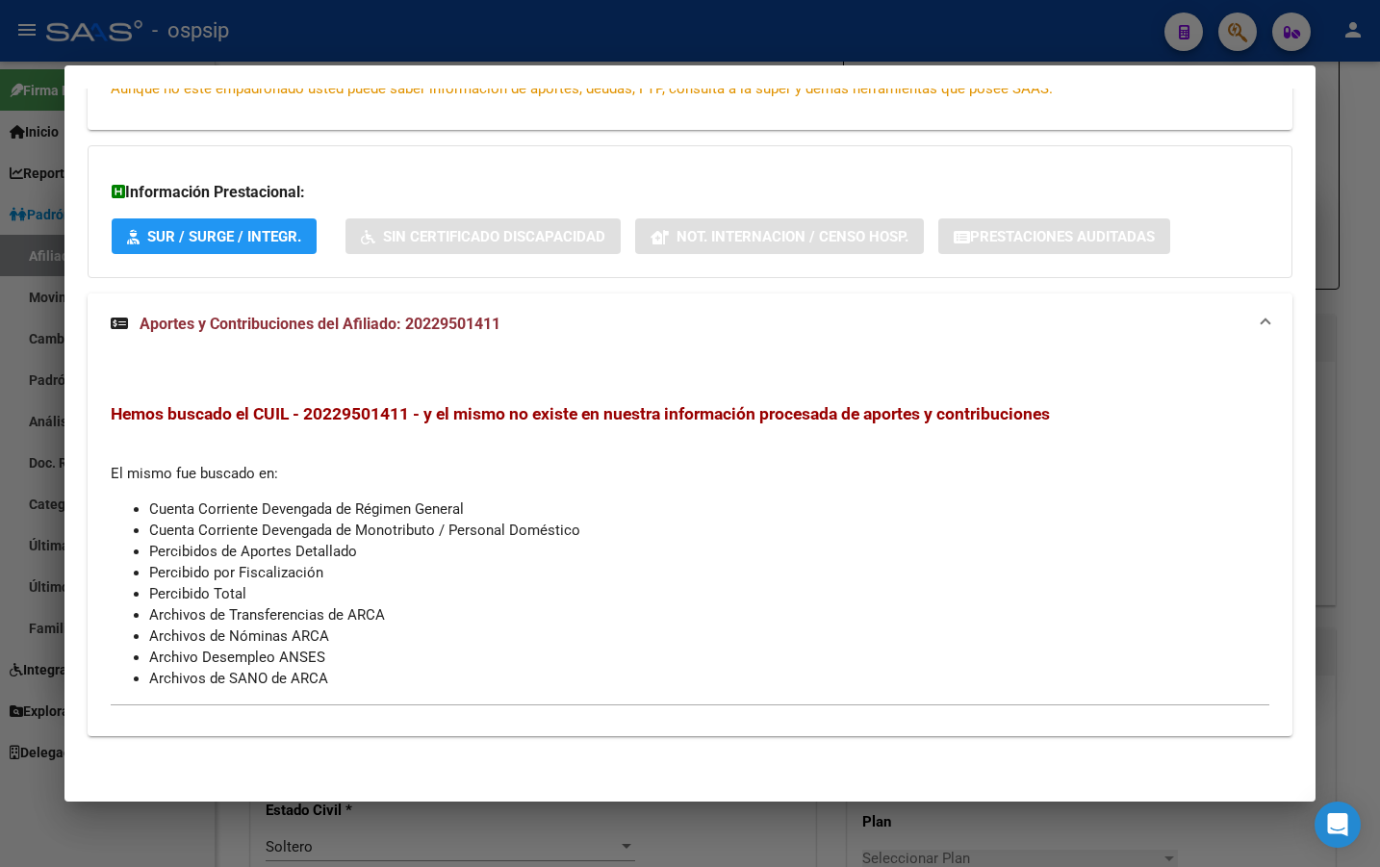
scroll to position [0, 0]
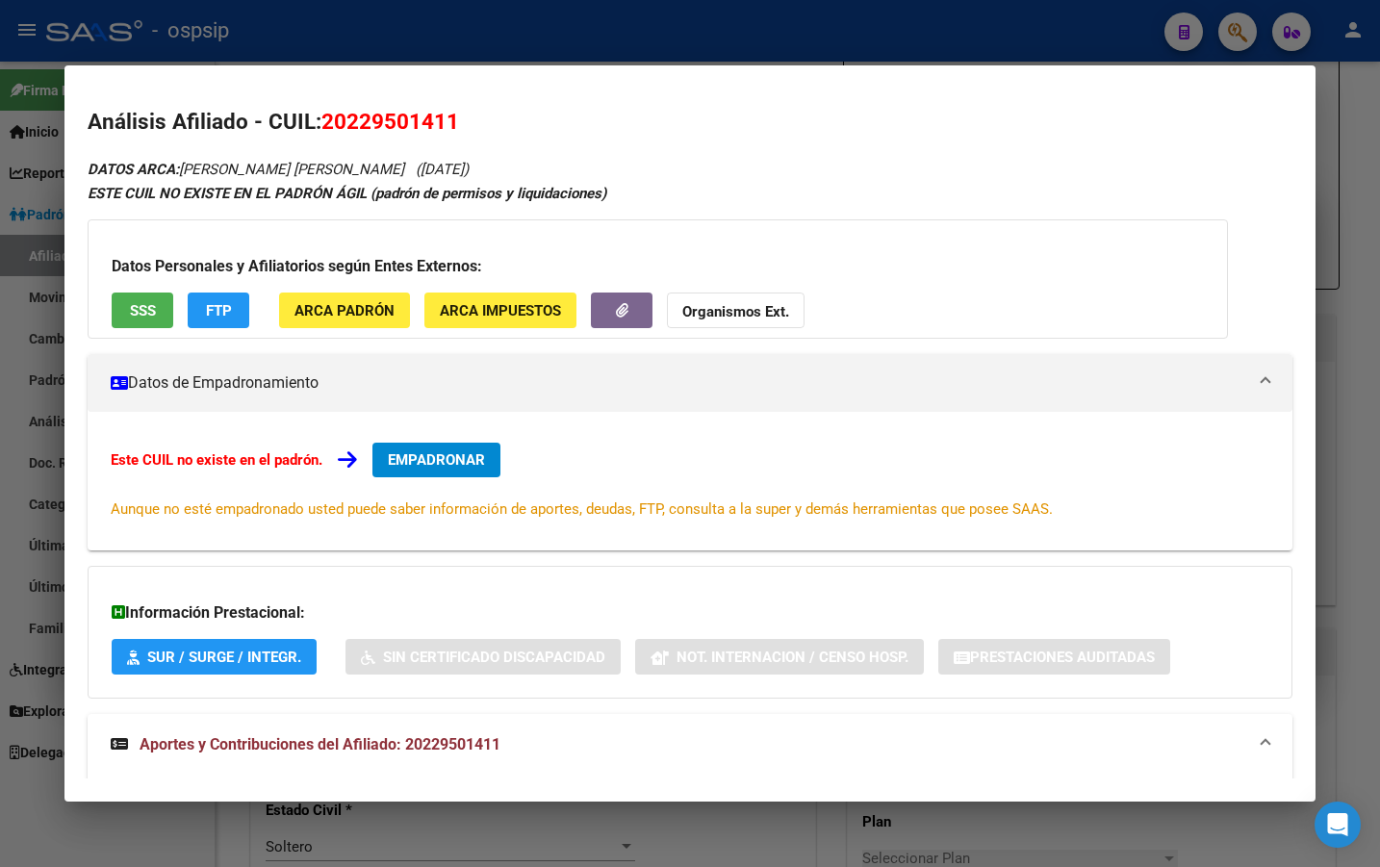
drag, startPoint x: 320, startPoint y: 118, endPoint x: 513, endPoint y: 121, distance: 193.5
click at [513, 121] on h2 "Análisis Afiliado - CUIL: 20229501411" at bounding box center [690, 122] width 1205 height 33
drag, startPoint x: 309, startPoint y: 137, endPoint x: 341, endPoint y: 137, distance: 31.8
click at [319, 137] on h2 "Análisis Afiliado - CUIL: 20229501411" at bounding box center [690, 122] width 1205 height 33
drag, startPoint x: 325, startPoint y: 119, endPoint x: 468, endPoint y: 120, distance: 142.5
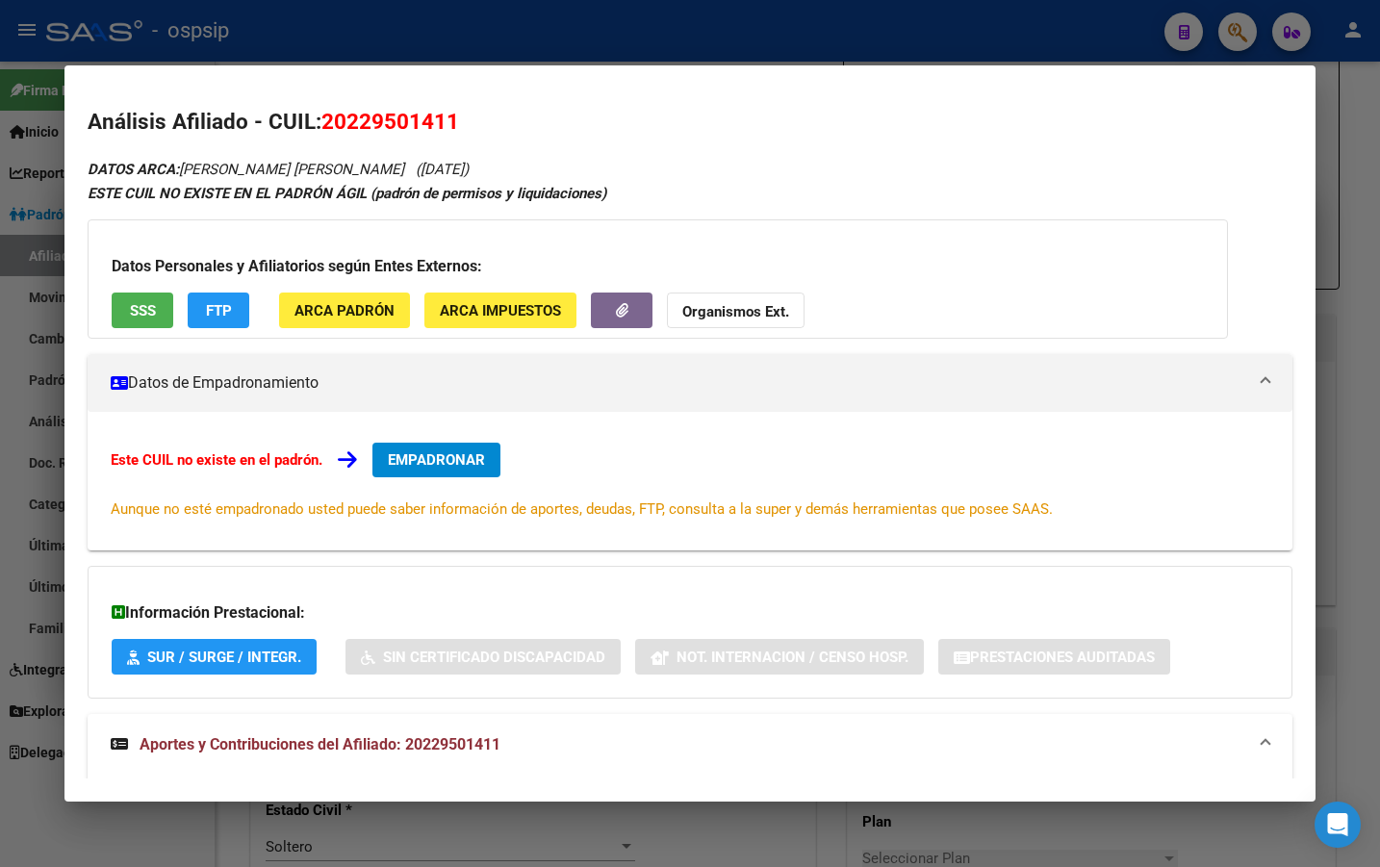
click at [468, 120] on h2 "Análisis Afiliado - CUIL: 20229501411" at bounding box center [690, 122] width 1205 height 33
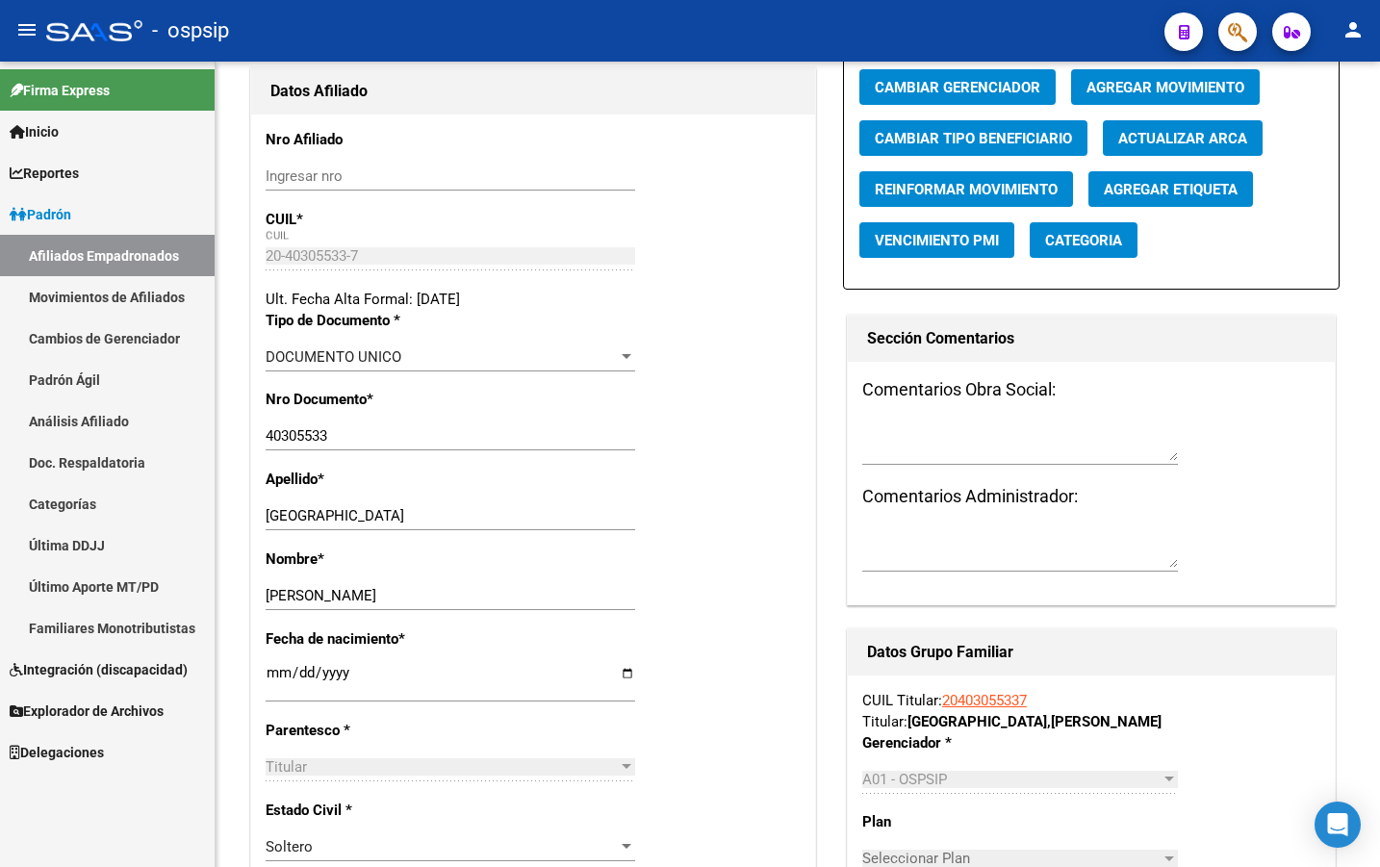
click at [1235, 15] on span "button" at bounding box center [1237, 32] width 19 height 39
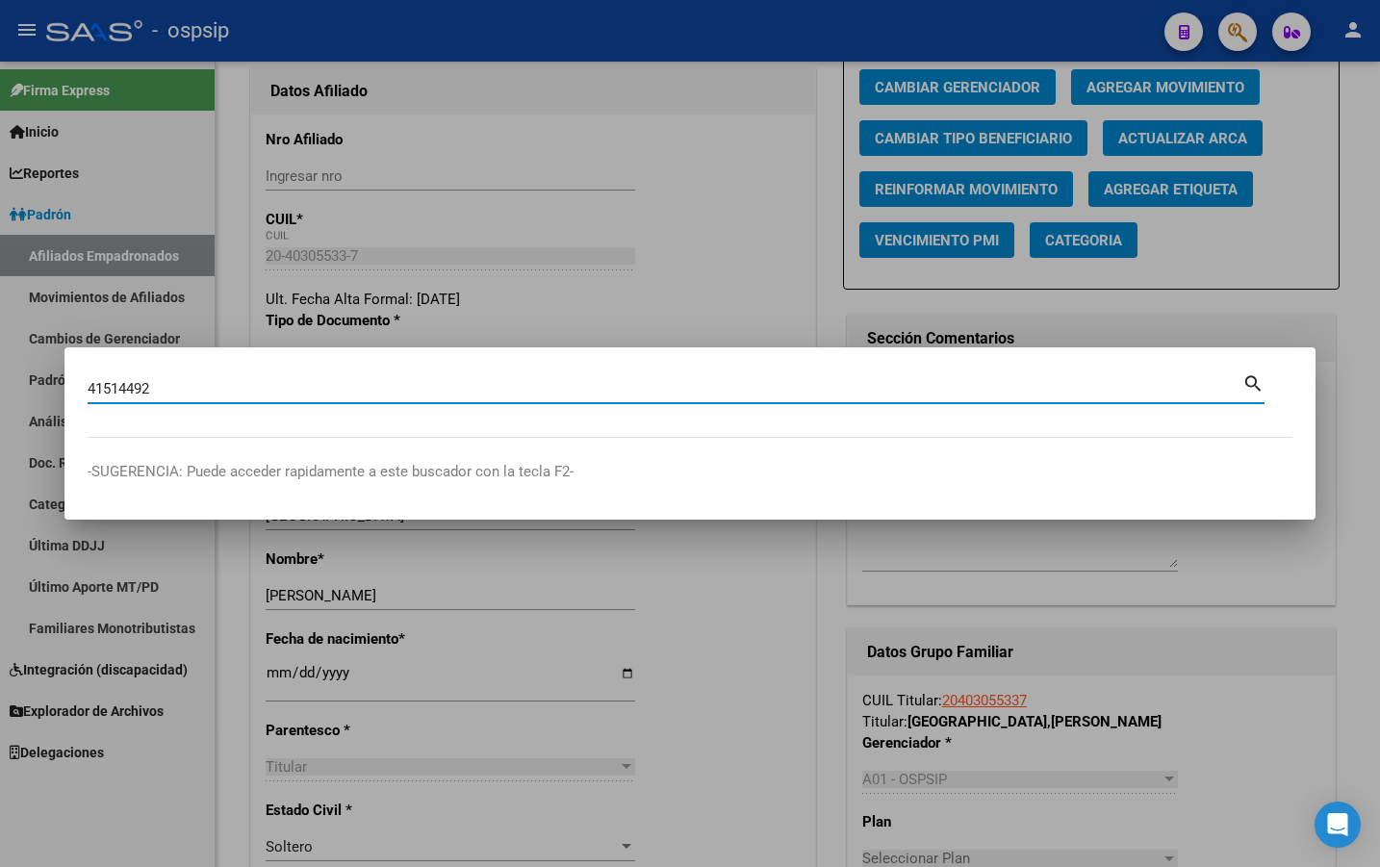
type input "41514492"
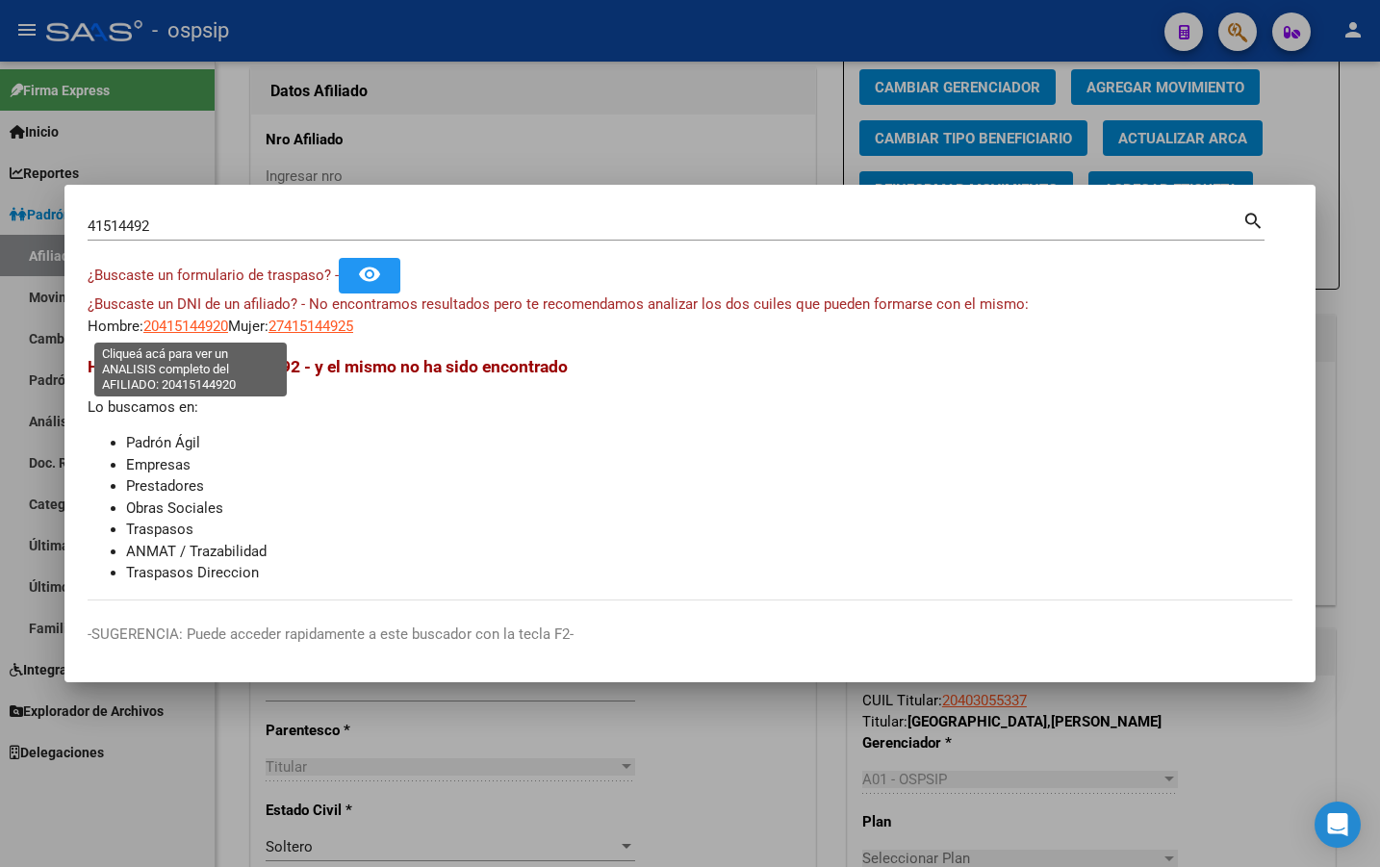
click at [176, 332] on span "20415144920" at bounding box center [185, 326] width 85 height 17
type textarea "20415144920"
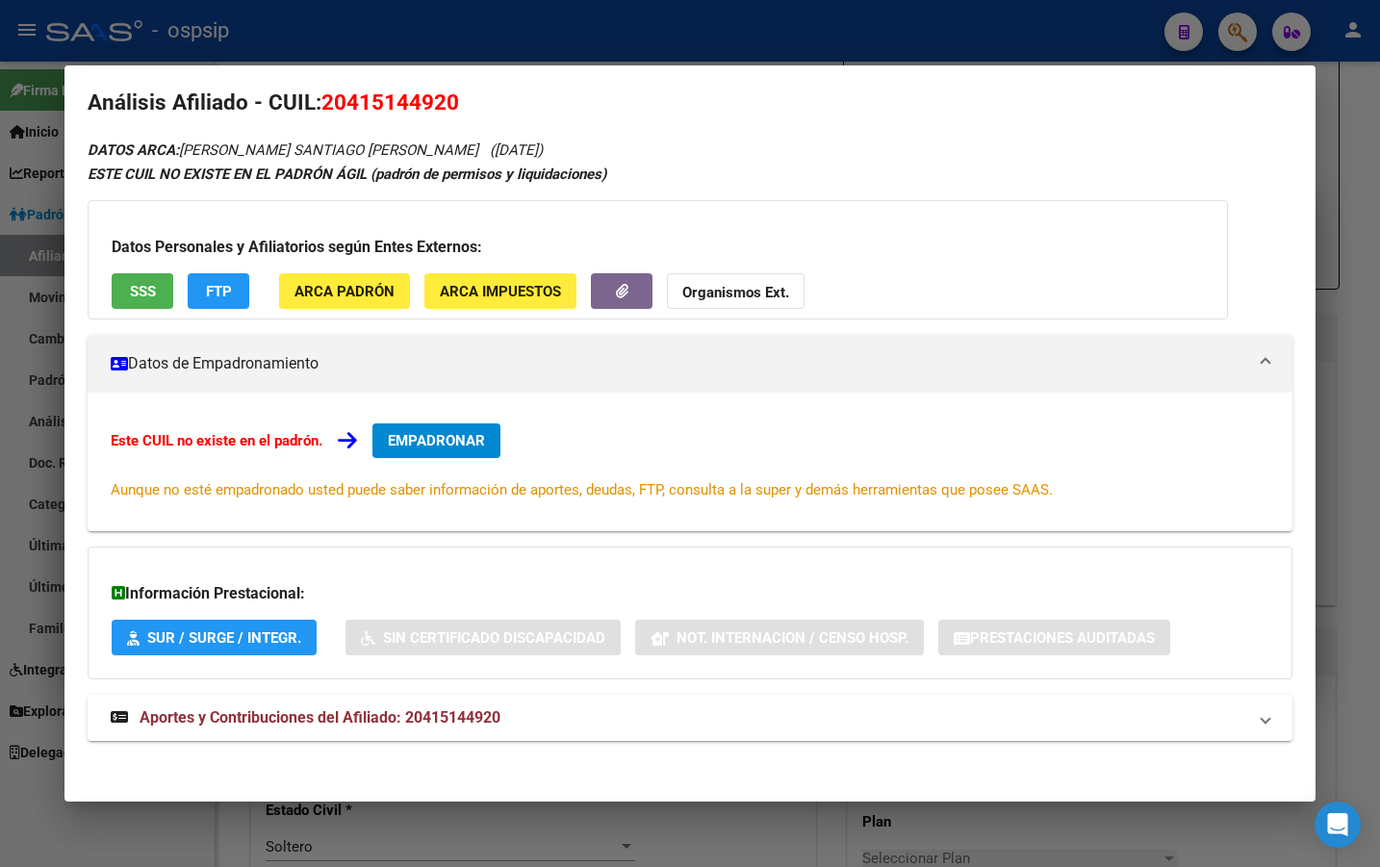
scroll to position [25, 0]
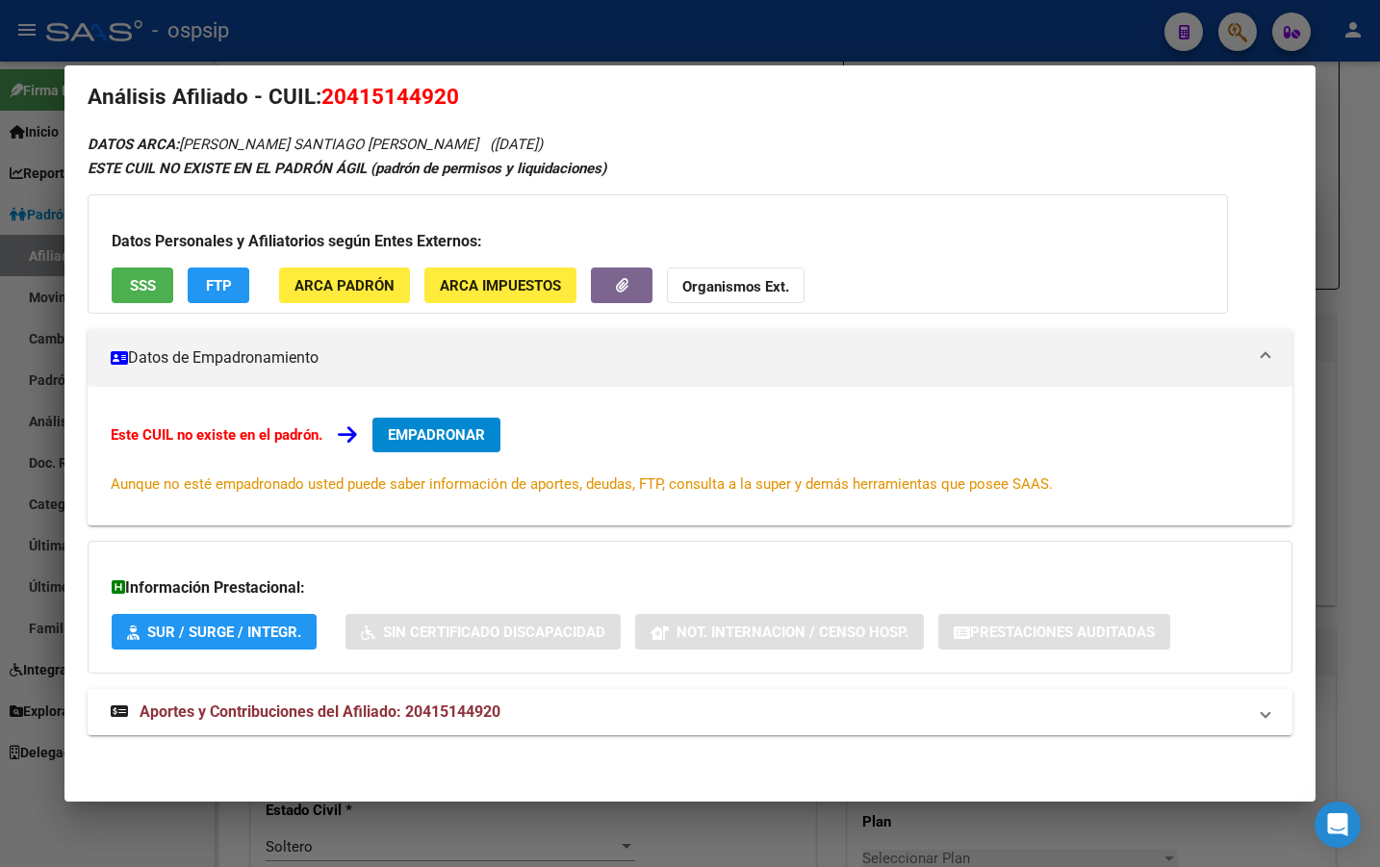
click at [446, 707] on span "Aportes y Contribuciones del Afiliado: 20415144920" at bounding box center [320, 712] width 361 height 18
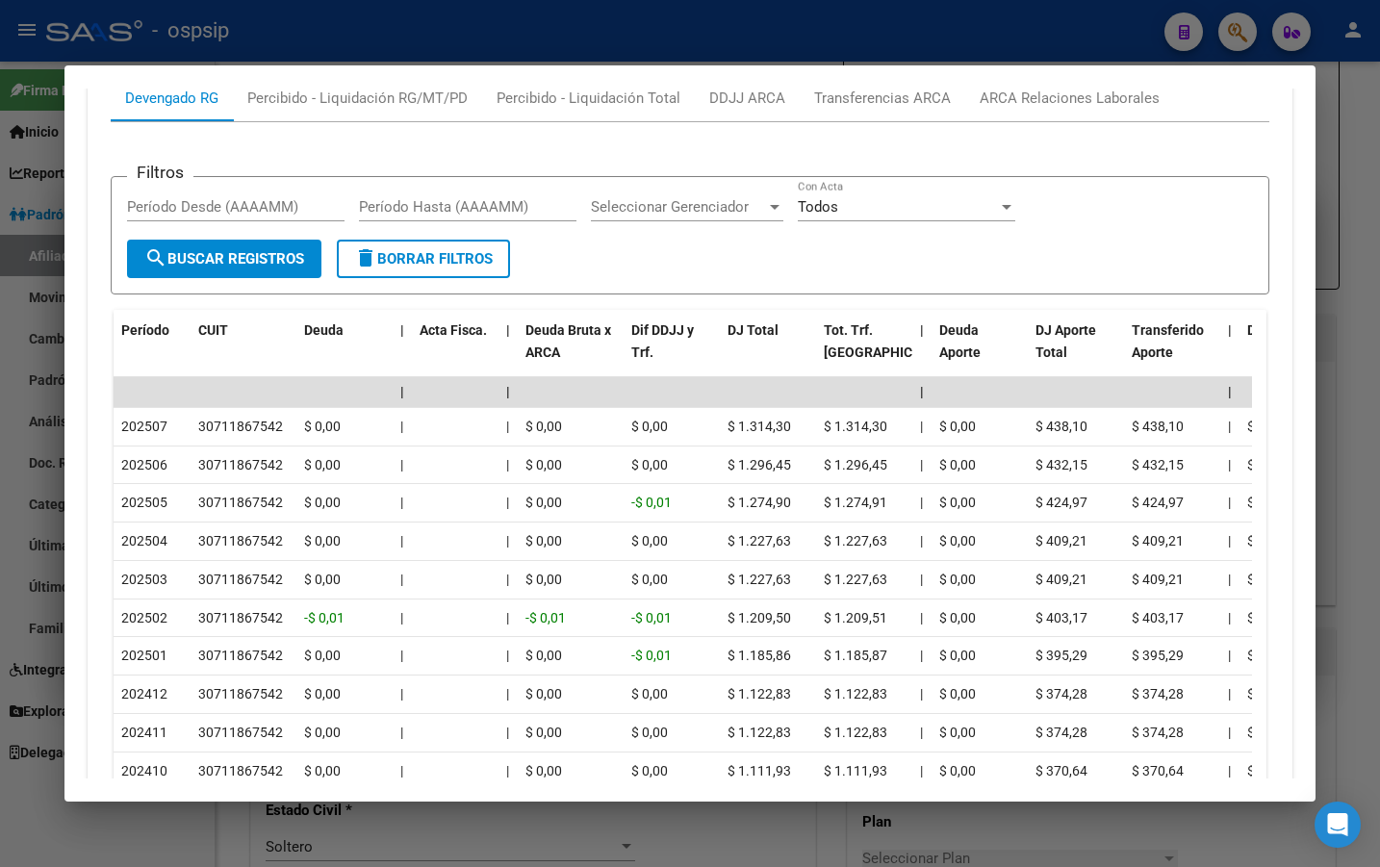
scroll to position [893, 0]
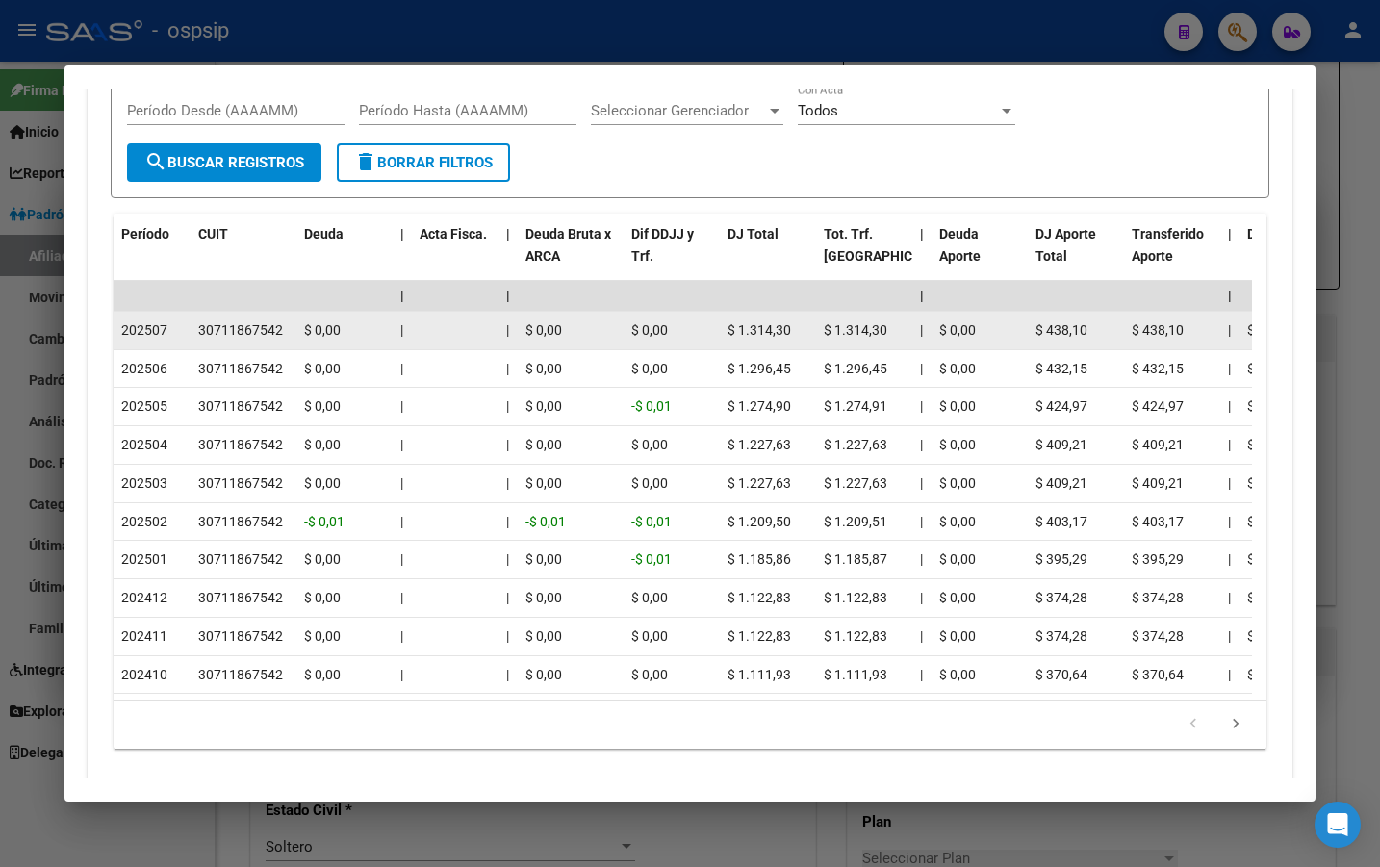
drag, startPoint x: 199, startPoint y: 330, endPoint x: 283, endPoint y: 336, distance: 84.0
click at [283, 336] on div "30711867542" at bounding box center [243, 331] width 90 height 22
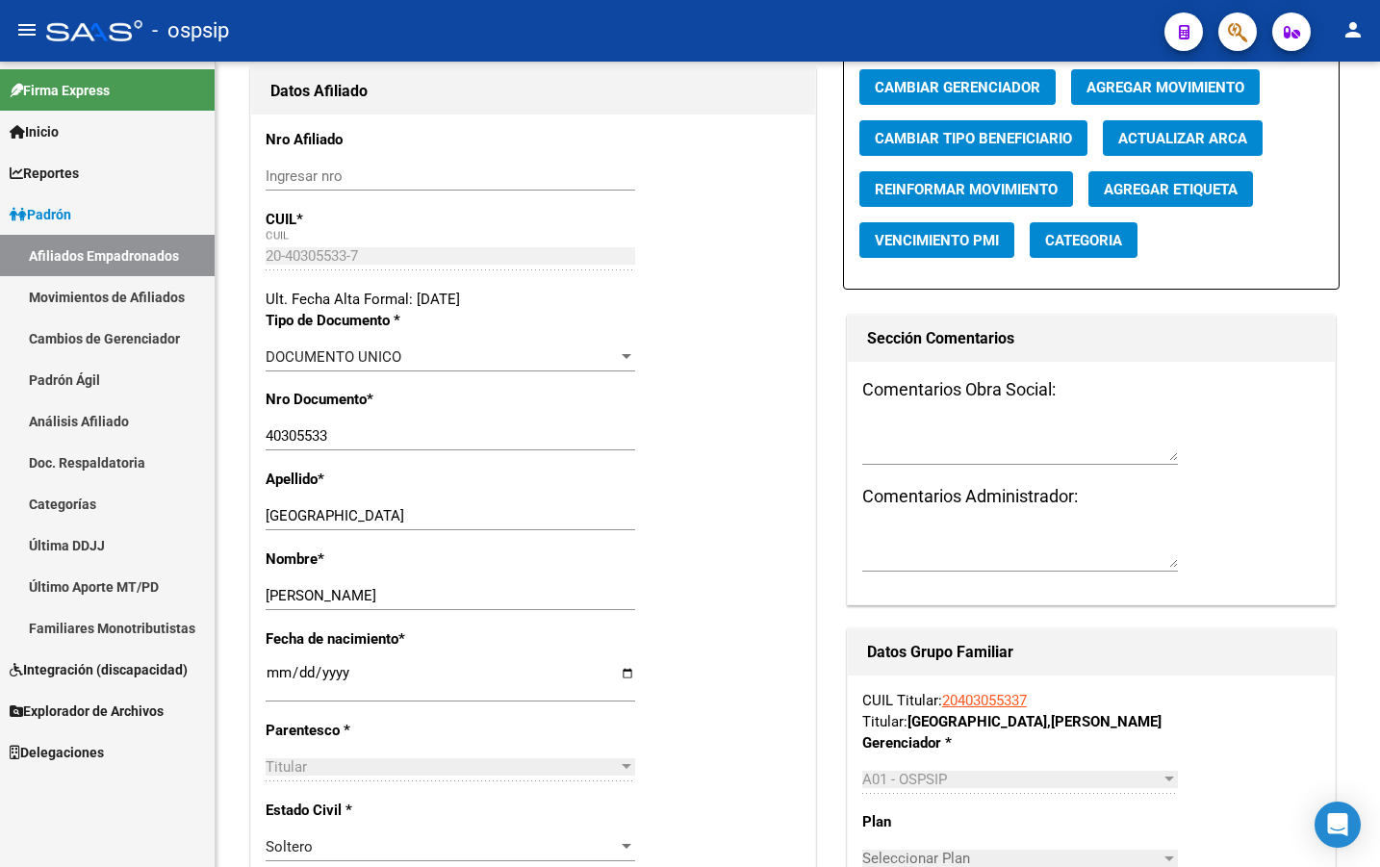
click at [44, 544] on link "Última DDJJ" at bounding box center [107, 545] width 215 height 41
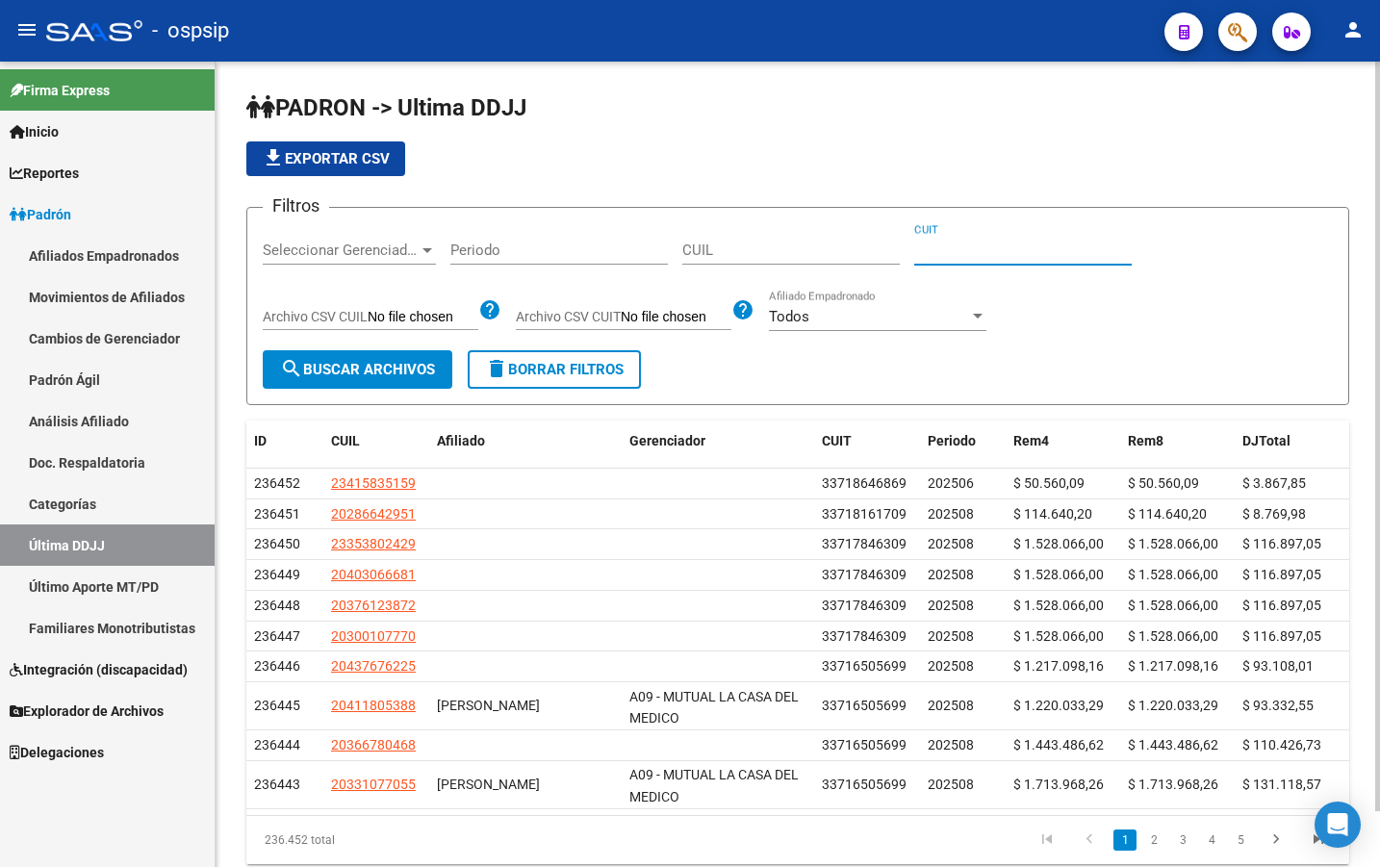
click at [986, 254] on input "CUIT" at bounding box center [1024, 250] width 218 height 17
paste input "30711867542"
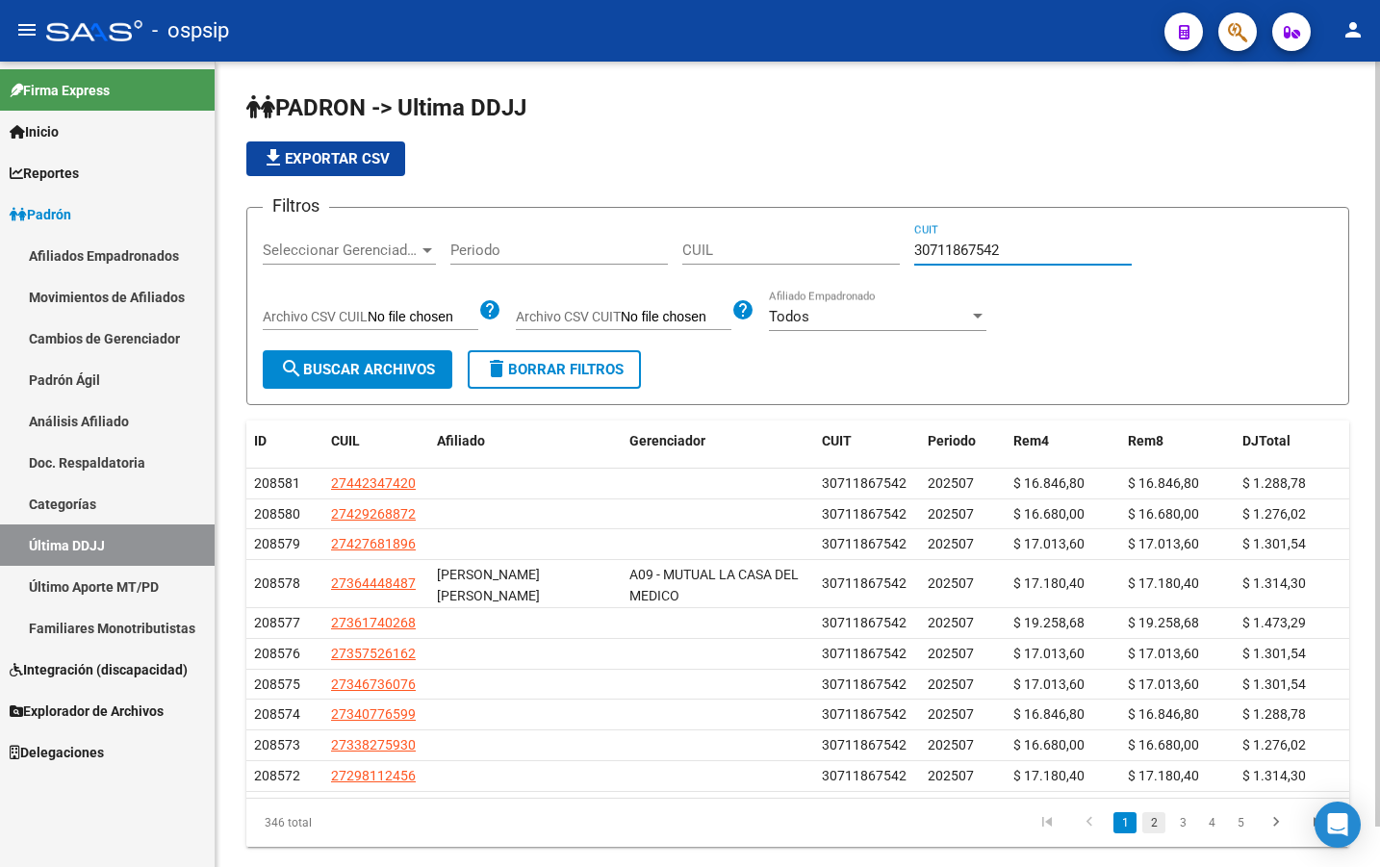
type input "30711867542"
click at [1154, 825] on link "2" at bounding box center [1154, 822] width 23 height 21
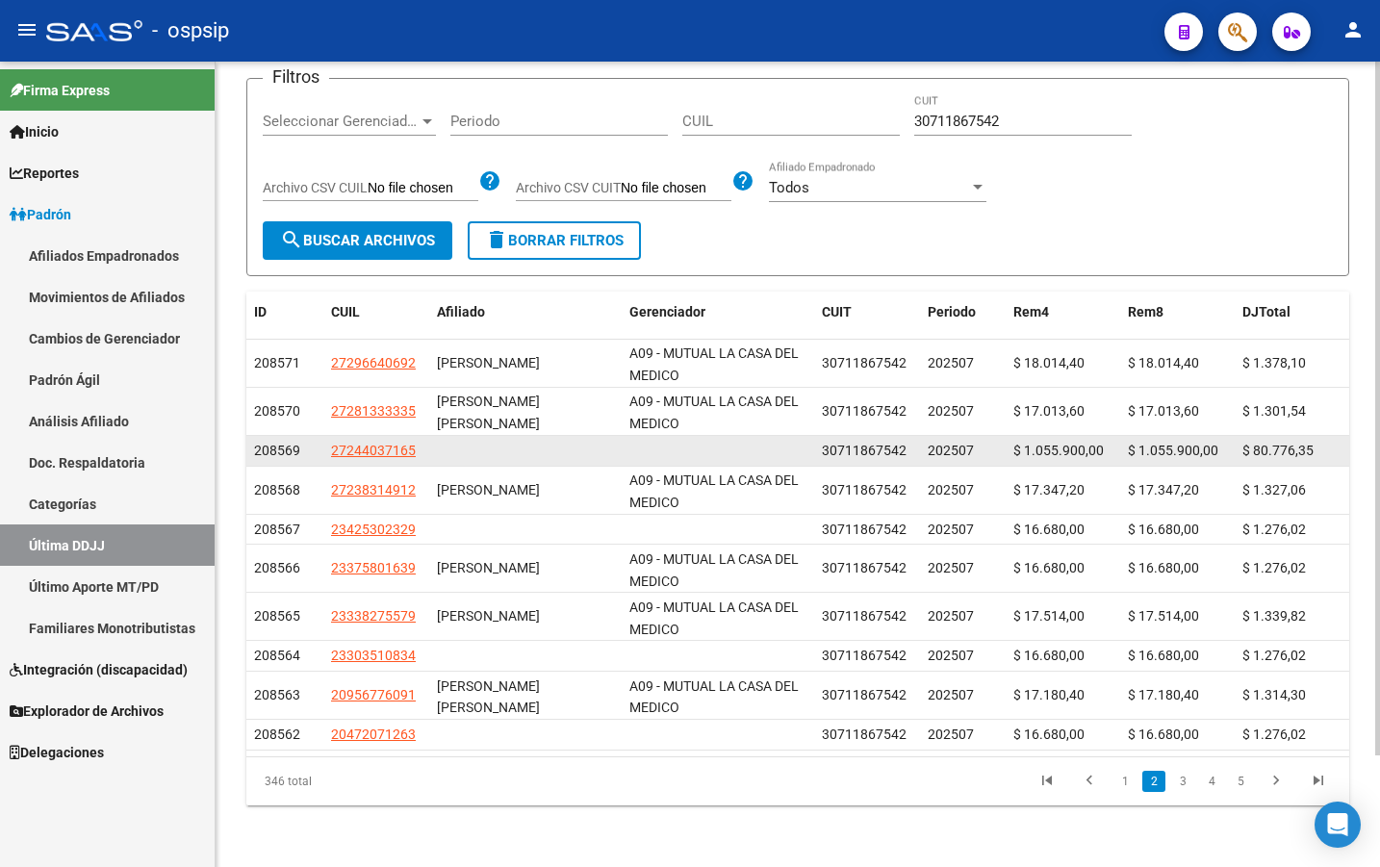
scroll to position [130, 0]
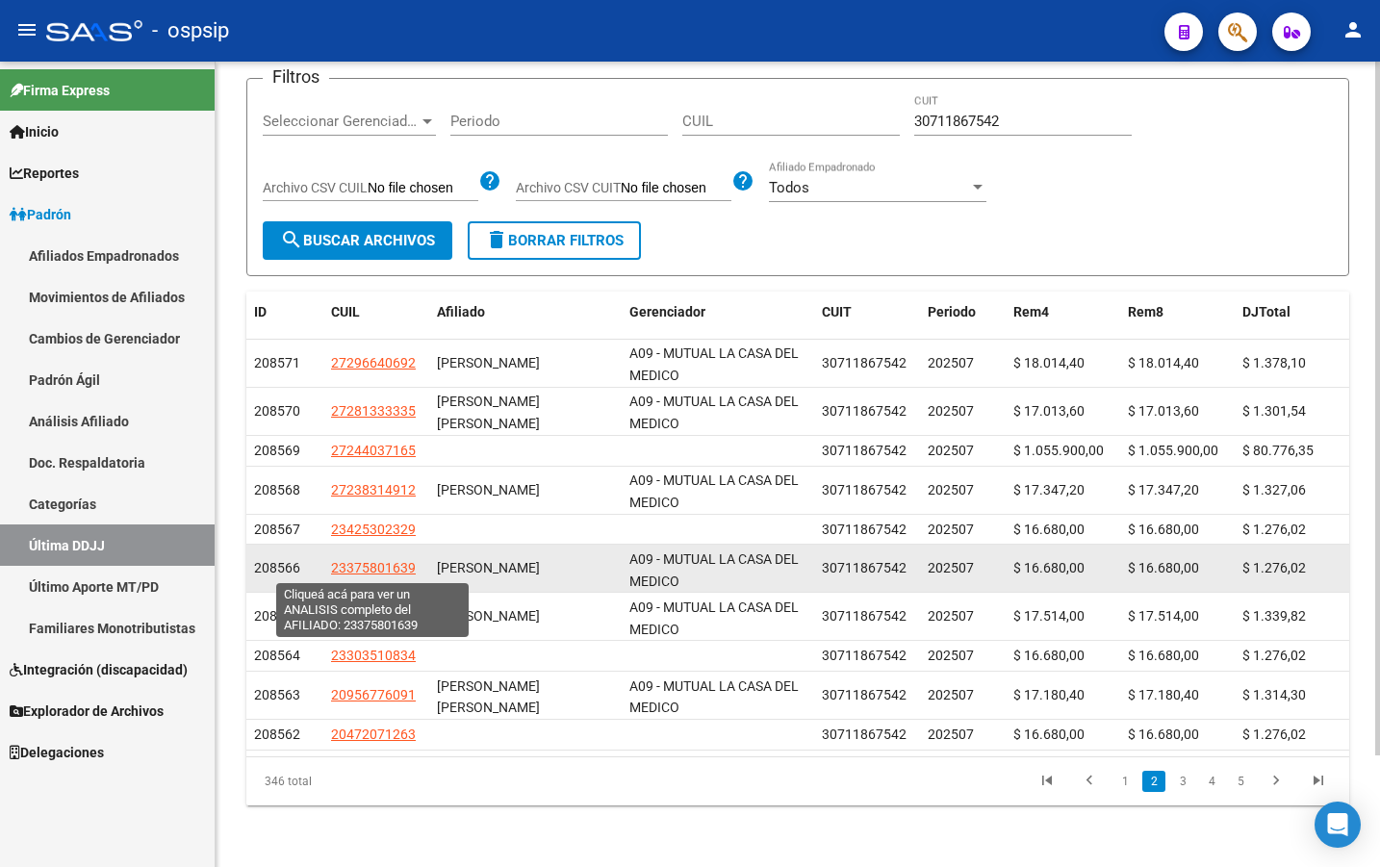
click at [365, 569] on span "23375801639" at bounding box center [373, 567] width 85 height 15
type textarea "23375801639"
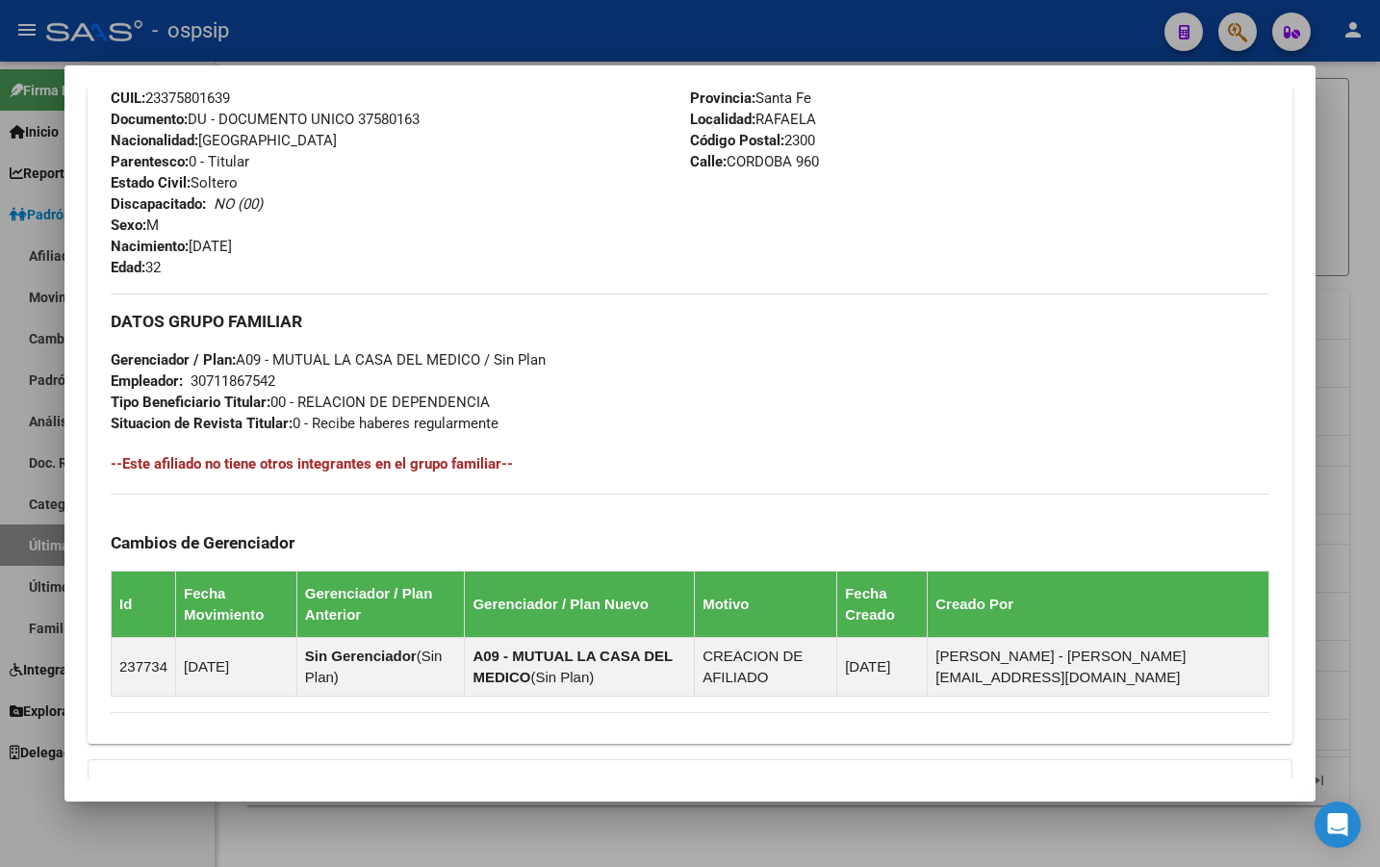
scroll to position [897, 0]
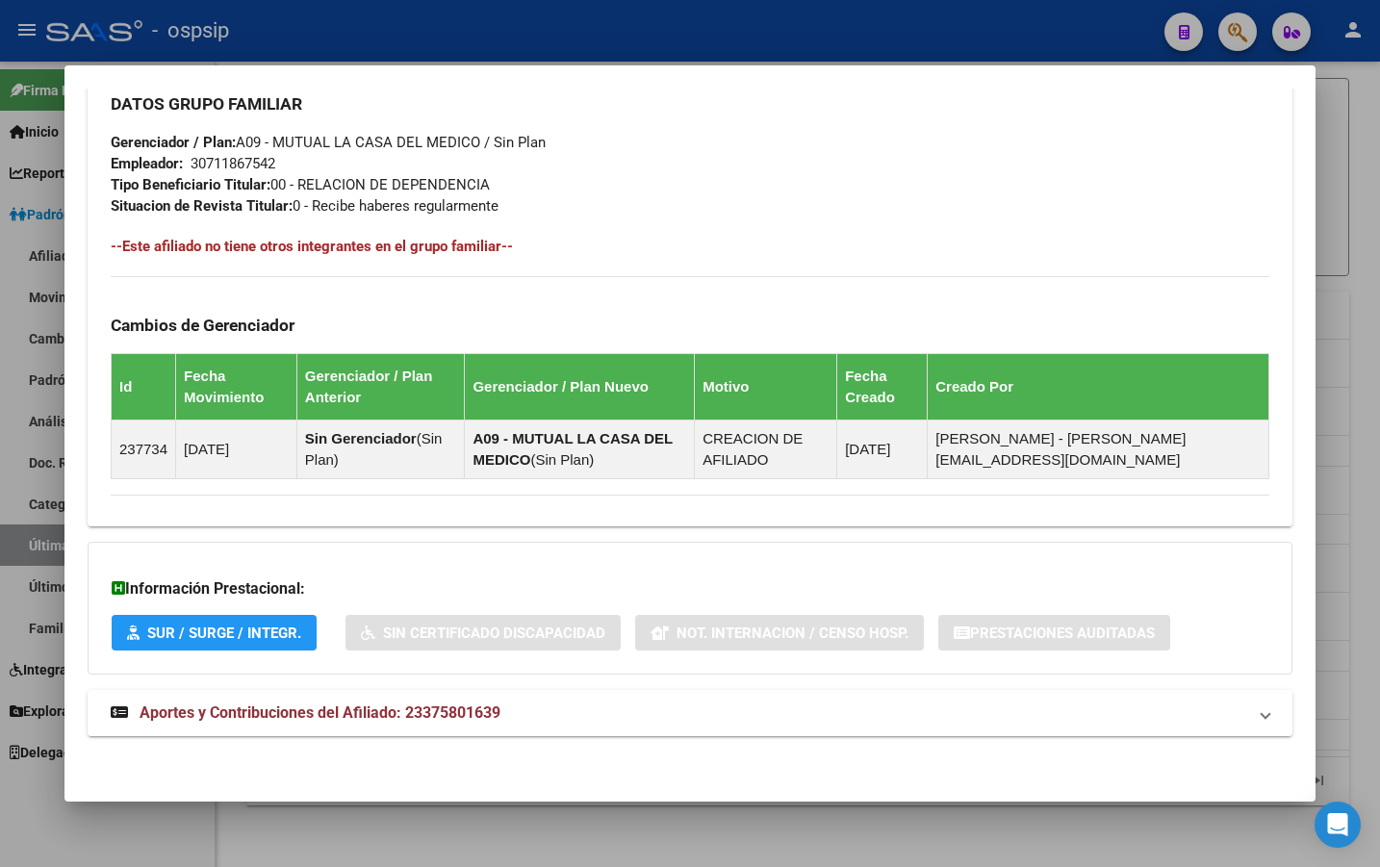
drag, startPoint x: 437, startPoint y: 715, endPoint x: 456, endPoint y: 719, distance: 19.6
click at [438, 714] on span "Aportes y Contribuciones del Afiliado: 23375801639" at bounding box center [320, 713] width 361 height 18
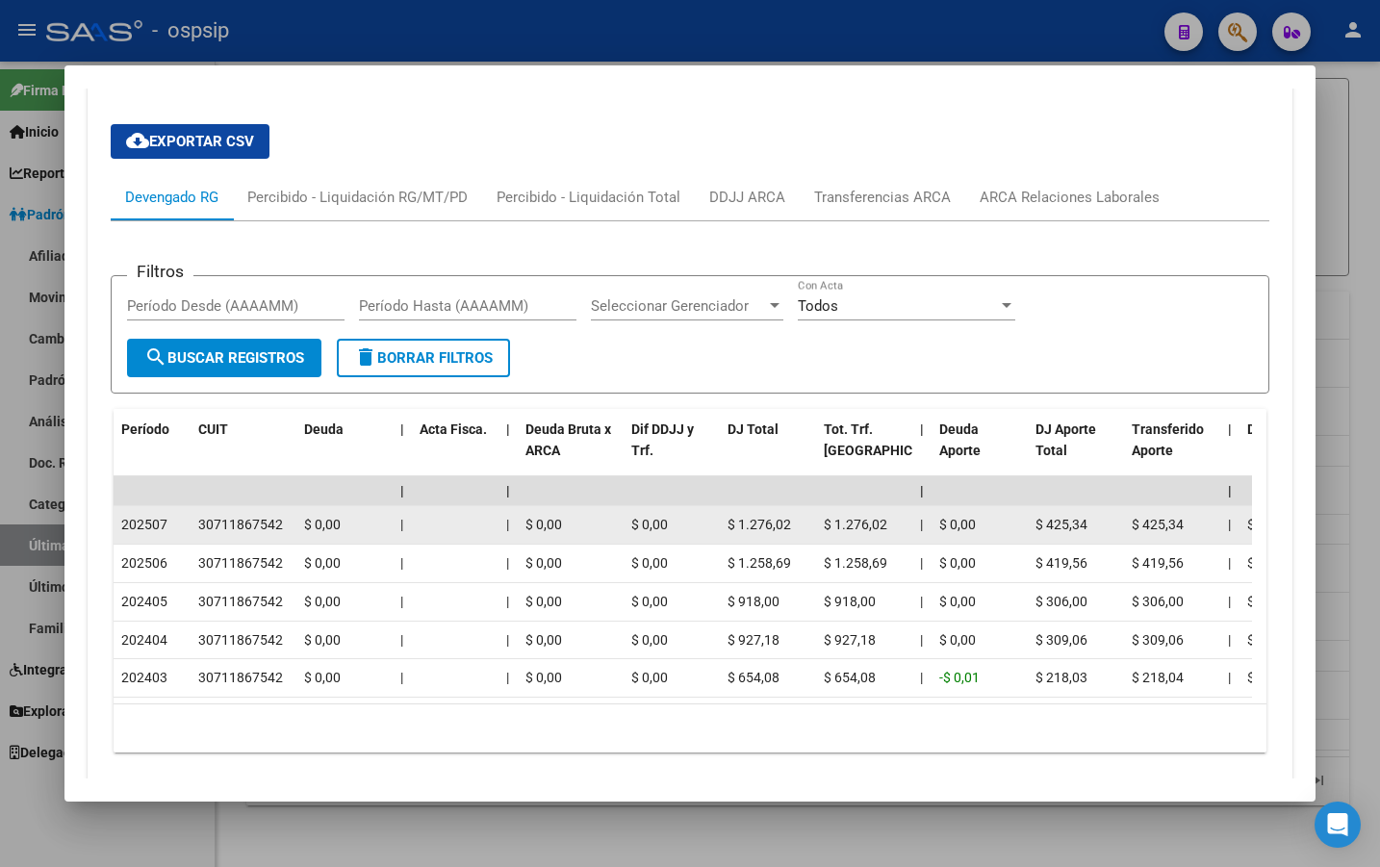
scroll to position [993, 0]
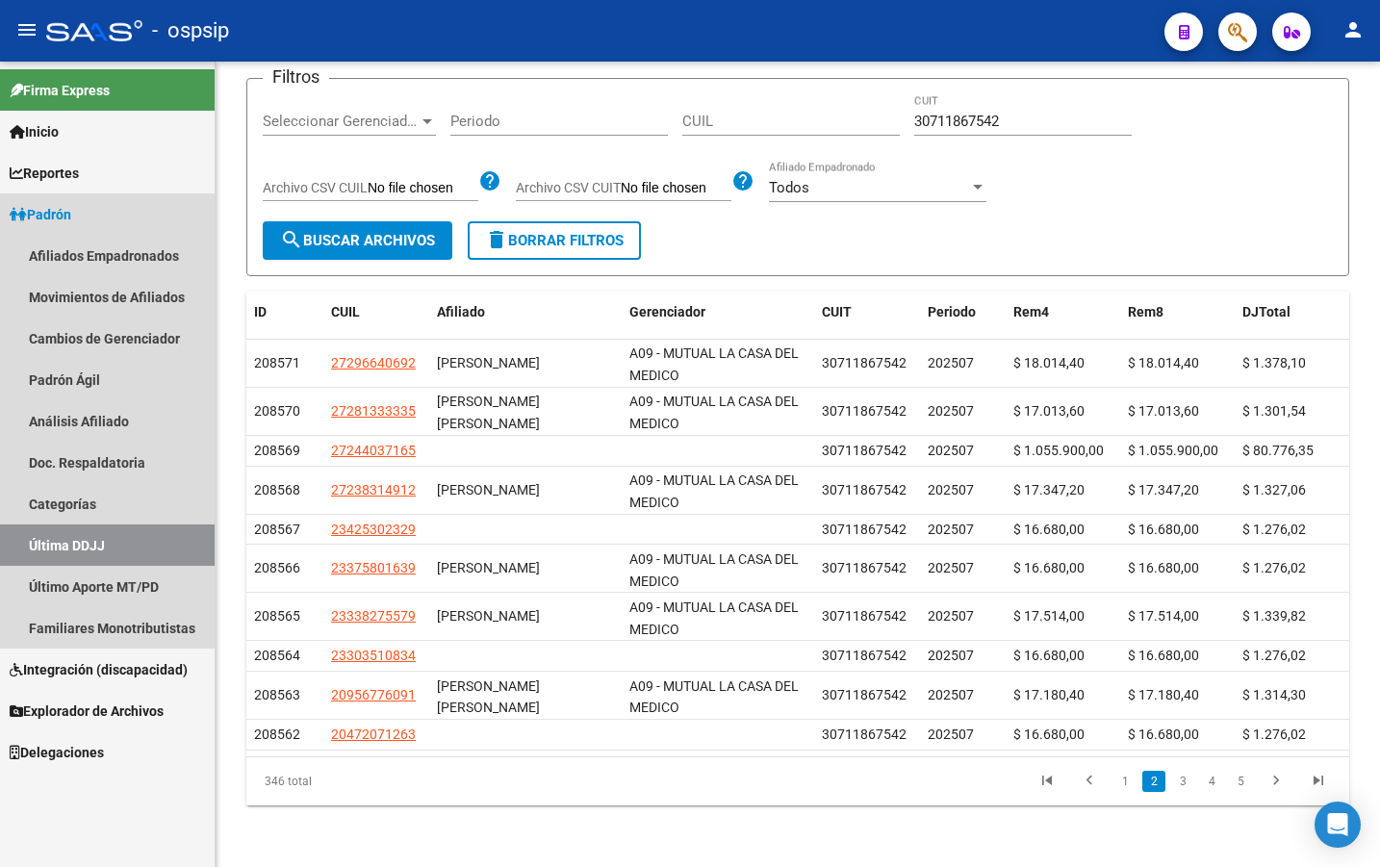
click at [53, 544] on link "Última DDJJ" at bounding box center [107, 545] width 215 height 41
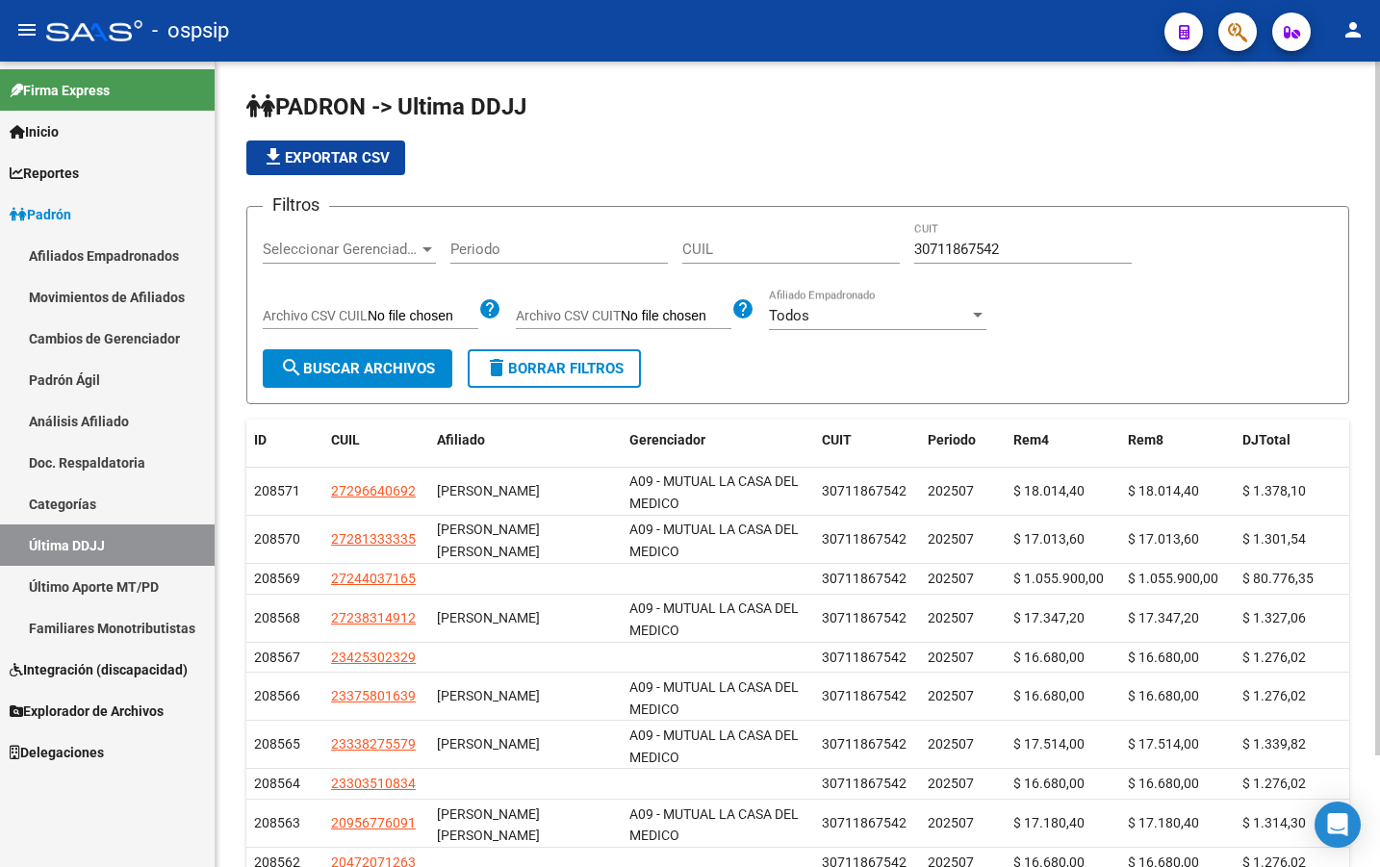
scroll to position [0, 0]
click at [326, 155] on span "file_download Exportar CSV" at bounding box center [326, 158] width 128 height 17
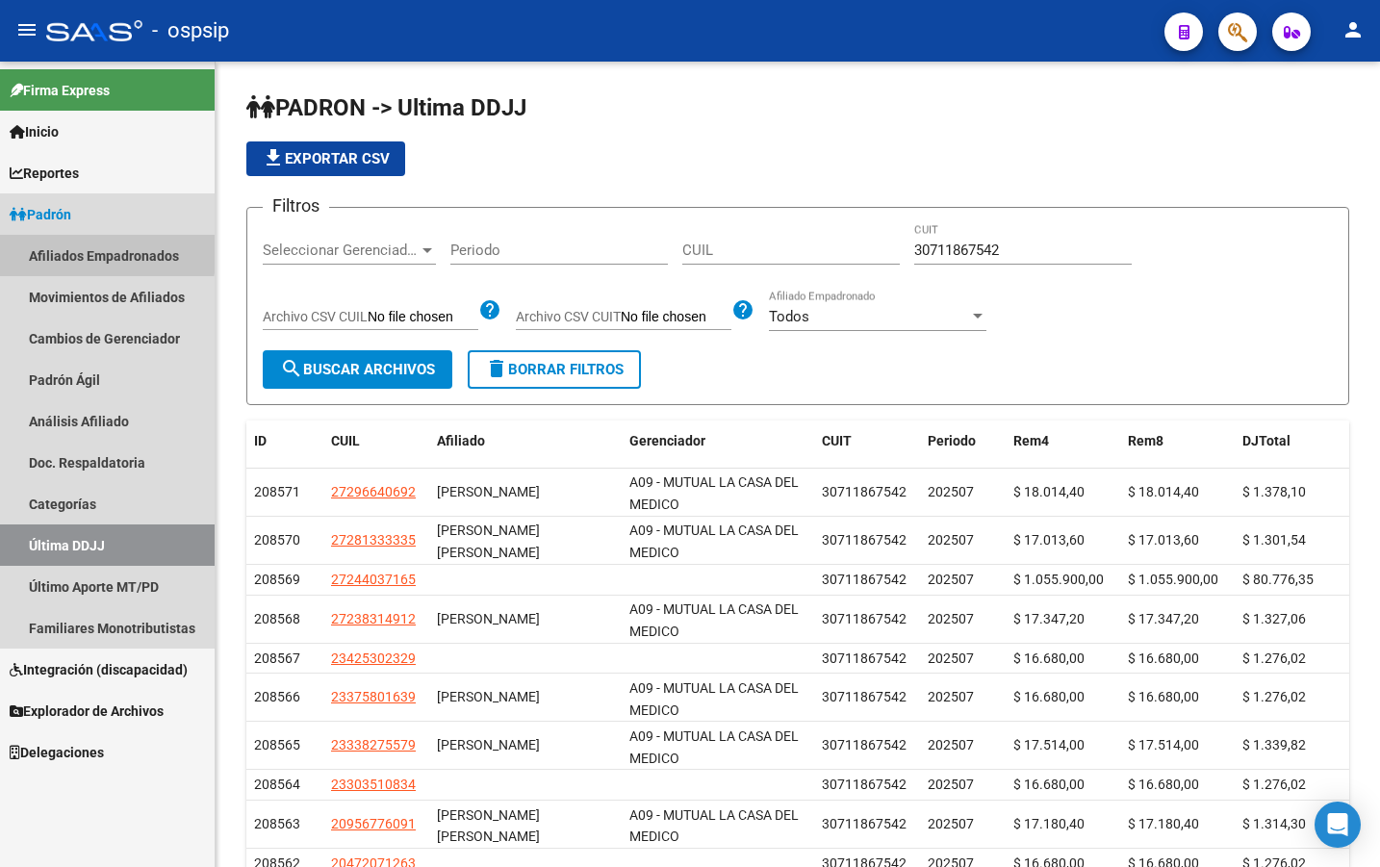
click at [55, 249] on link "Afiliados Empadronados" at bounding box center [107, 255] width 215 height 41
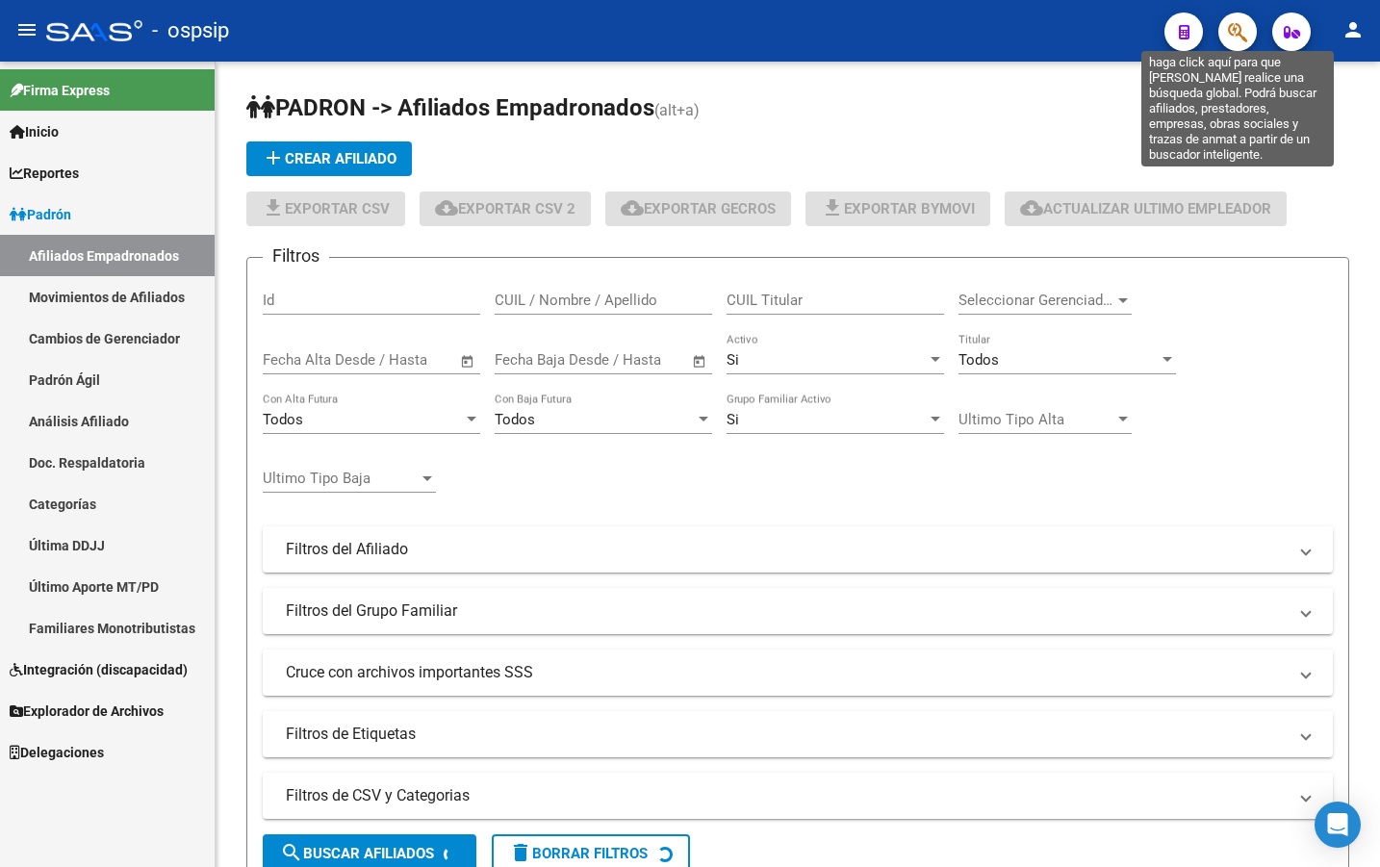
click at [1236, 31] on icon "button" at bounding box center [1237, 32] width 19 height 22
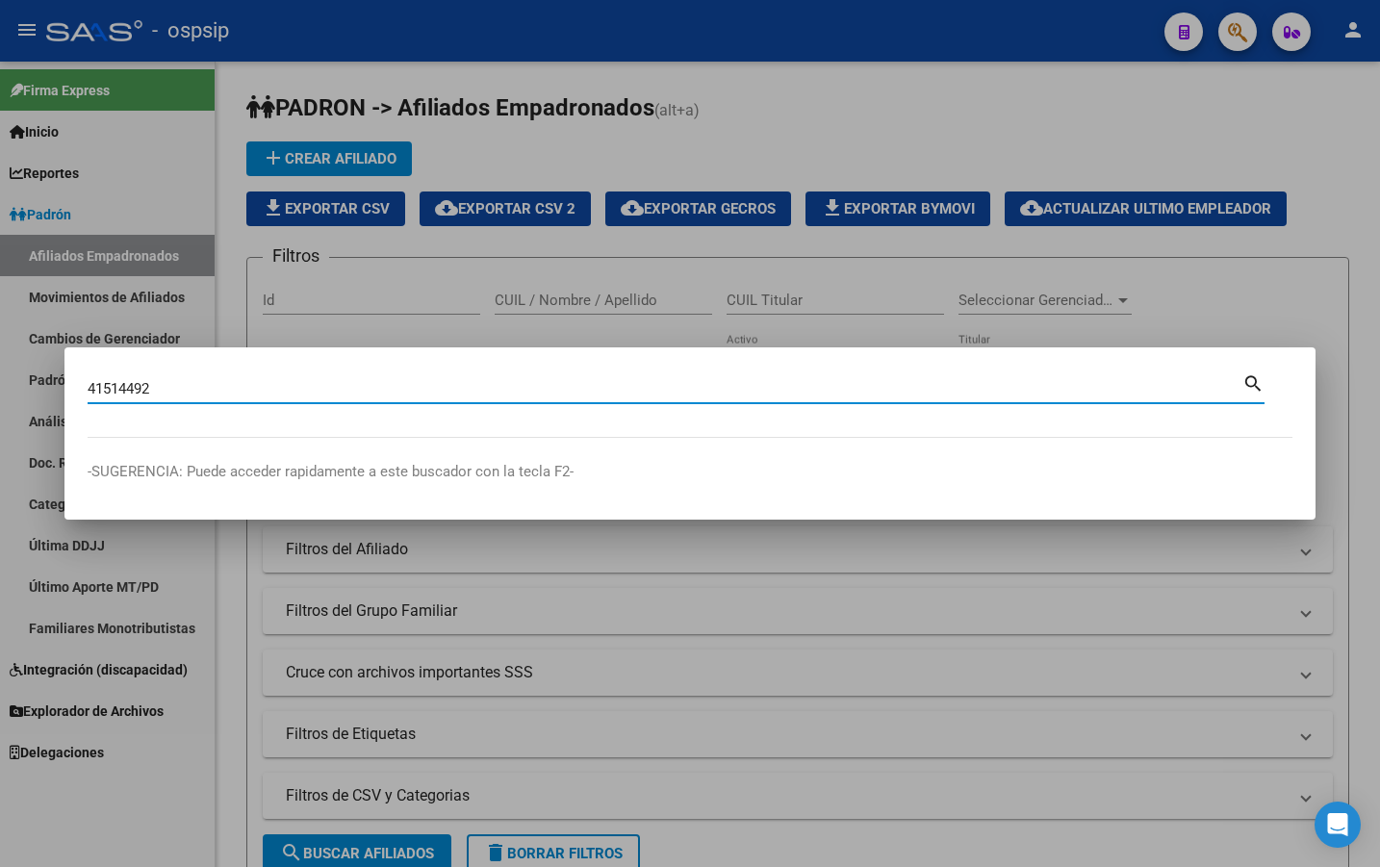
type input "41514492"
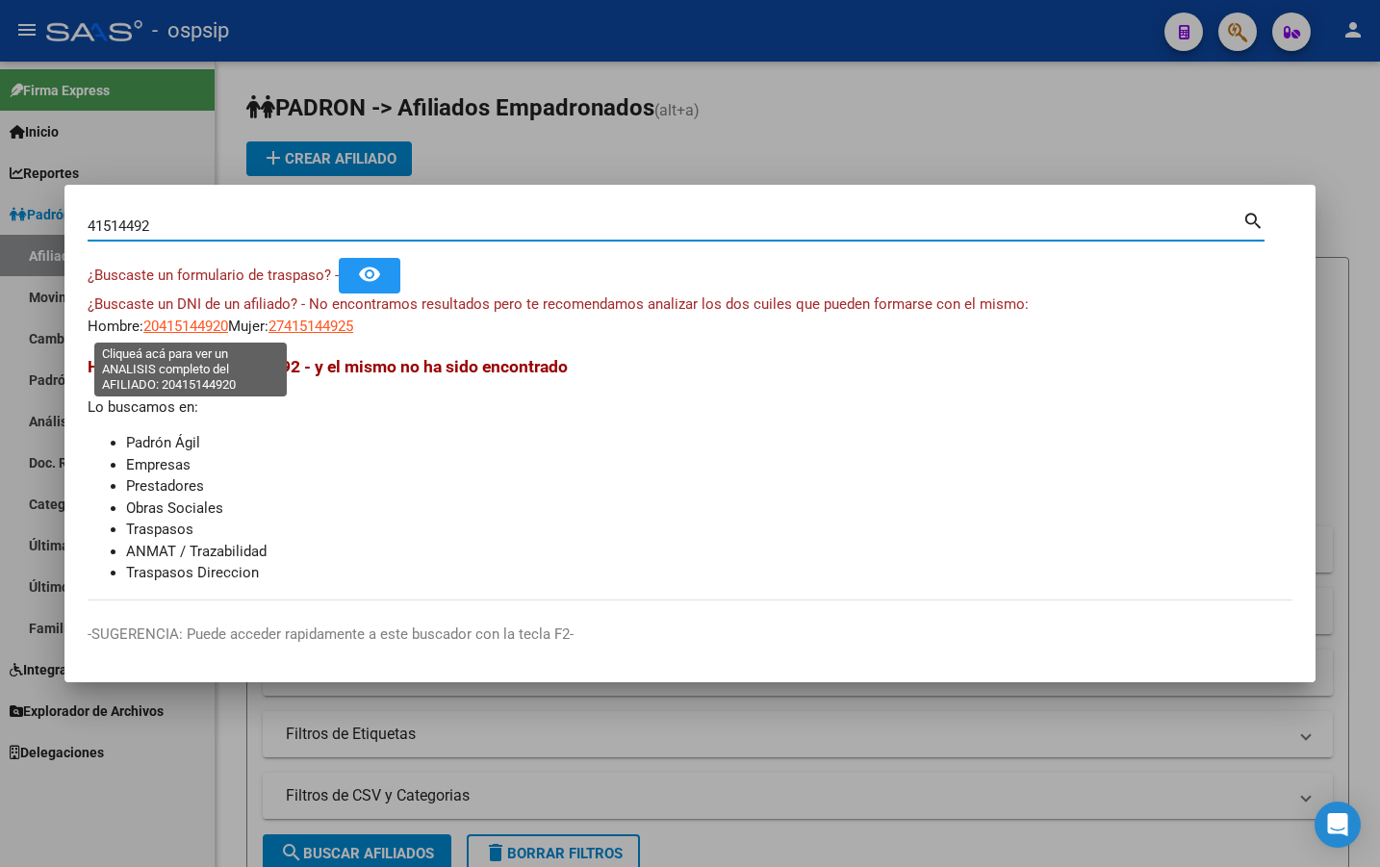
click at [188, 323] on span "20415144920" at bounding box center [185, 326] width 85 height 17
type textarea "20415144920"
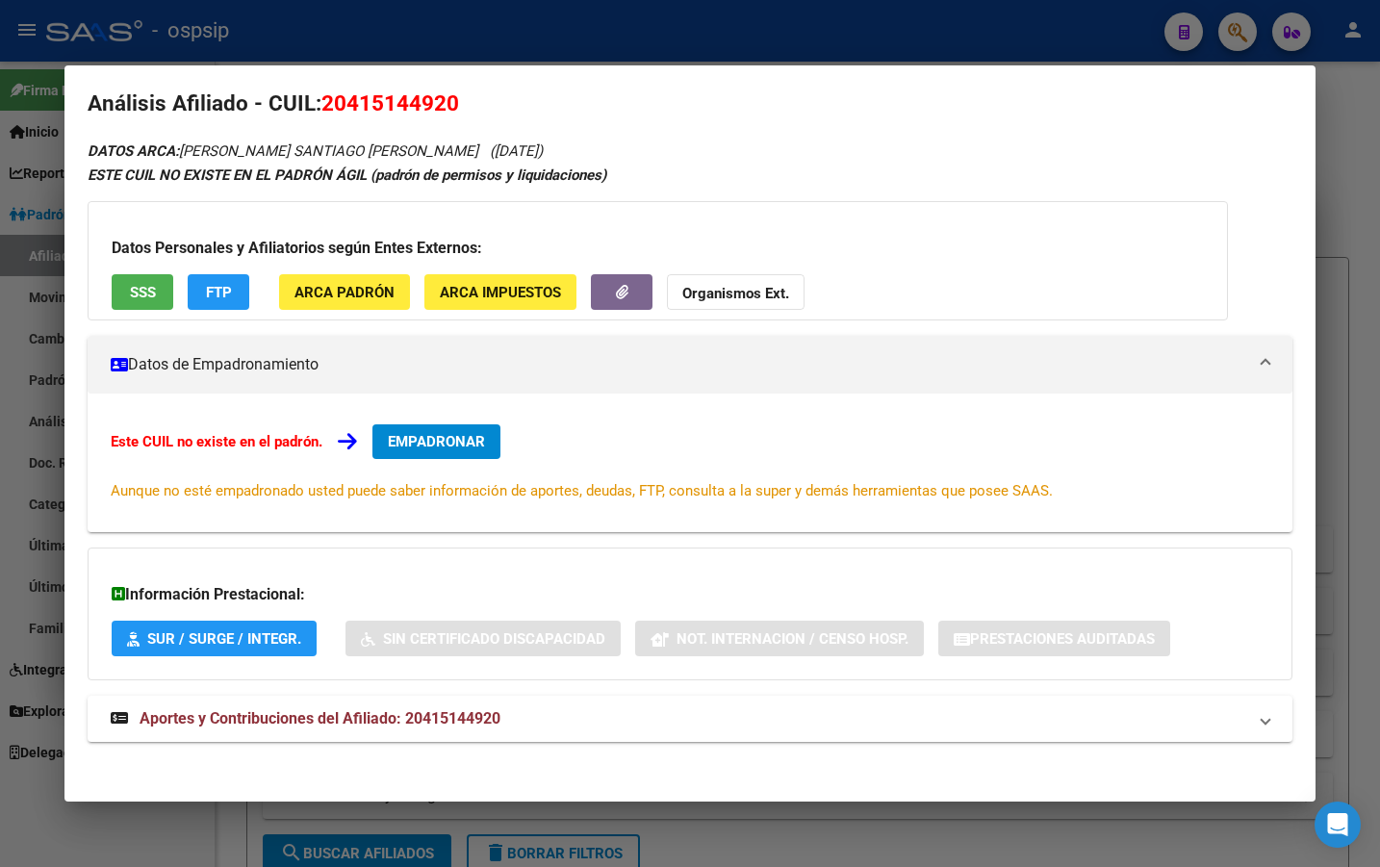
scroll to position [25, 0]
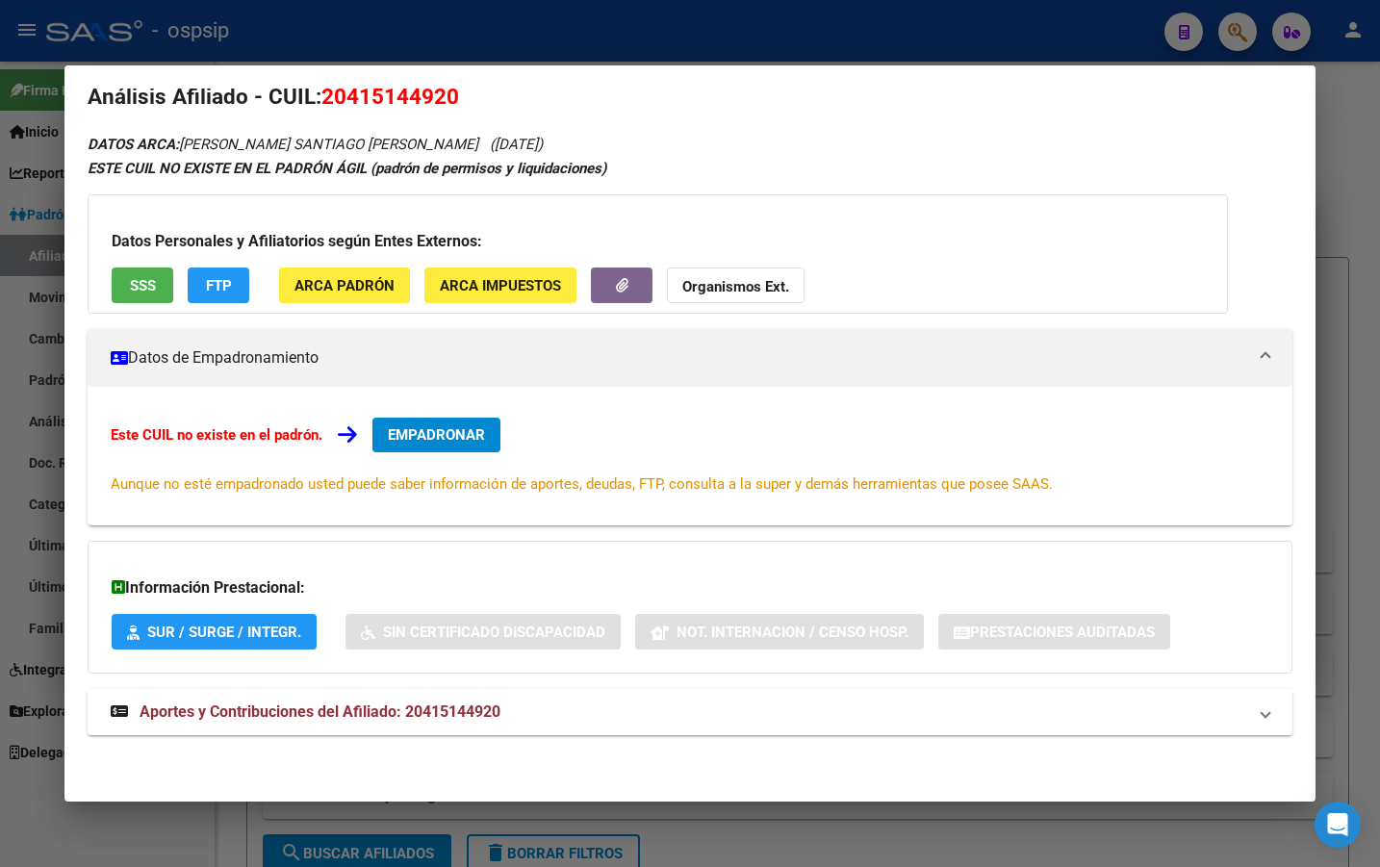
click at [405, 710] on span "Aportes y Contribuciones del Afiliado: 20415144920" at bounding box center [320, 712] width 361 height 18
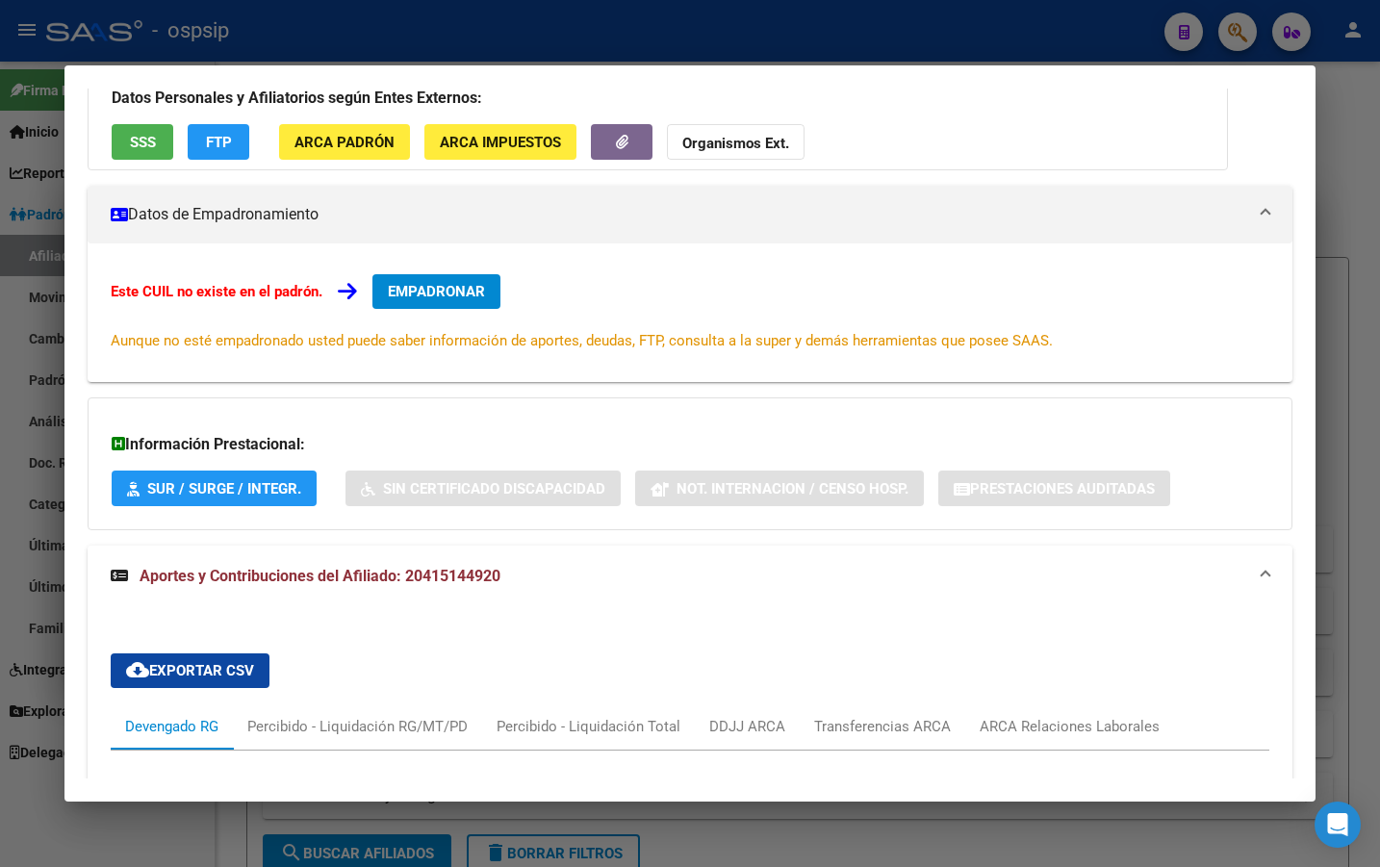
scroll to position [508, 0]
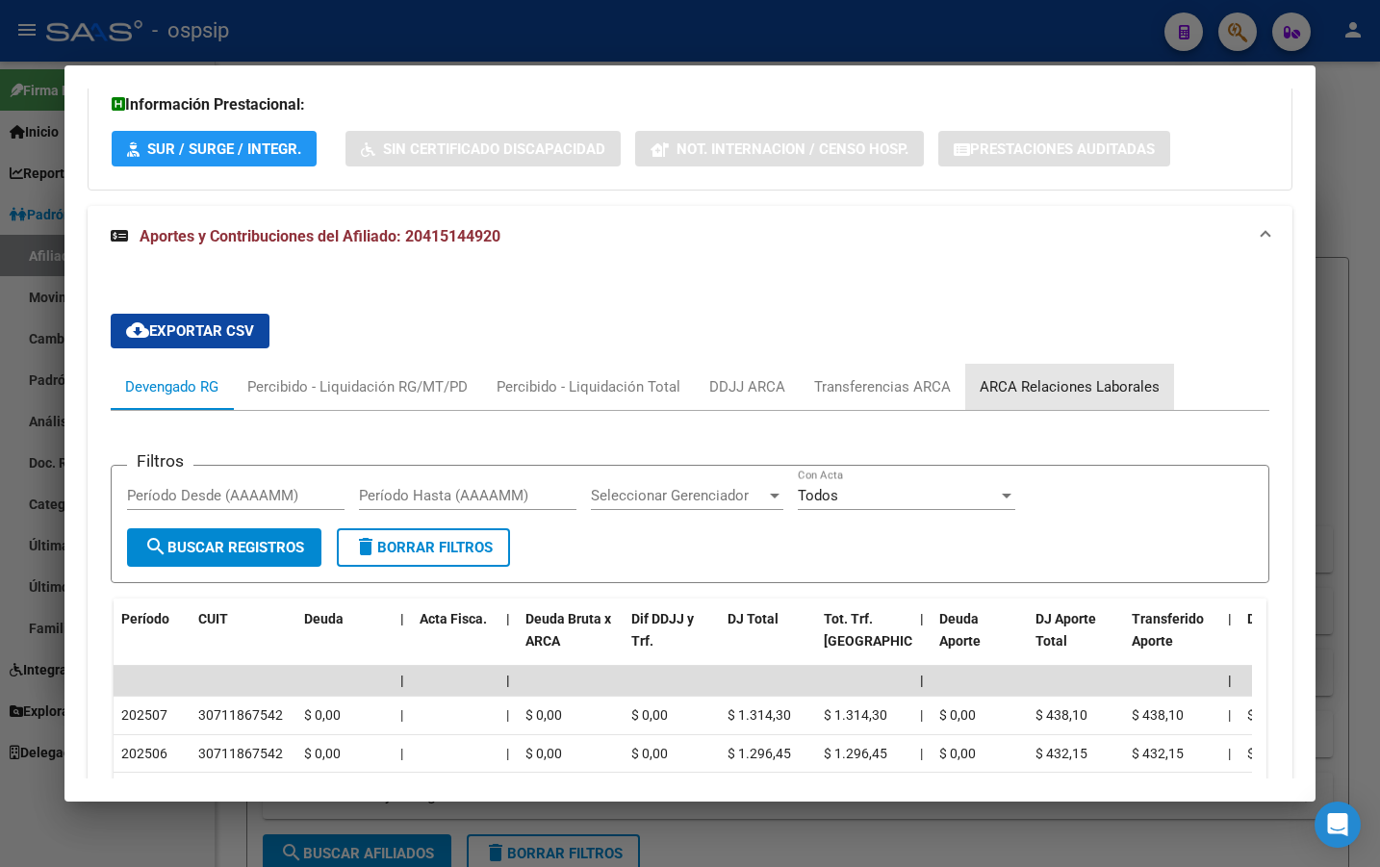
drag, startPoint x: 1094, startPoint y: 379, endPoint x: 1029, endPoint y: 484, distance: 123.2
click at [1087, 383] on div "ARCA Relaciones Laborales" at bounding box center [1070, 386] width 180 height 21
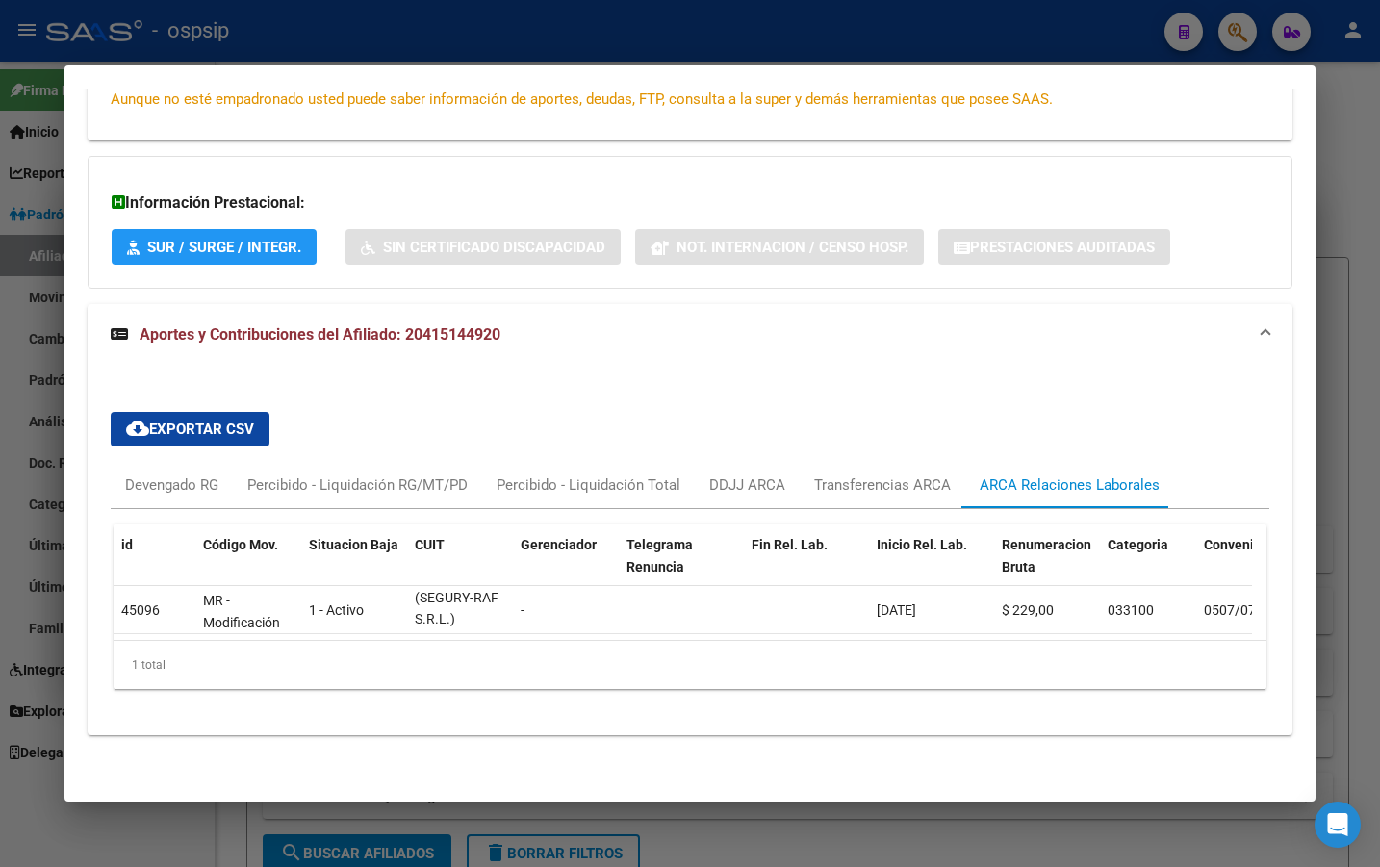
scroll to position [1, 0]
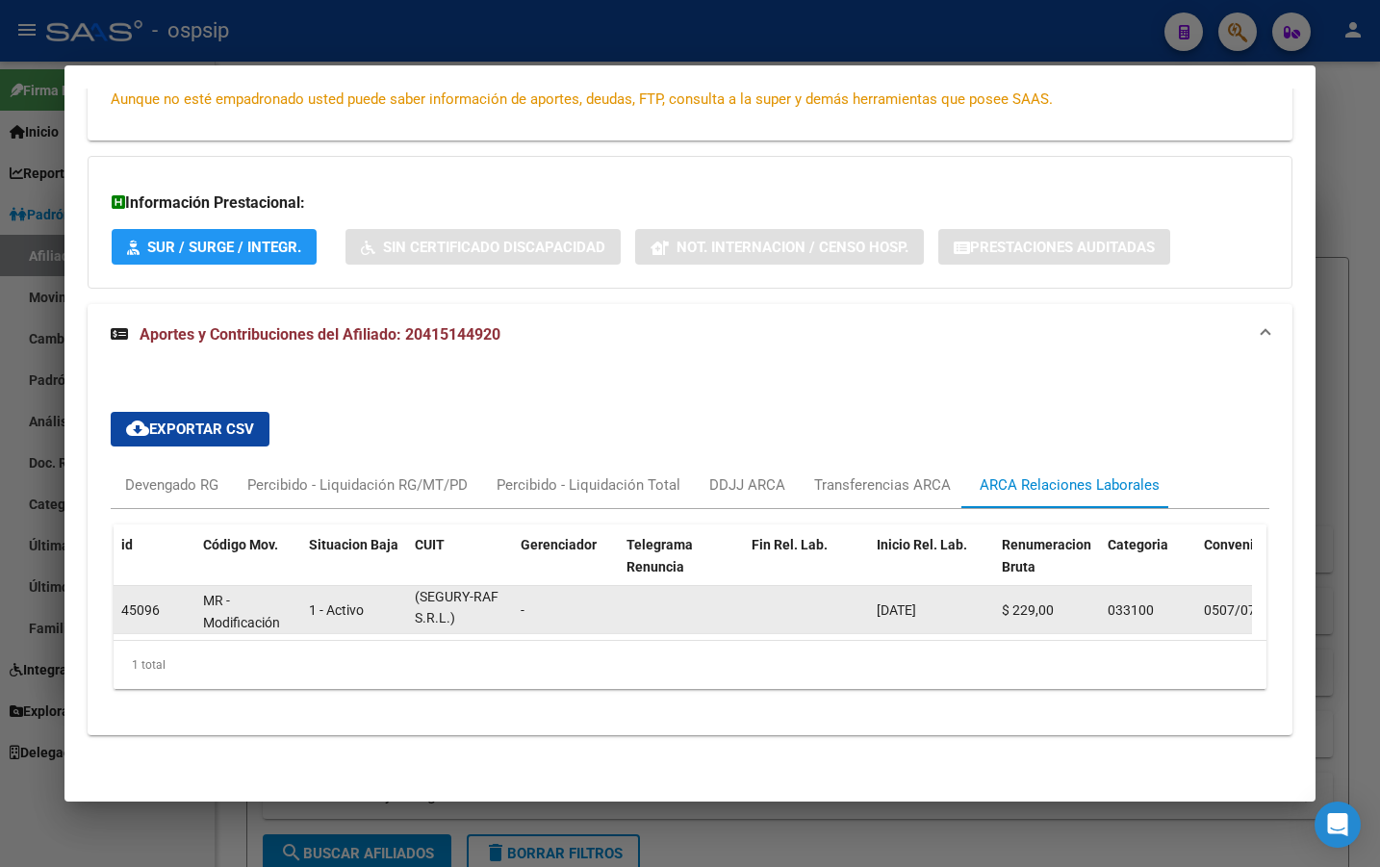
drag, startPoint x: 418, startPoint y: 583, endPoint x: 489, endPoint y: 594, distance: 72.0
click at [489, 594] on div "30711867542 (SEGURY-RAF S.R.L.)" at bounding box center [460, 609] width 90 height 40
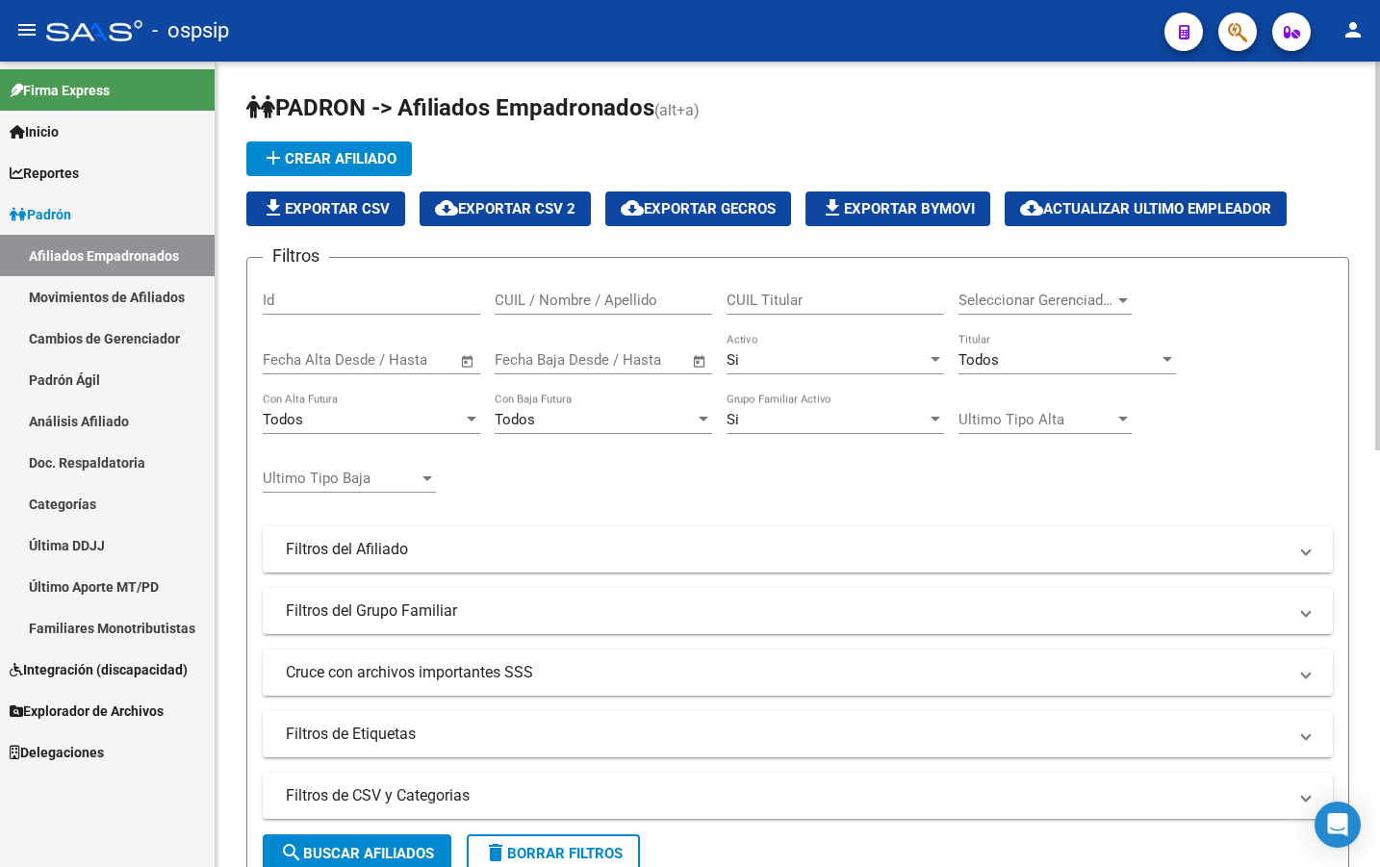
drag, startPoint x: 1225, startPoint y: 14, endPoint x: 1091, endPoint y: 229, distance: 253.0
click at [1224, 16] on div at bounding box center [1230, 31] width 54 height 39
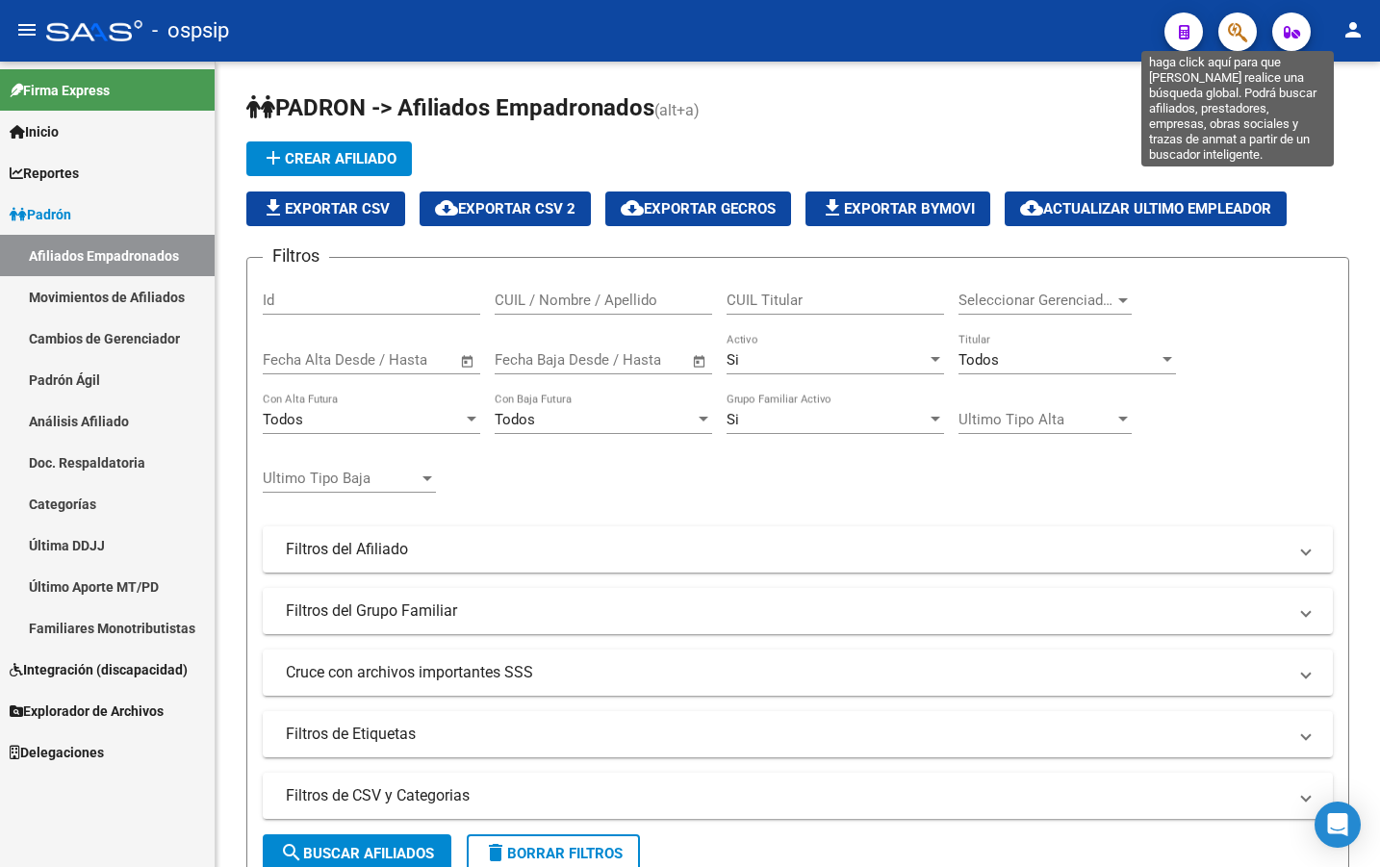
click at [1239, 33] on icon "button" at bounding box center [1237, 32] width 19 height 22
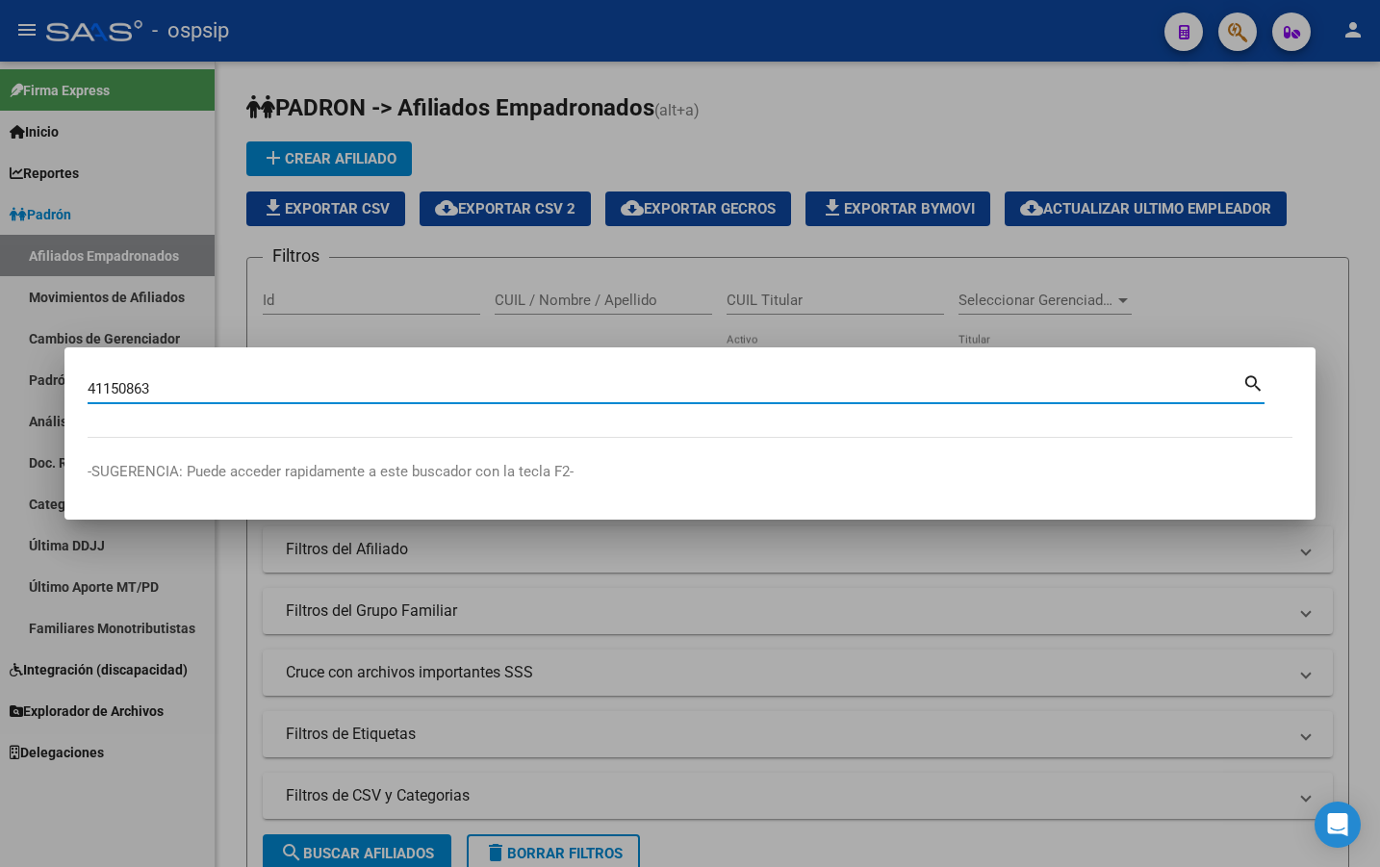
type input "41150863"
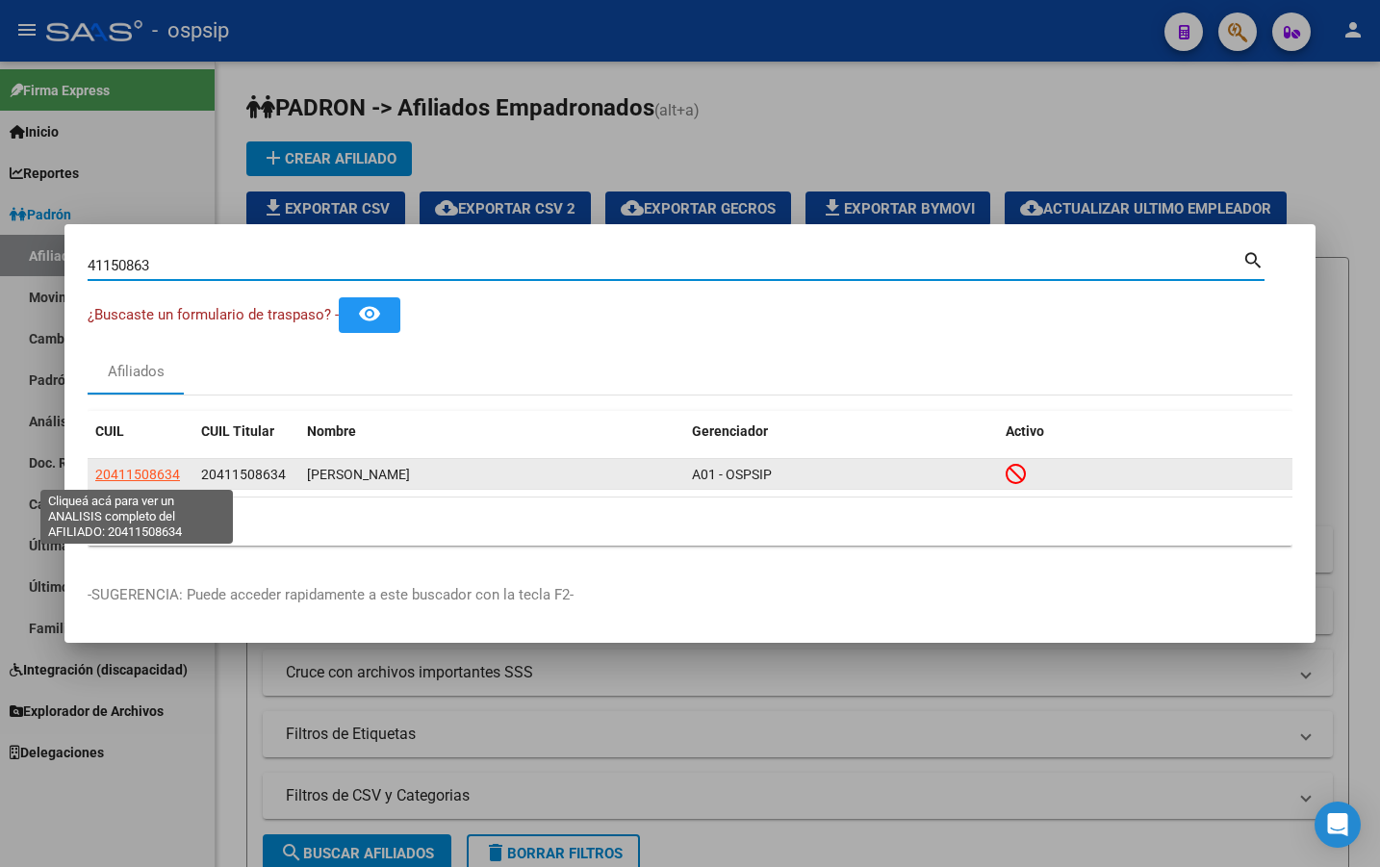
click at [122, 473] on span "20411508634" at bounding box center [137, 474] width 85 height 15
type textarea "20411508634"
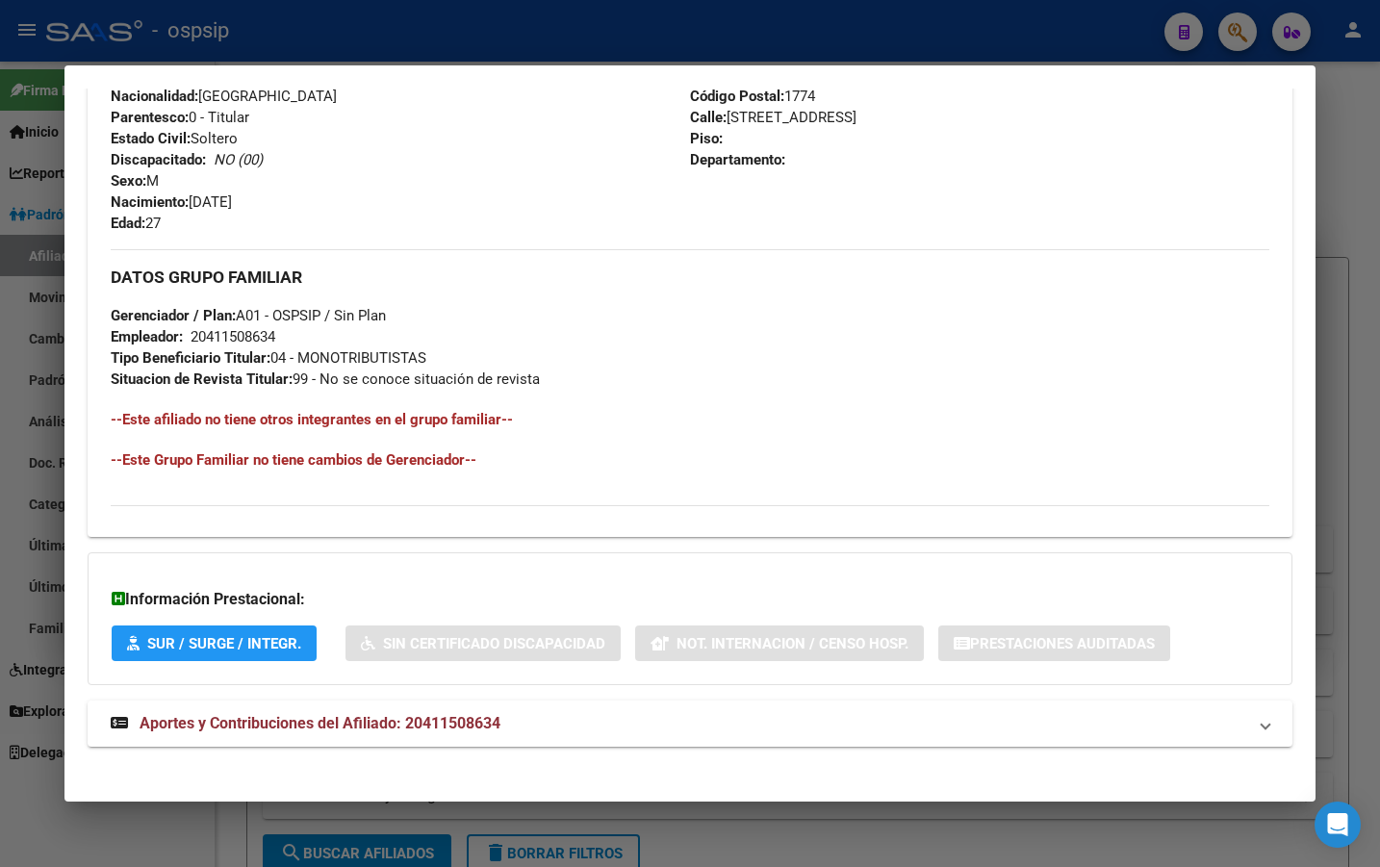
scroll to position [813, 0]
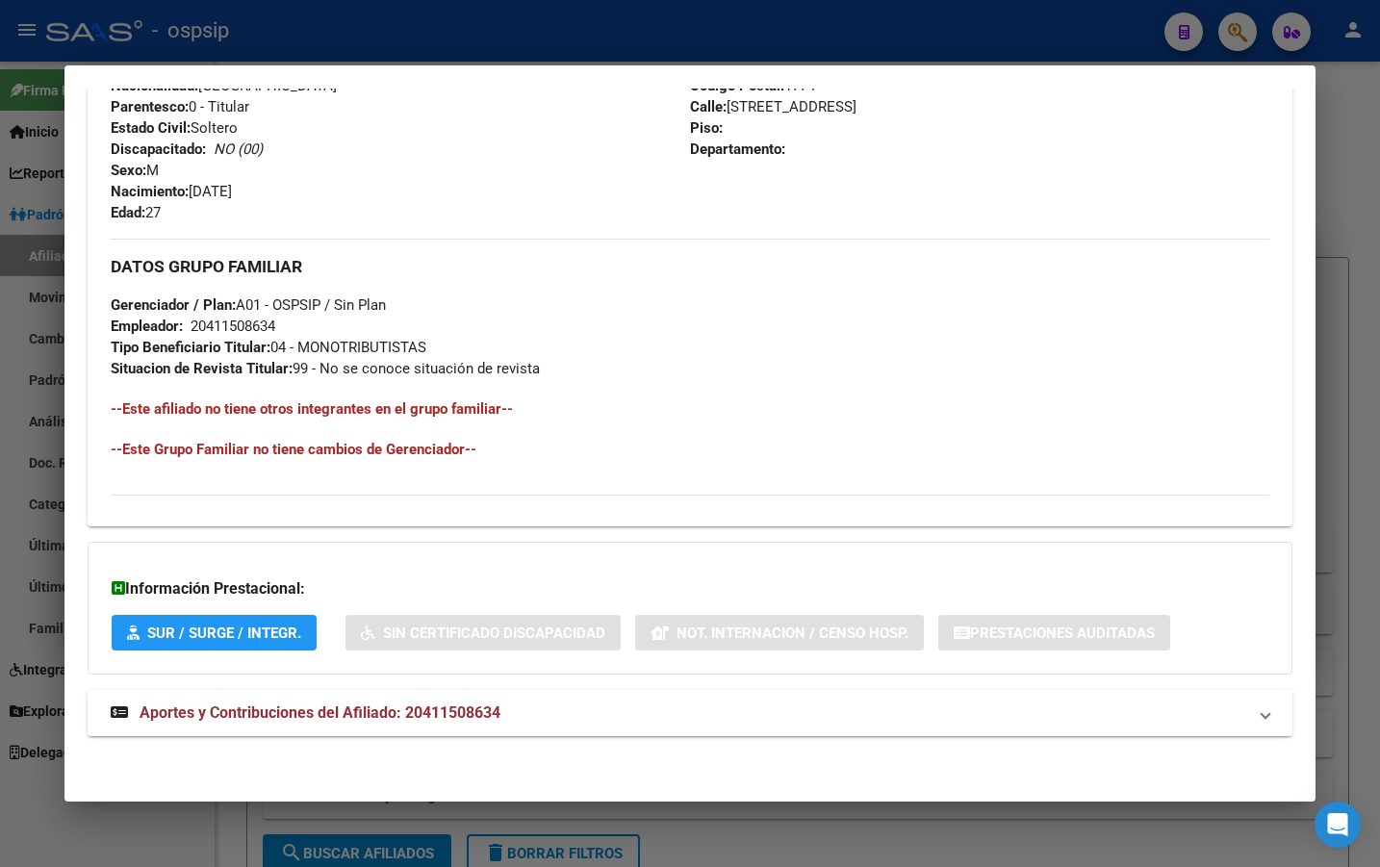
click at [446, 717] on span "Aportes y Contribuciones del Afiliado: 20411508634" at bounding box center [320, 713] width 361 height 18
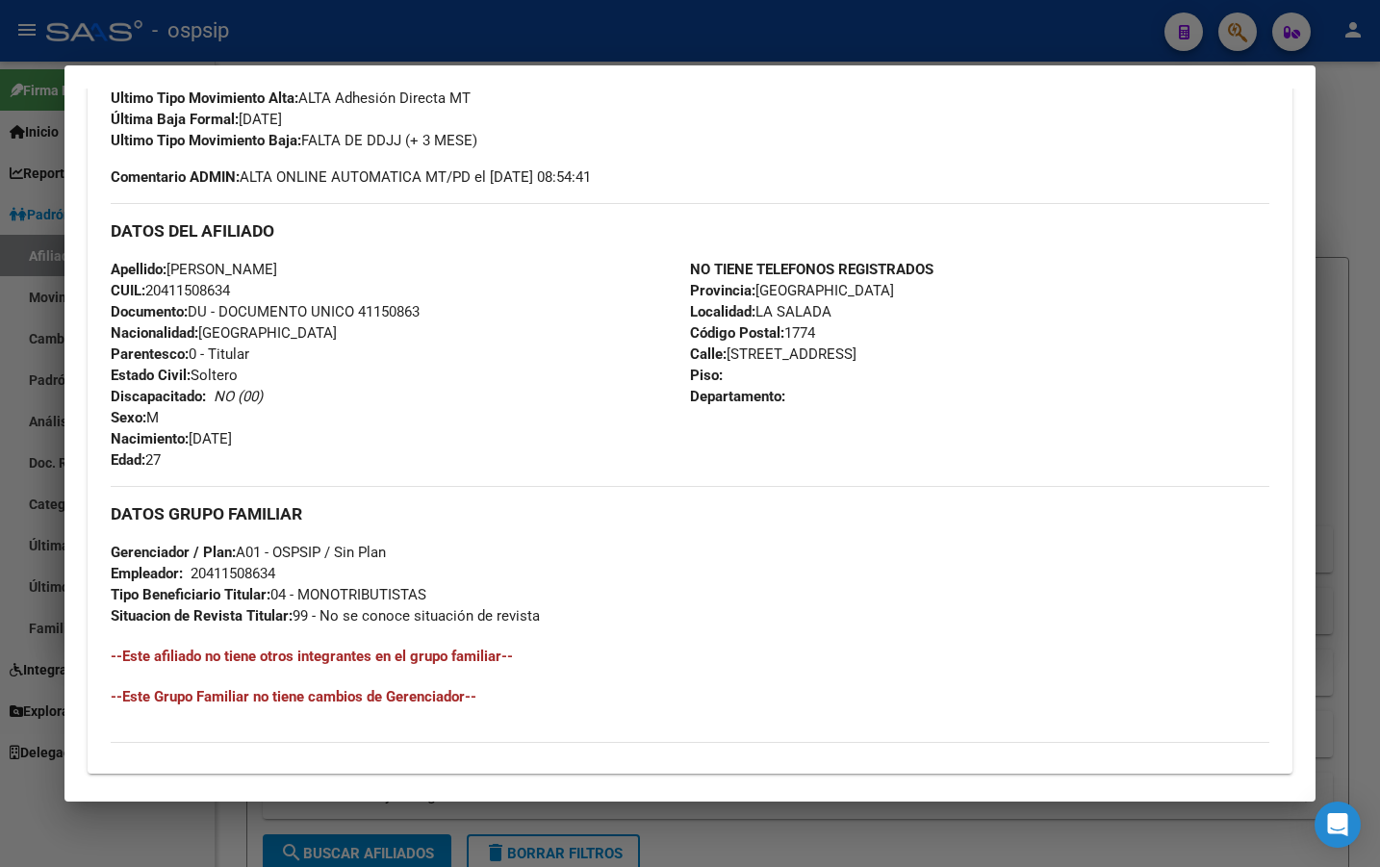
scroll to position [236, 0]
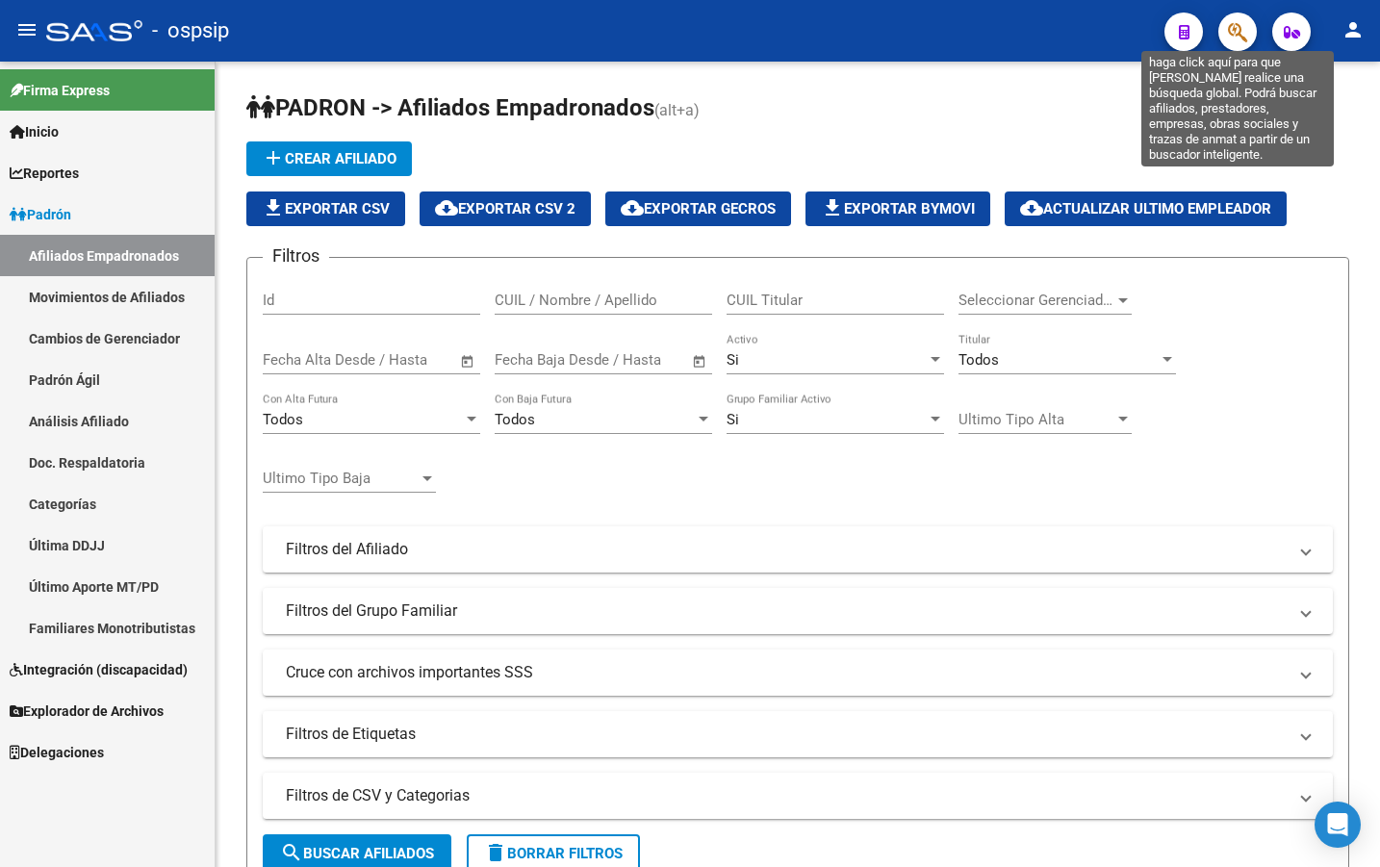
click at [1240, 32] on icon "button" at bounding box center [1237, 32] width 19 height 22
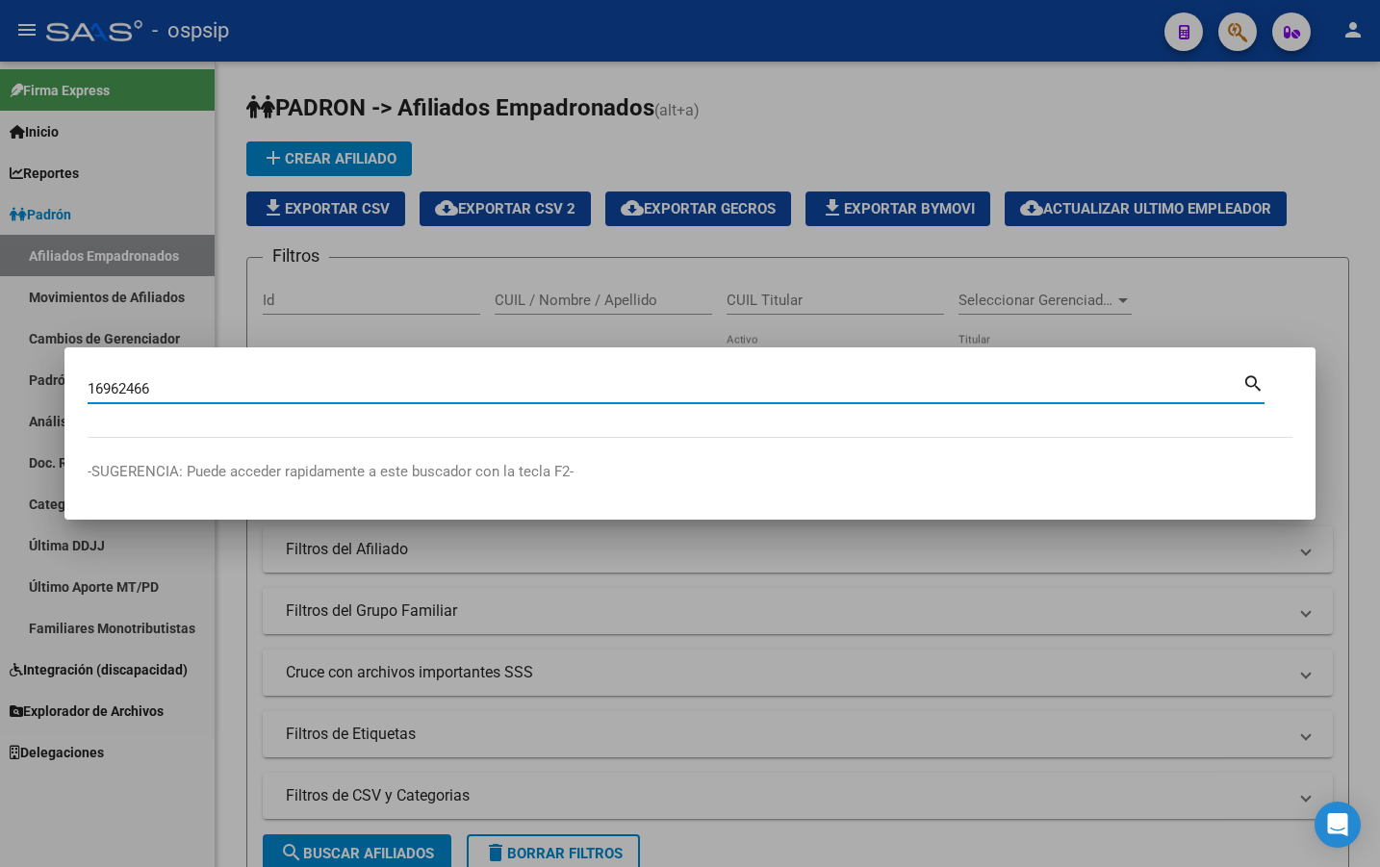
type input "16962466"
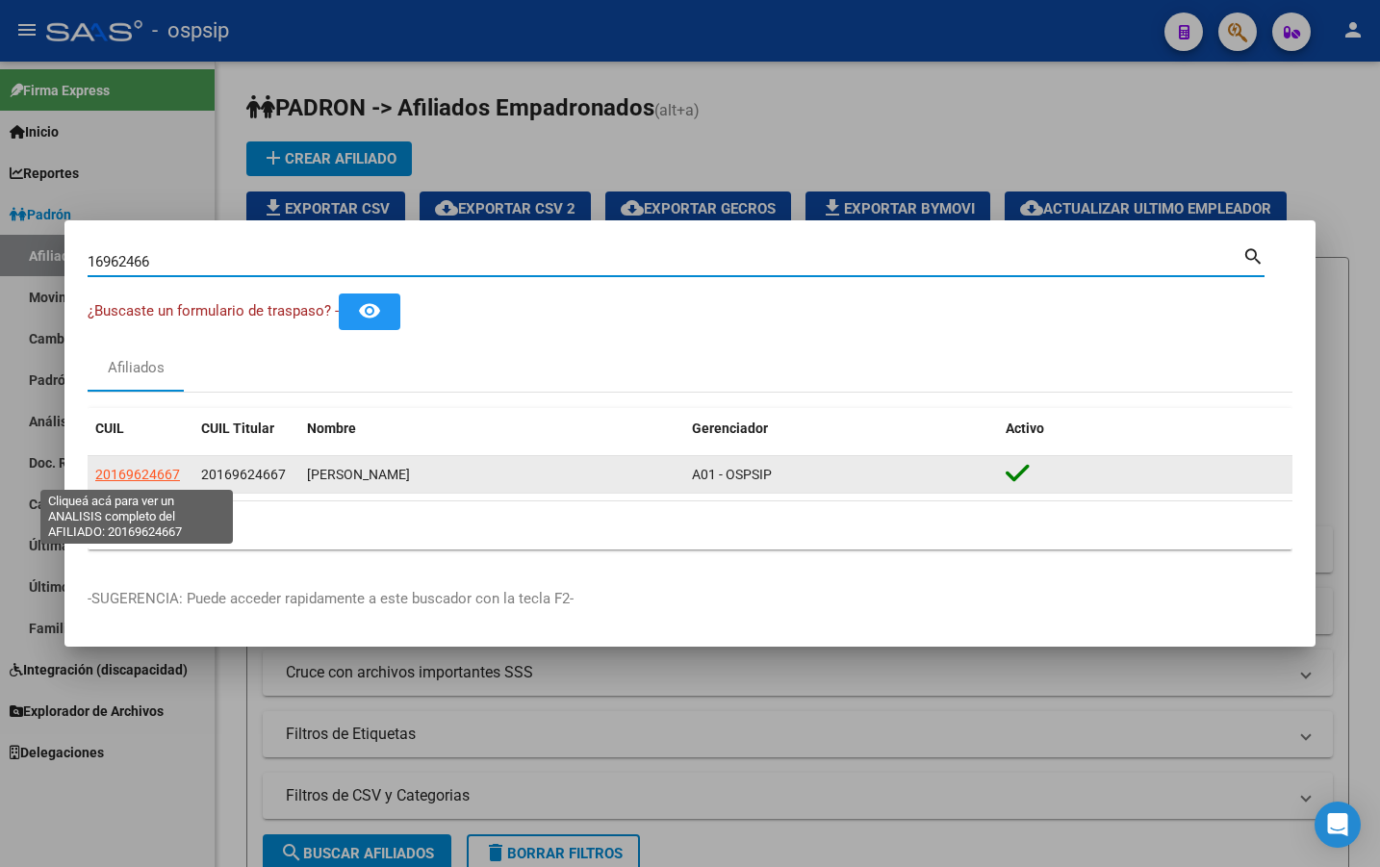
click at [123, 478] on span "20169624667" at bounding box center [137, 474] width 85 height 15
type textarea "20169624667"
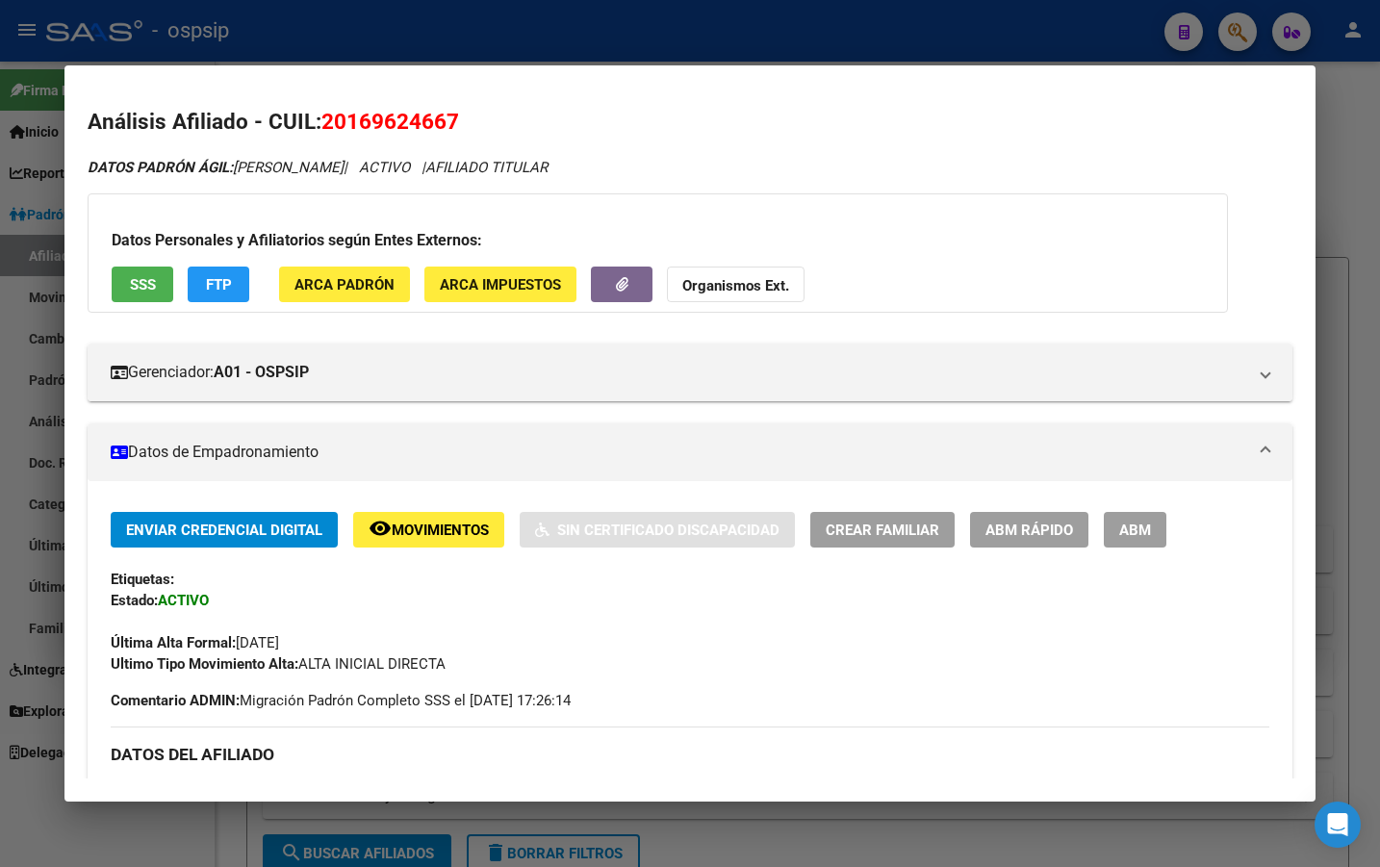
click at [1127, 526] on span "ABM" at bounding box center [1136, 530] width 32 height 17
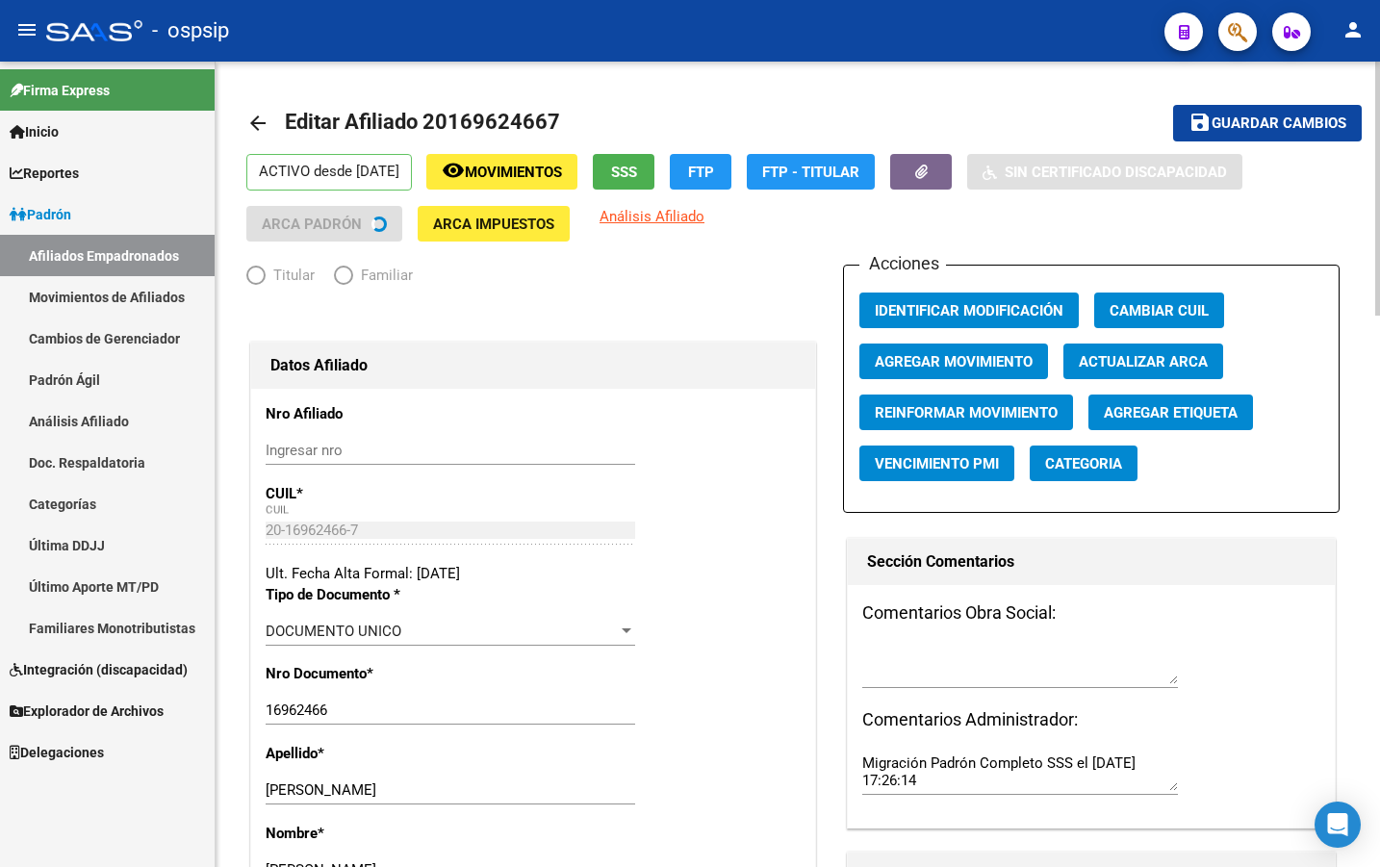
radio input "true"
type input "30-59581699-4"
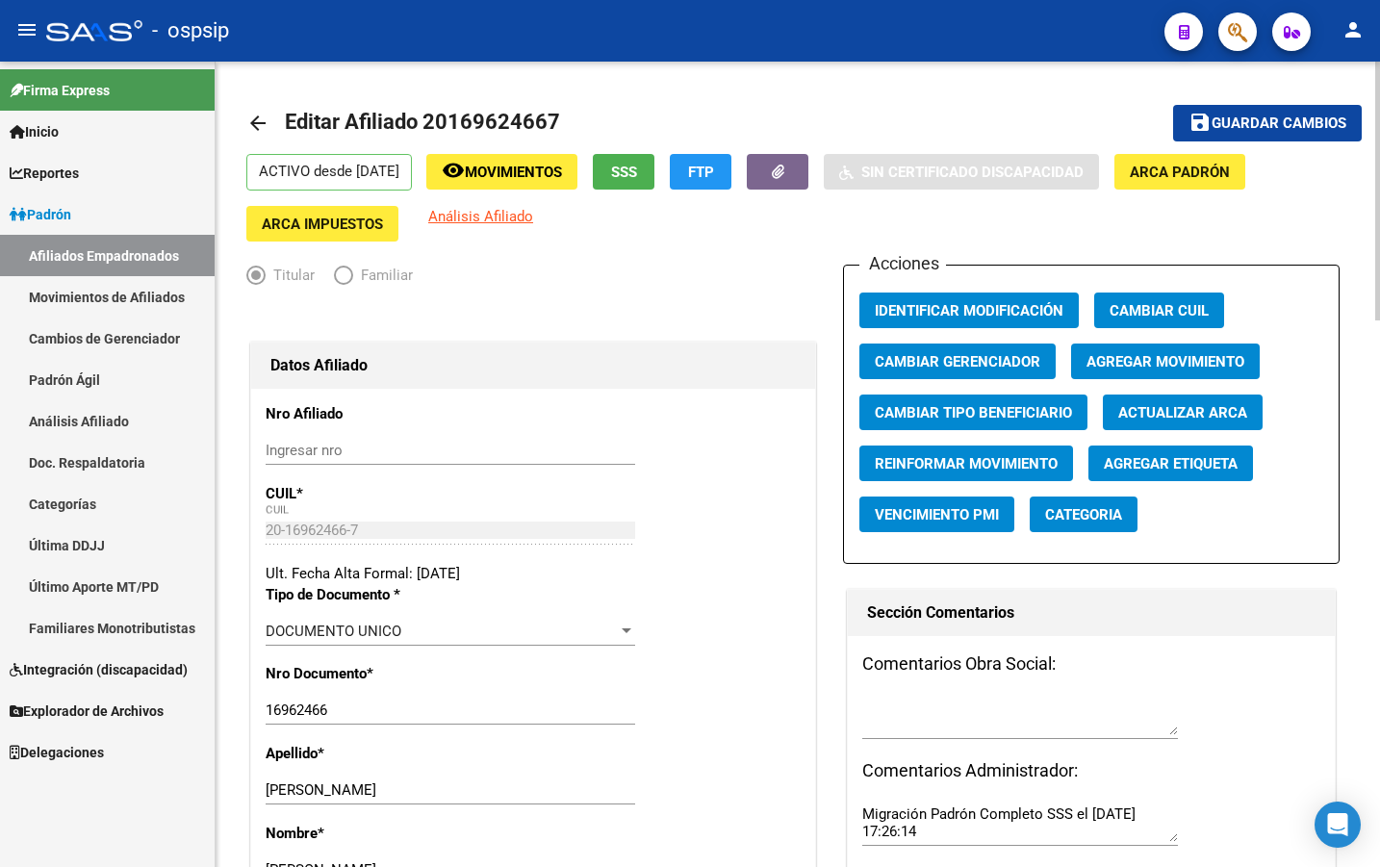
click at [1195, 353] on span "Agregar Movimiento" at bounding box center [1166, 361] width 158 height 17
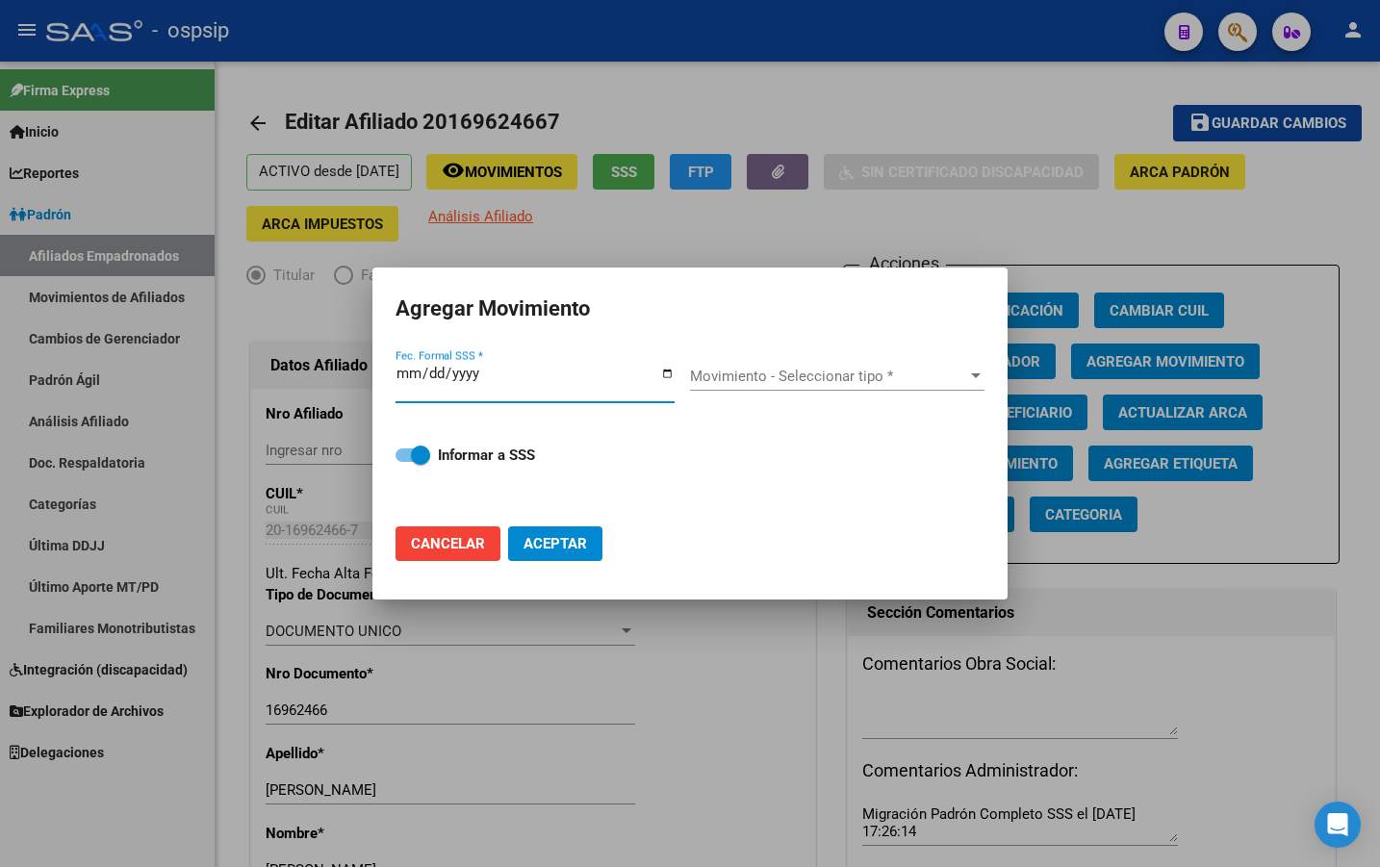
click at [777, 370] on span "Movimiento - Seleccionar tipo *" at bounding box center [828, 376] width 277 height 17
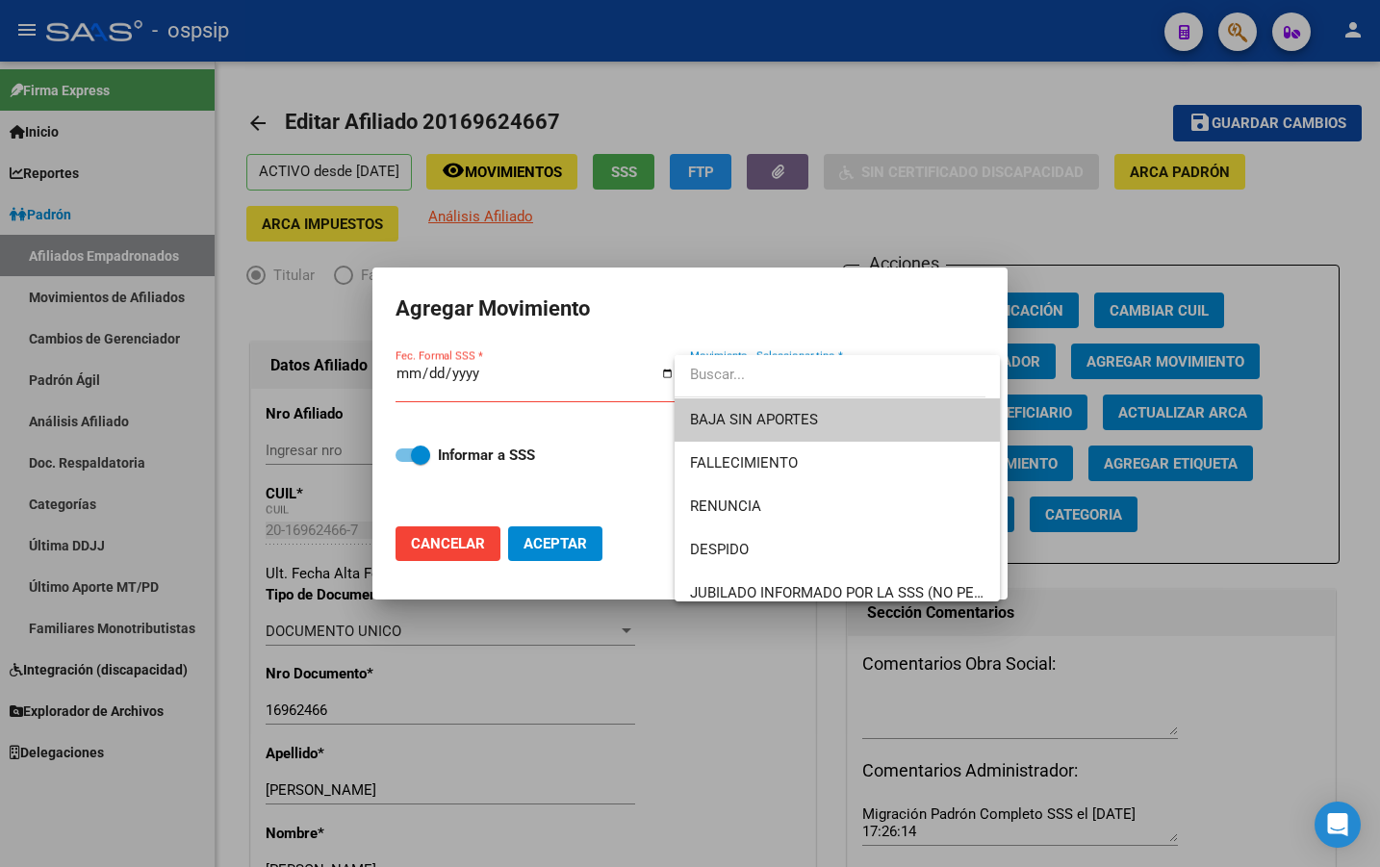
click at [610, 473] on div at bounding box center [690, 433] width 1380 height 867
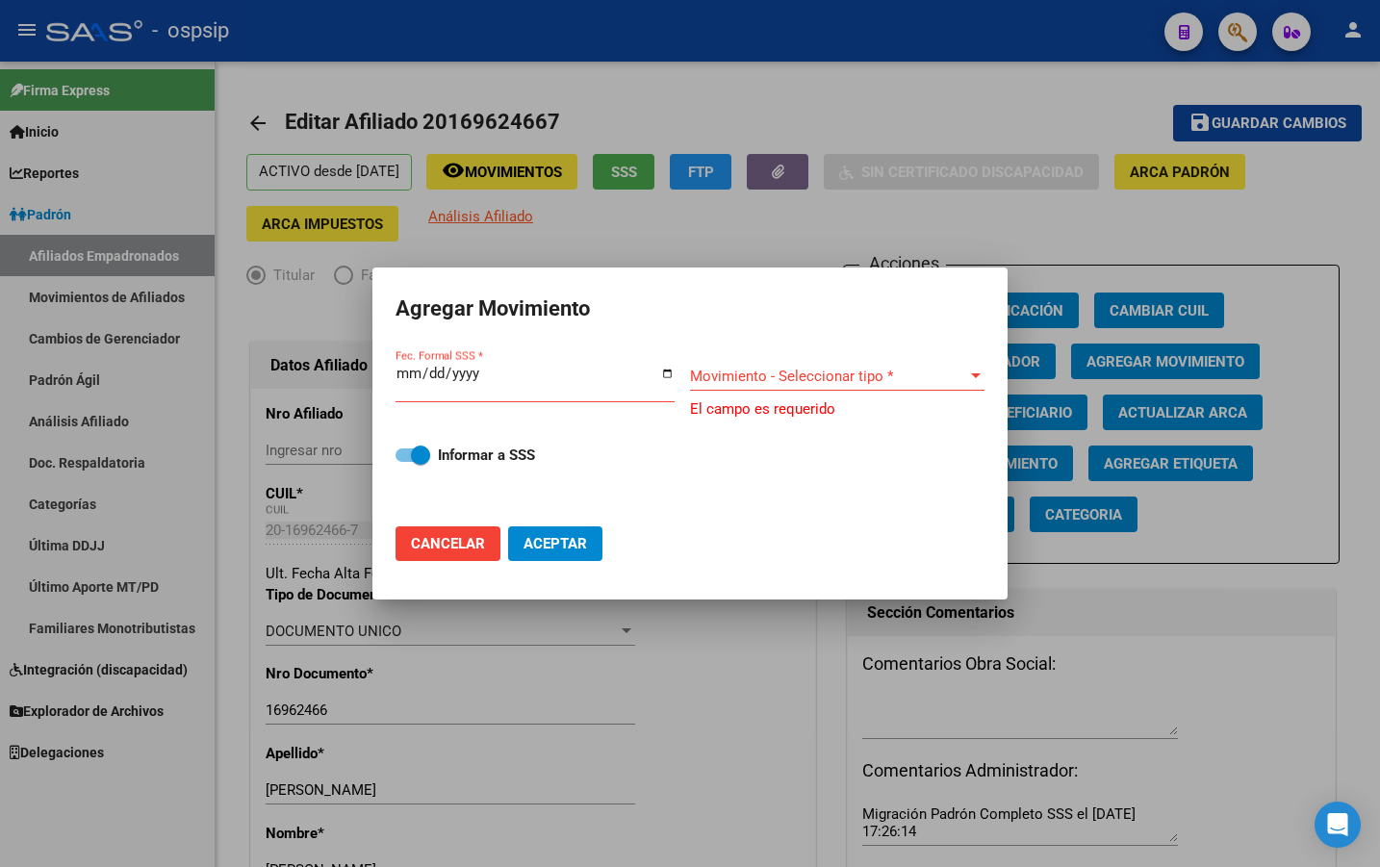
click at [903, 725] on div at bounding box center [690, 433] width 1380 height 867
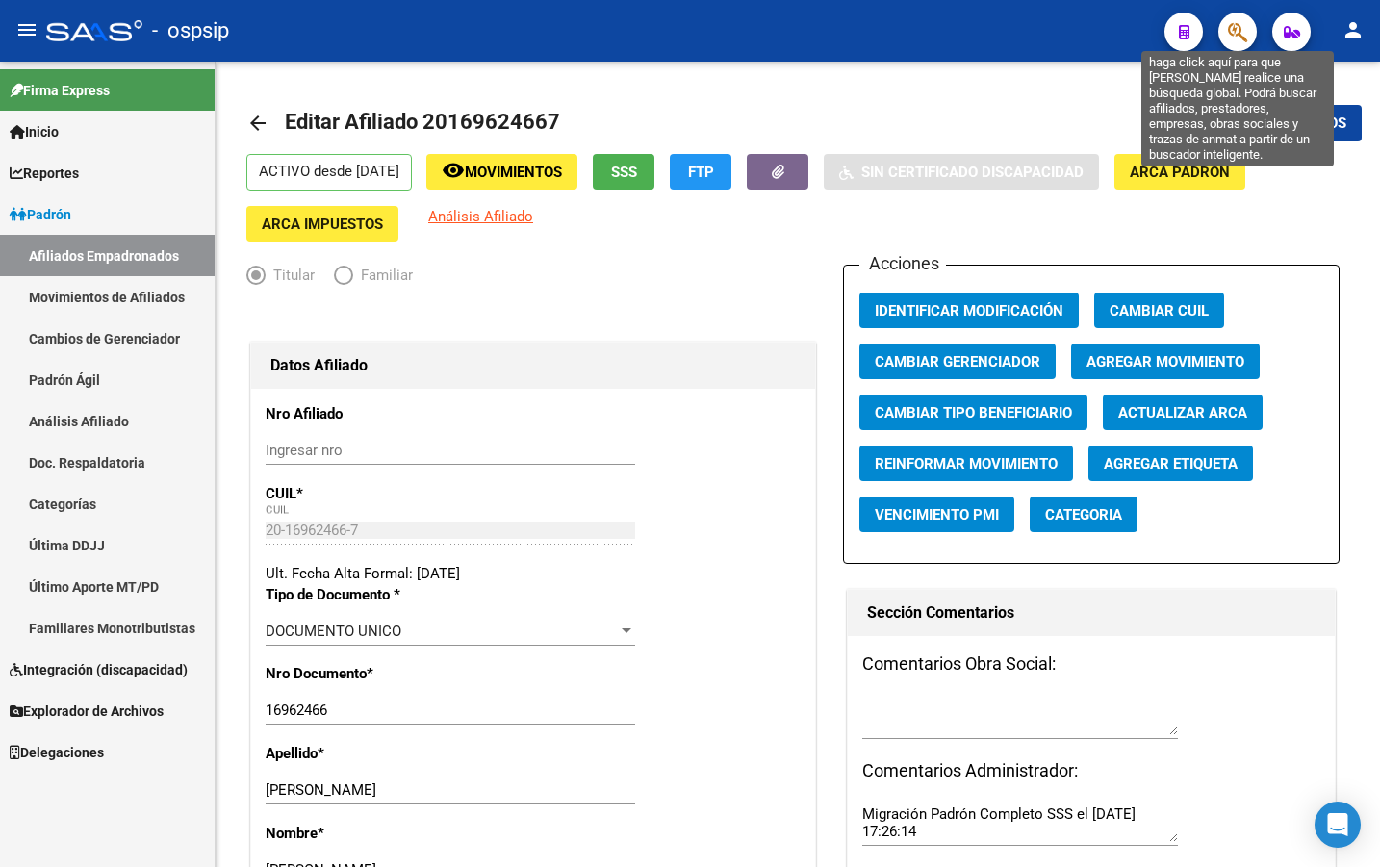
click at [1238, 27] on icon "button" at bounding box center [1237, 32] width 19 height 22
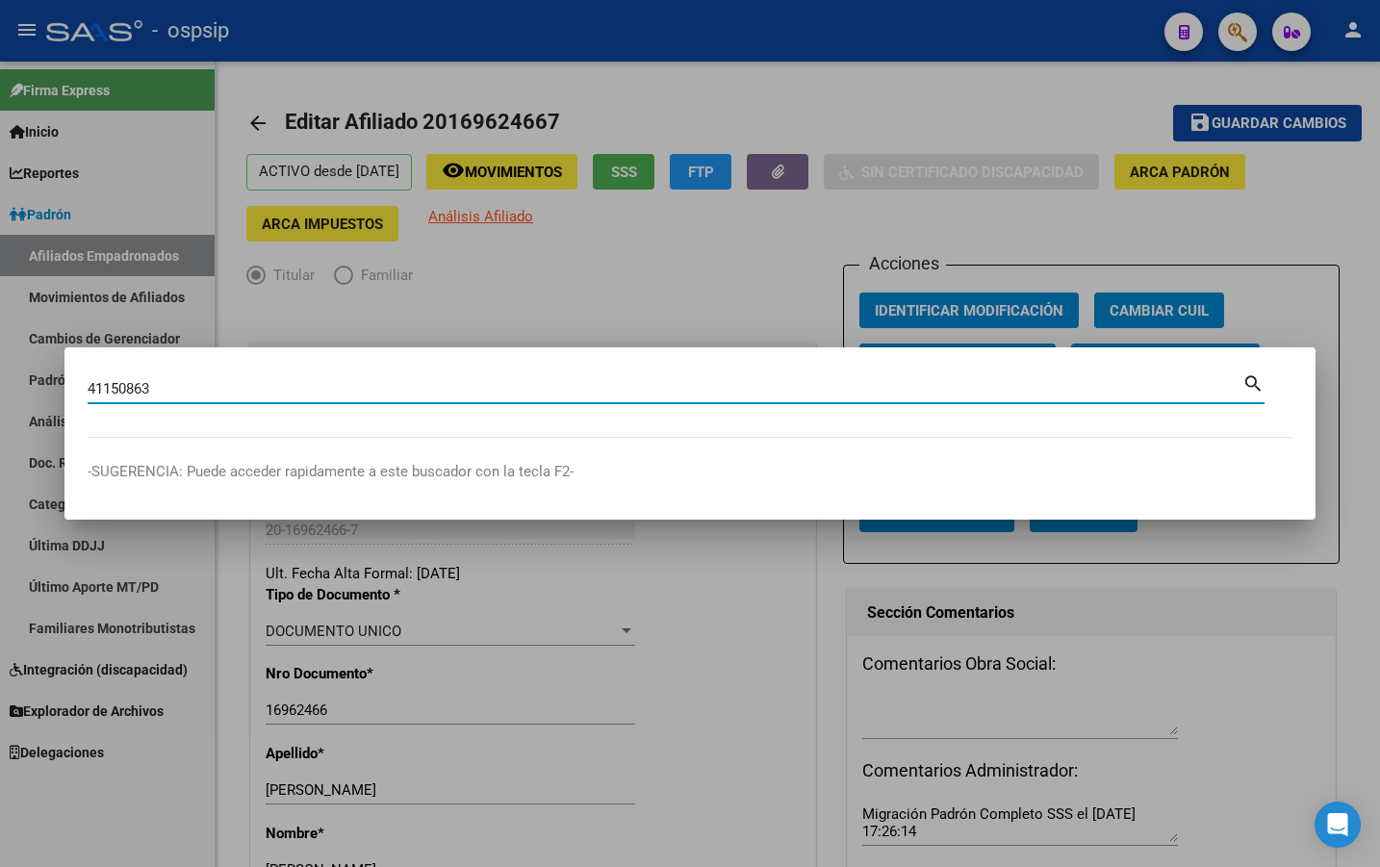
type input "41150863"
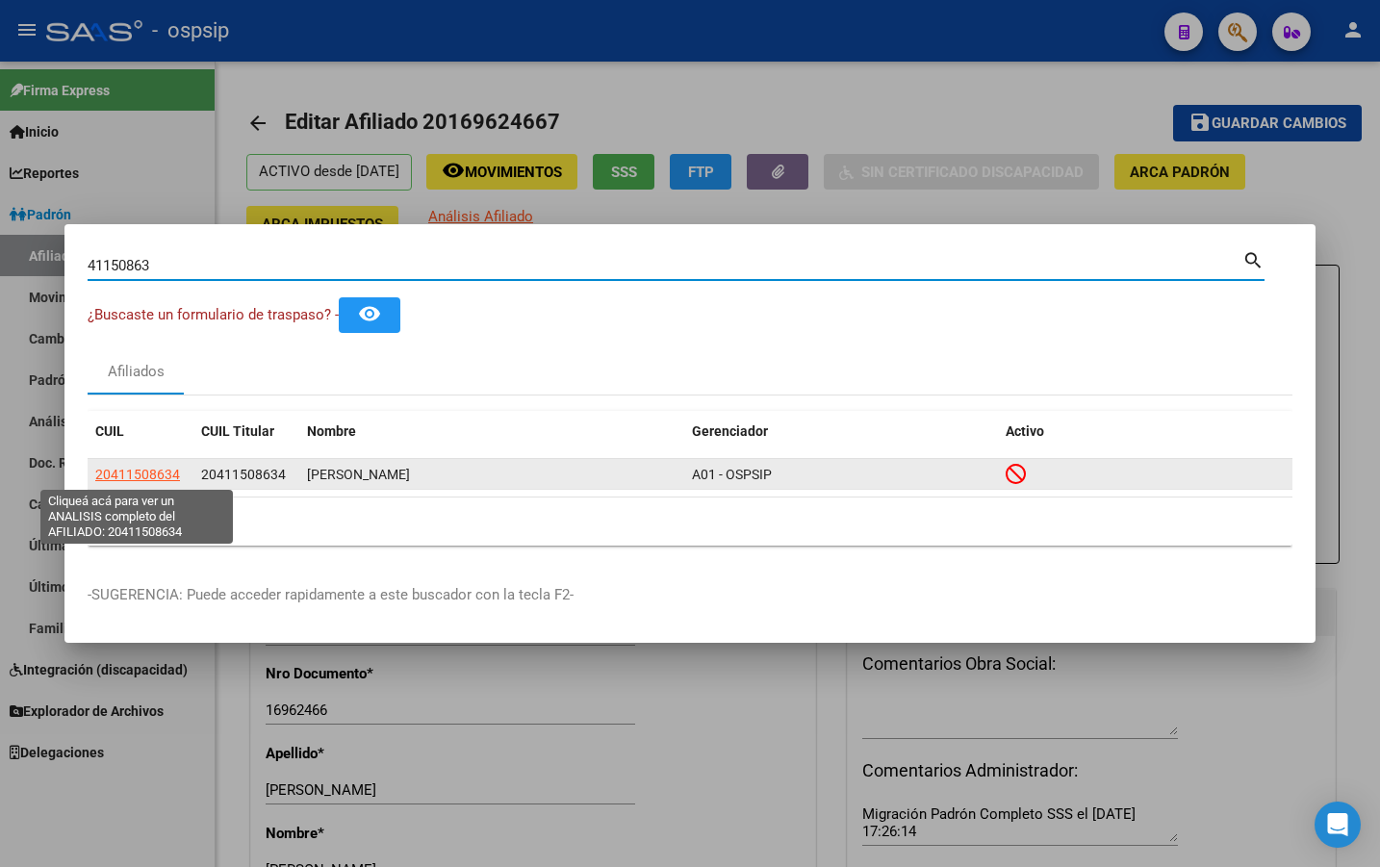
click at [120, 481] on span "20411508634" at bounding box center [137, 474] width 85 height 15
type textarea "20411508634"
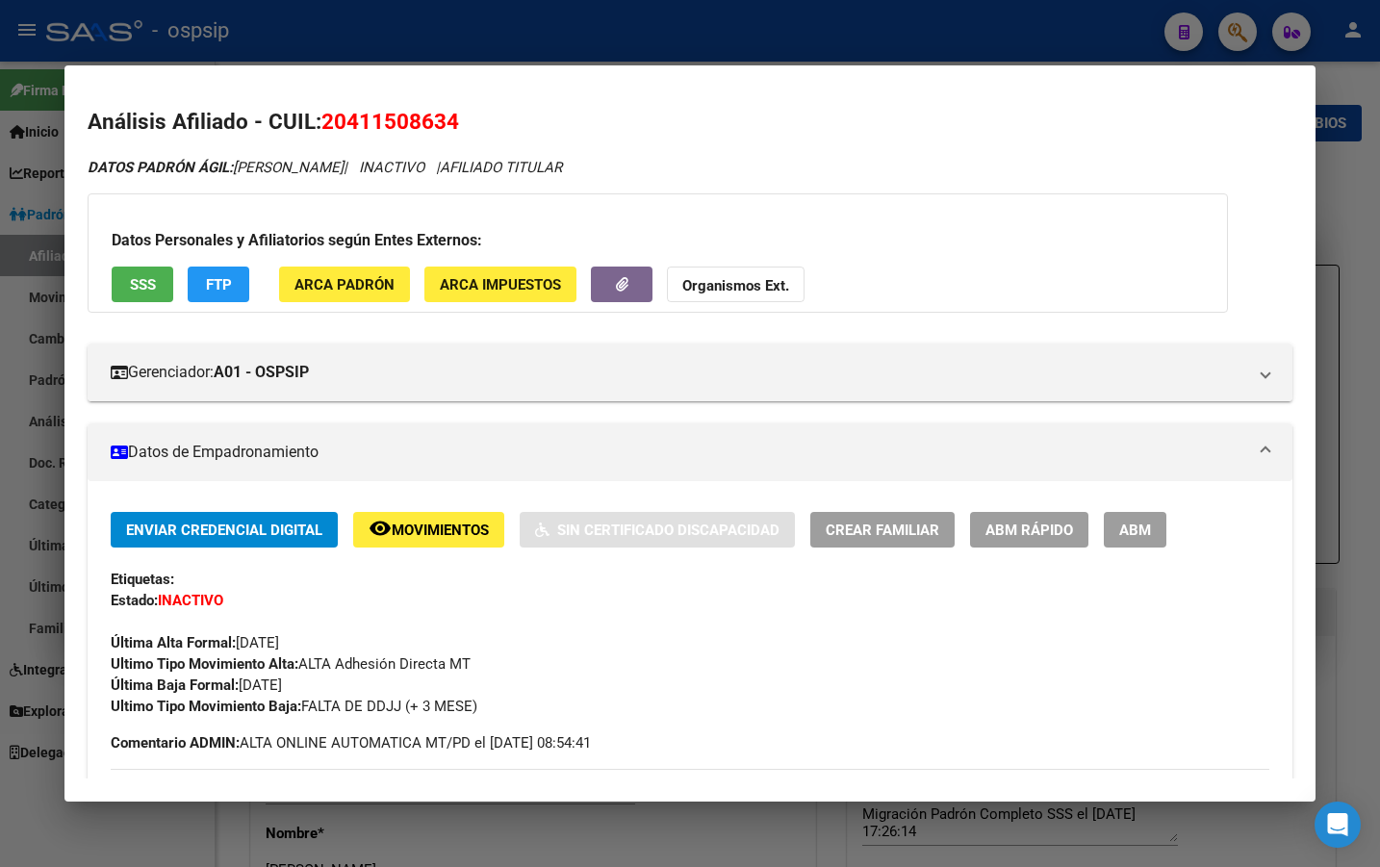
click at [410, 535] on span "Movimientos" at bounding box center [440, 530] width 97 height 17
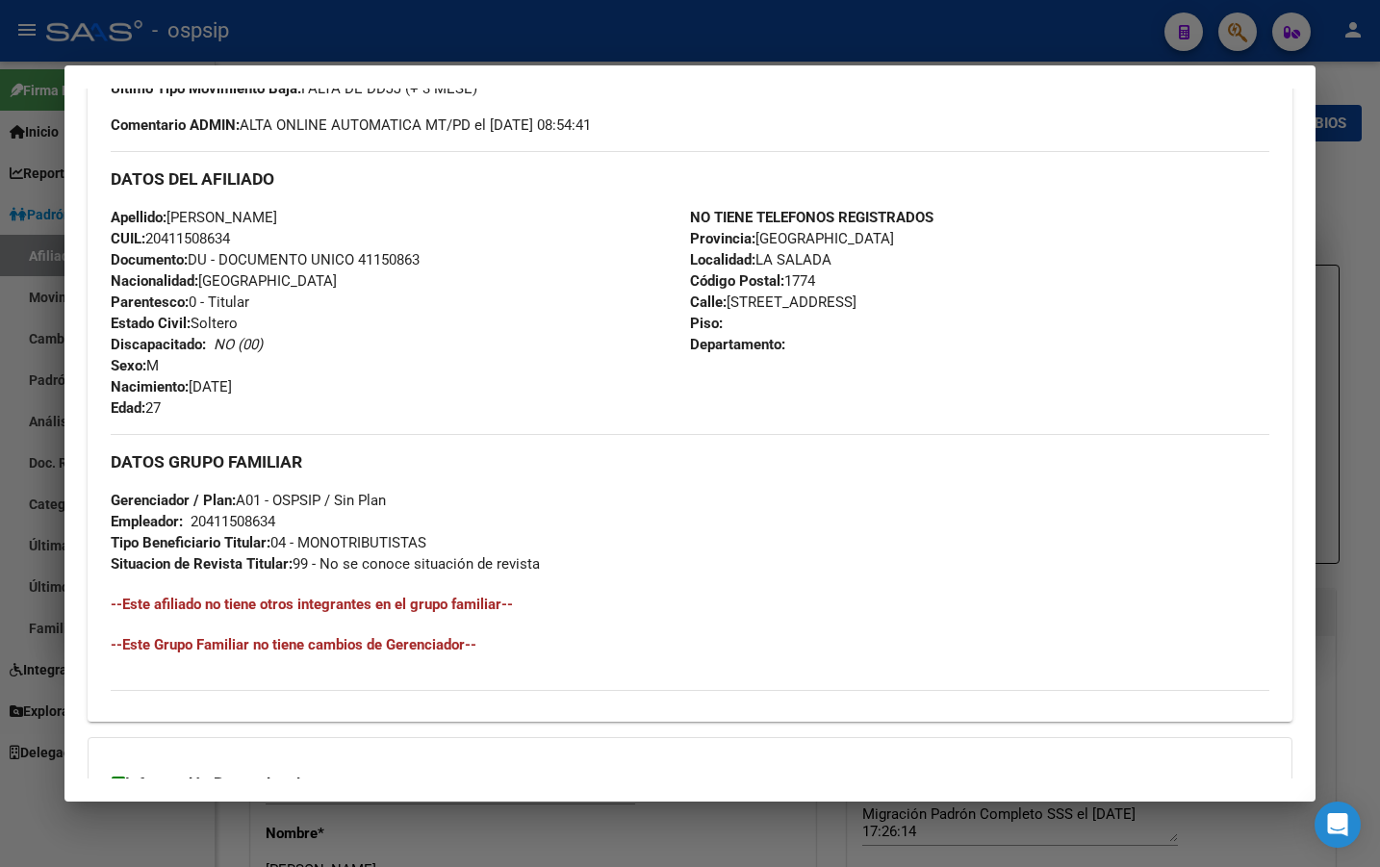
scroll to position [813, 0]
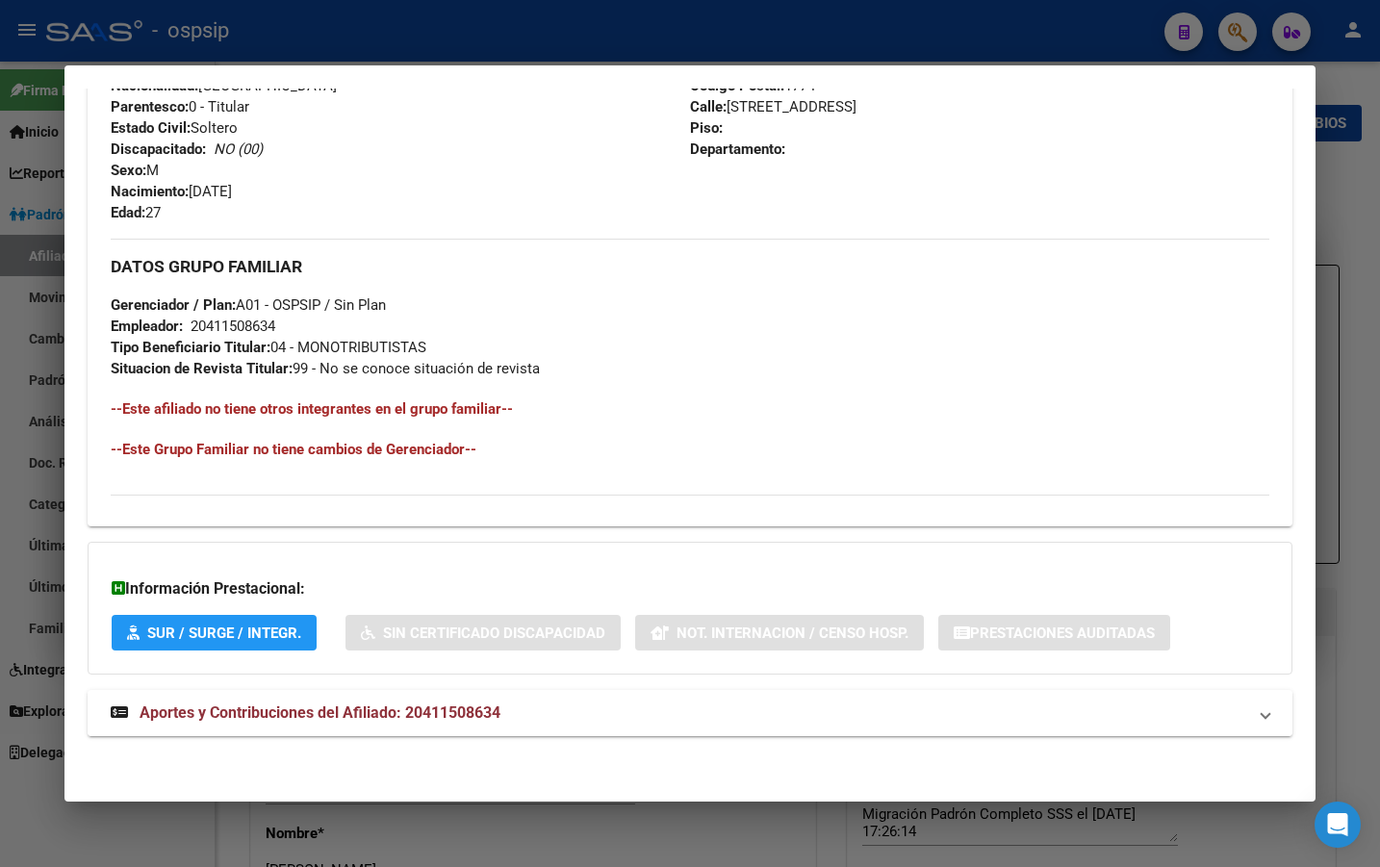
click at [397, 710] on span "Aportes y Contribuciones del Afiliado: 20411508634" at bounding box center [320, 713] width 361 height 18
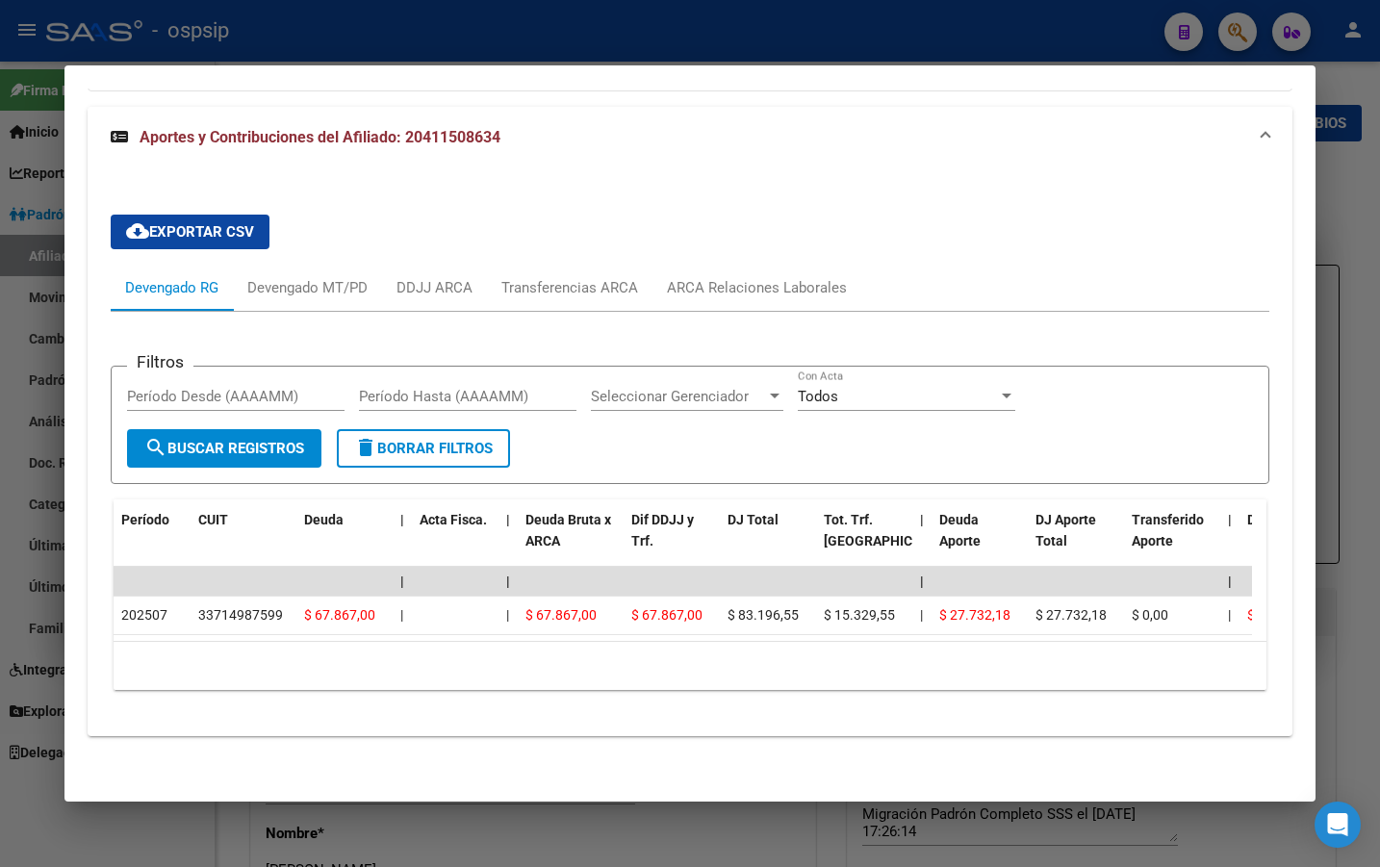
scroll to position [1412, 0]
click at [760, 277] on div "ARCA Relaciones Laborales" at bounding box center [757, 287] width 180 height 21
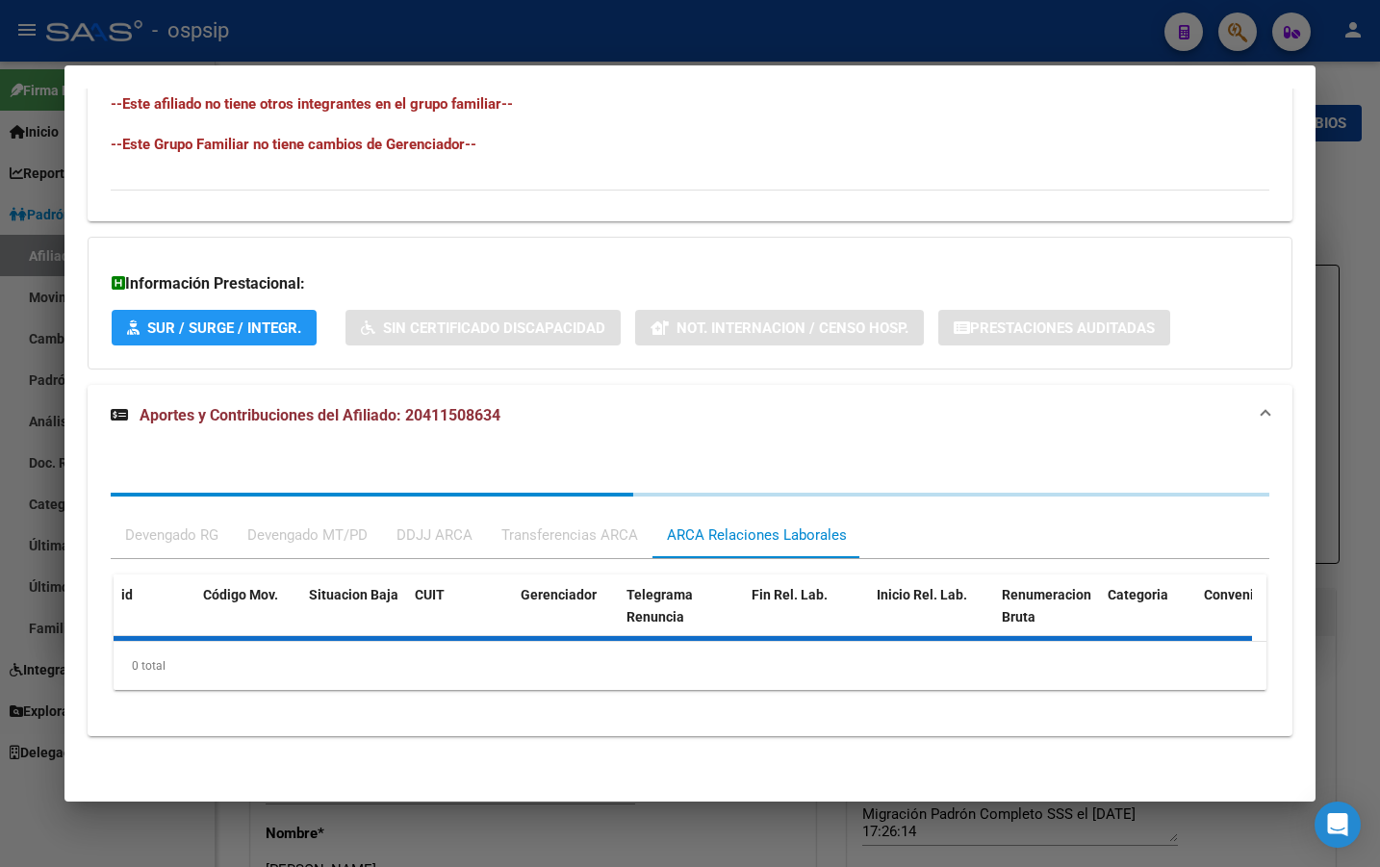
scroll to position [1309, 0]
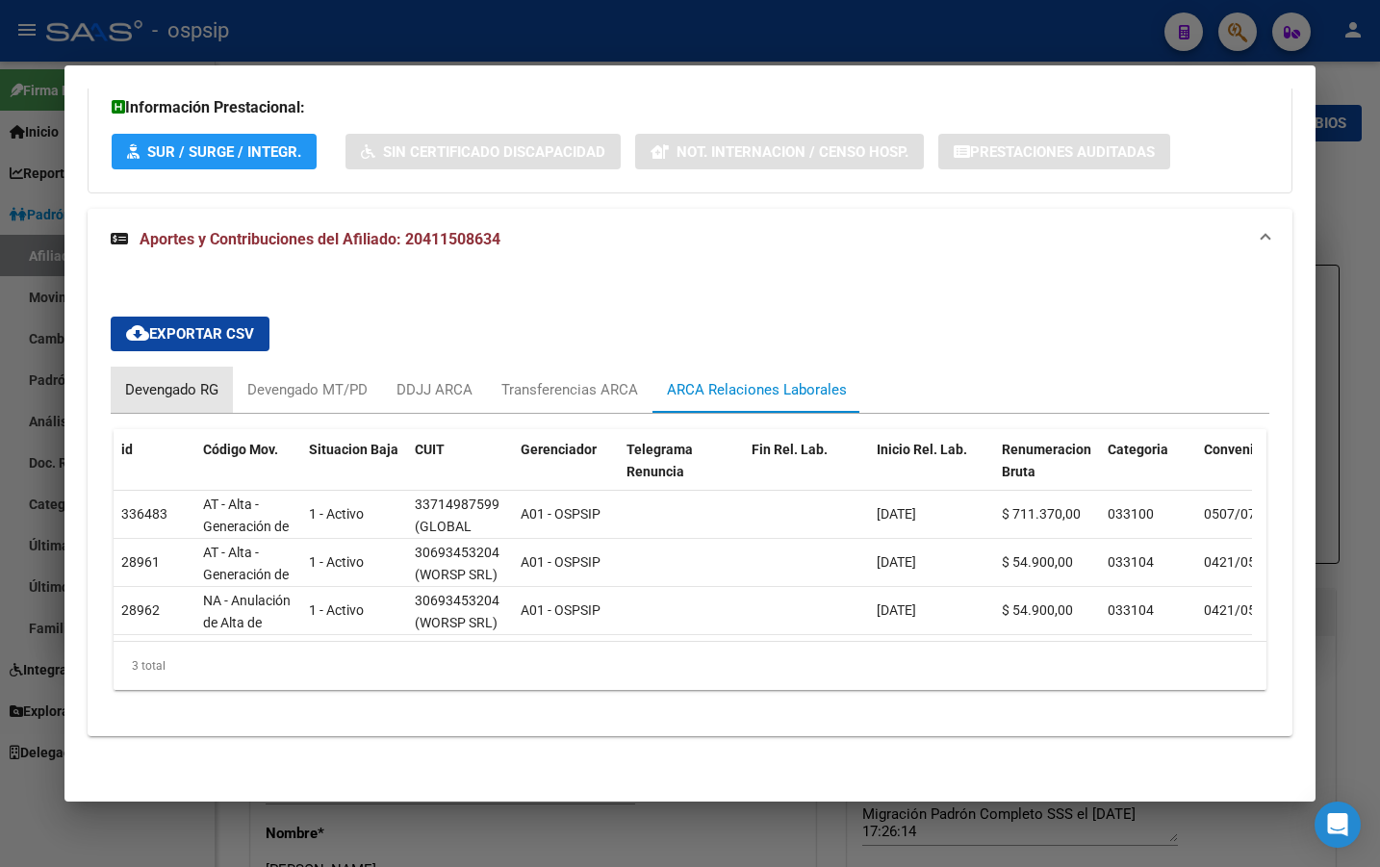
click at [166, 379] on div "Devengado RG" at bounding box center [171, 389] width 93 height 21
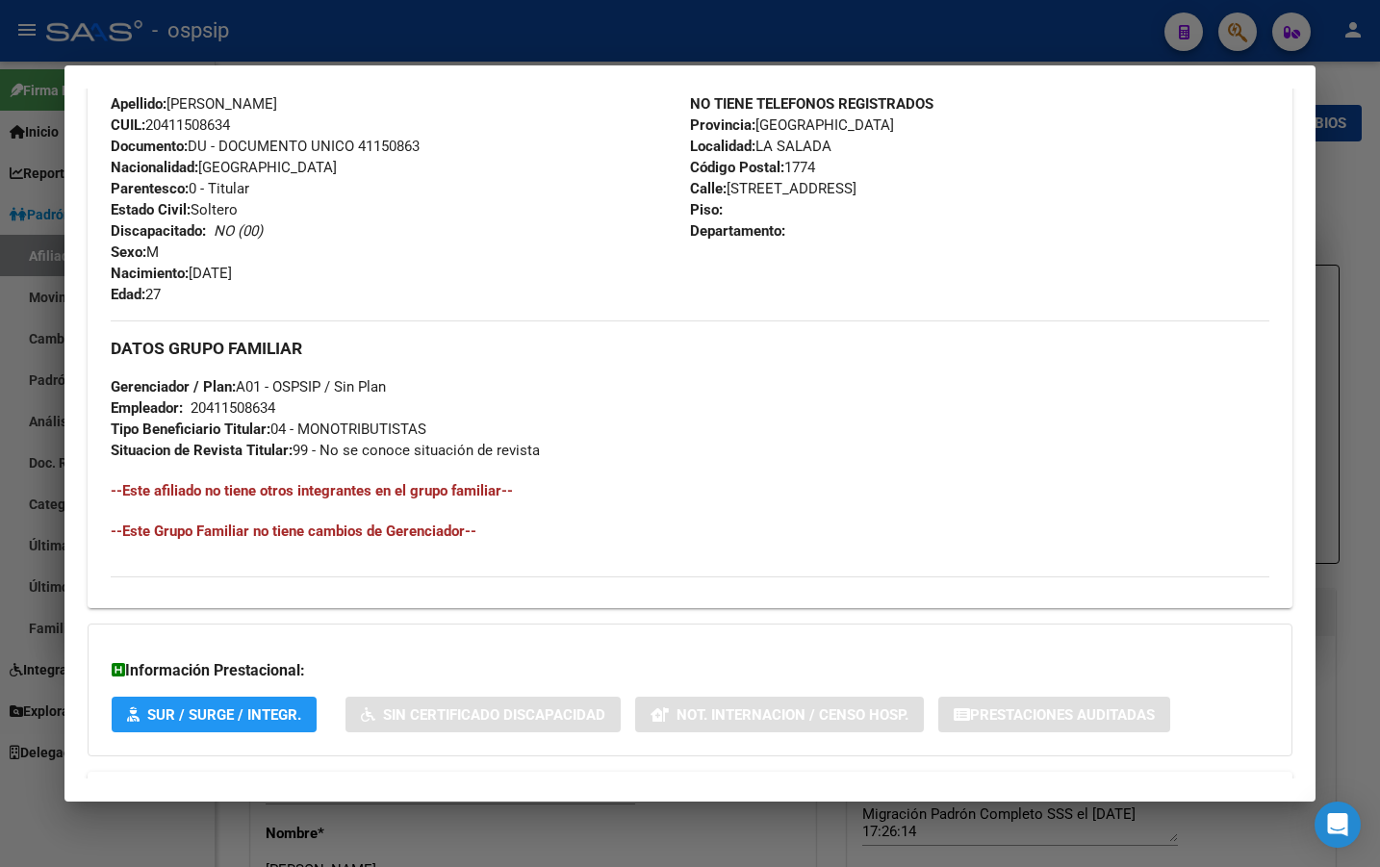
scroll to position [154, 0]
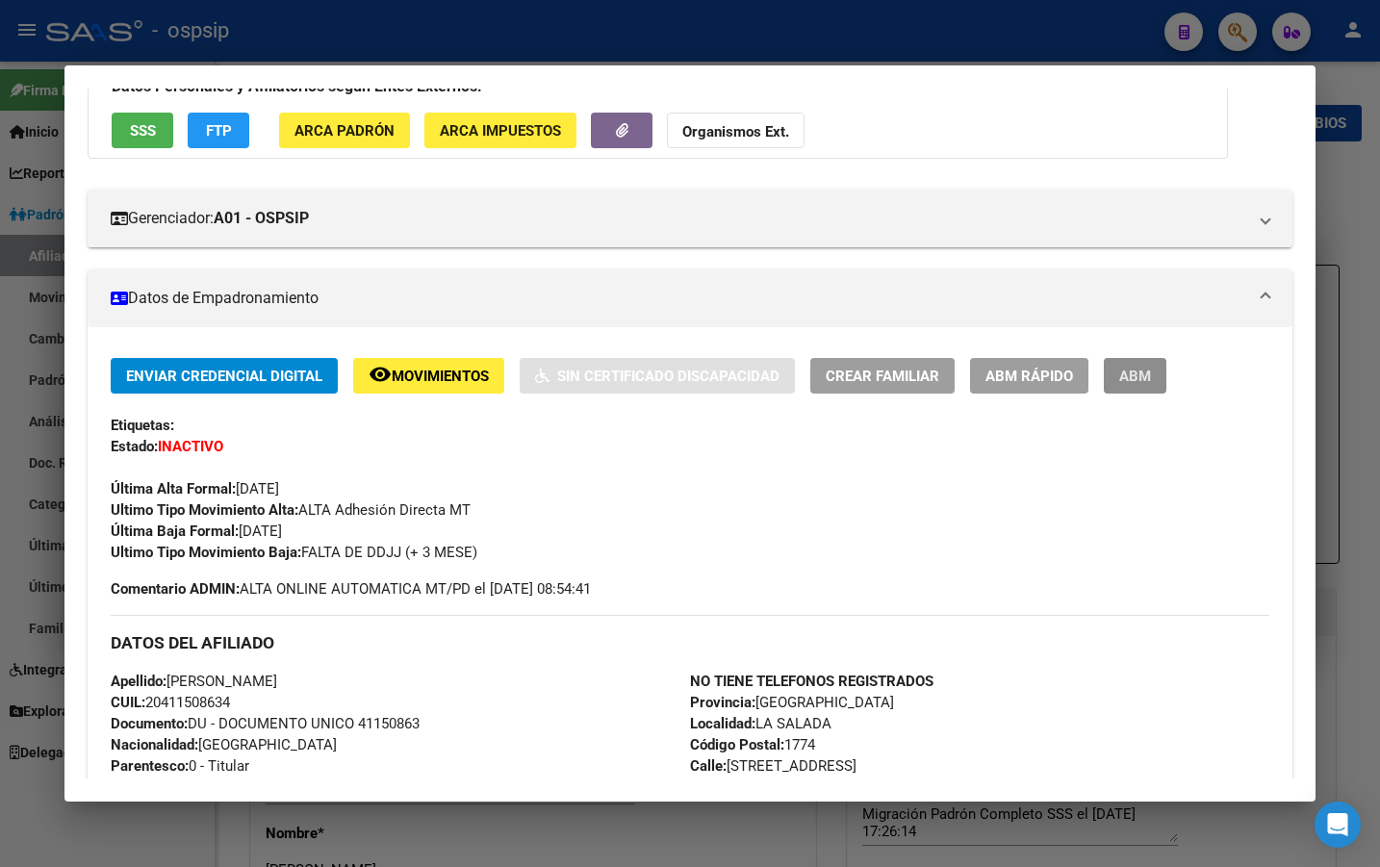
click at [1116, 368] on button "ABM" at bounding box center [1135, 376] width 63 height 36
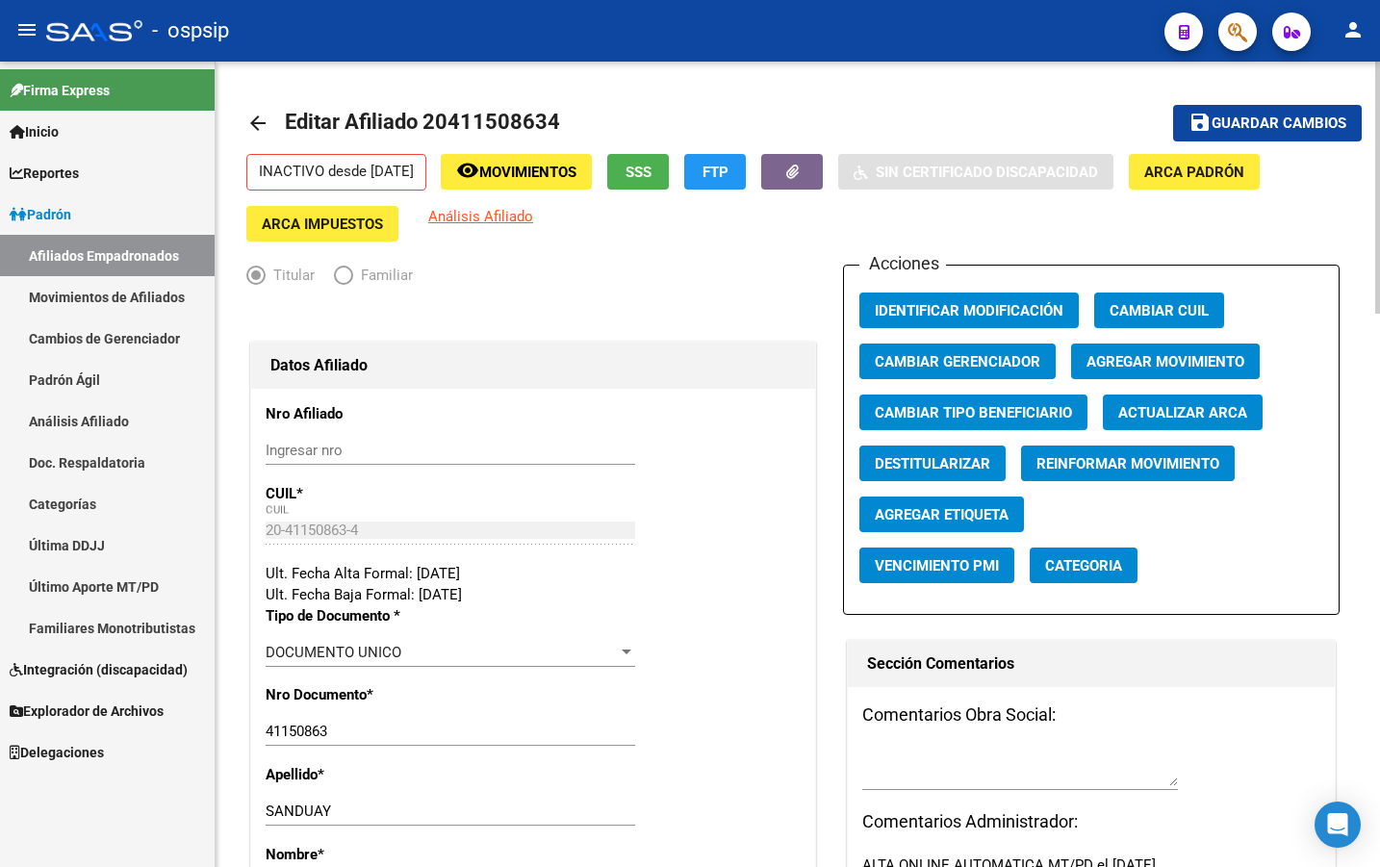
click at [1144, 357] on span "Agregar Movimiento" at bounding box center [1166, 361] width 158 height 17
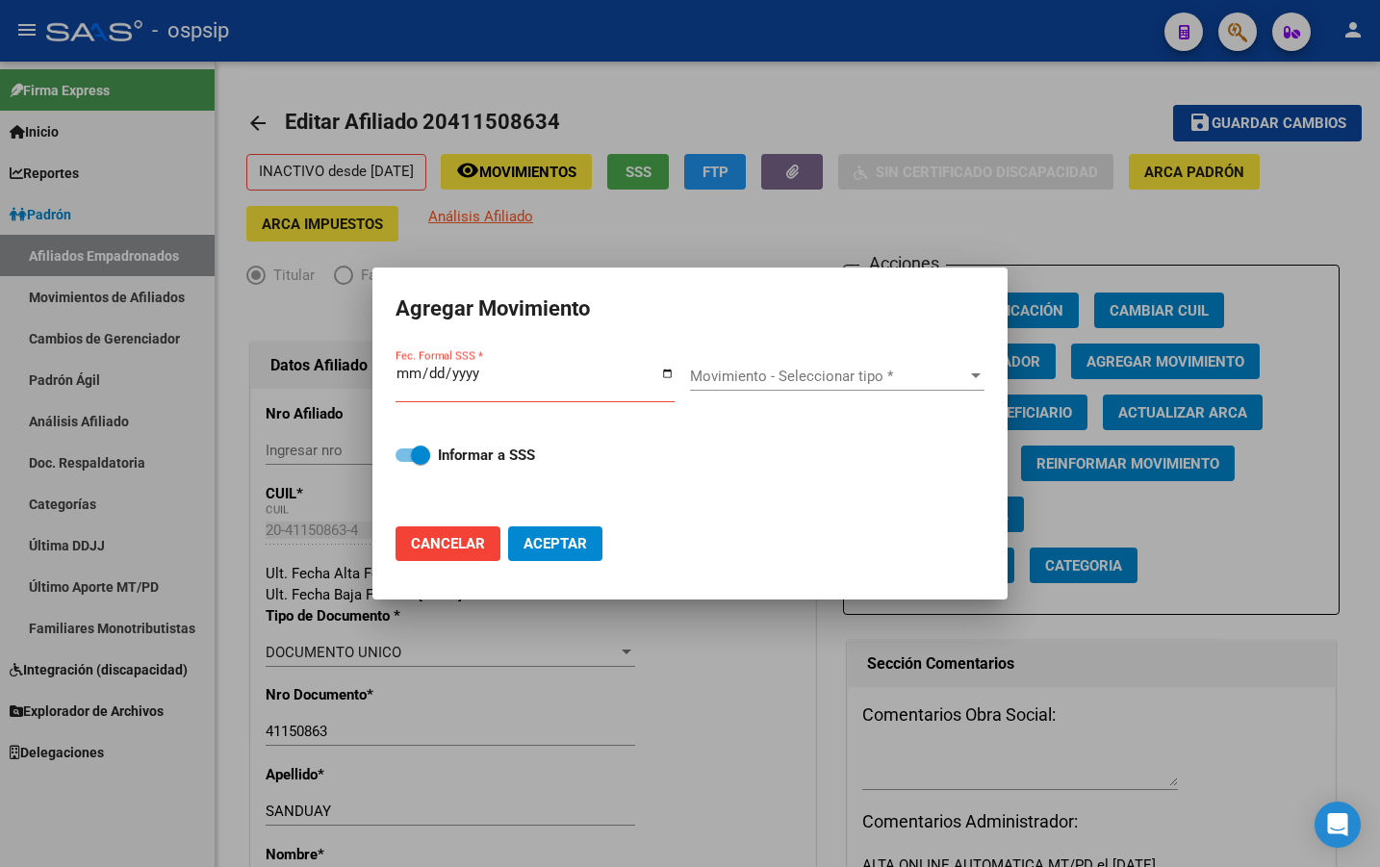
click at [646, 709] on div at bounding box center [690, 433] width 1380 height 867
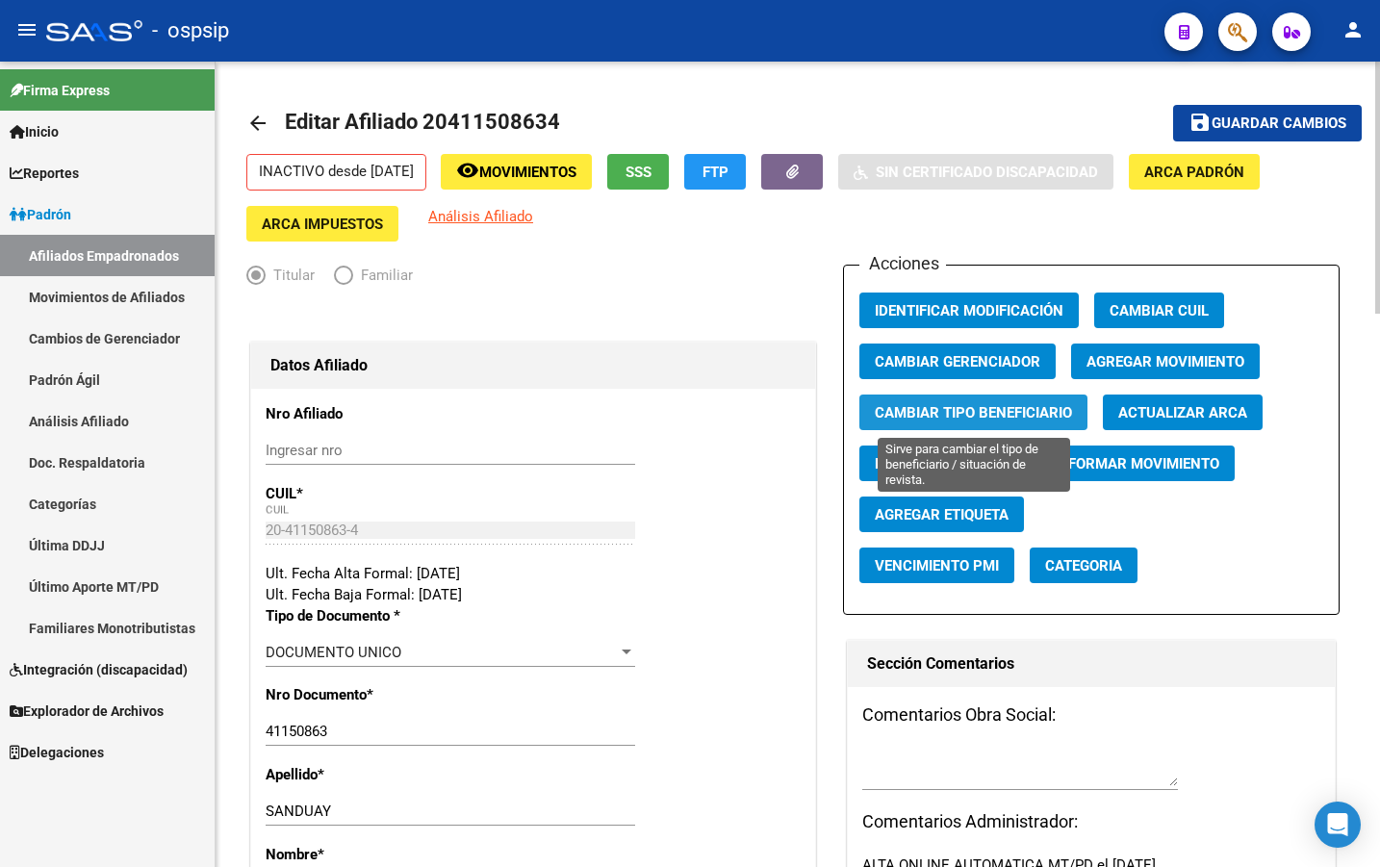
click at [946, 411] on span "Cambiar Tipo Beneficiario" at bounding box center [973, 412] width 197 height 17
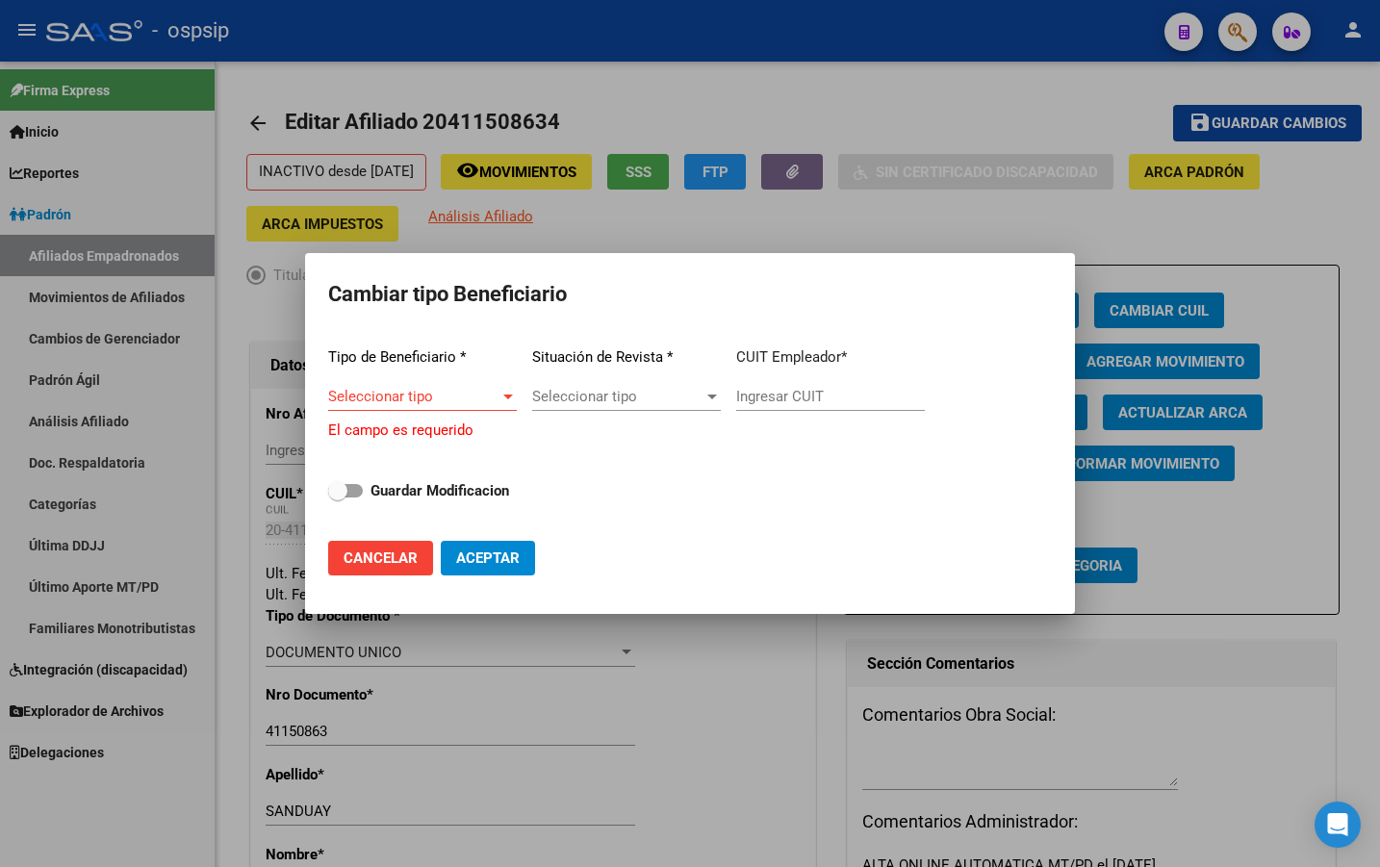
click at [376, 389] on div "Seleccionar tipo Seleccionar tipo" at bounding box center [422, 396] width 189 height 29
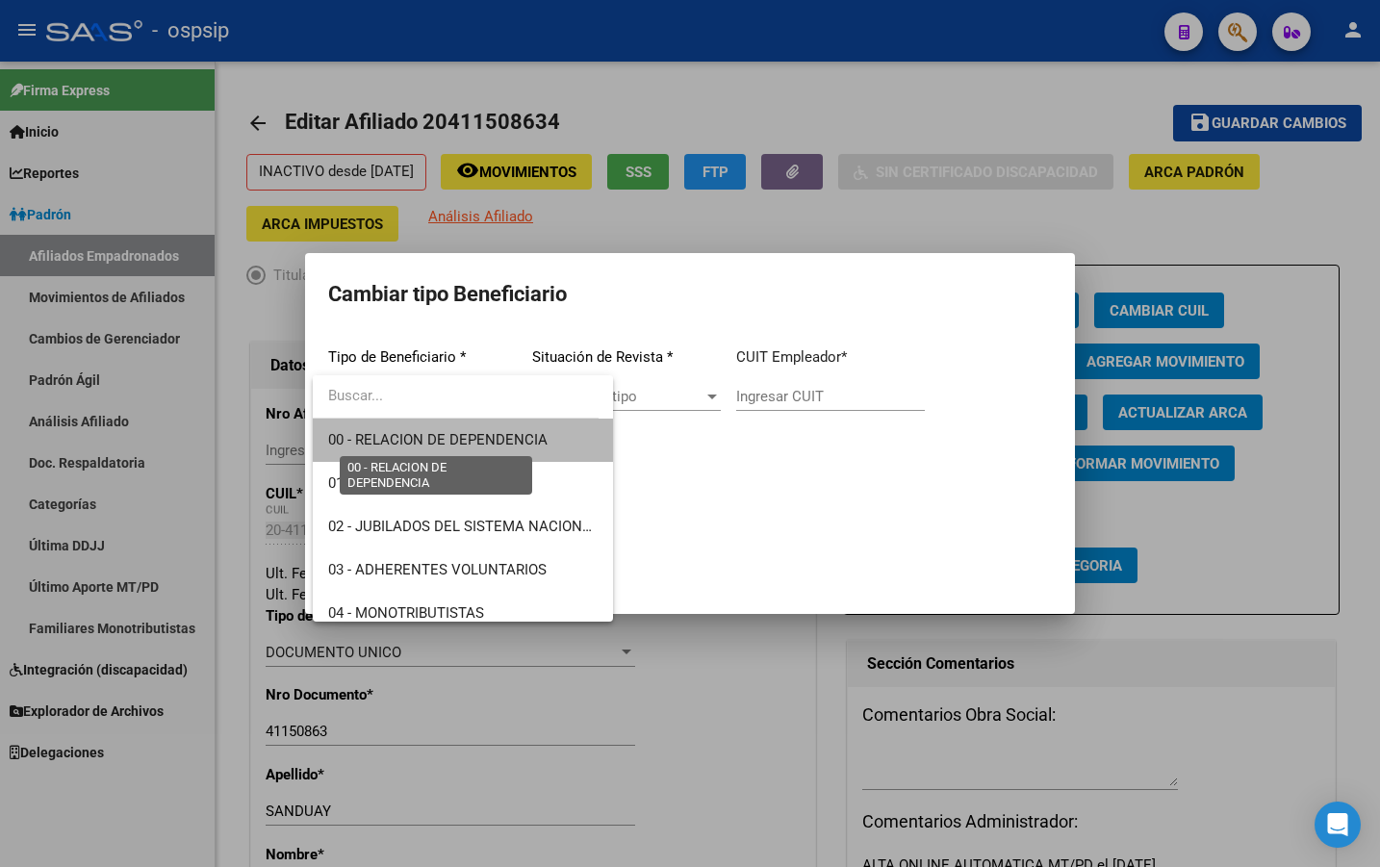
click at [471, 437] on span "00 - RELACION DE DEPENDENCIA" at bounding box center [437, 439] width 219 height 17
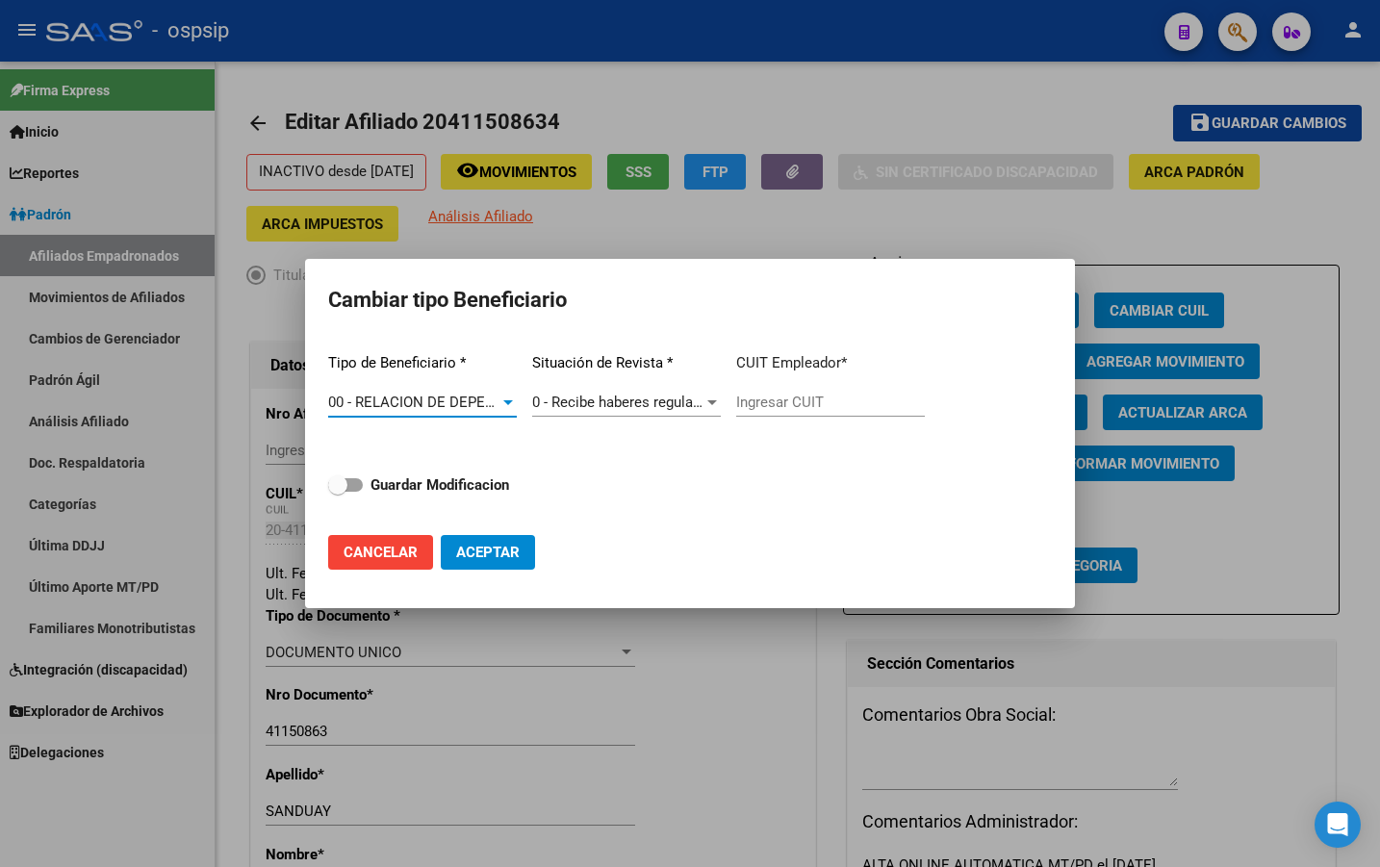
type input "33-71498759-9"
click at [353, 482] on span at bounding box center [345, 484] width 35 height 13
click at [338, 492] on input "Guardar Modificacion" at bounding box center [337, 492] width 1 height 1
checkbox input "true"
click at [484, 550] on span "Aceptar" at bounding box center [488, 552] width 64 height 17
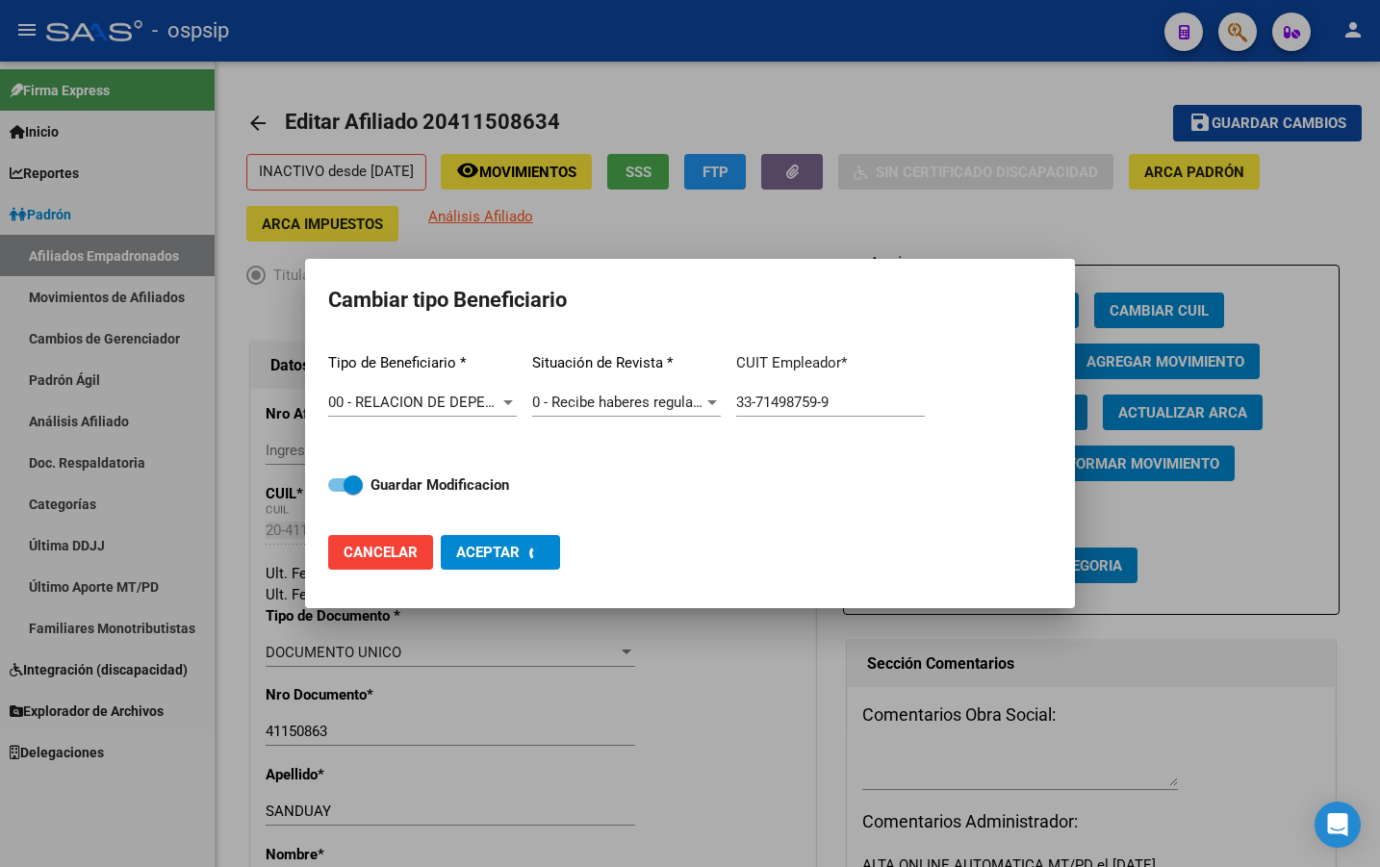
type input "33-71498759-9"
checkbox input "false"
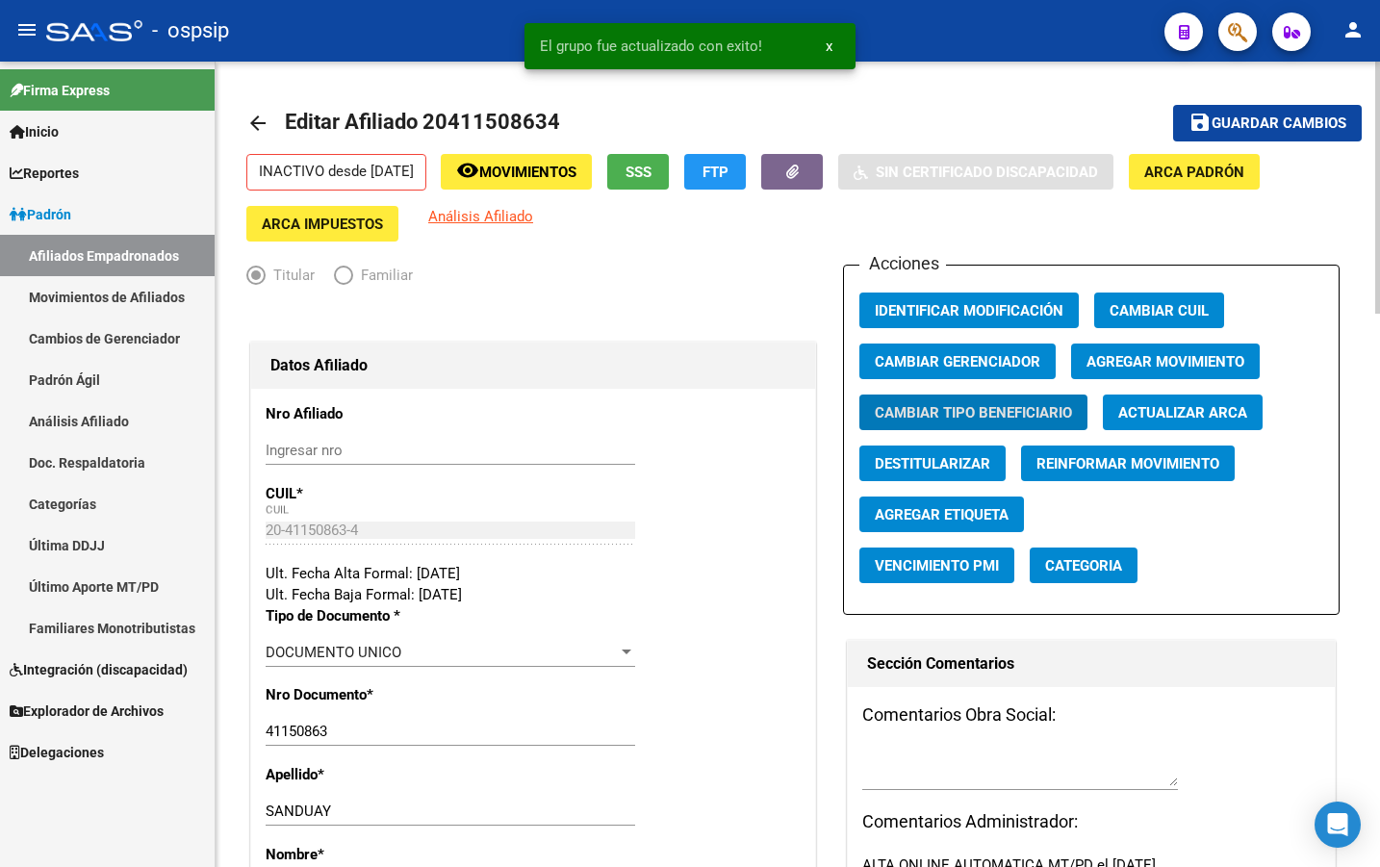
click at [1124, 358] on span "Agregar Movimiento" at bounding box center [1166, 361] width 158 height 17
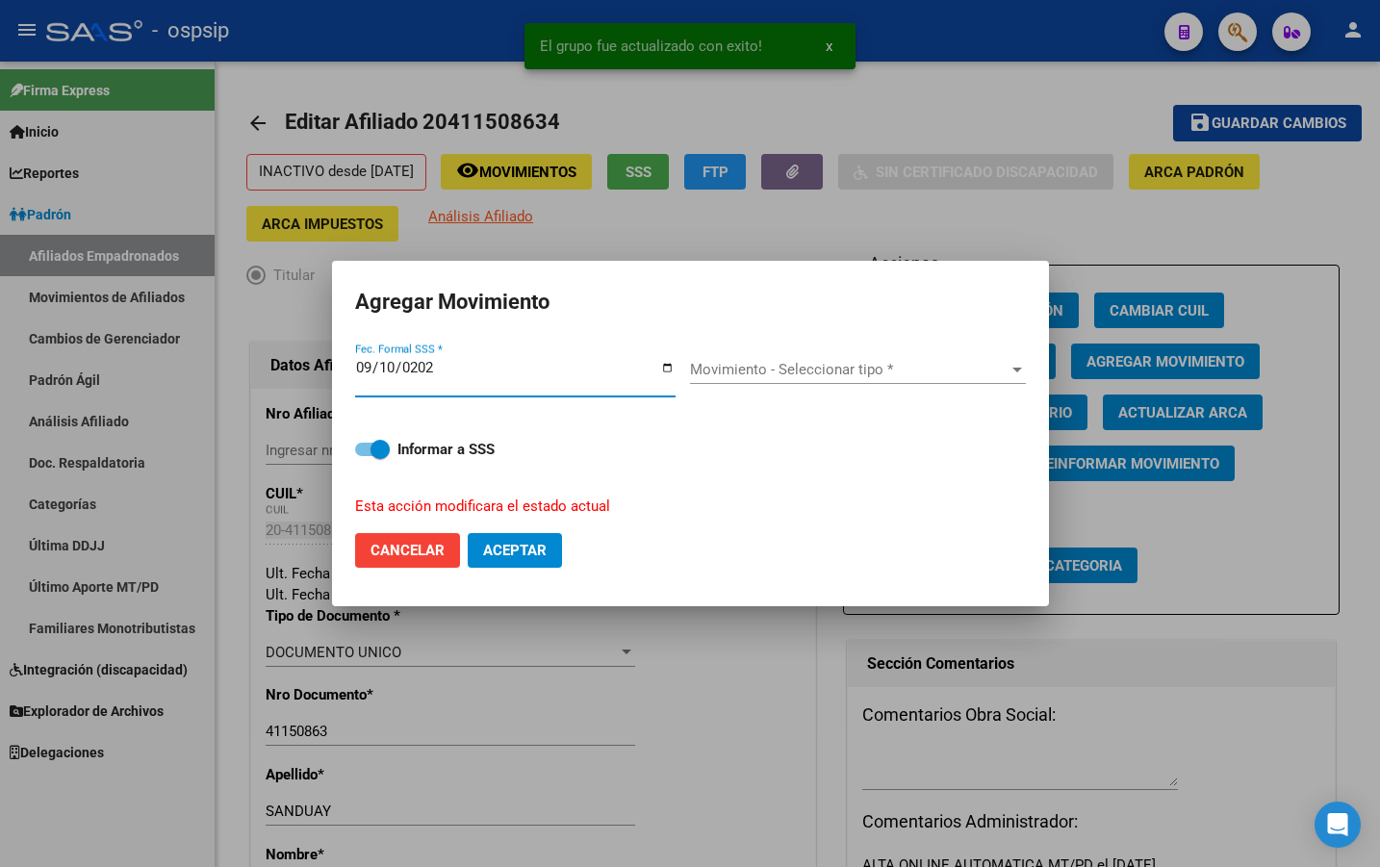
type input "2025-09-10"
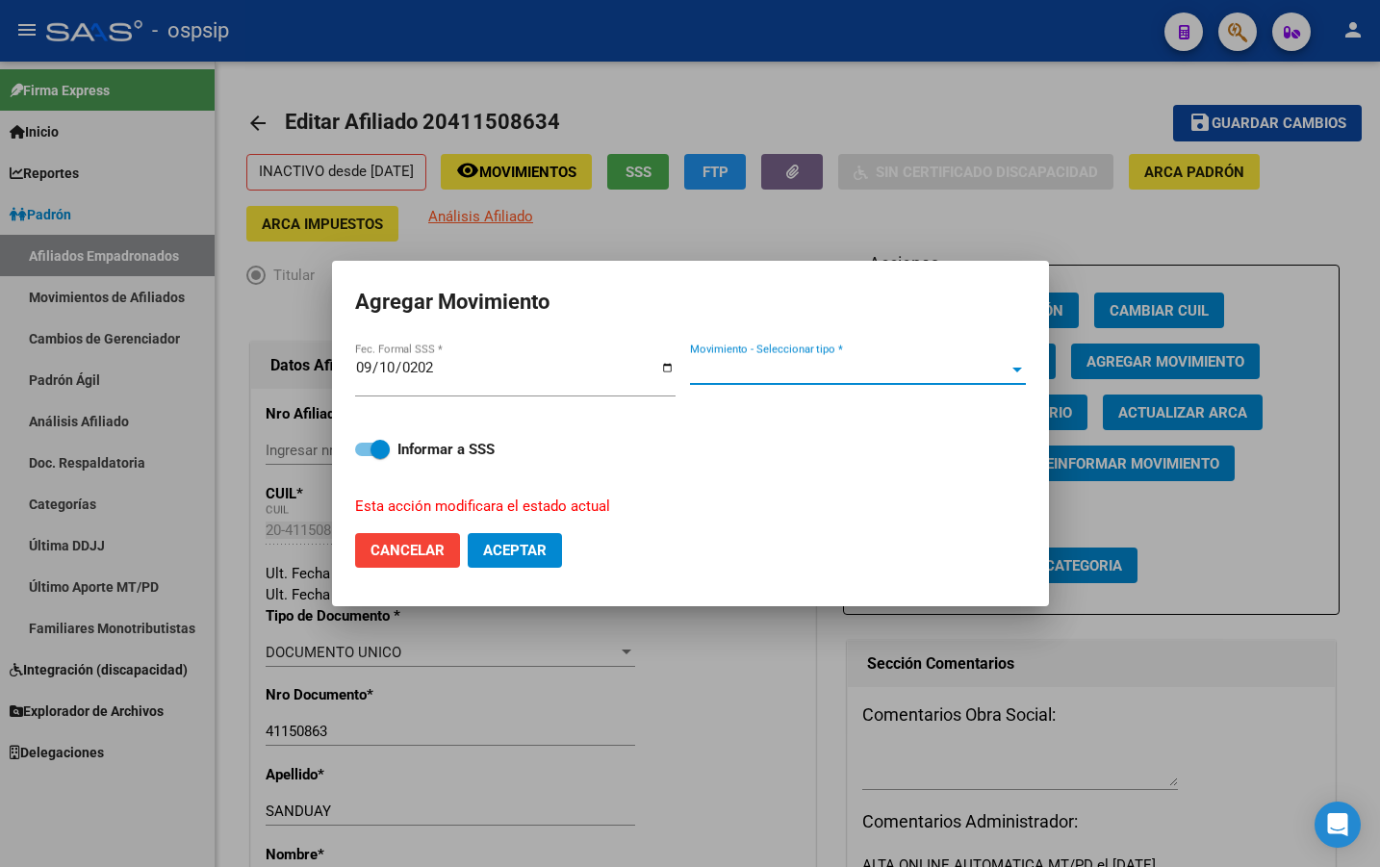
click at [742, 368] on span "Movimiento - Seleccionar tipo *" at bounding box center [849, 369] width 319 height 17
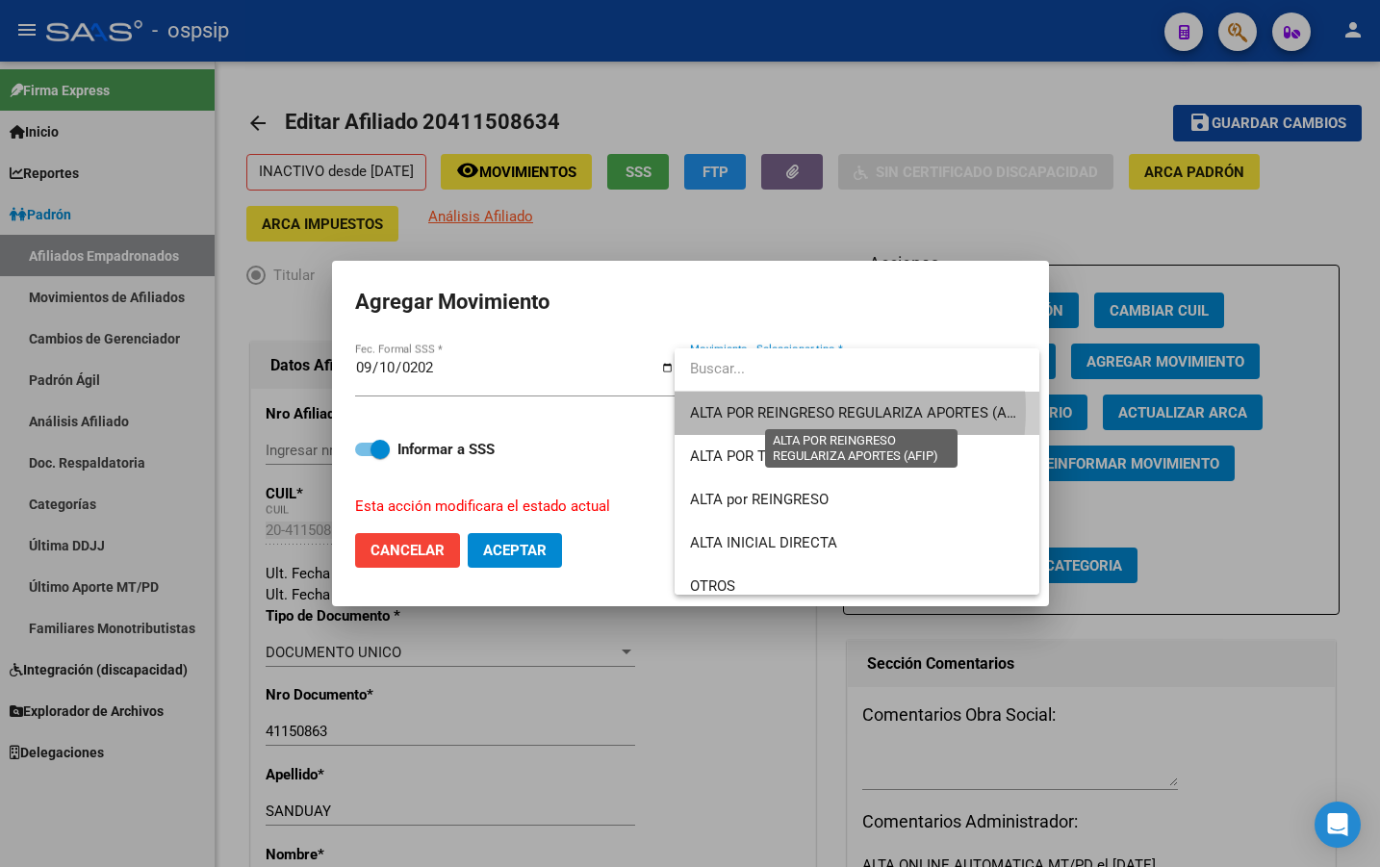
click at [785, 410] on span "ALTA POR REINGRESO REGULARIZA APORTES (AFIP)" at bounding box center [861, 412] width 342 height 17
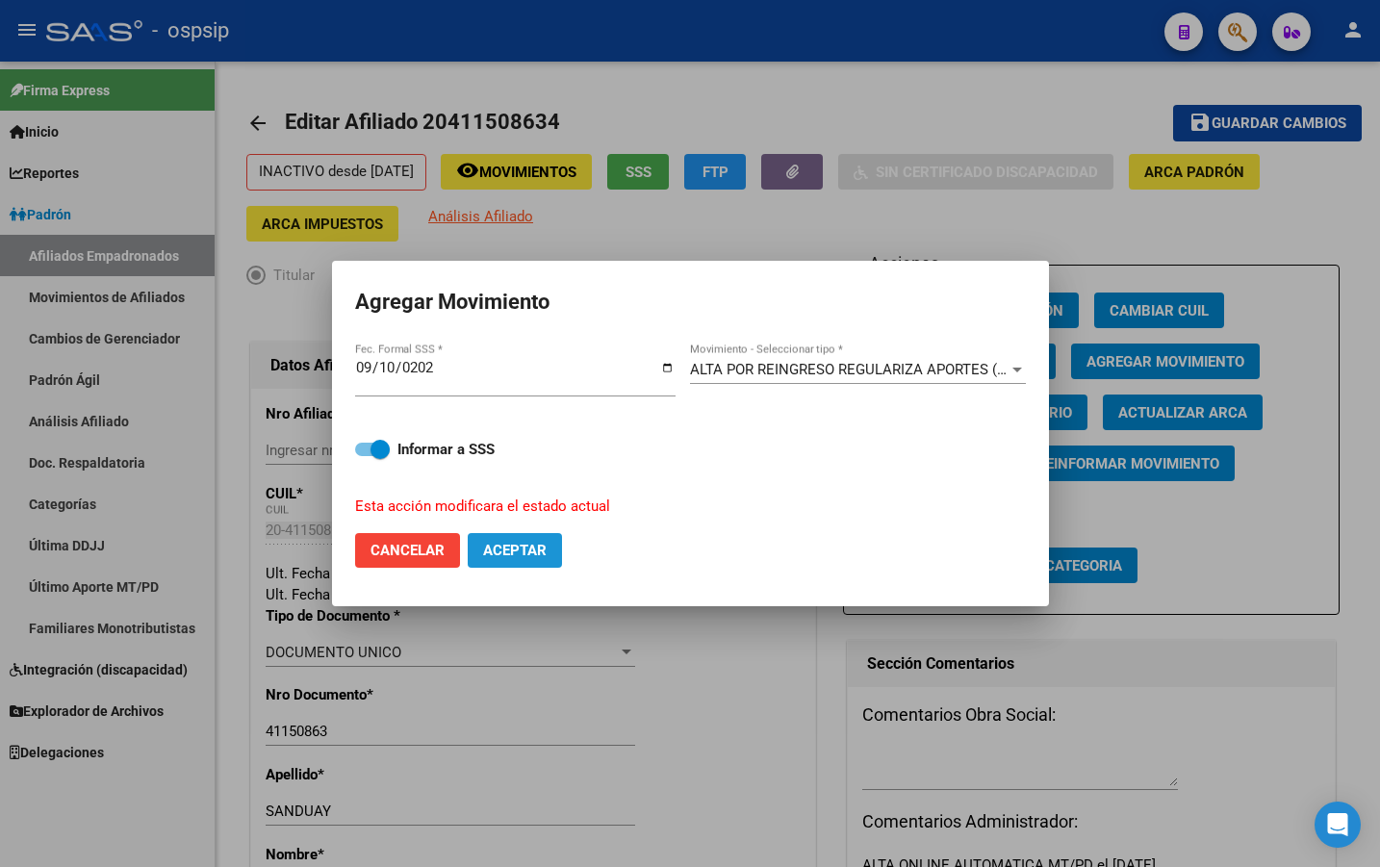
click at [504, 548] on span "Aceptar" at bounding box center [515, 550] width 64 height 17
checkbox input "false"
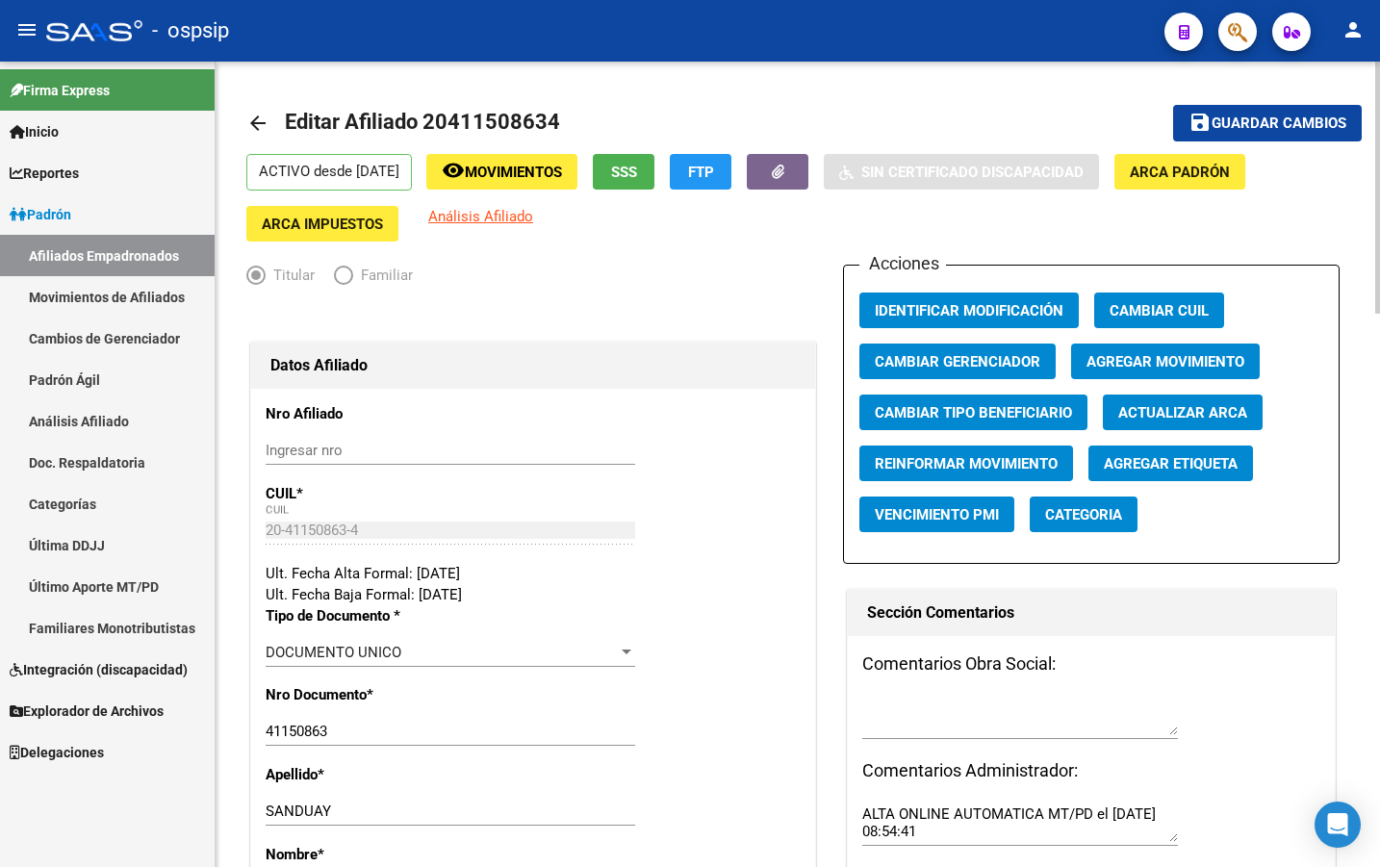
click at [687, 793] on div "Apellido * SANDUAY Ingresar apellido" at bounding box center [533, 804] width 535 height 80
drag, startPoint x: 959, startPoint y: 831, endPoint x: 854, endPoint y: 812, distance: 106.5
click at [854, 812] on div "Comentarios Obra Social: Comentarios Administrador: ALTA ONLINE AUTOMATICA MT/P…" at bounding box center [1091, 757] width 487 height 243
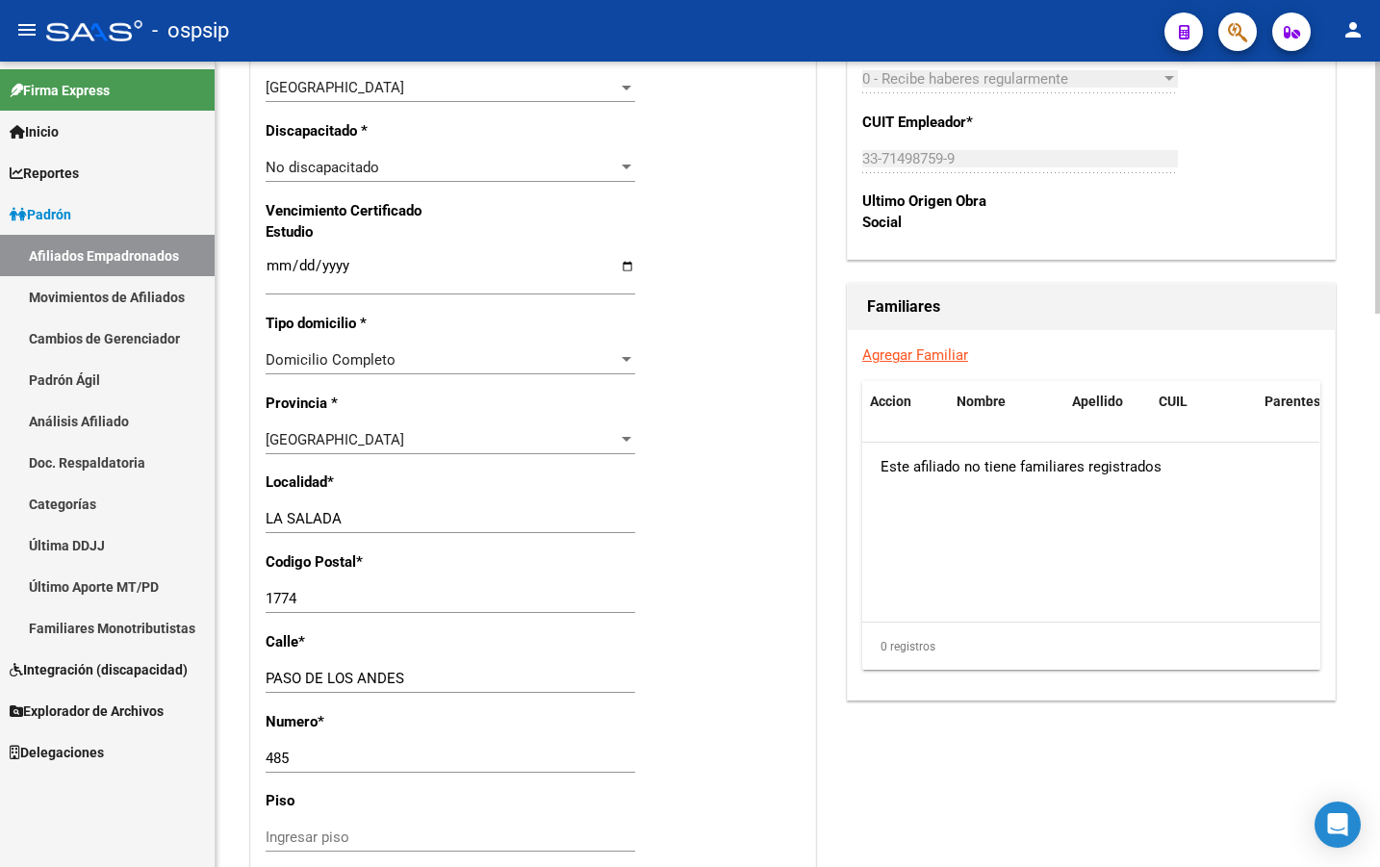
scroll to position [1251, 0]
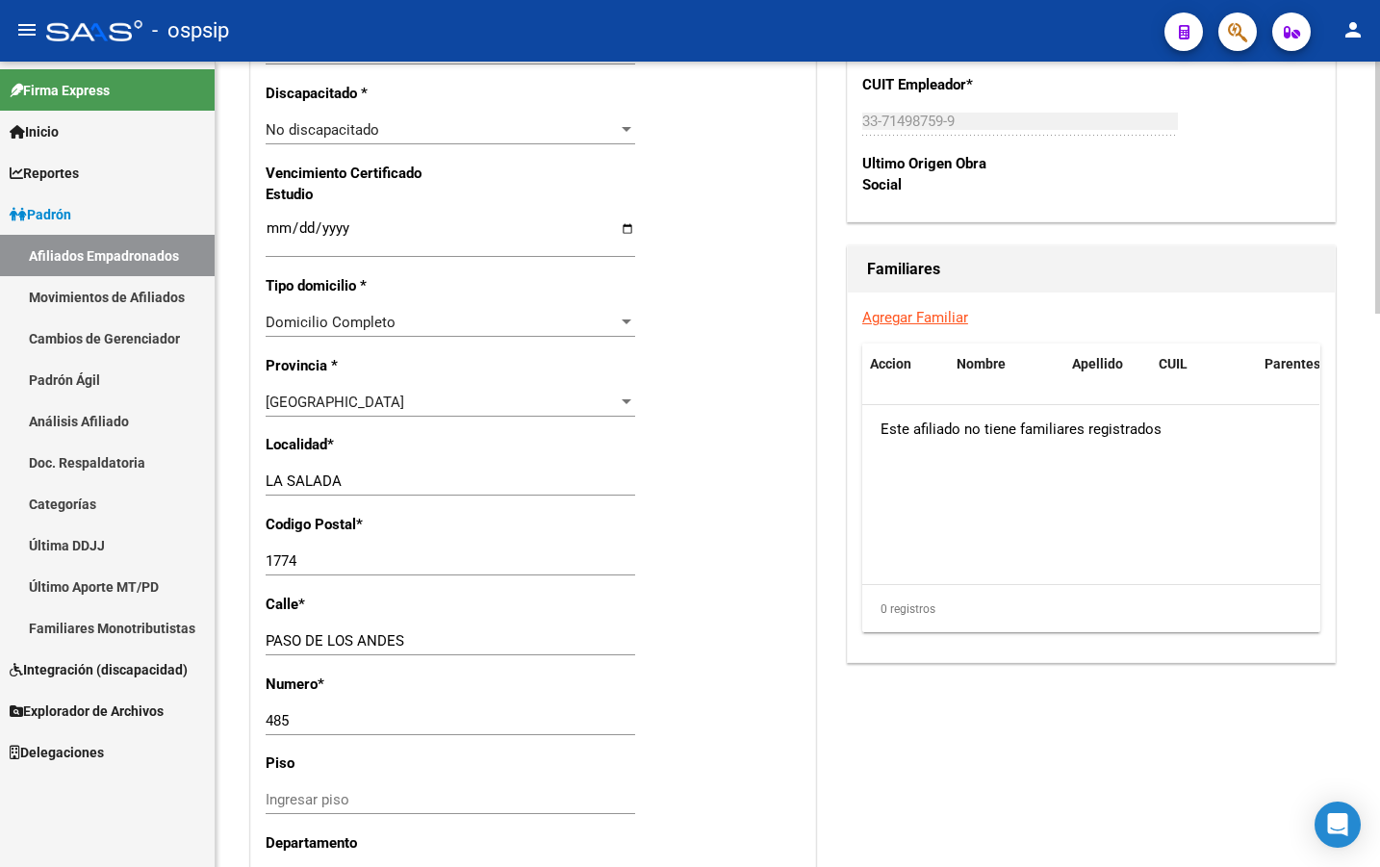
click at [901, 801] on div "Acciones Identificar Modificación Cambiar CUIL Cambiar Gerenciador Agregar Movi…" at bounding box center [1091, 131] width 497 height 2237
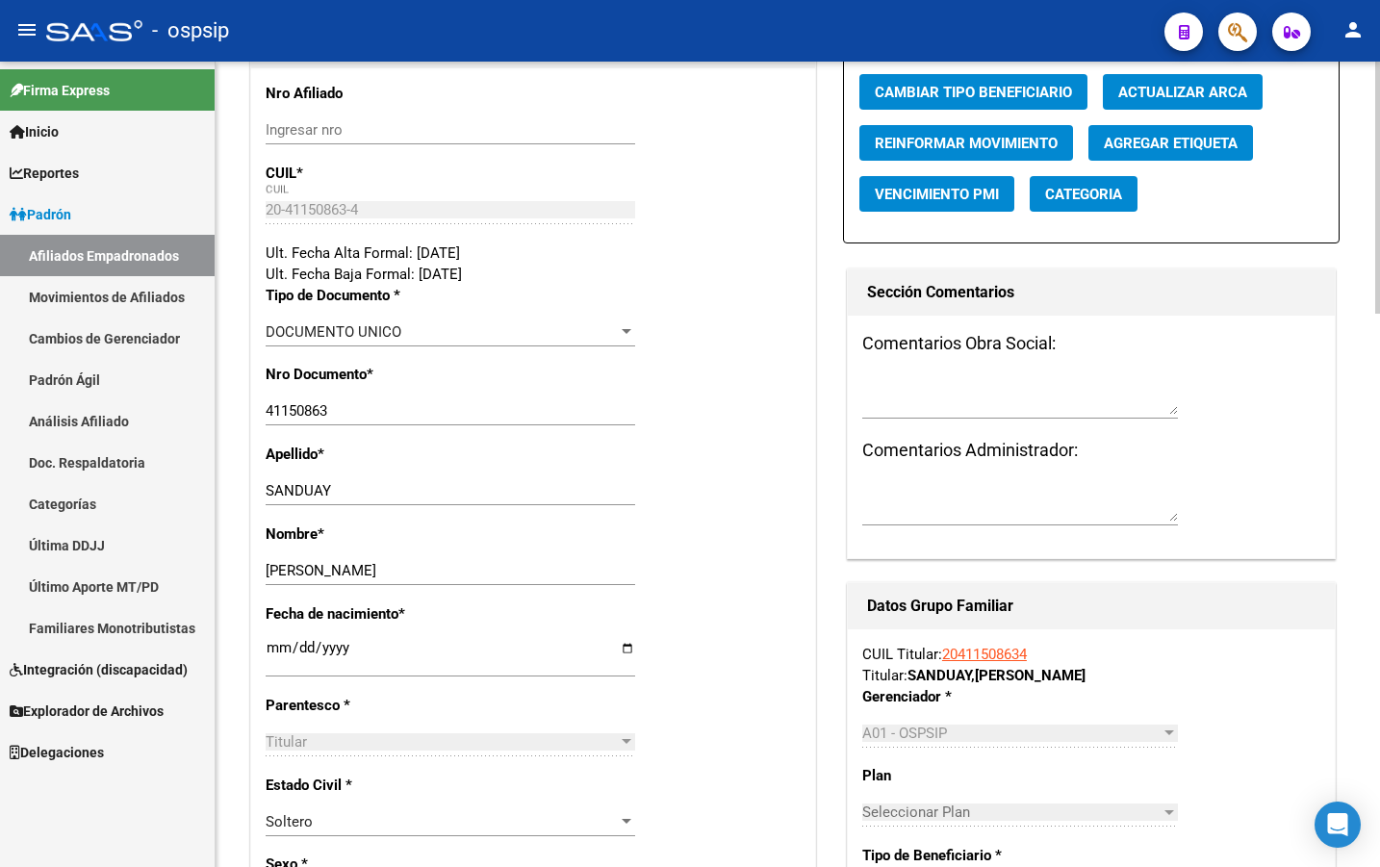
scroll to position [0, 0]
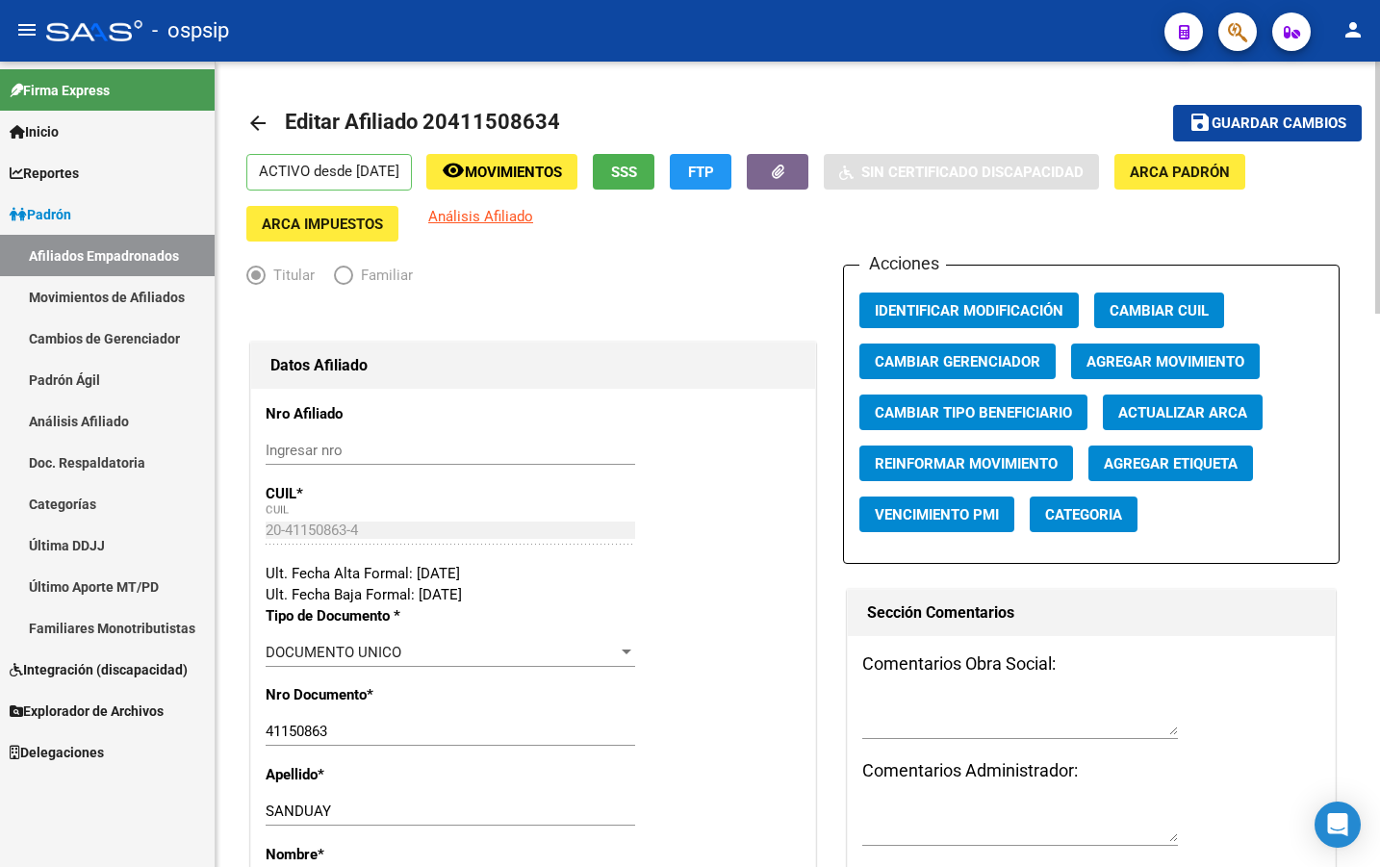
click at [1255, 113] on button "save Guardar cambios" at bounding box center [1267, 123] width 189 height 36
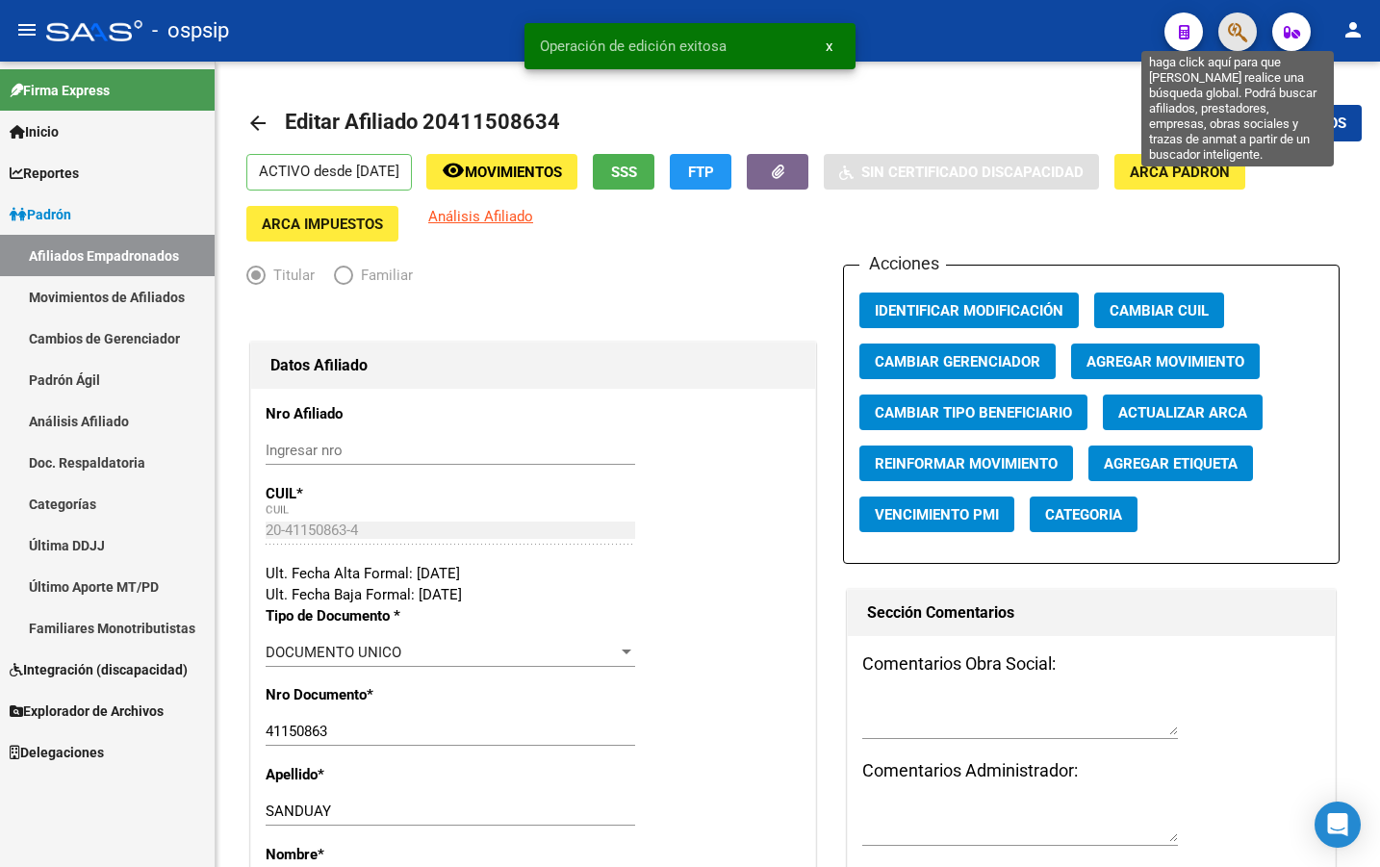
click at [1237, 27] on icon "button" at bounding box center [1237, 32] width 19 height 22
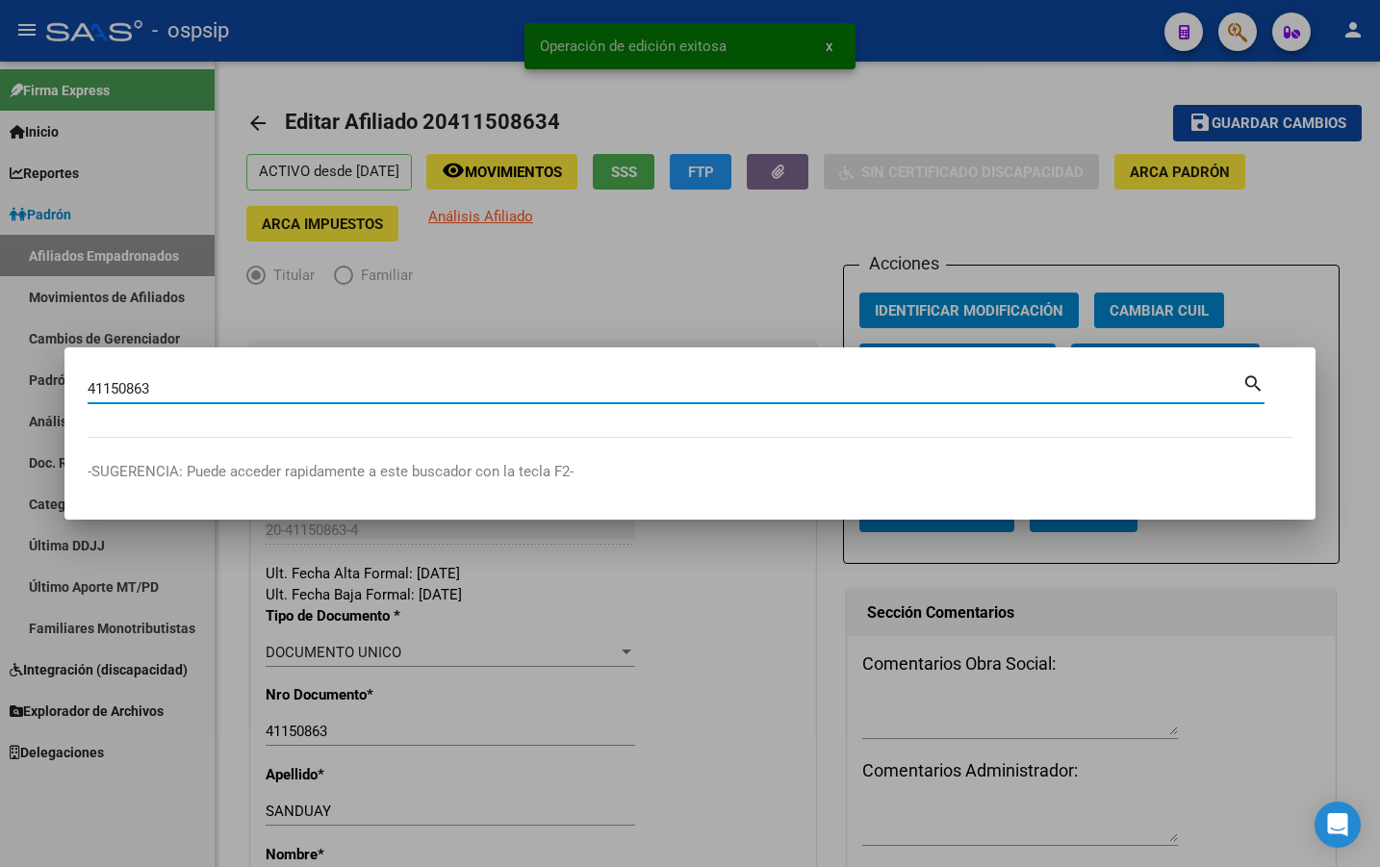
type input "41150863"
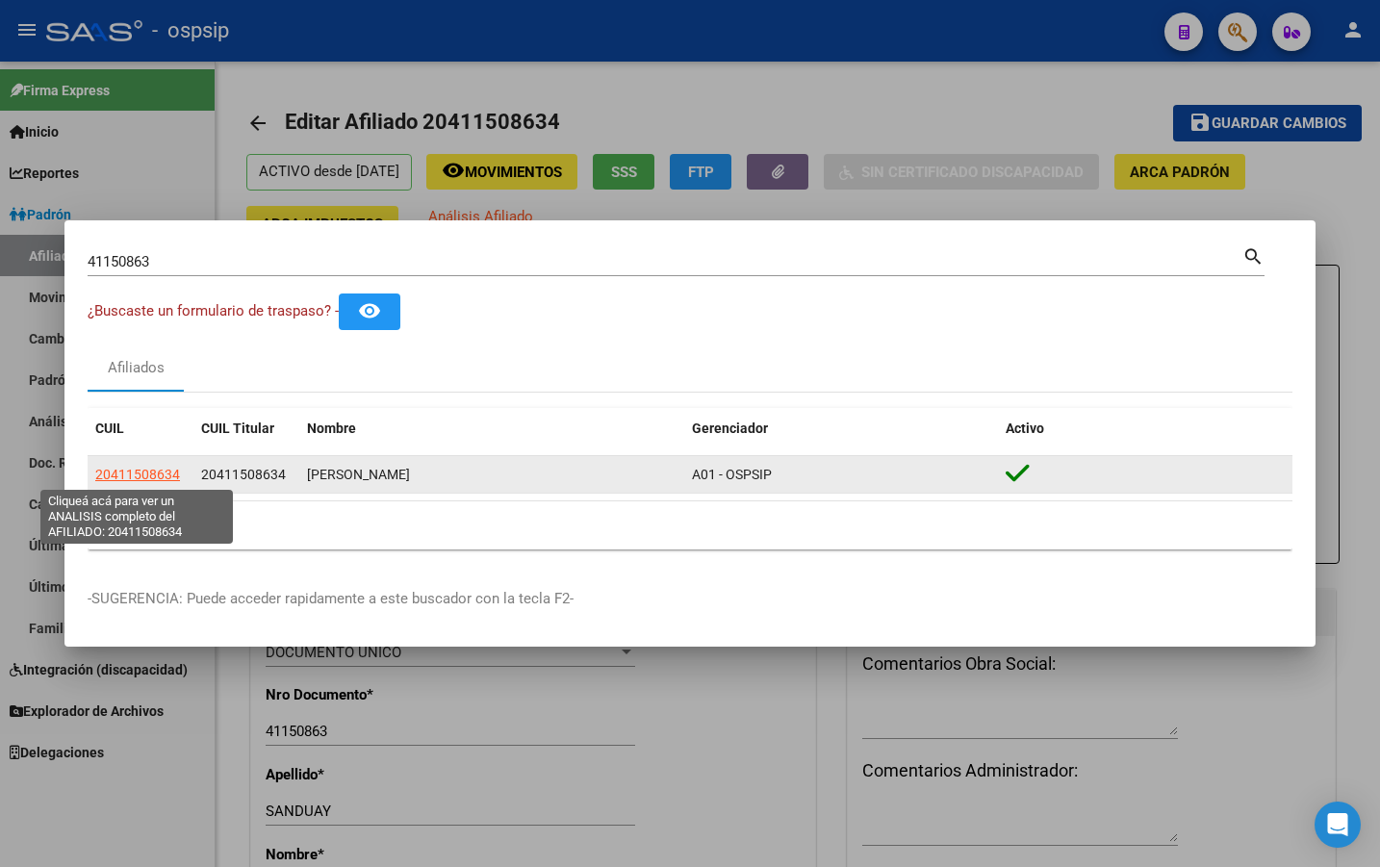
click at [142, 470] on span "20411508634" at bounding box center [137, 474] width 85 height 15
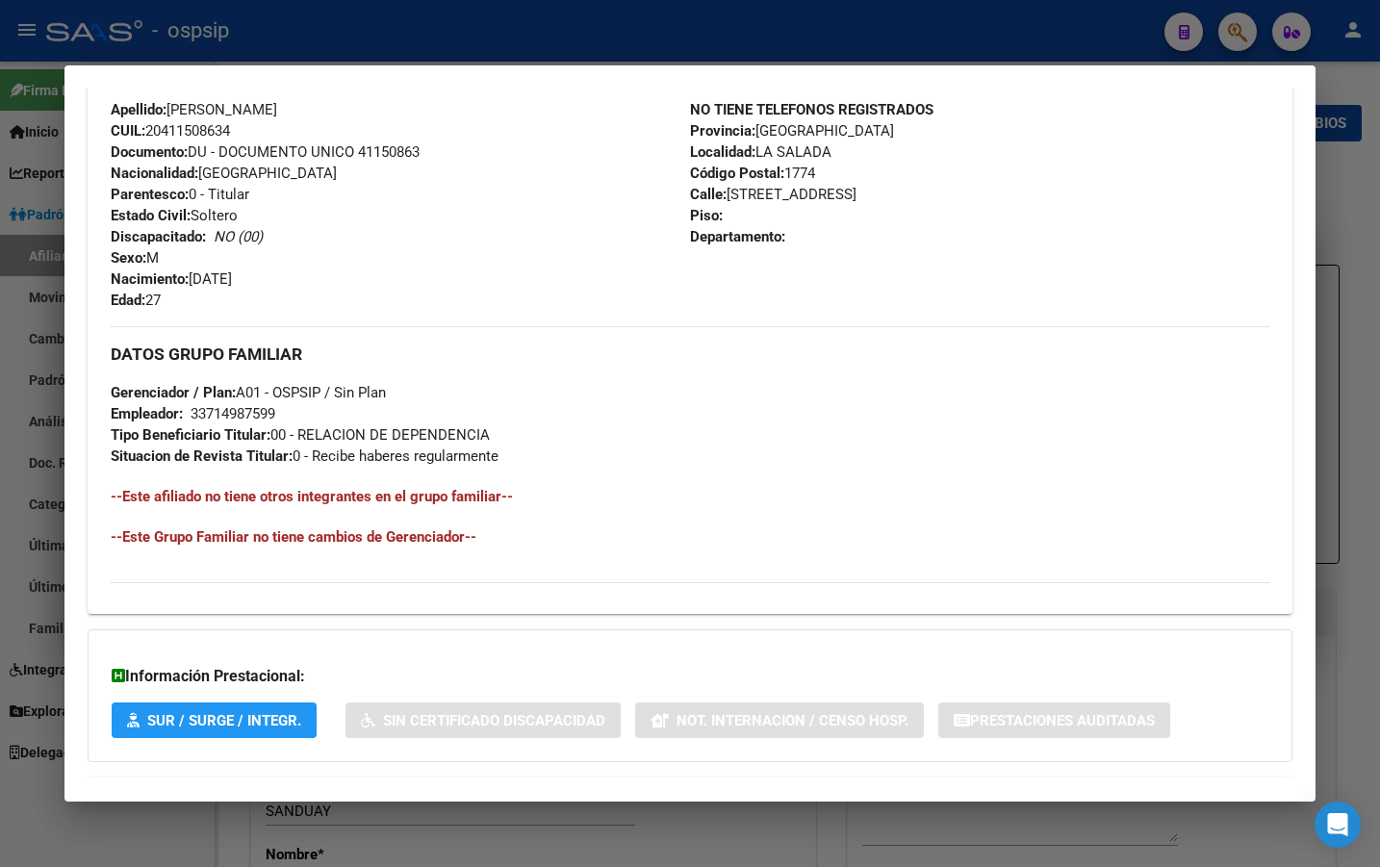
scroll to position [735, 0]
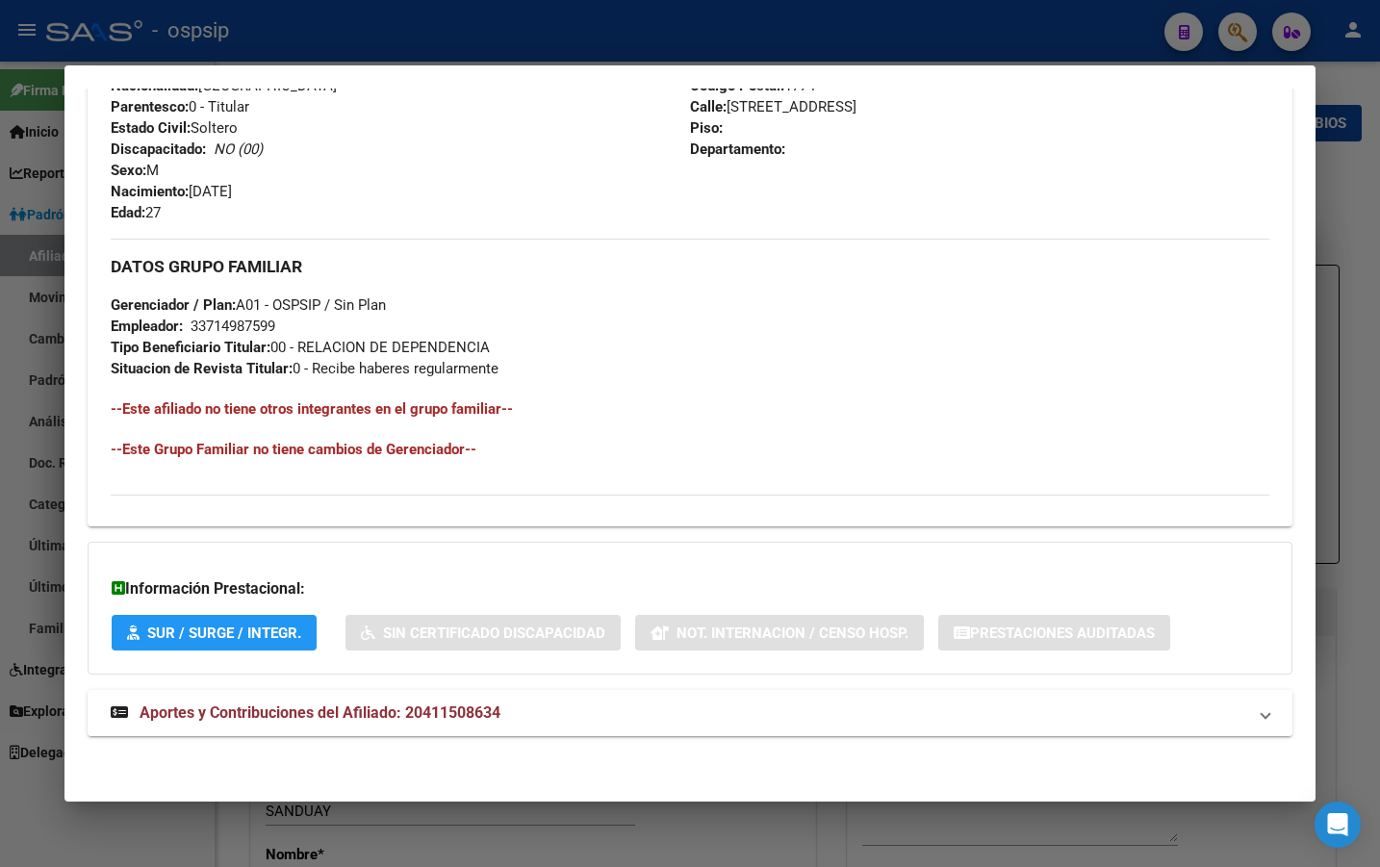
click at [374, 711] on span "Aportes y Contribuciones del Afiliado: 20411508634" at bounding box center [320, 713] width 361 height 18
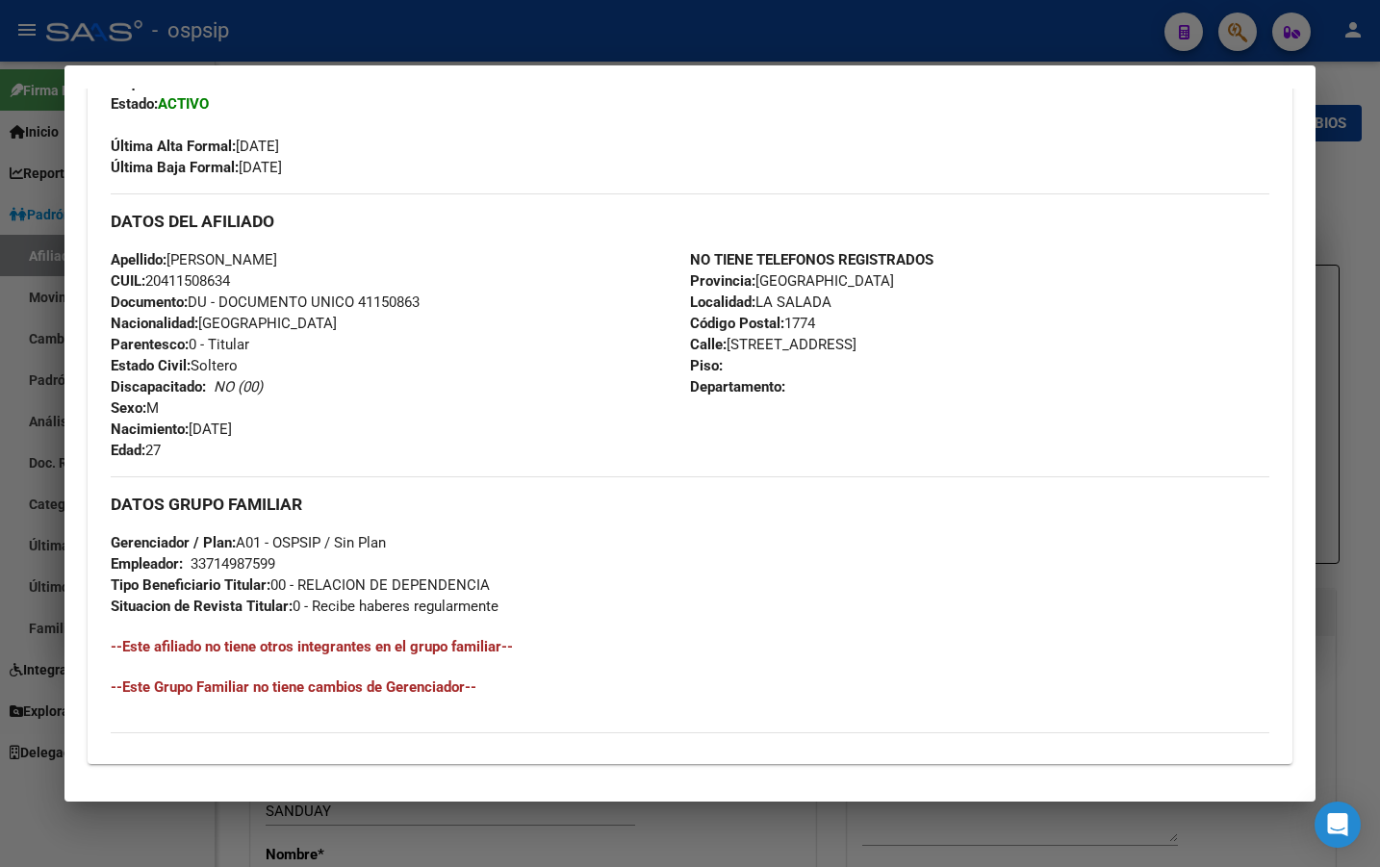
scroll to position [83, 0]
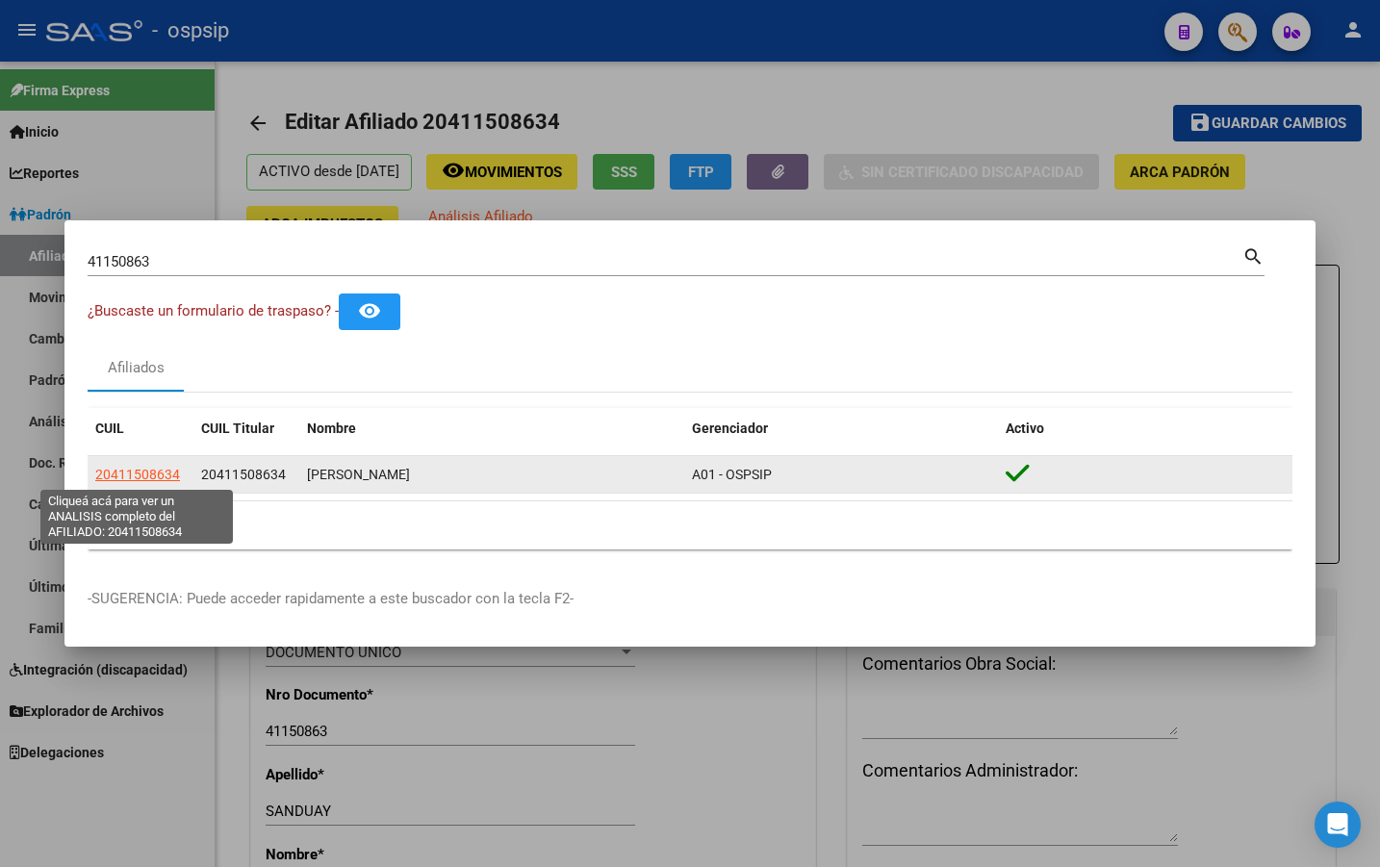
click at [133, 474] on span "20411508634" at bounding box center [137, 474] width 85 height 15
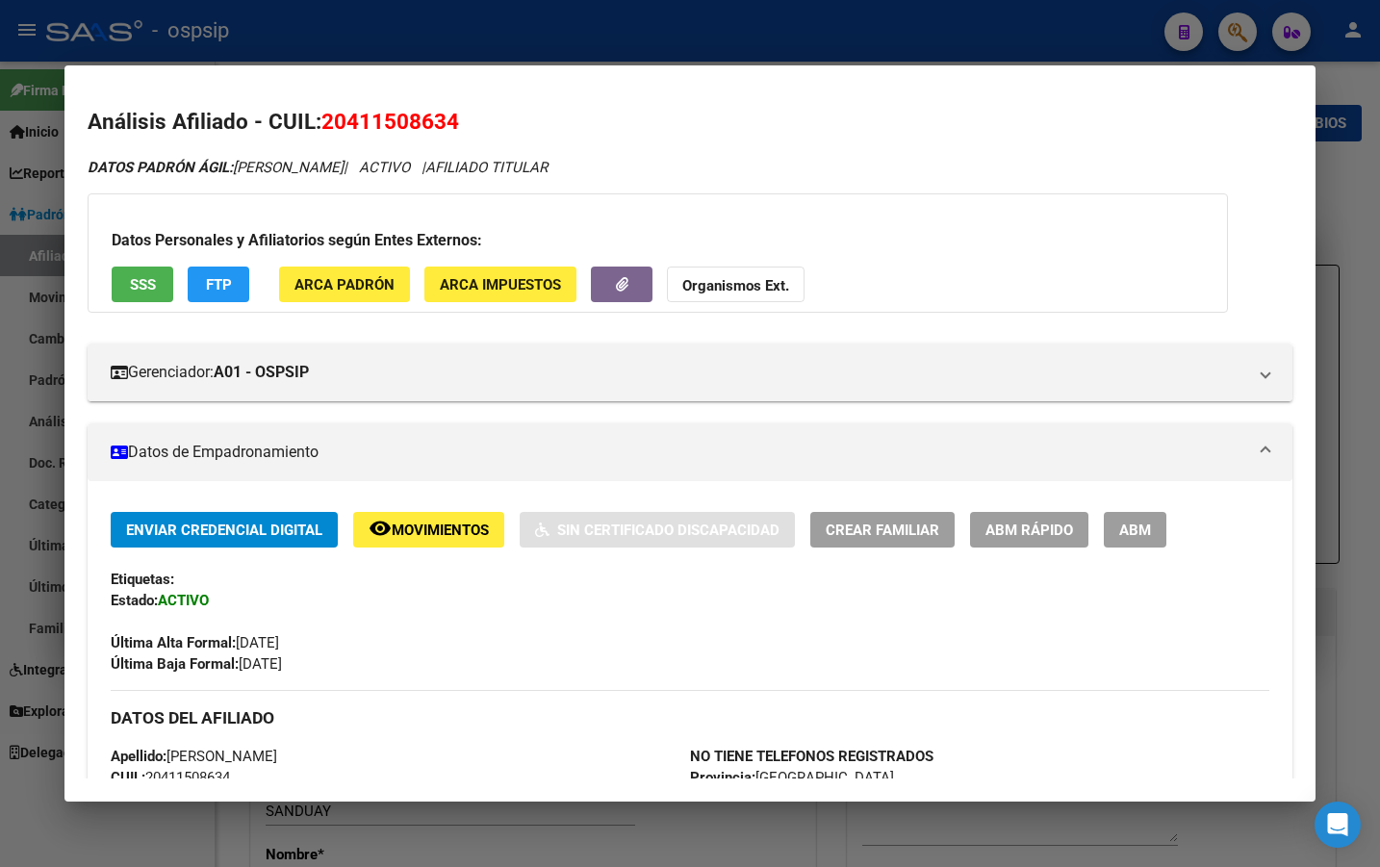
drag, startPoint x: 1135, startPoint y: 526, endPoint x: 1211, endPoint y: 545, distance: 78.5
click at [1135, 527] on span "ABM" at bounding box center [1136, 530] width 32 height 17
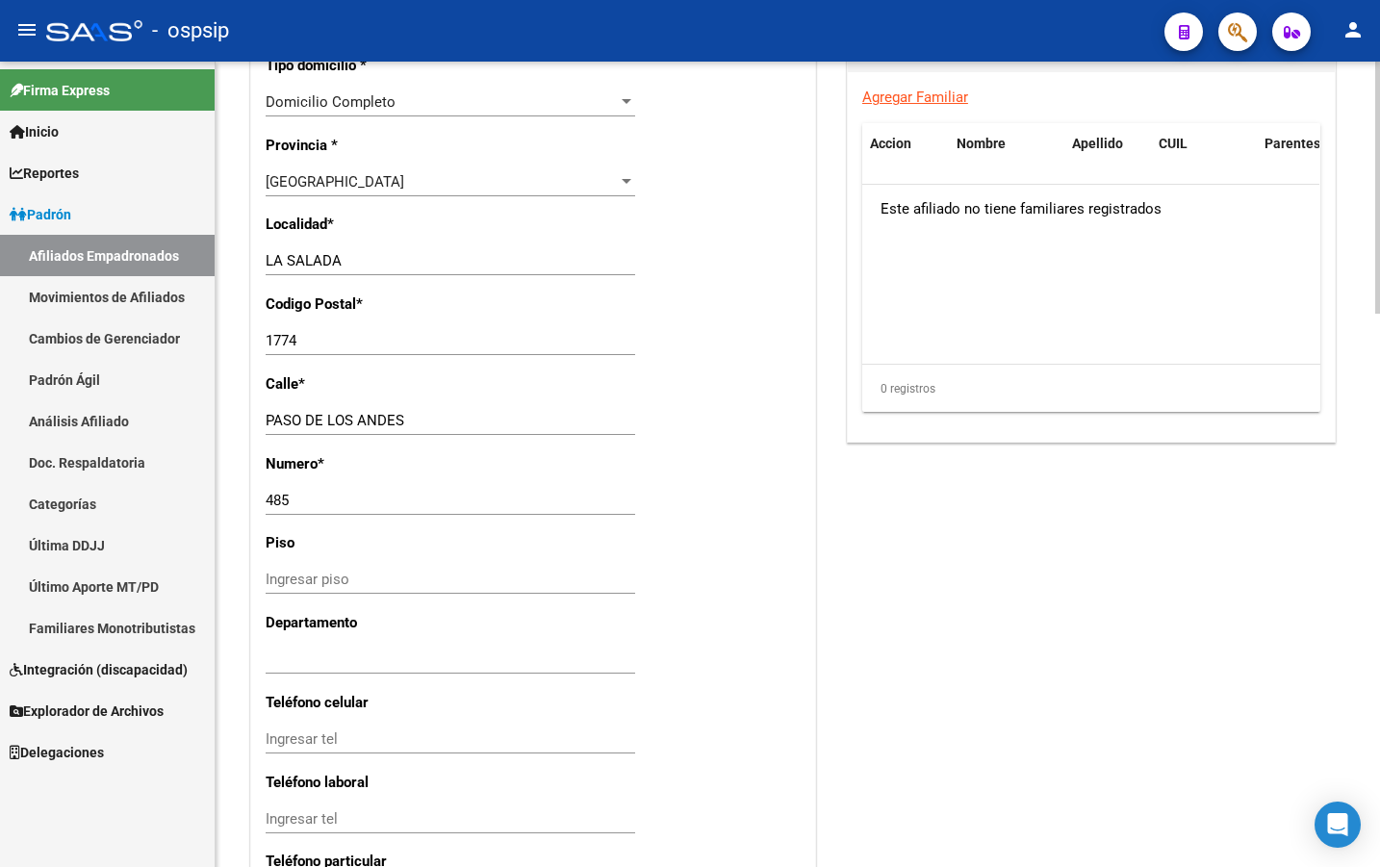
scroll to position [1773, 0]
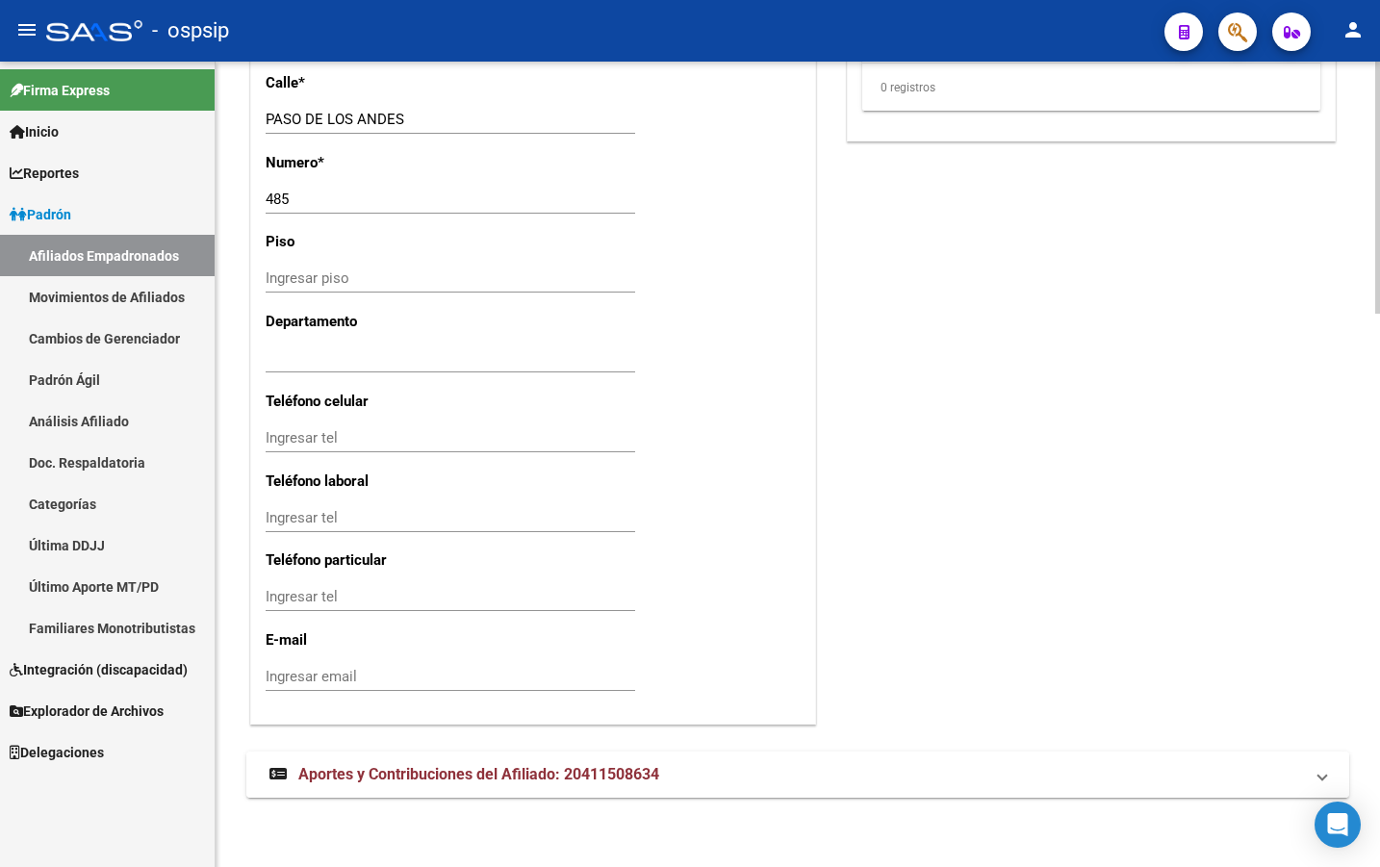
click at [460, 780] on span "Aportes y Contribuciones del Afiliado: 20411508634" at bounding box center [478, 774] width 361 height 18
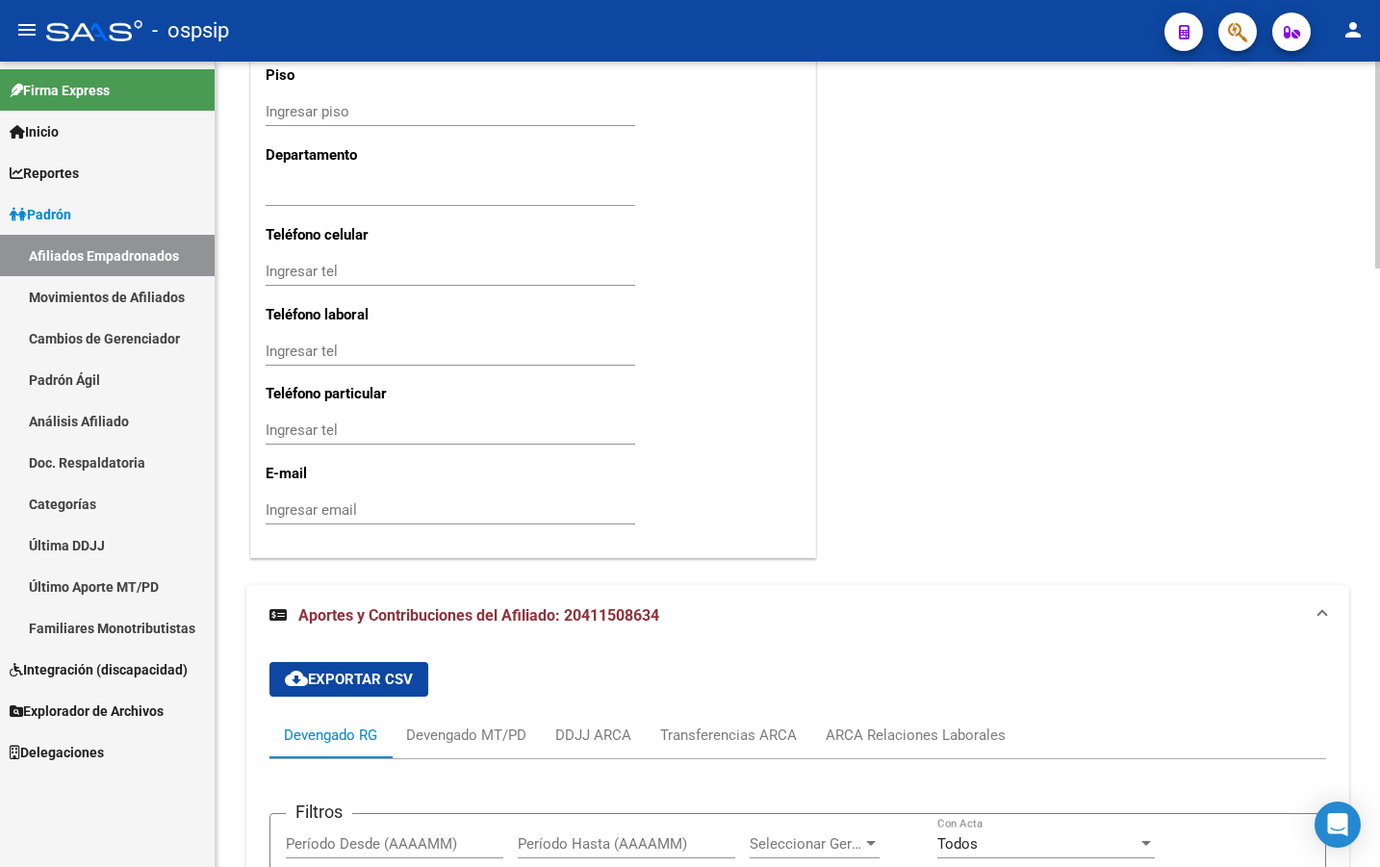
scroll to position [2210, 0]
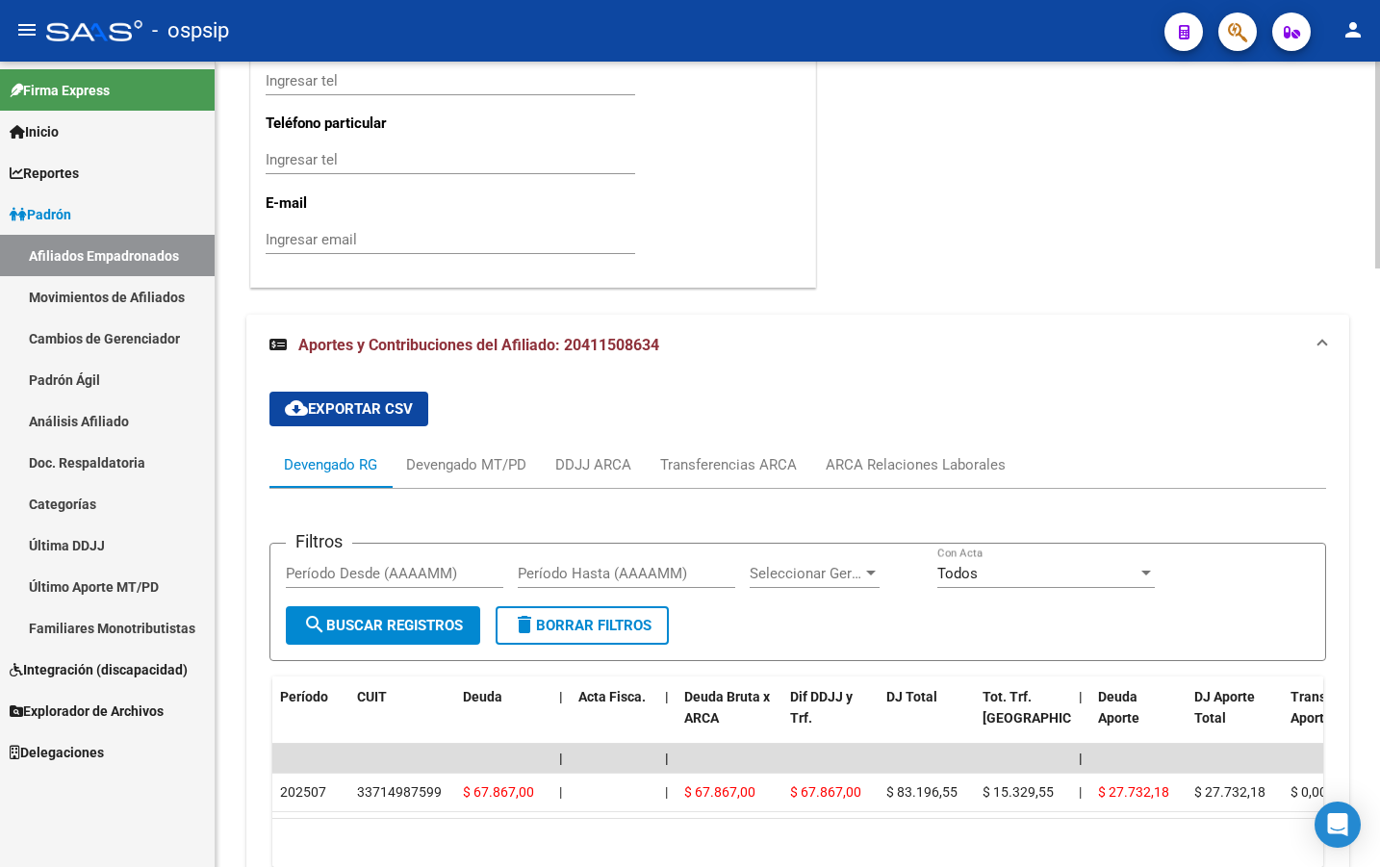
click at [497, 387] on div "cloud_download Exportar CSV Devengado RG Devengado MT/PD DDJJ ARCA Transferenci…" at bounding box center [798, 629] width 1057 height 506
click at [907, 462] on div "ARCA Relaciones Laborales" at bounding box center [916, 464] width 180 height 21
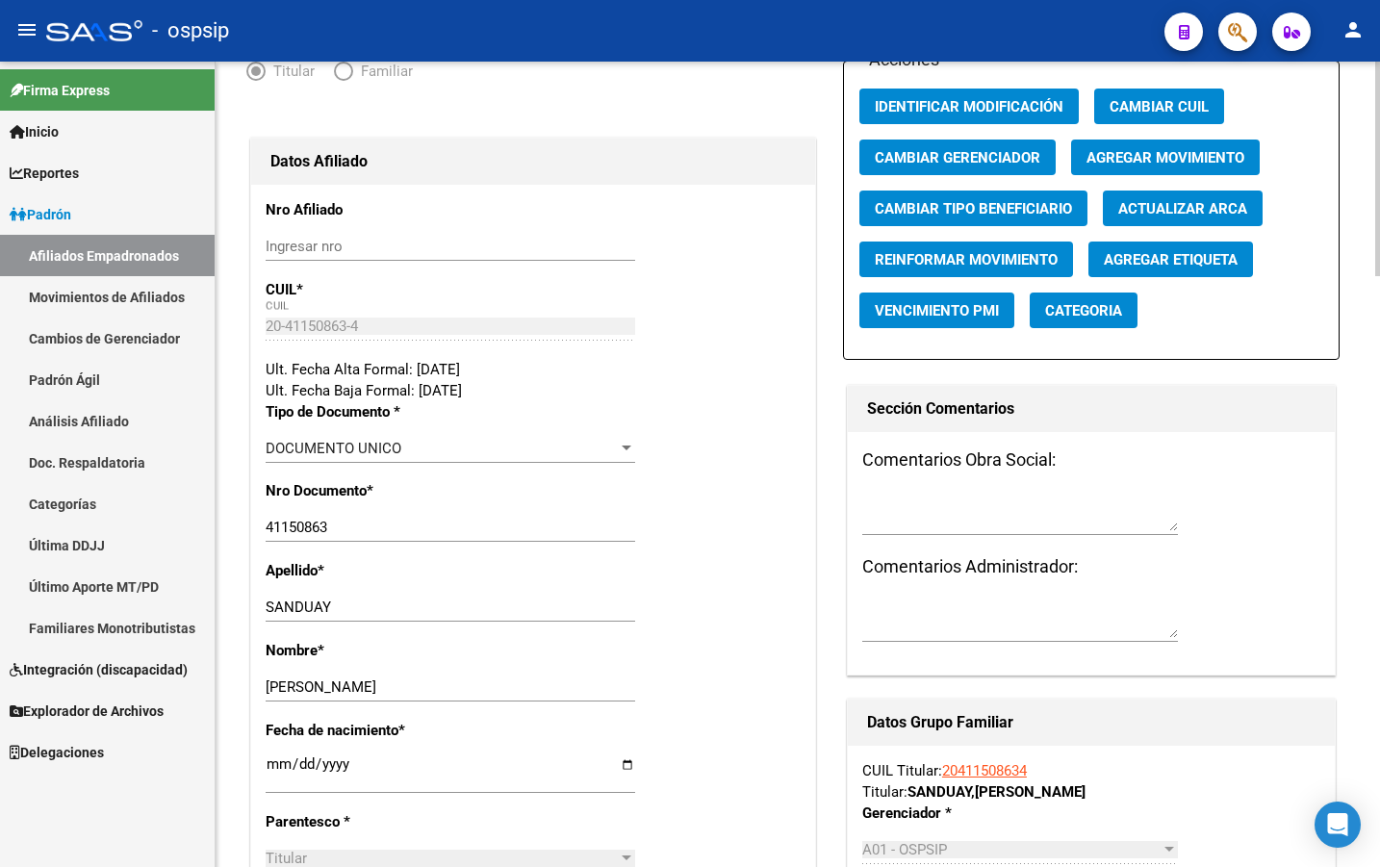
scroll to position [0, 0]
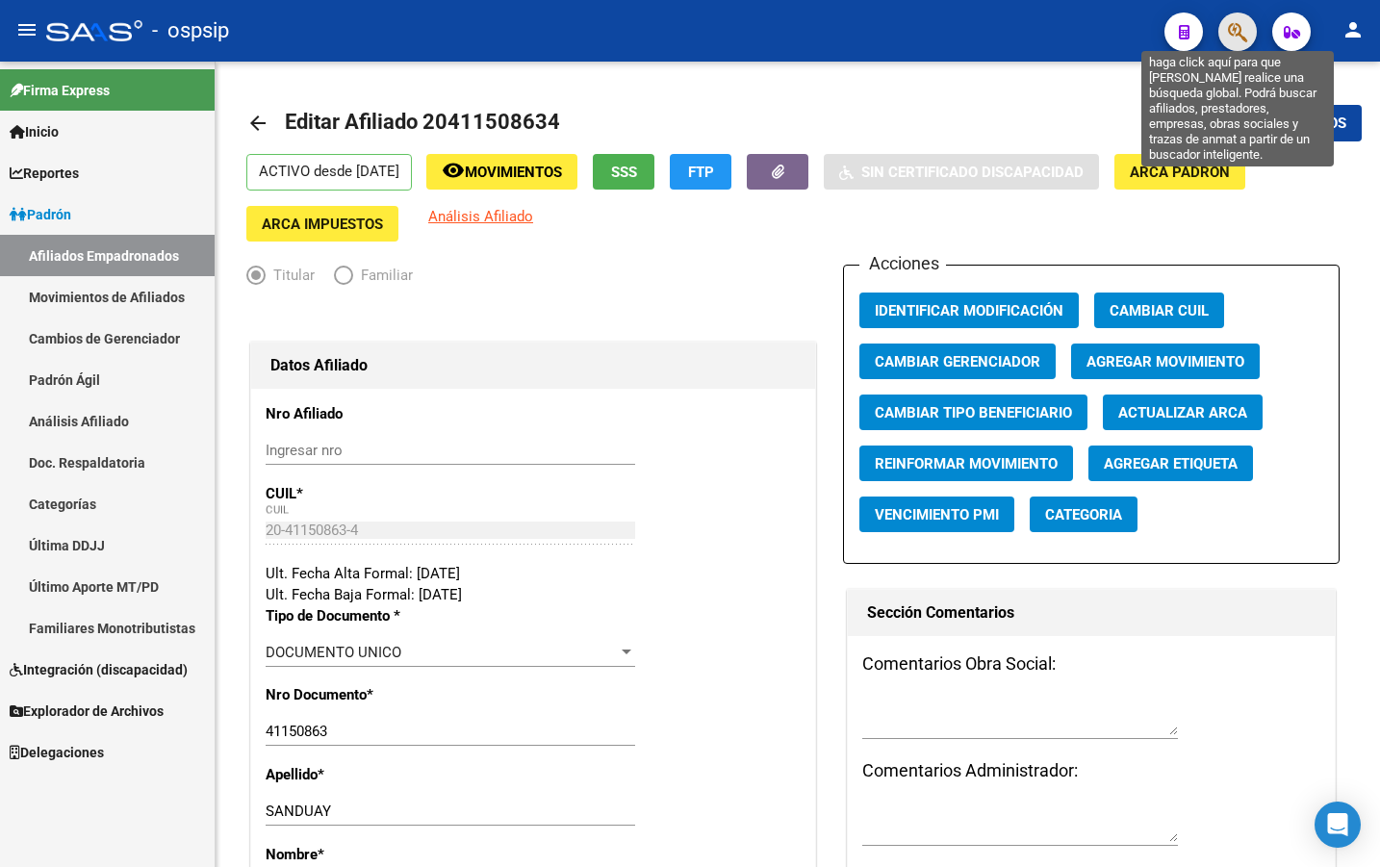
click at [1235, 30] on icon "button" at bounding box center [1237, 32] width 19 height 22
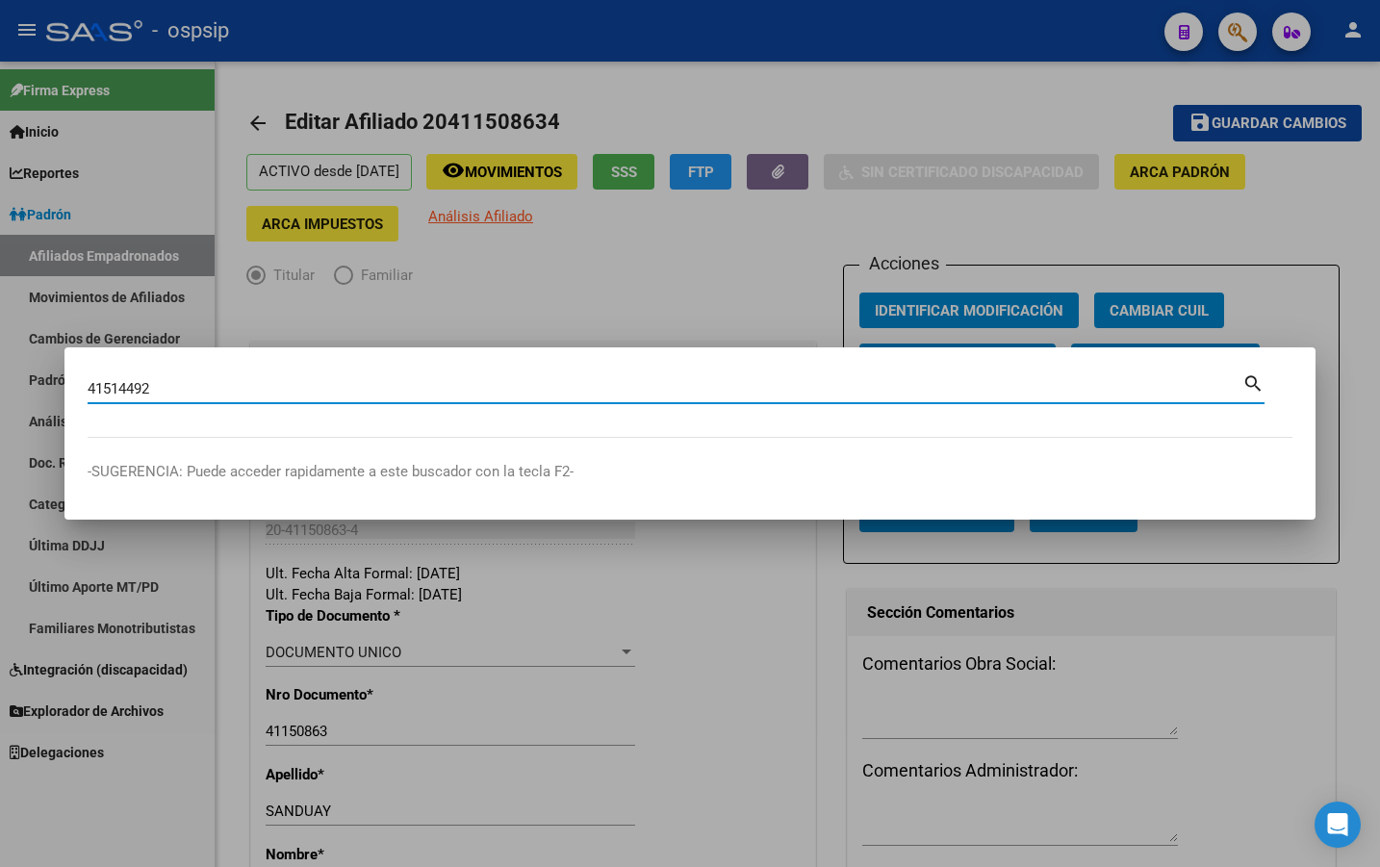
type input "41514492"
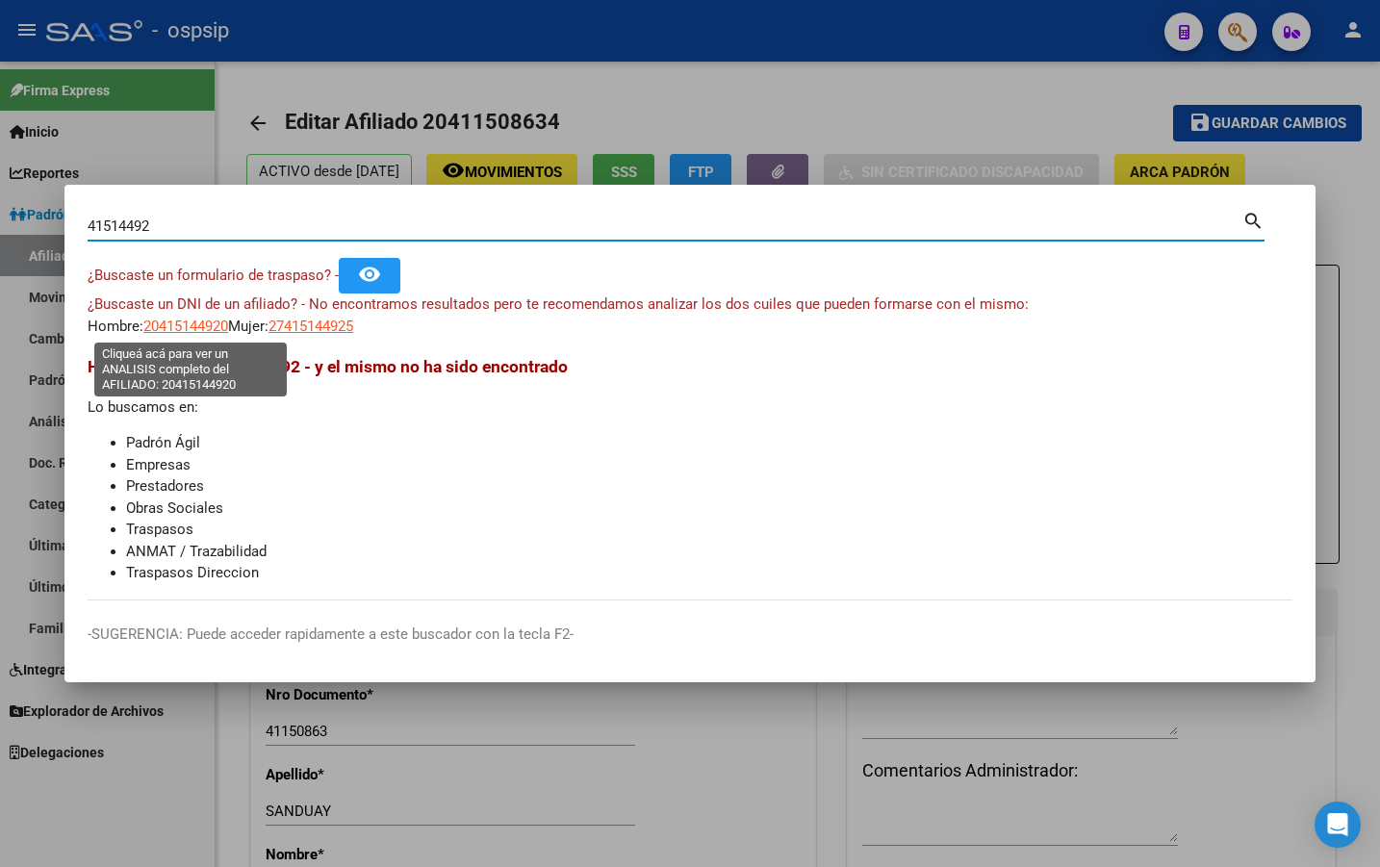
click at [198, 329] on span "20415144920" at bounding box center [185, 326] width 85 height 17
type textarea "20415144920"
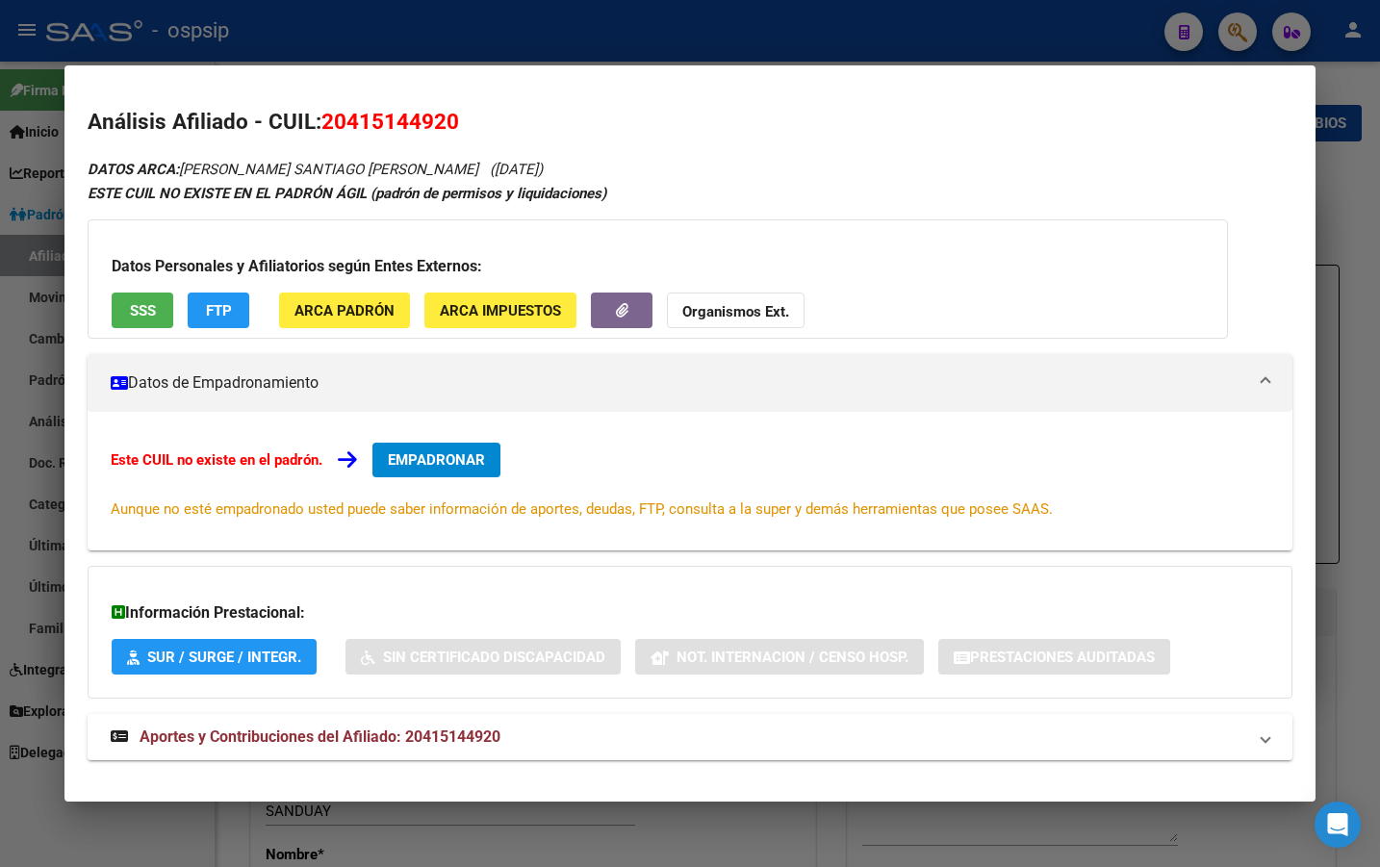
click at [424, 453] on span "EMPADRONAR" at bounding box center [436, 459] width 97 height 17
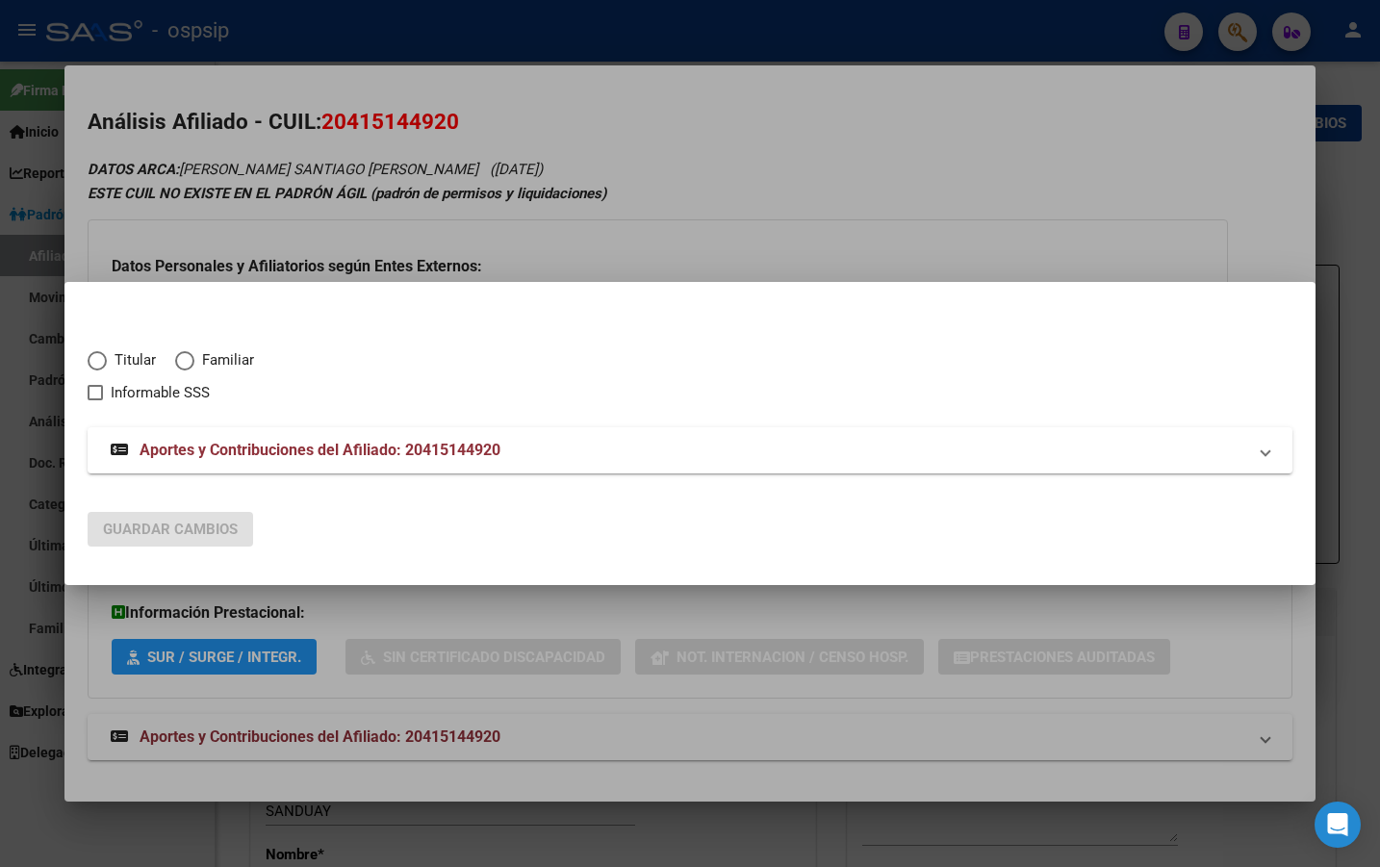
click at [96, 355] on span "Elija una opción" at bounding box center [97, 360] width 19 height 19
click at [96, 355] on input "Titular" at bounding box center [97, 360] width 19 height 19
radio input "true"
checkbox input "true"
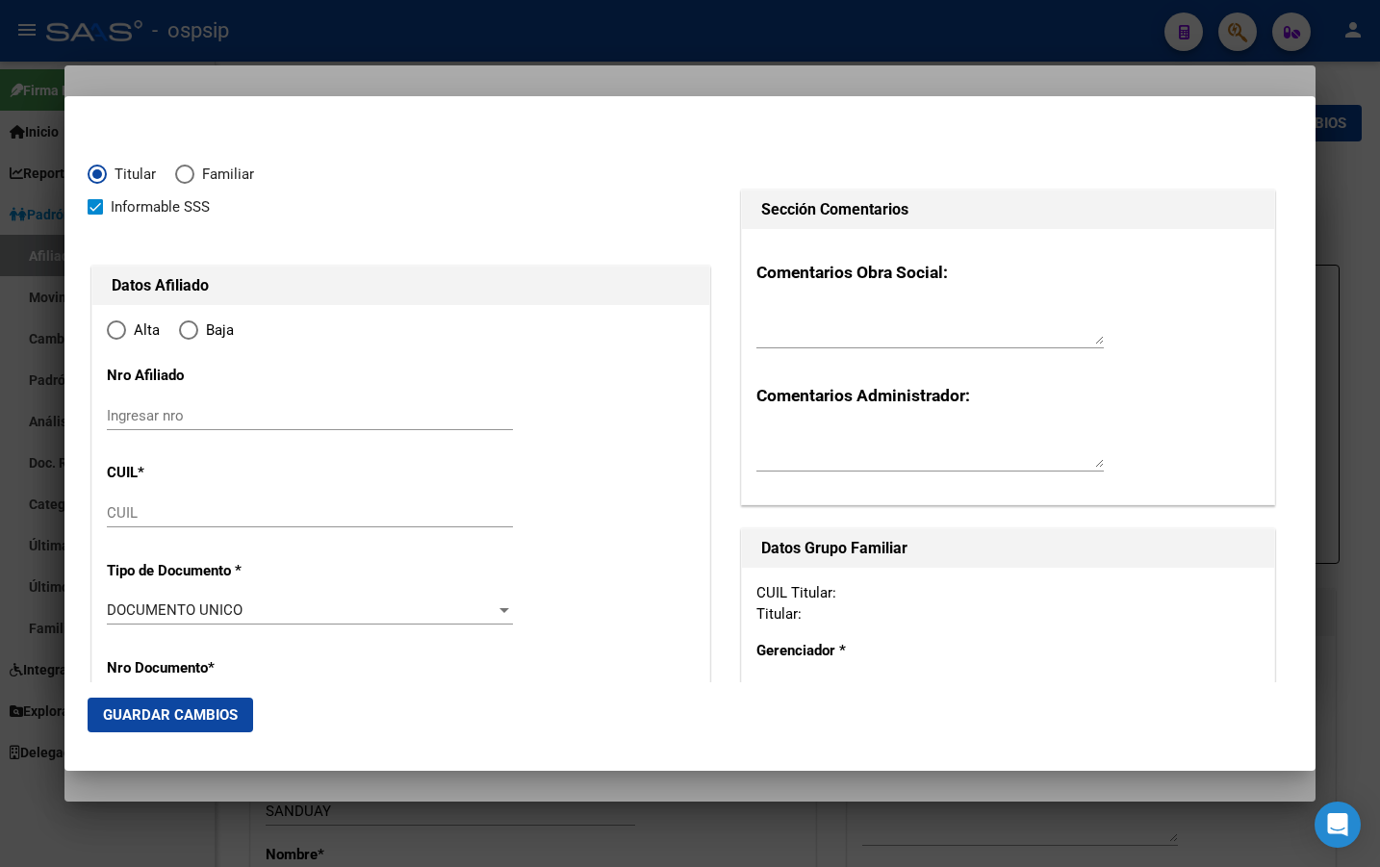
type input "20-41514492-0"
type input "41514492"
type input "MOJICA"
type input "SANTIAGO NAHUEL"
type input "1999-05-31"
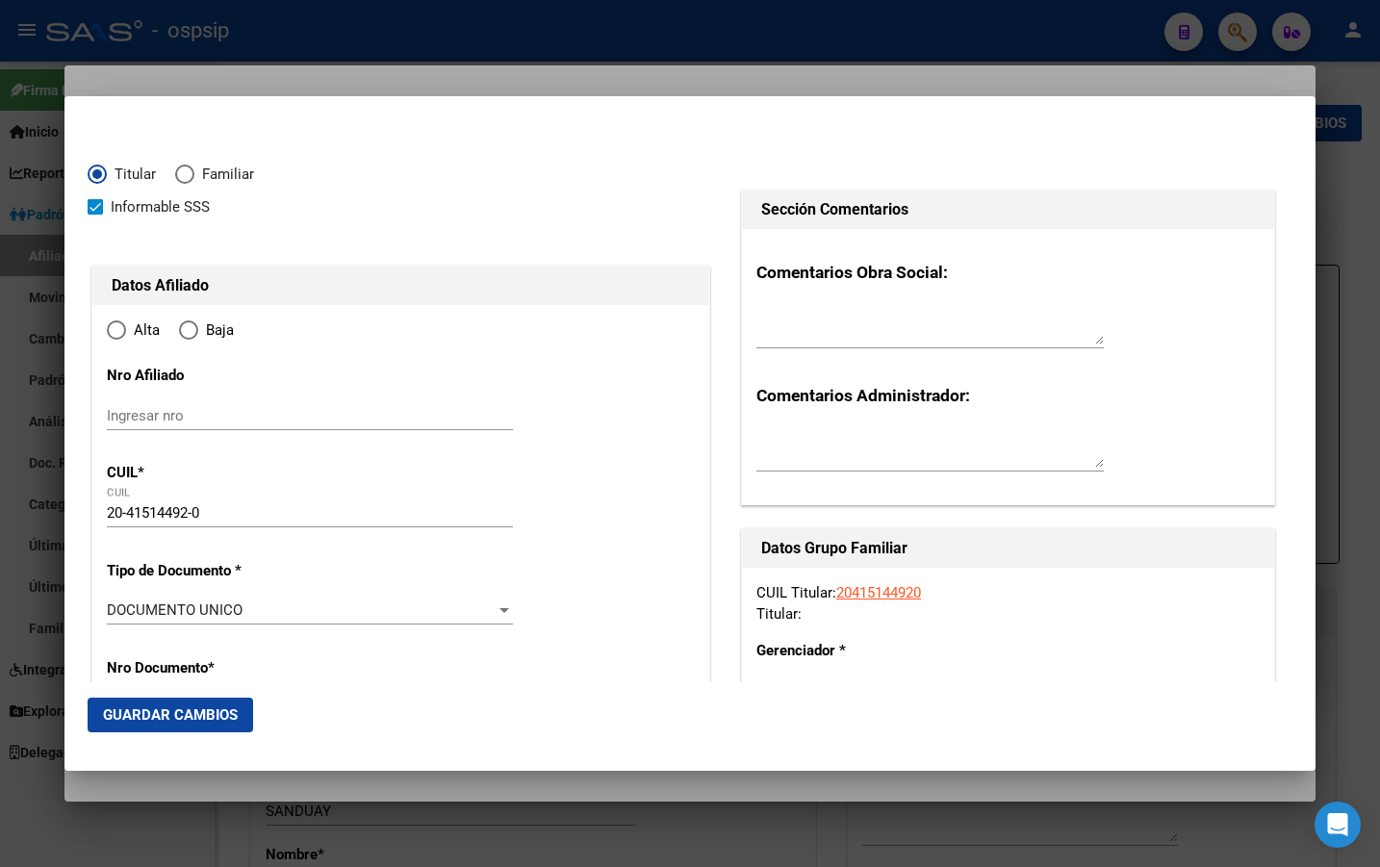
type input "CERES"
type input "2340"
type input "PASAJE MELIAN"
type input "CERES"
radio input "true"
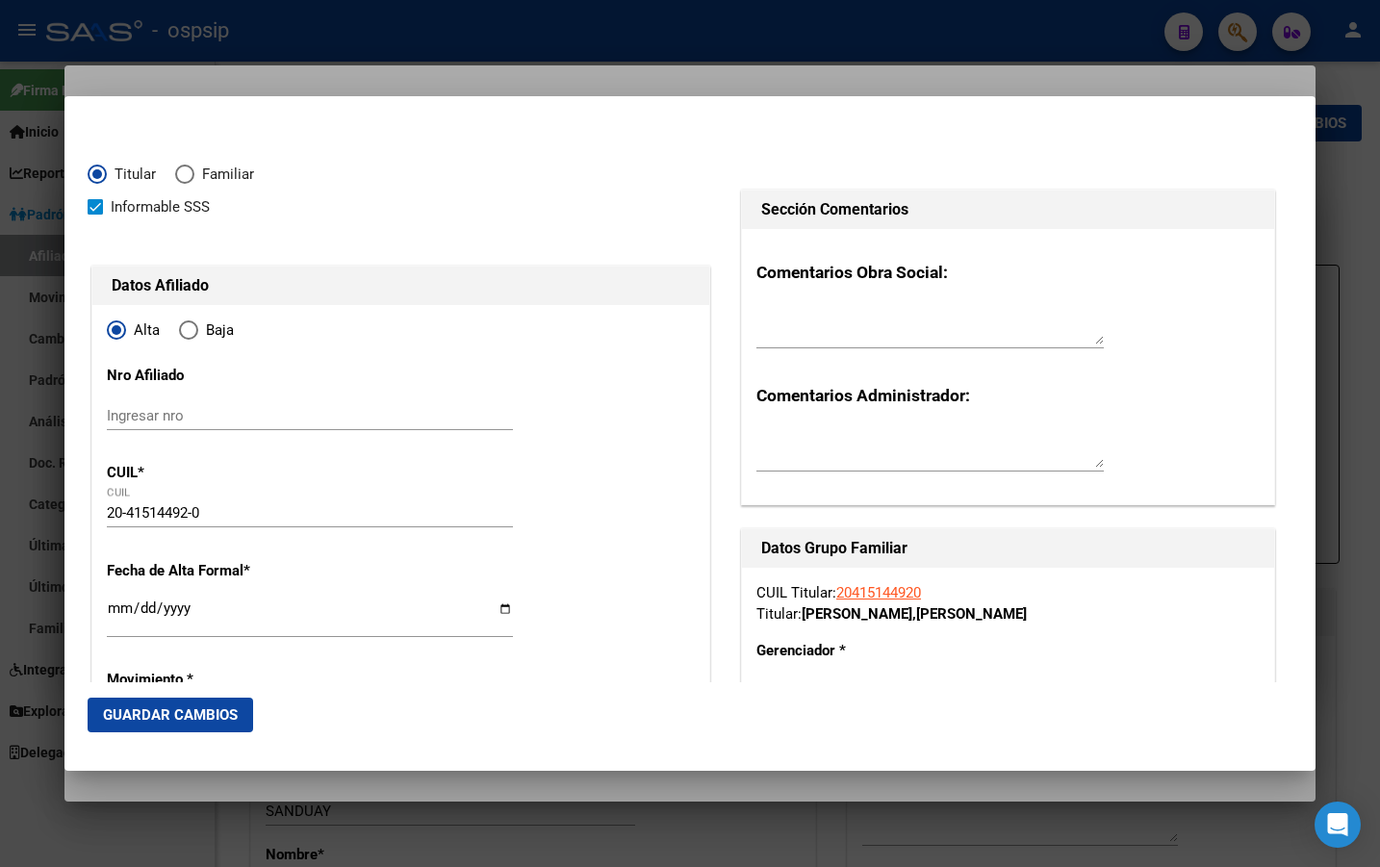
click at [116, 609] on input "Ingresar fecha" at bounding box center [310, 616] width 406 height 31
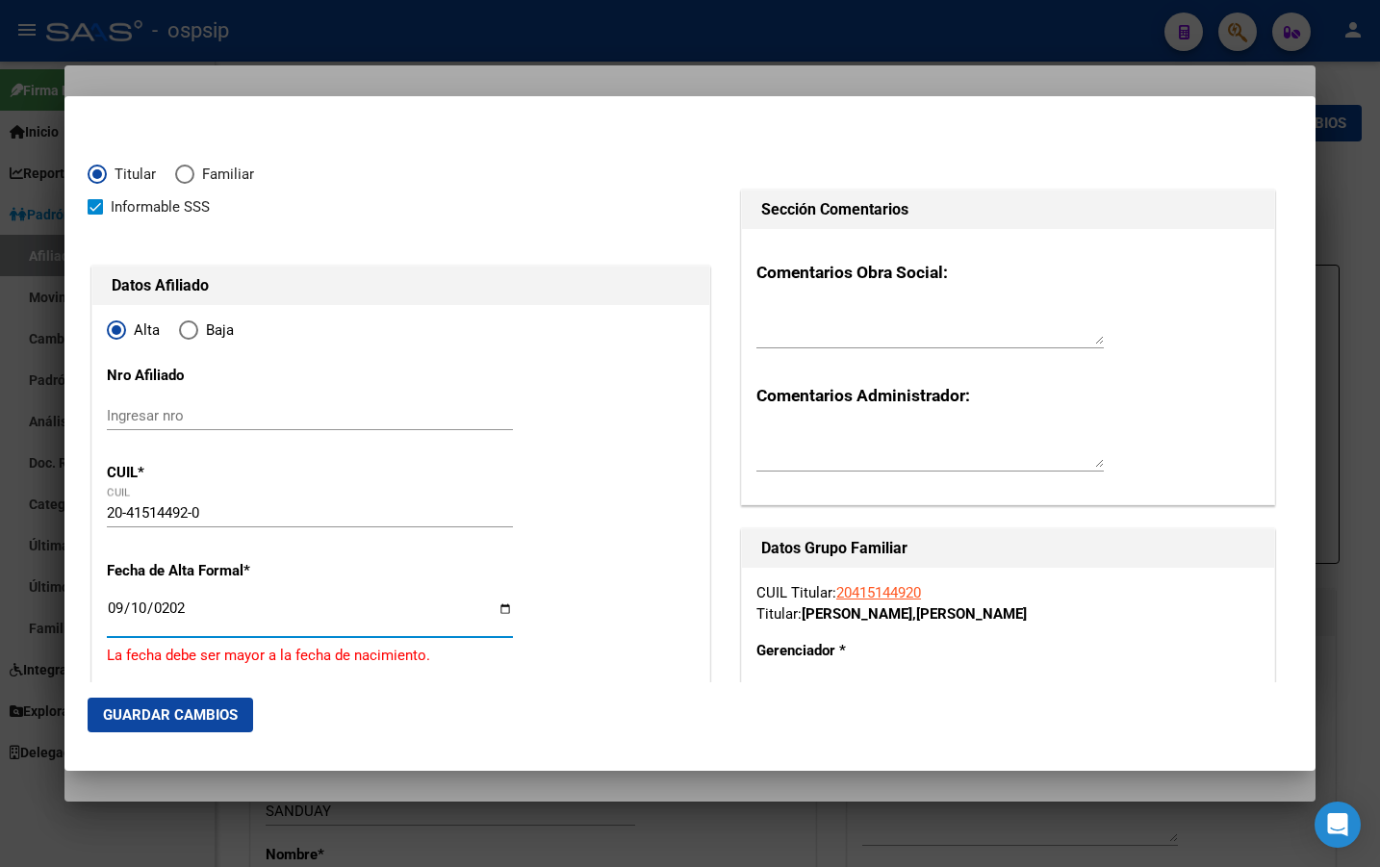
type input "2025-09-10"
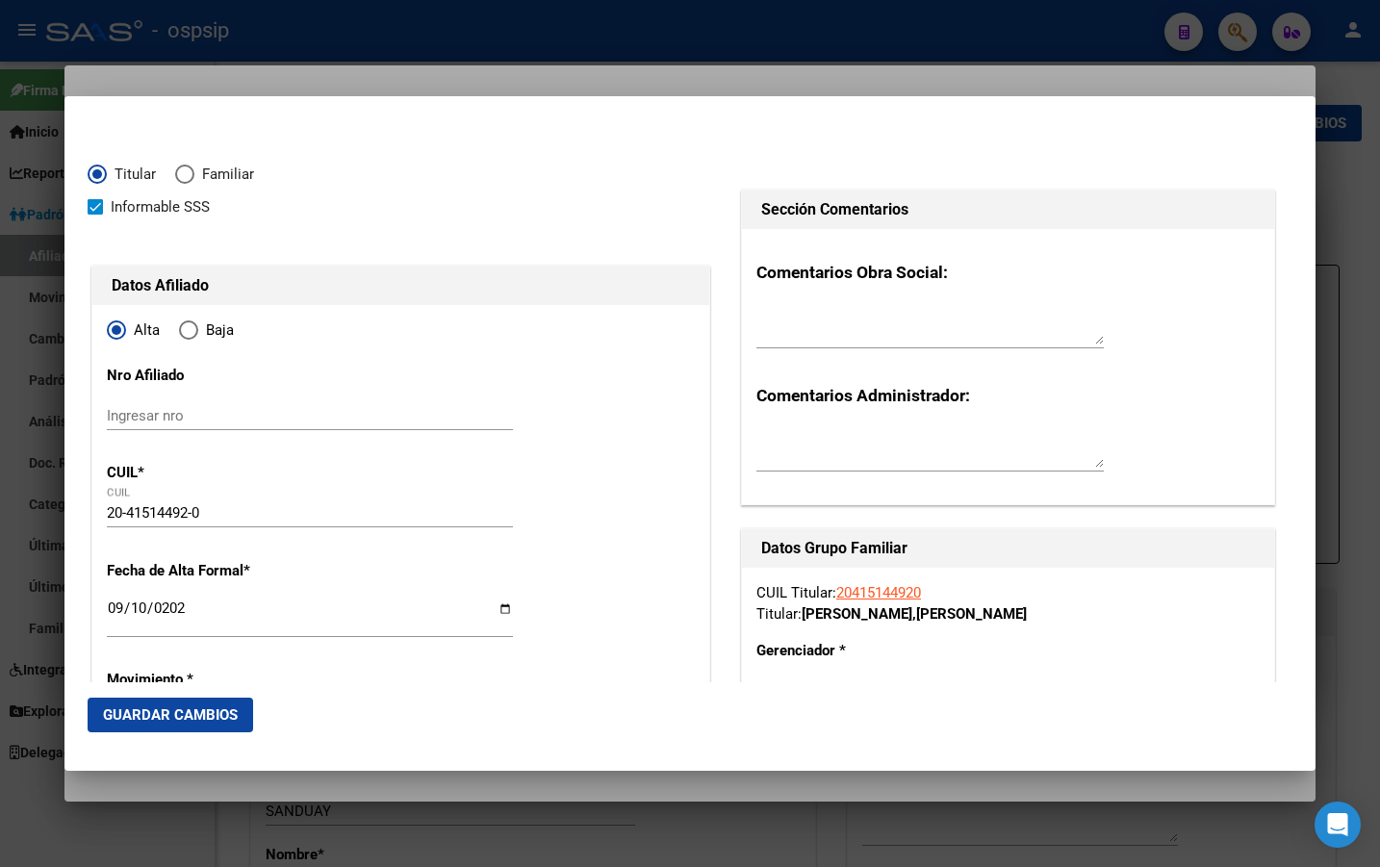
scroll to position [319, 0]
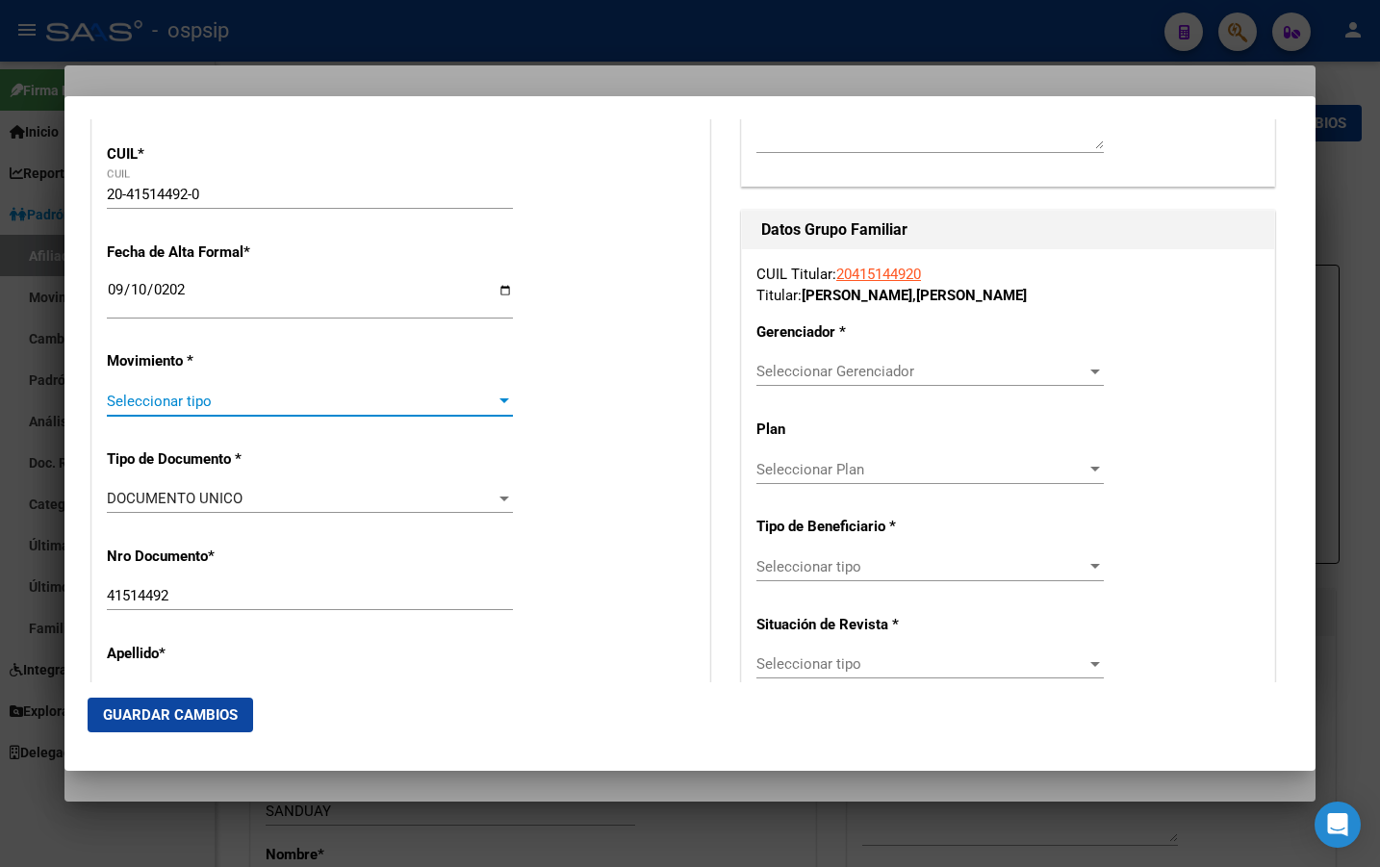
click at [155, 407] on span "Seleccionar tipo" at bounding box center [301, 401] width 389 height 17
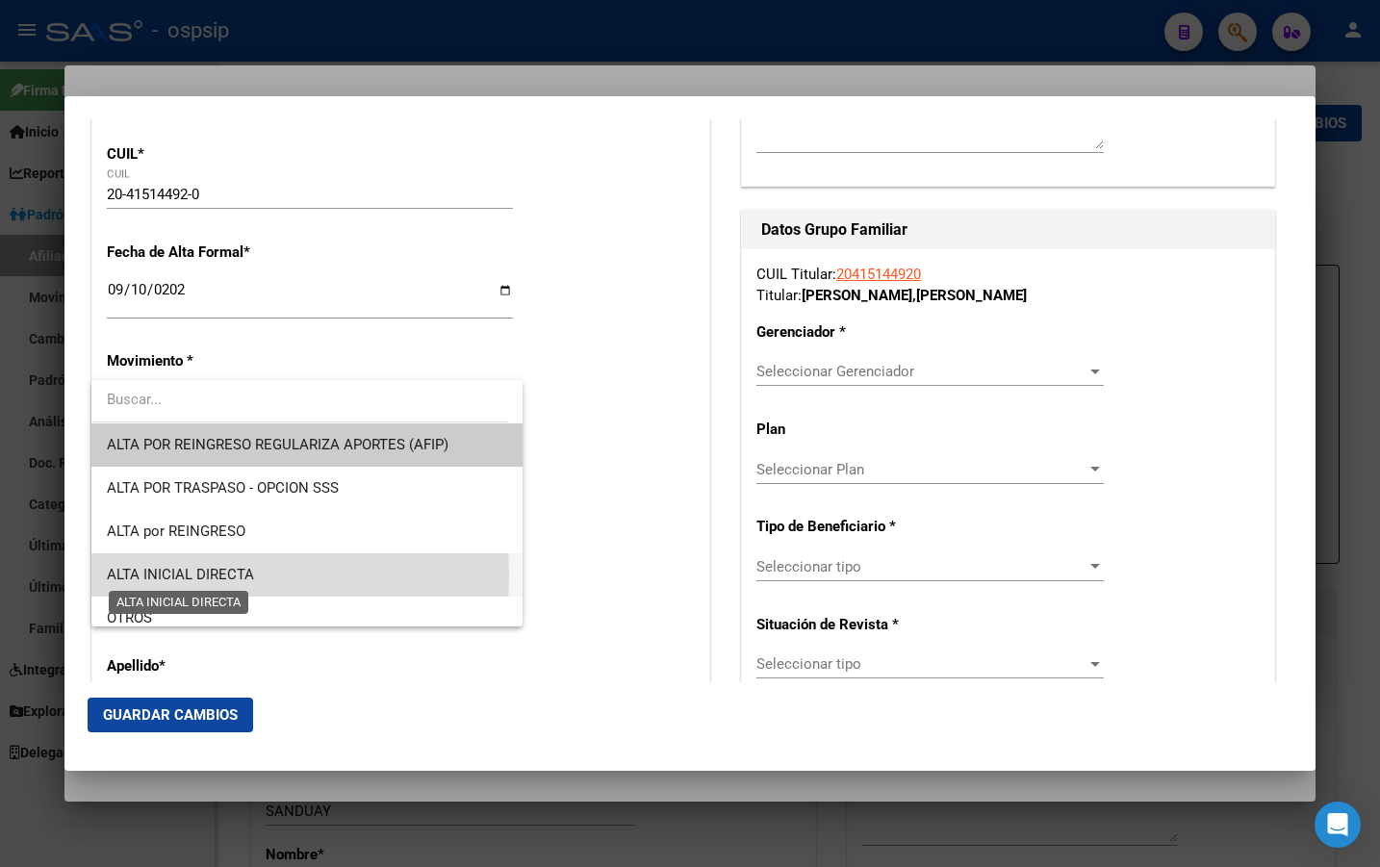
click at [139, 576] on span "ALTA INICIAL DIRECTA" at bounding box center [180, 574] width 147 height 17
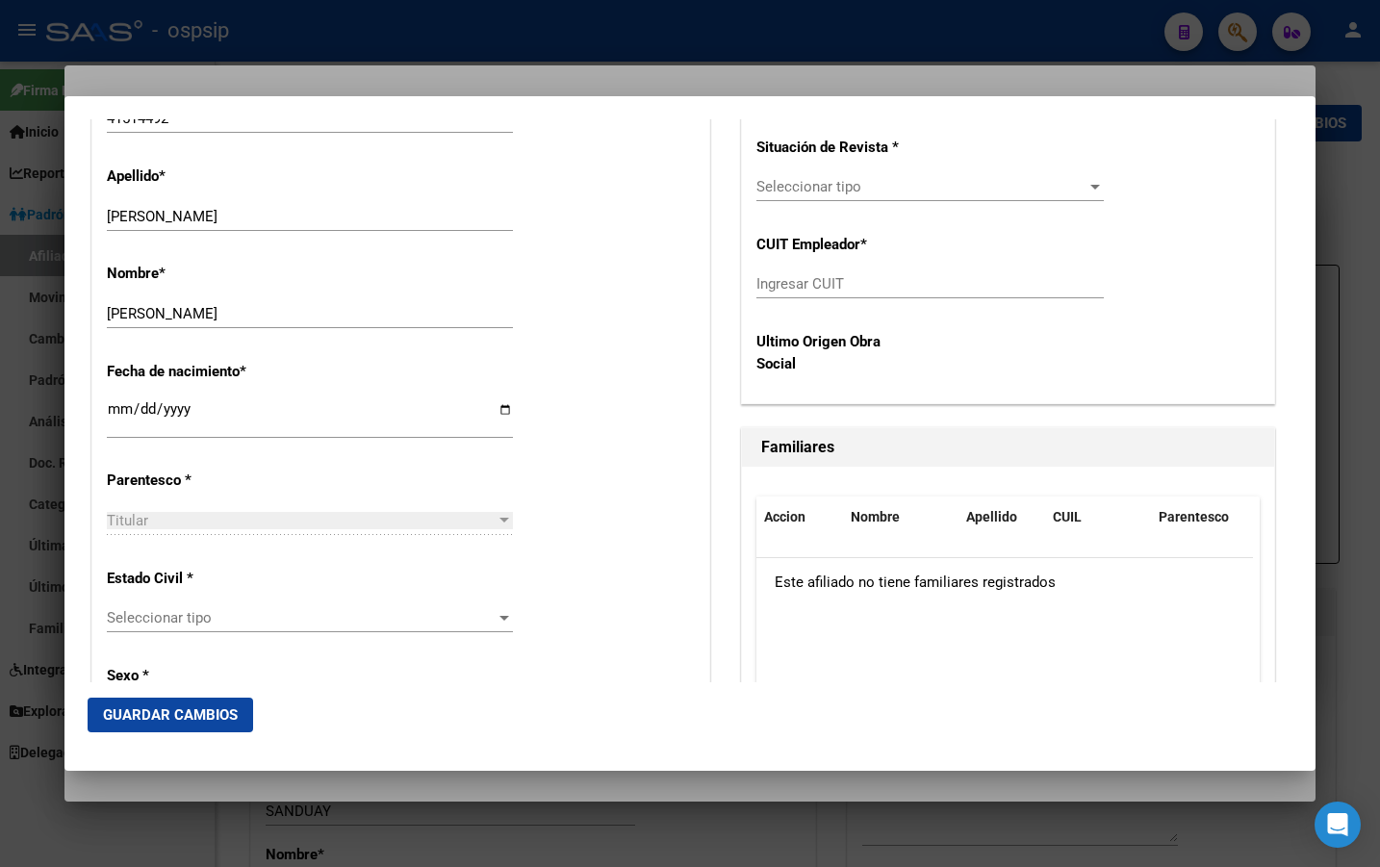
scroll to position [800, 0]
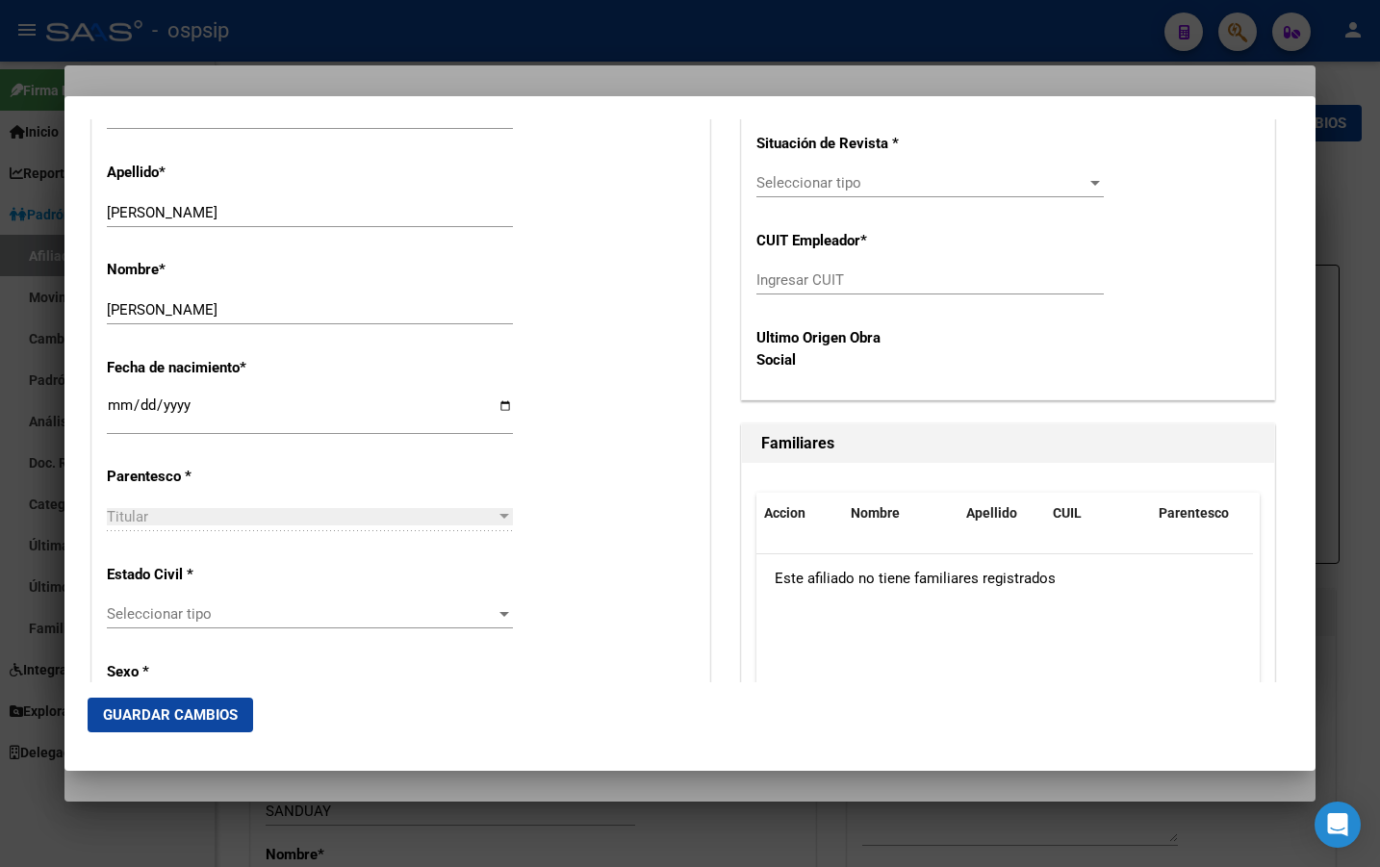
click at [135, 607] on span "Seleccionar tipo" at bounding box center [301, 614] width 389 height 17
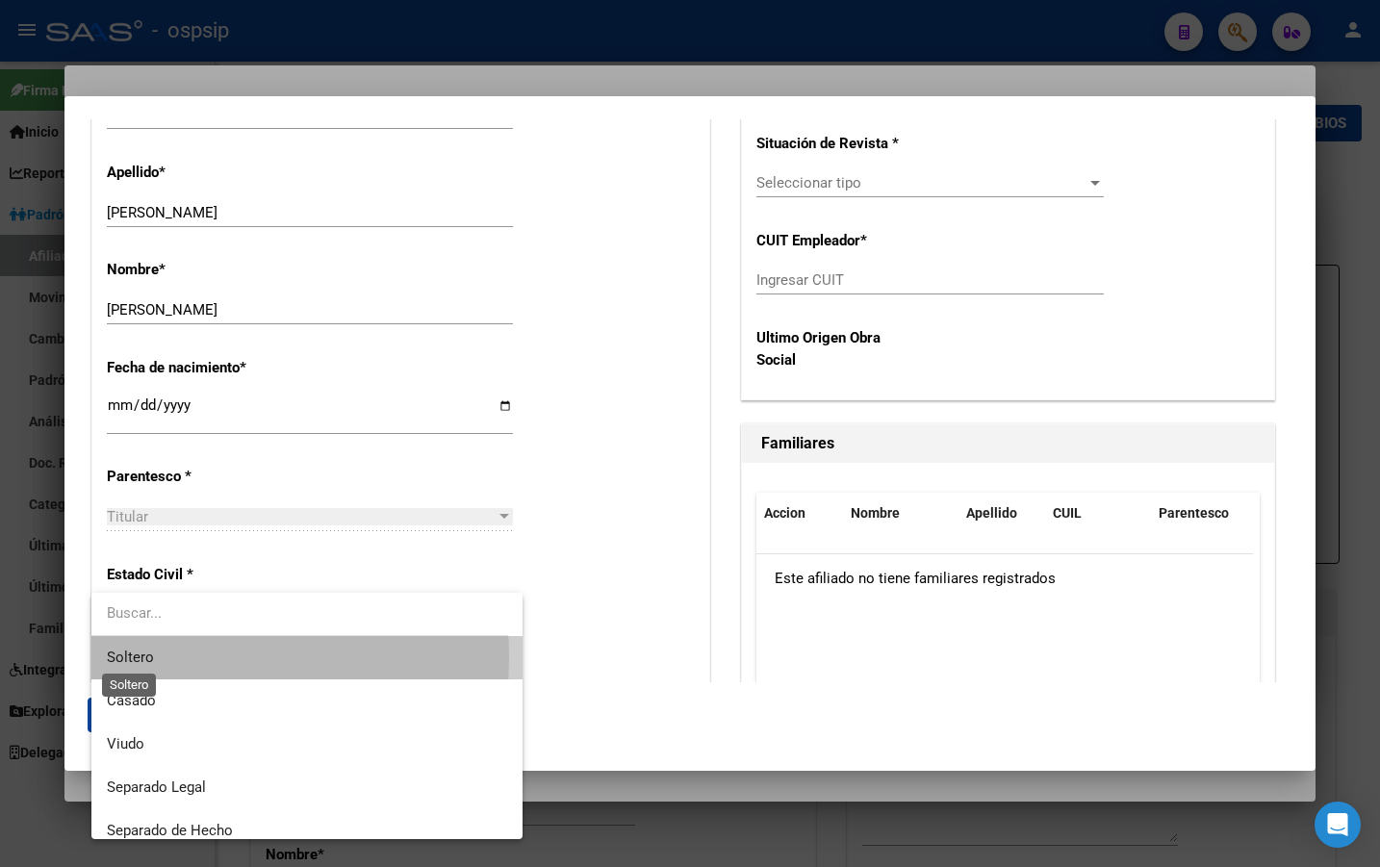
click at [142, 658] on span "Soltero" at bounding box center [130, 657] width 47 height 17
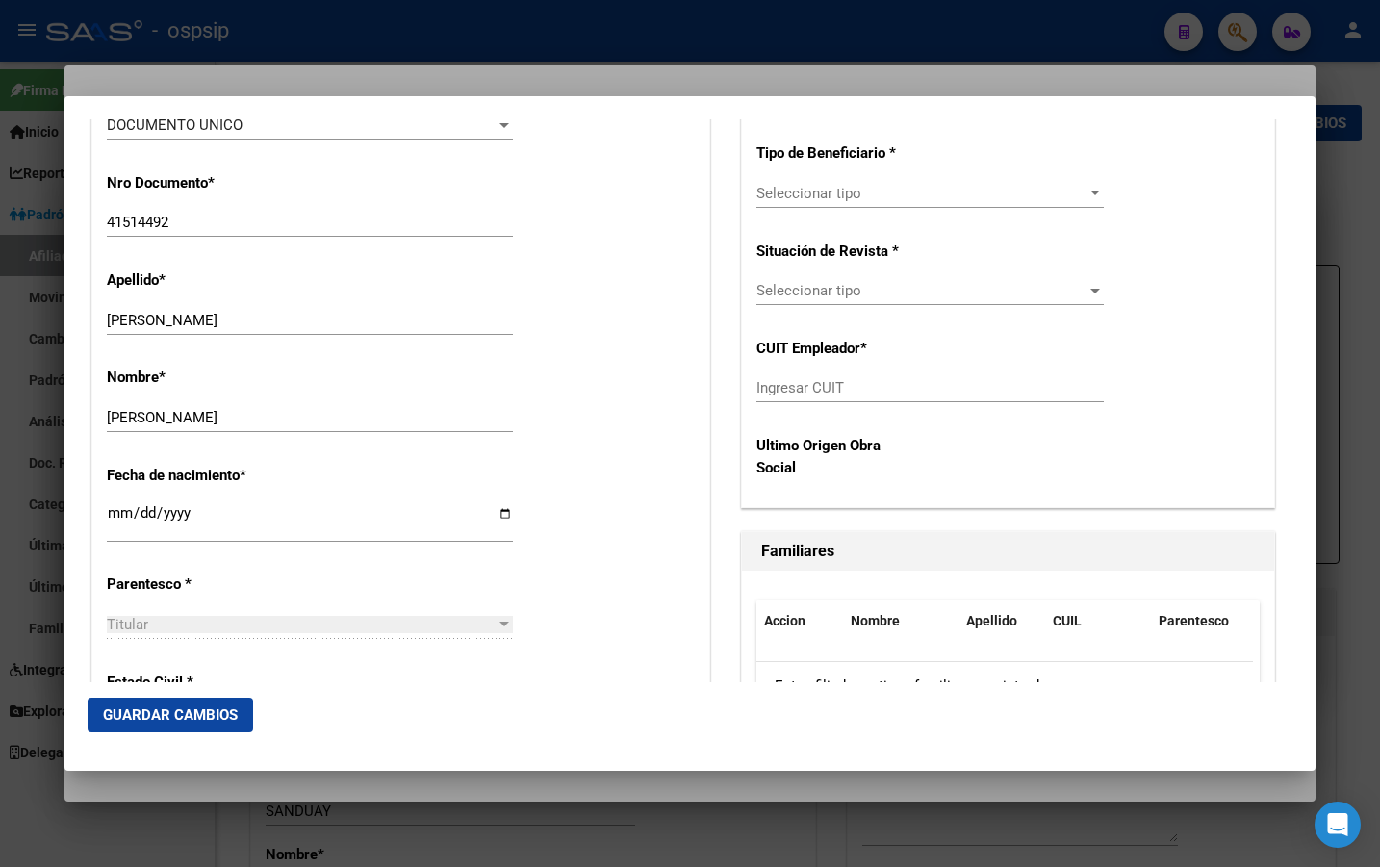
scroll to position [415, 0]
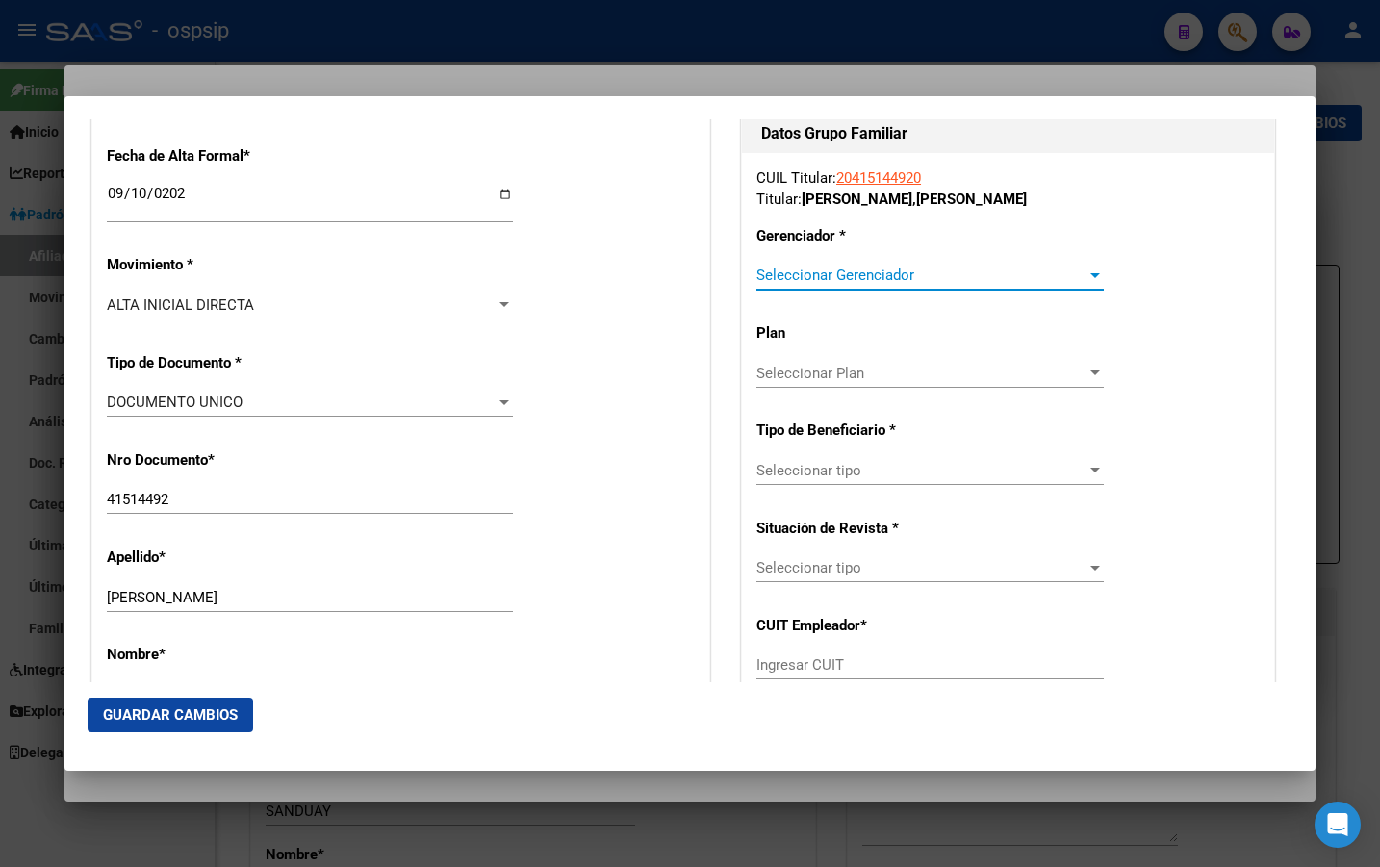
click at [807, 272] on span "Seleccionar Gerenciador" at bounding box center [922, 275] width 330 height 17
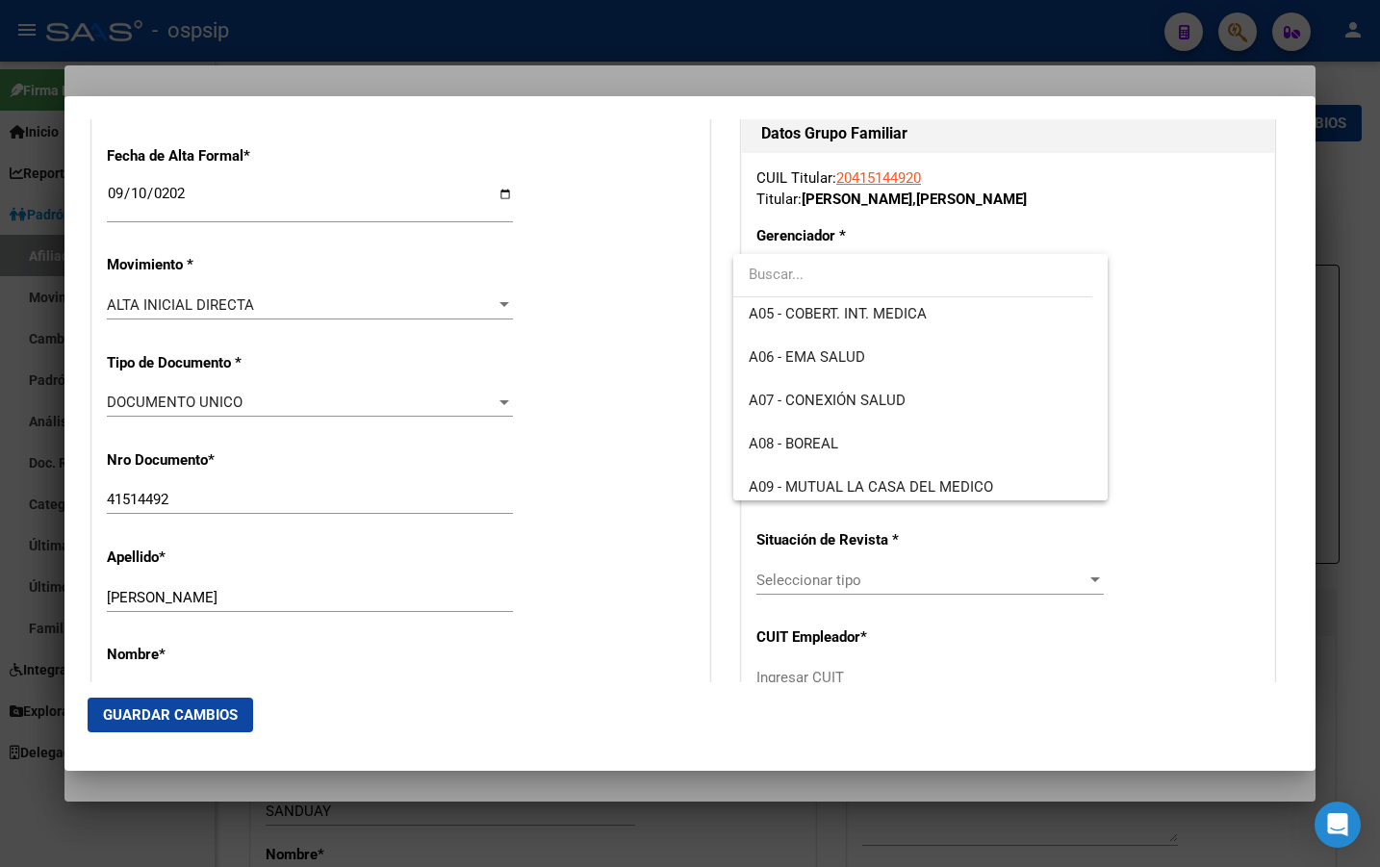
scroll to position [193, 0]
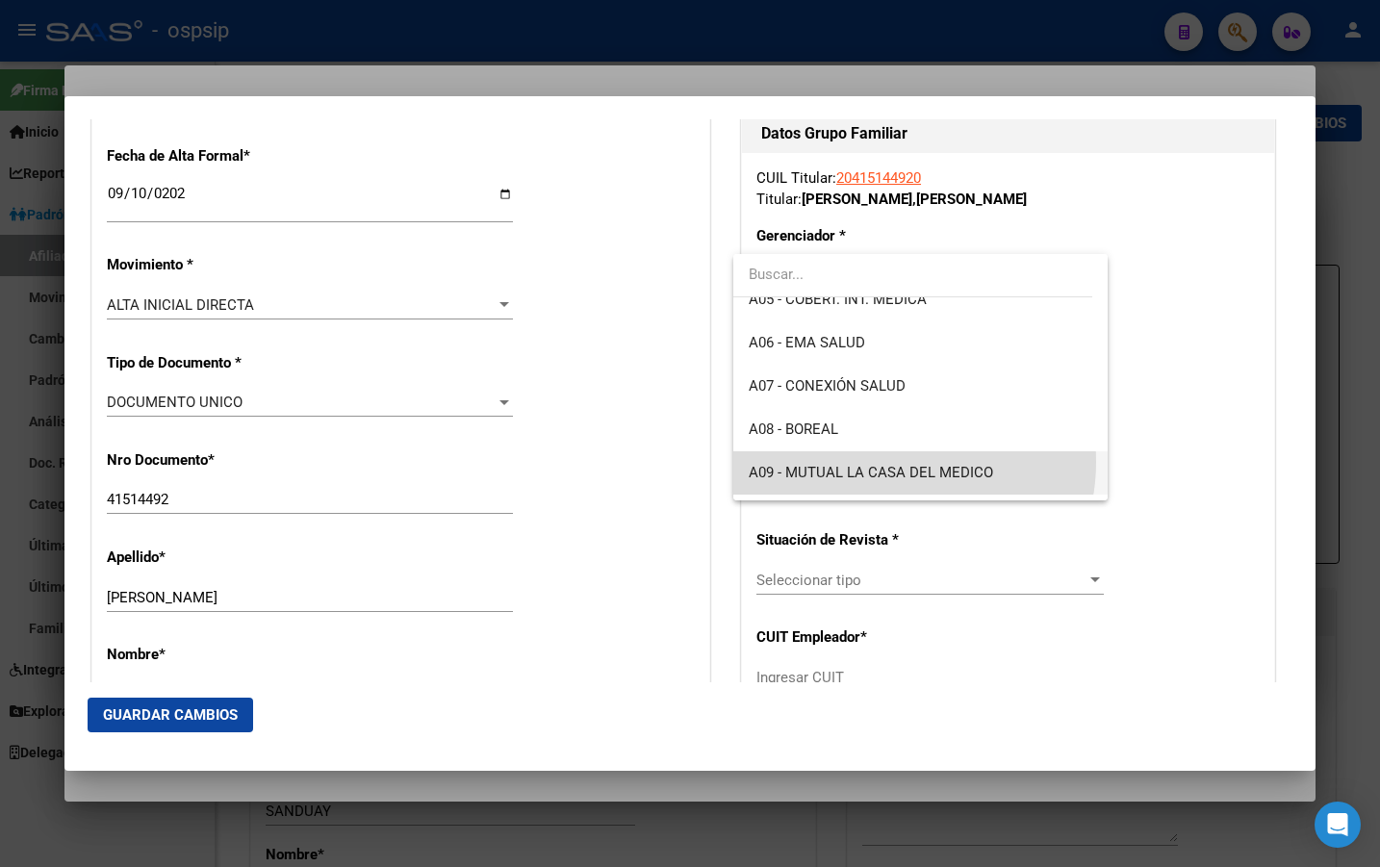
click at [898, 462] on span "A09 - MUTUAL LA CASA DEL MEDICO" at bounding box center [920, 472] width 343 height 43
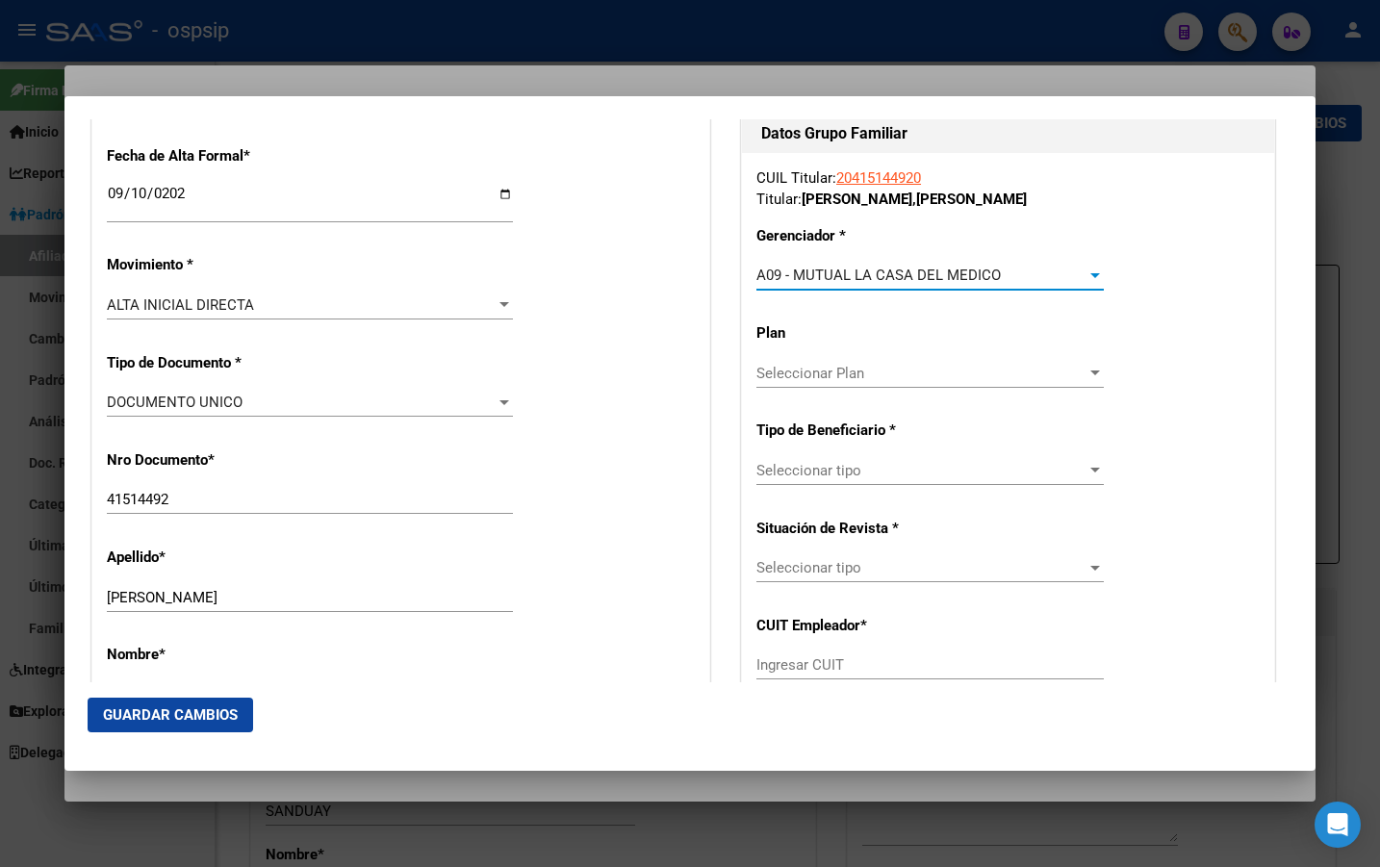
click at [797, 470] on span "Seleccionar tipo" at bounding box center [922, 470] width 330 height 17
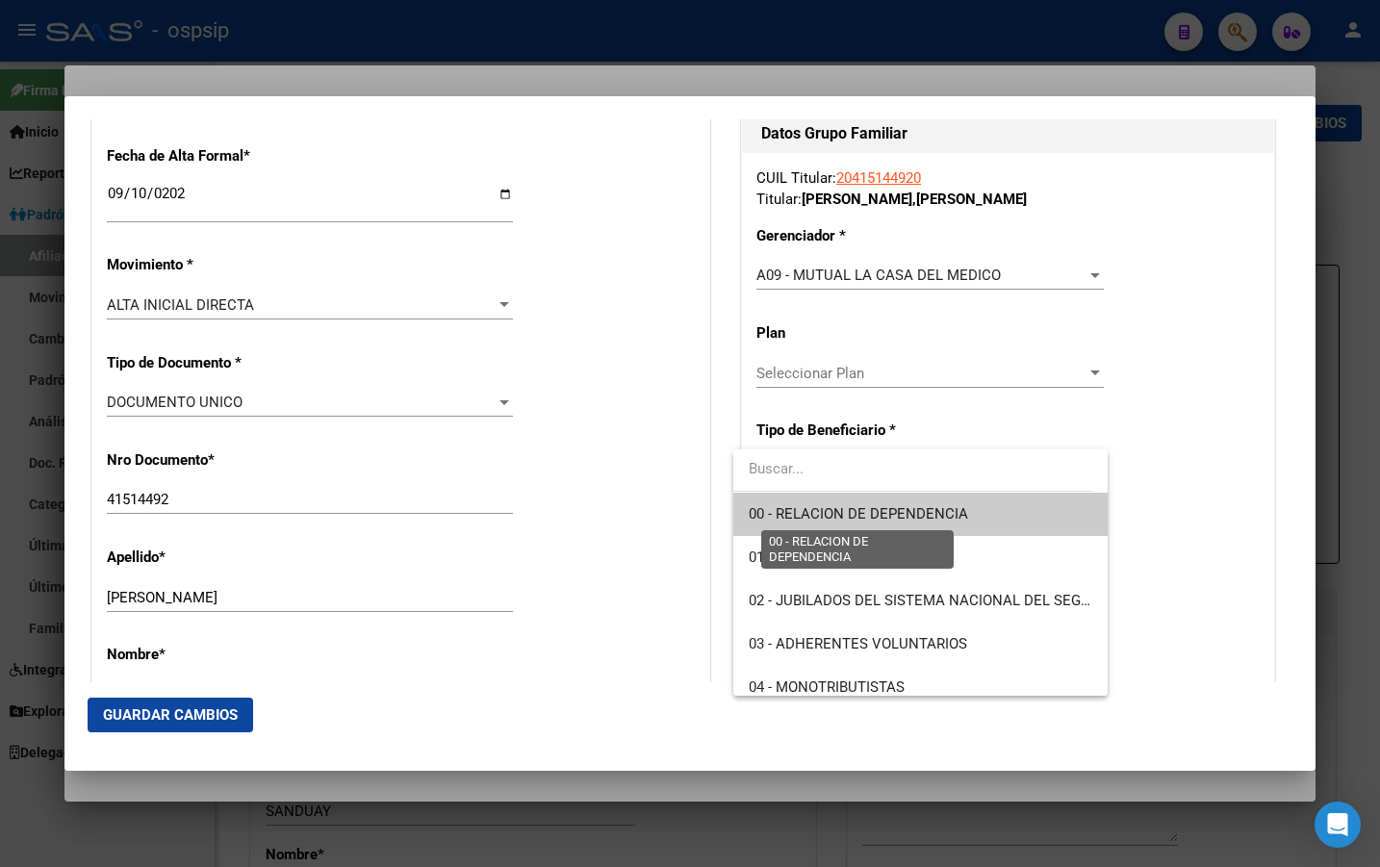
click at [799, 507] on span "00 - RELACION DE DEPENDENCIA" at bounding box center [858, 513] width 219 height 17
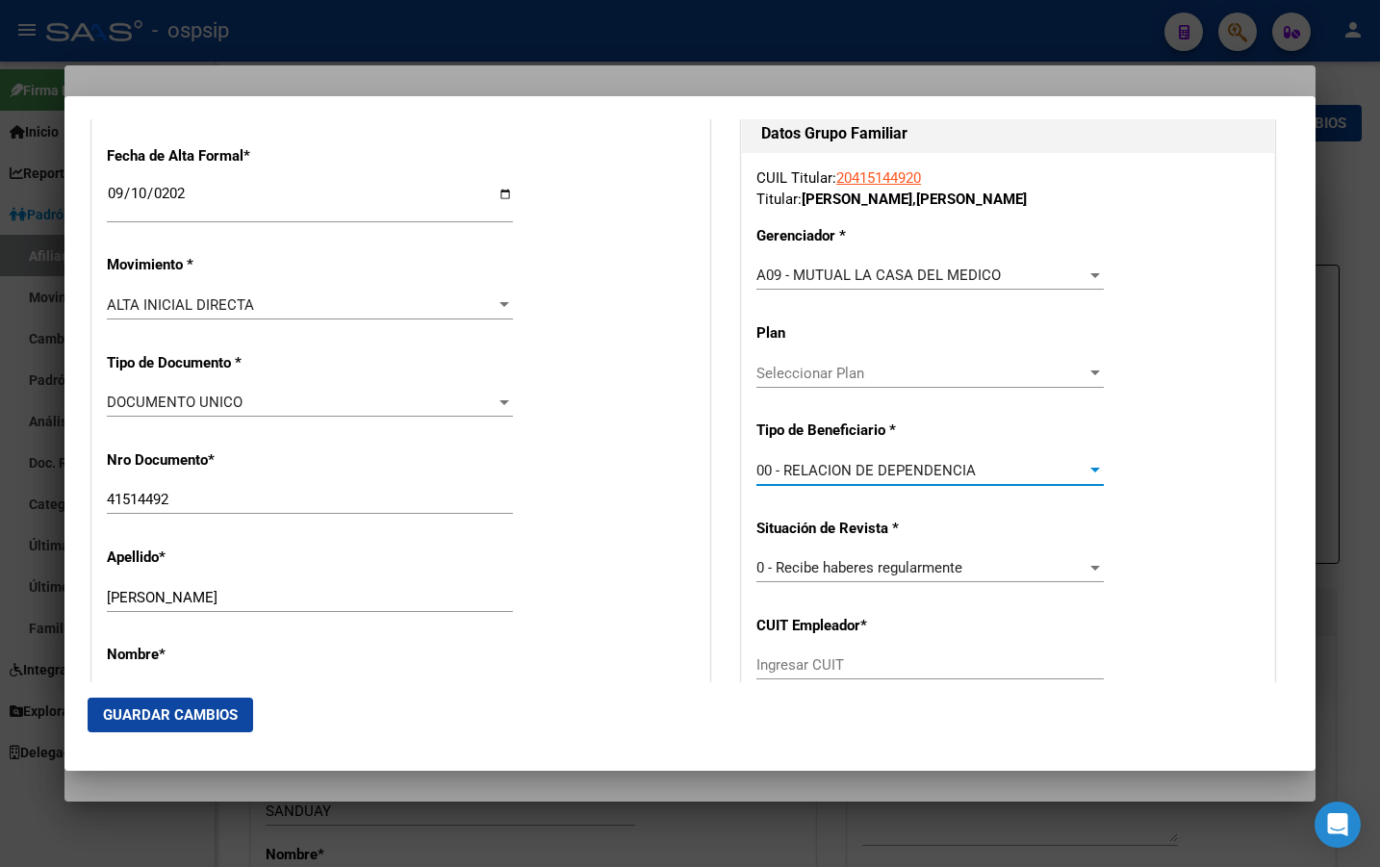
type input "30-71186754-2"
click at [165, 709] on span "Guardar Cambios" at bounding box center [170, 715] width 135 height 17
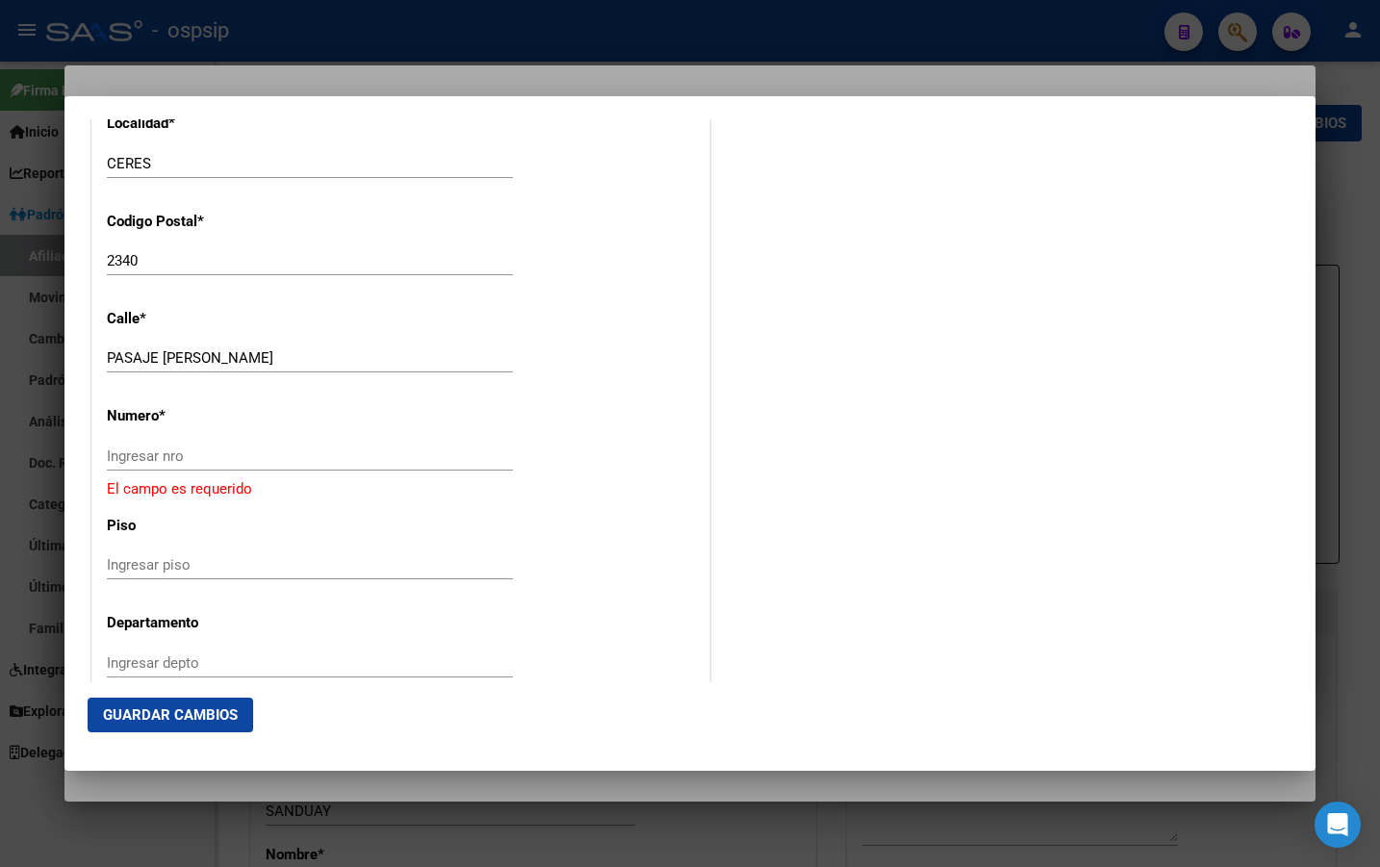
scroll to position [2118, 0]
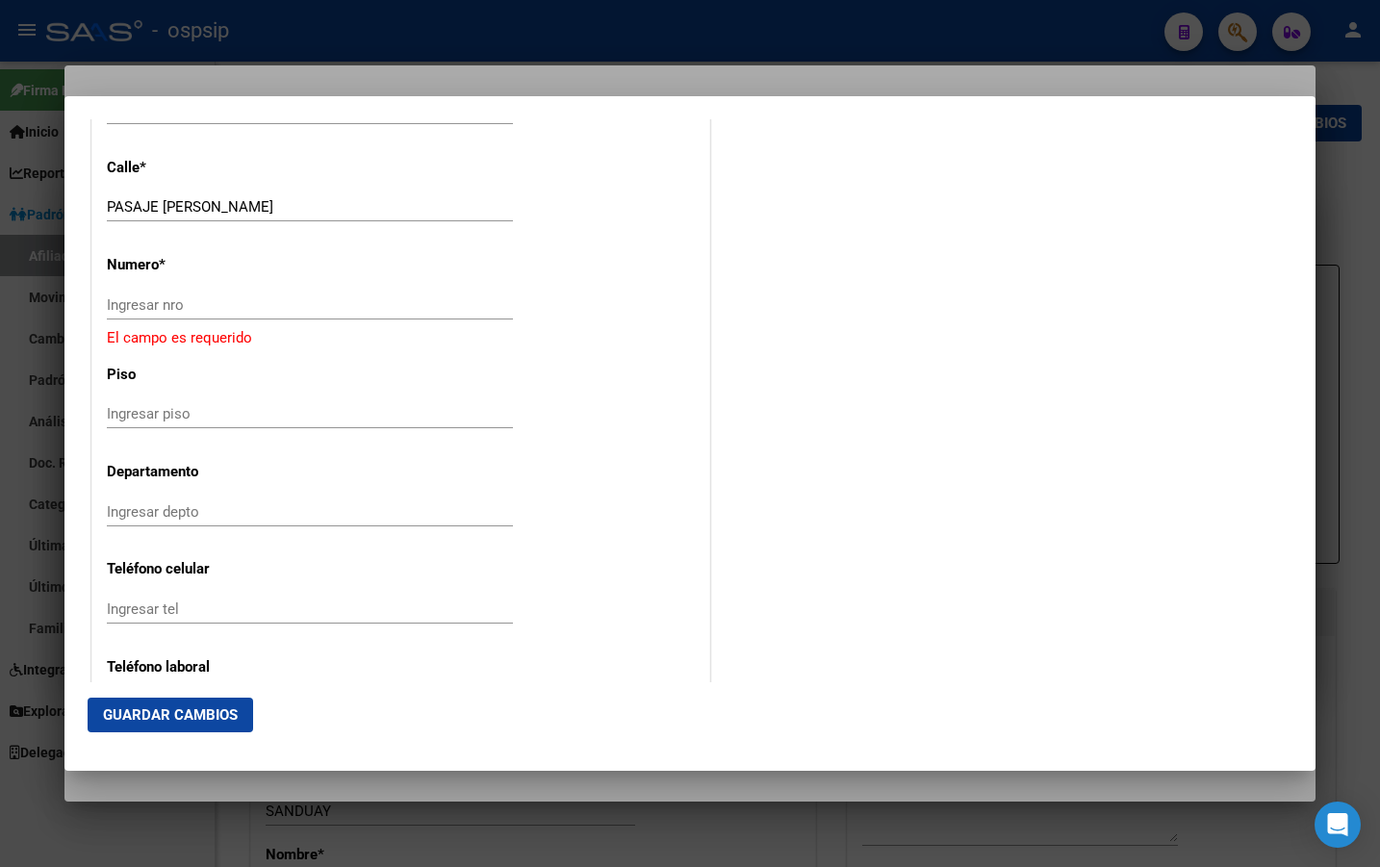
click at [132, 315] on div "Ingresar nro" at bounding box center [310, 305] width 406 height 29
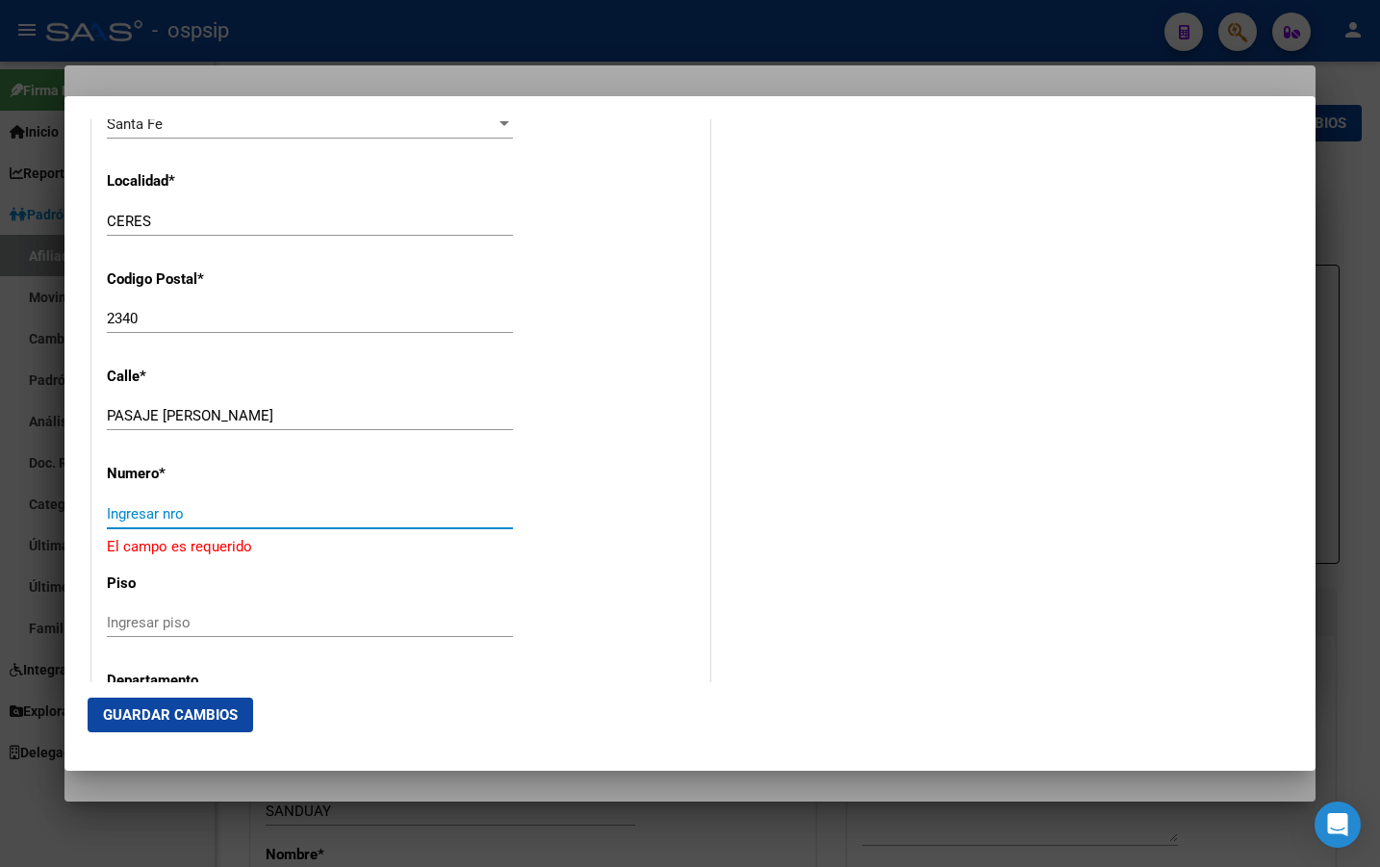
scroll to position [1925, 0]
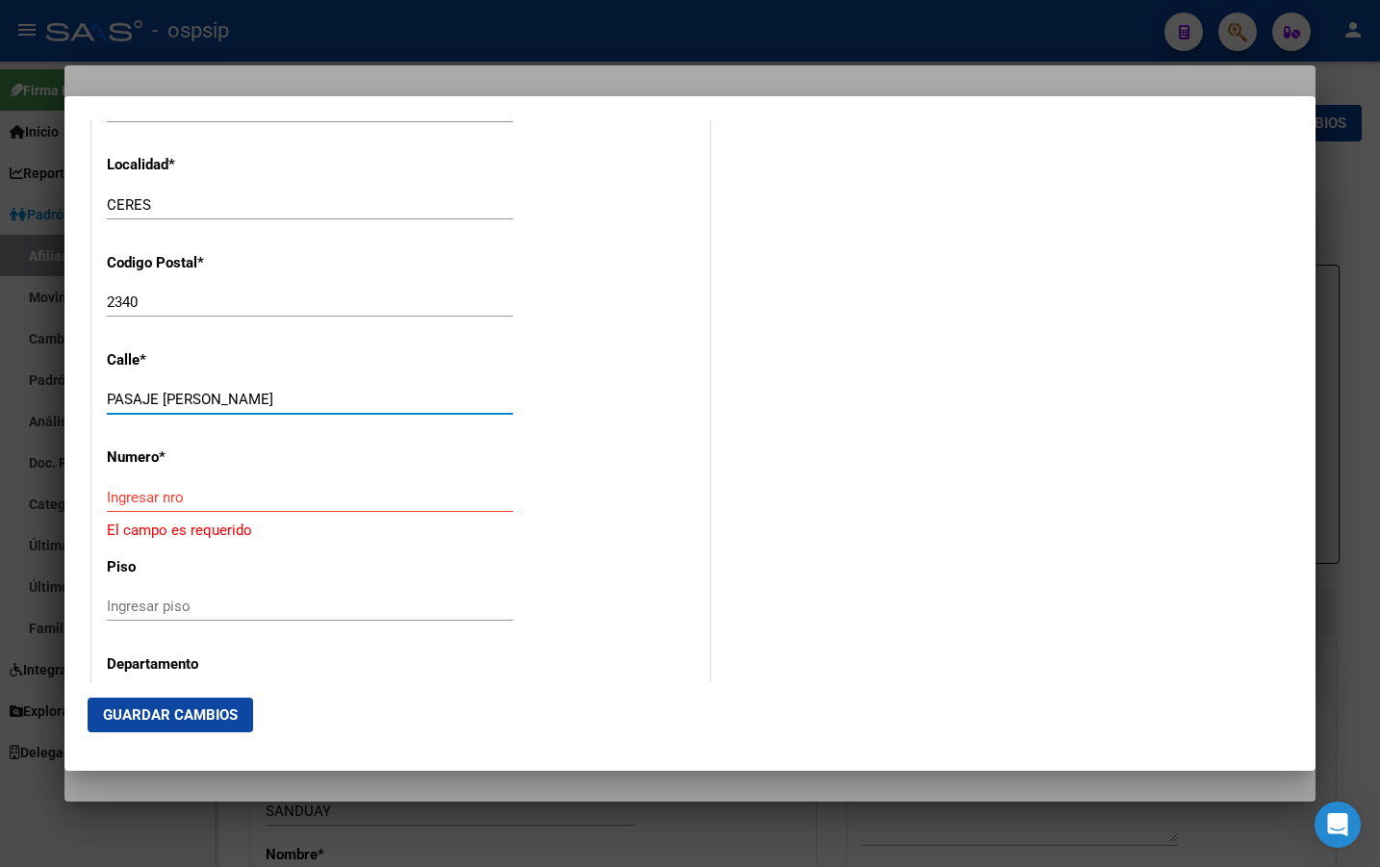
drag, startPoint x: 225, startPoint y: 396, endPoint x: 84, endPoint y: 392, distance: 141.6
click at [84, 392] on mat-dialog-content "Titular Familiar Informable SSS Datos Afiliado Alta Baja Nro Afiliado Ingresar …" at bounding box center [689, 401] width 1251 height 564
type input "vera mujica"
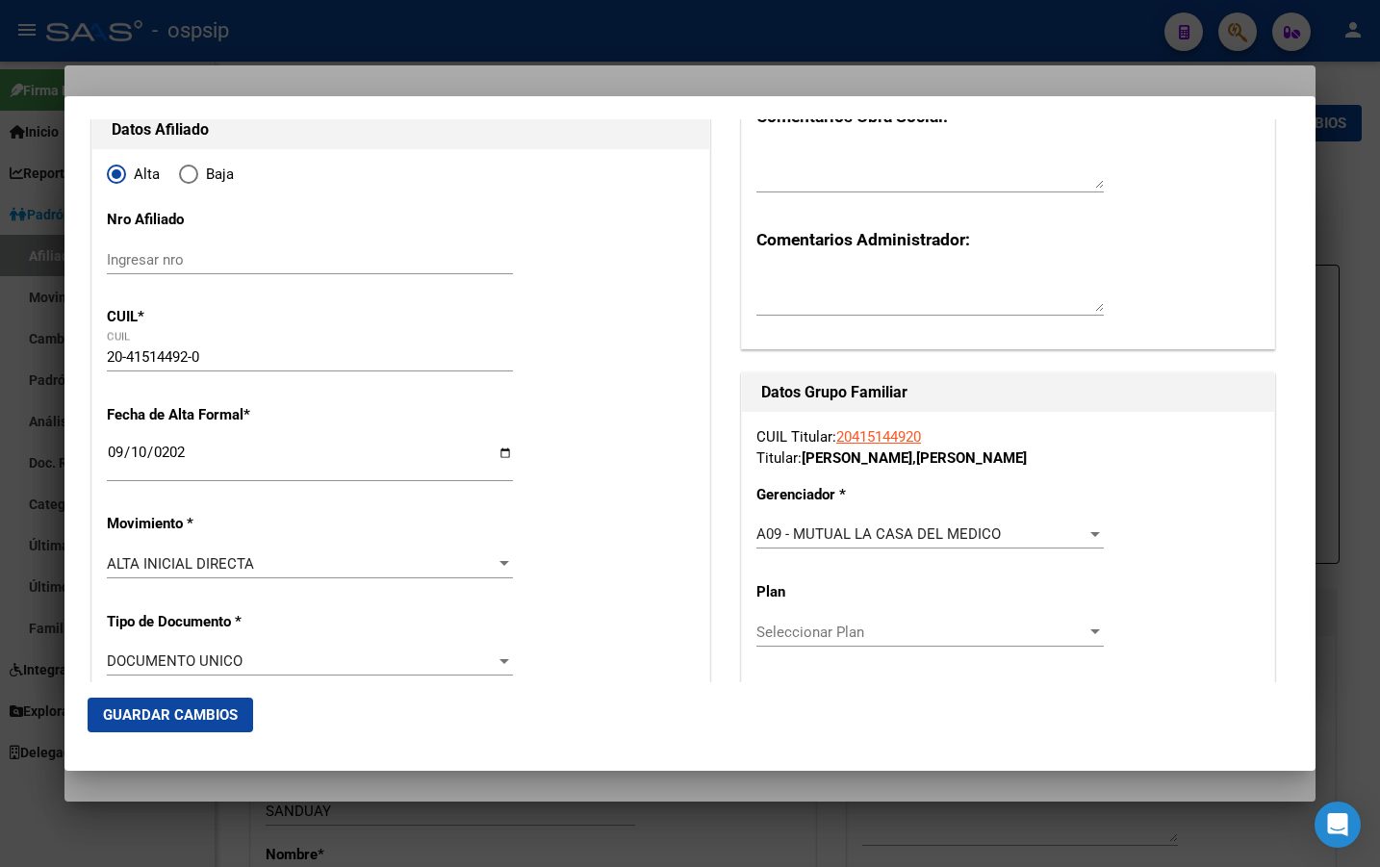
scroll to position [0, 0]
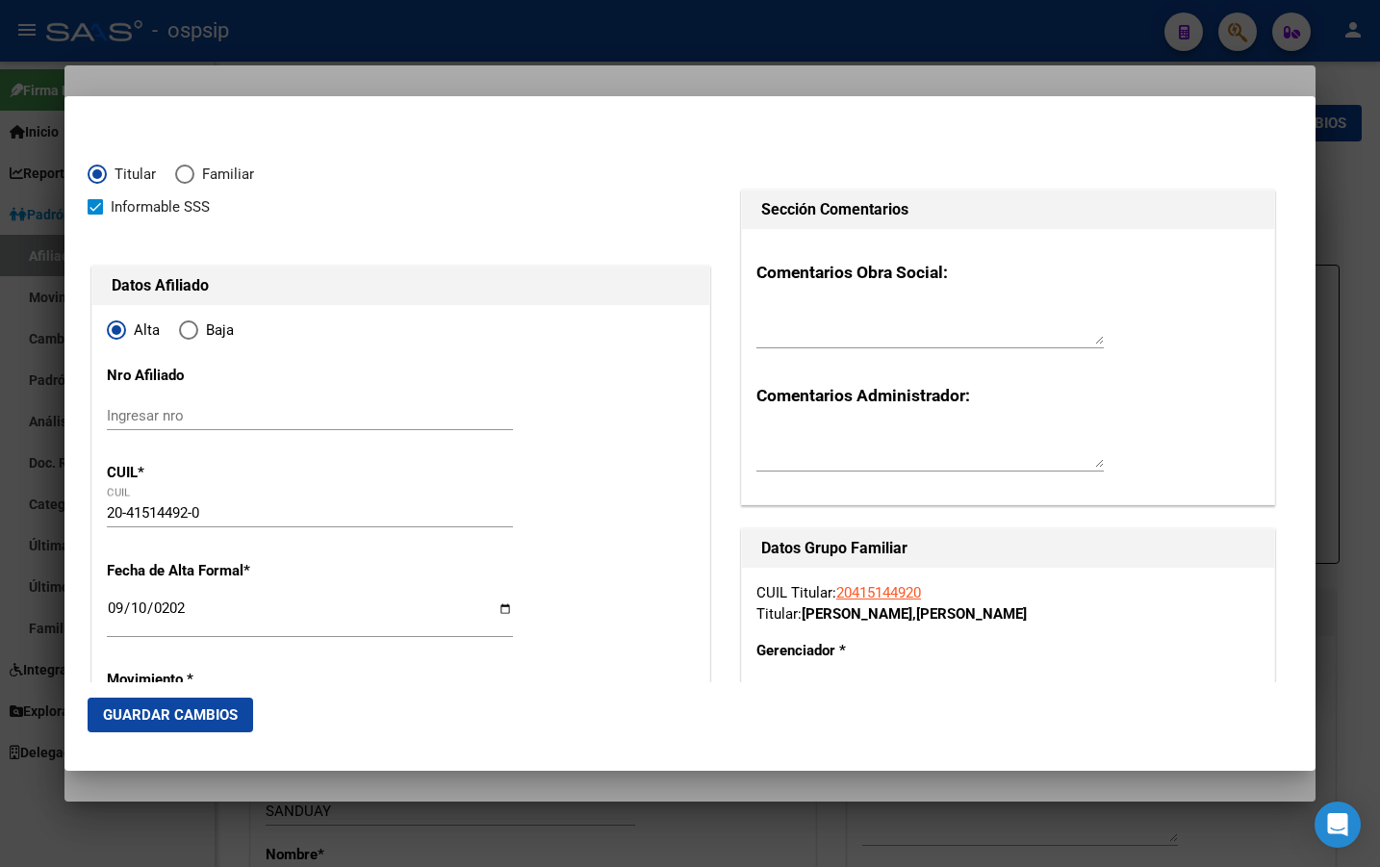
type input "1004"
click at [136, 714] on span "Guardar Cambios" at bounding box center [170, 715] width 135 height 17
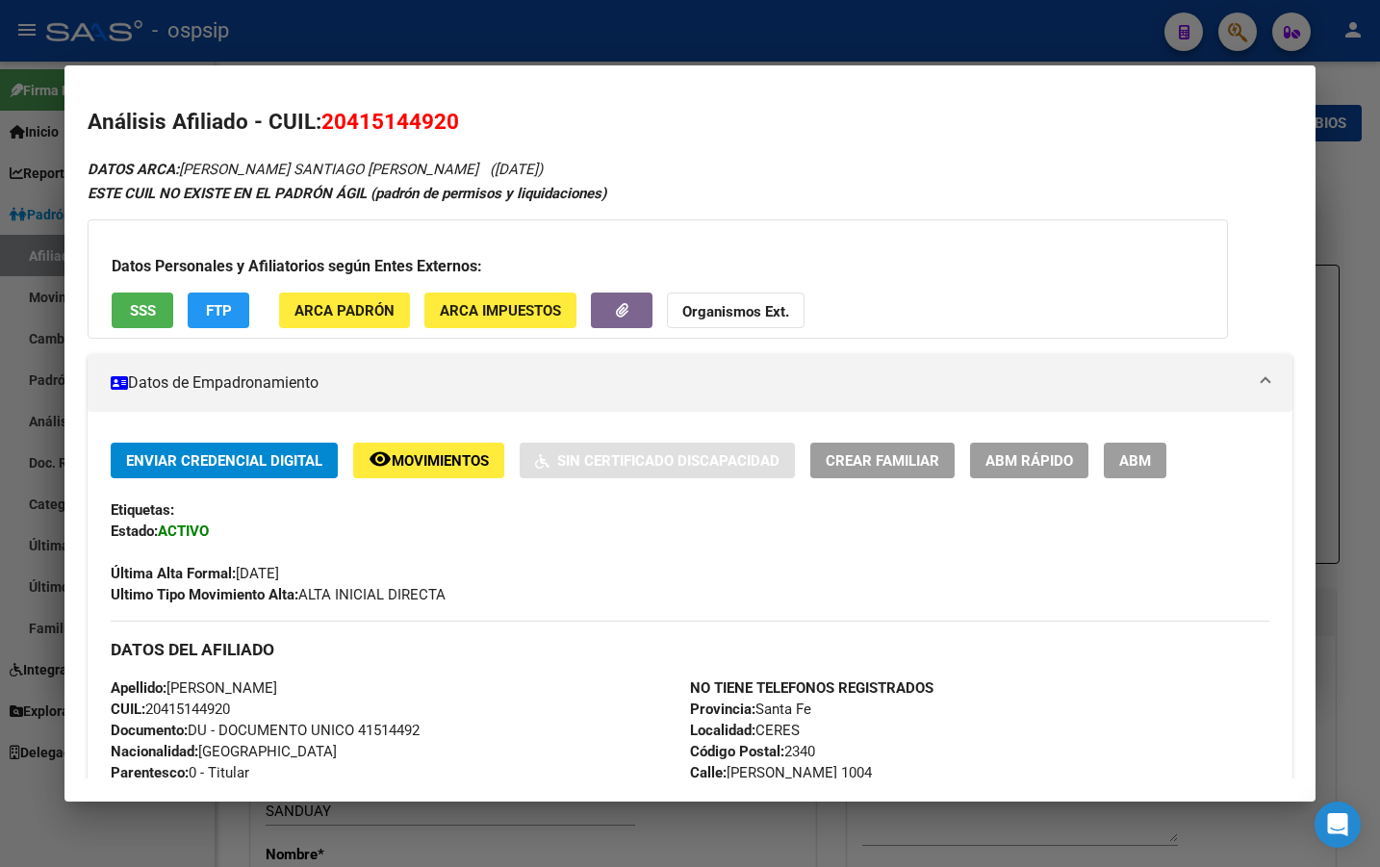
click at [498, 546] on div "Última Alta Formal: 10/09/2025" at bounding box center [690, 563] width 1159 height 42
click at [1136, 462] on span "ABM" at bounding box center [1136, 460] width 32 height 17
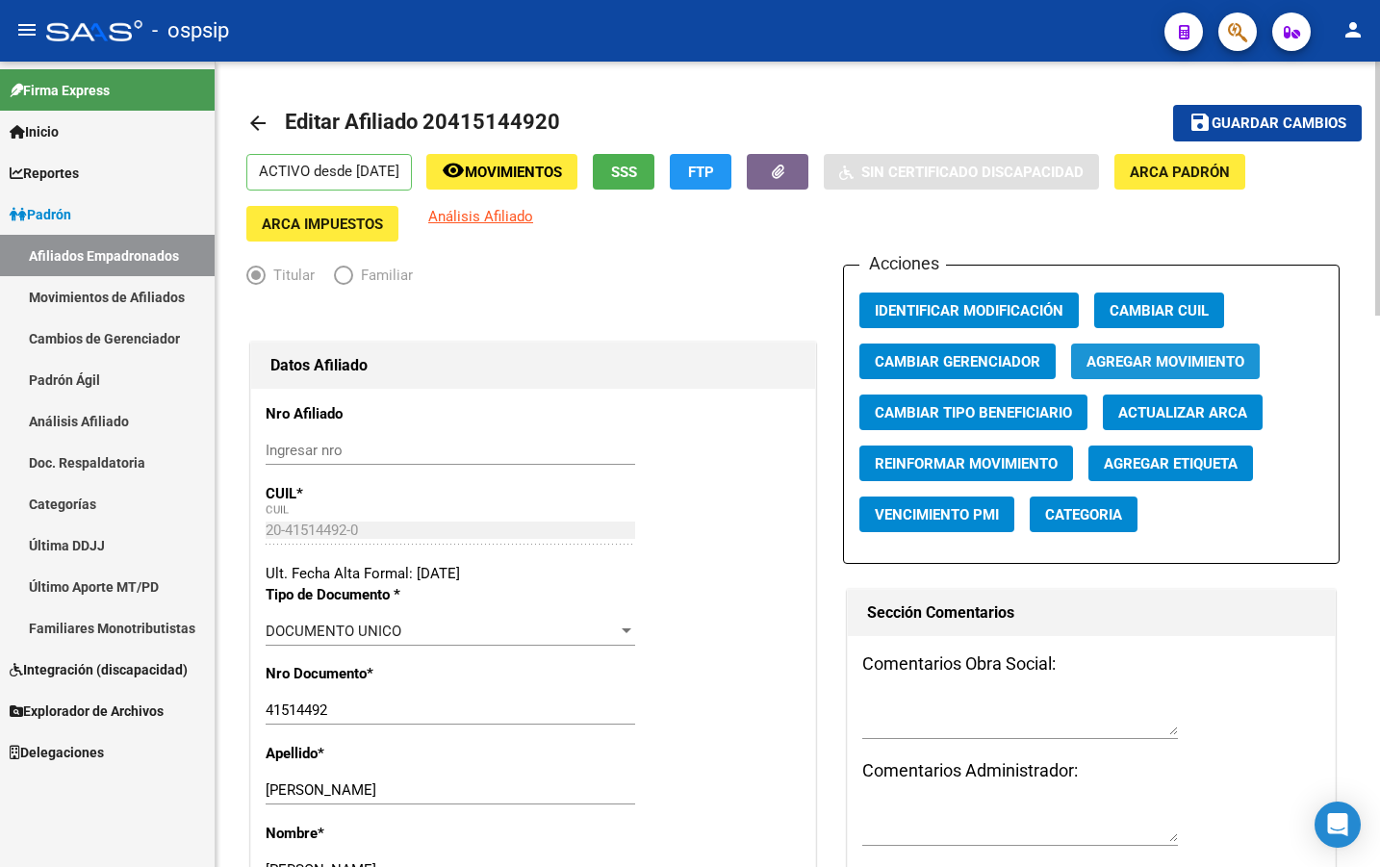
click at [1153, 355] on span "Agregar Movimiento" at bounding box center [1166, 361] width 158 height 17
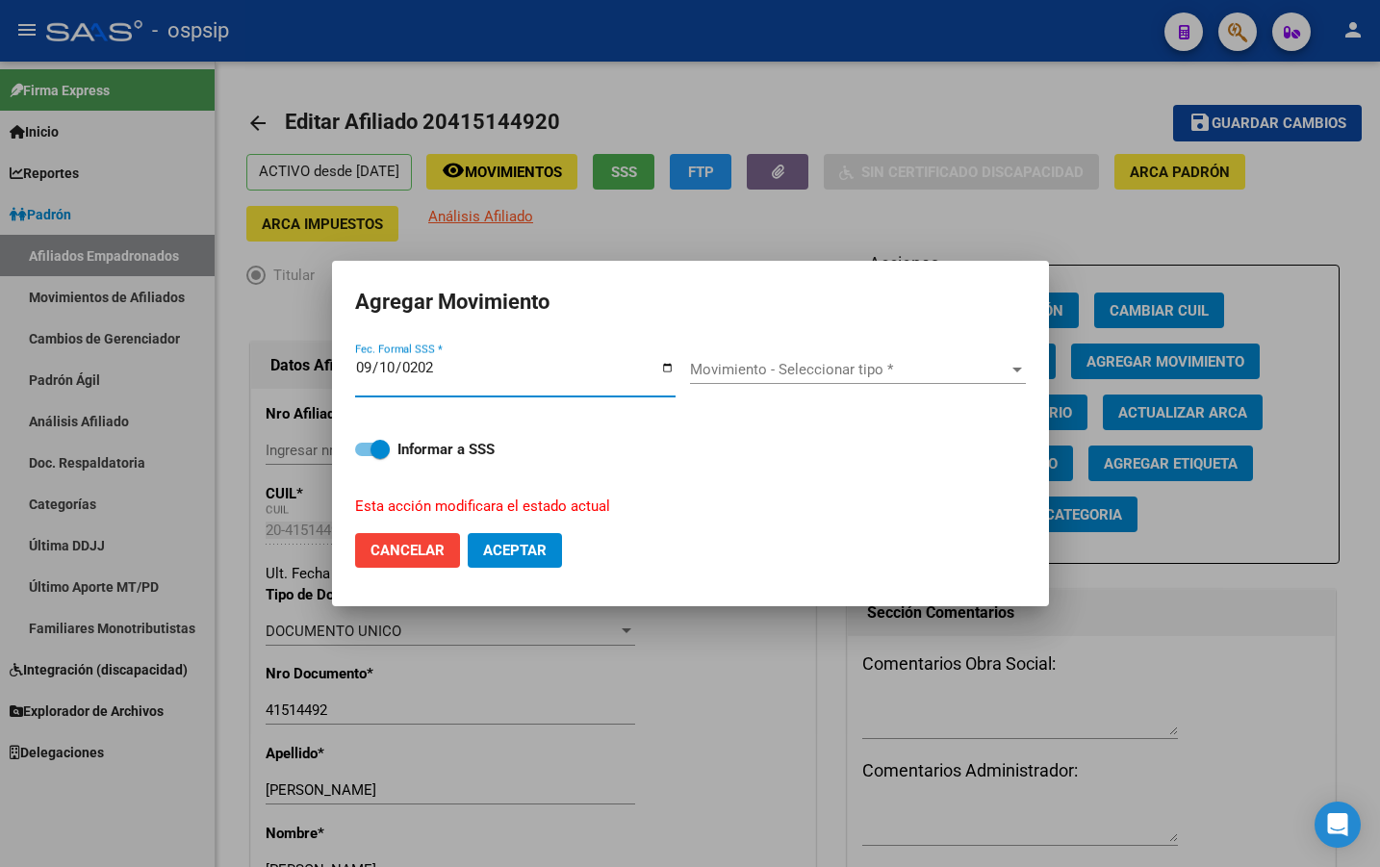
type input "2025-09-10"
click at [728, 374] on span "Movimiento - Seleccionar tipo *" at bounding box center [849, 369] width 319 height 17
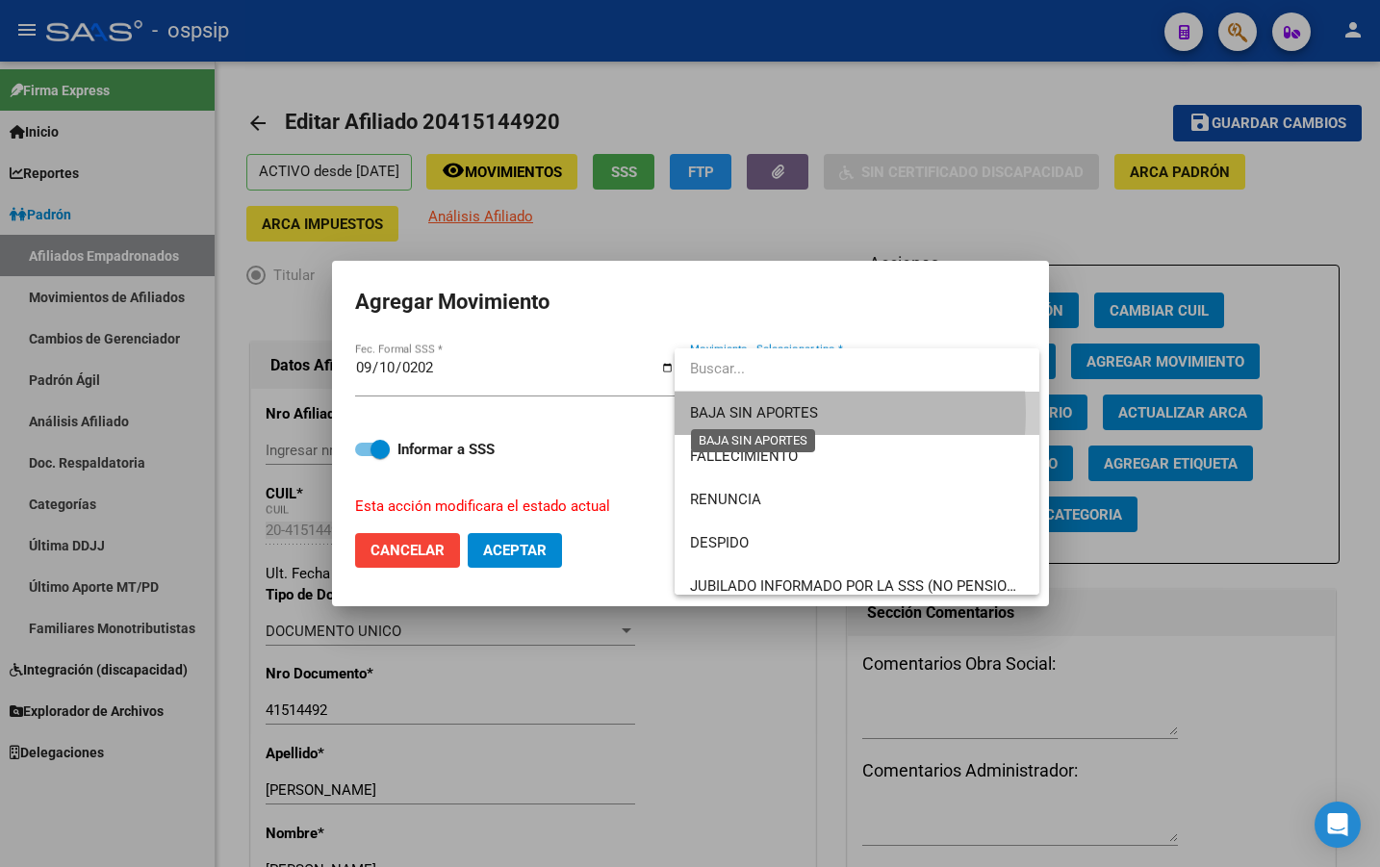
click at [752, 413] on span "BAJA SIN APORTES" at bounding box center [754, 412] width 128 height 17
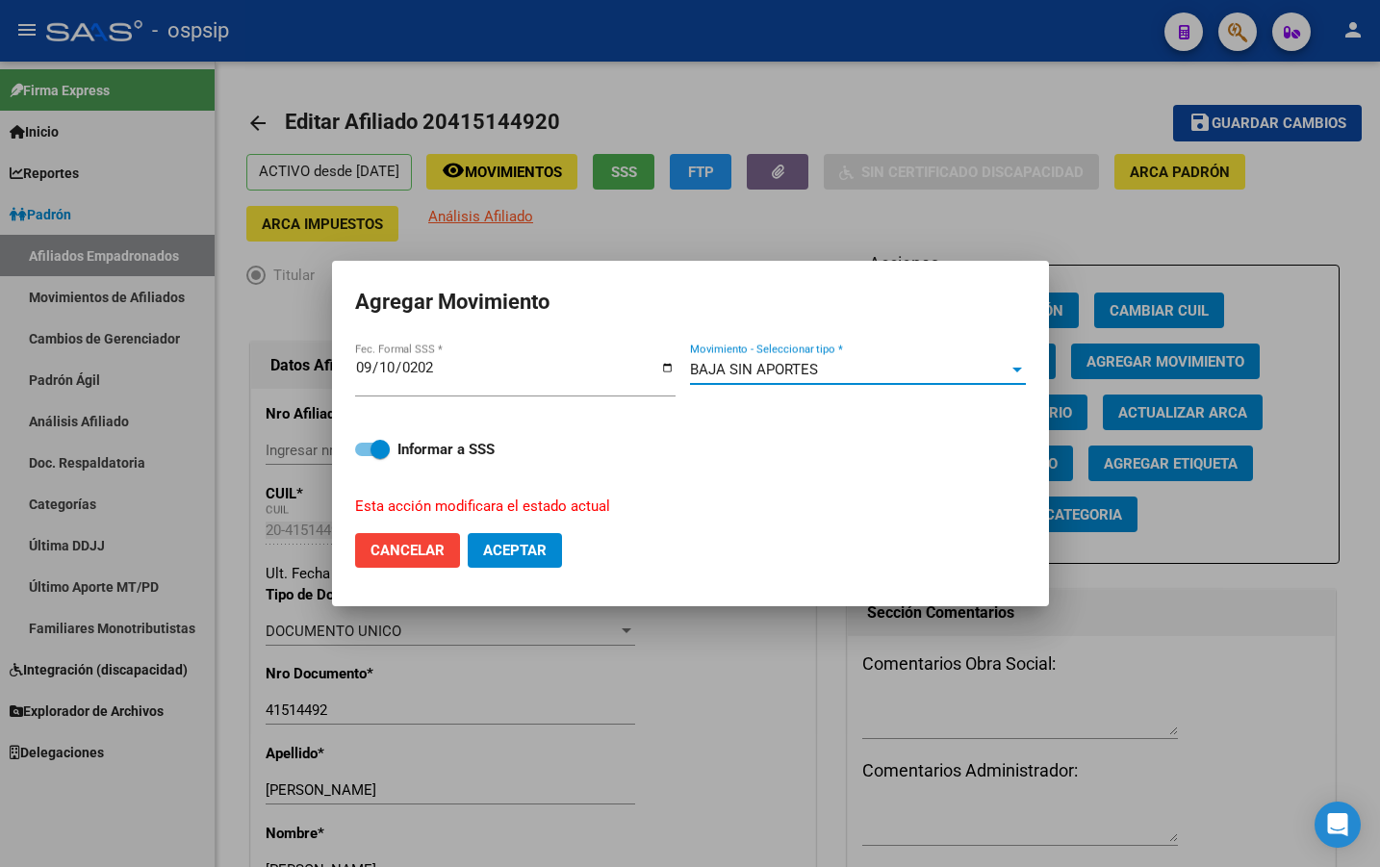
click at [510, 552] on span "Aceptar" at bounding box center [515, 550] width 64 height 17
checkbox input "false"
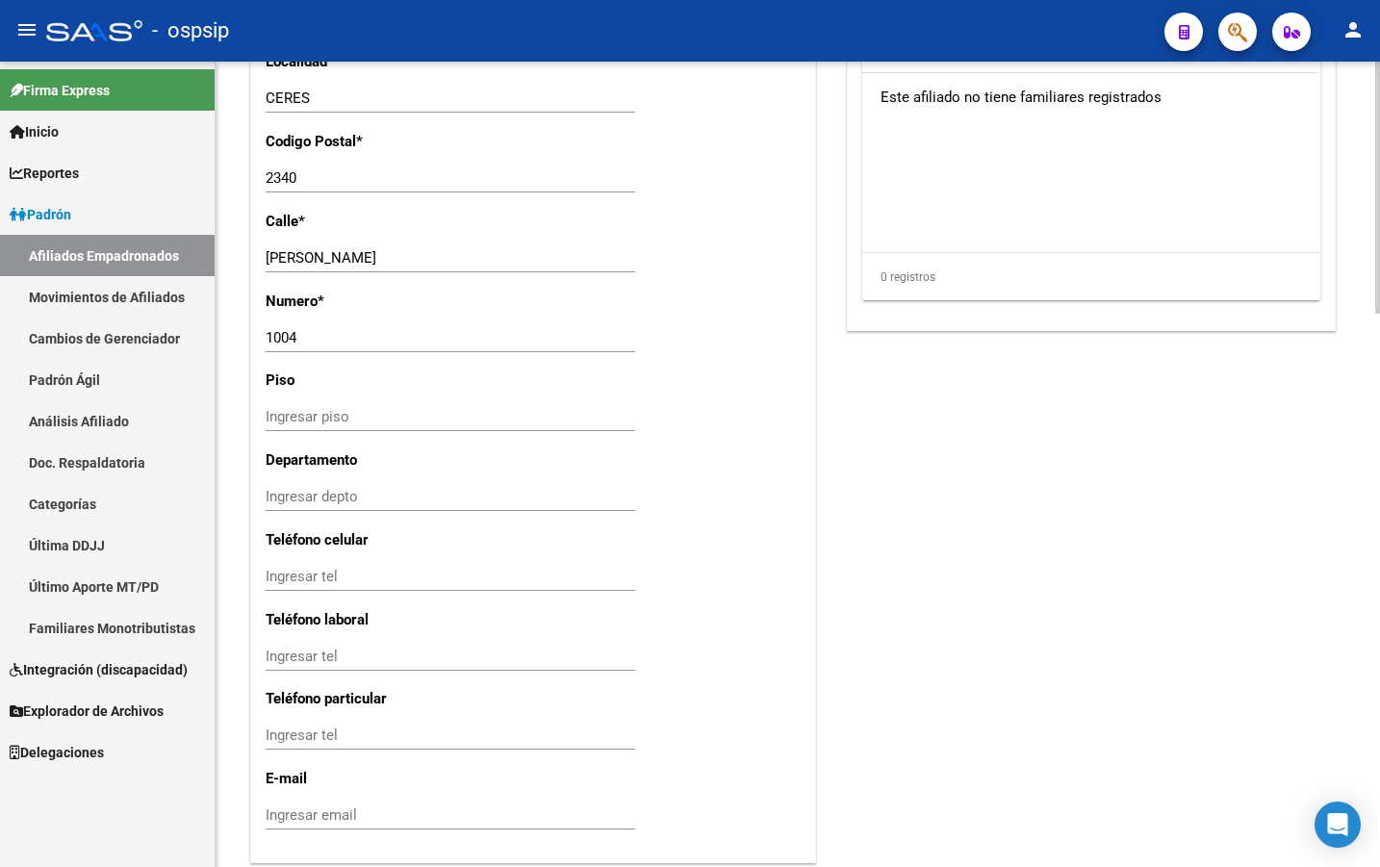
scroll to position [1773, 0]
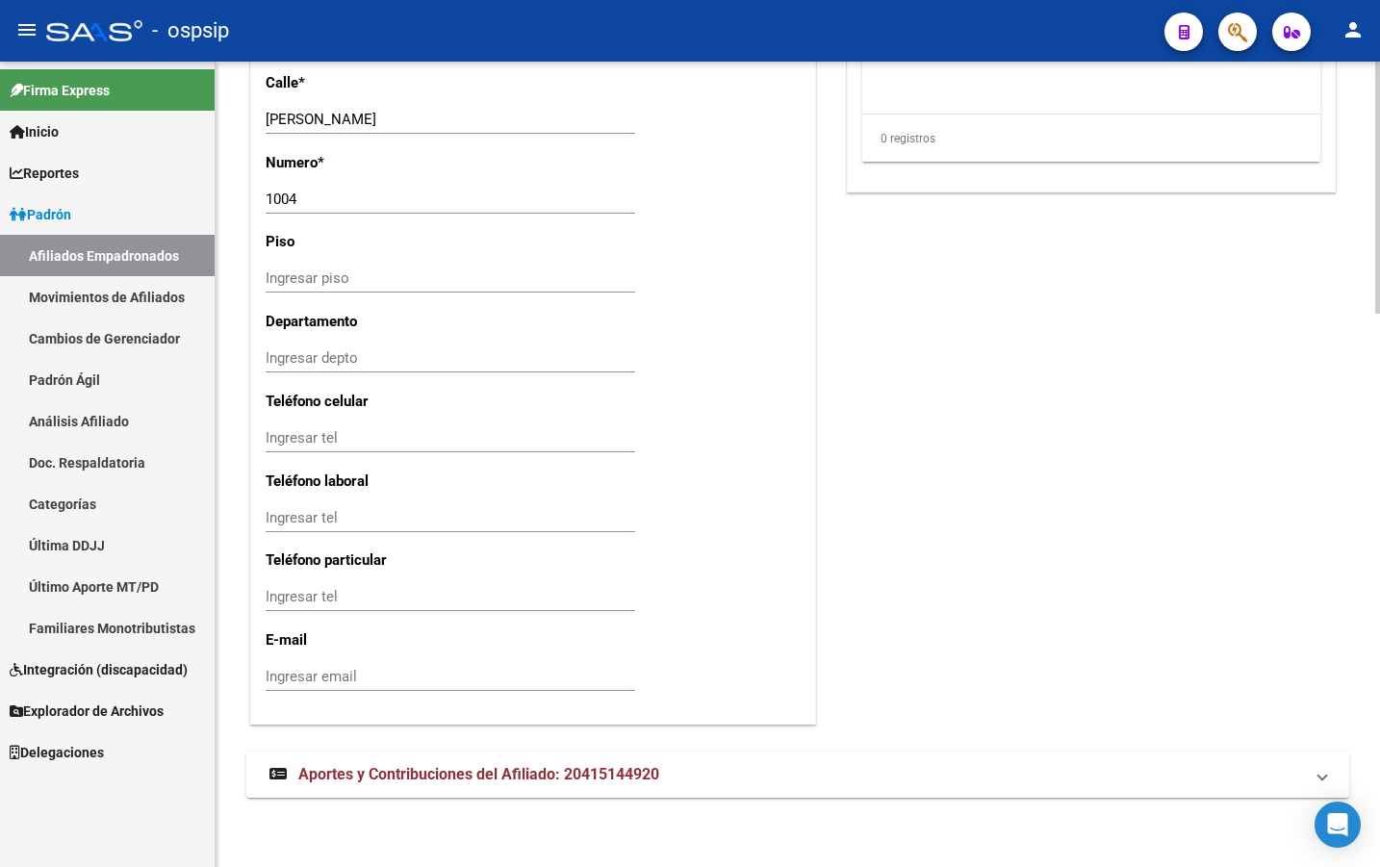
click at [422, 771] on span "Aportes y Contribuciones del Afiliado: 20415144920" at bounding box center [478, 774] width 361 height 18
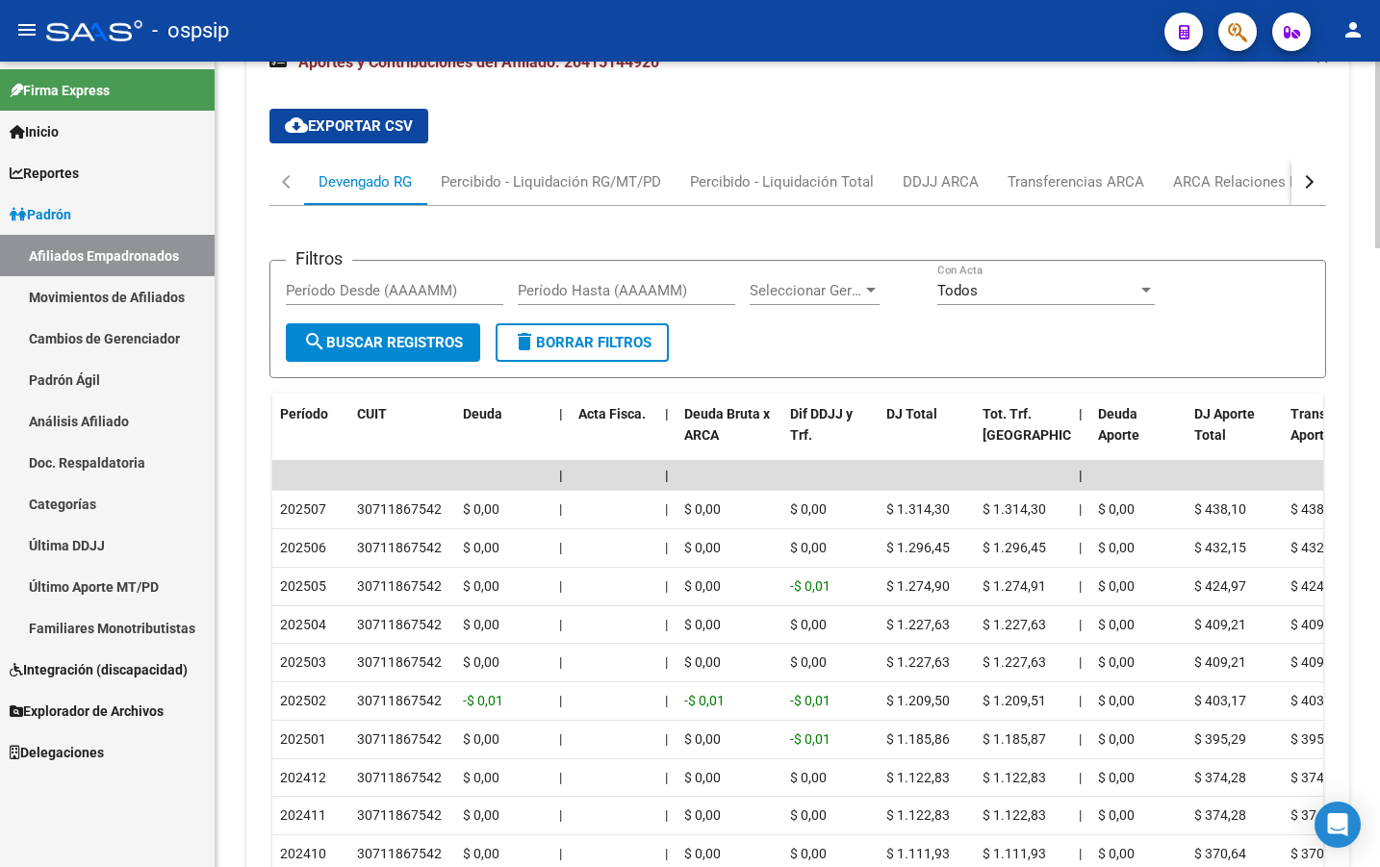
scroll to position [2499, 0]
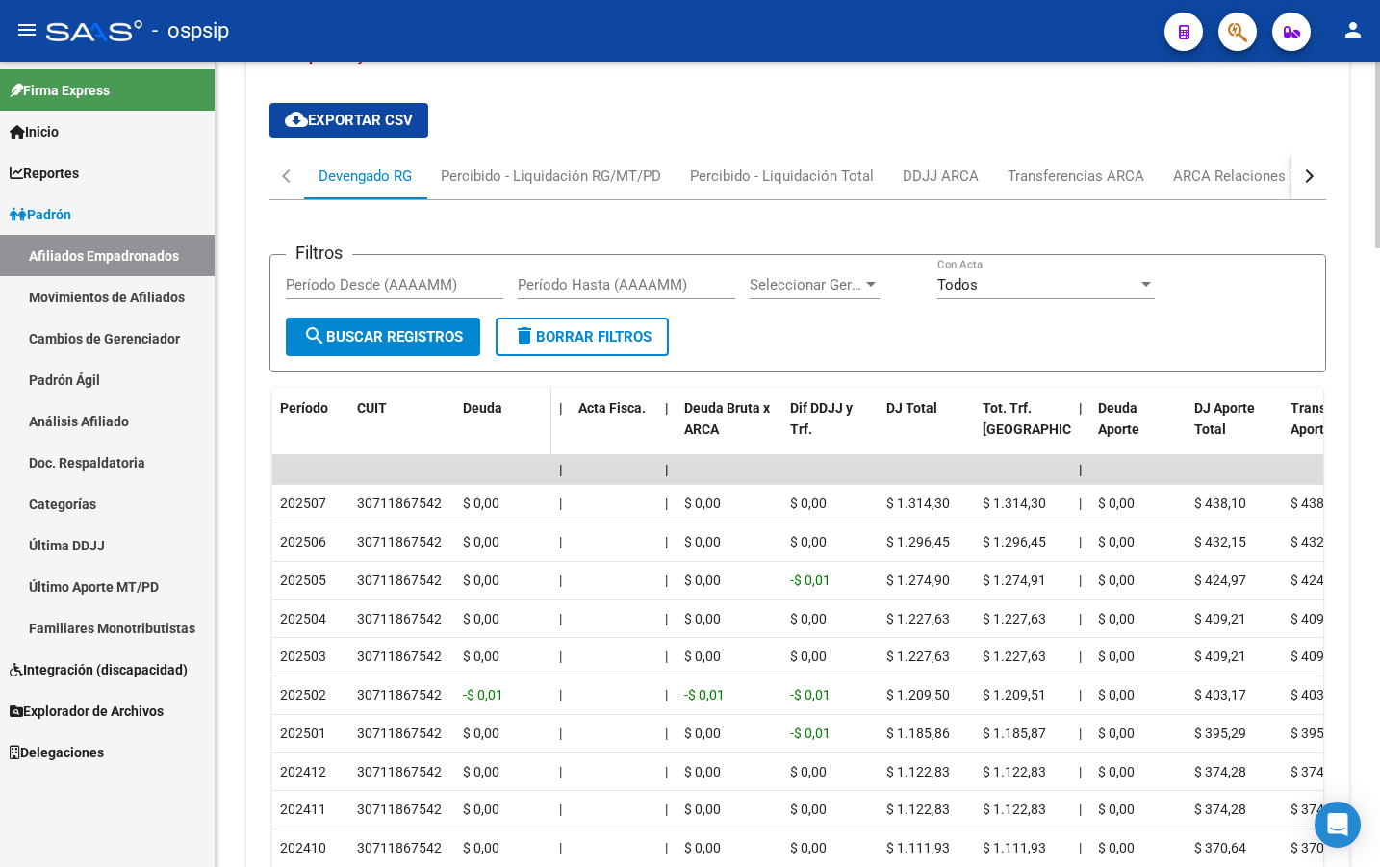
click at [506, 433] on datatable-header-cell "Deuda" at bounding box center [503, 430] width 96 height 85
click at [1242, 179] on div "ARCA Relaciones Laborales" at bounding box center [1263, 176] width 180 height 21
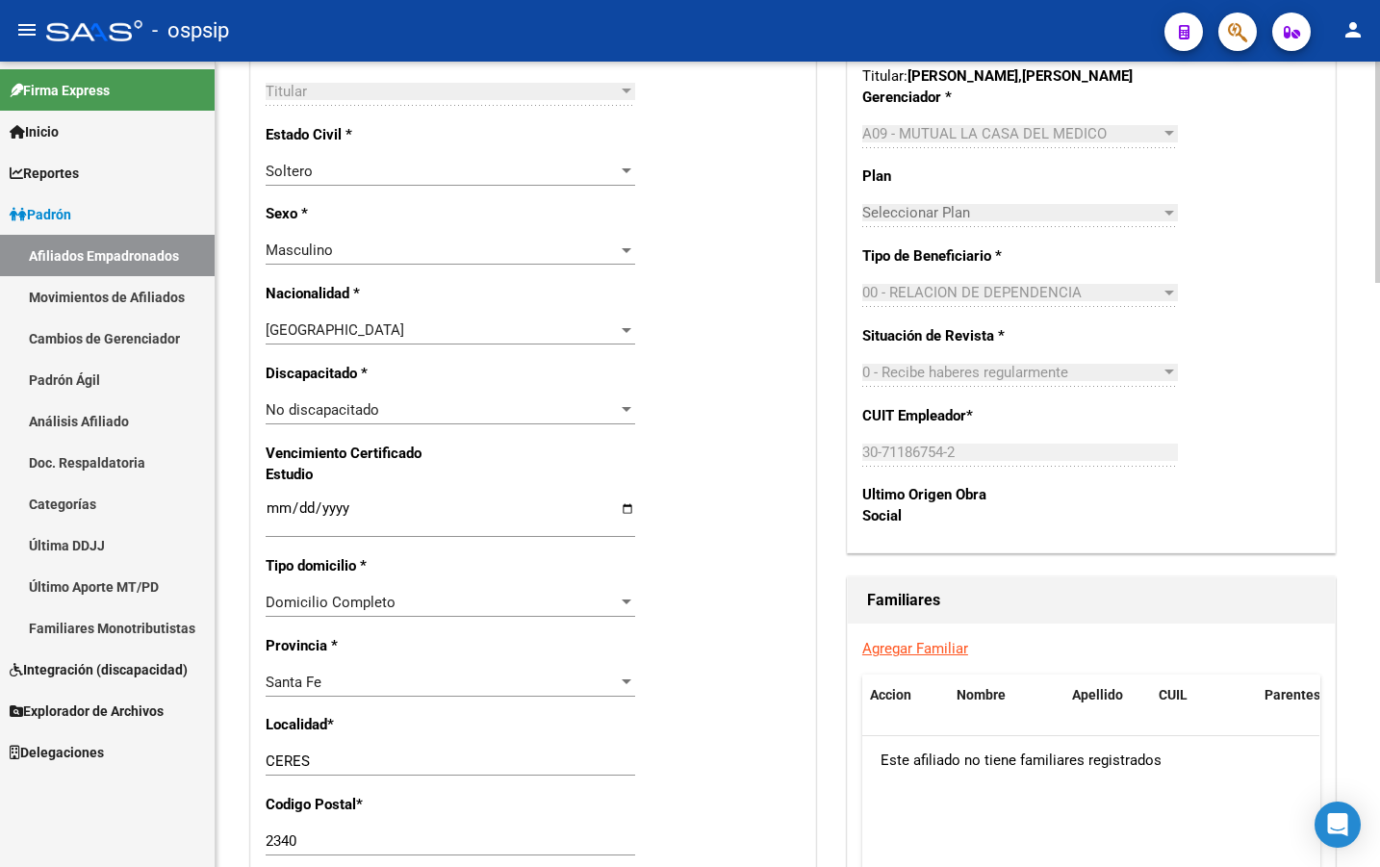
scroll to position [394, 0]
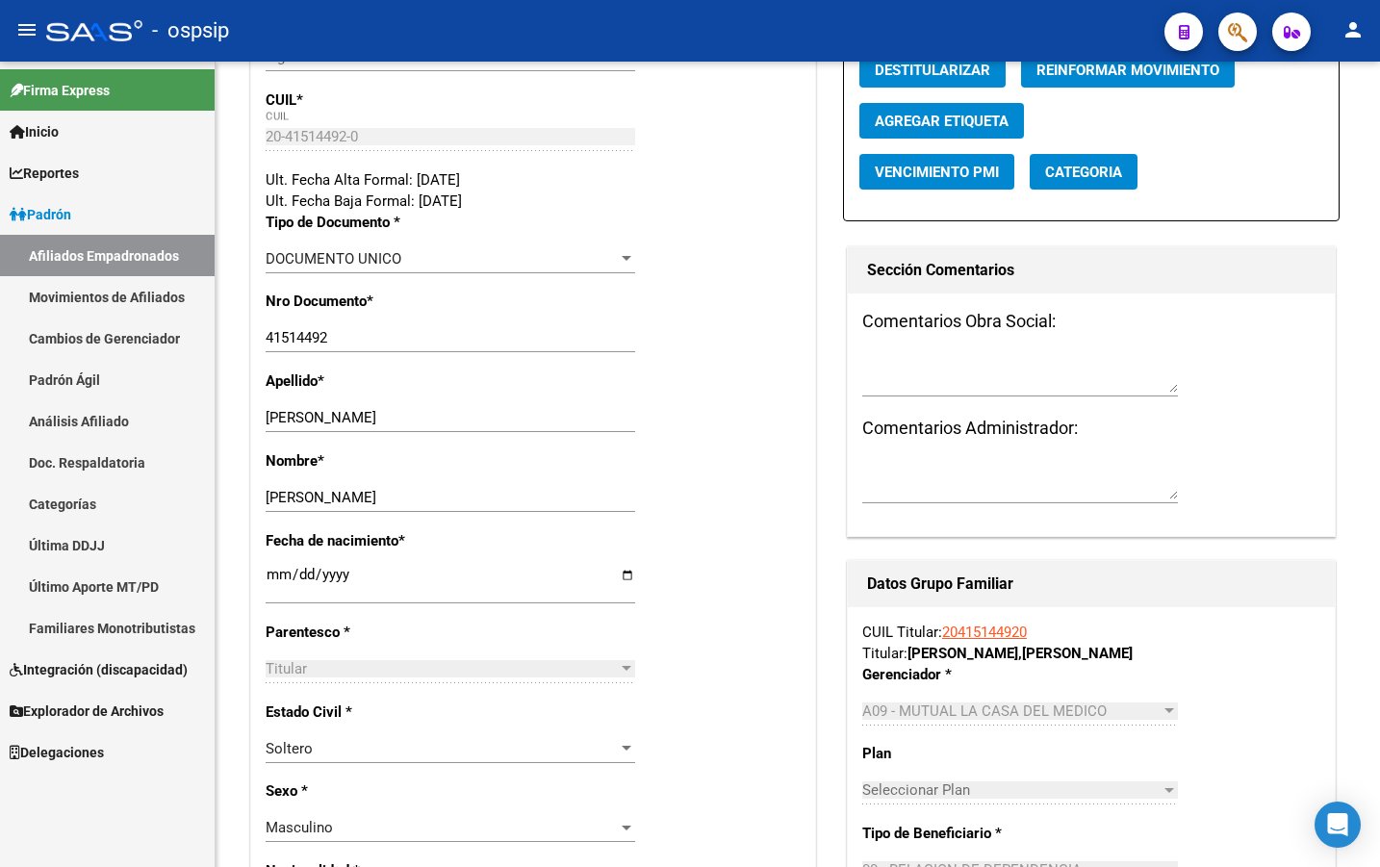
click at [524, 49] on div "- ospsip" at bounding box center [597, 31] width 1103 height 42
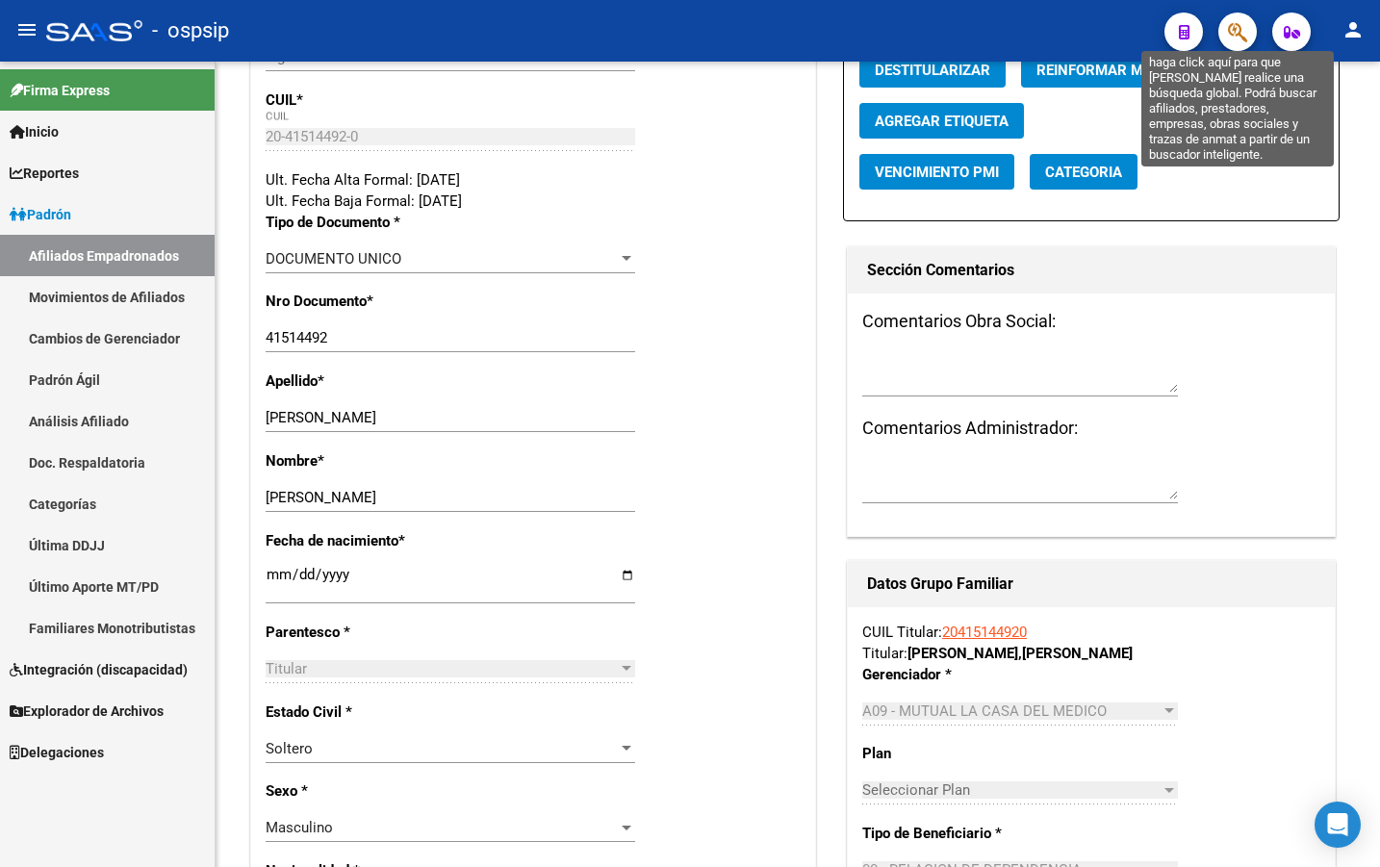
click at [1235, 29] on icon "button" at bounding box center [1237, 32] width 19 height 22
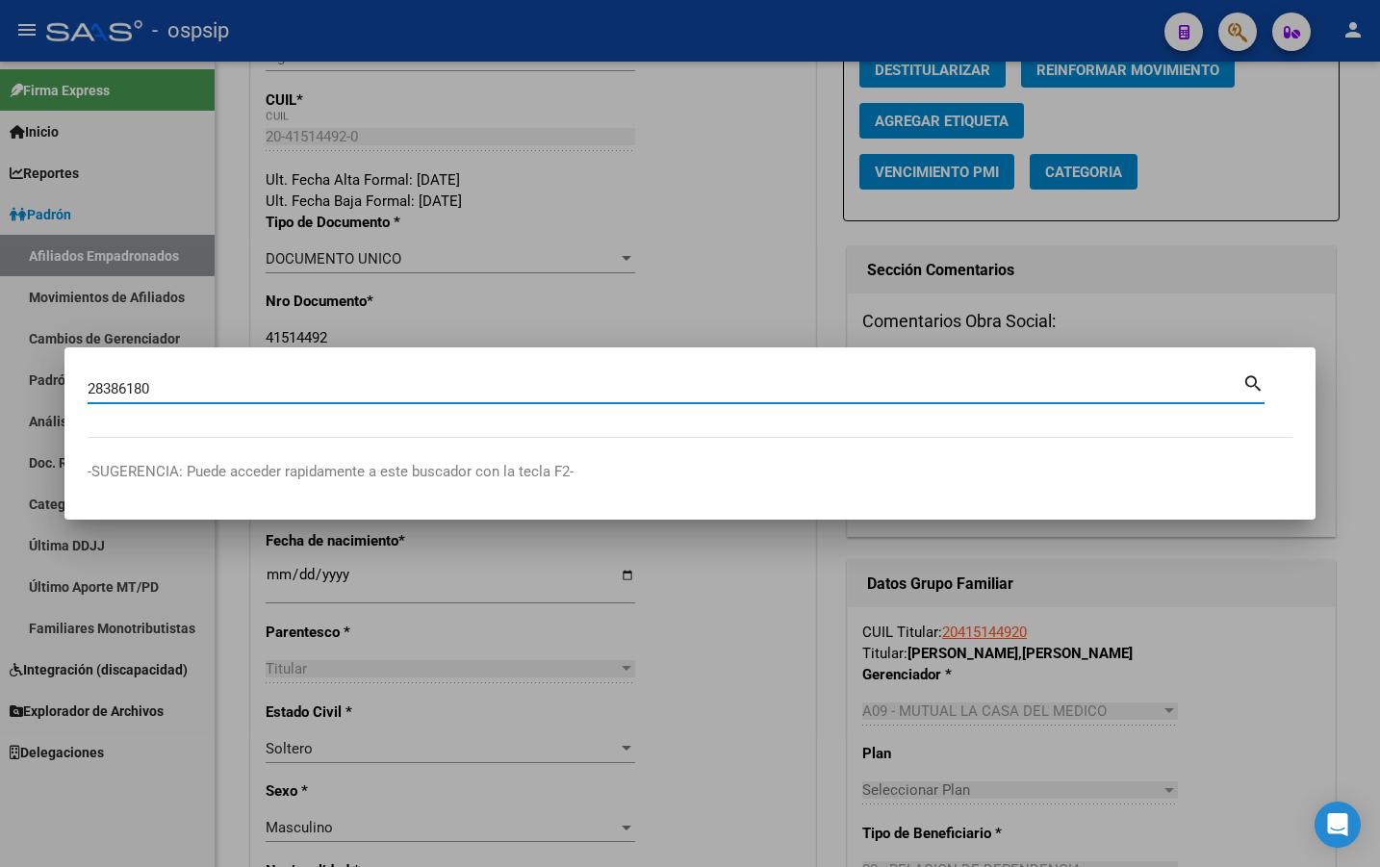
type input "28386180"
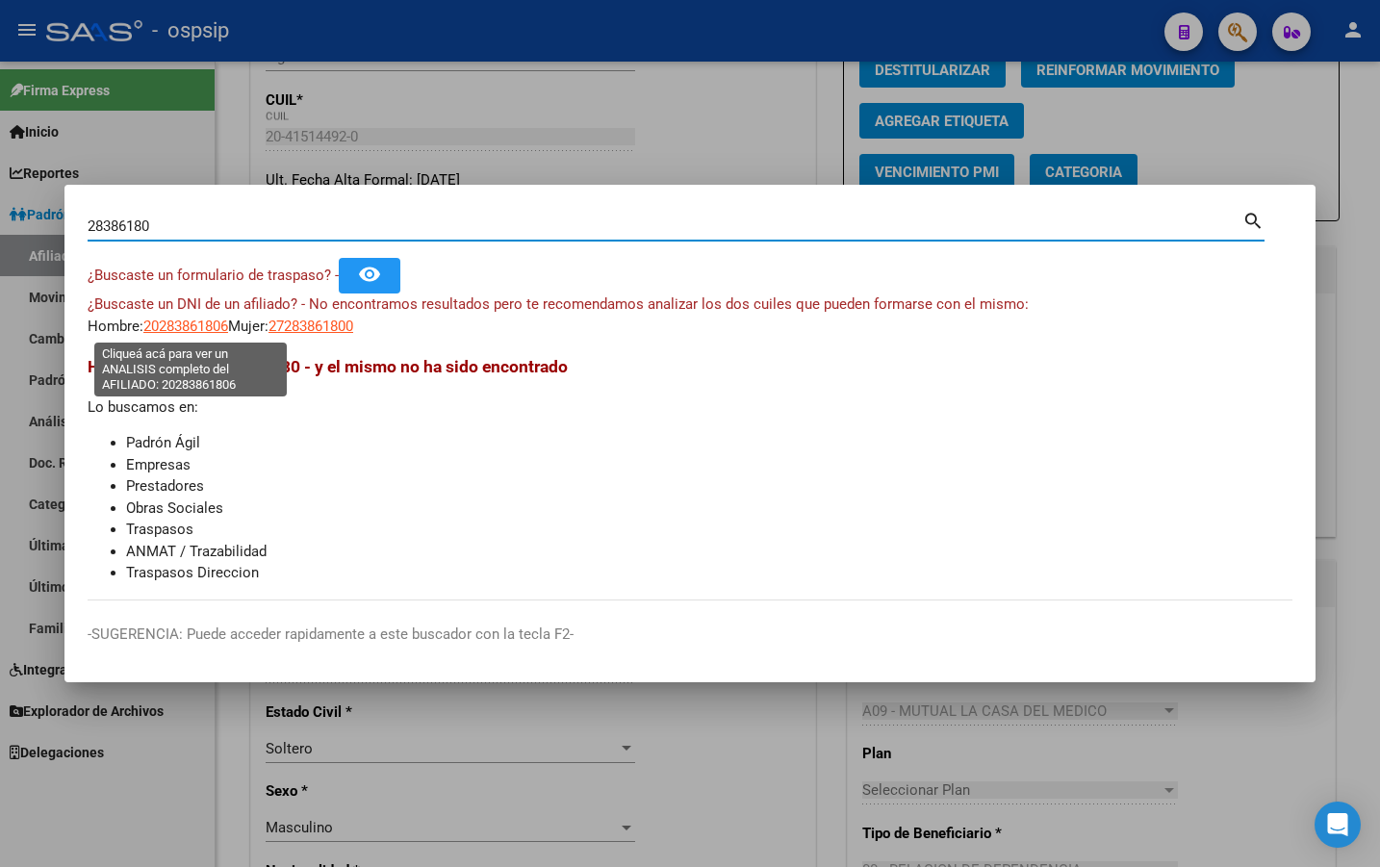
click at [173, 325] on span "20283861806" at bounding box center [185, 326] width 85 height 17
type textarea "20283861806"
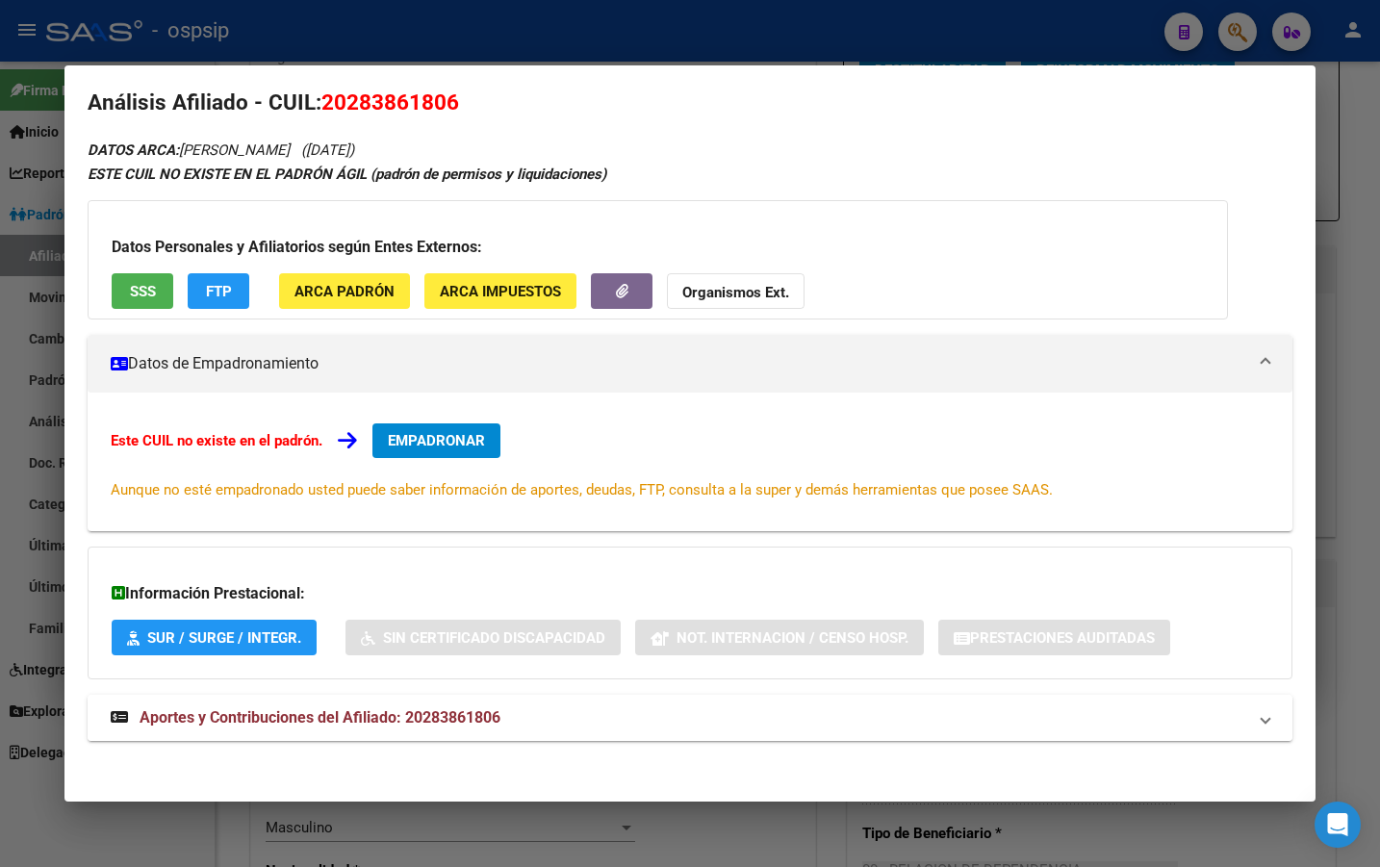
scroll to position [25, 0]
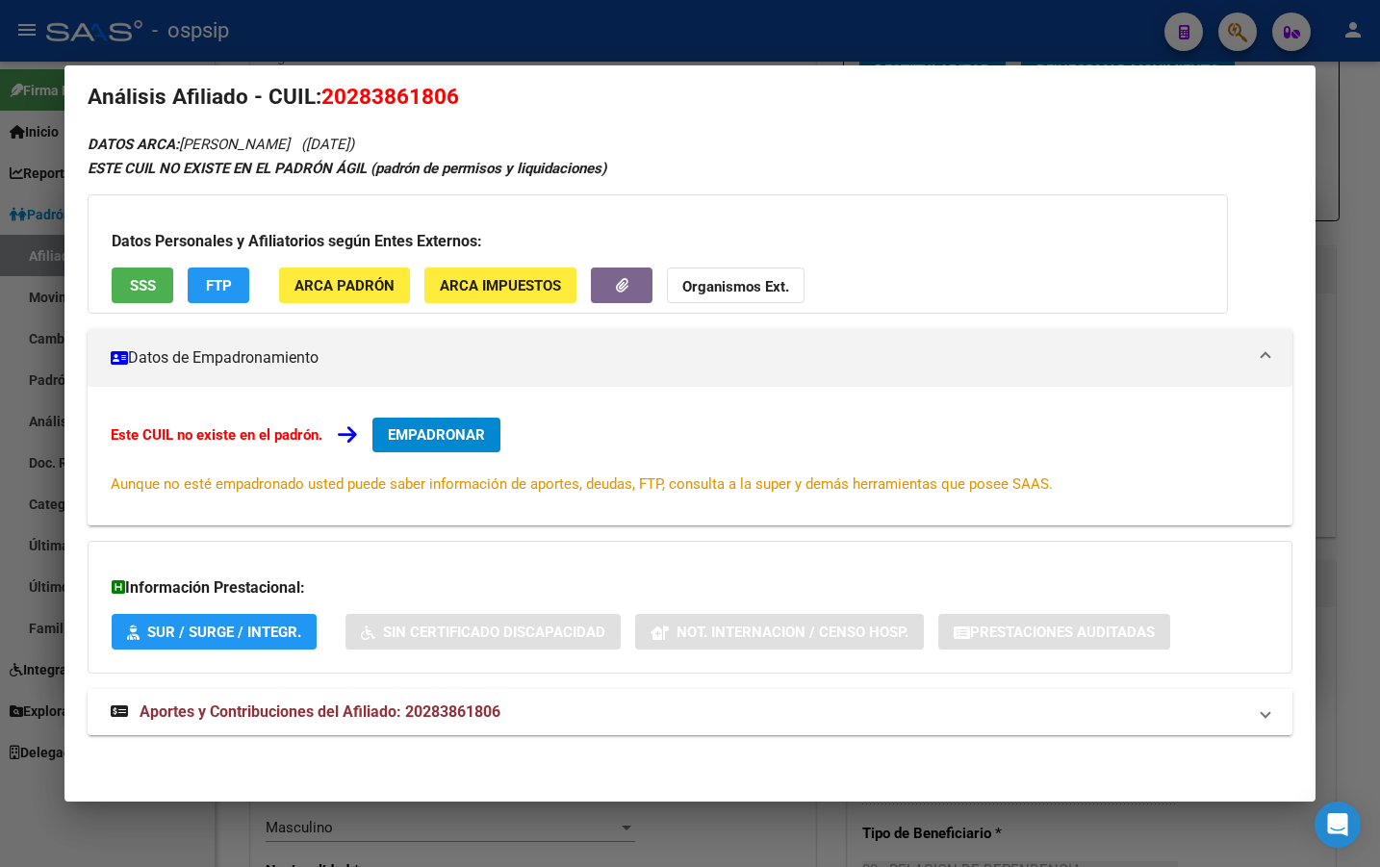
click at [411, 713] on span "Aportes y Contribuciones del Afiliado: 20283861806" at bounding box center [320, 712] width 361 height 18
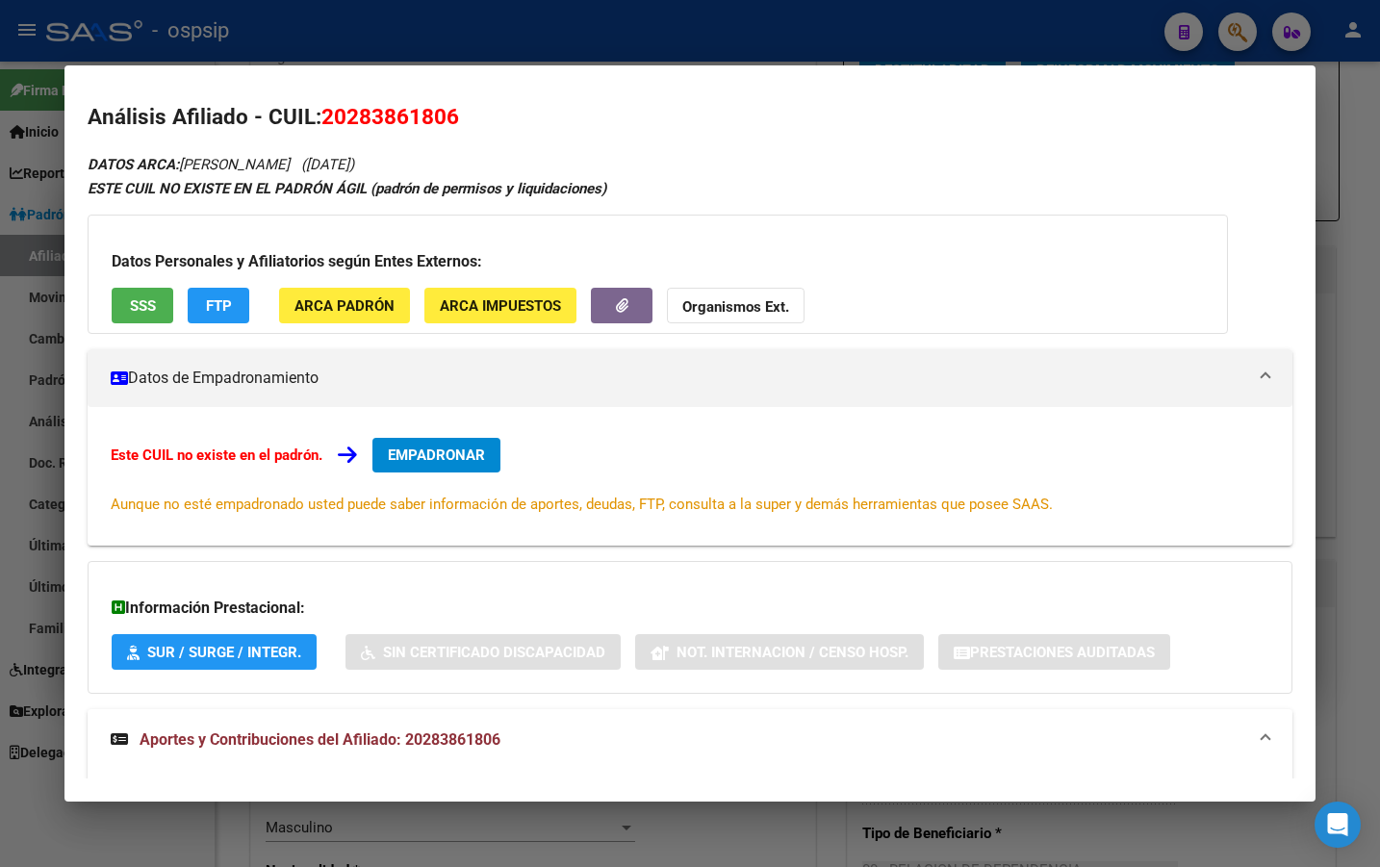
scroll to position [0, 0]
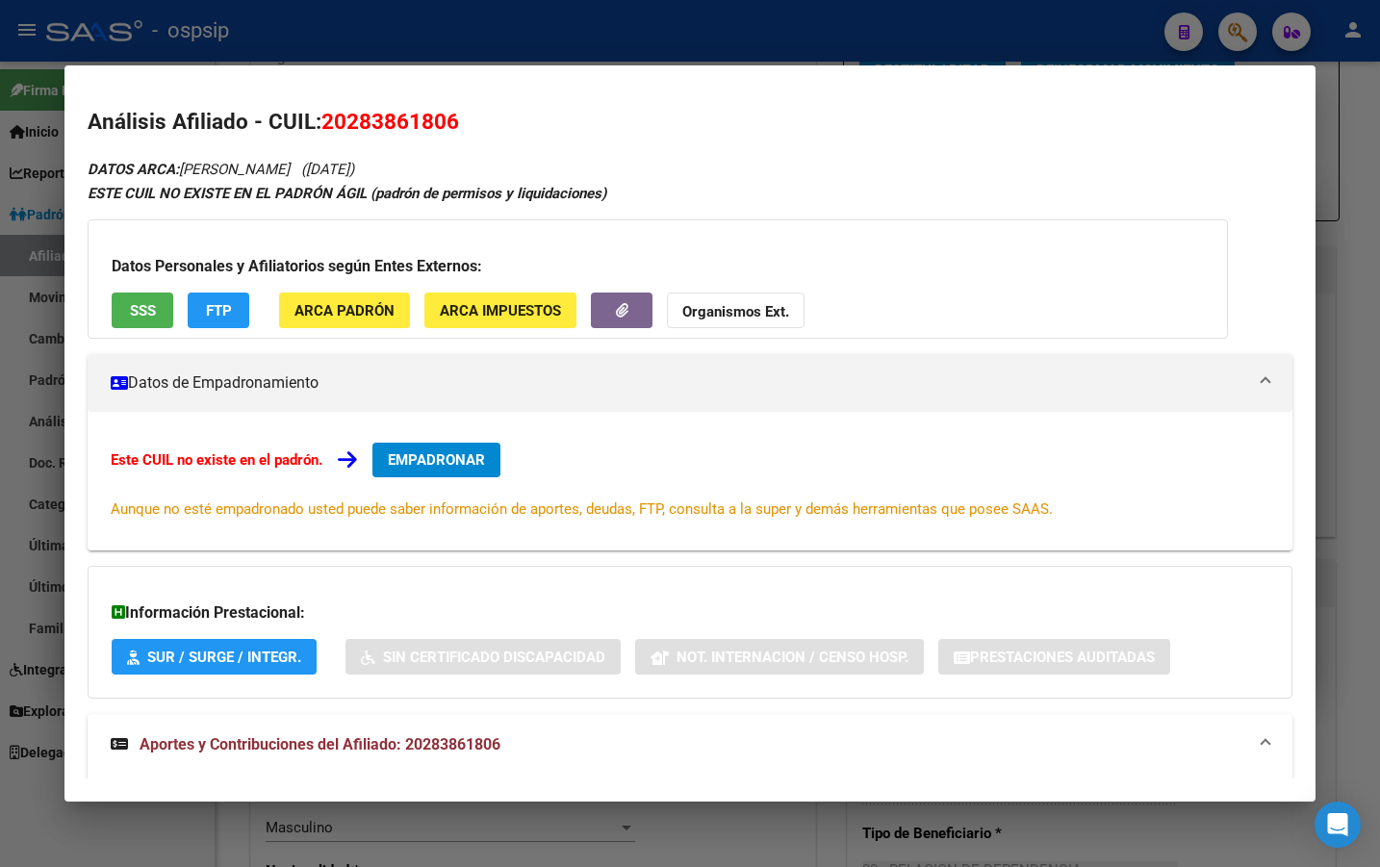
drag, startPoint x: 324, startPoint y: 116, endPoint x: 459, endPoint y: 129, distance: 135.4
click at [459, 129] on span "20283861806" at bounding box center [391, 121] width 138 height 25
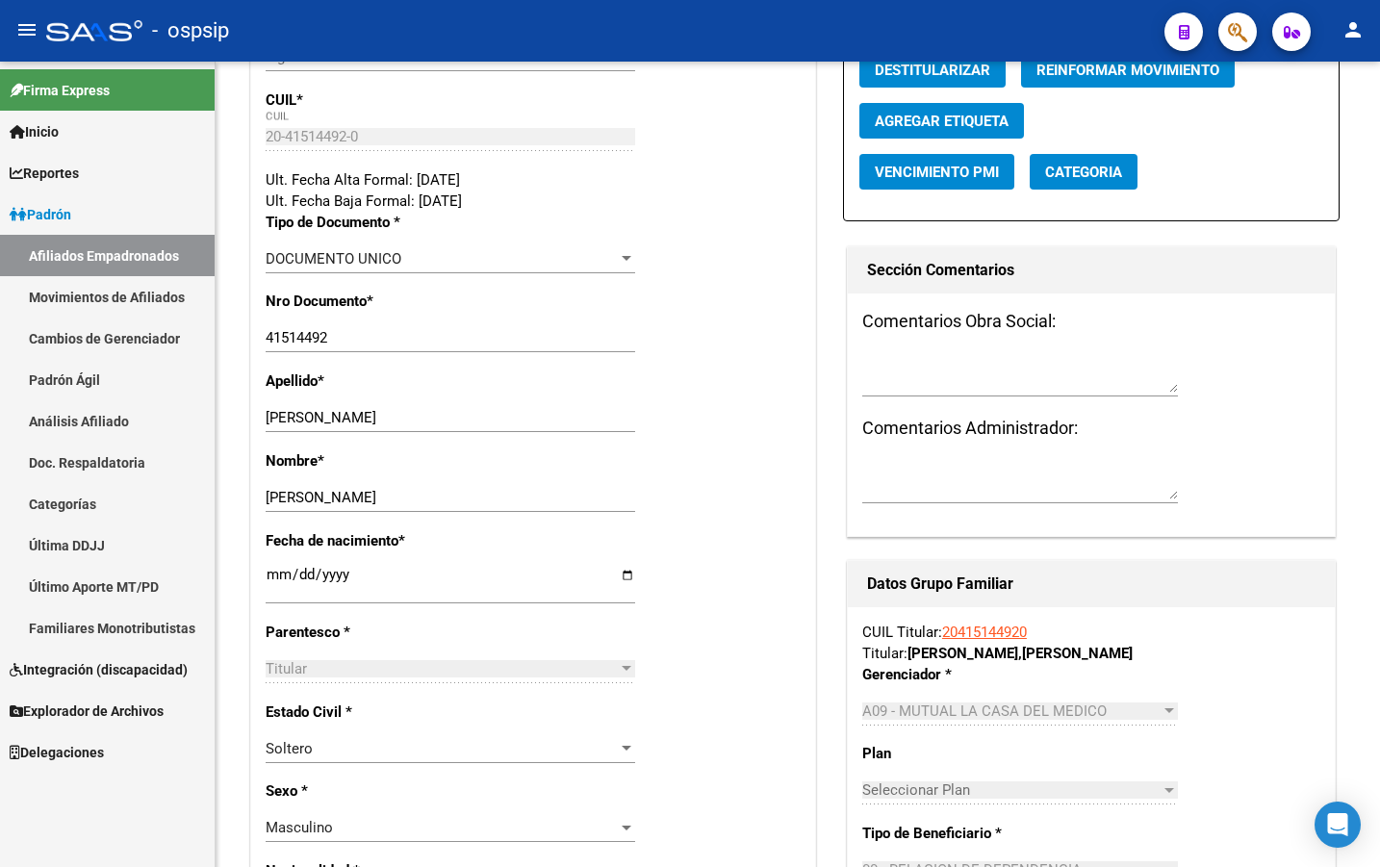
click at [1241, 19] on span "button" at bounding box center [1237, 32] width 19 height 39
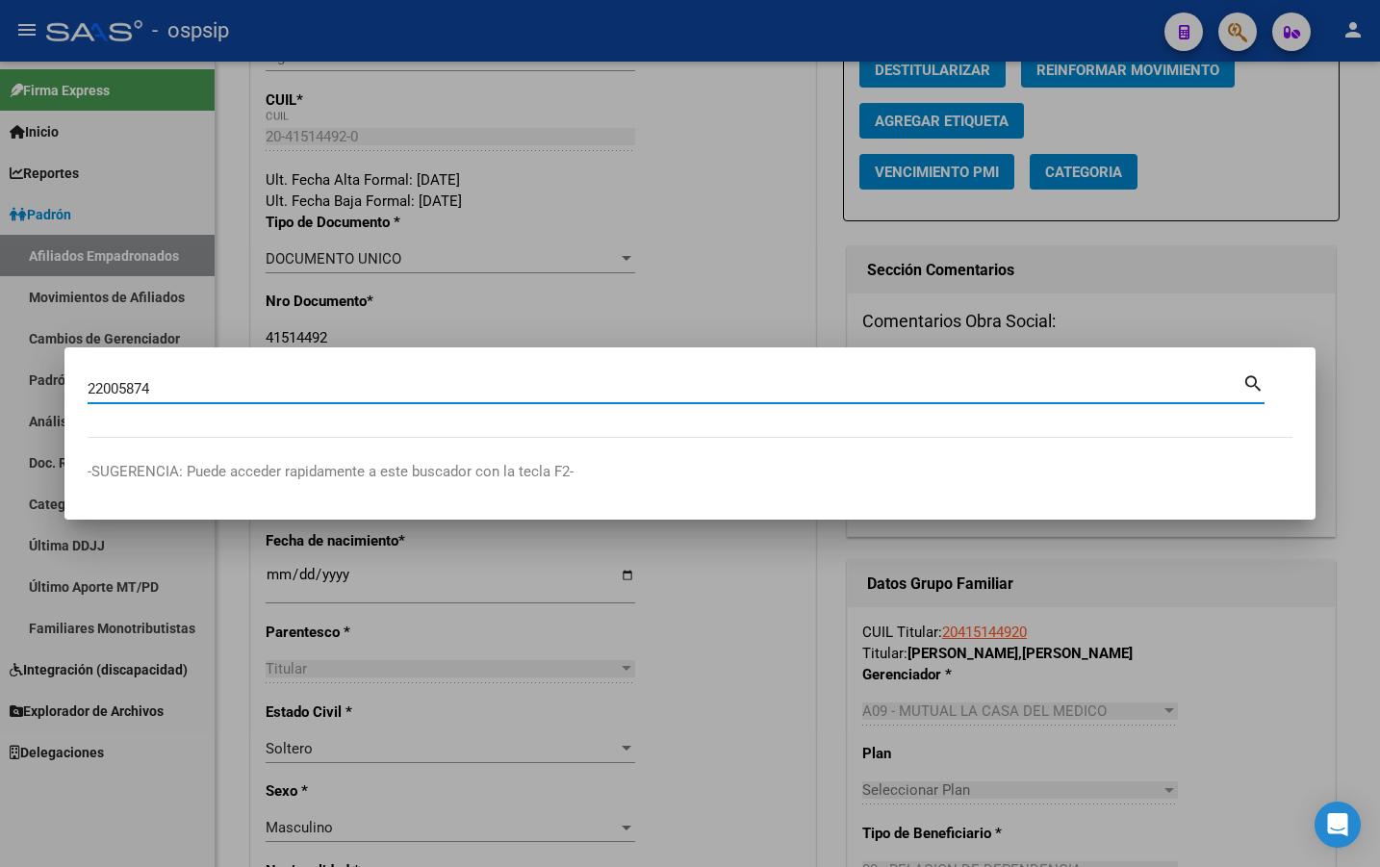
type input "22005874"
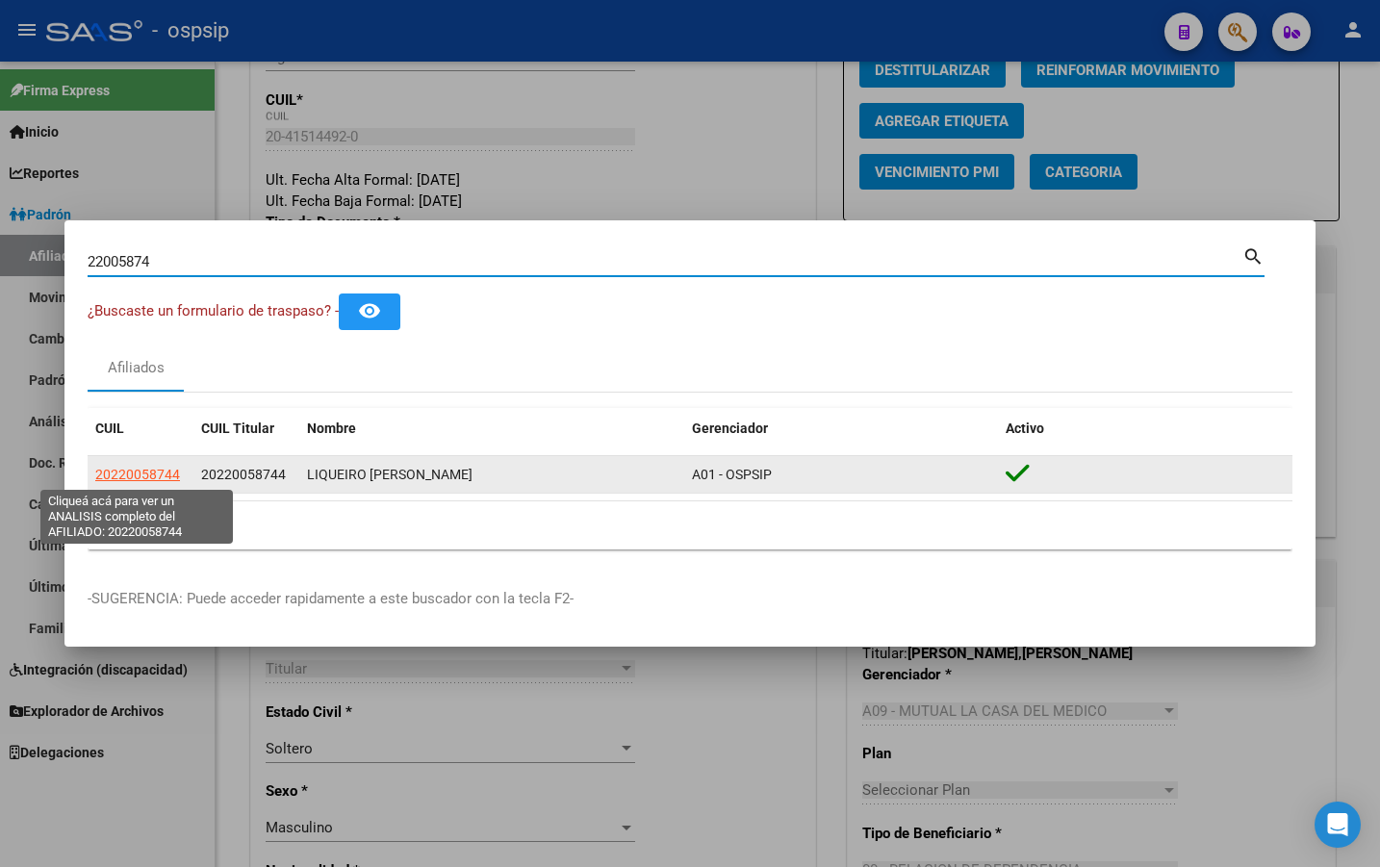
click at [146, 473] on span "20220058744" at bounding box center [137, 474] width 85 height 15
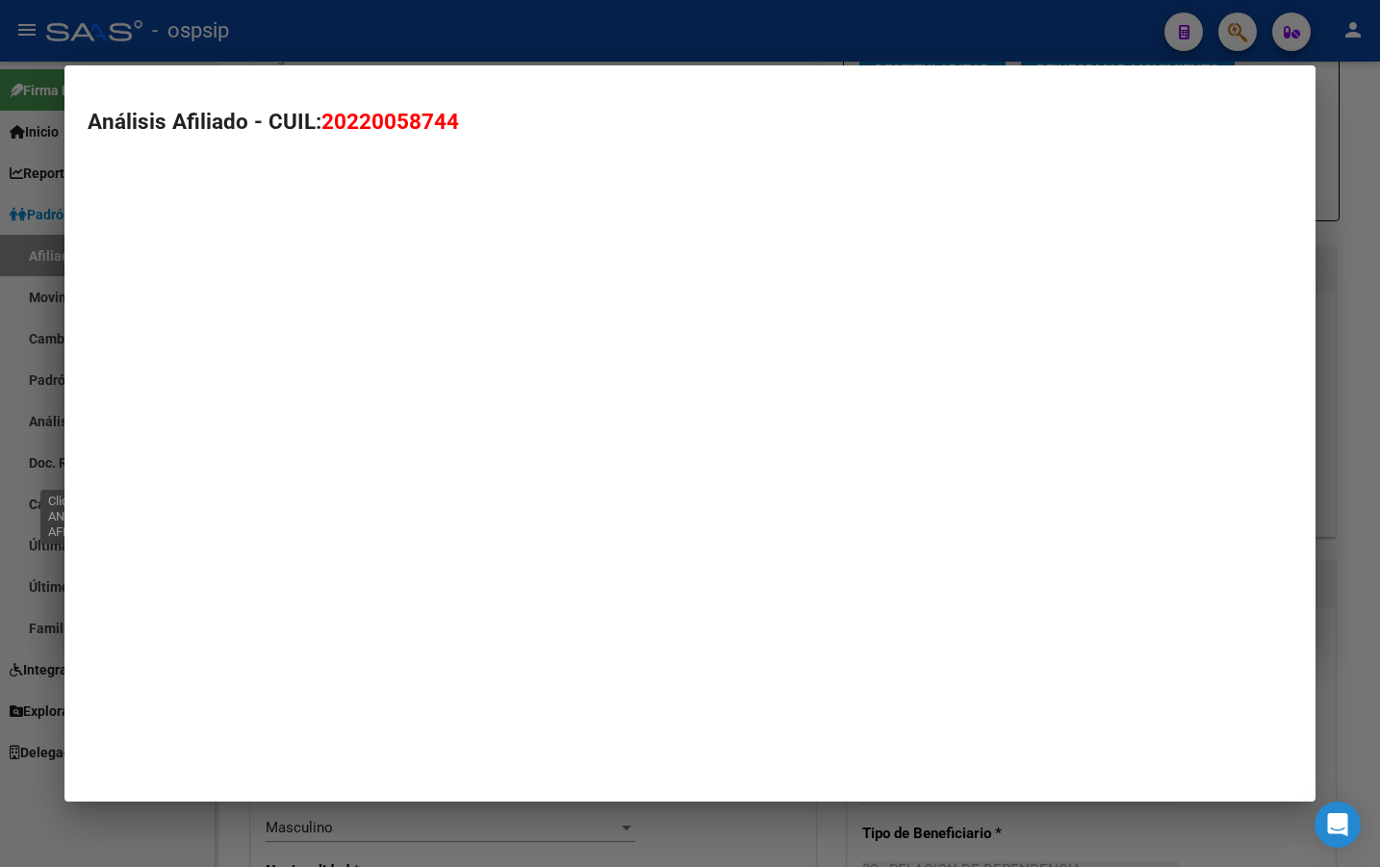
type textarea "20220058744"
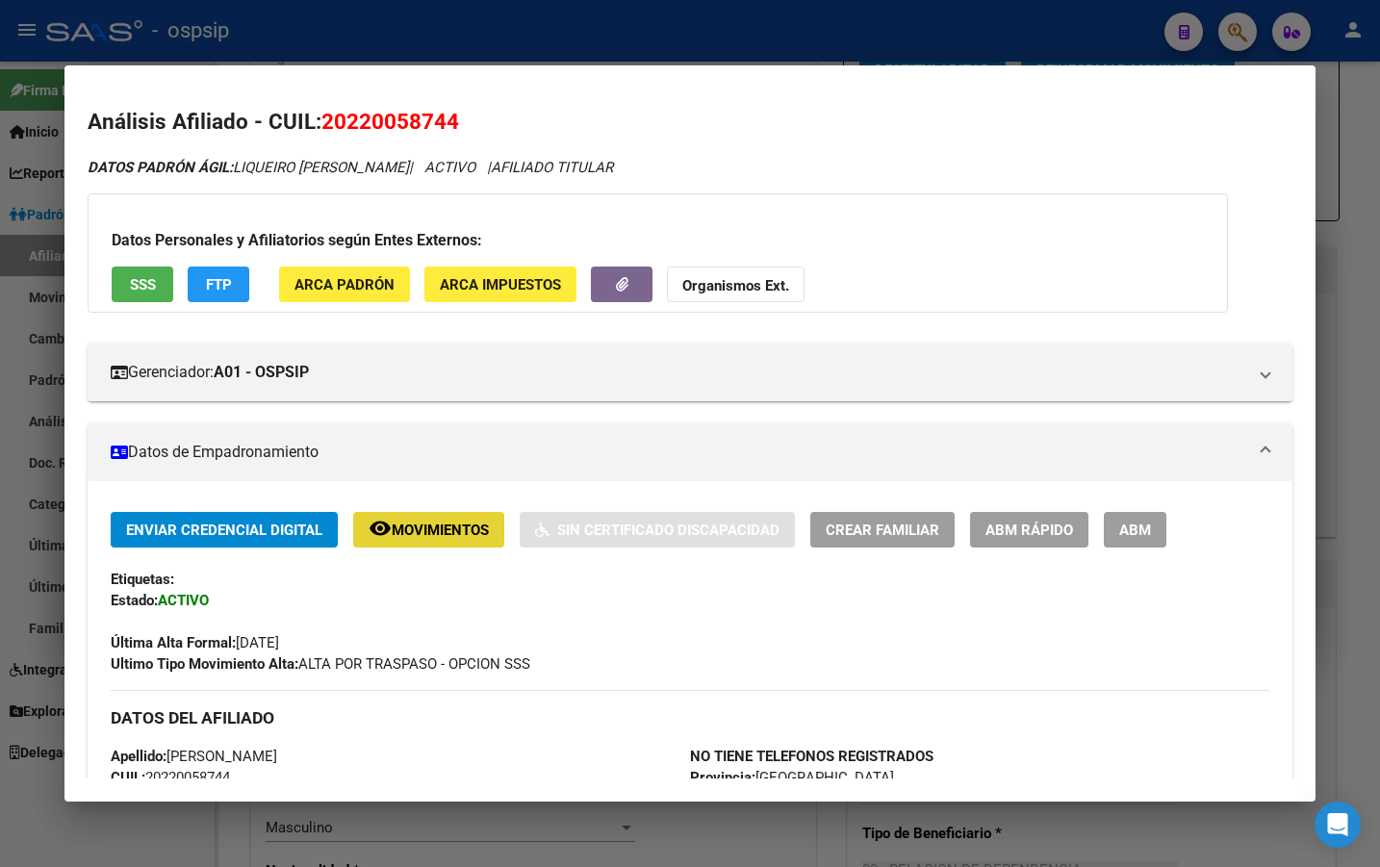
click at [404, 539] on button "remove_red_eye Movimientos" at bounding box center [428, 530] width 151 height 36
click at [606, 280] on button "button" at bounding box center [622, 285] width 62 height 36
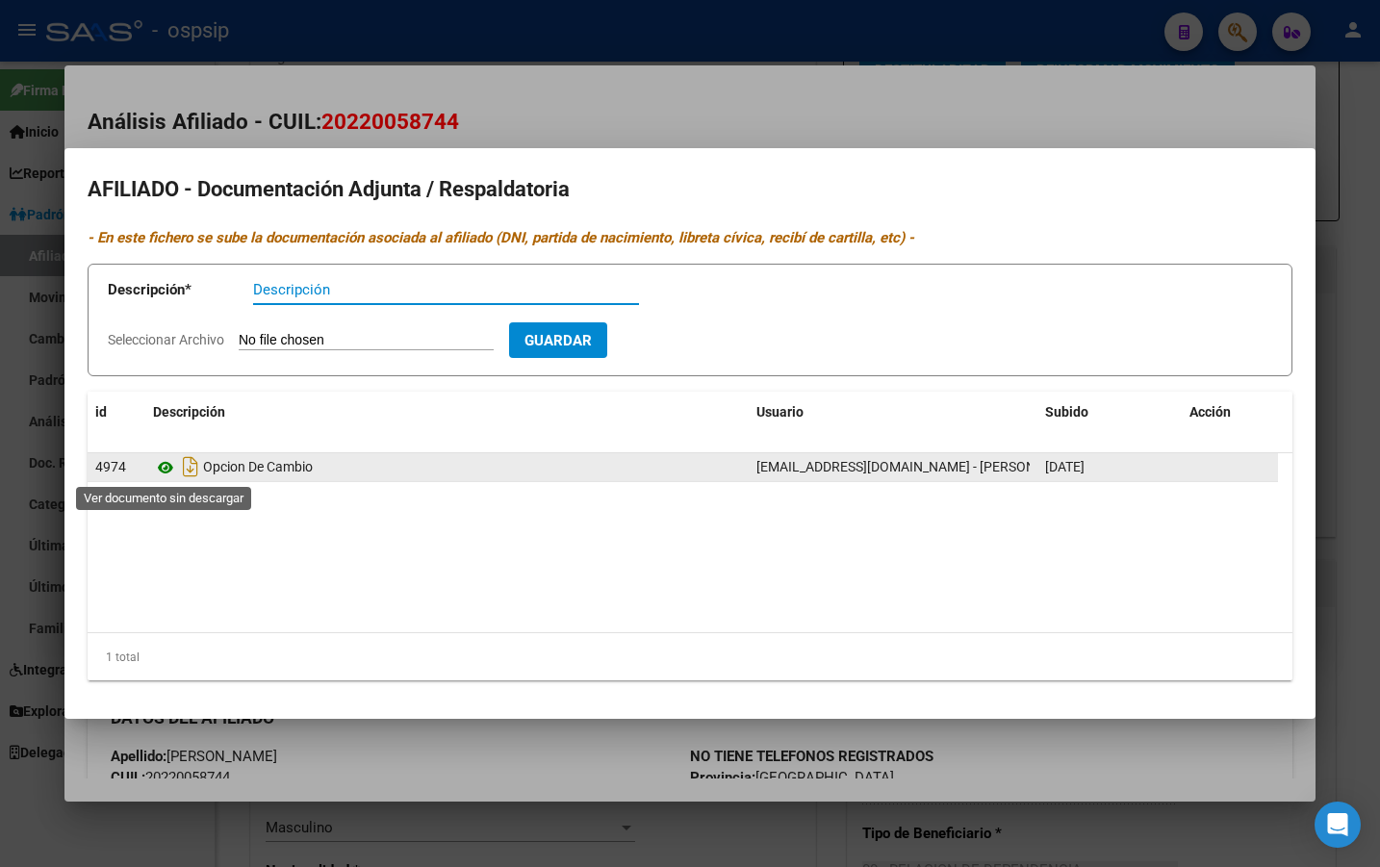
click at [166, 467] on icon at bounding box center [165, 467] width 25 height 23
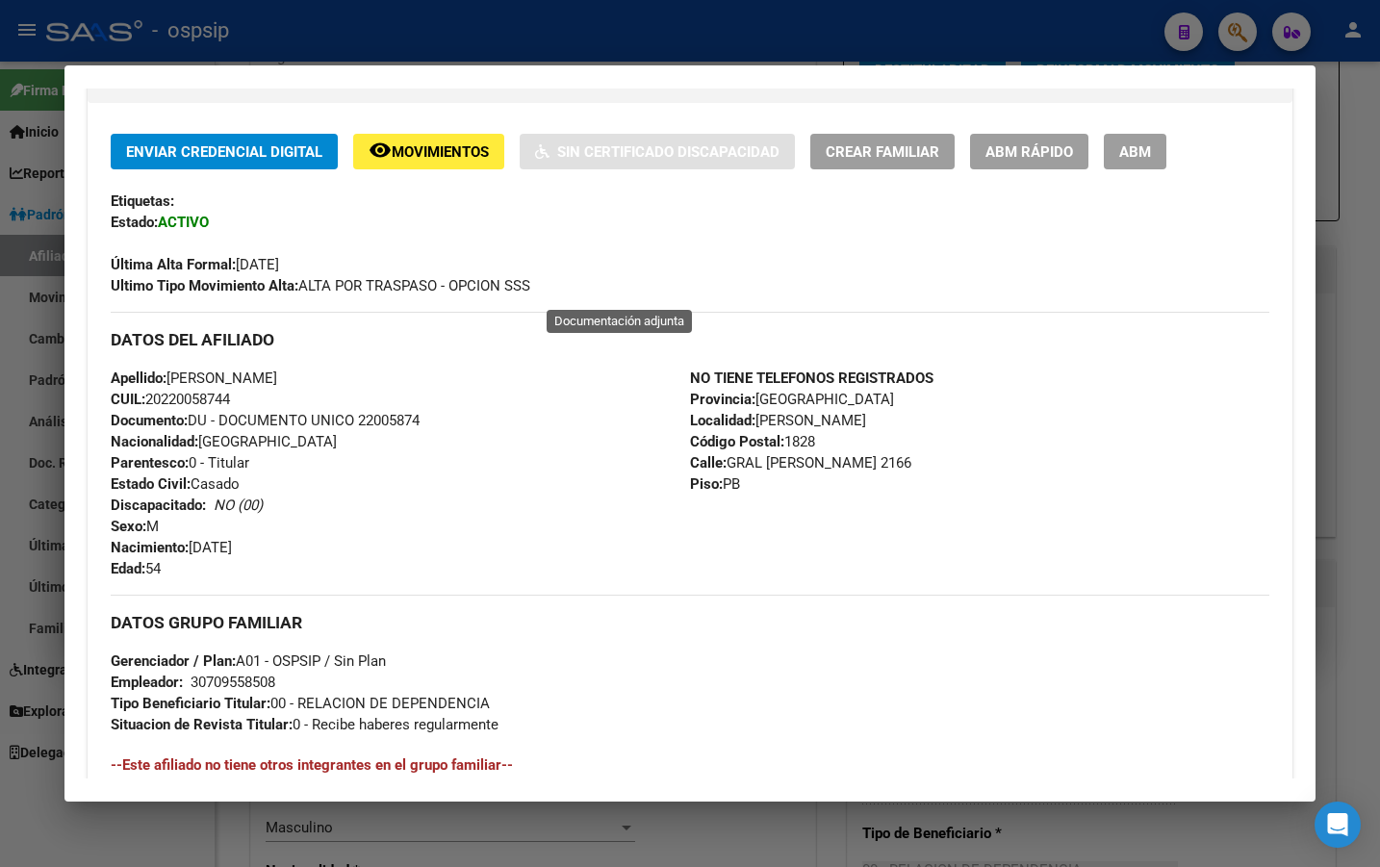
scroll to position [385, 0]
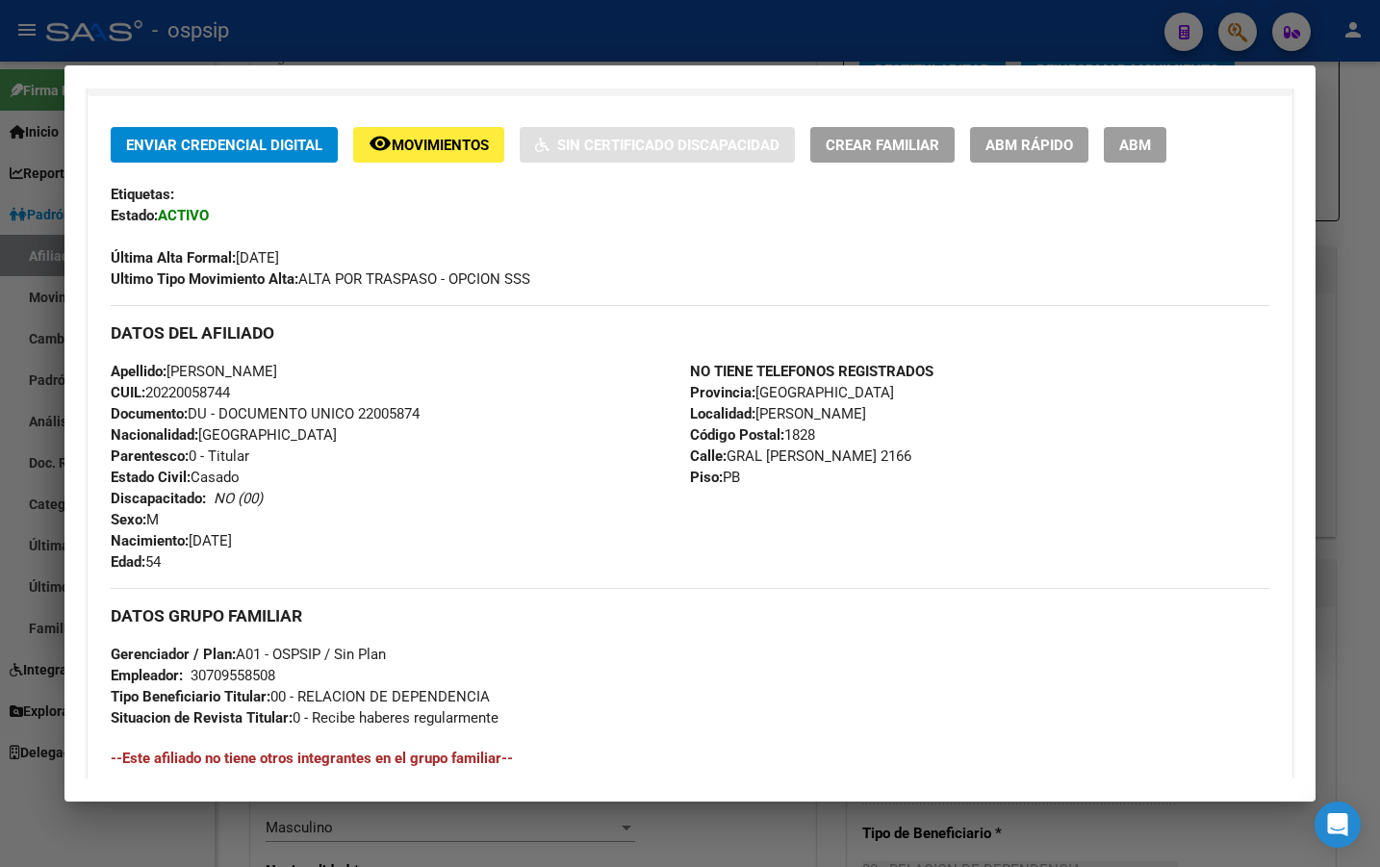
click at [389, 548] on div "Apellido: HECTOR LUIS LIQUEIRO CUIL: 20220058744 Documento: DU - DOCUMENTO UNIC…" at bounding box center [401, 467] width 580 height 212
click at [1137, 144] on span "ABM" at bounding box center [1136, 145] width 32 height 17
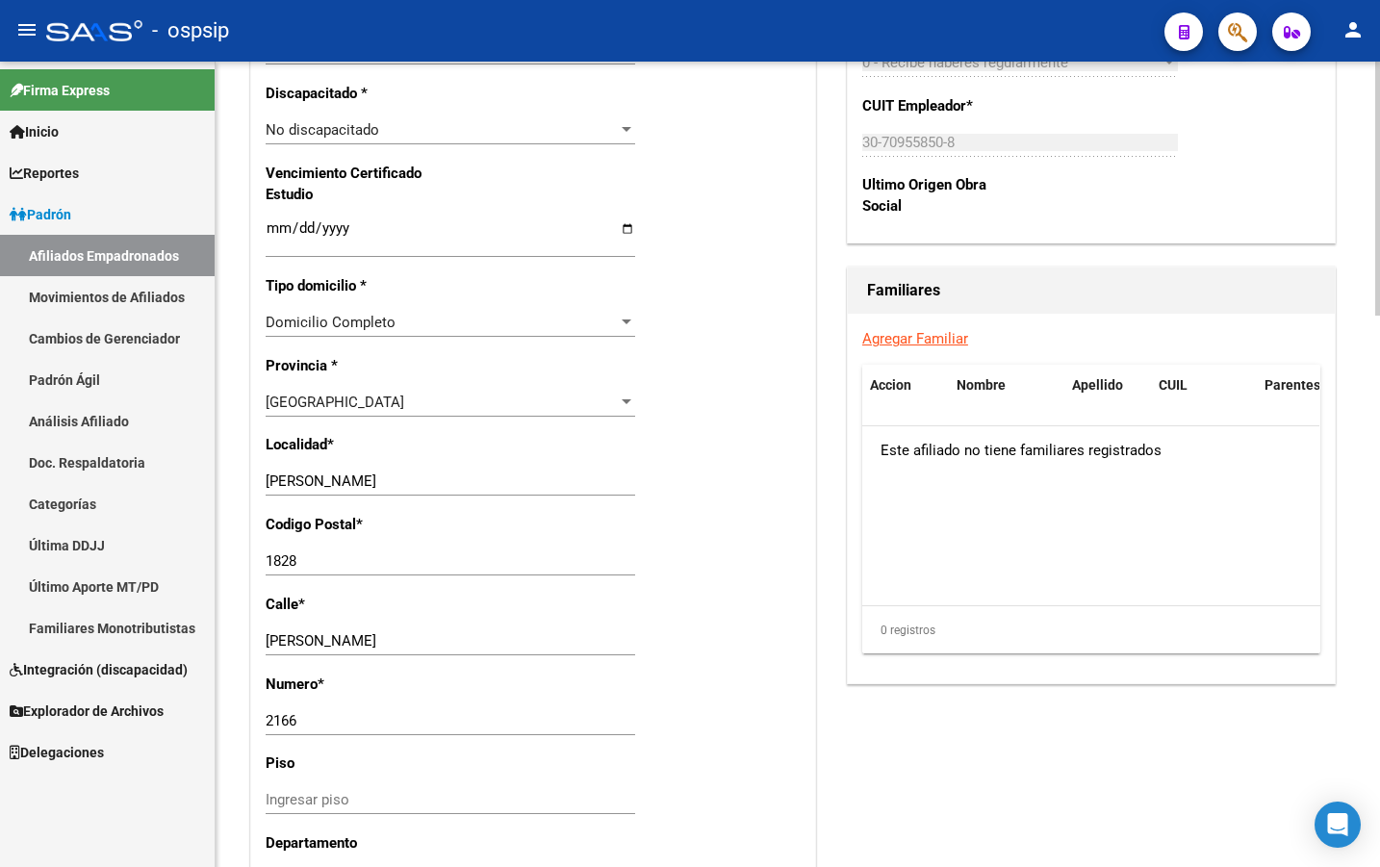
scroll to position [1251, 0]
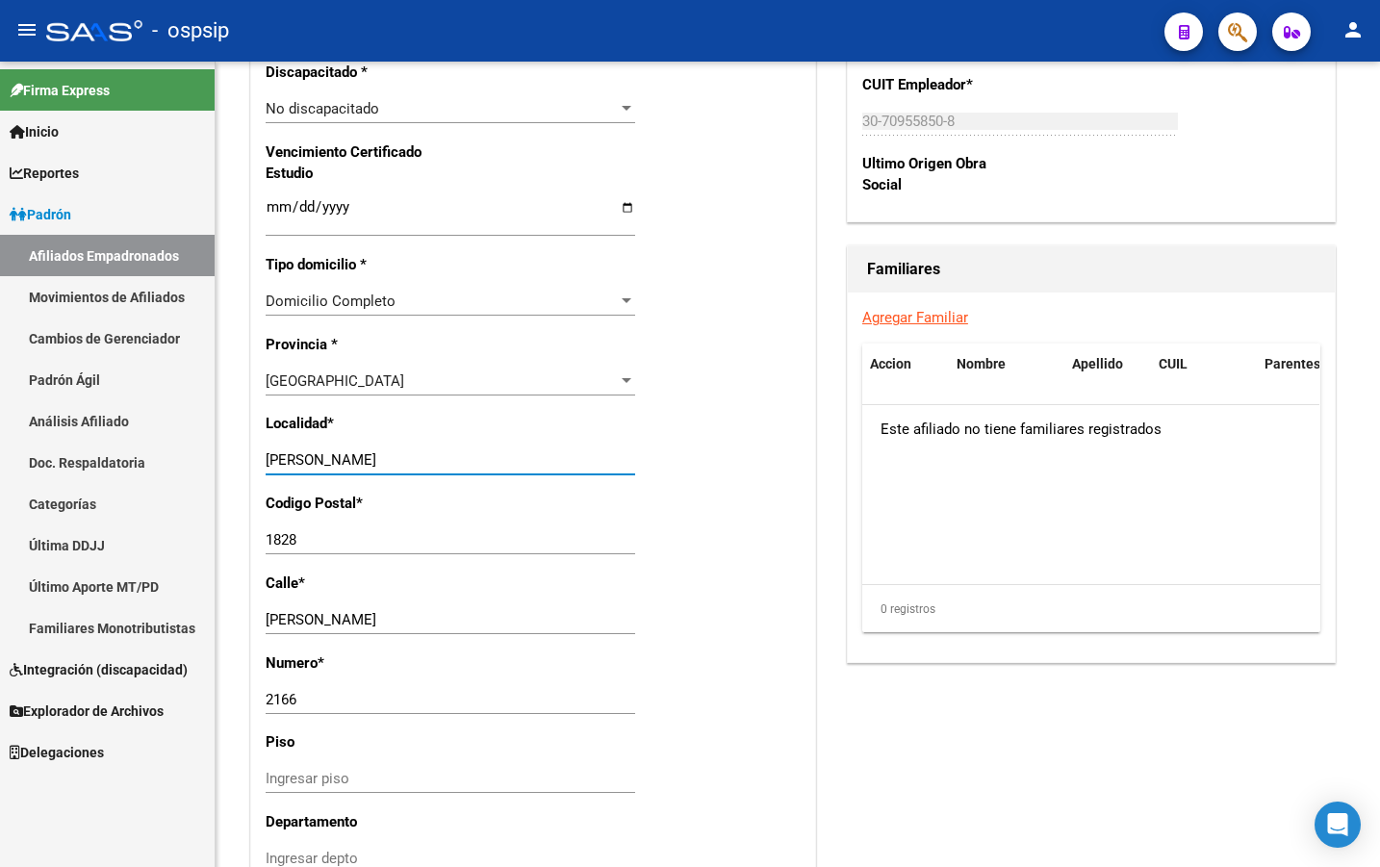
drag, startPoint x: 405, startPoint y: 462, endPoint x: 153, endPoint y: 460, distance: 252.2
click at [153, 460] on mat-sidenav-container "Firma Express Inicio Instructivos Contacto OS Reportes Padrón Traspasos x O.S. …" at bounding box center [690, 465] width 1380 height 806
type input "villa fiorito"
click at [673, 522] on div "Nro Afiliado Ingresar nro CUIL * 20-22005874-4 CUIL ARCA Padrón Ult. Fecha Alta…" at bounding box center [533, 180] width 564 height 2087
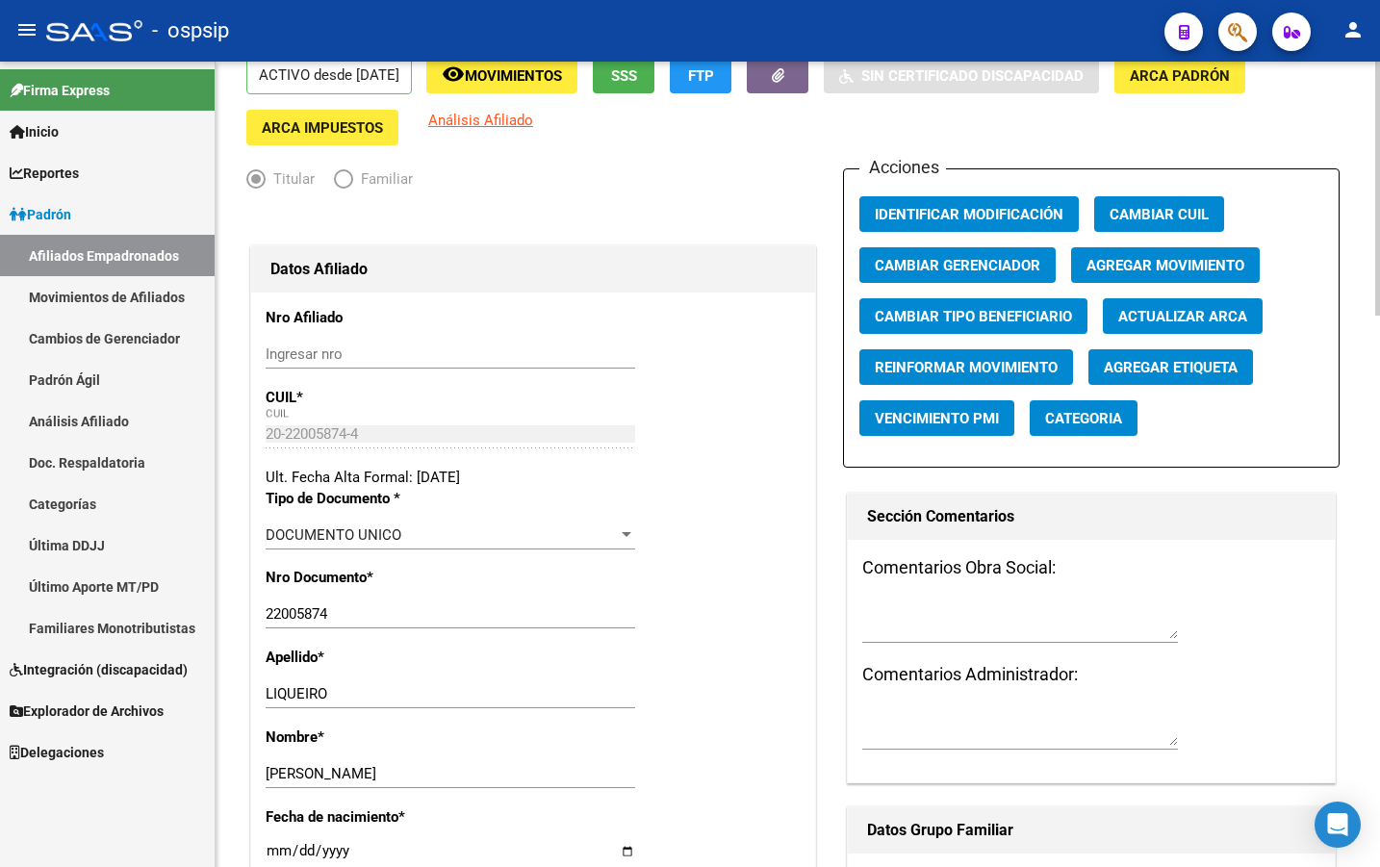
scroll to position [0, 0]
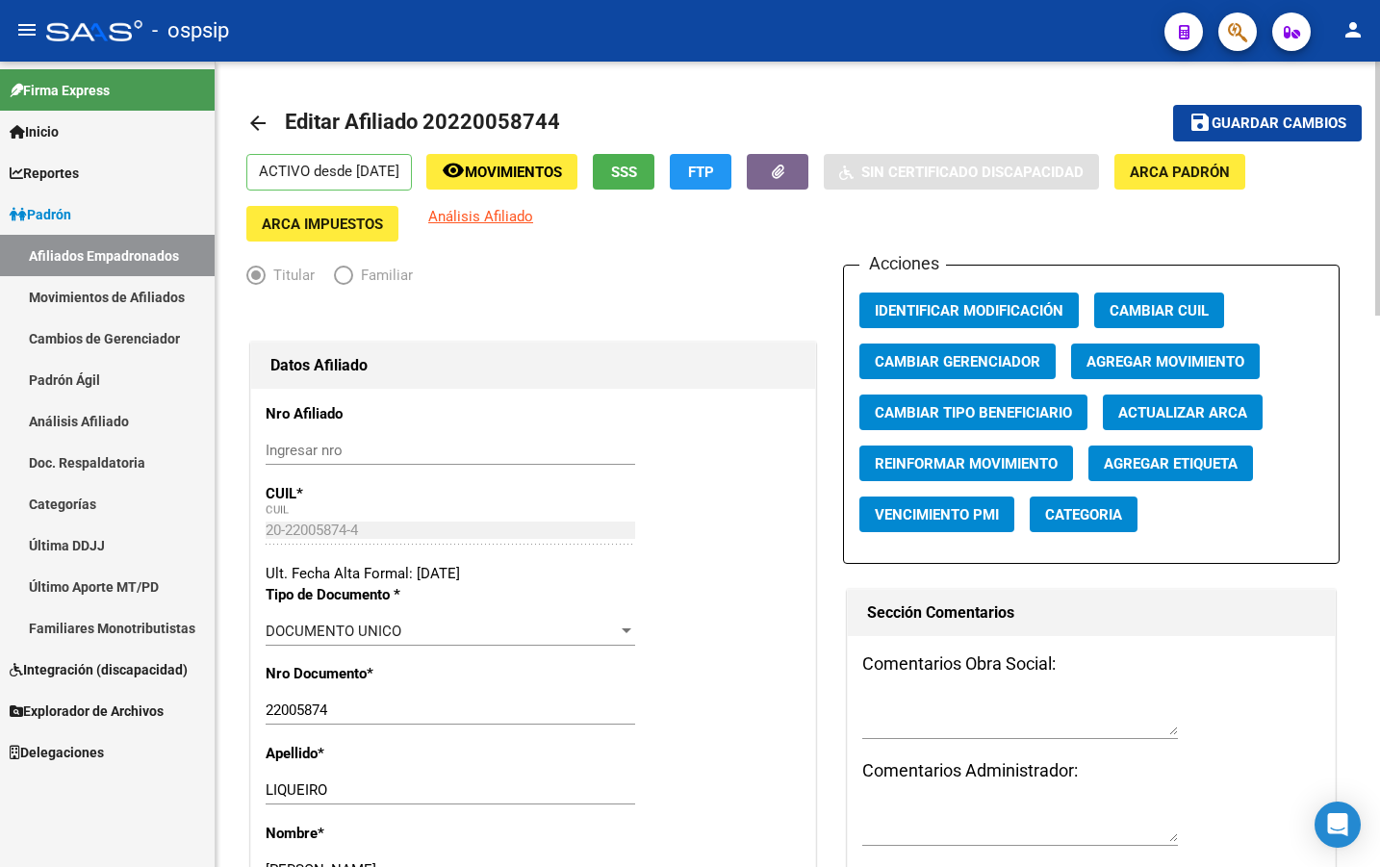
click at [1245, 116] on span "Guardar cambios" at bounding box center [1279, 124] width 135 height 17
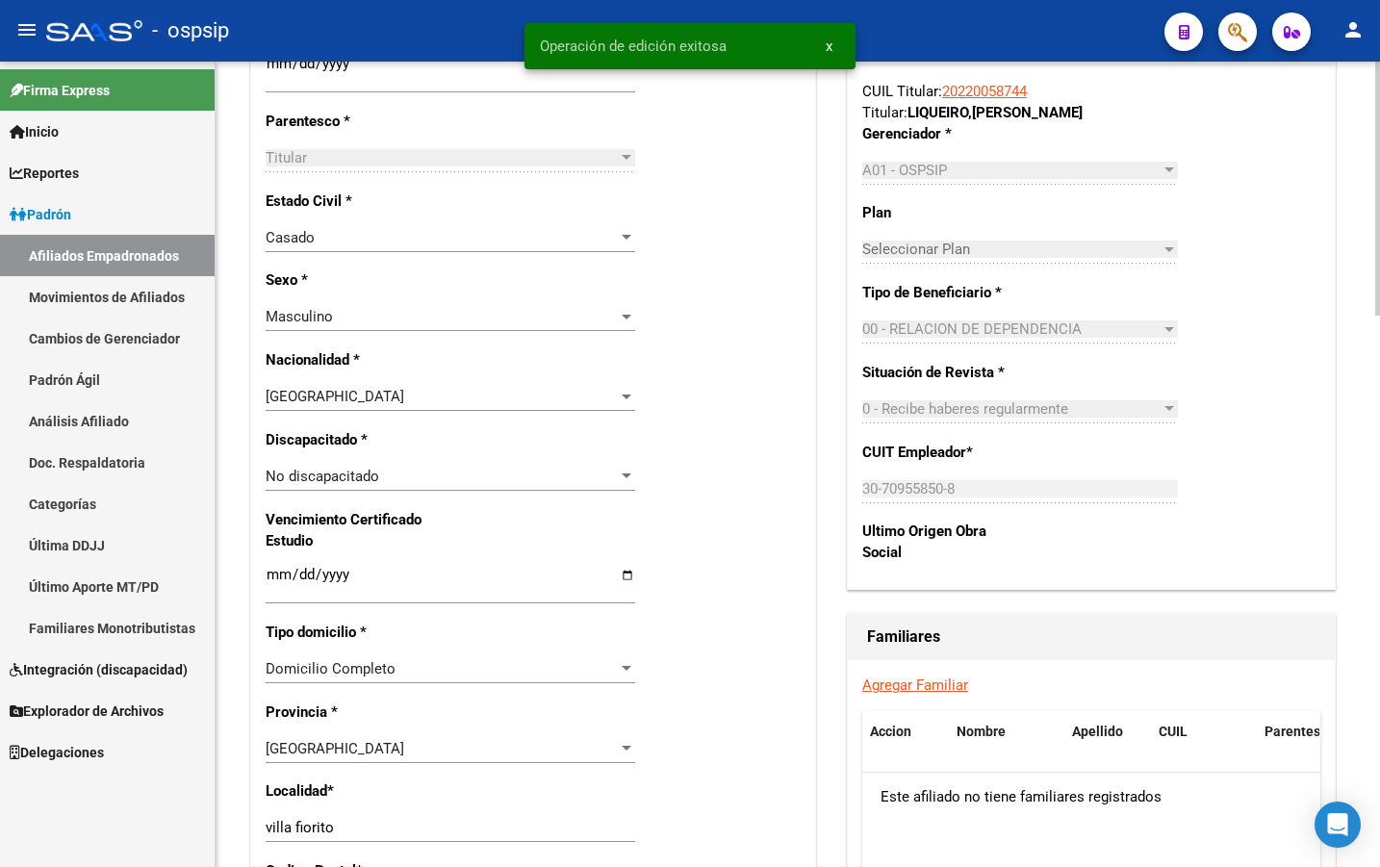
scroll to position [1155, 0]
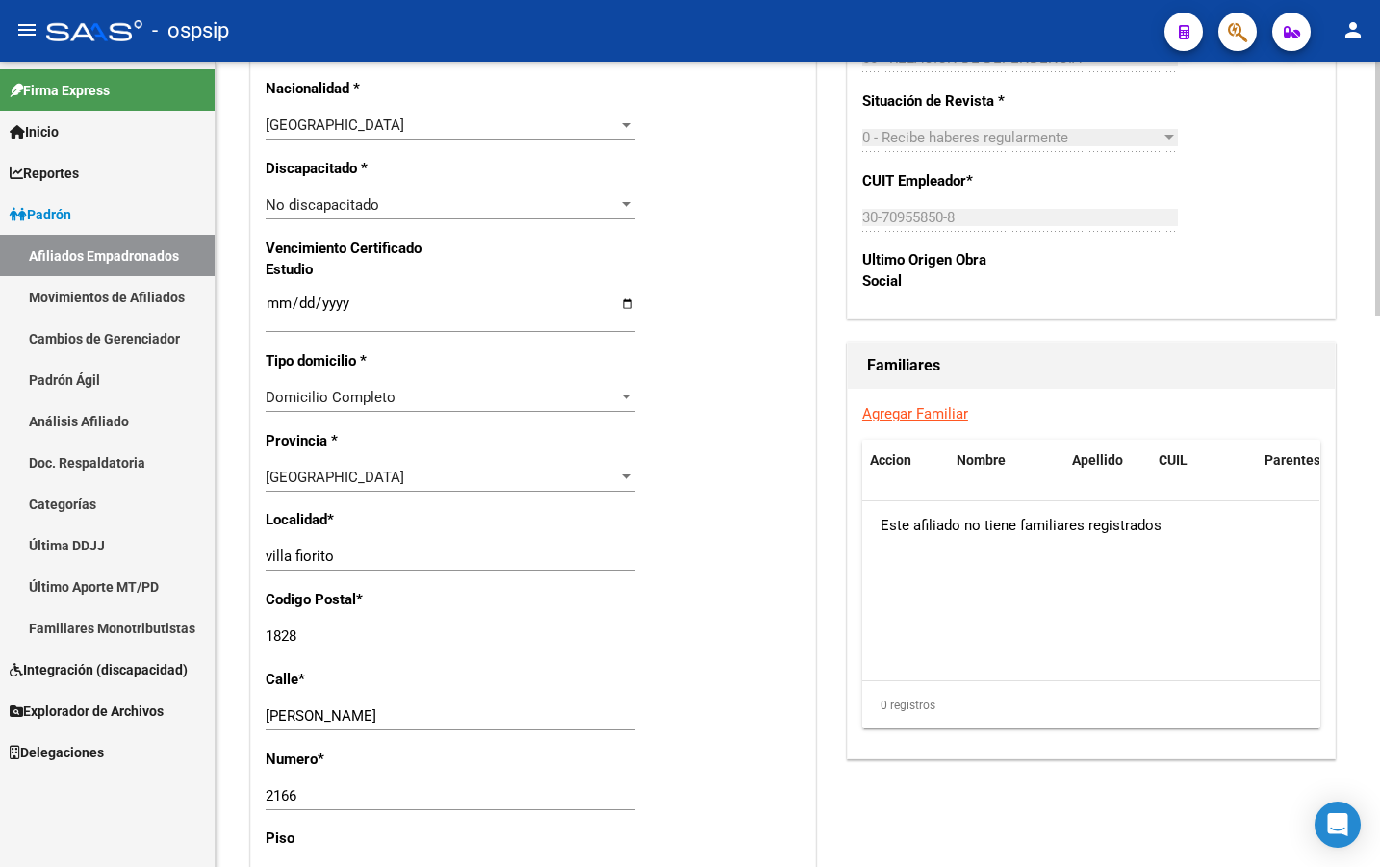
click at [523, 606] on div "Nro Afiliado Ingresar nro CUIL * 20-22005874-4 CUIL ARCA Padrón Ult. Fecha Alta…" at bounding box center [533, 277] width 564 height 2087
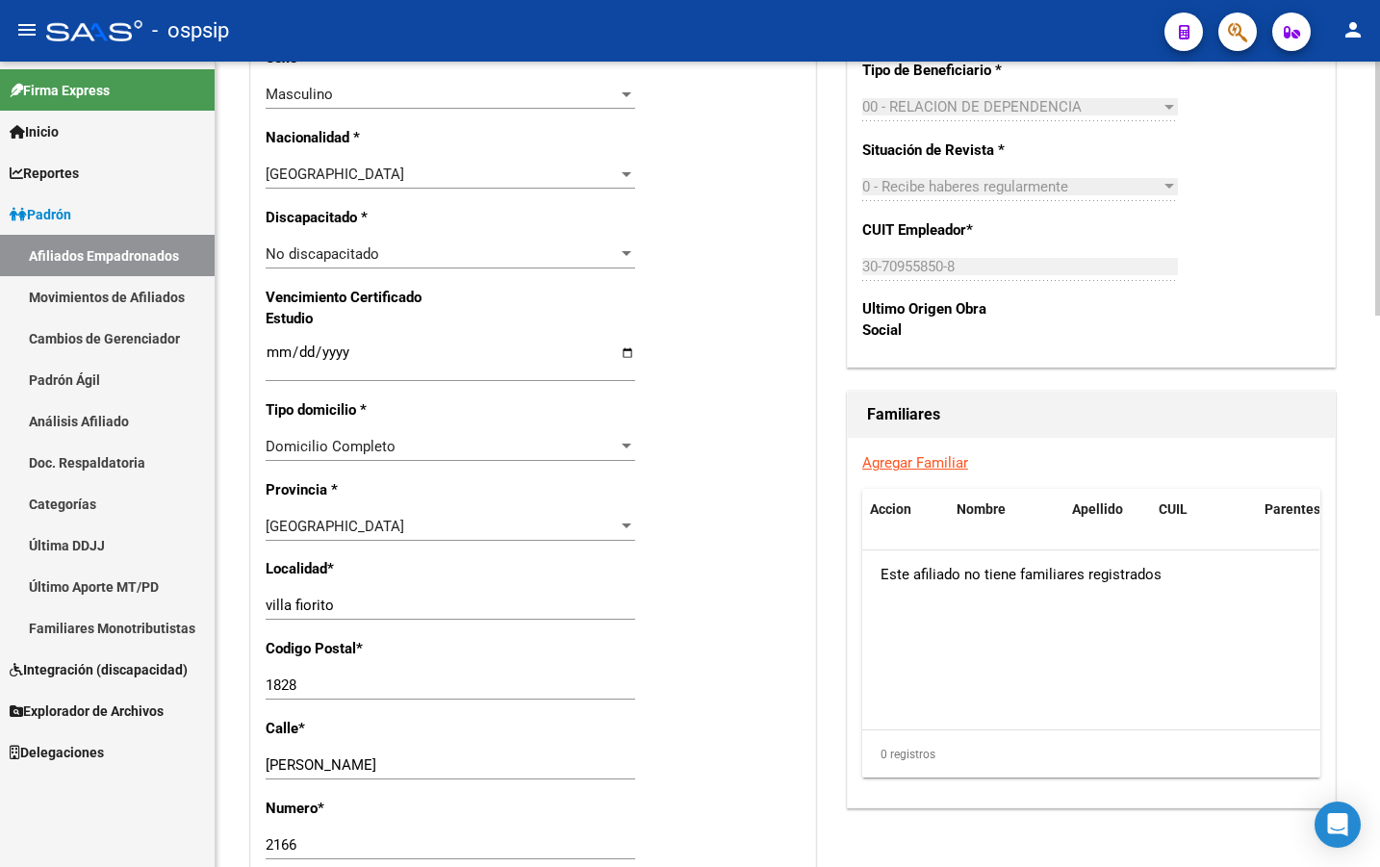
scroll to position [1059, 0]
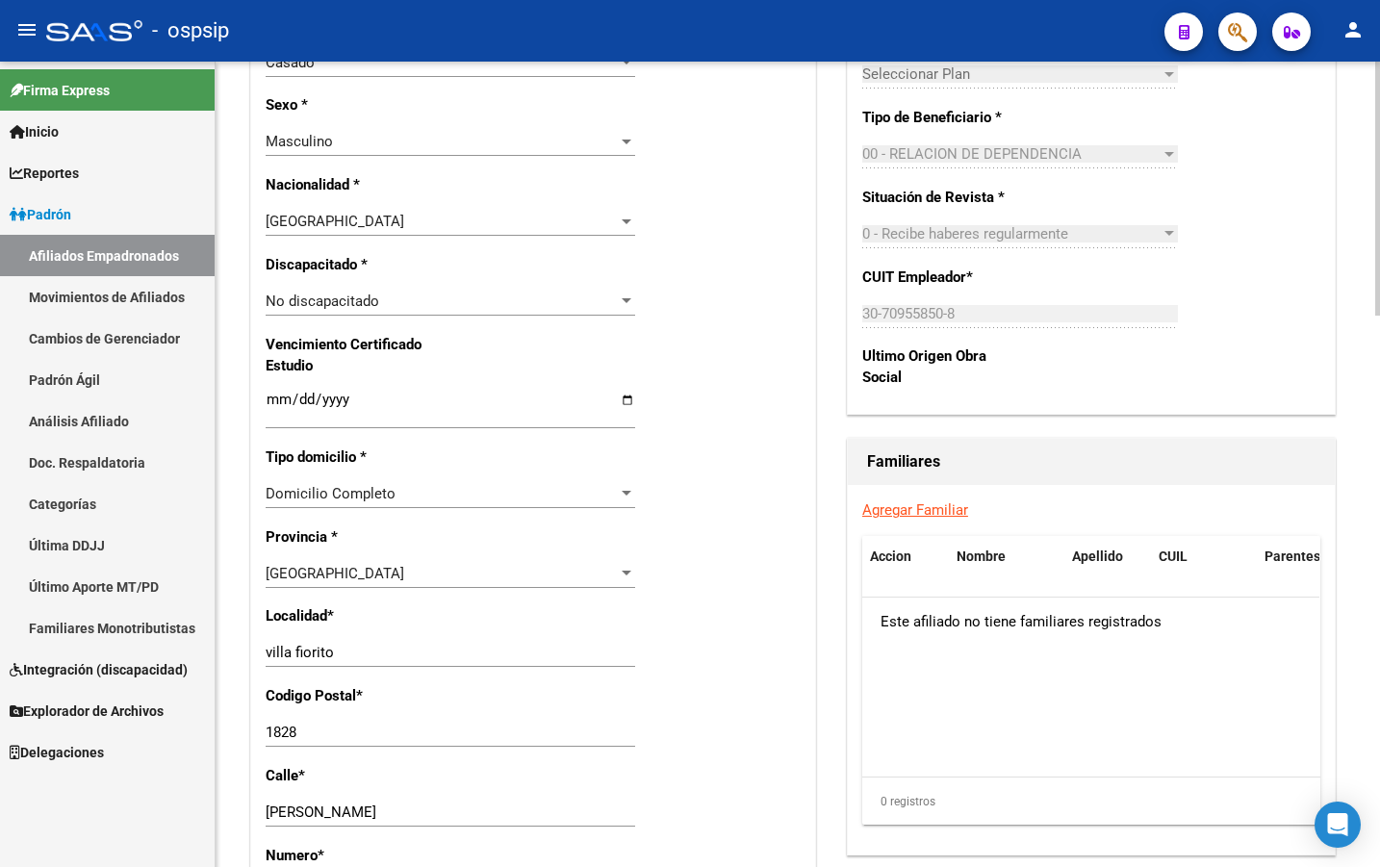
click at [889, 509] on link "Agregar Familiar" at bounding box center [916, 510] width 106 height 17
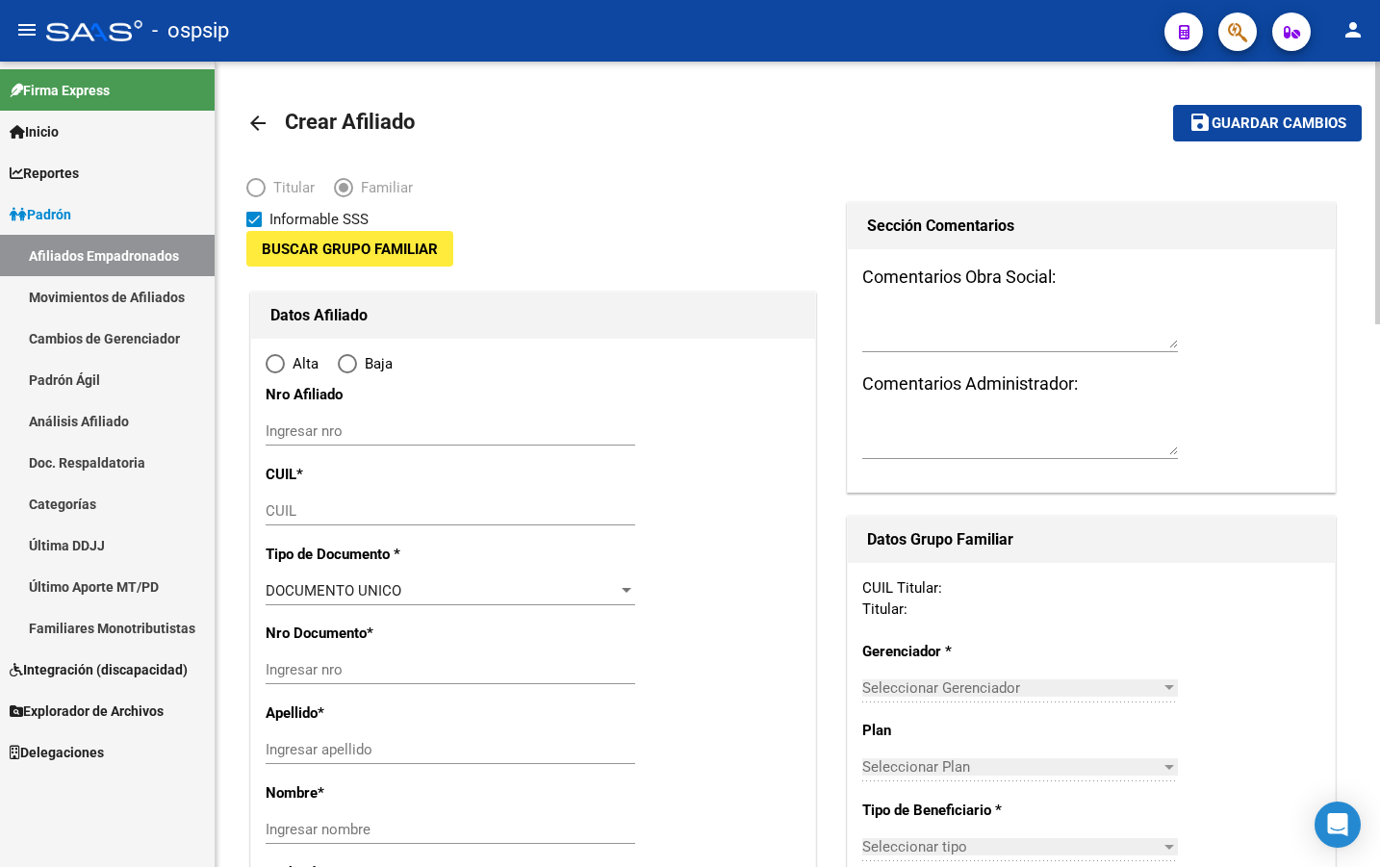
type input "30-70955850-8"
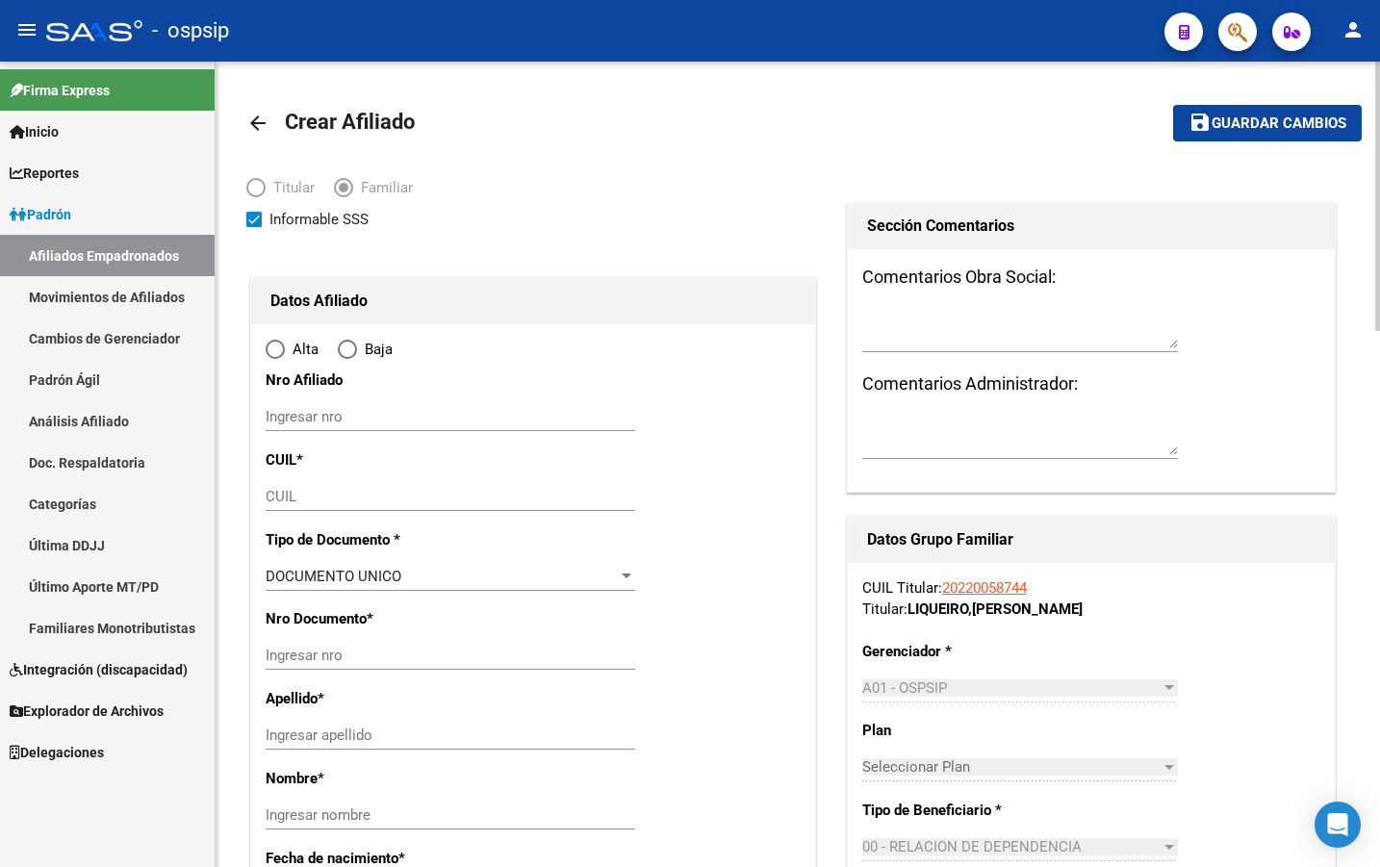
type input "villa fiorito"
type input "1828"
type input "GRAL NUÑEZ DE ARCE"
type input "2166"
radio input "true"
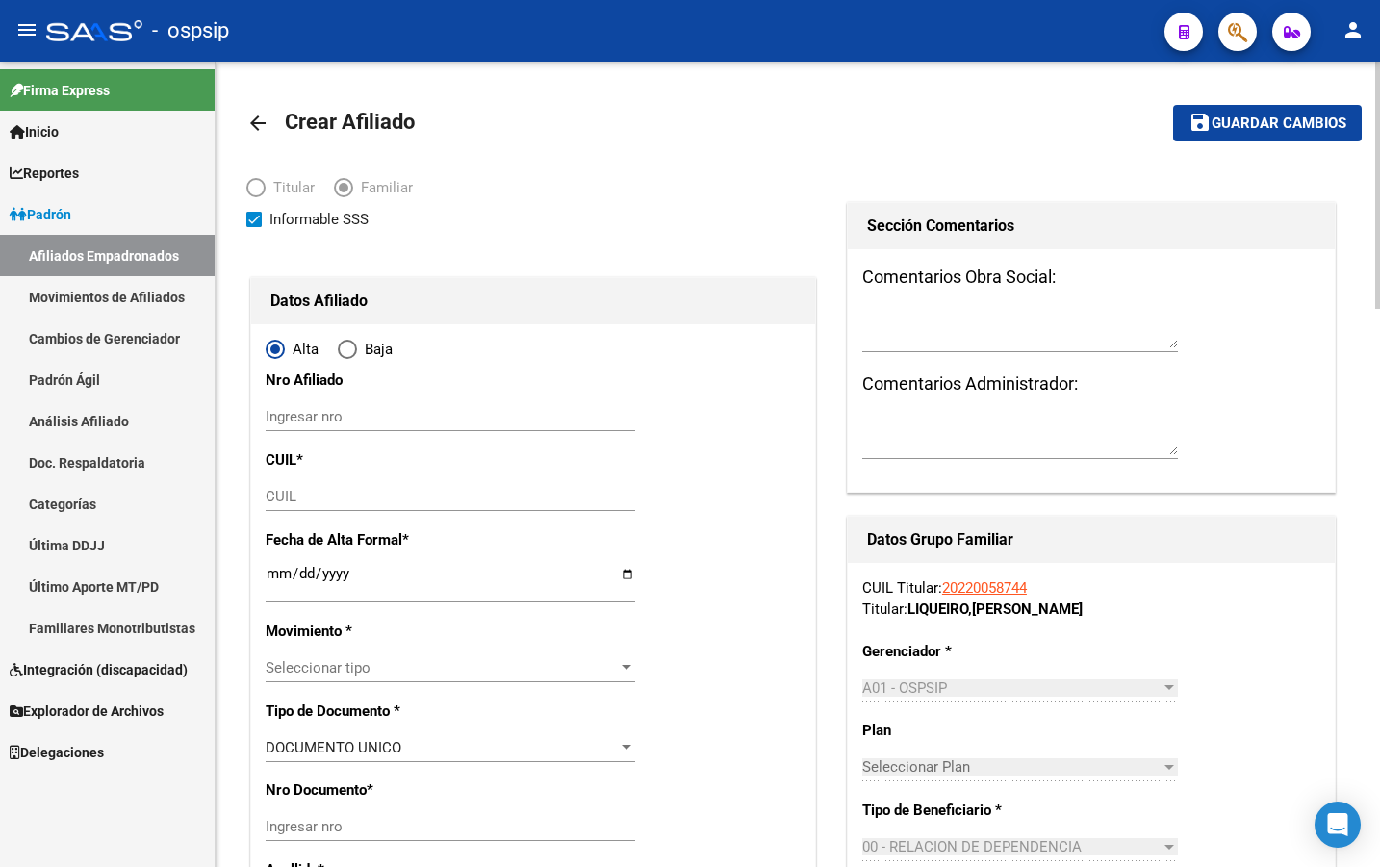
type input "30-70955850-8"
click at [288, 494] on input "CUIL" at bounding box center [451, 496] width 370 height 17
type input "27-25046808-9"
type input "2025-09-10"
click at [314, 659] on span "Seleccionar tipo" at bounding box center [442, 667] width 352 height 17
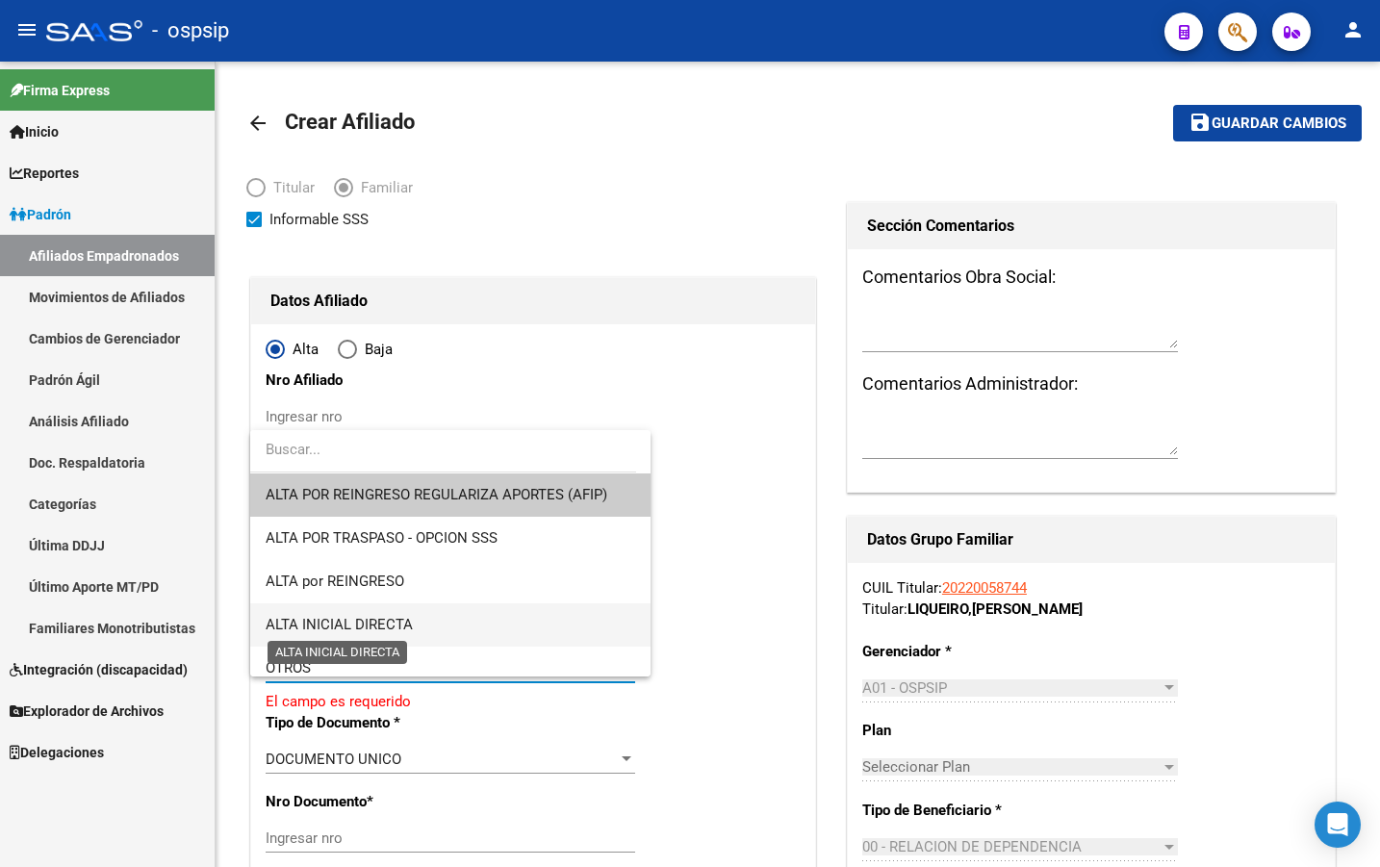
click at [358, 626] on span "ALTA INICIAL DIRECTA" at bounding box center [339, 624] width 147 height 17
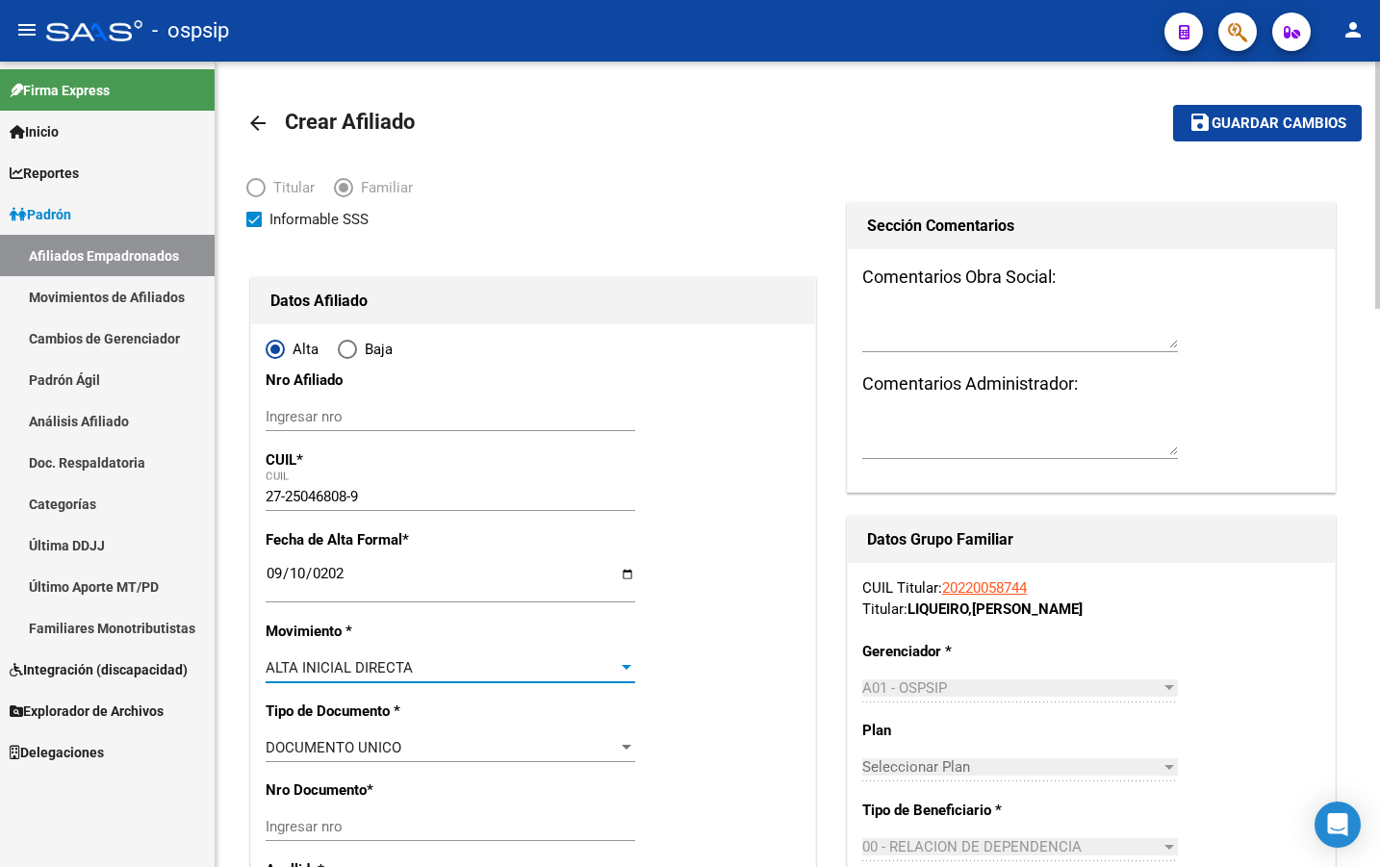
scroll to position [385, 0]
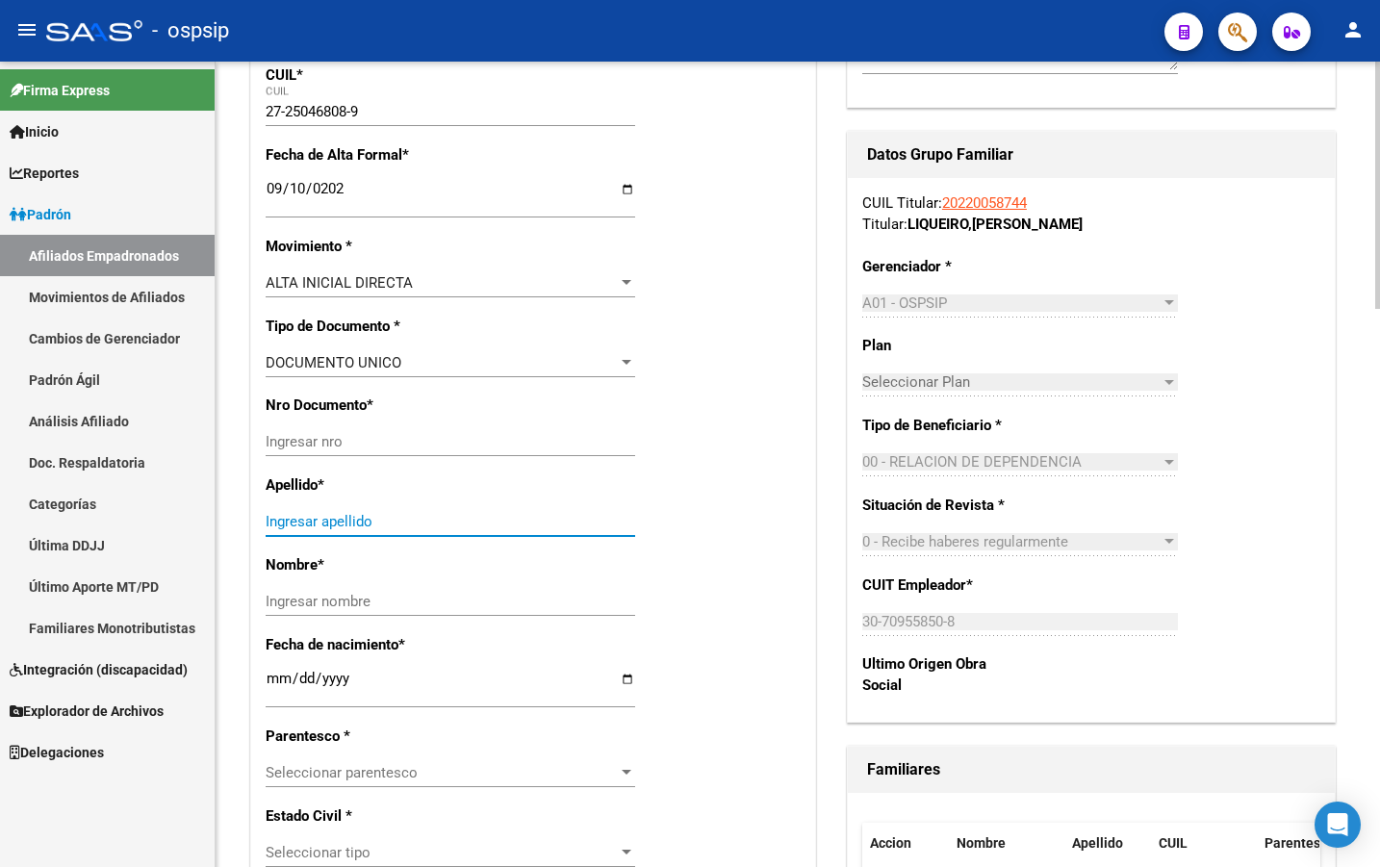
click at [333, 528] on input "Ingresar apellido" at bounding box center [451, 521] width 370 height 17
click at [290, 442] on input "Ingresar nro" at bounding box center [451, 441] width 370 height 17
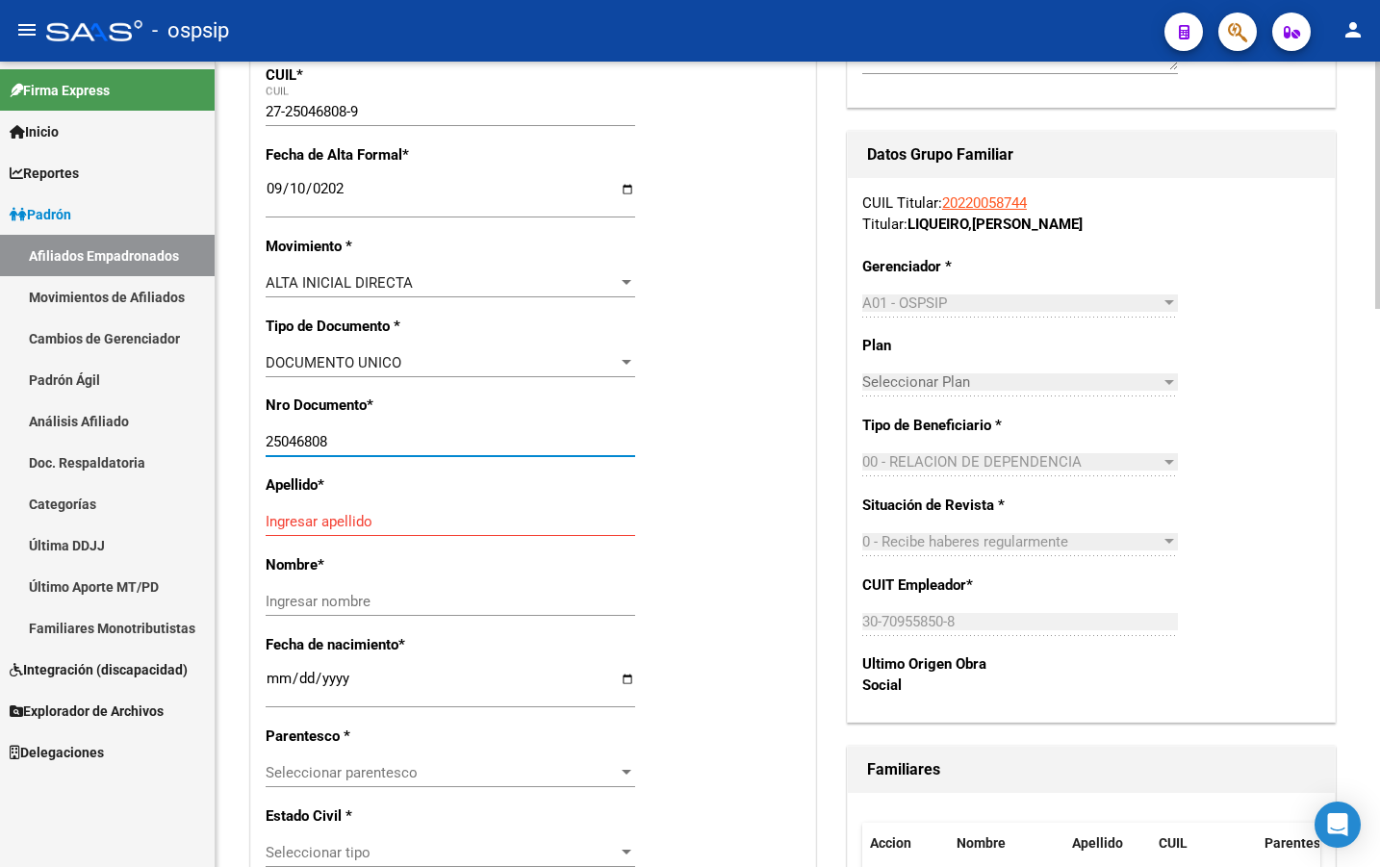
type input "25046808"
type input "fernandez"
type input "marcela alejandra"
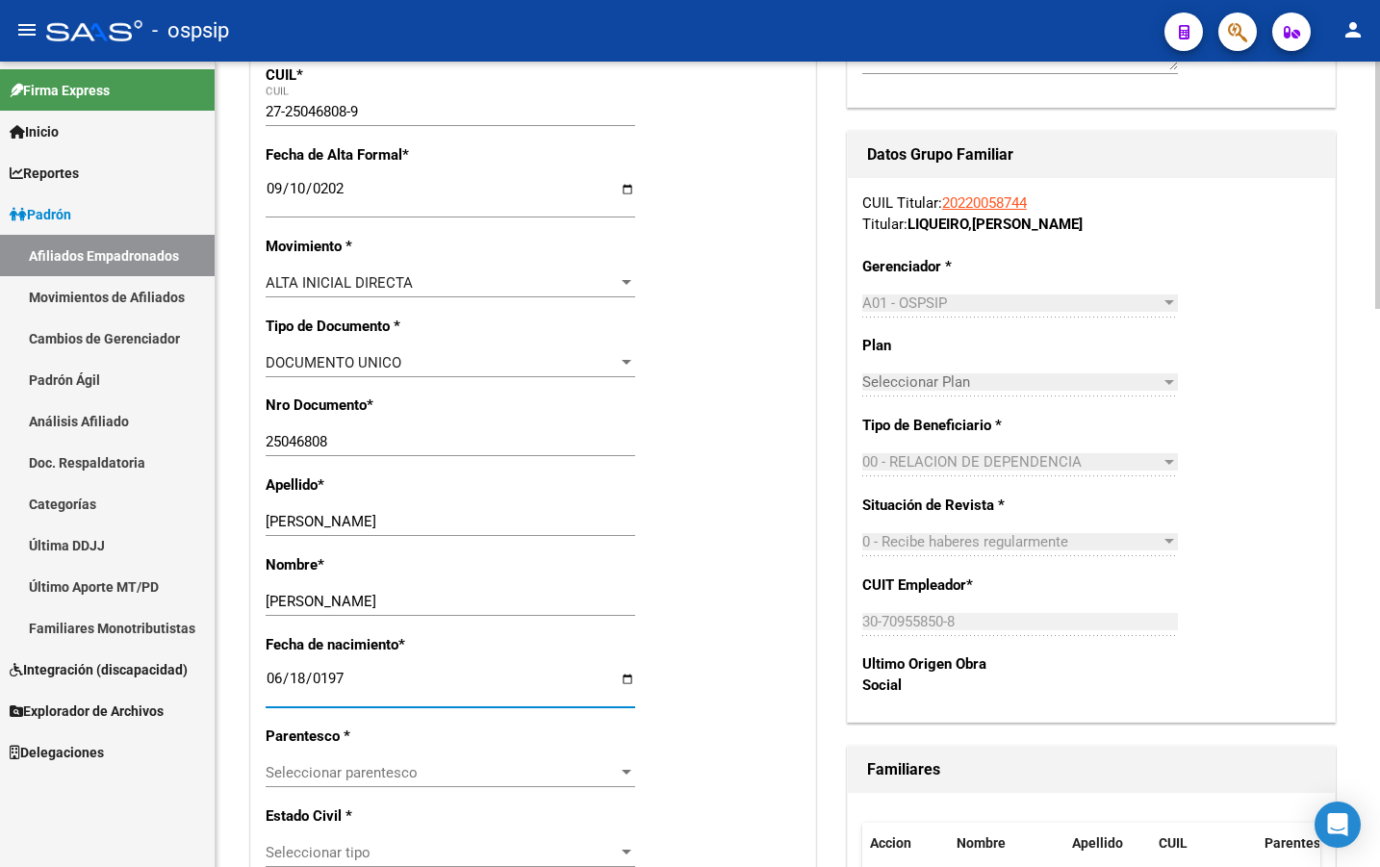
type input "1976-06-18"
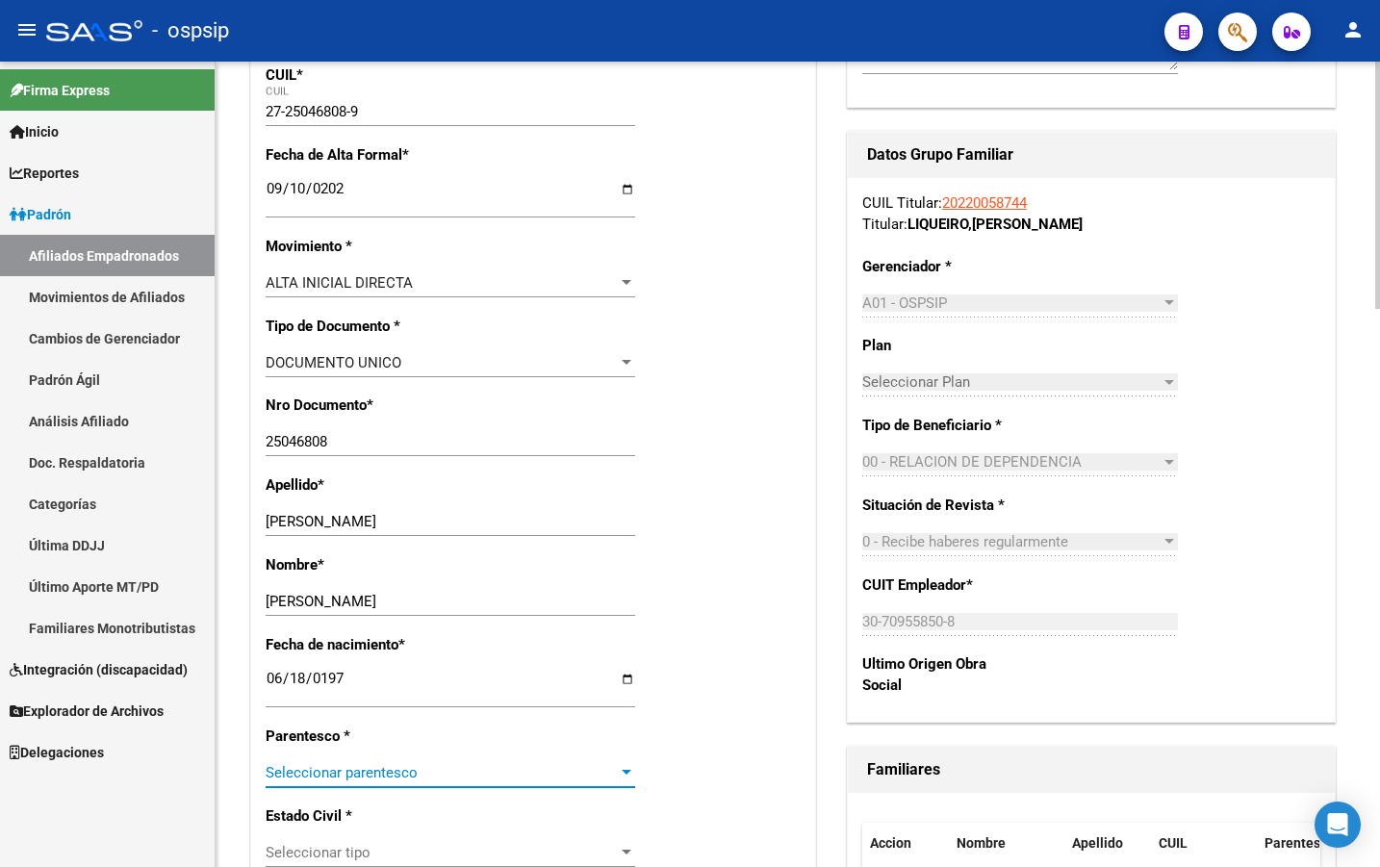
click at [345, 772] on span "Seleccionar parentesco" at bounding box center [442, 772] width 352 height 17
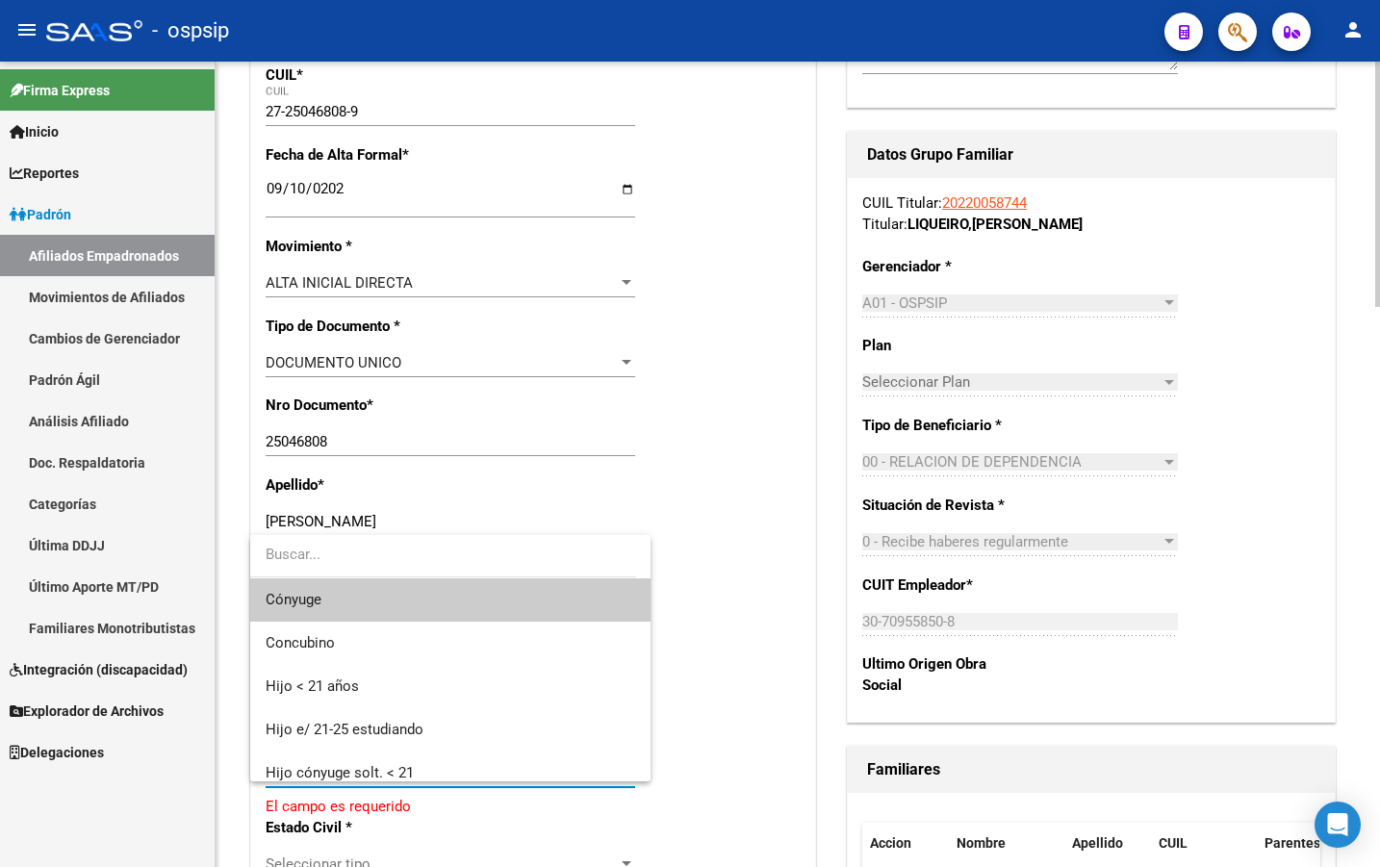
click at [726, 763] on div at bounding box center [690, 433] width 1380 height 867
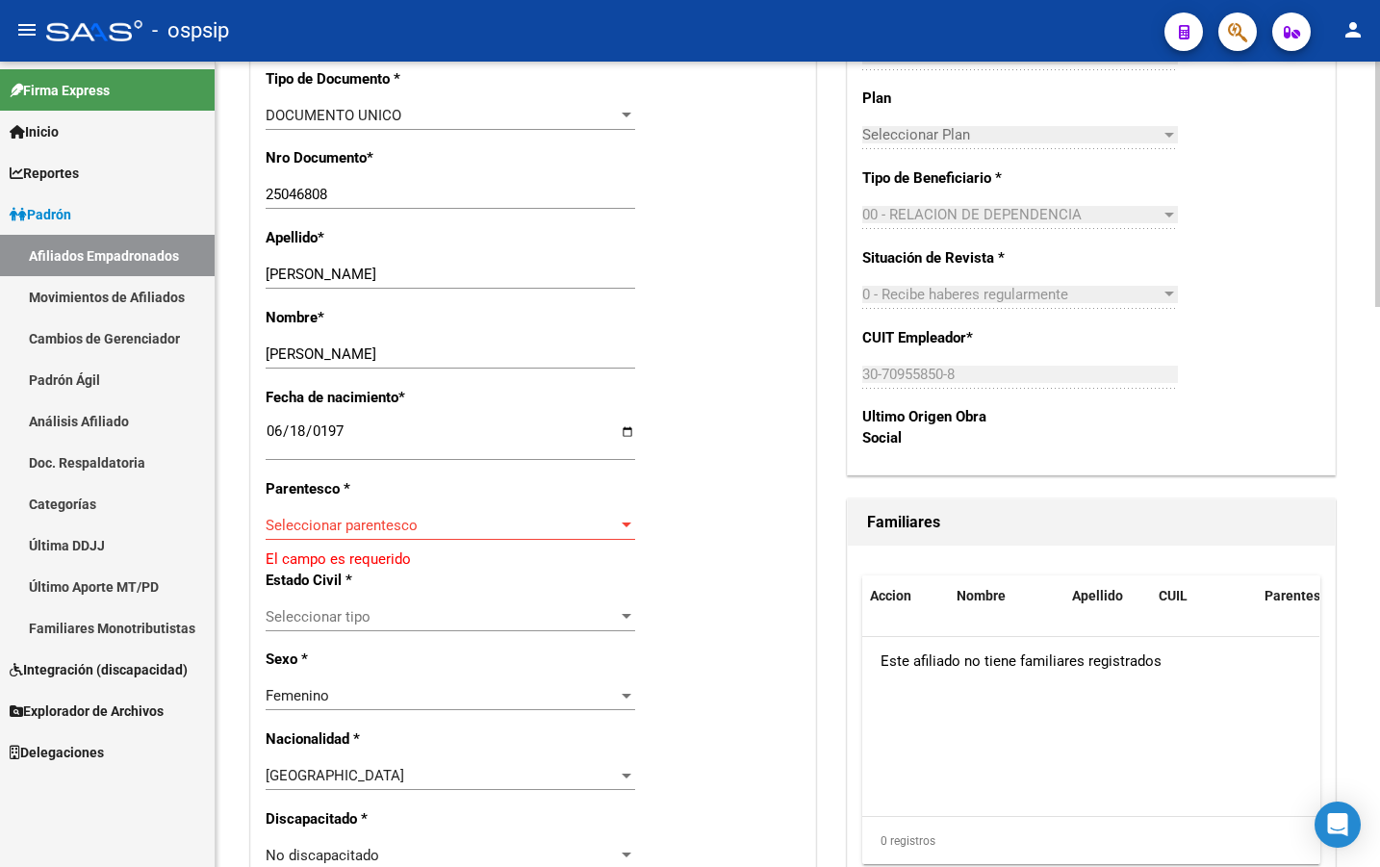
scroll to position [674, 0]
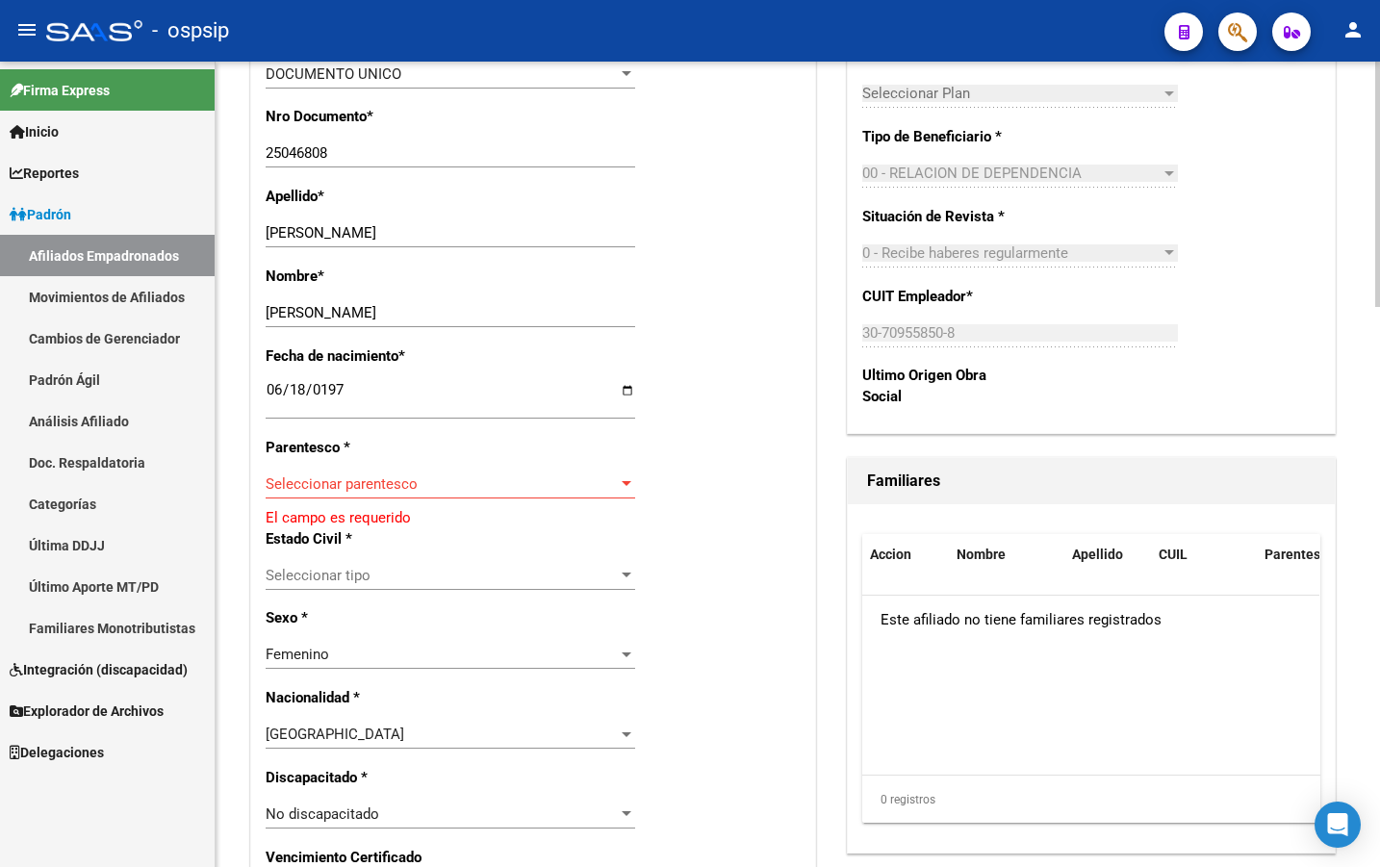
click at [286, 479] on span "Seleccionar parentesco" at bounding box center [442, 484] width 352 height 17
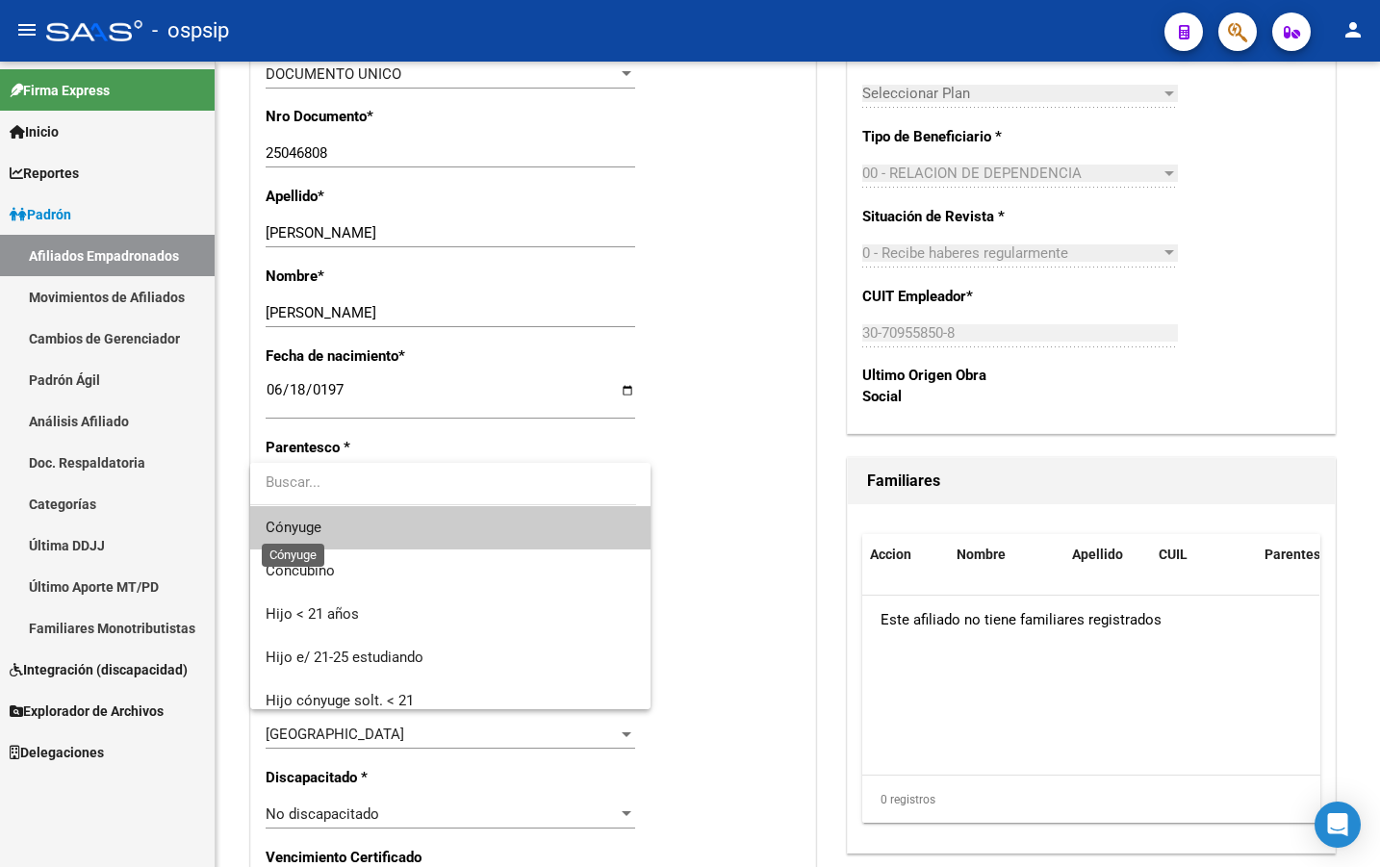
click at [308, 522] on span "Cónyuge" at bounding box center [294, 527] width 56 height 17
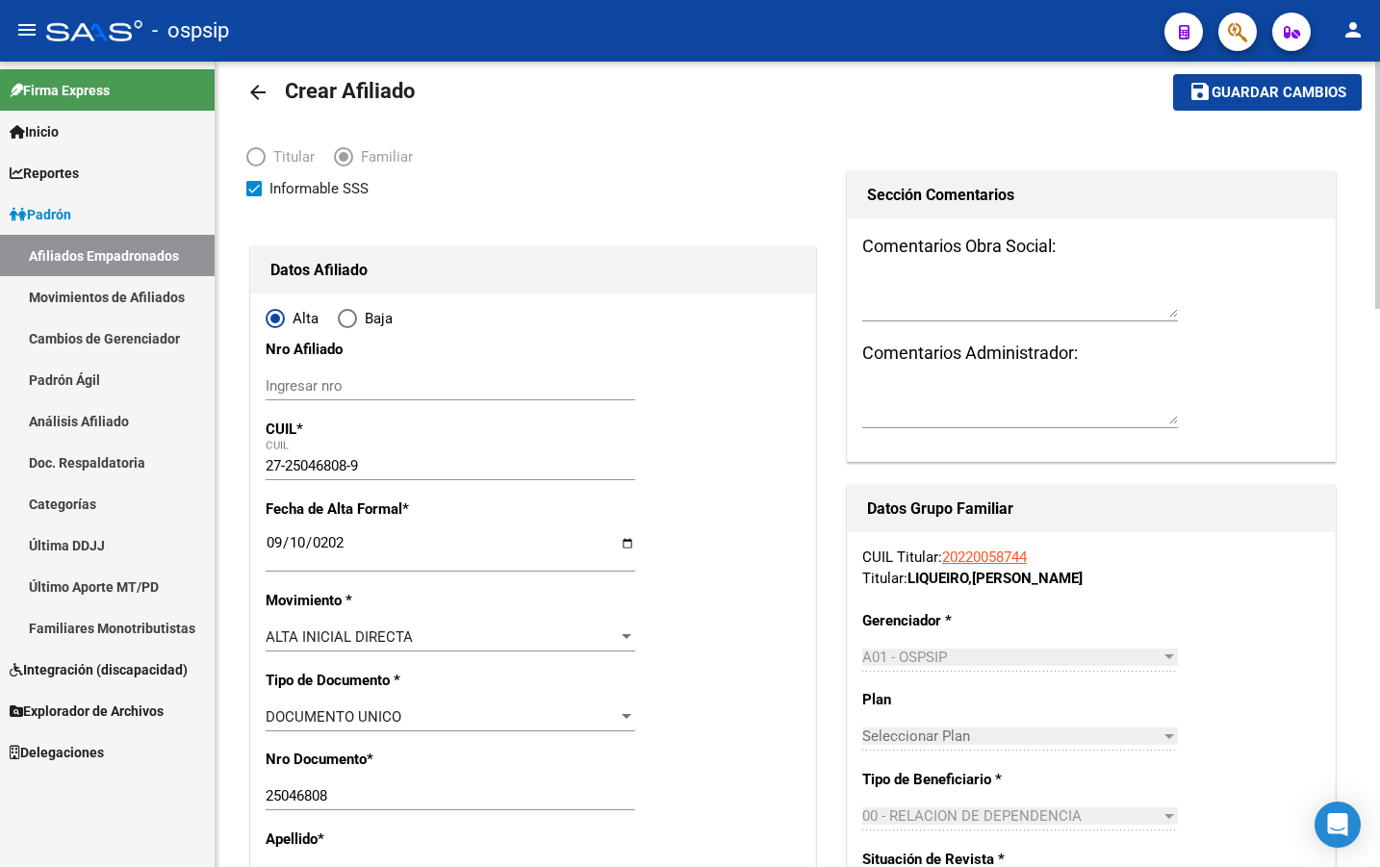
scroll to position [0, 0]
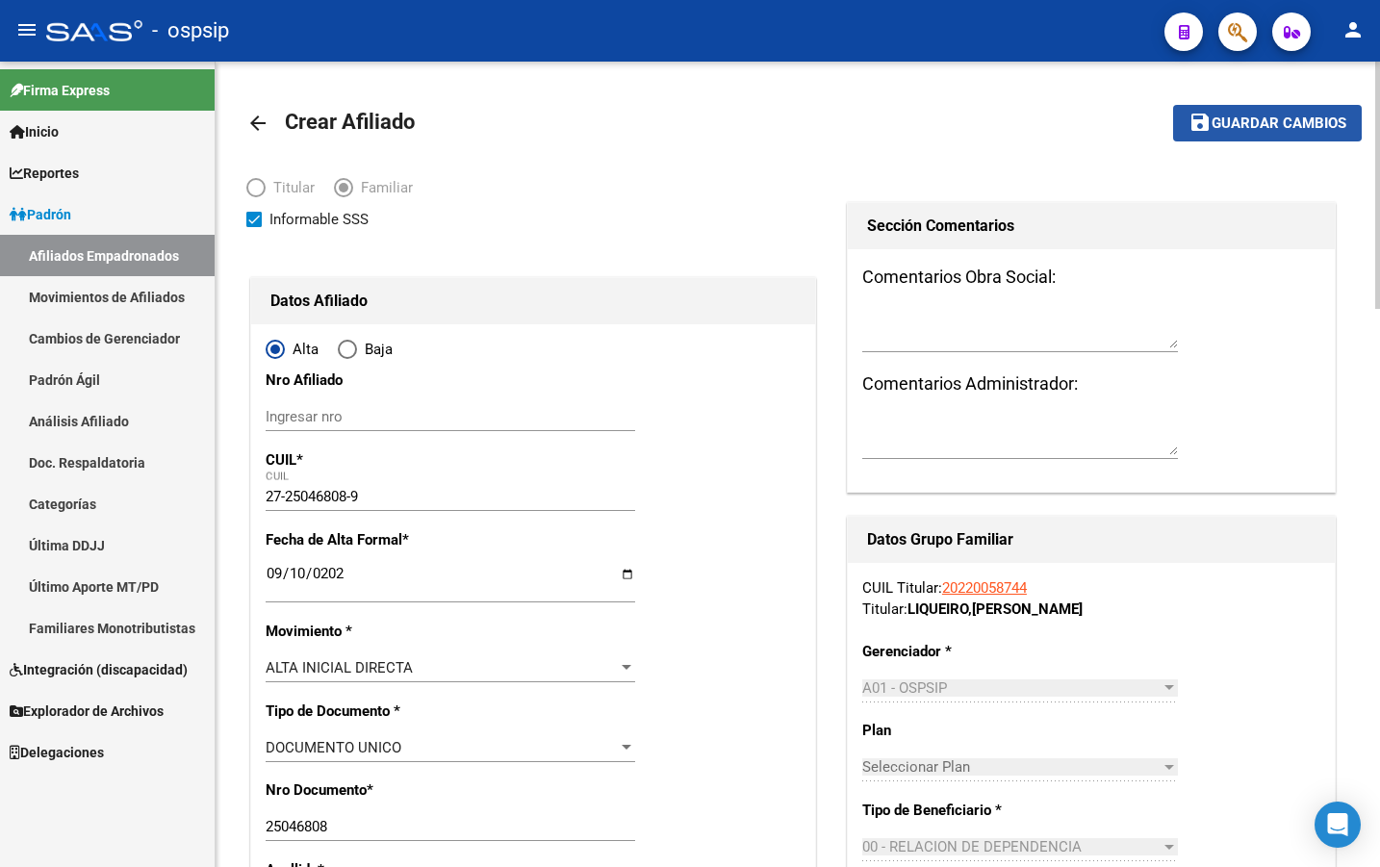
click at [1255, 121] on span "Guardar cambios" at bounding box center [1279, 124] width 135 height 17
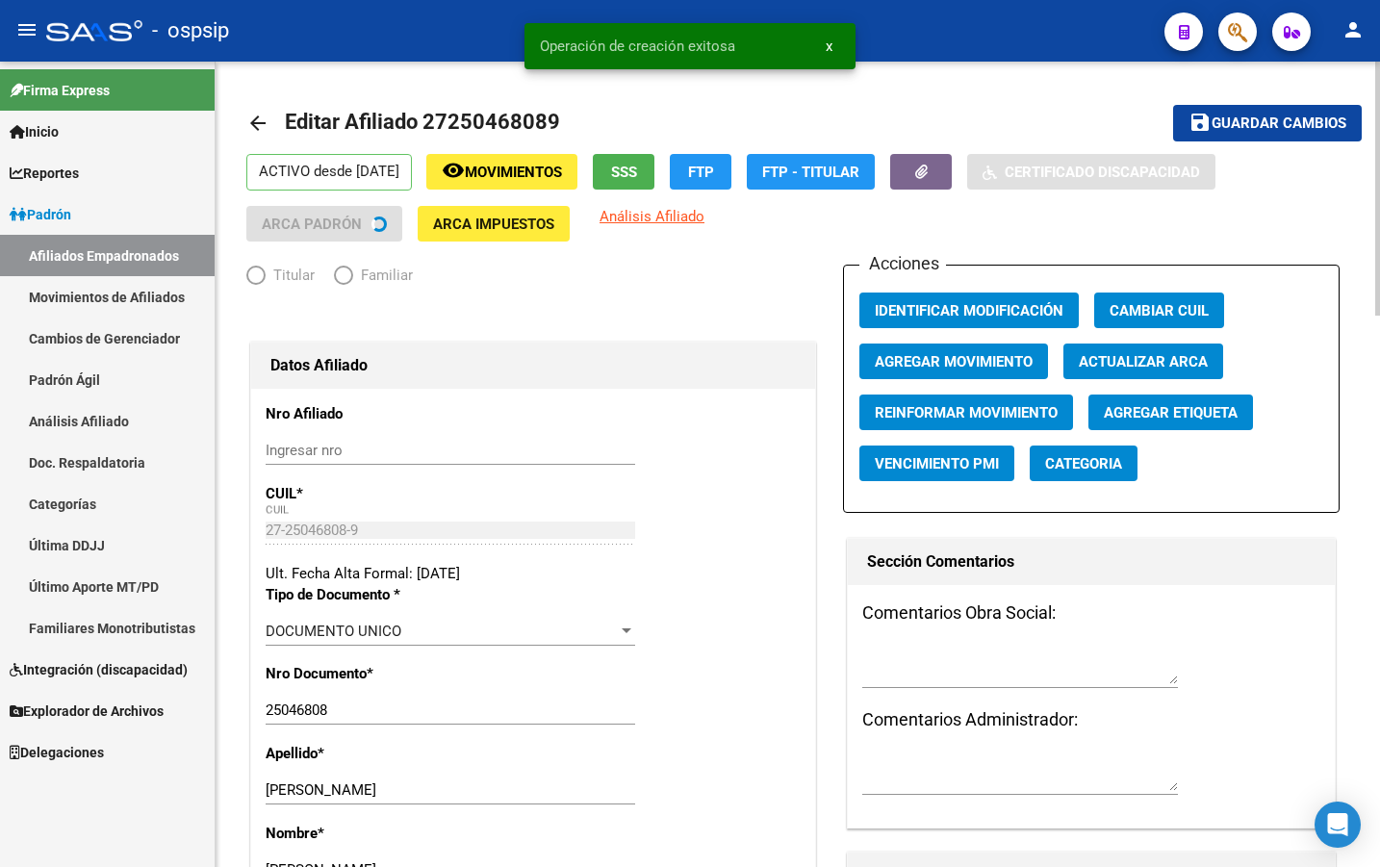
radio input "true"
type input "30-70955850-8"
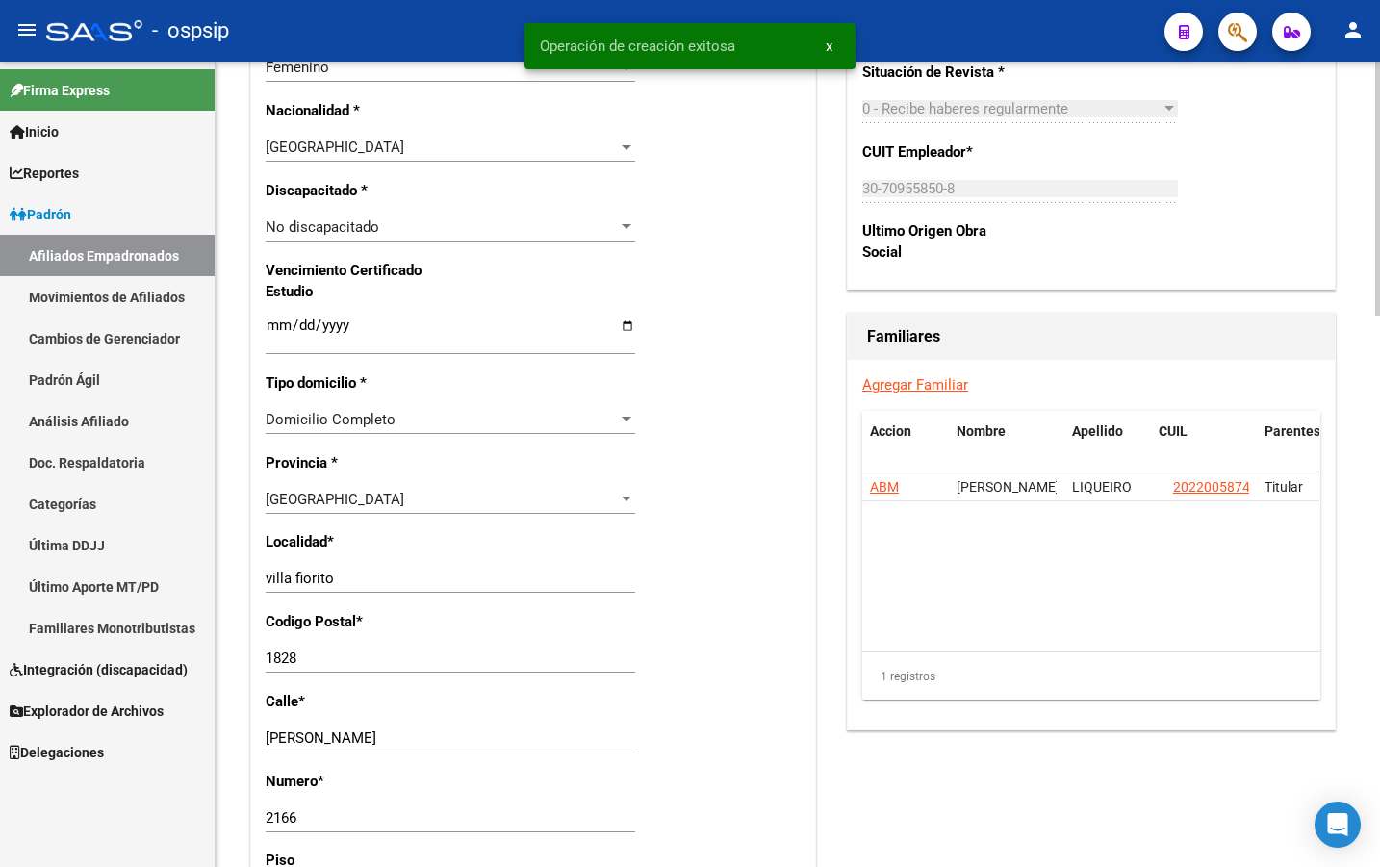
scroll to position [1155, 0]
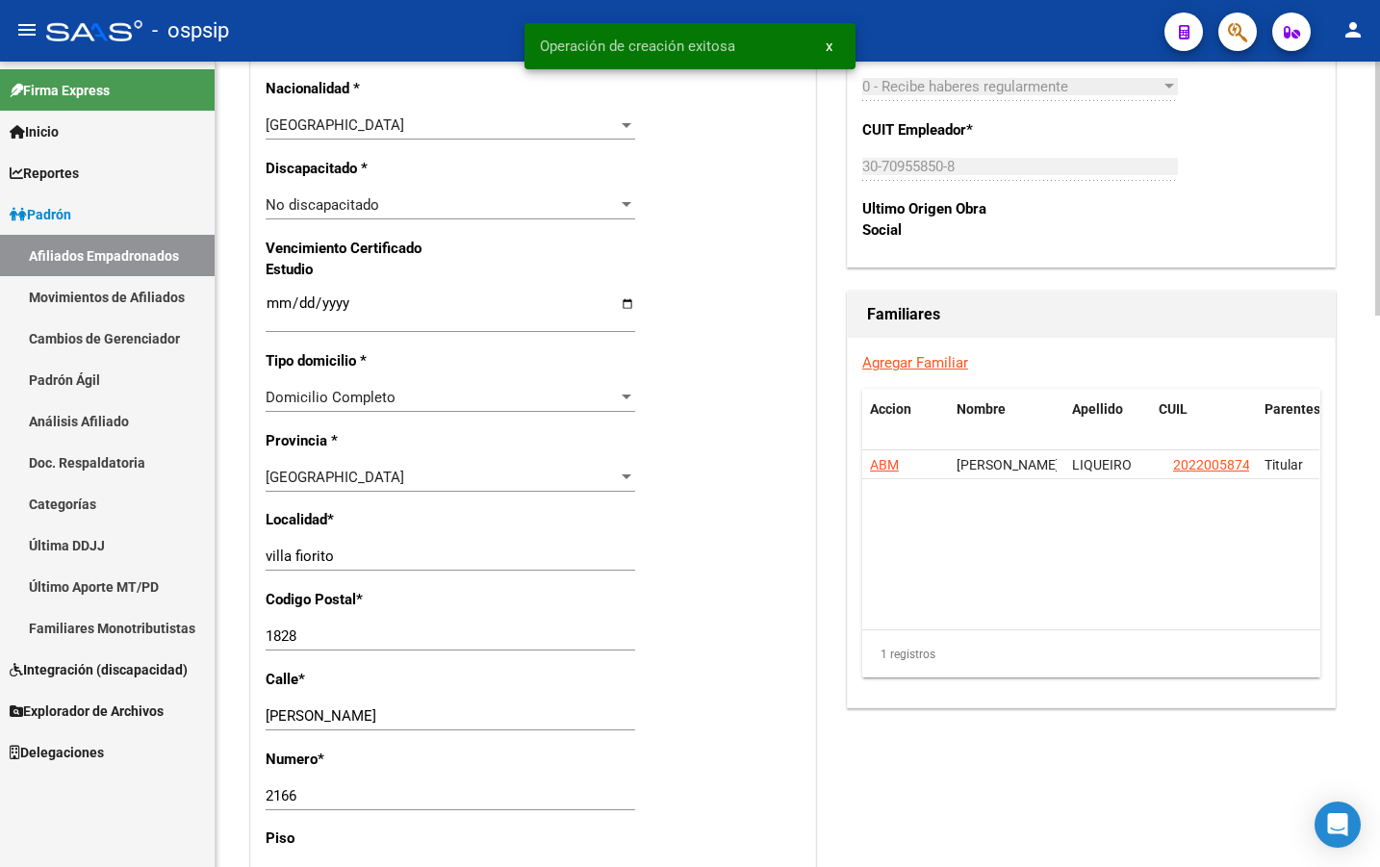
click at [928, 357] on link "Agregar Familiar" at bounding box center [916, 362] width 106 height 17
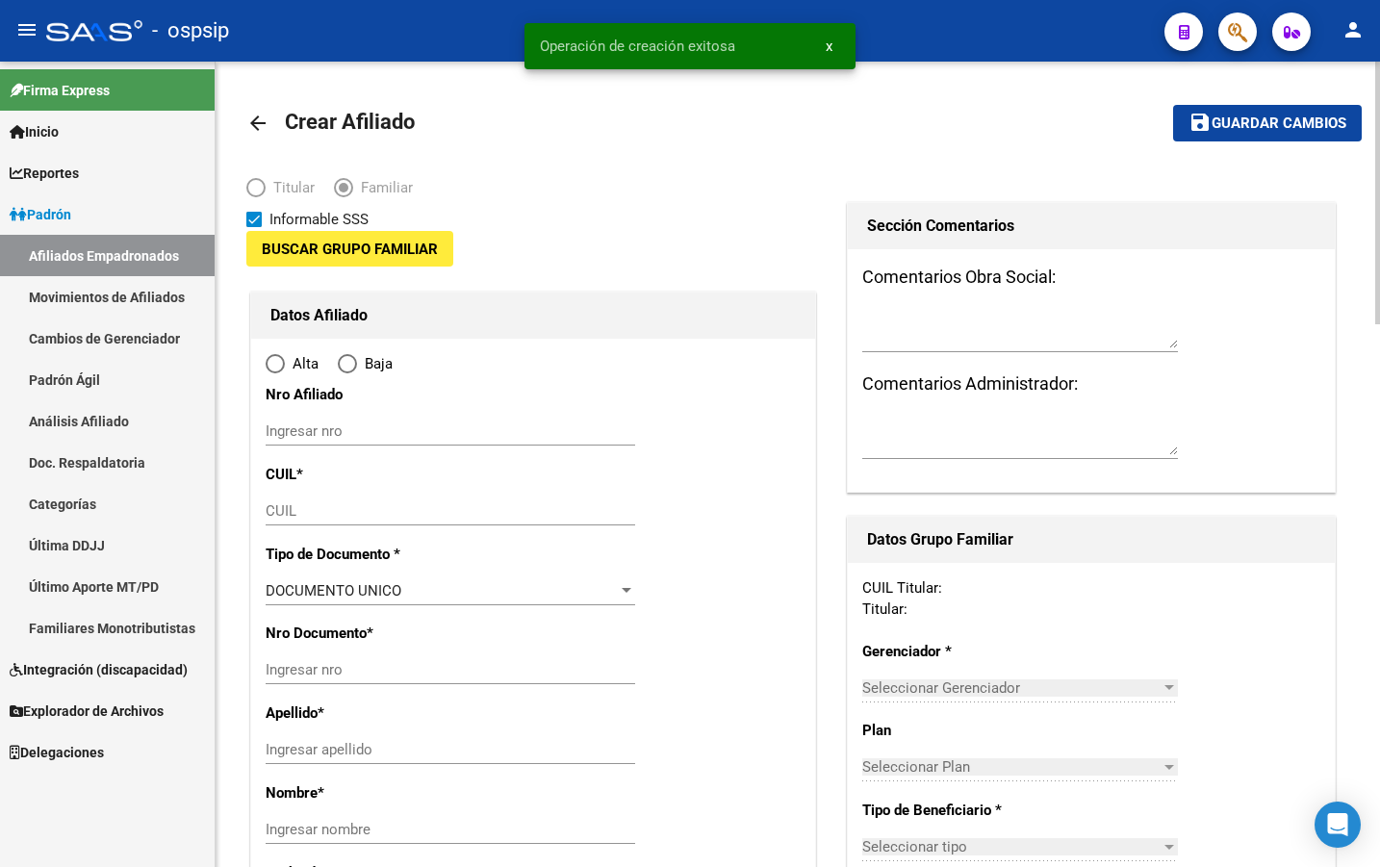
type input "30-70955850-8"
type input "villa fiorito"
type input "1828"
type input "GRAL NUÑEZ DE ARCE"
type input "2166"
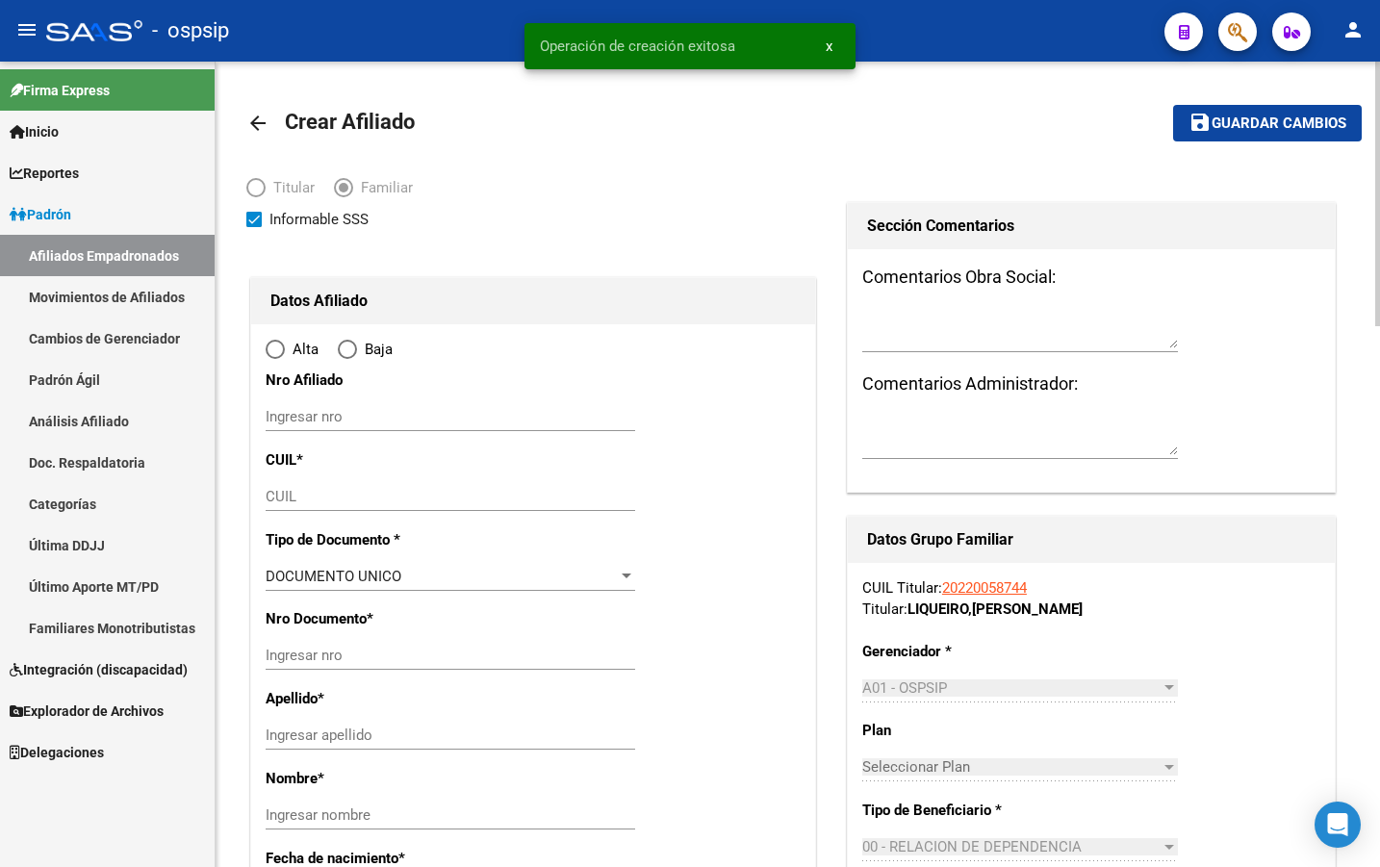
radio input "true"
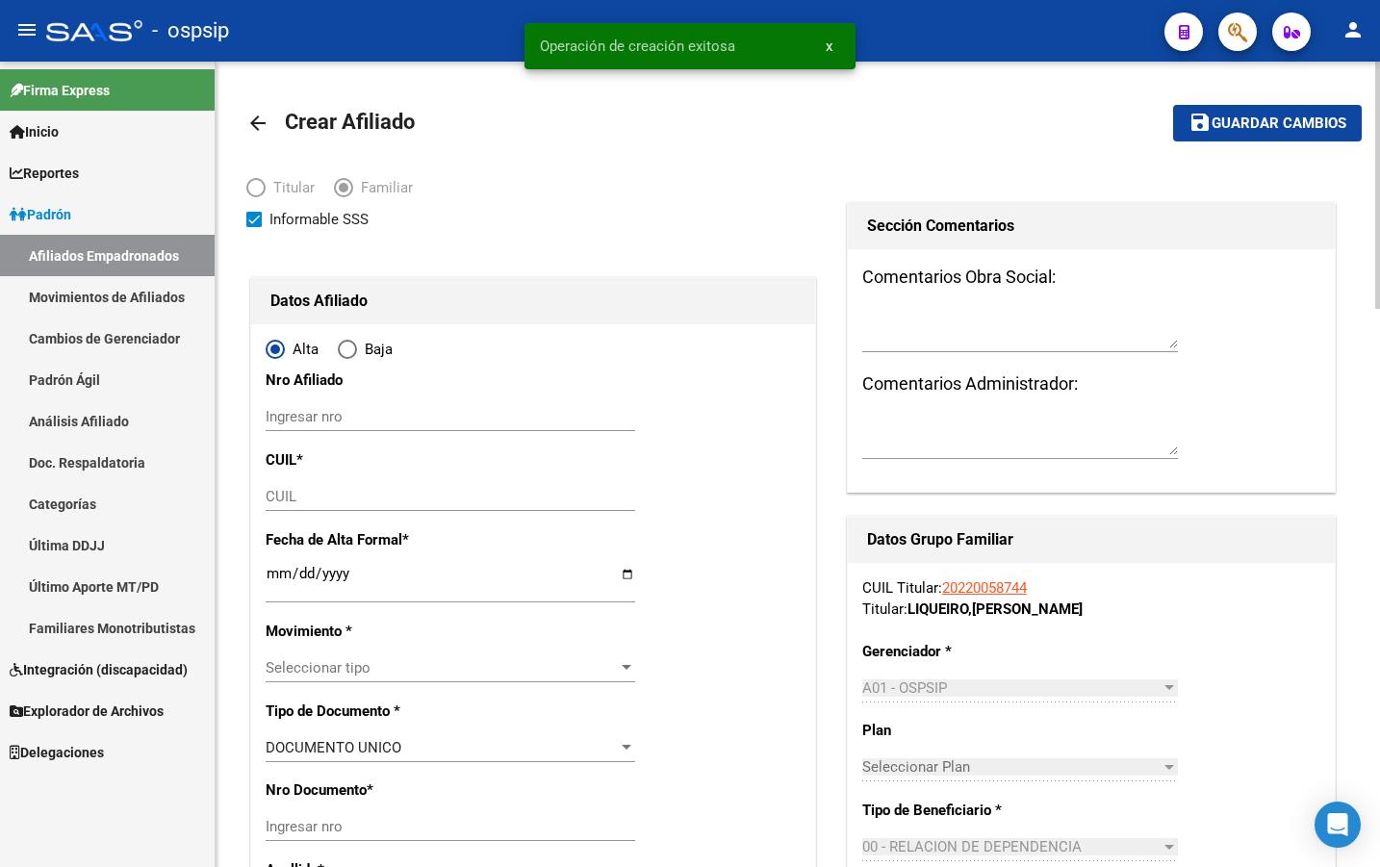
type input "30-70955850-8"
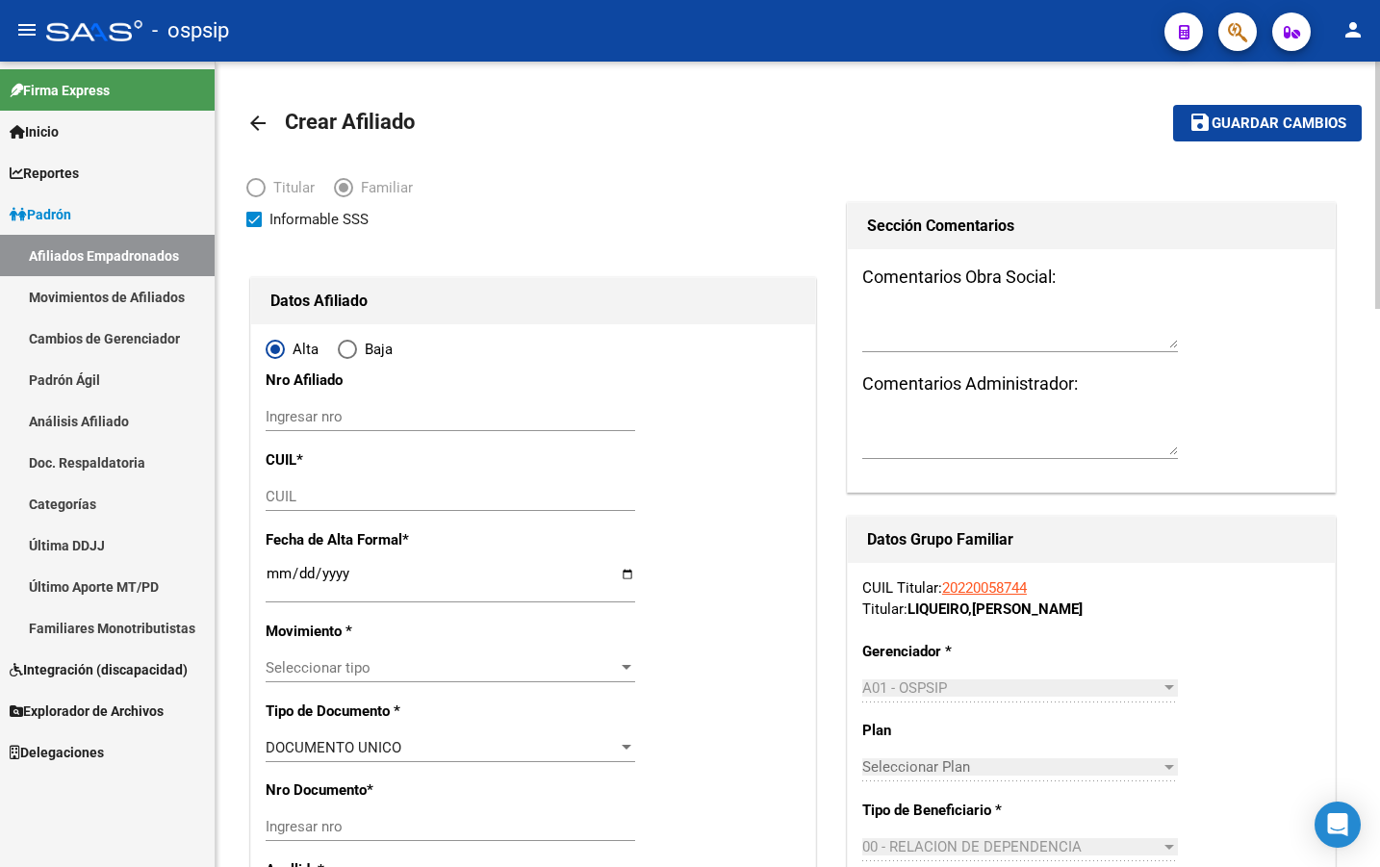
click at [283, 498] on input "CUIL" at bounding box center [451, 496] width 370 height 17
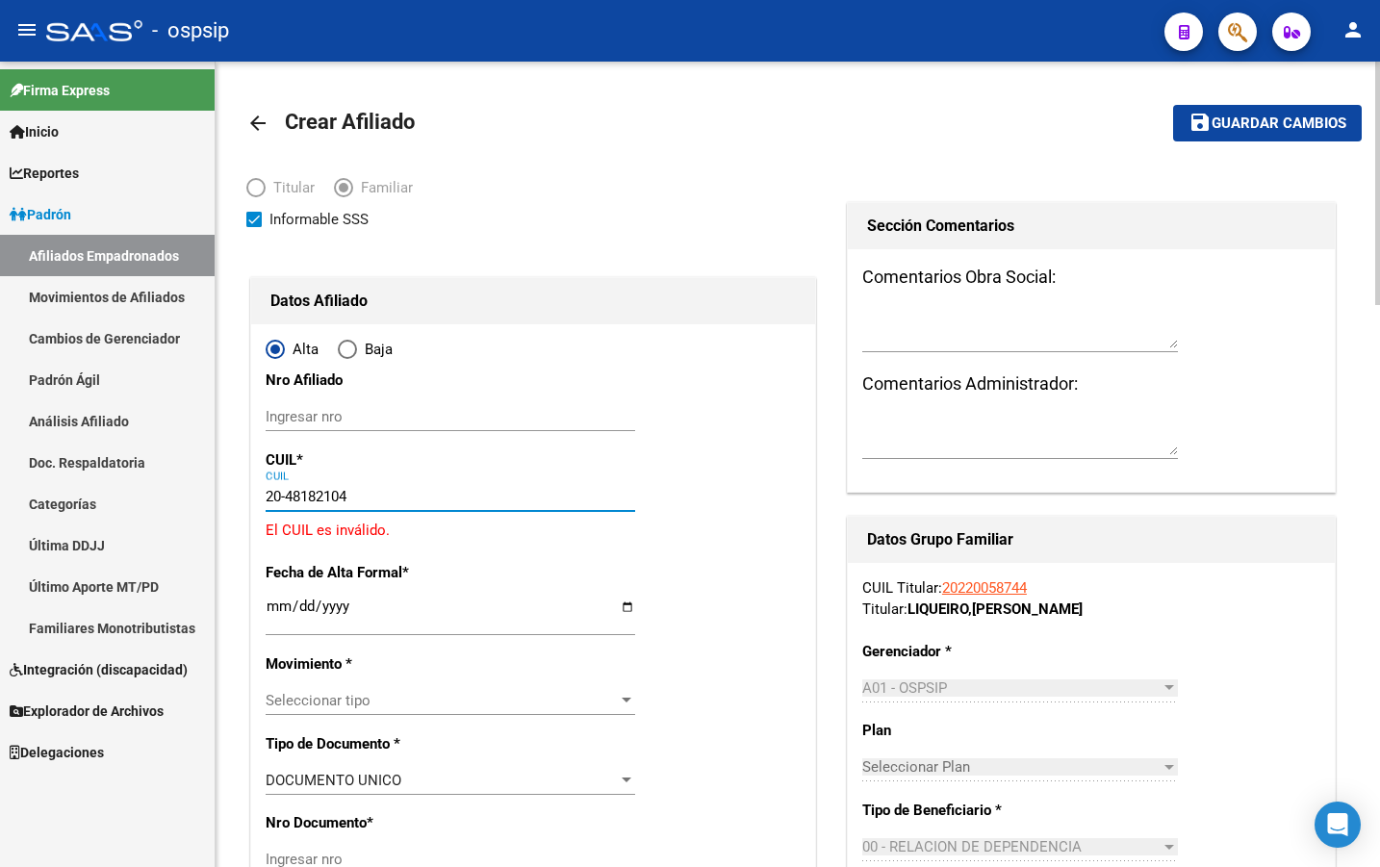
type input "20-48182104-6"
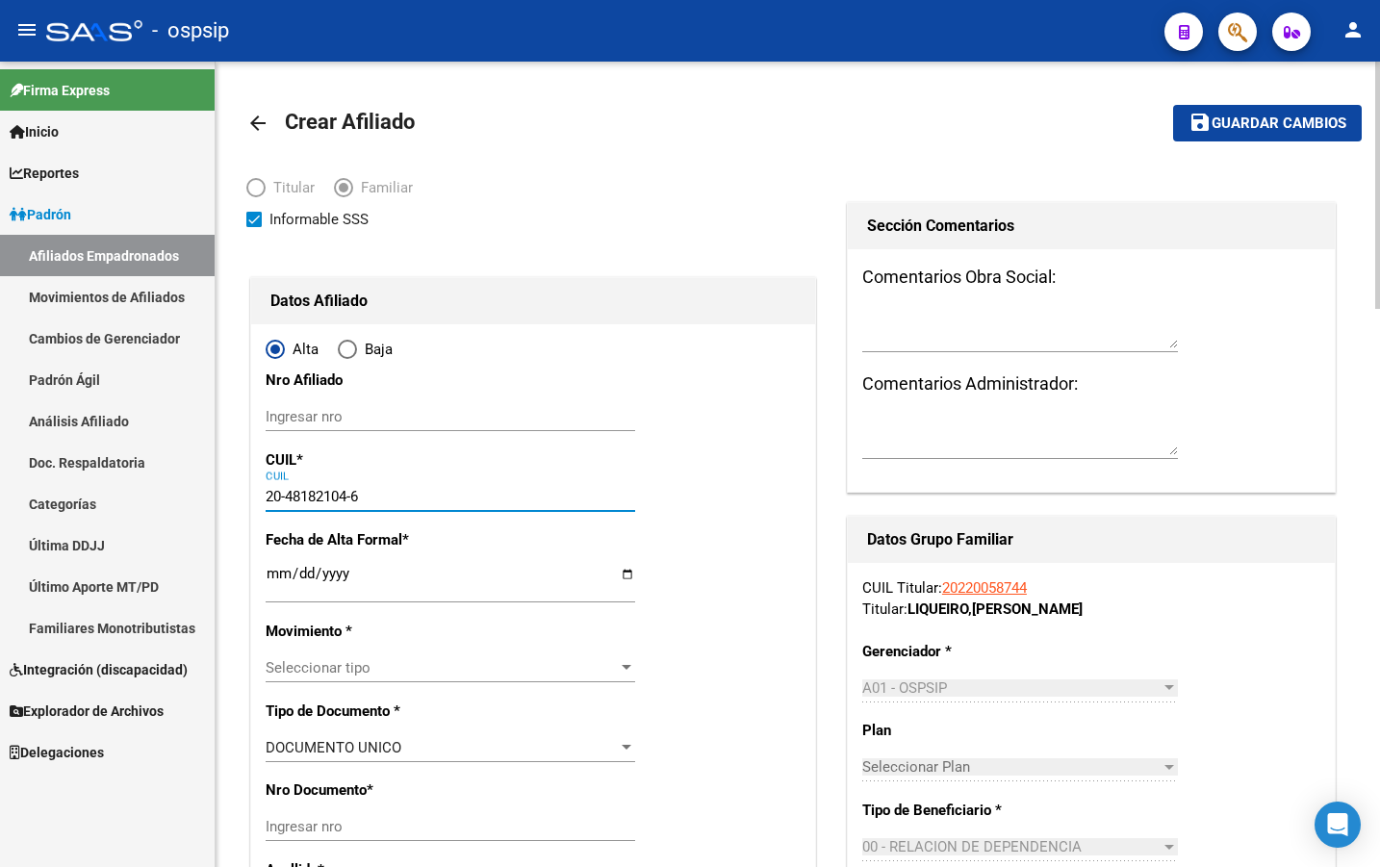
type input "48182104"
type input "LIQUEIRO"
type input "FACUNDO EZEQUIEL"
type input "2007-09-28"
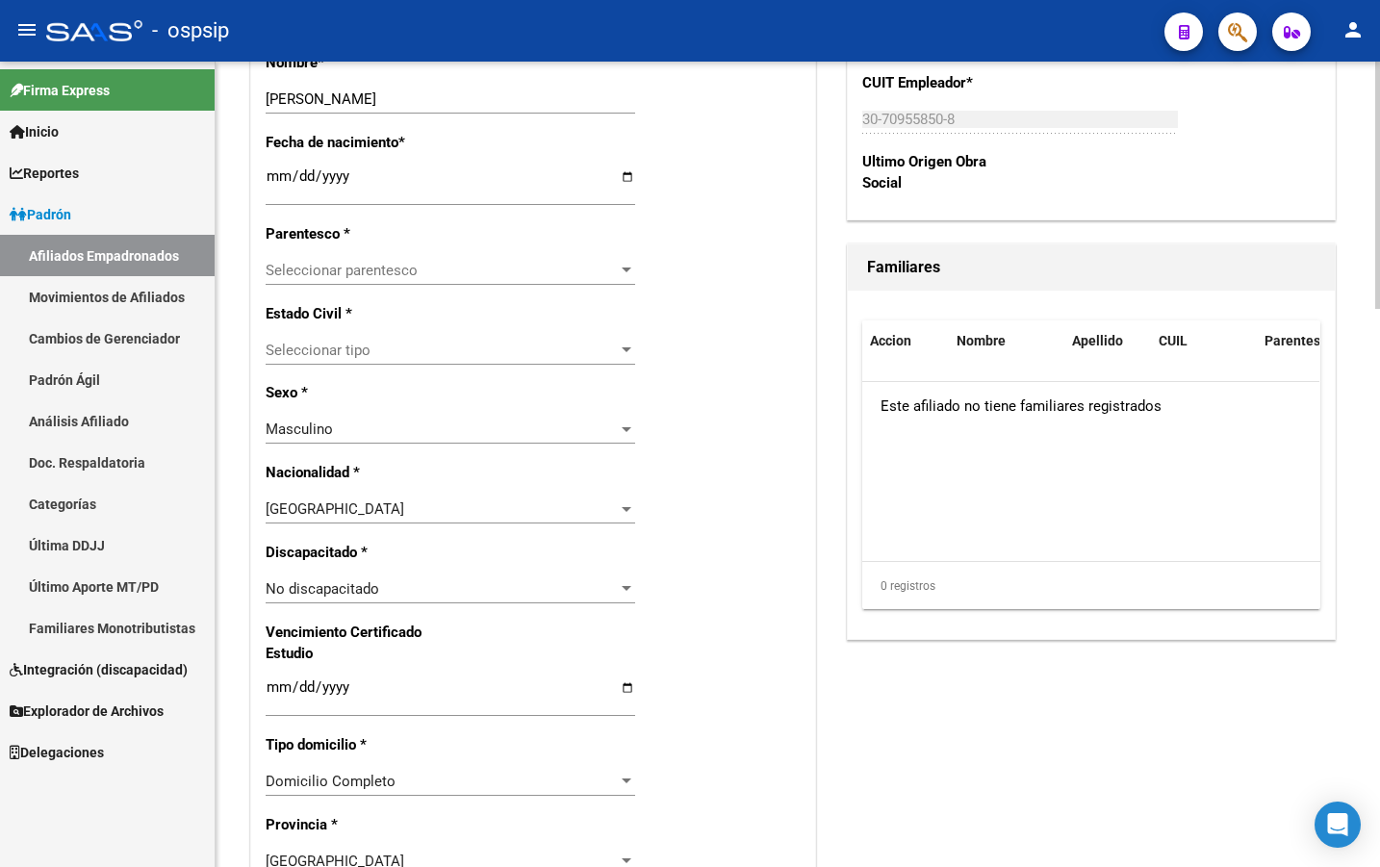
scroll to position [963, 0]
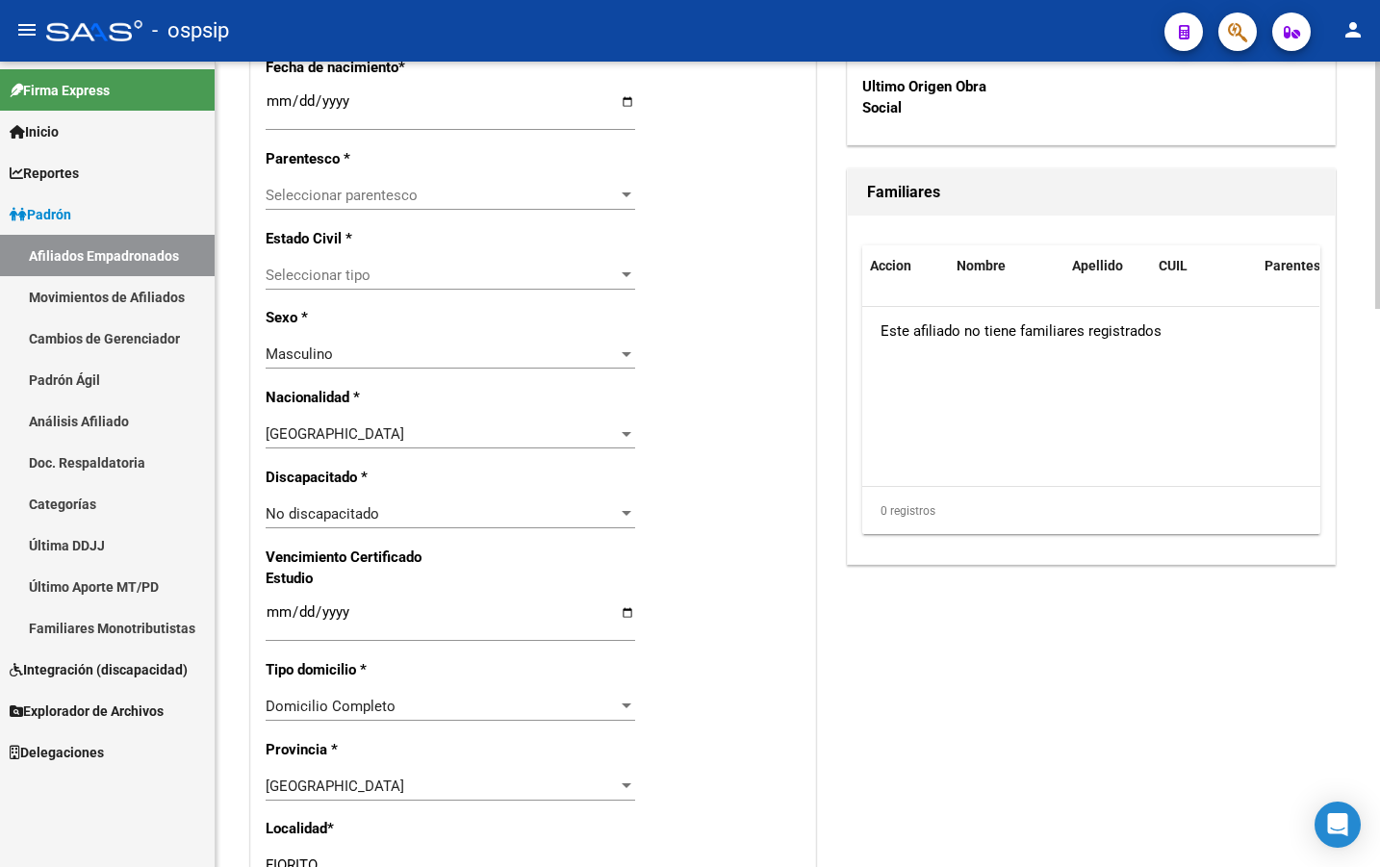
click at [287, 193] on span "Seleccionar parentesco" at bounding box center [442, 195] width 352 height 17
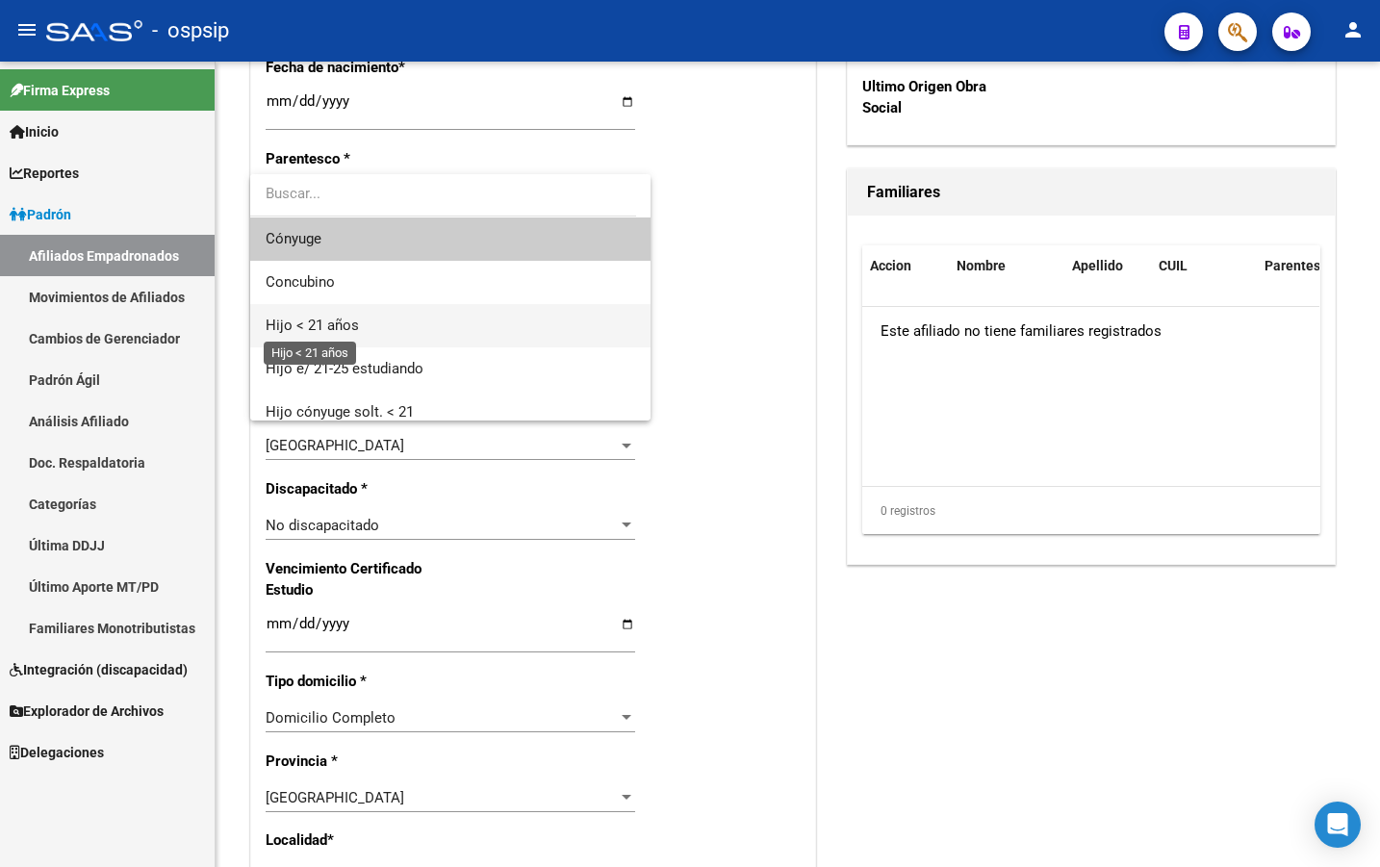
click at [350, 320] on span "Hijo < 21 años" at bounding box center [312, 325] width 93 height 17
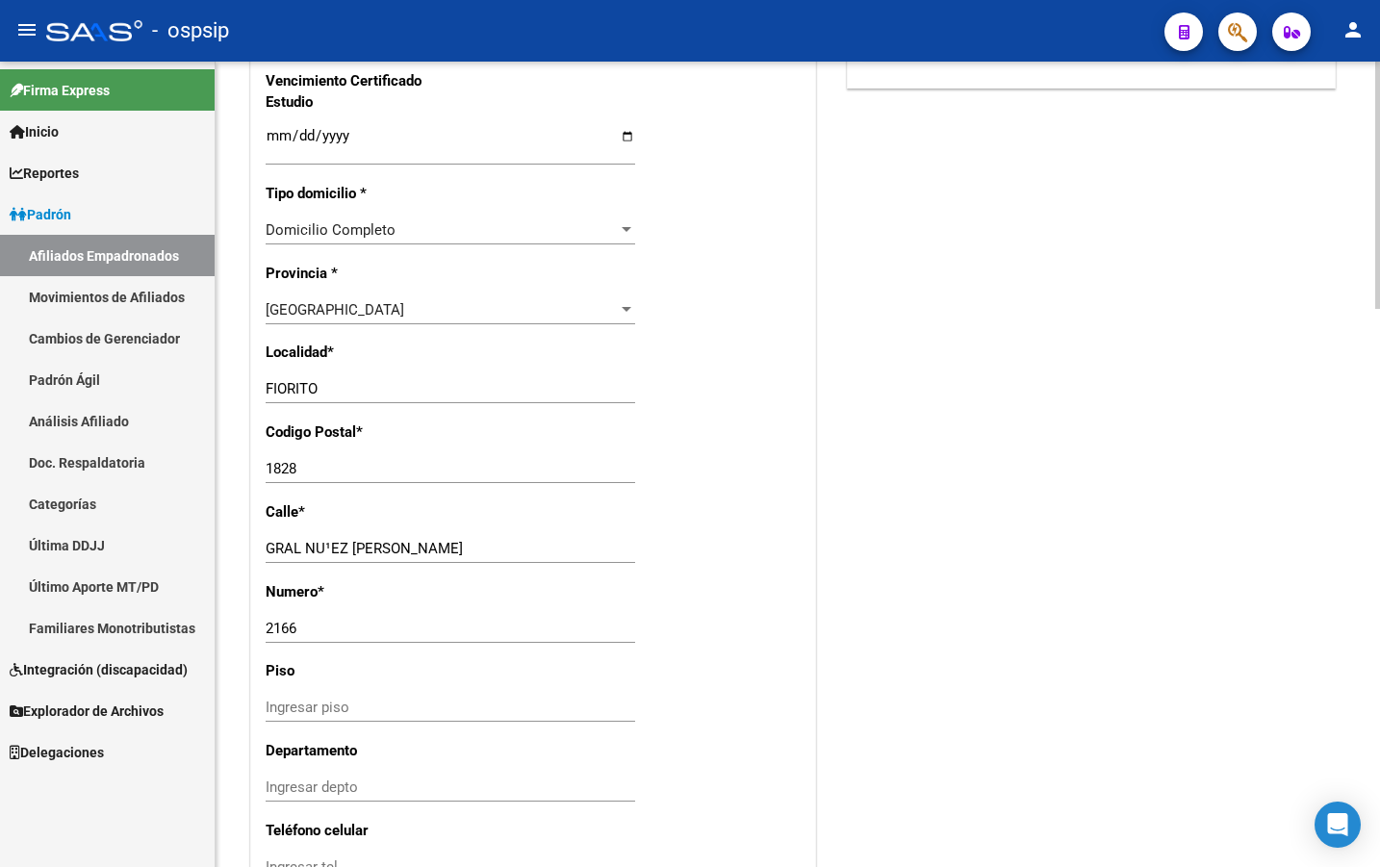
scroll to position [1444, 0]
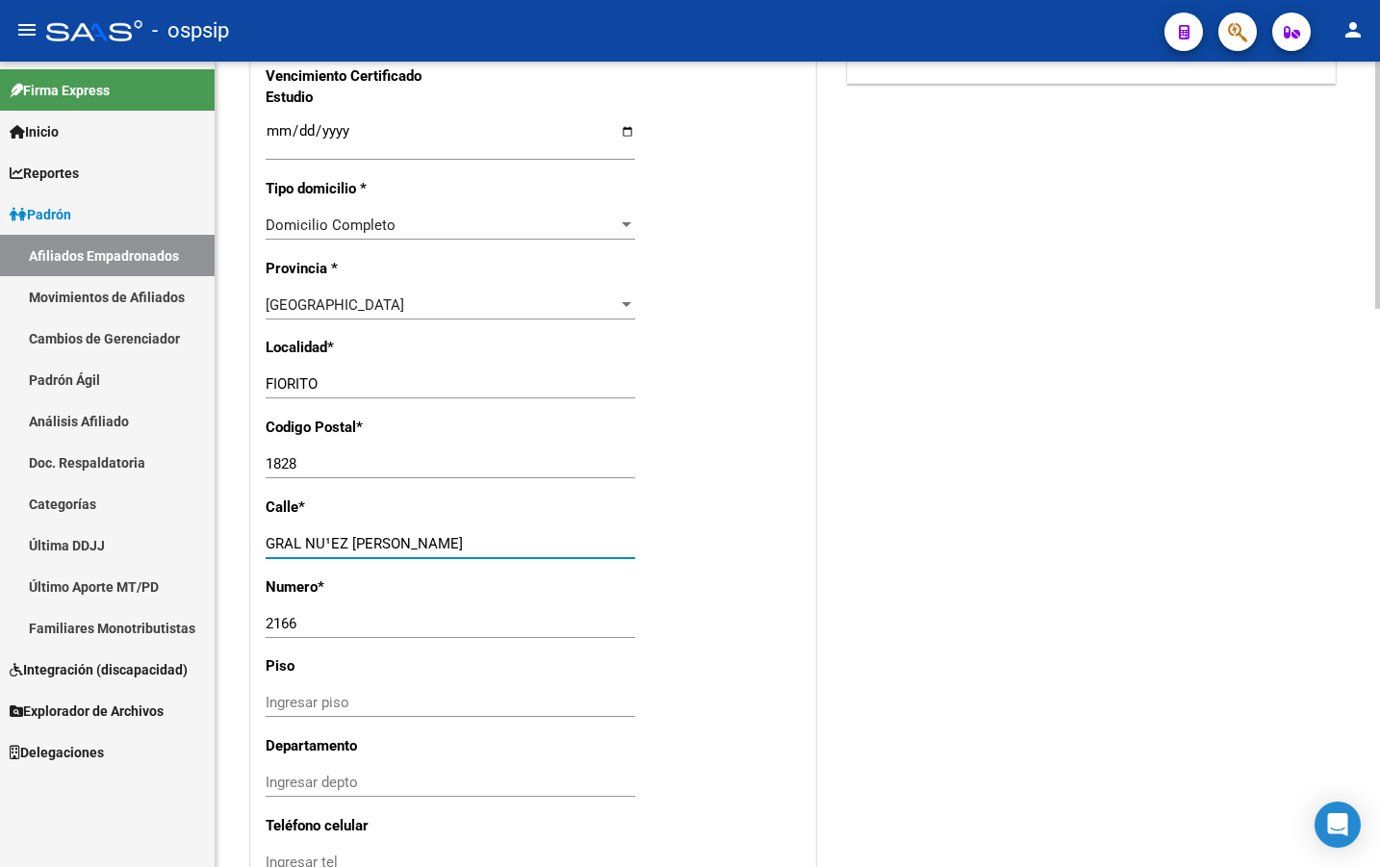
click at [331, 535] on input "GRAL NU¹EZ DE ARCE" at bounding box center [451, 543] width 370 height 17
click at [730, 452] on div "Alta Baja Nro Afiliado Ingresar nro CUIL * 20-48182104-6 CUIL ARCA Padrón Fecha…" at bounding box center [533, 14] width 564 height 2268
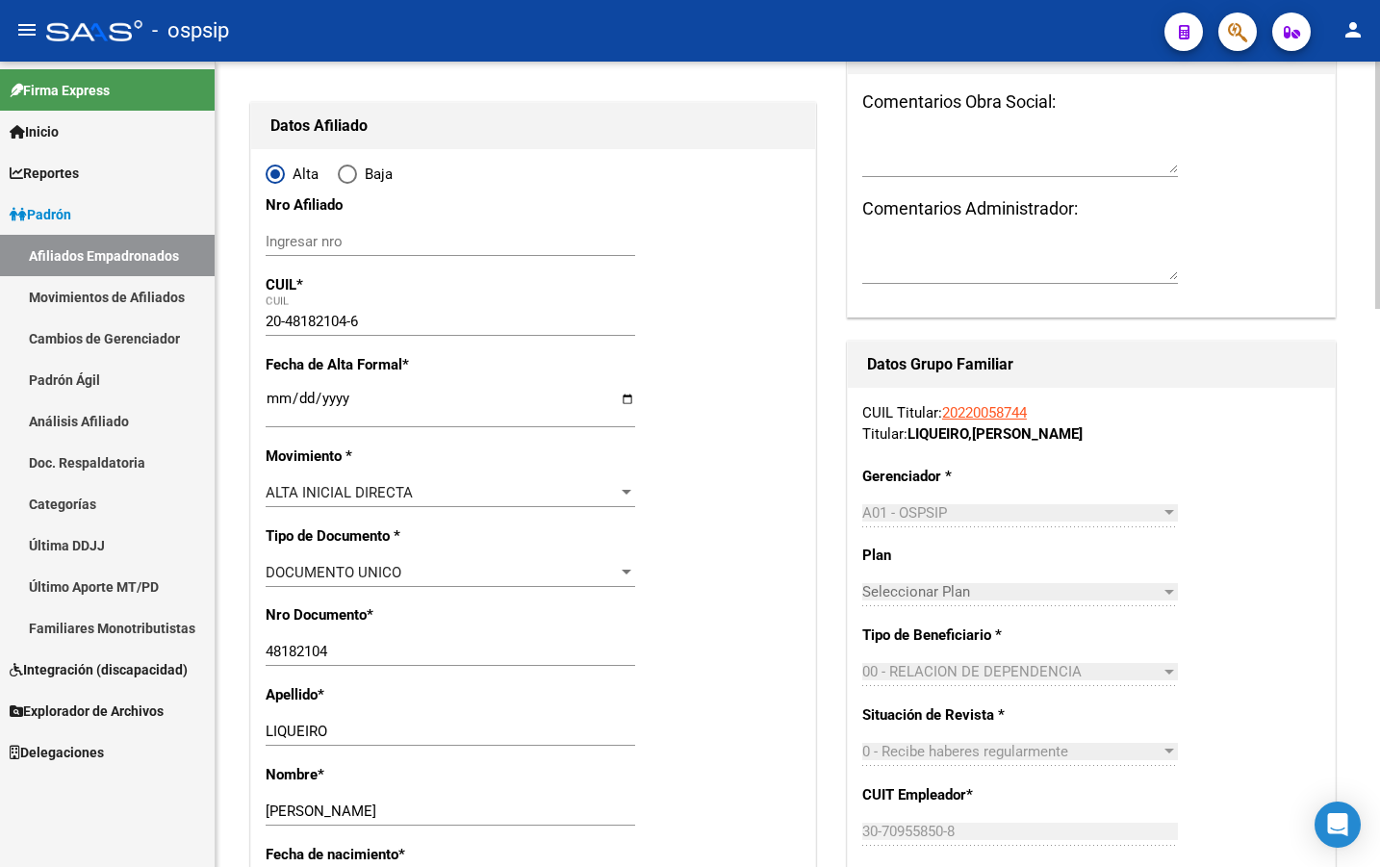
scroll to position [0, 0]
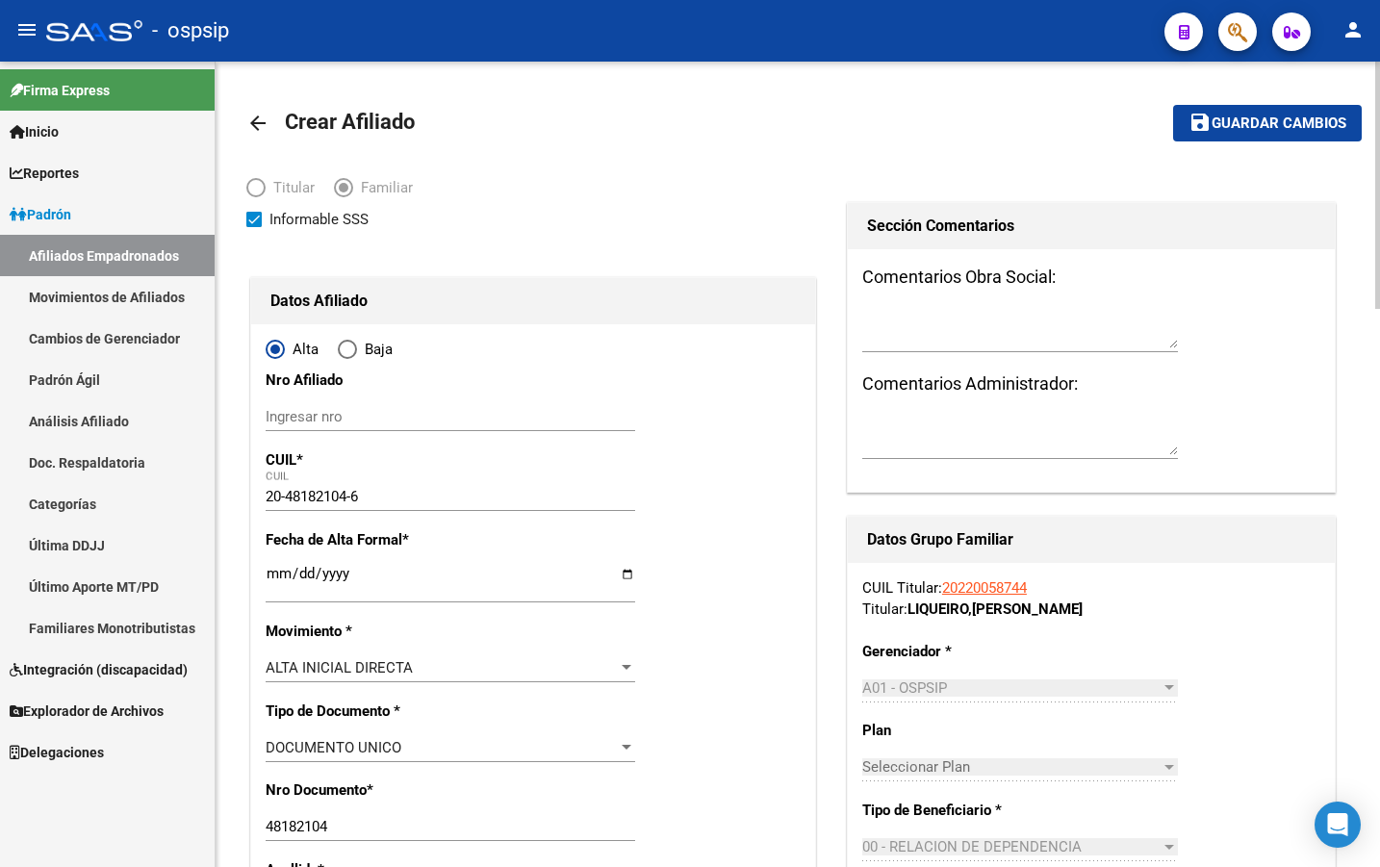
click at [1248, 119] on span "Guardar cambios" at bounding box center [1279, 124] width 135 height 17
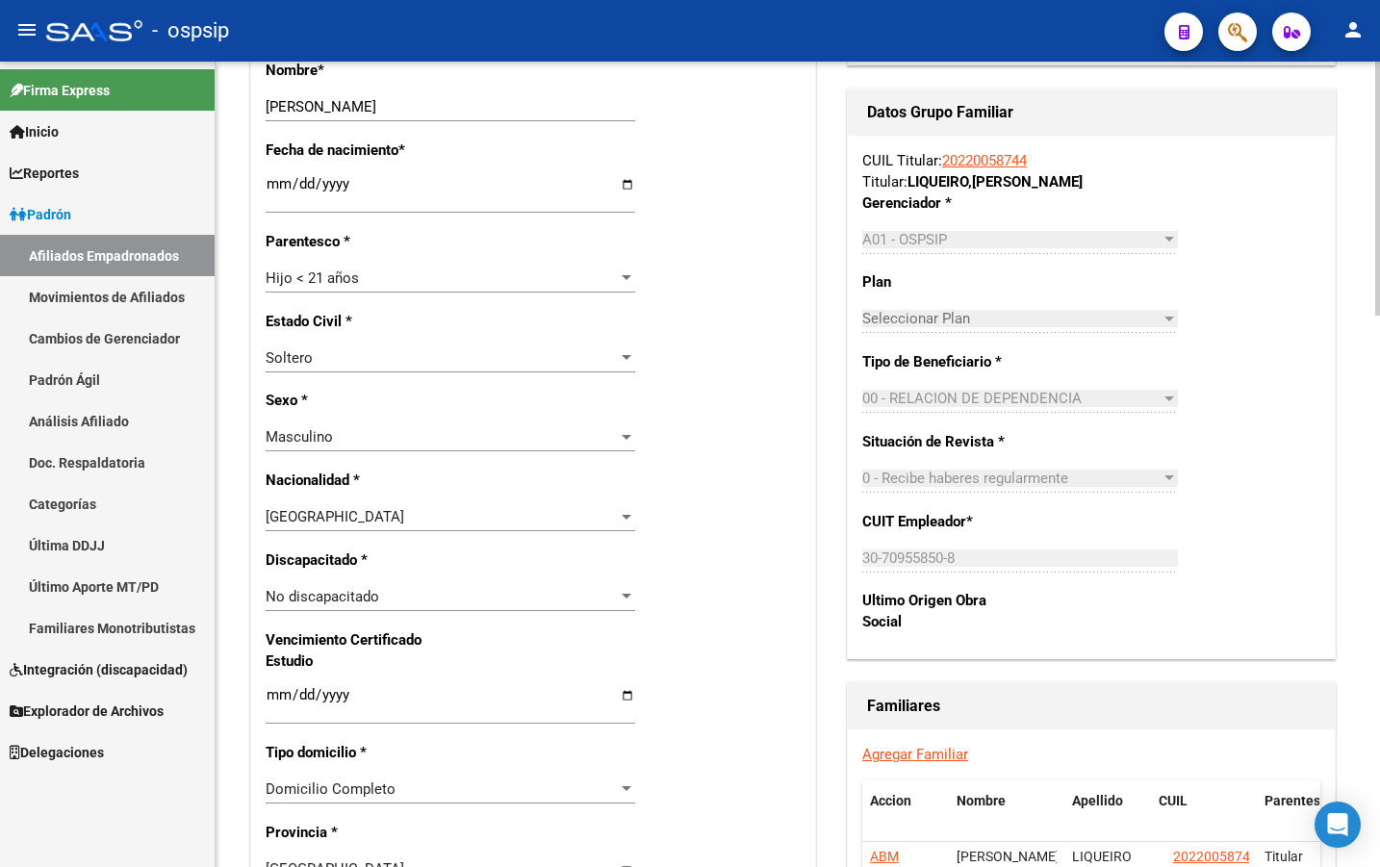
scroll to position [1155, 0]
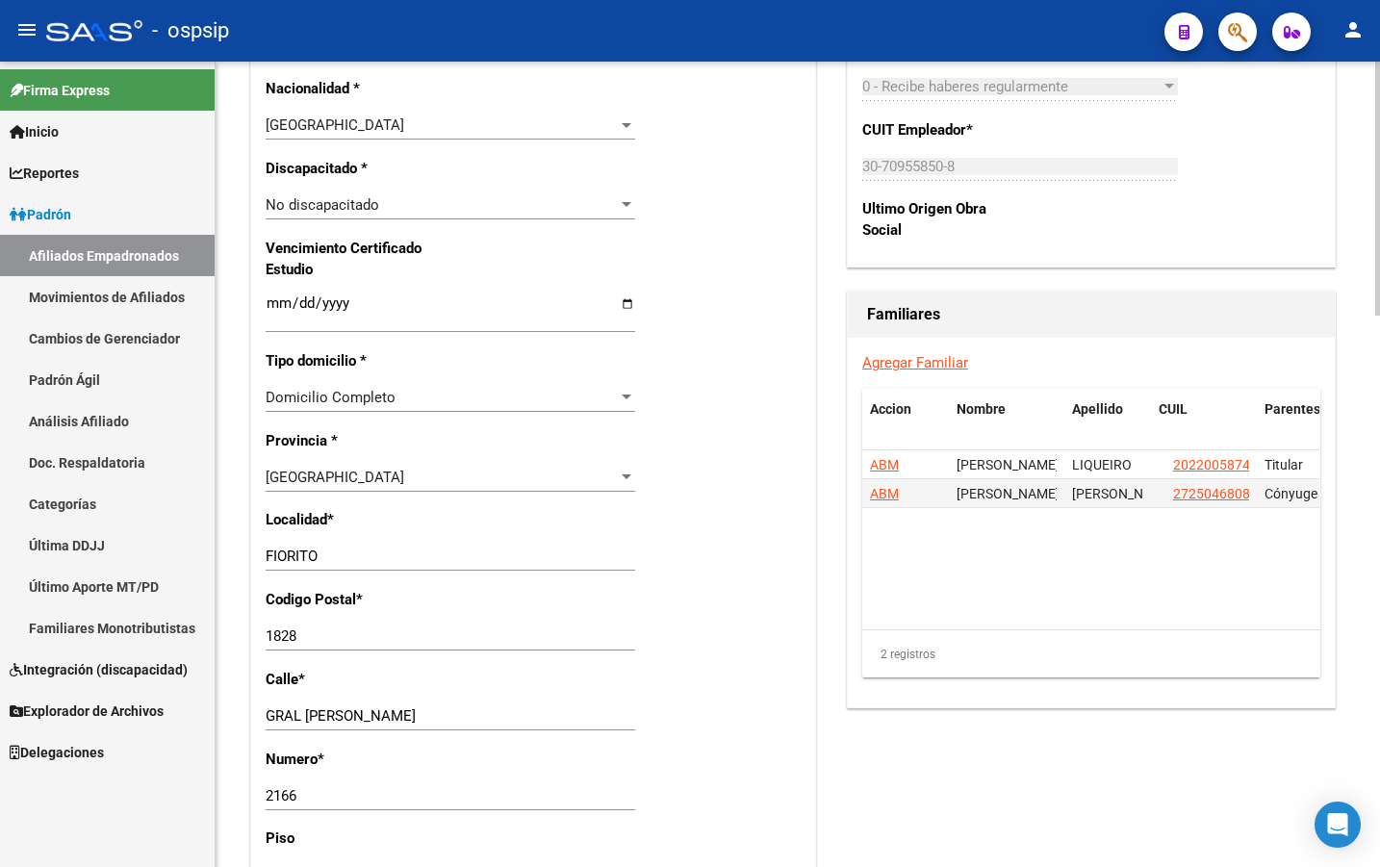
click at [916, 364] on link "Agregar Familiar" at bounding box center [916, 362] width 106 height 17
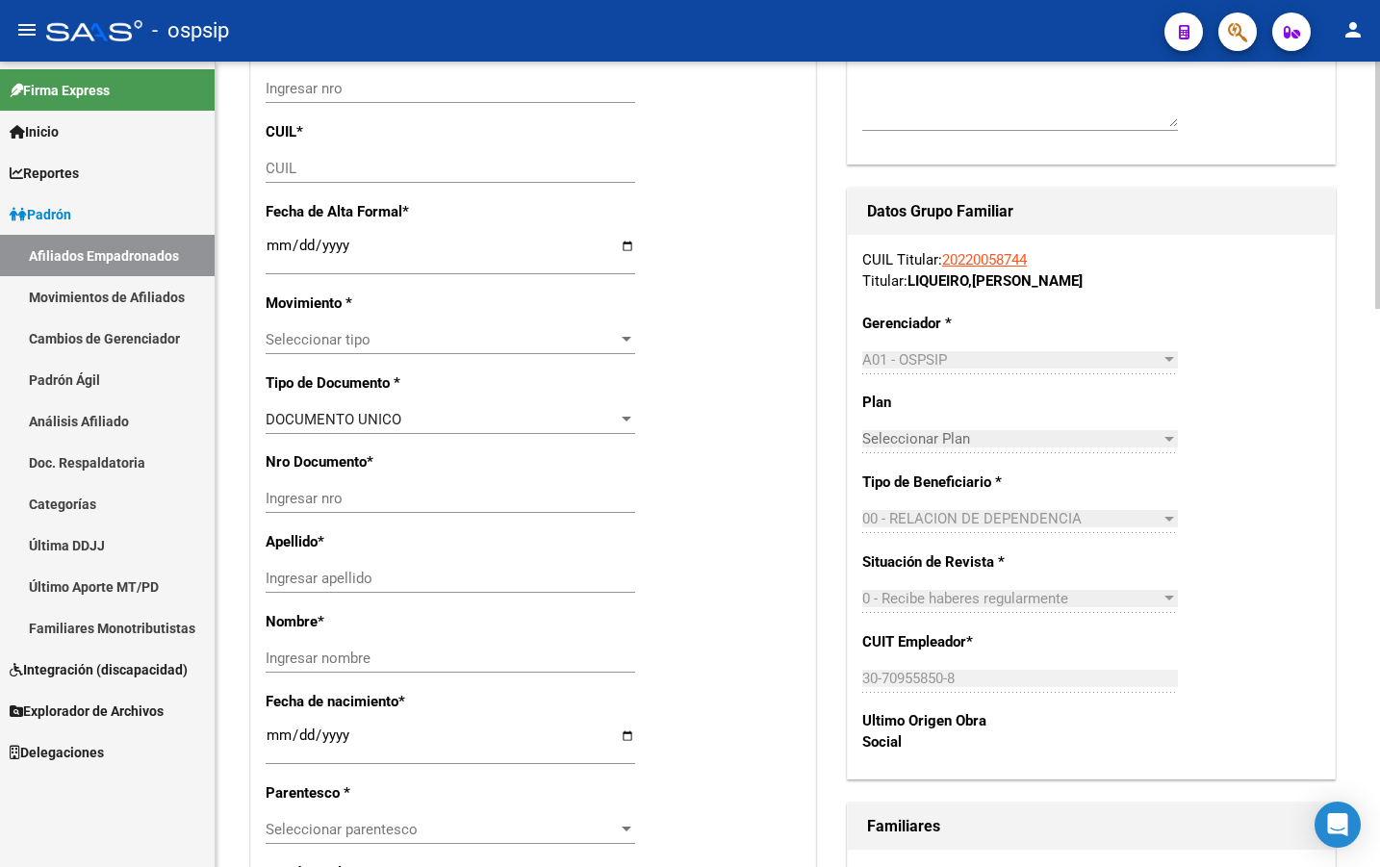
scroll to position [289, 0]
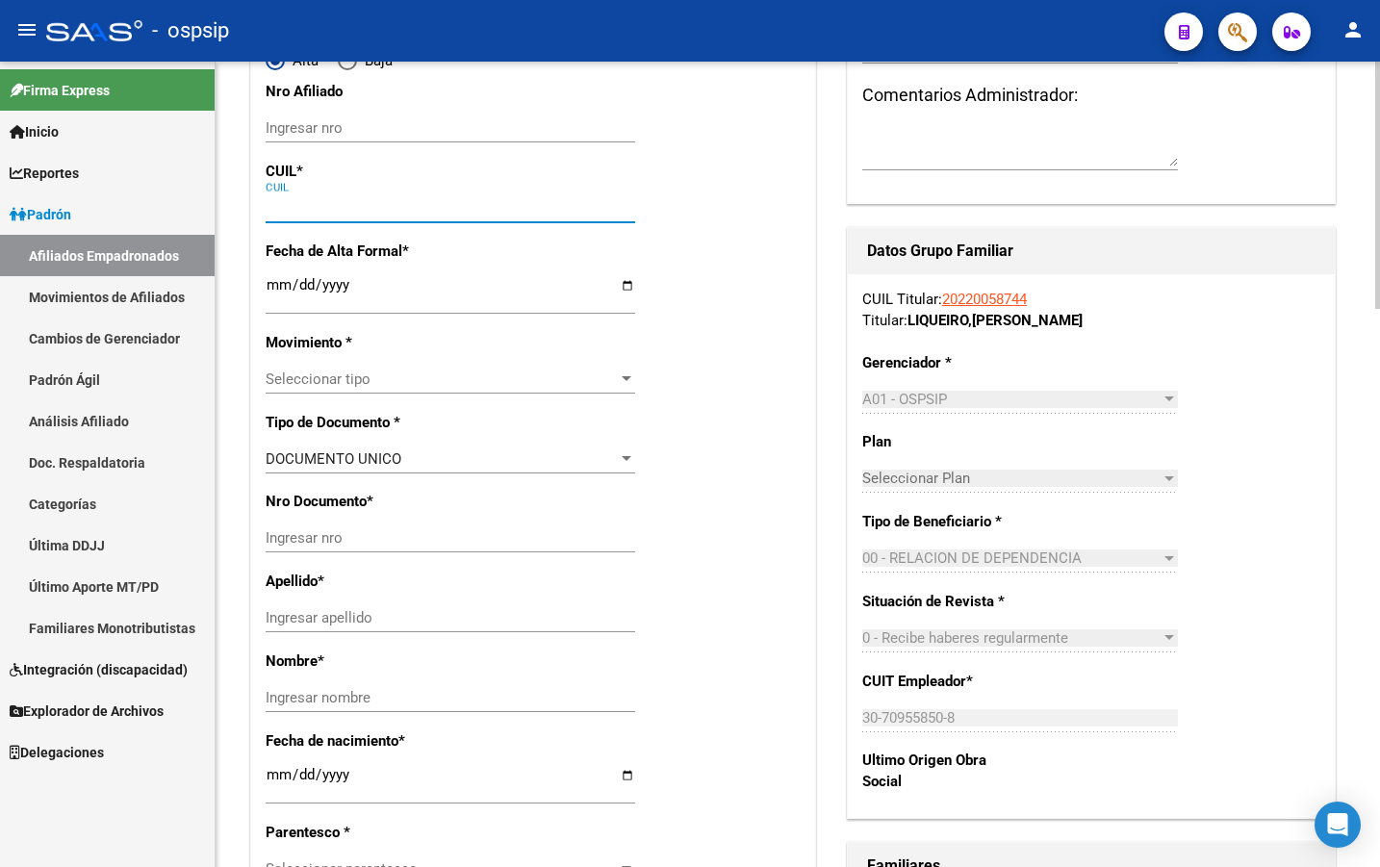
click at [283, 207] on input "CUIL" at bounding box center [451, 207] width 370 height 17
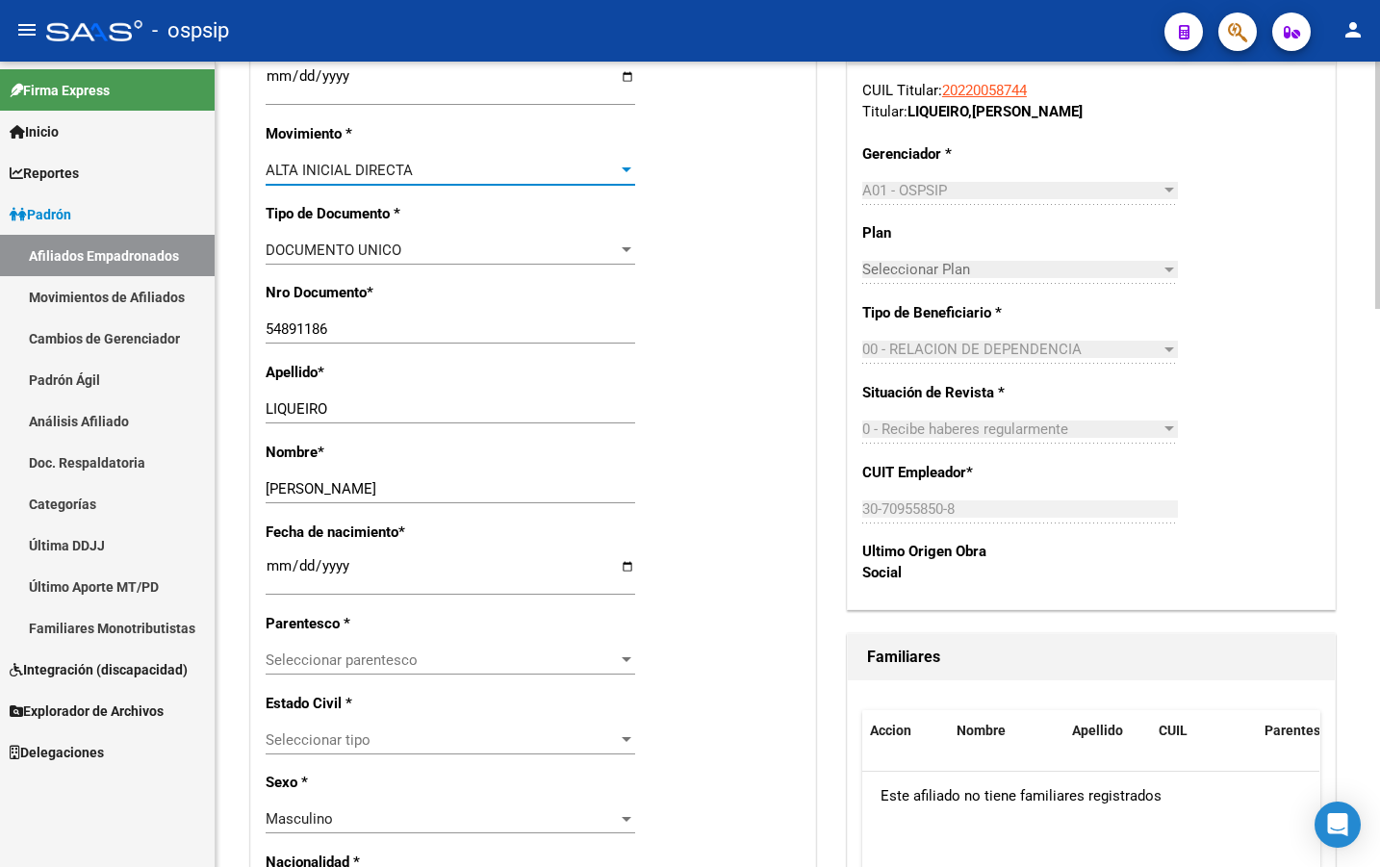
scroll to position [674, 0]
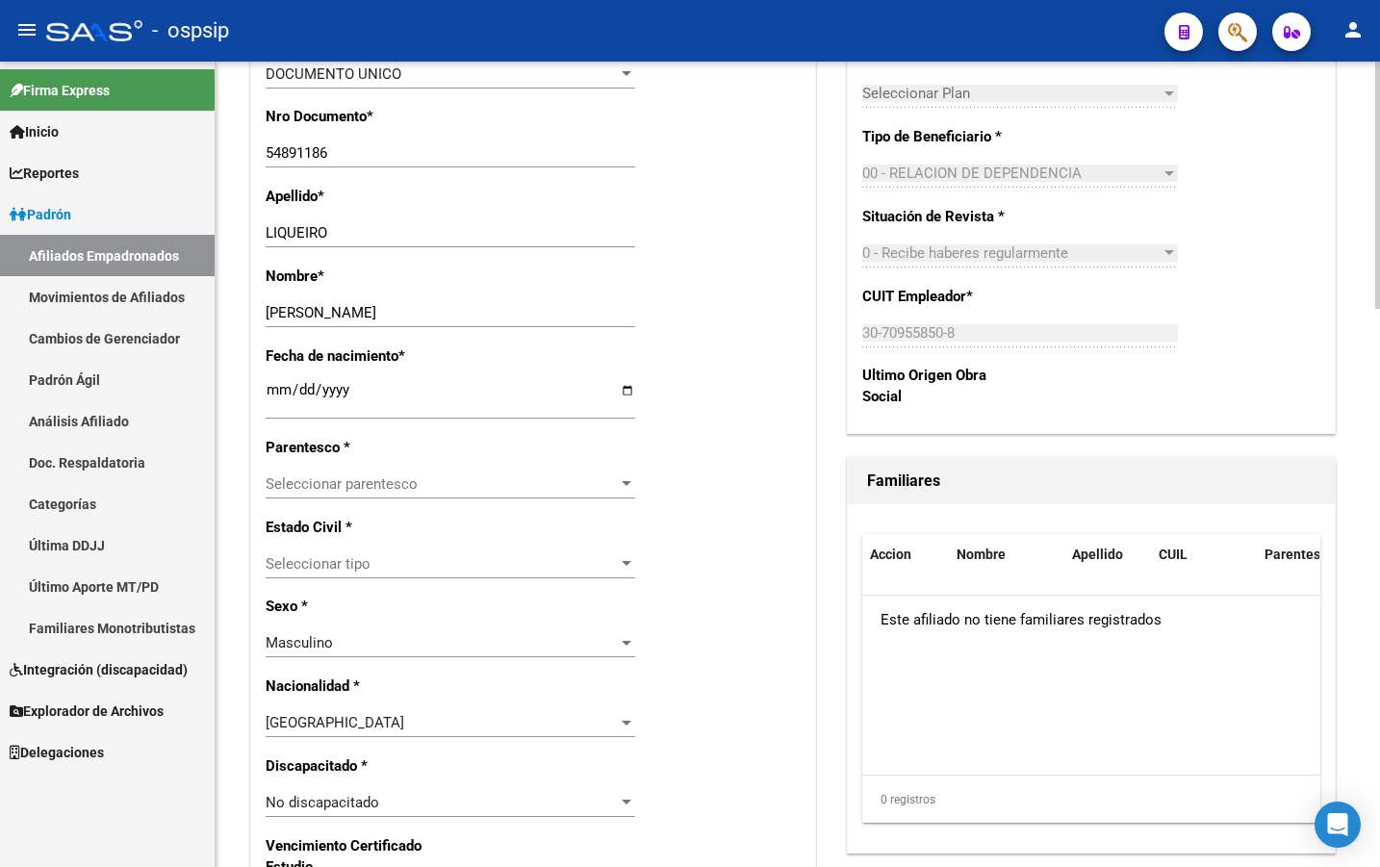
click at [322, 482] on span "Seleccionar parentesco" at bounding box center [442, 484] width 352 height 17
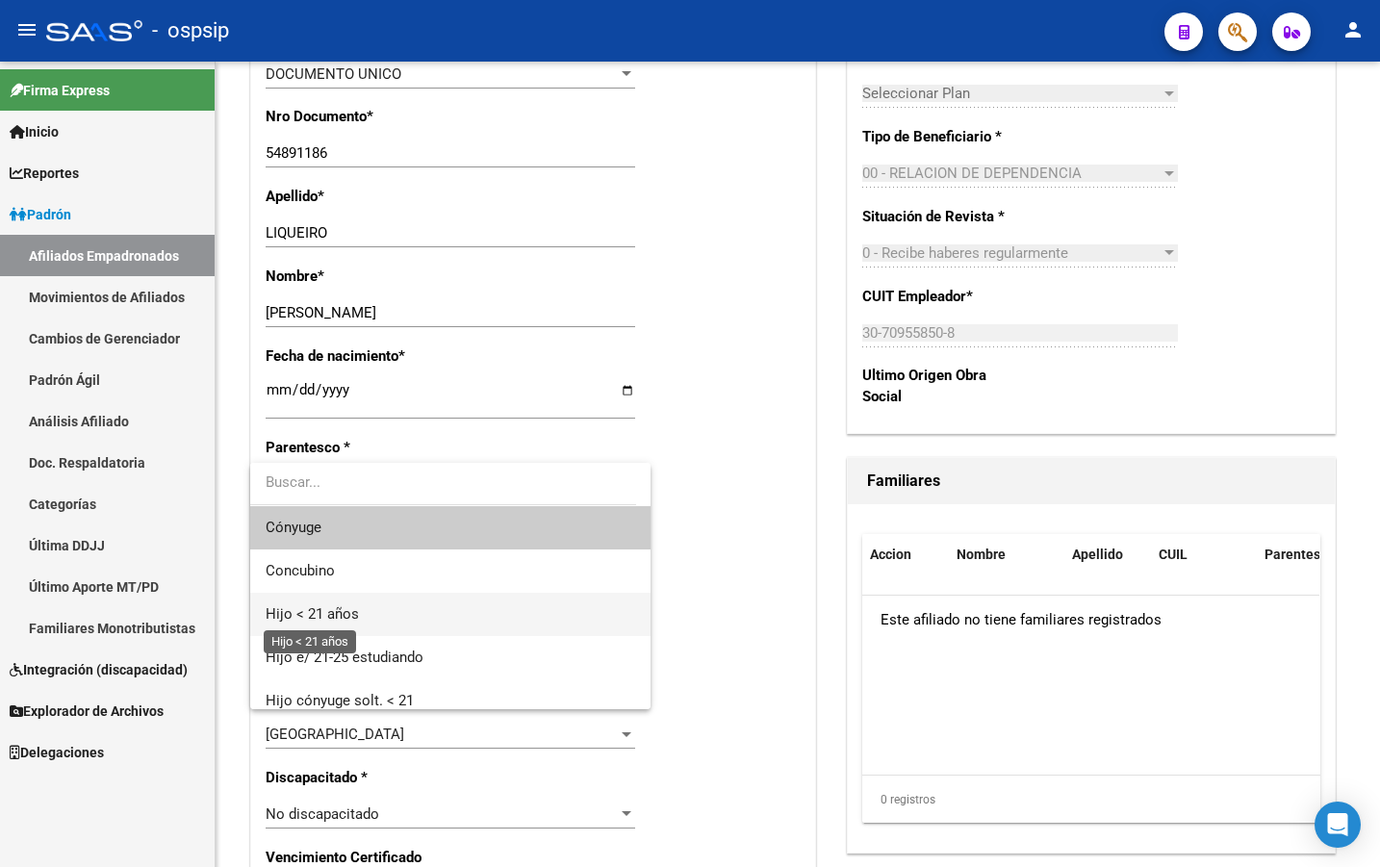
click at [312, 611] on span "Hijo < 21 años" at bounding box center [312, 614] width 93 height 17
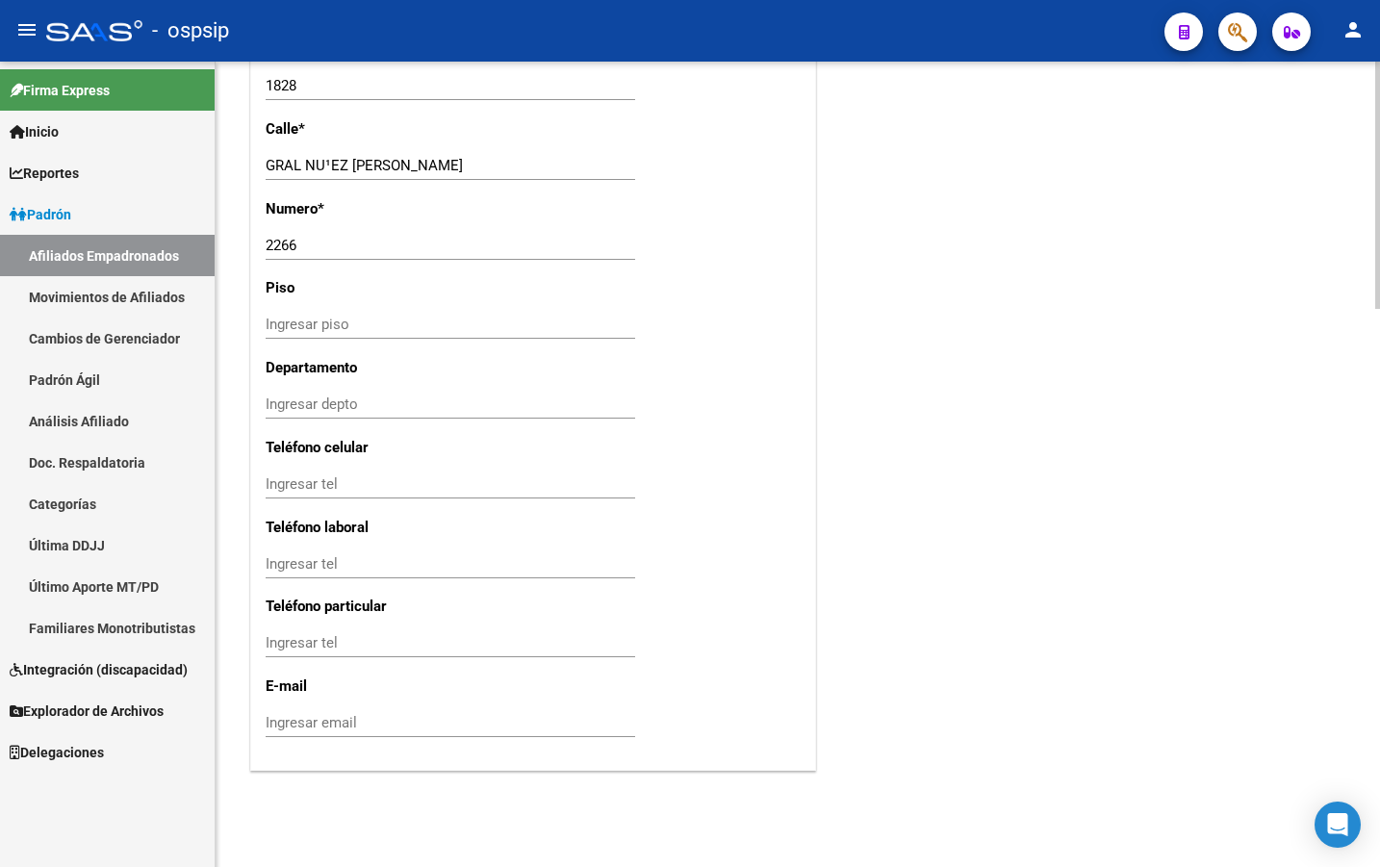
scroll to position [1341, 0]
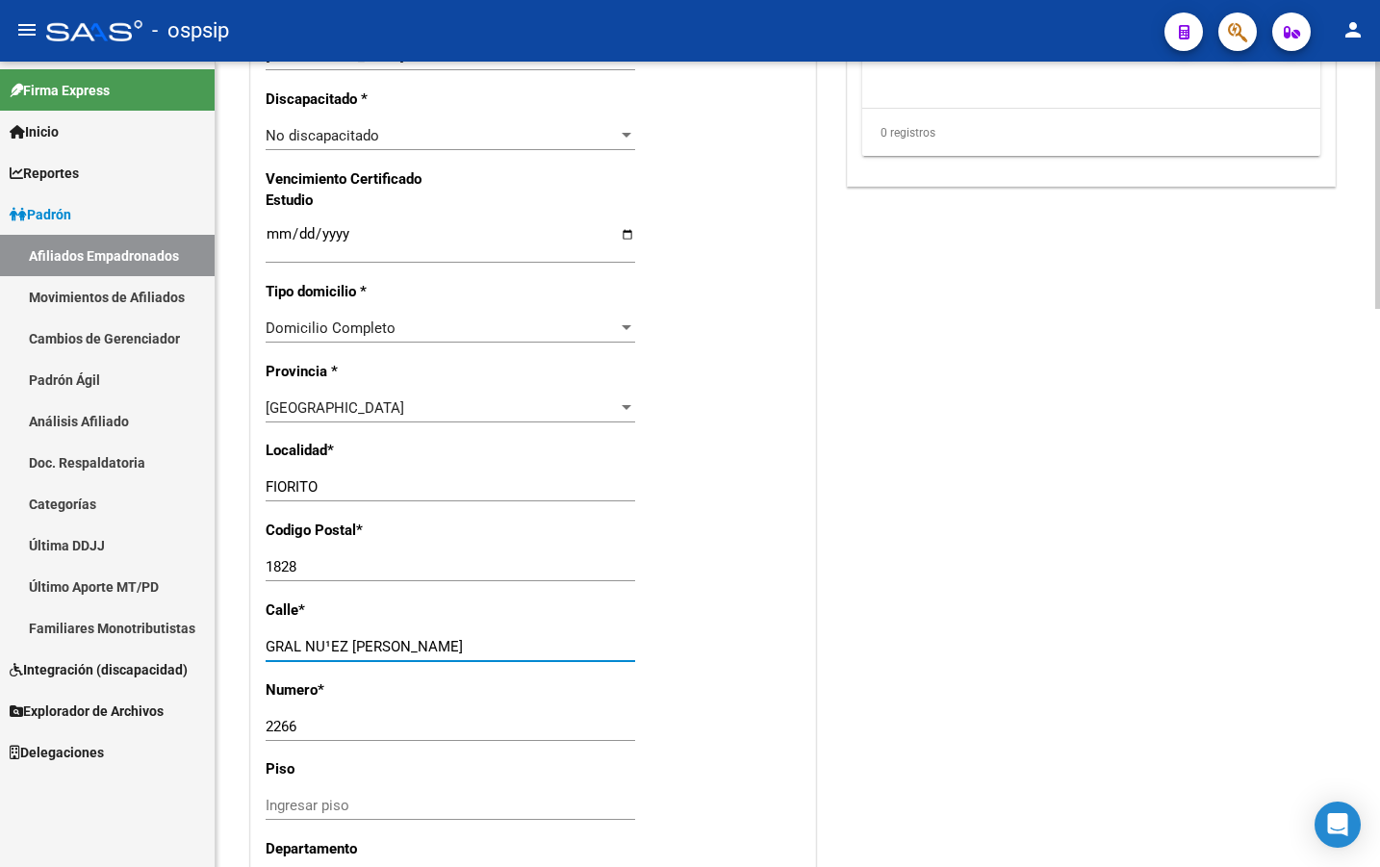
drag, startPoint x: 331, startPoint y: 650, endPoint x: 331, endPoint y: 665, distance: 15.4
click at [331, 649] on input "GRAL NU¹EZ DE ARCE" at bounding box center [451, 646] width 370 height 17
click at [761, 513] on div "Alta Baja Nro Afiliado Ingresar nro CUIL * 23-54891186-9 CUIL ARCA Padrón Fecha…" at bounding box center [533, 117] width 564 height 2268
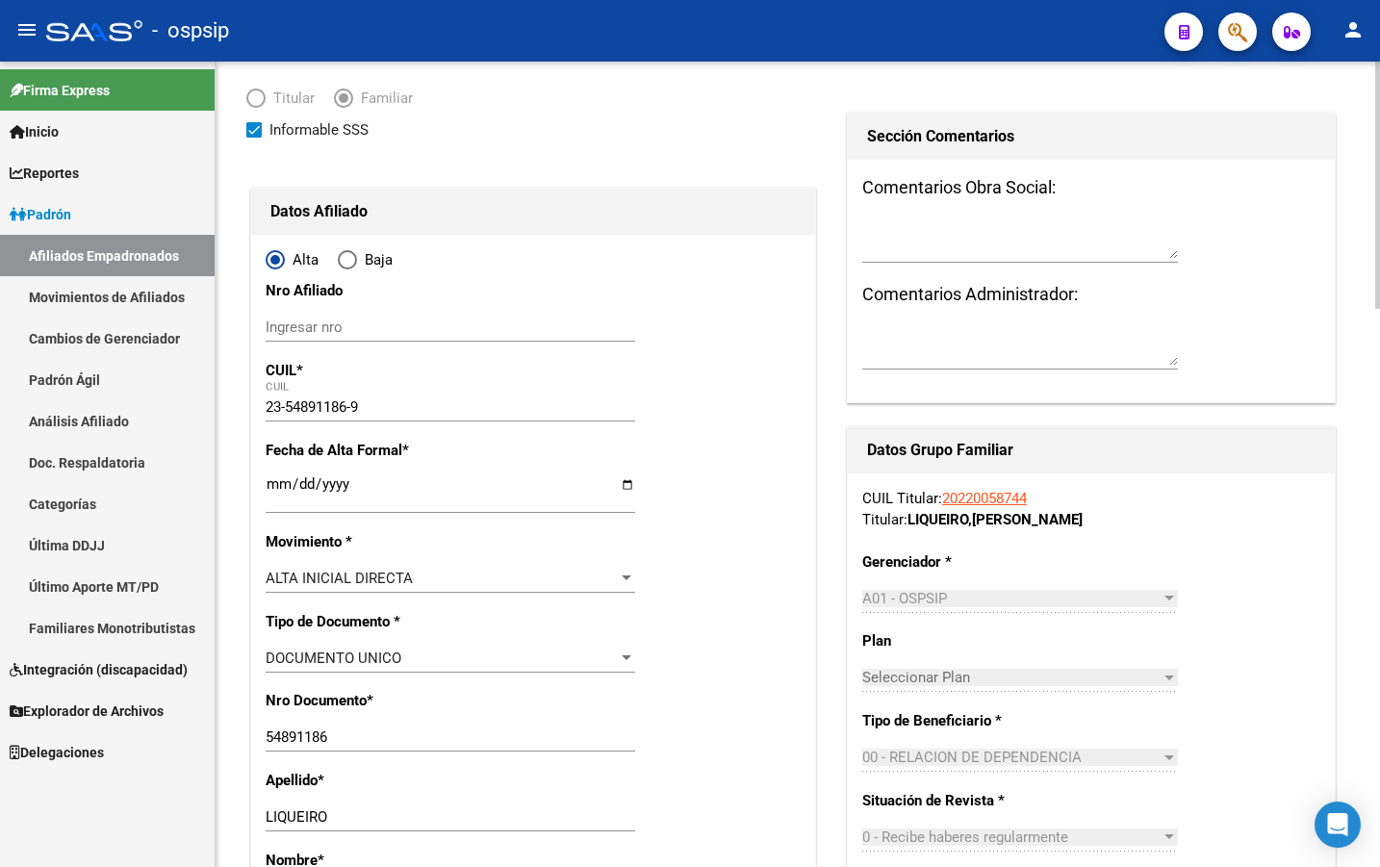
scroll to position [0, 0]
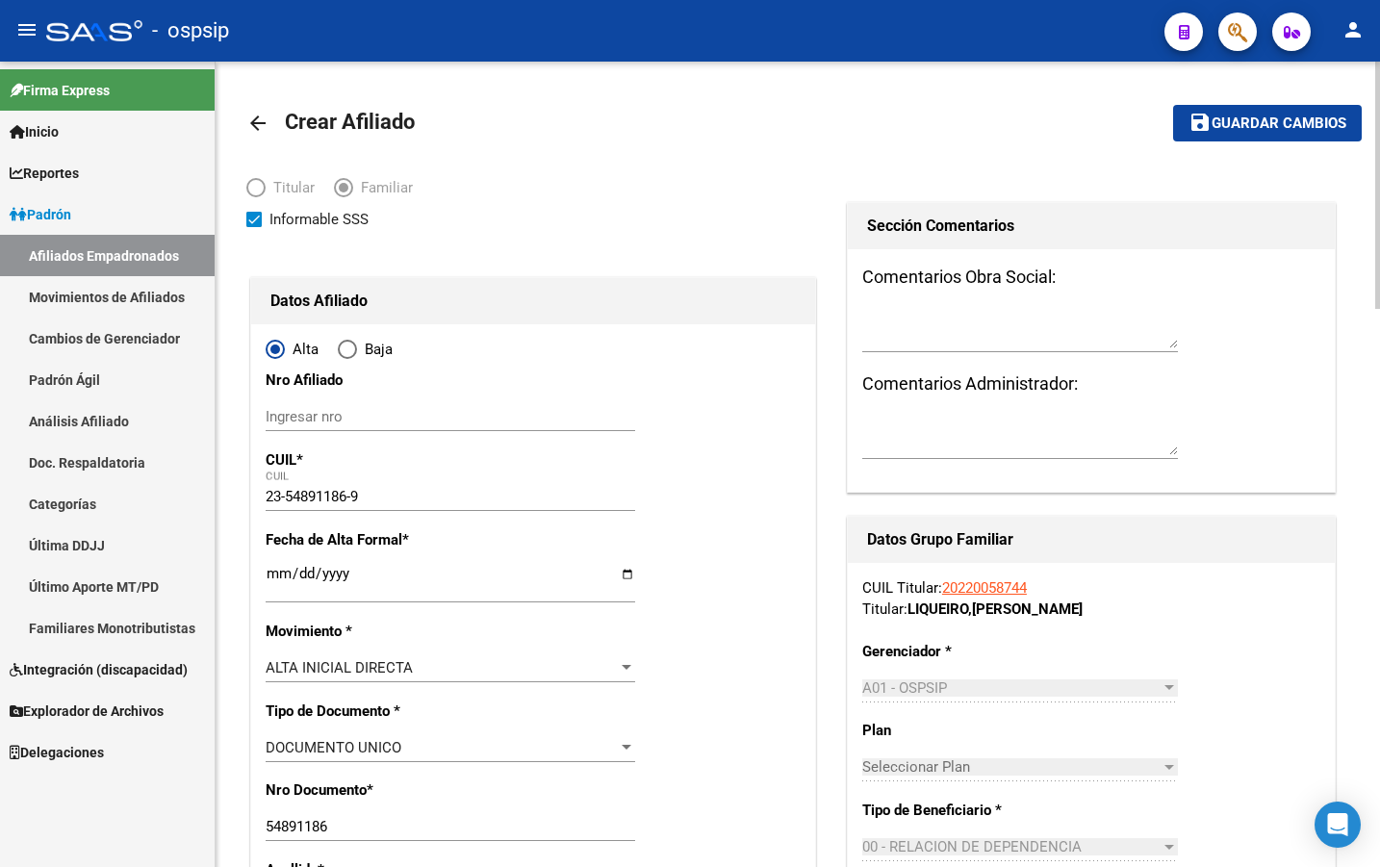
click at [1254, 116] on span "Guardar cambios" at bounding box center [1279, 124] width 135 height 17
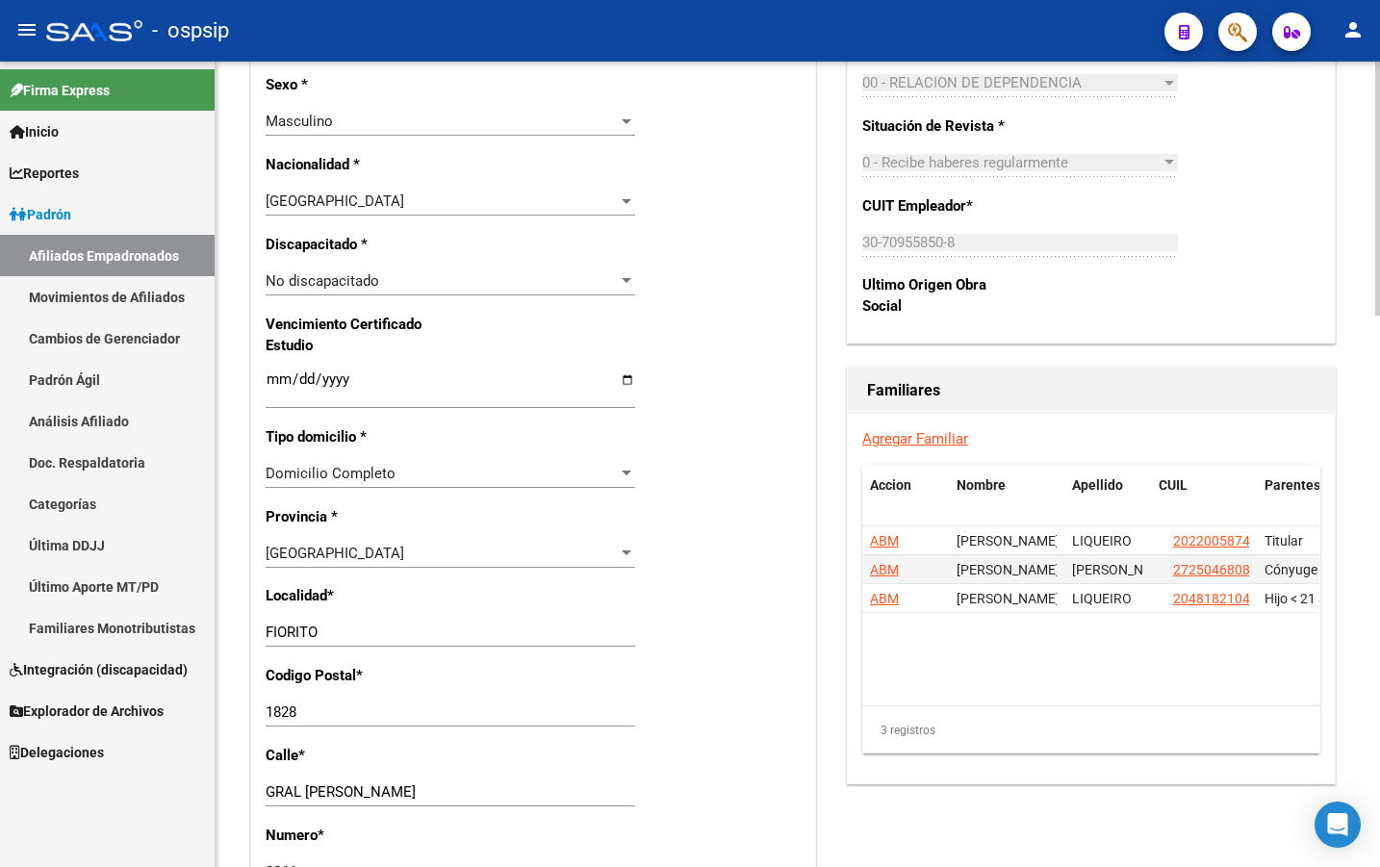
scroll to position [1078, 0]
click at [451, 544] on div "Buenos Aires Seleccionar provincia" at bounding box center [451, 554] width 370 height 29
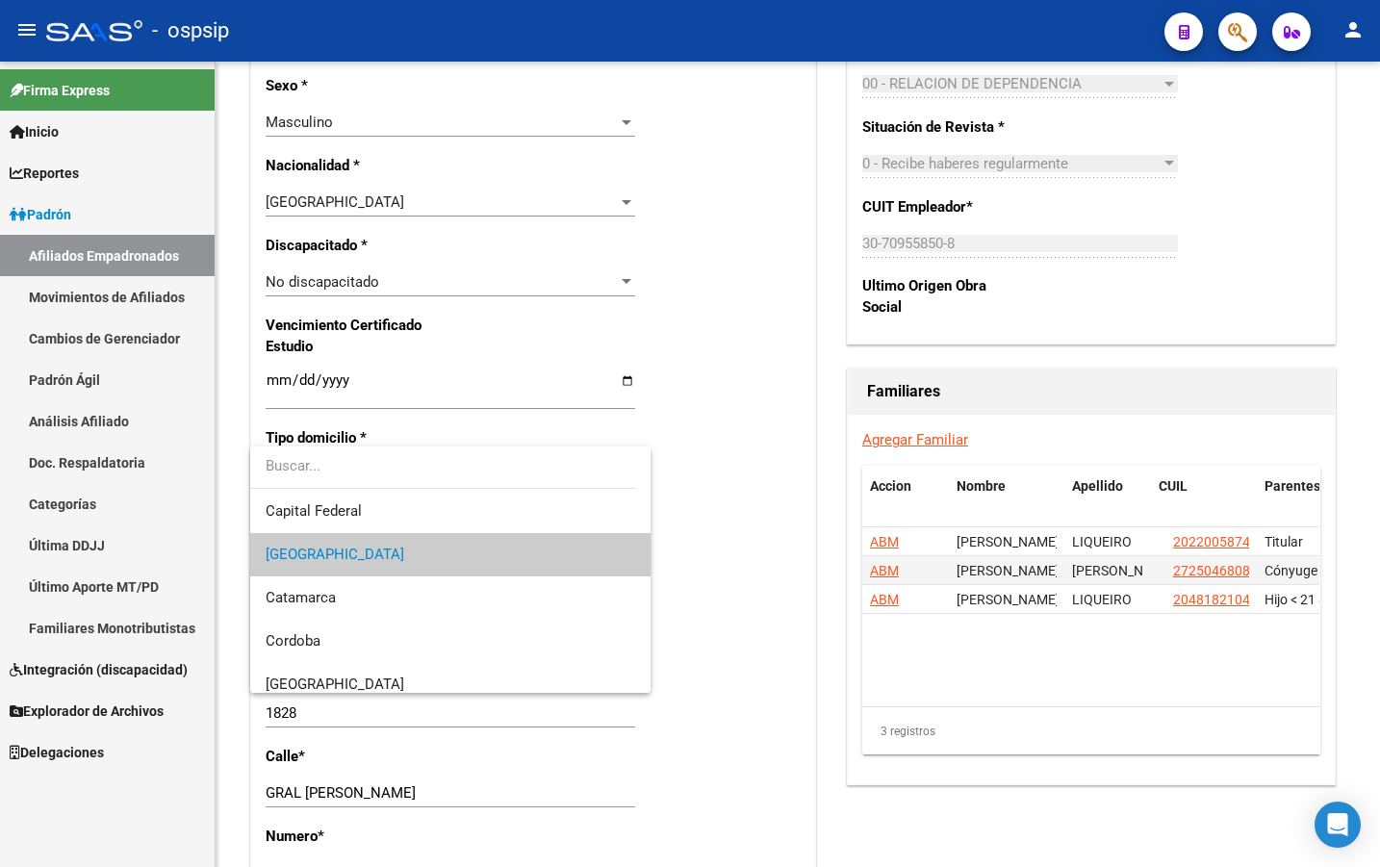
click at [679, 411] on div at bounding box center [690, 433] width 1380 height 867
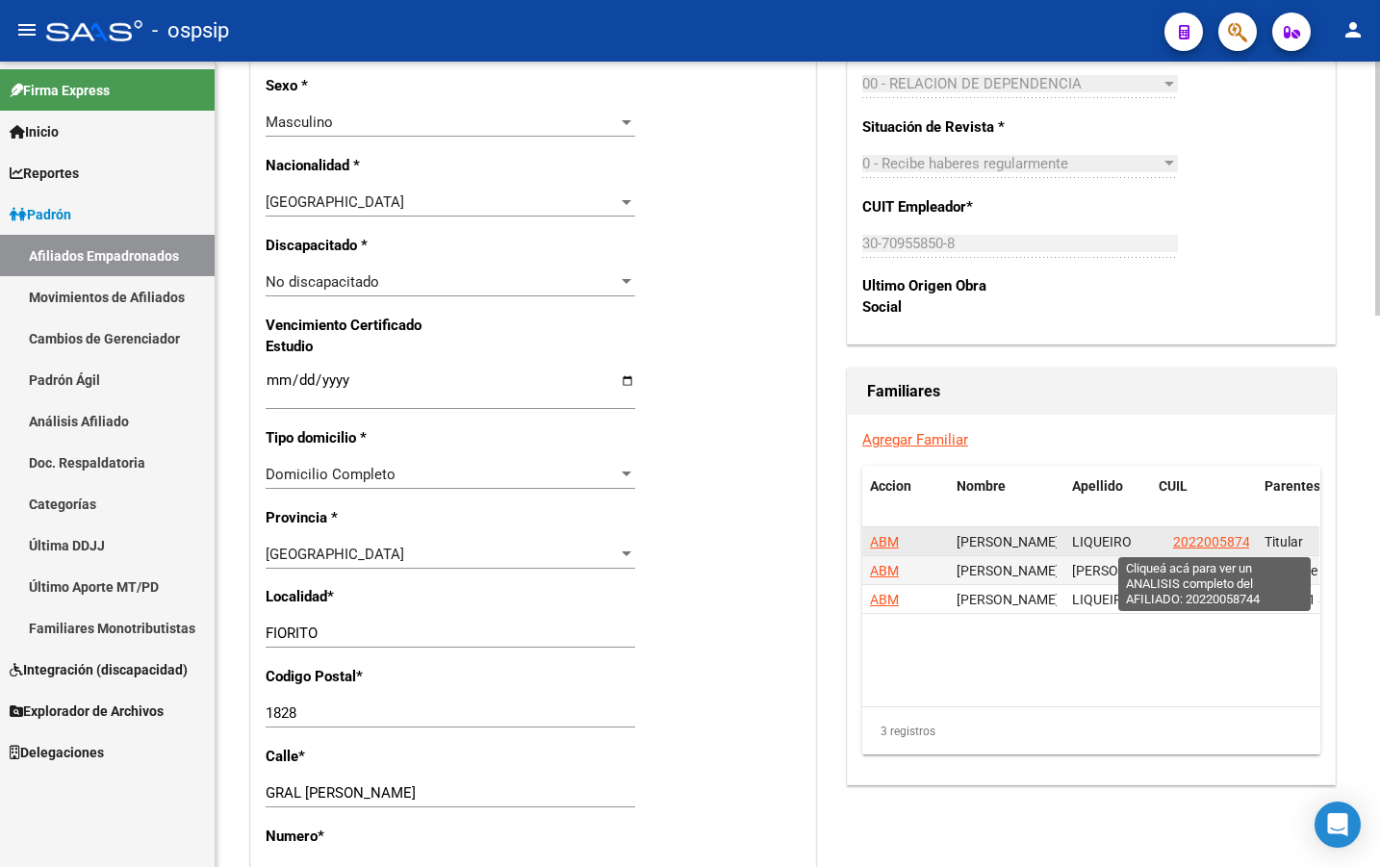
click at [1215, 539] on span "20220058744" at bounding box center [1215, 541] width 85 height 15
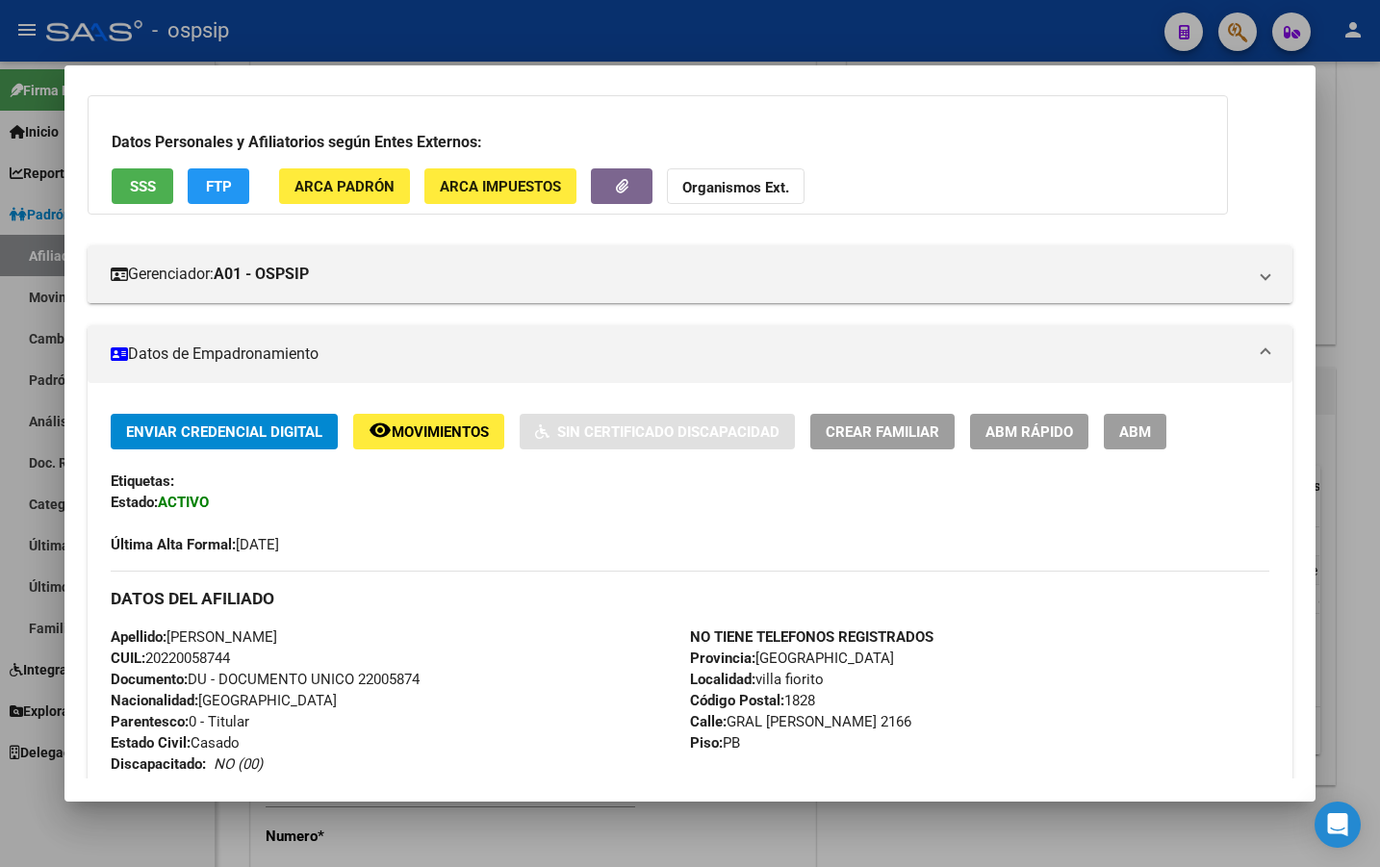
scroll to position [96, 0]
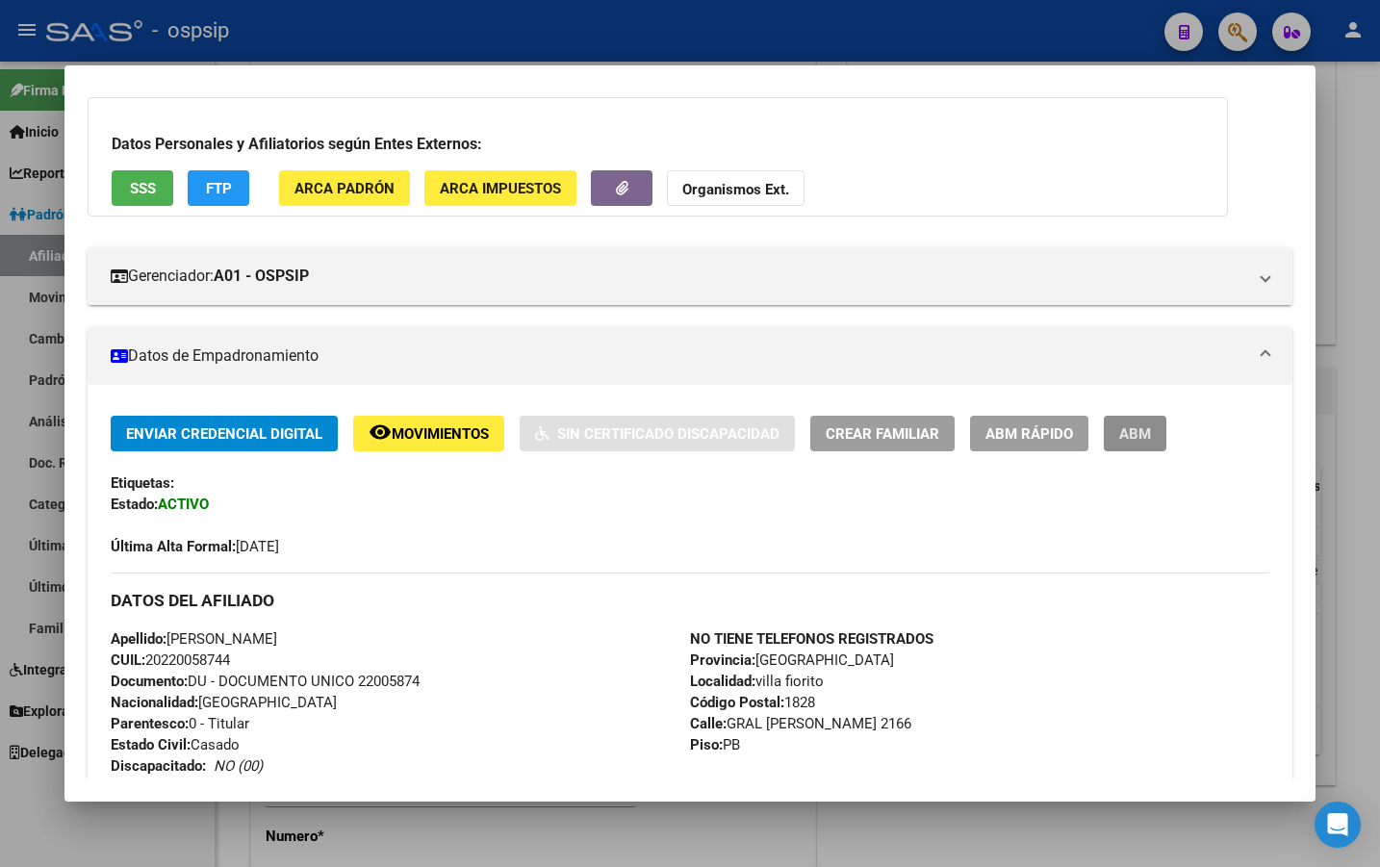
click at [1138, 428] on span "ABM" at bounding box center [1136, 433] width 32 height 17
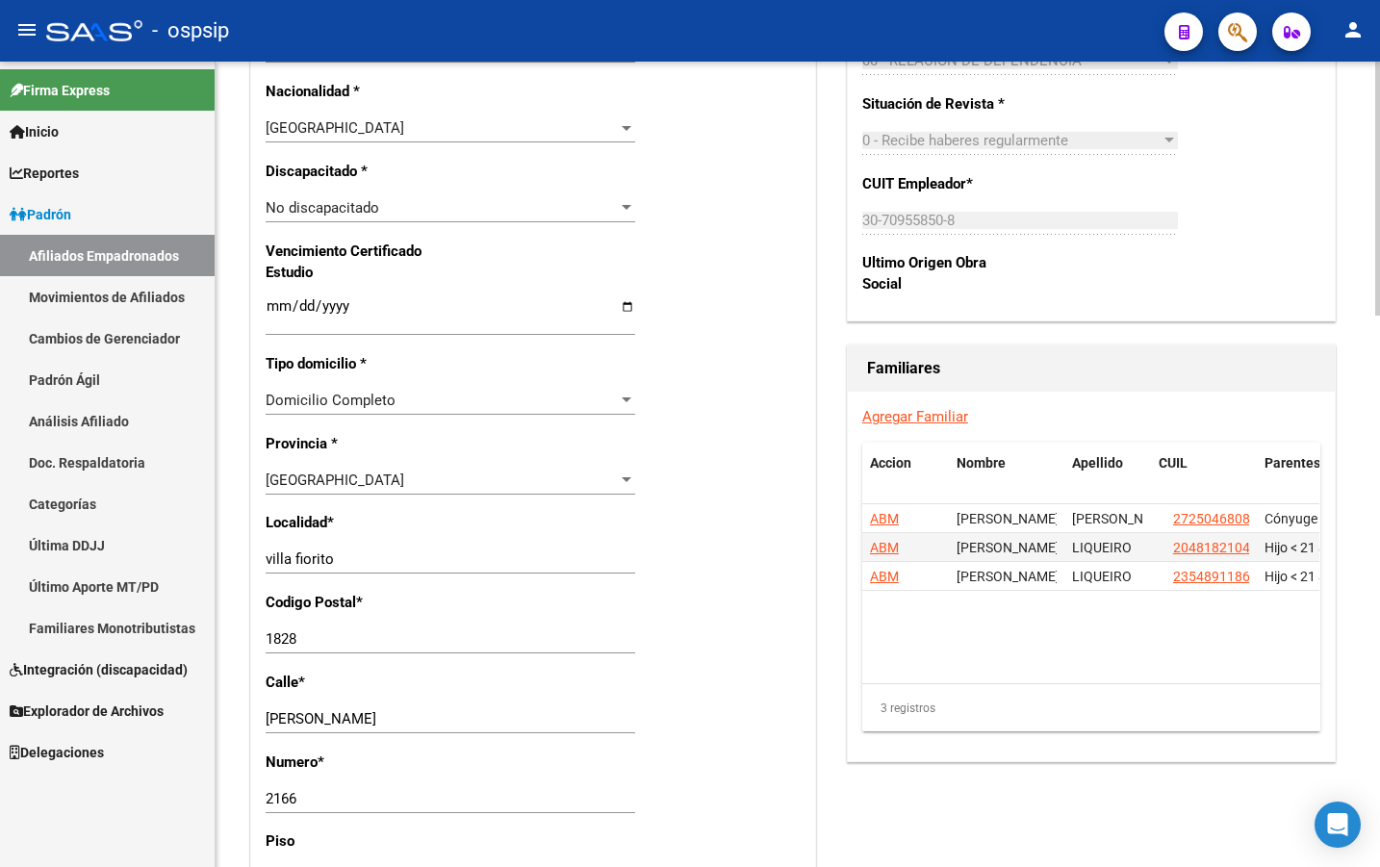
scroll to position [1155, 0]
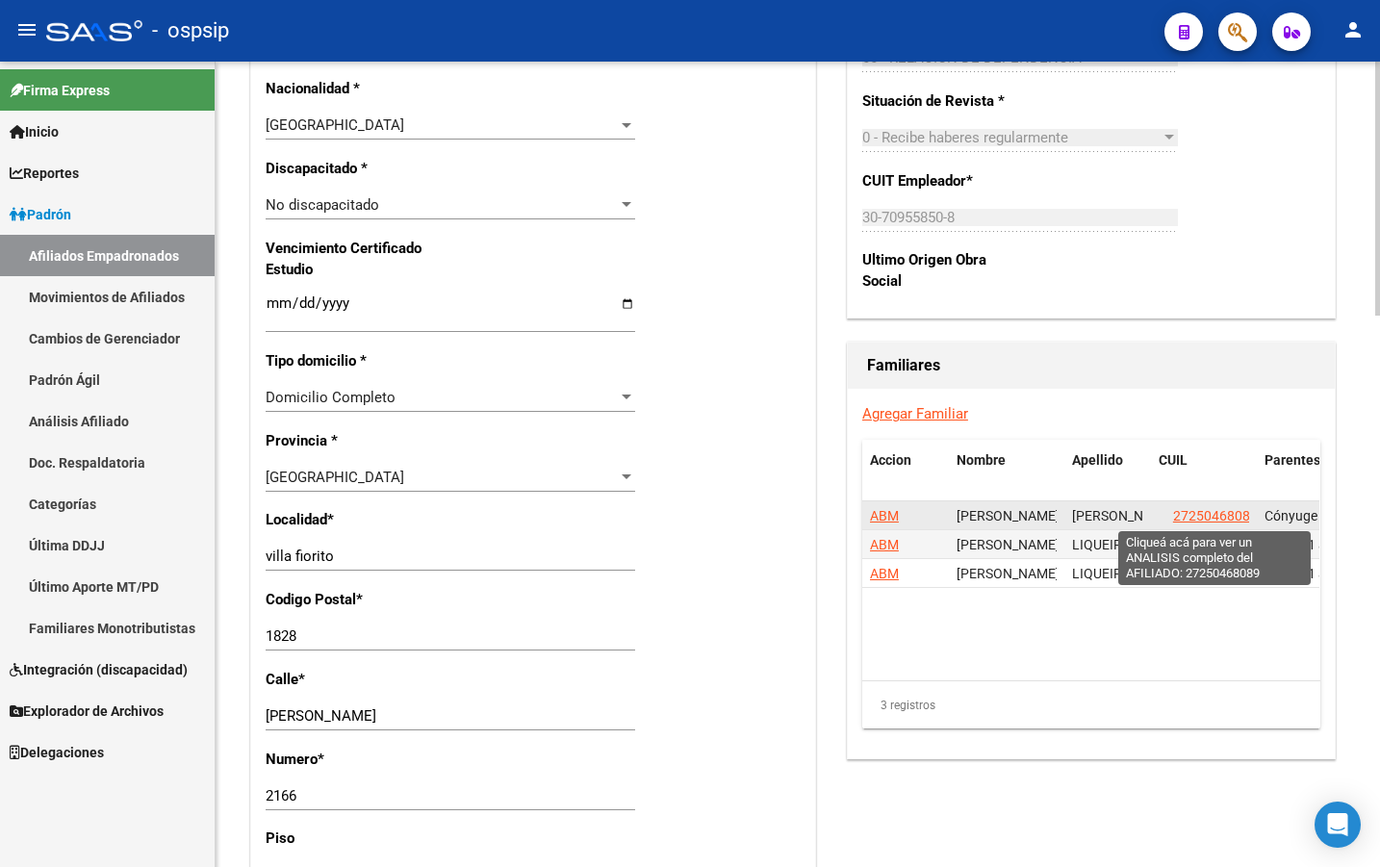
click at [1214, 518] on span "27250468089" at bounding box center [1215, 515] width 85 height 15
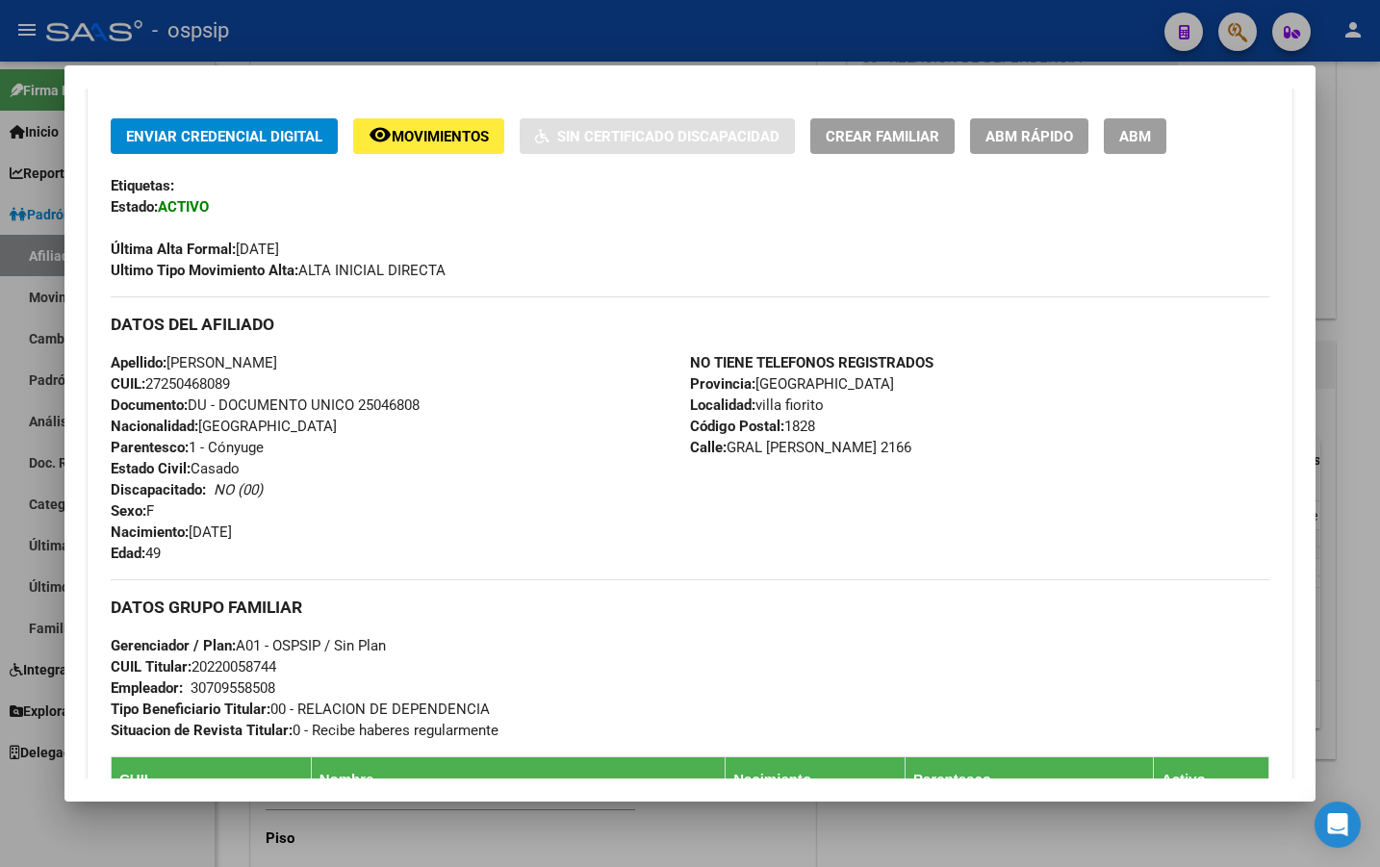
scroll to position [481, 0]
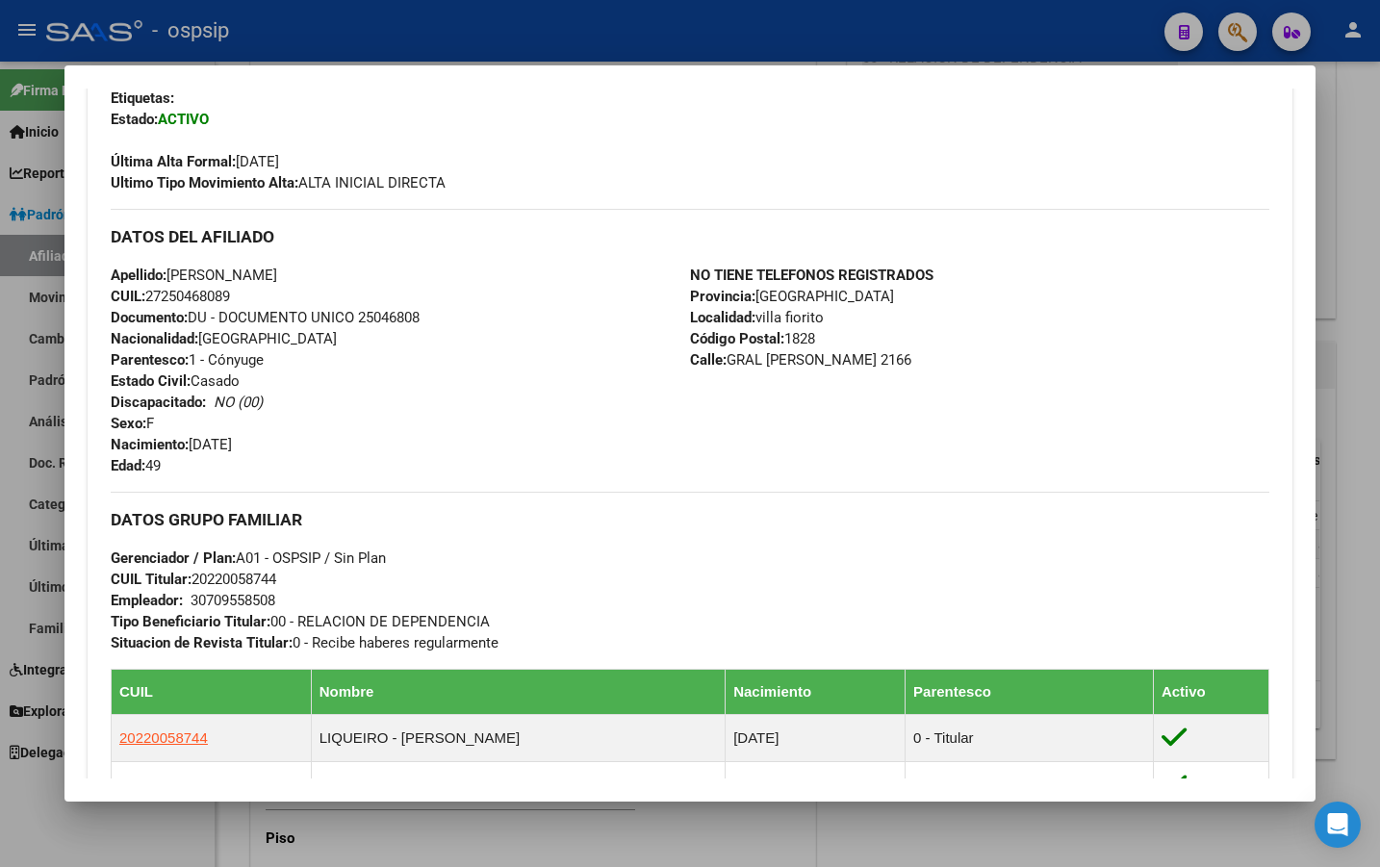
click at [494, 438] on div "Apellido: marcela alejandra fernandez CUIL: 27250468089 Documento: DU - DOCUMEN…" at bounding box center [401, 371] width 580 height 212
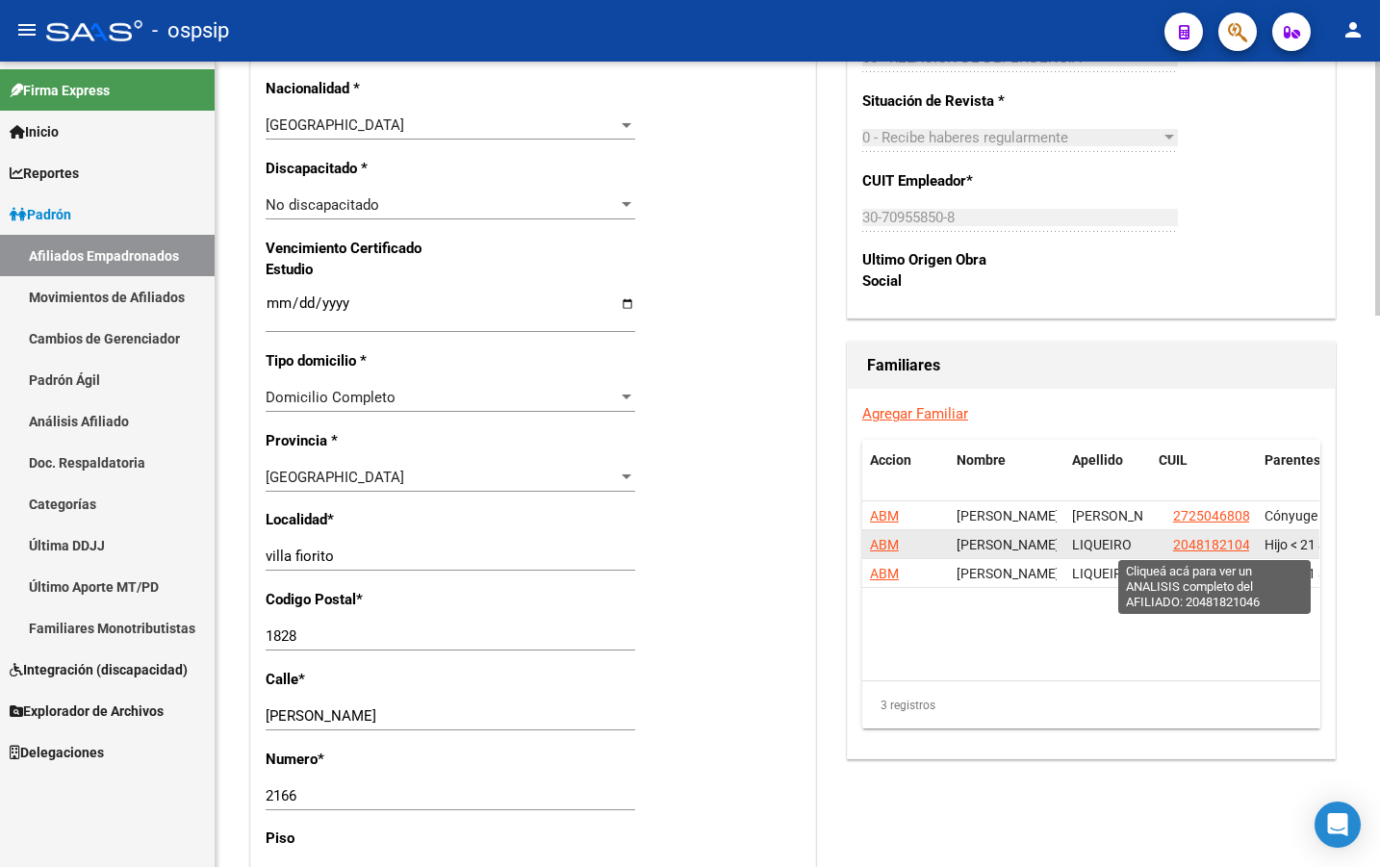
click at [1205, 544] on span "20481821046" at bounding box center [1215, 544] width 85 height 15
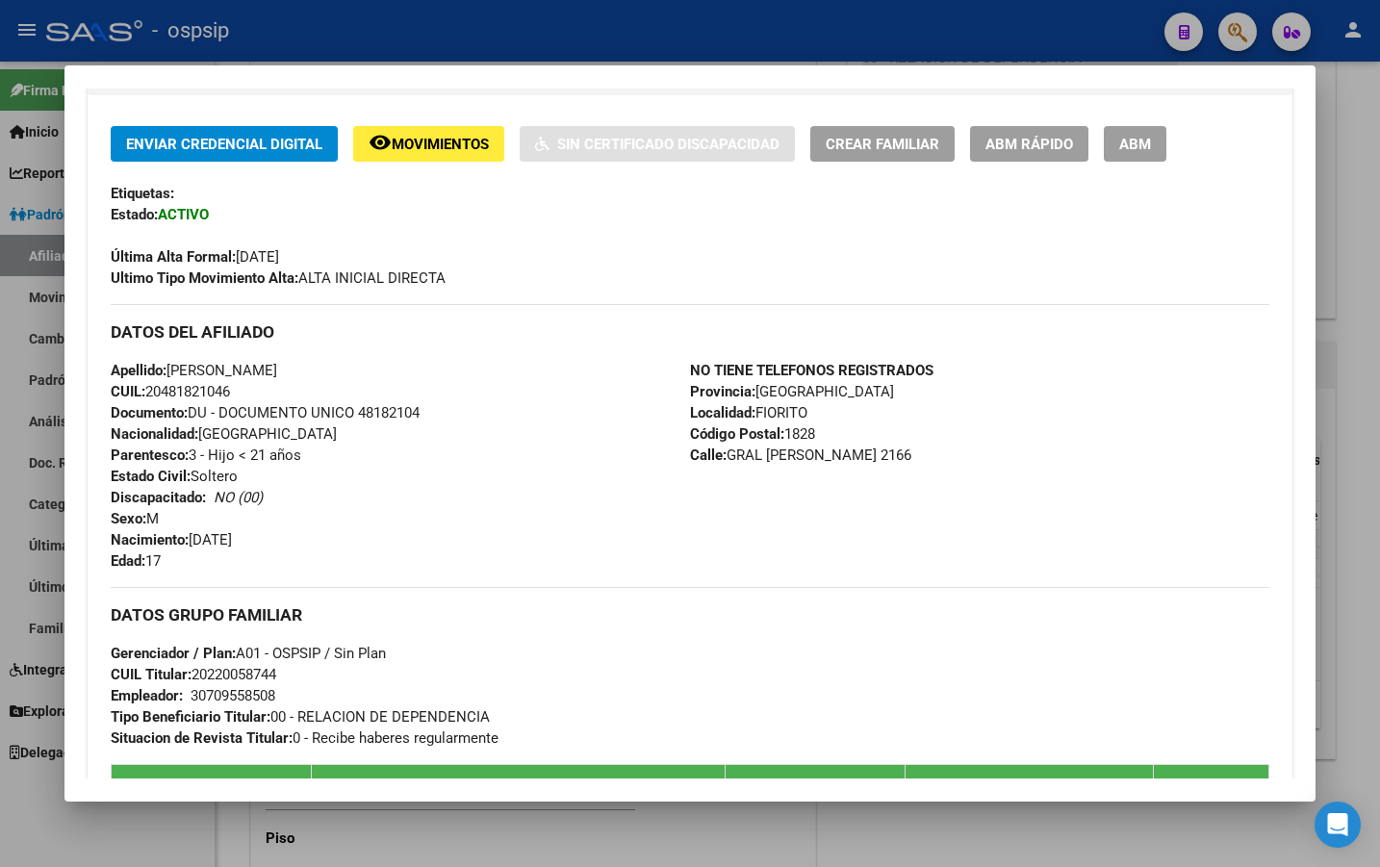
scroll to position [385, 0]
click at [457, 511] on div "Apellido: FACUNDO EZEQUIEL LIQUEIRO CUIL: 20481821046 Documento: DU - DOCUMENTO…" at bounding box center [401, 467] width 580 height 212
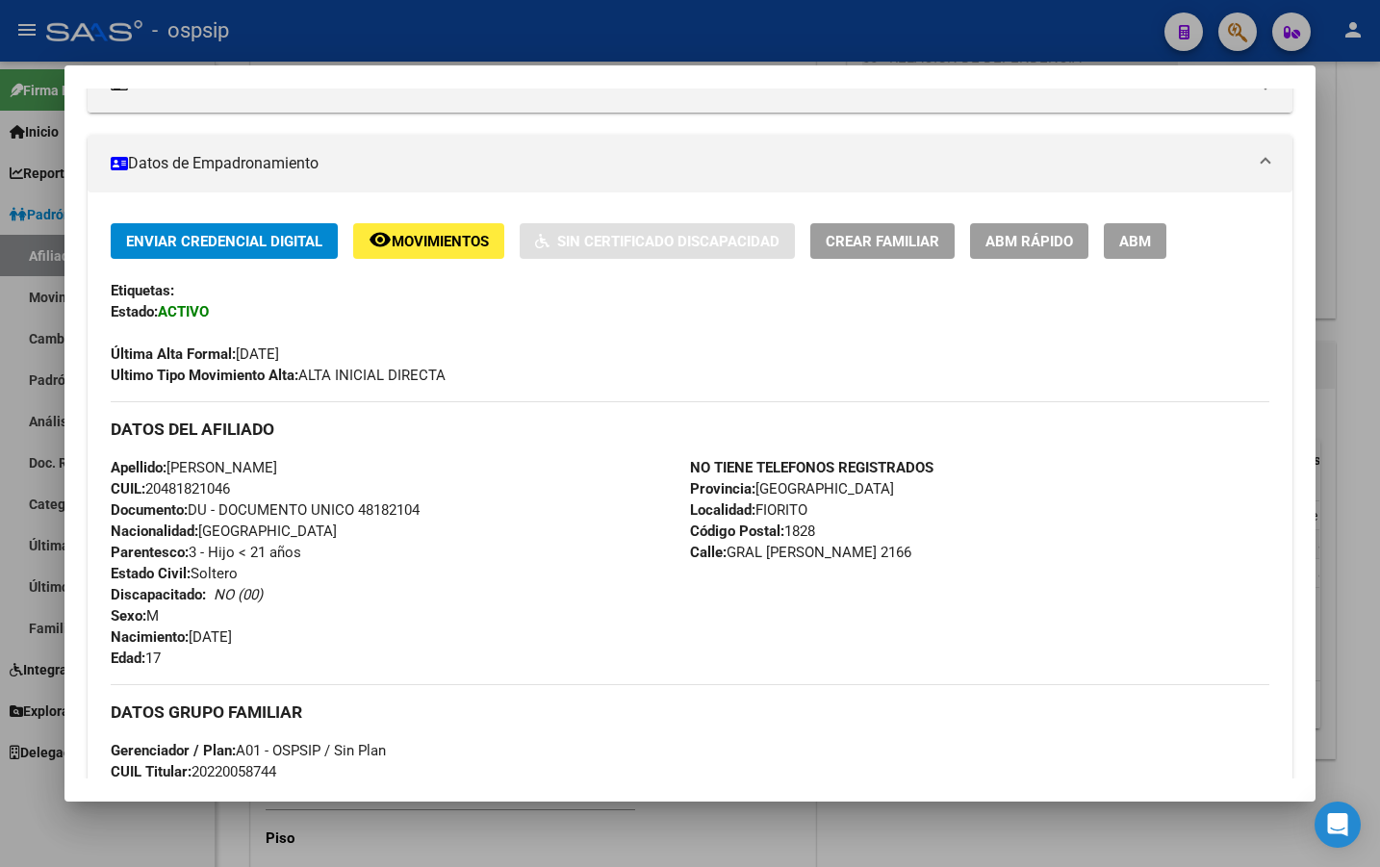
scroll to position [193, 0]
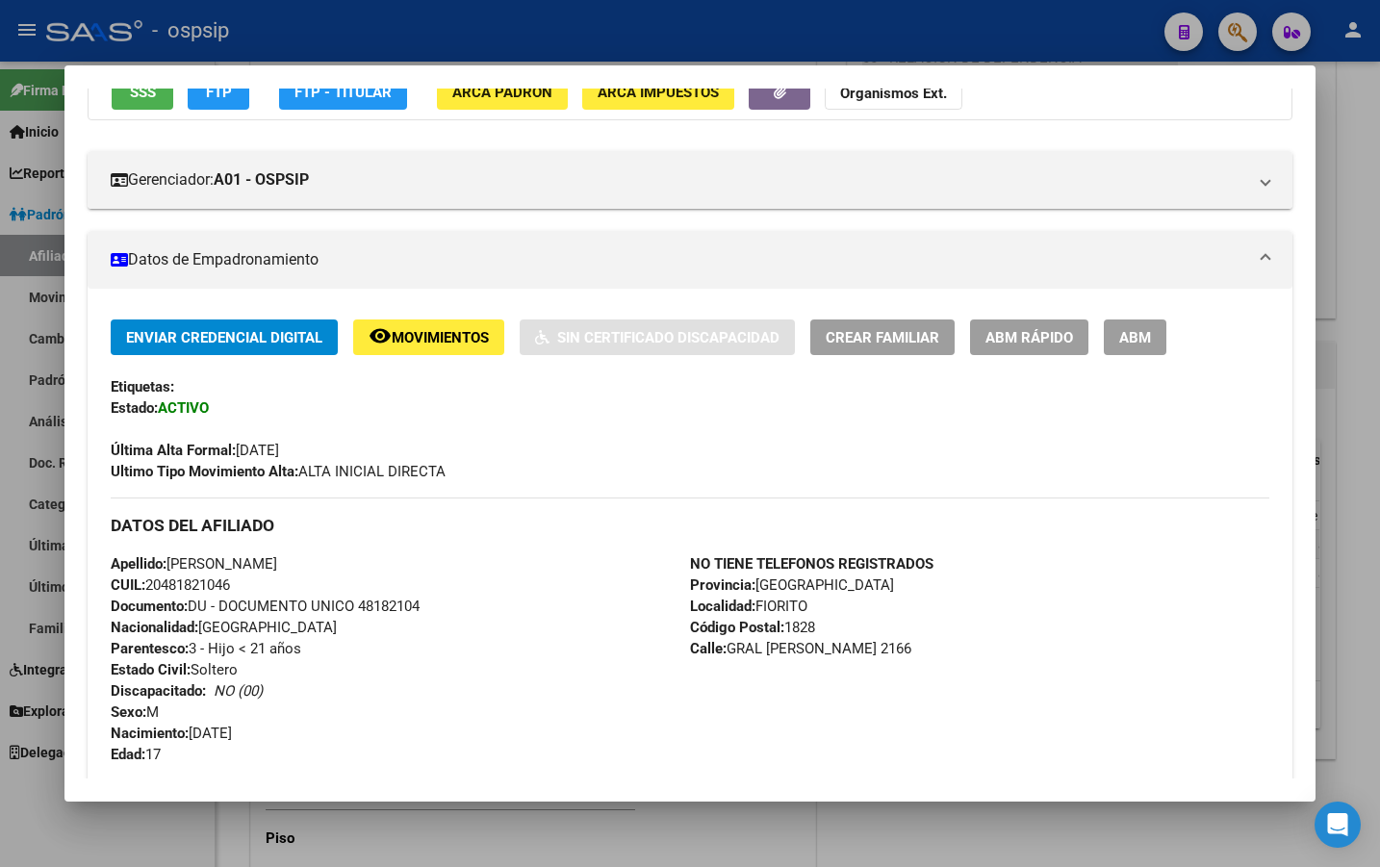
click at [531, 573] on div "Apellido: FACUNDO EZEQUIEL LIQUEIRO CUIL: 20481821046 Documento: DU - DOCUMENTO…" at bounding box center [401, 660] width 580 height 212
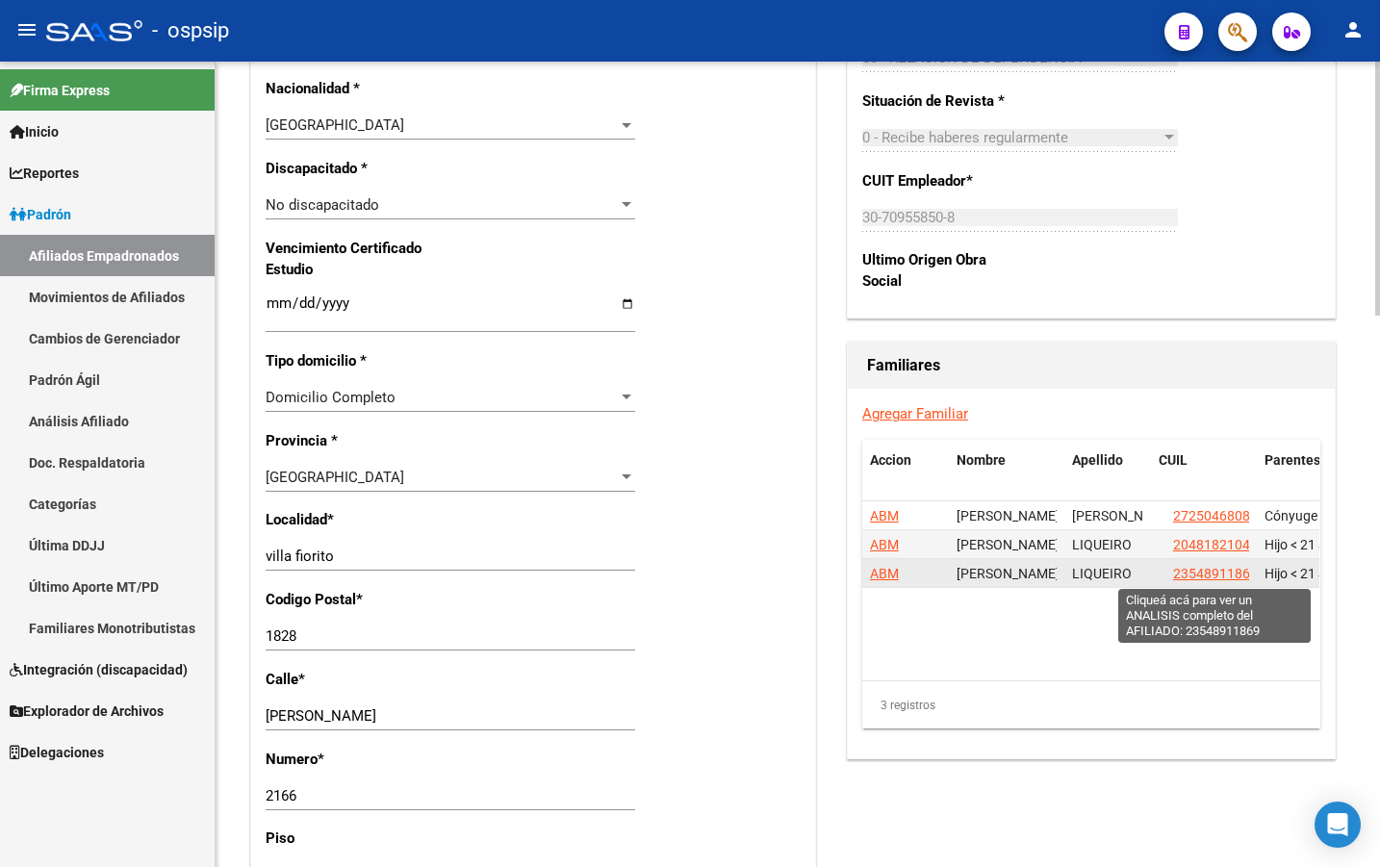
click at [1215, 573] on span "23548911869" at bounding box center [1215, 573] width 85 height 15
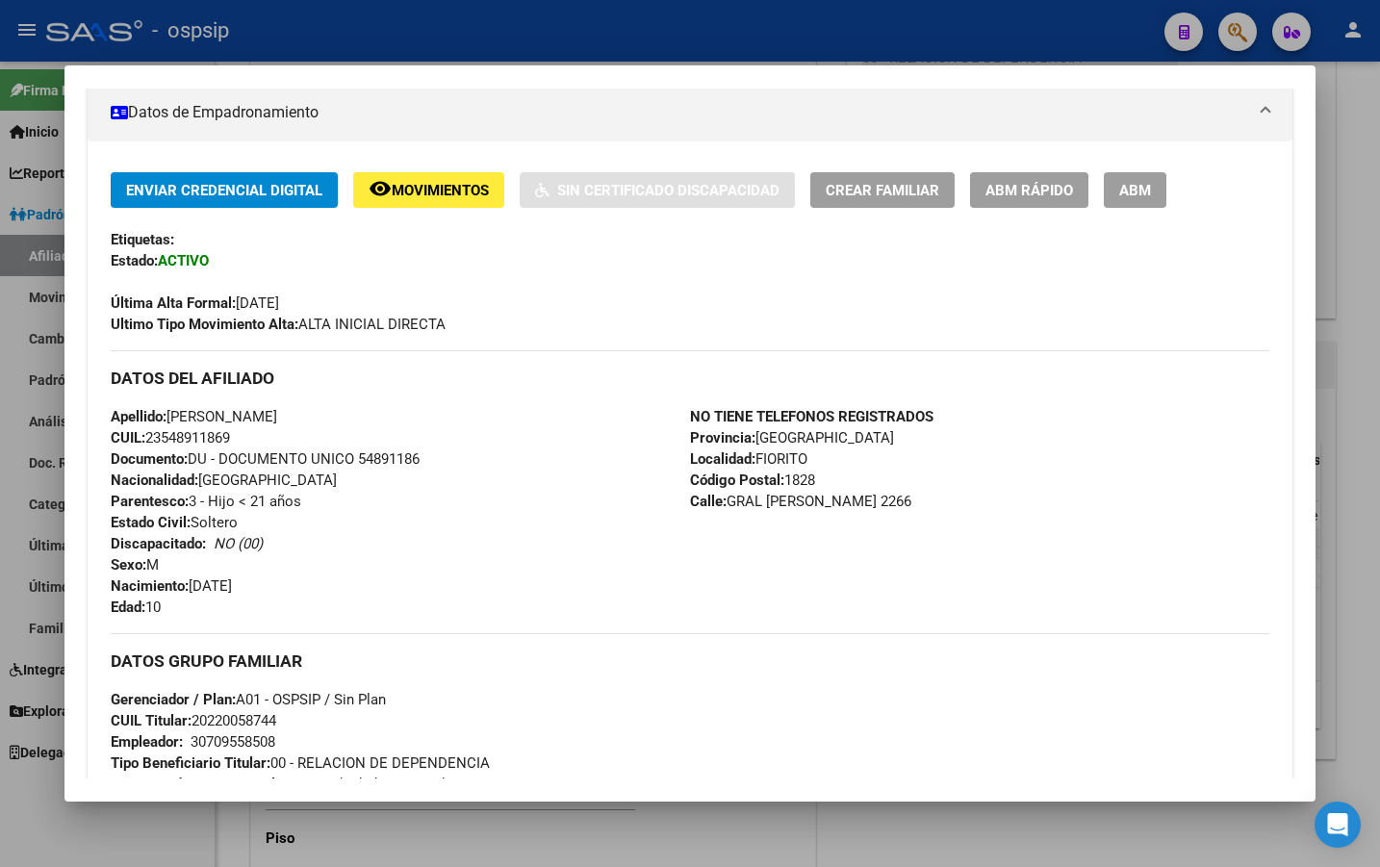
scroll to position [385, 0]
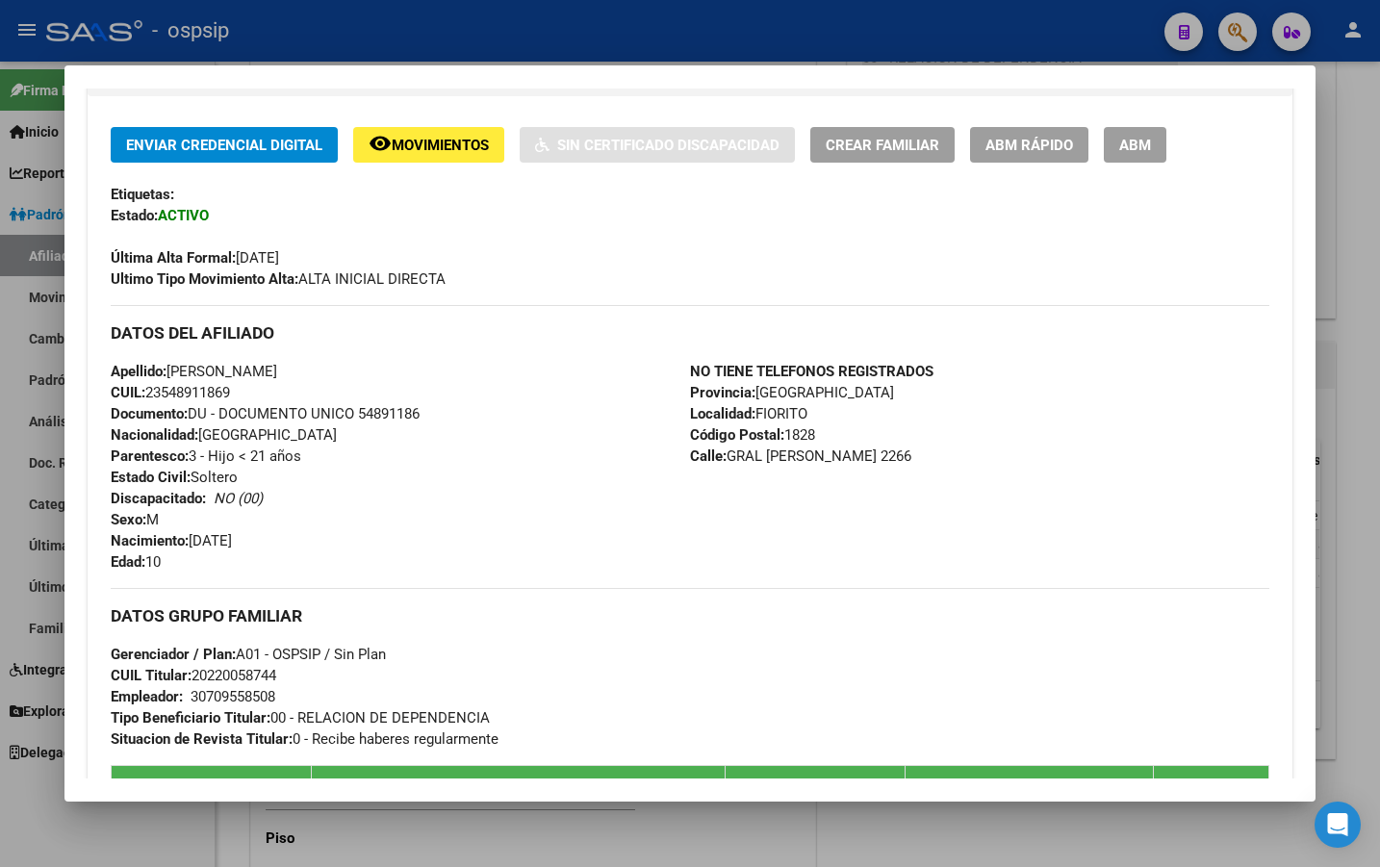
drag, startPoint x: 539, startPoint y: 543, endPoint x: 529, endPoint y: 535, distance: 13.1
click at [535, 540] on div "Apellido: TOMAS IVAN LIQUEIRO CUIL: 23548911869 Documento: DU - DOCUMENTO UNICO…" at bounding box center [401, 467] width 580 height 212
